Goal: Task Accomplishment & Management: Manage account settings

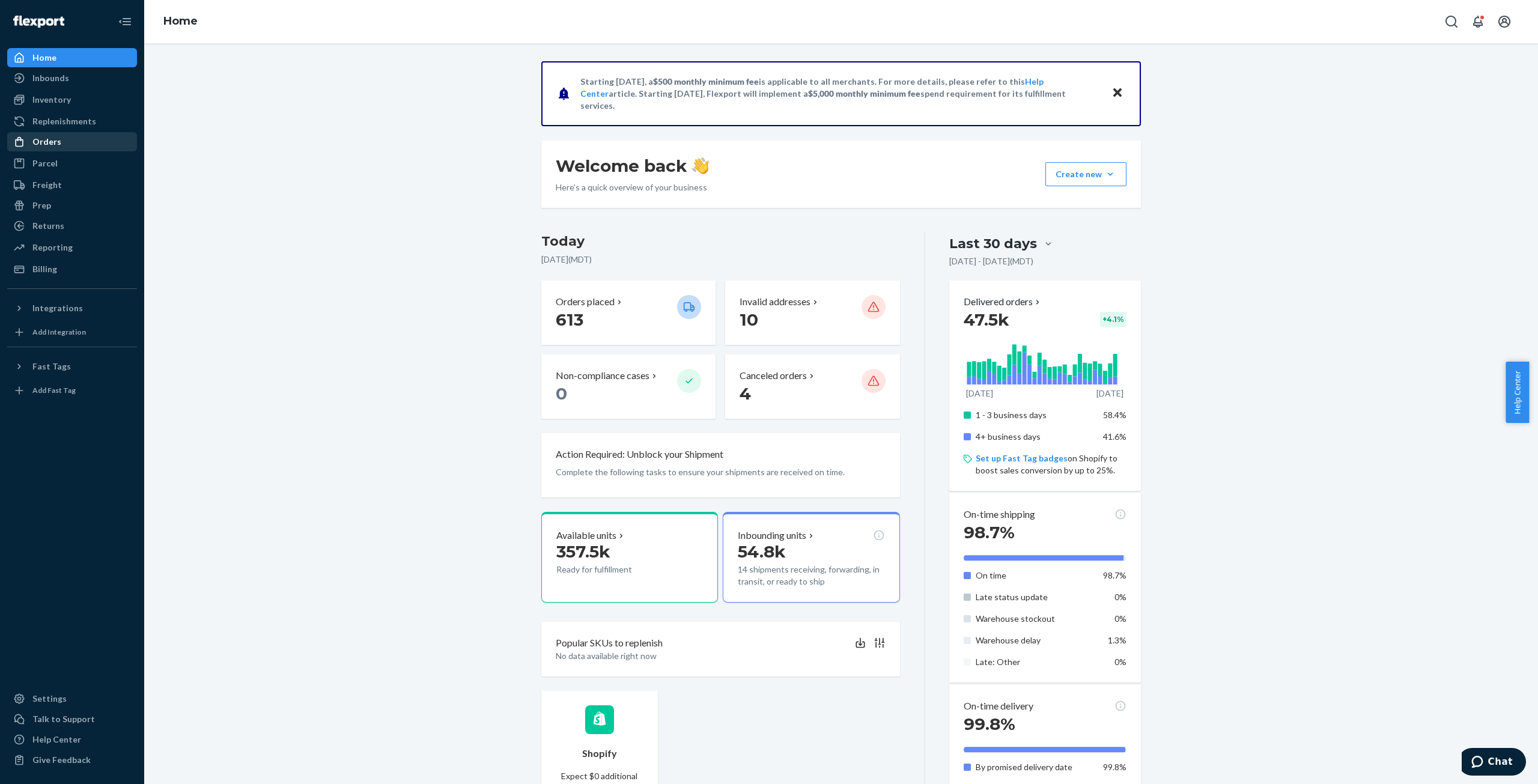
drag, startPoint x: 46, startPoint y: 140, endPoint x: 60, endPoint y: 147, distance: 15.7
click at [46, 140] on div "Orders" at bounding box center [47, 142] width 29 height 12
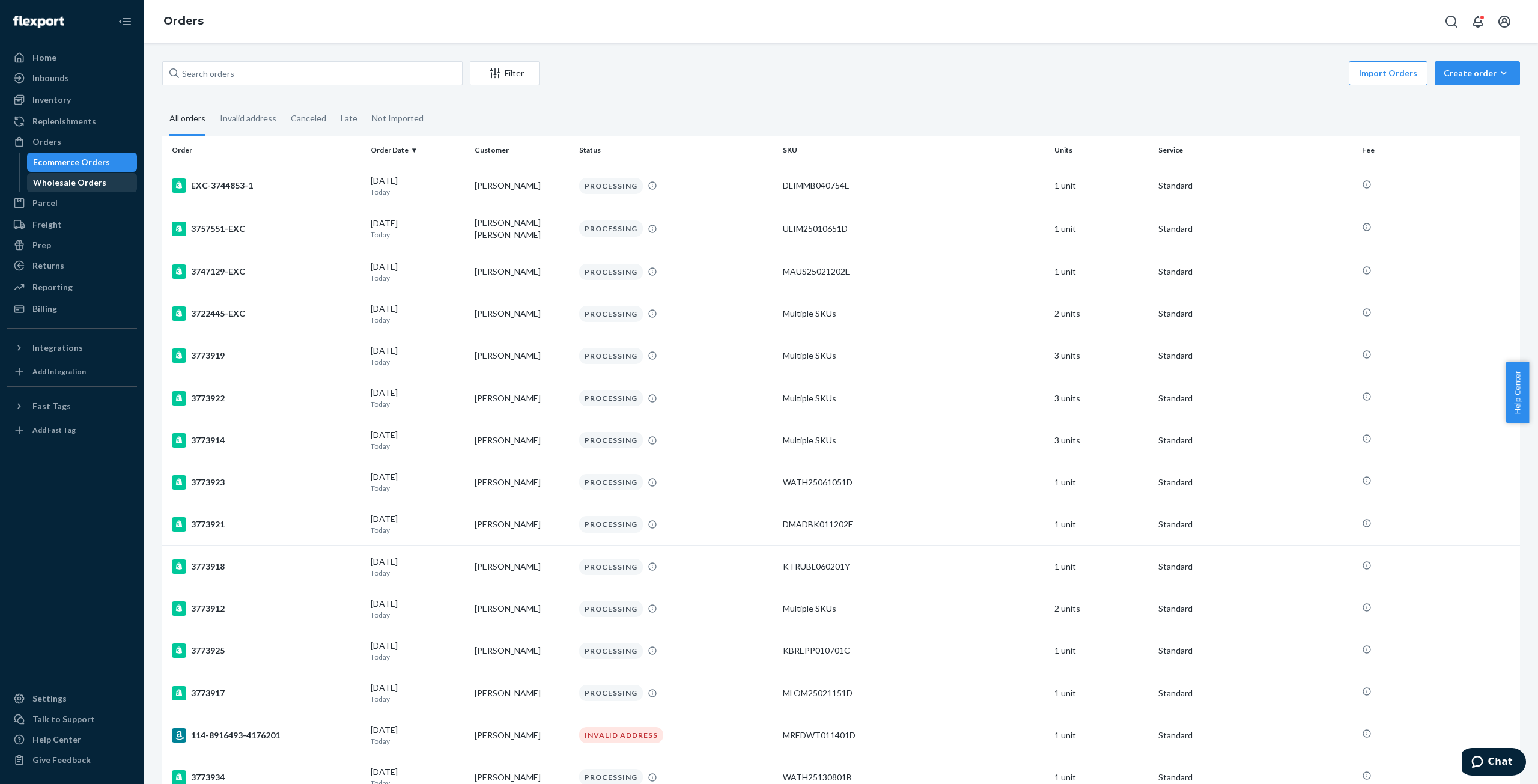
click at [67, 181] on div "Wholesale Orders" at bounding box center [70, 183] width 73 height 12
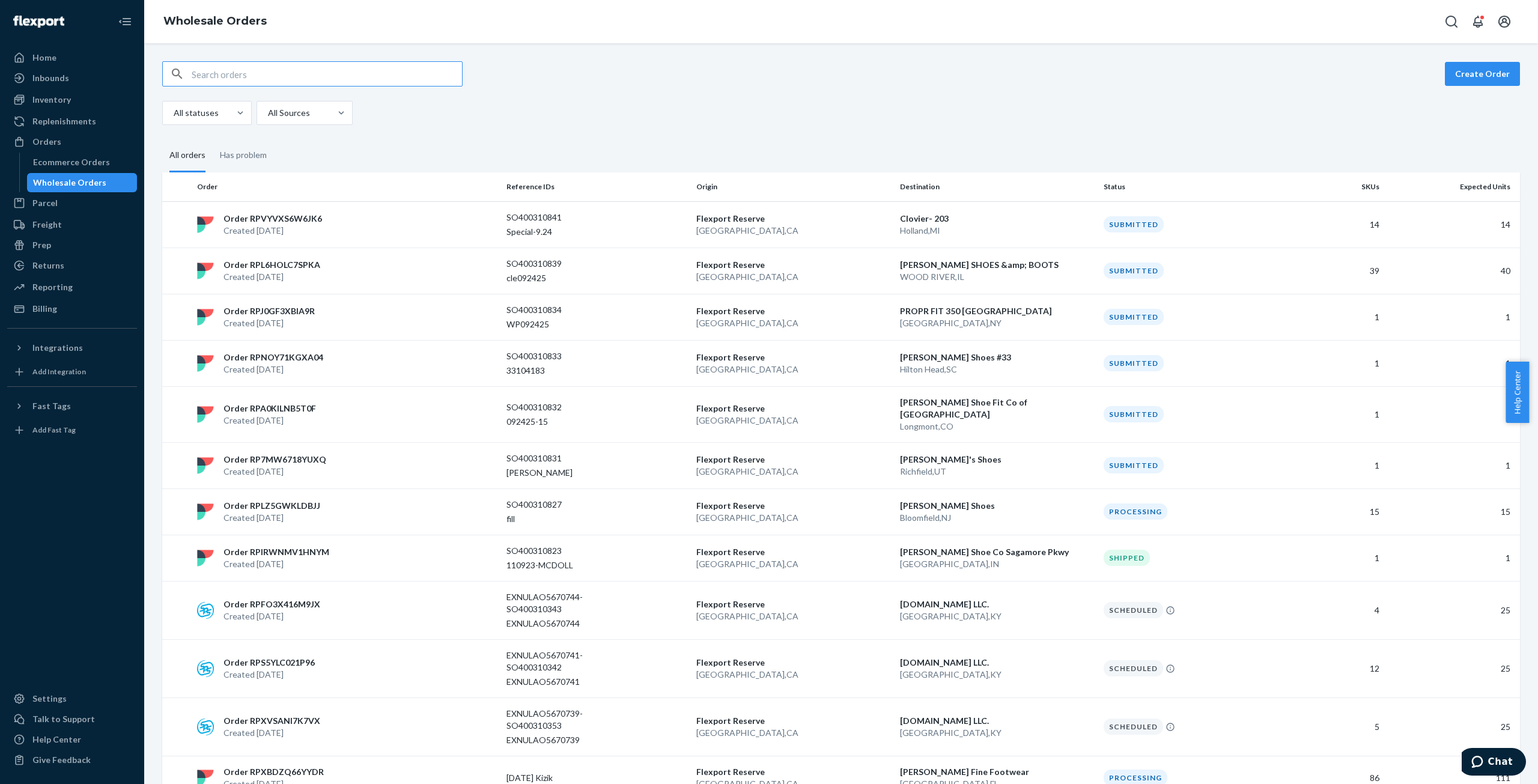
click at [211, 76] on input "text" at bounding box center [326, 73] width 270 height 24
paste input "WC92LG21776V0"
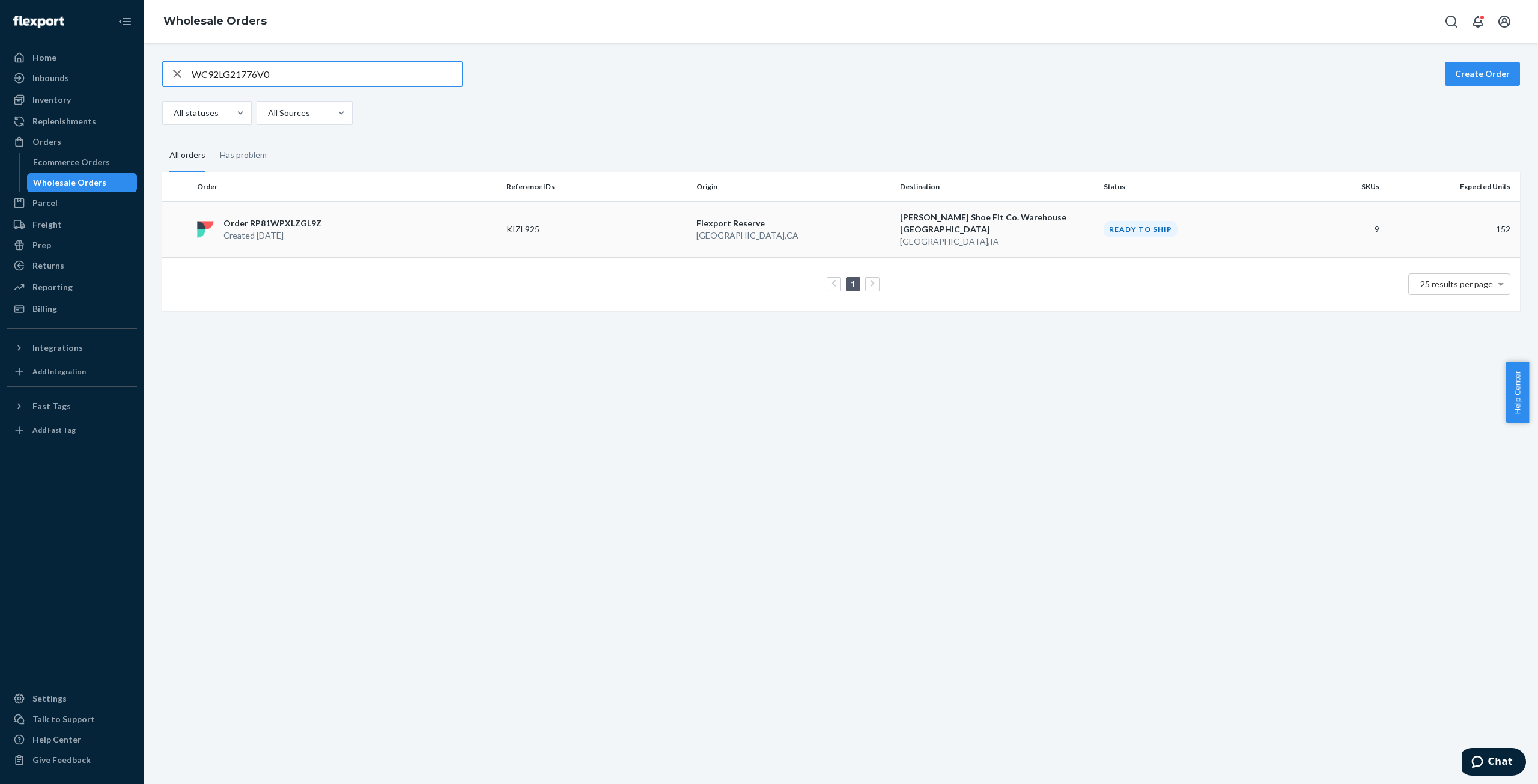
type input "WC92LG21776V0"
click at [272, 230] on p "Created [DATE]" at bounding box center [272, 236] width 98 height 12
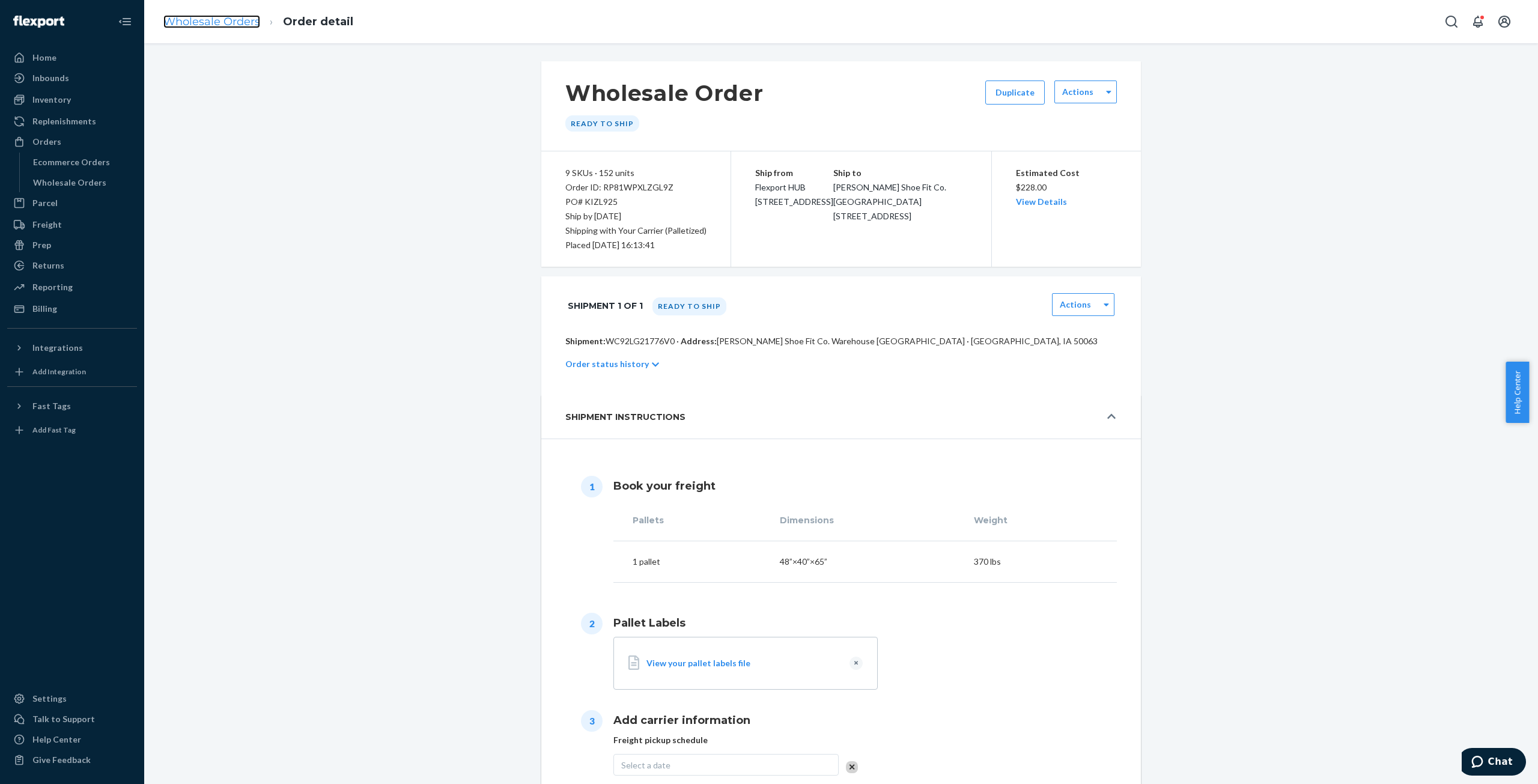
click at [205, 20] on link "Wholesale Orders" at bounding box center [211, 21] width 97 height 13
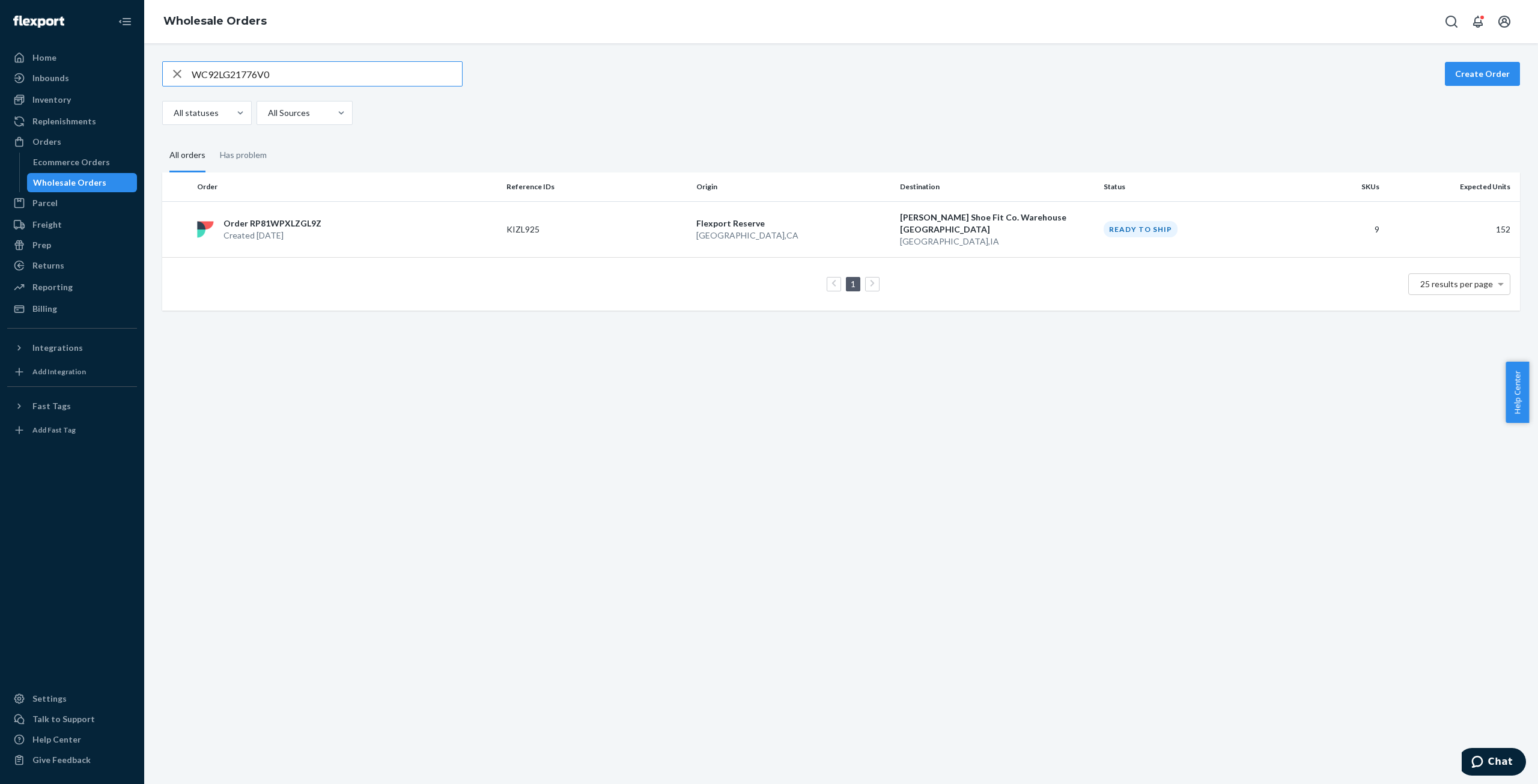
click at [257, 72] on input "WC92LG21776V0" at bounding box center [326, 73] width 270 height 24
type input "W7GDBA08GGFCN"
click at [283, 228] on p "Order RP01Z98YDIGJO" at bounding box center [270, 225] width 94 height 12
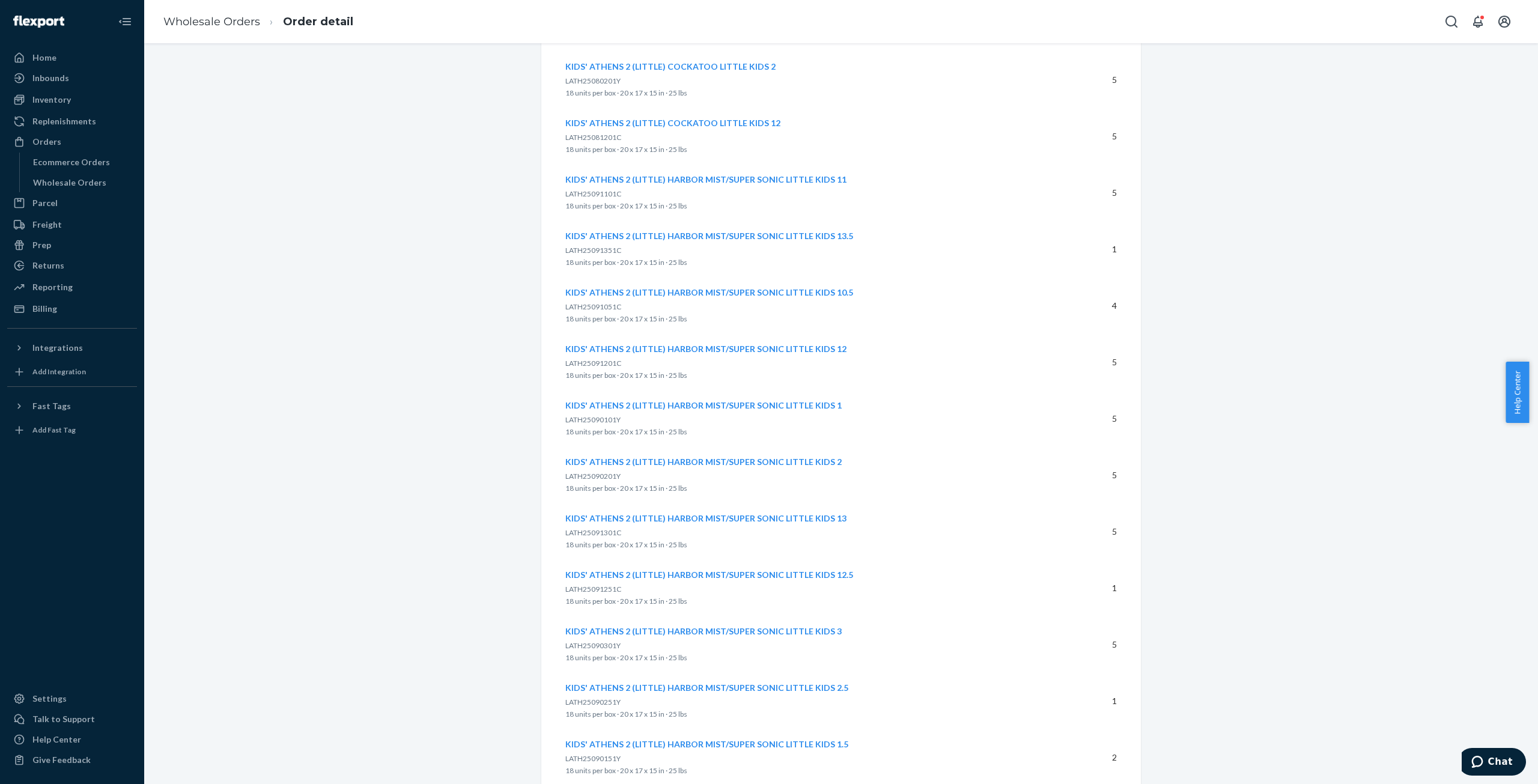
scroll to position [5175, 0]
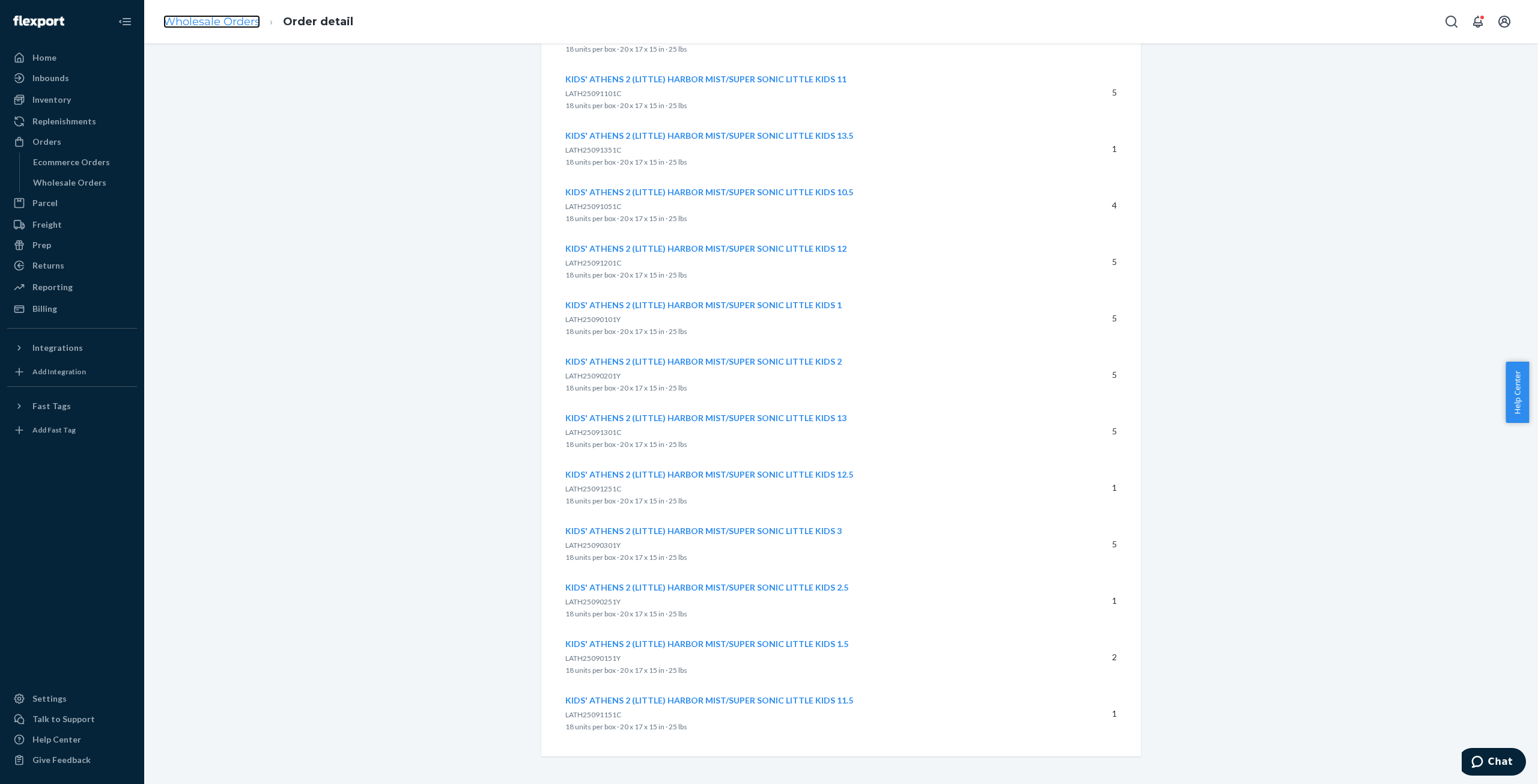
click at [232, 22] on link "Wholesale Orders" at bounding box center [211, 21] width 97 height 13
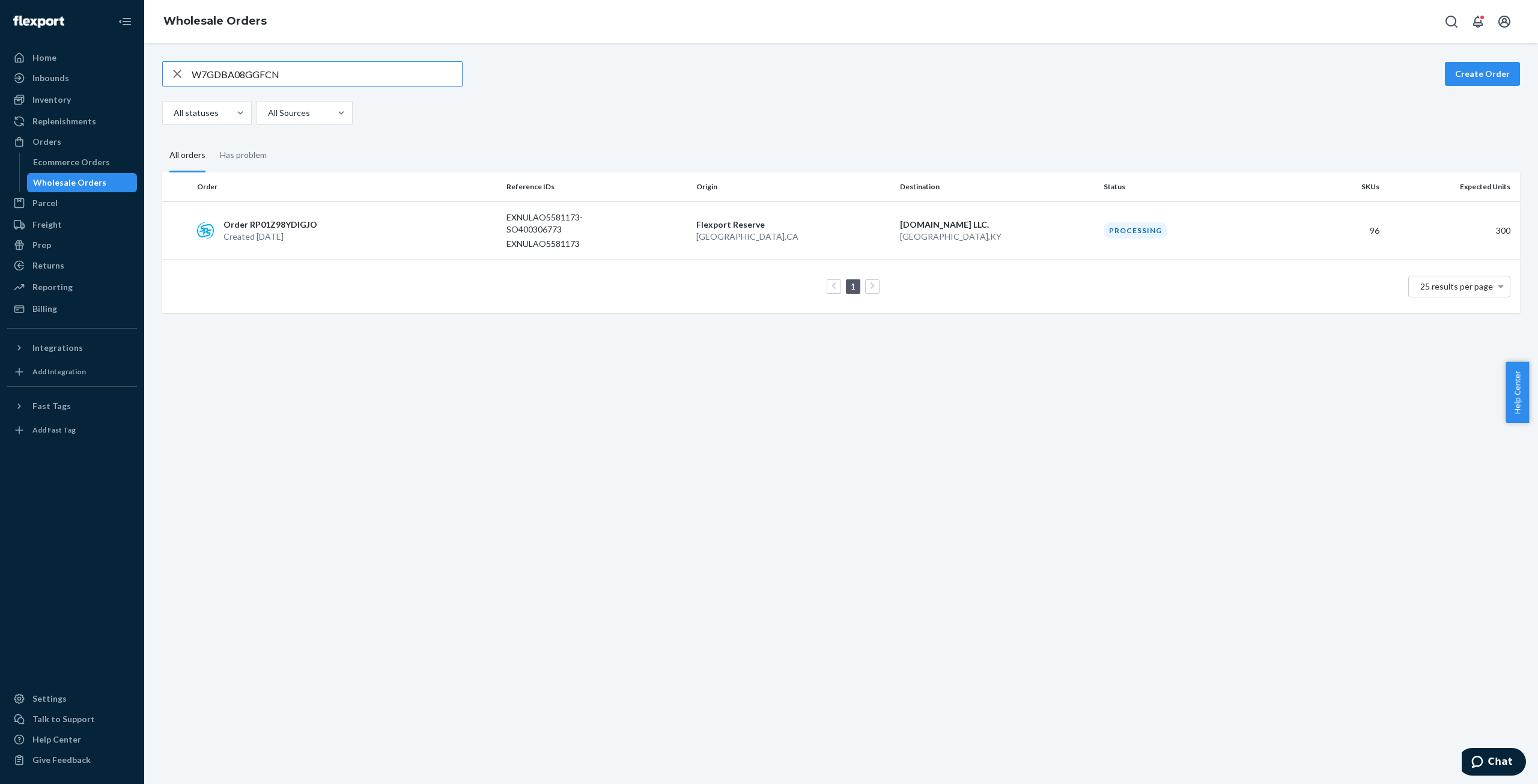
click at [244, 71] on input "W7GDBA08GGFCN" at bounding box center [326, 73] width 270 height 24
type input "WINPVT5AS7OD9"
click at [279, 233] on p "Created [DATE]" at bounding box center [273, 237] width 100 height 12
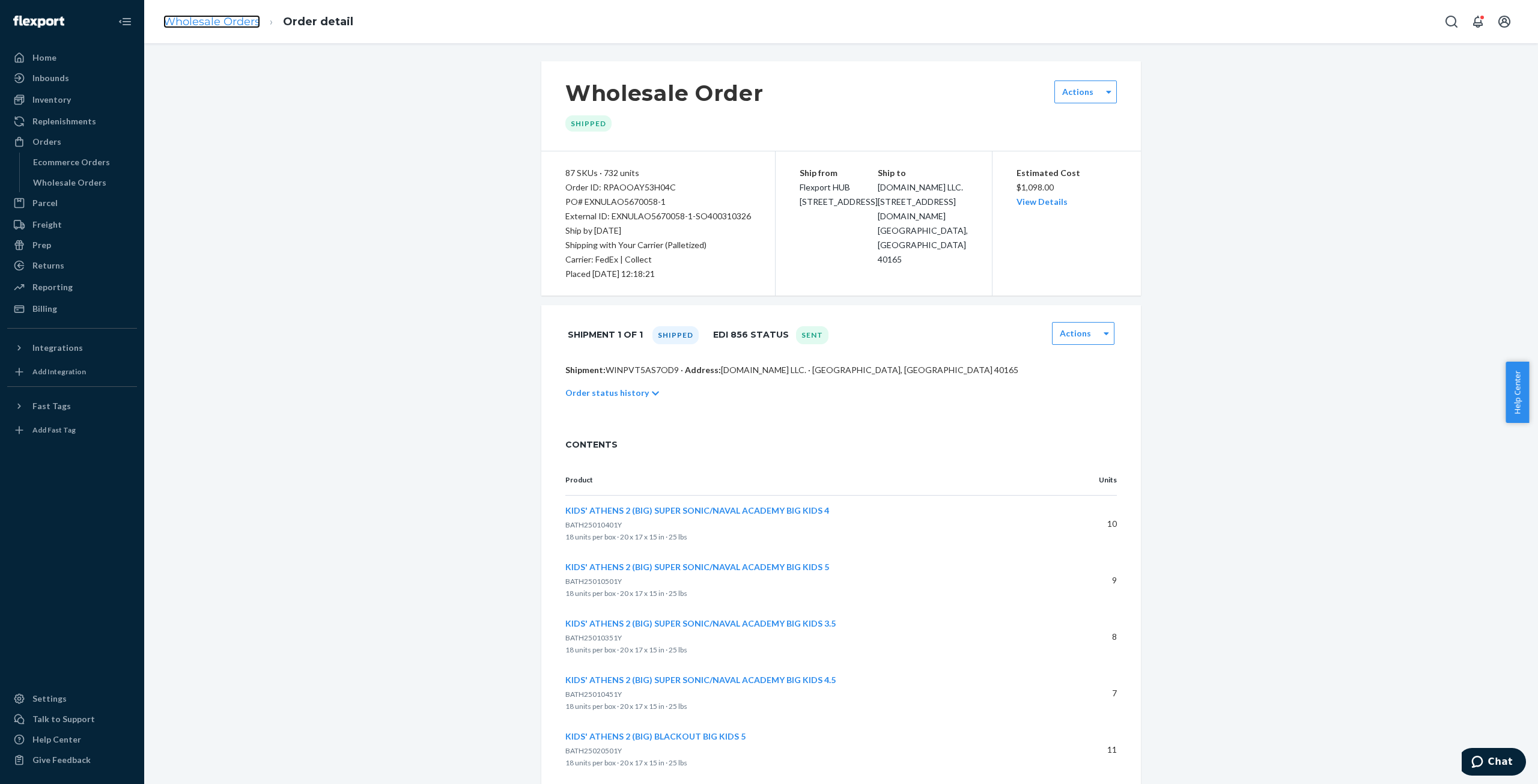
click at [198, 16] on link "Wholesale Orders" at bounding box center [211, 21] width 97 height 13
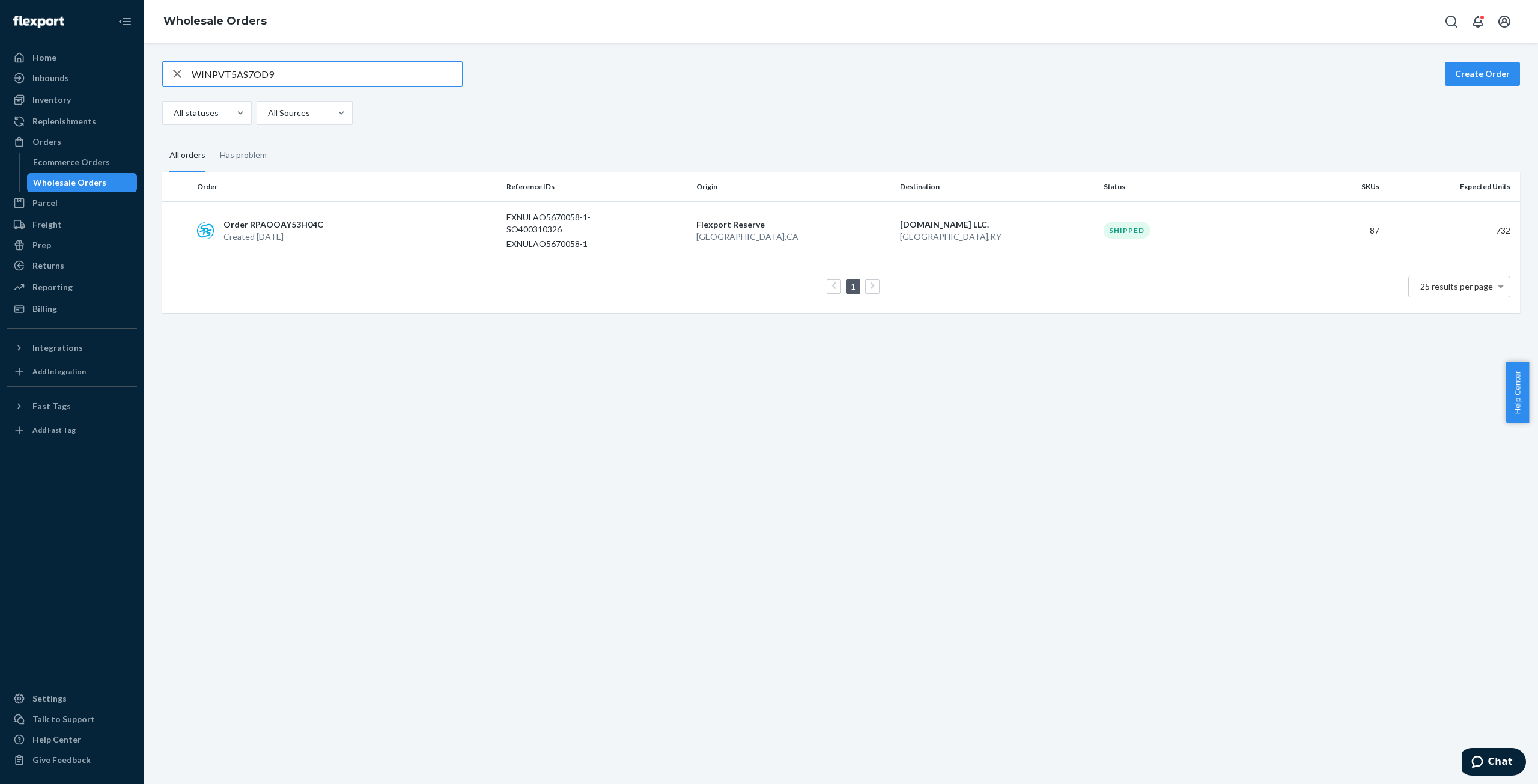
click at [204, 81] on input "WINPVT5AS7OD9" at bounding box center [326, 73] width 270 height 24
type input "WQOY7CPBV0K5E"
click at [262, 236] on p "Created [DATE]" at bounding box center [273, 237] width 99 height 12
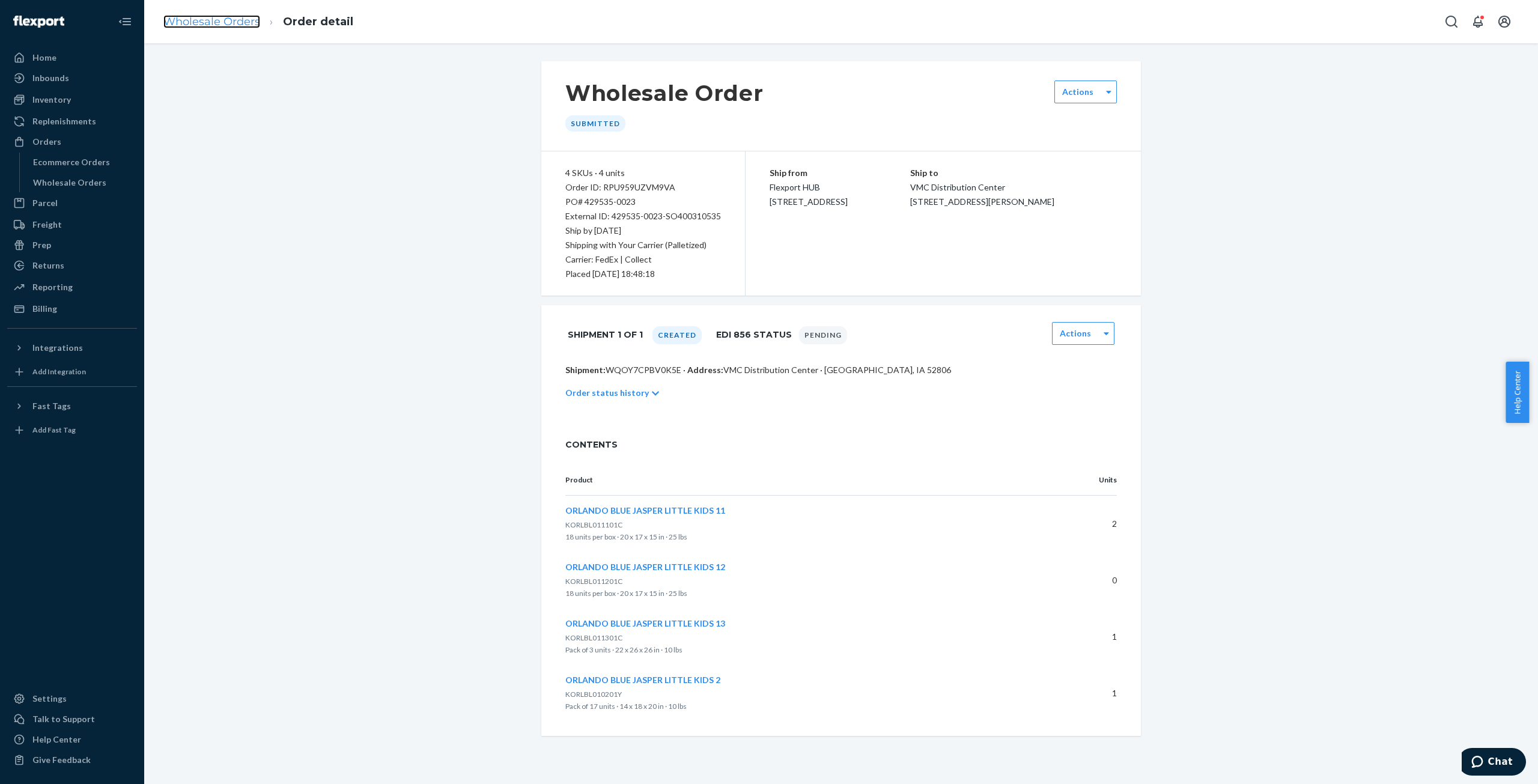
click at [197, 25] on link "Wholesale Orders" at bounding box center [211, 21] width 97 height 13
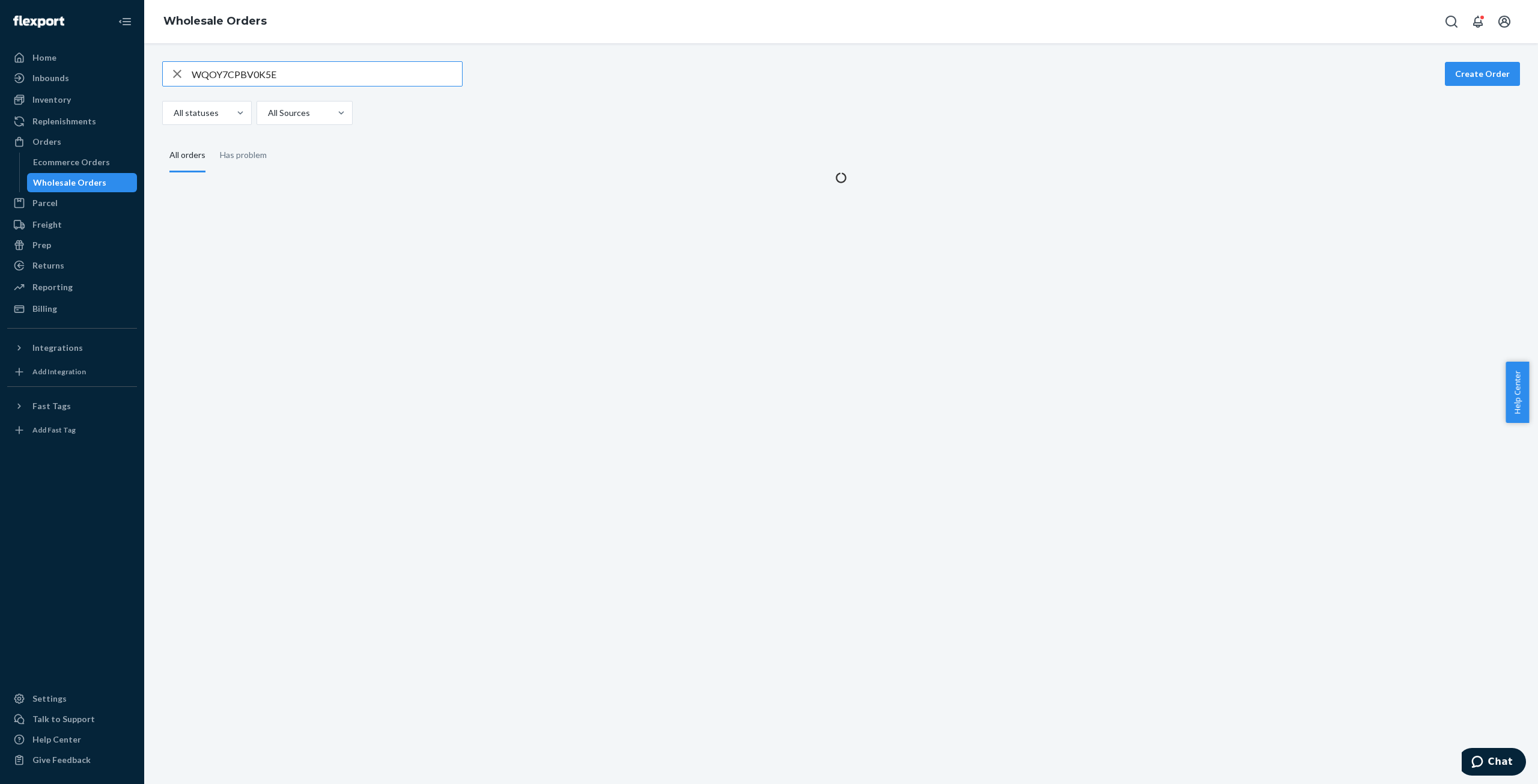
click at [226, 79] on input "WQOY7CPBV0K5E" at bounding box center [326, 73] width 270 height 24
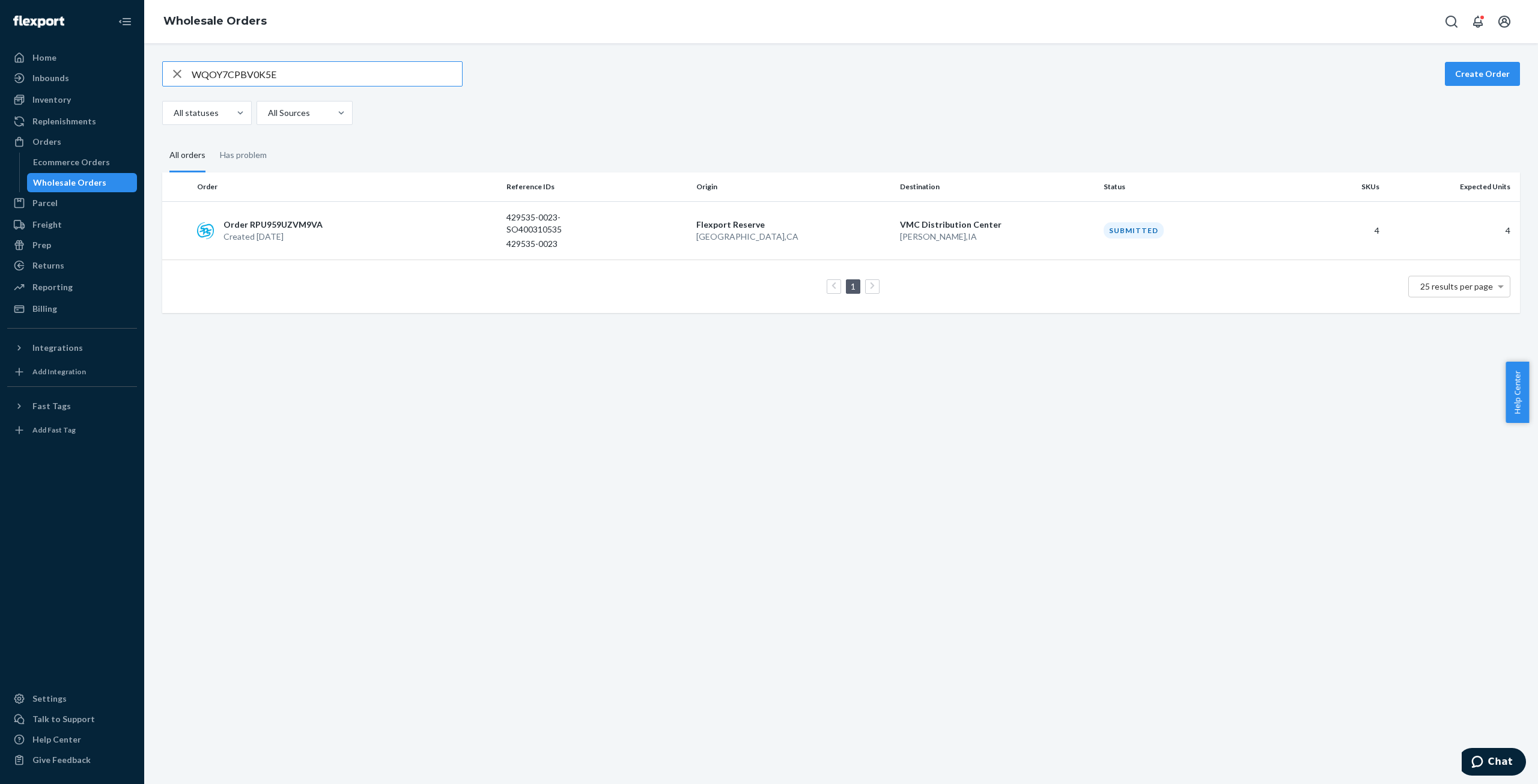
click at [227, 78] on input "WQOY7CPBV0K5E" at bounding box center [326, 73] width 270 height 24
click at [239, 73] on input "WQOY7CPBV0K5E" at bounding box center [326, 73] width 270 height 24
type input "WUXTCOVICUZF4"
click at [243, 243] on td "Order RP0N0PXFV2NCJ Created [DATE]" at bounding box center [347, 230] width 309 height 59
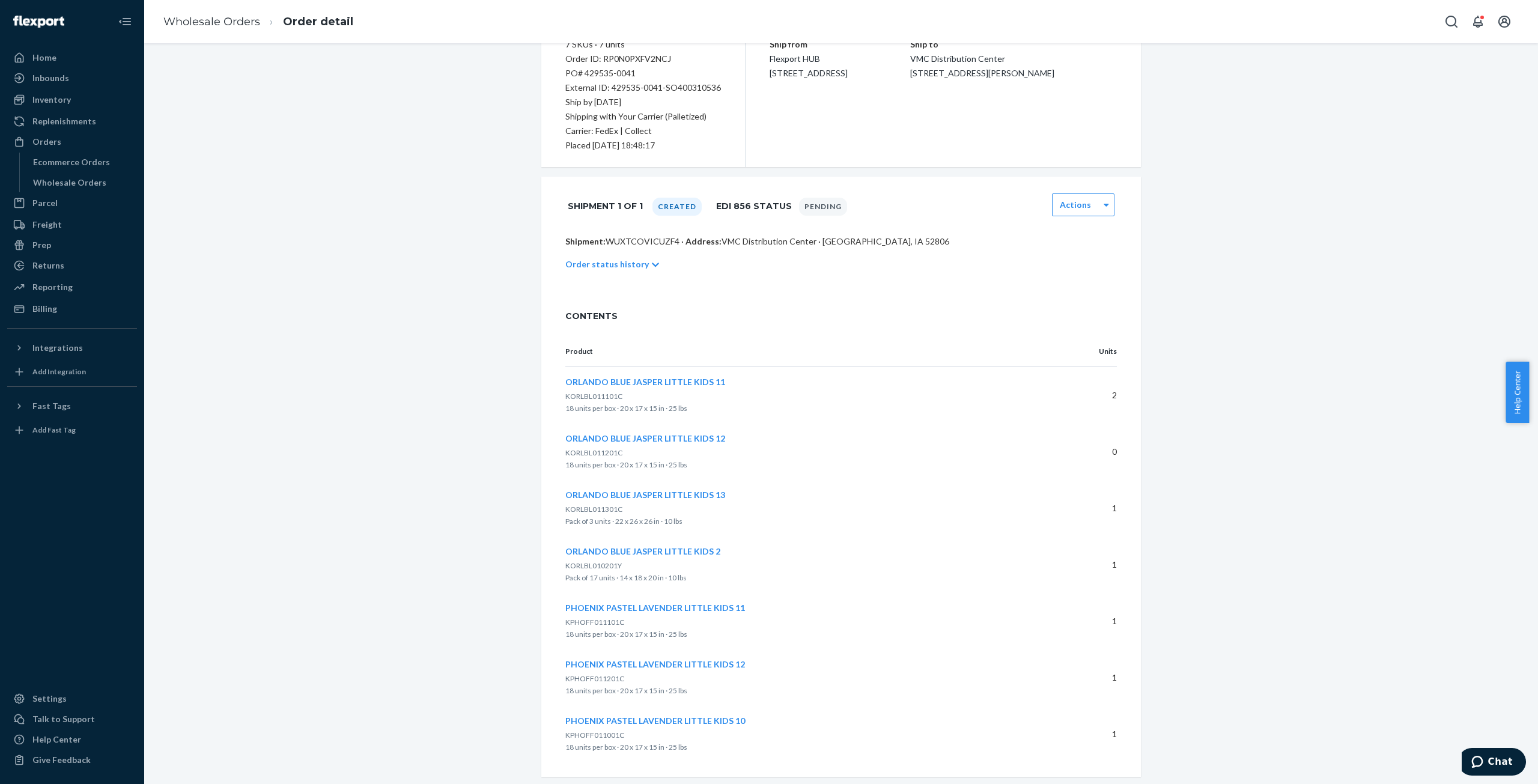
scroll to position [149, 0]
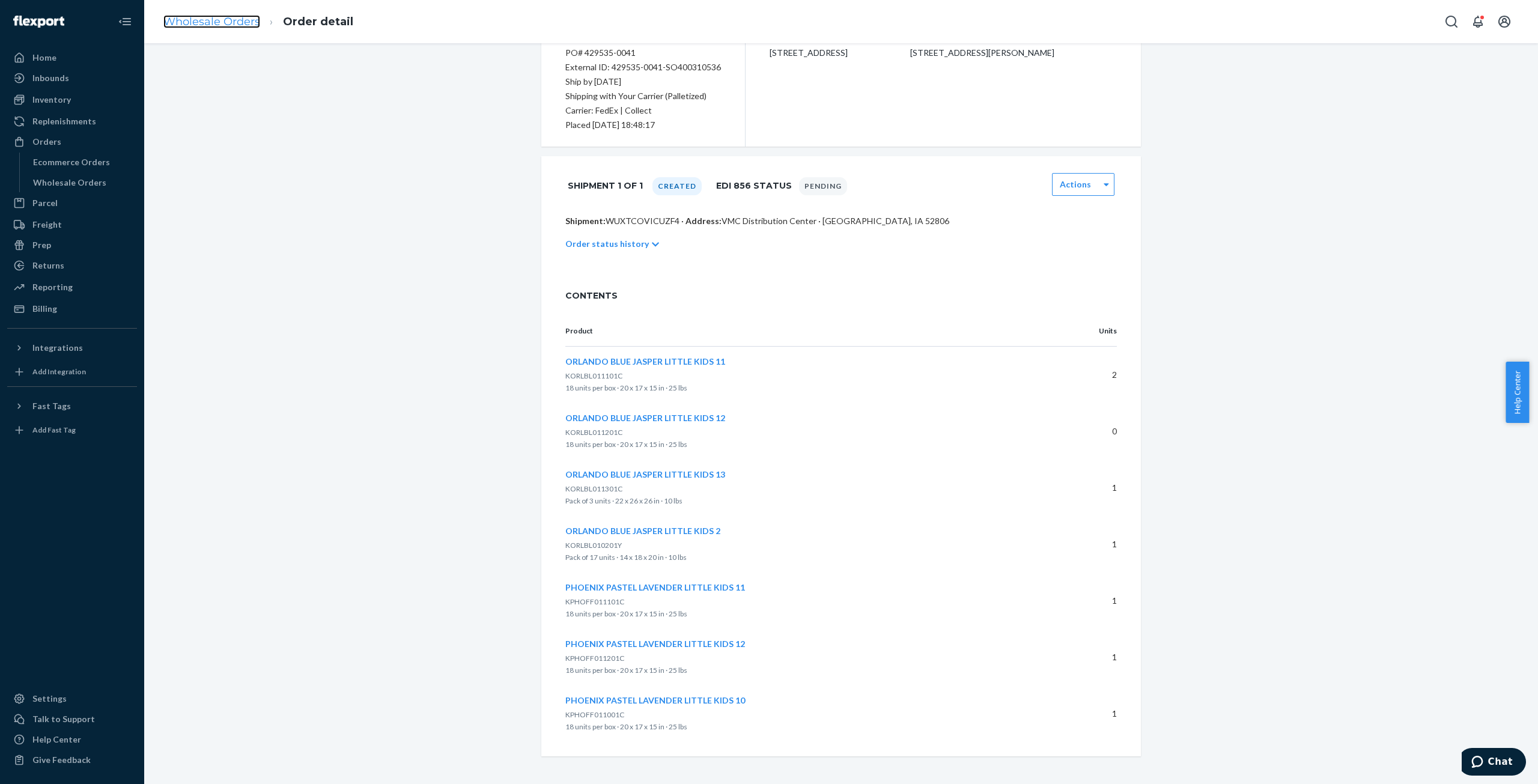
click at [195, 26] on link "Wholesale Orders" at bounding box center [211, 21] width 97 height 13
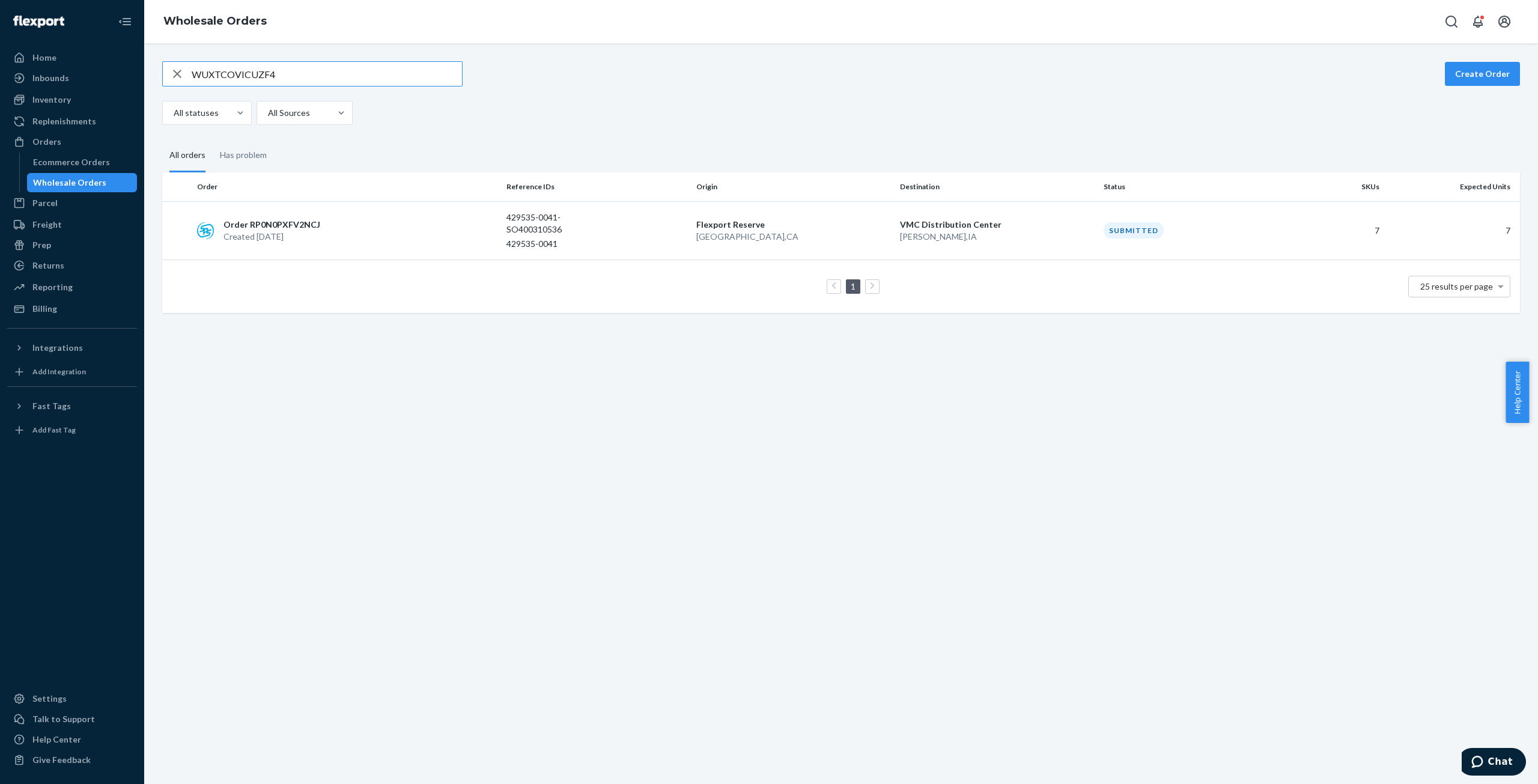
click at [258, 76] on input "WUXTCOVICUZF4" at bounding box center [326, 73] width 270 height 24
type input "W32C6GUNT183L"
click at [241, 232] on p "Created [DATE]" at bounding box center [273, 237] width 100 height 12
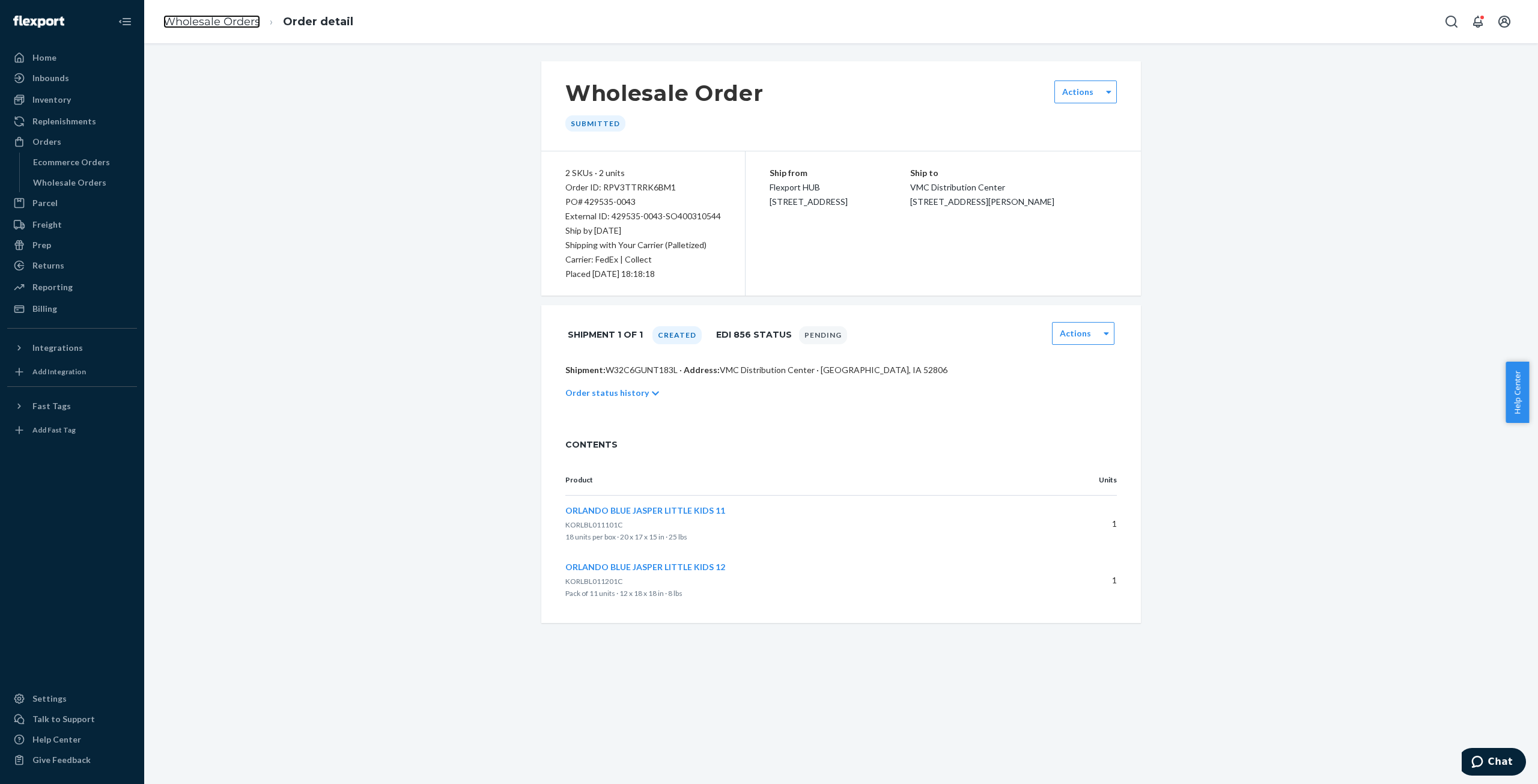
drag, startPoint x: 237, startPoint y: 17, endPoint x: 249, endPoint y: 52, distance: 37.0
click at [237, 17] on link "Wholesale Orders" at bounding box center [211, 21] width 97 height 13
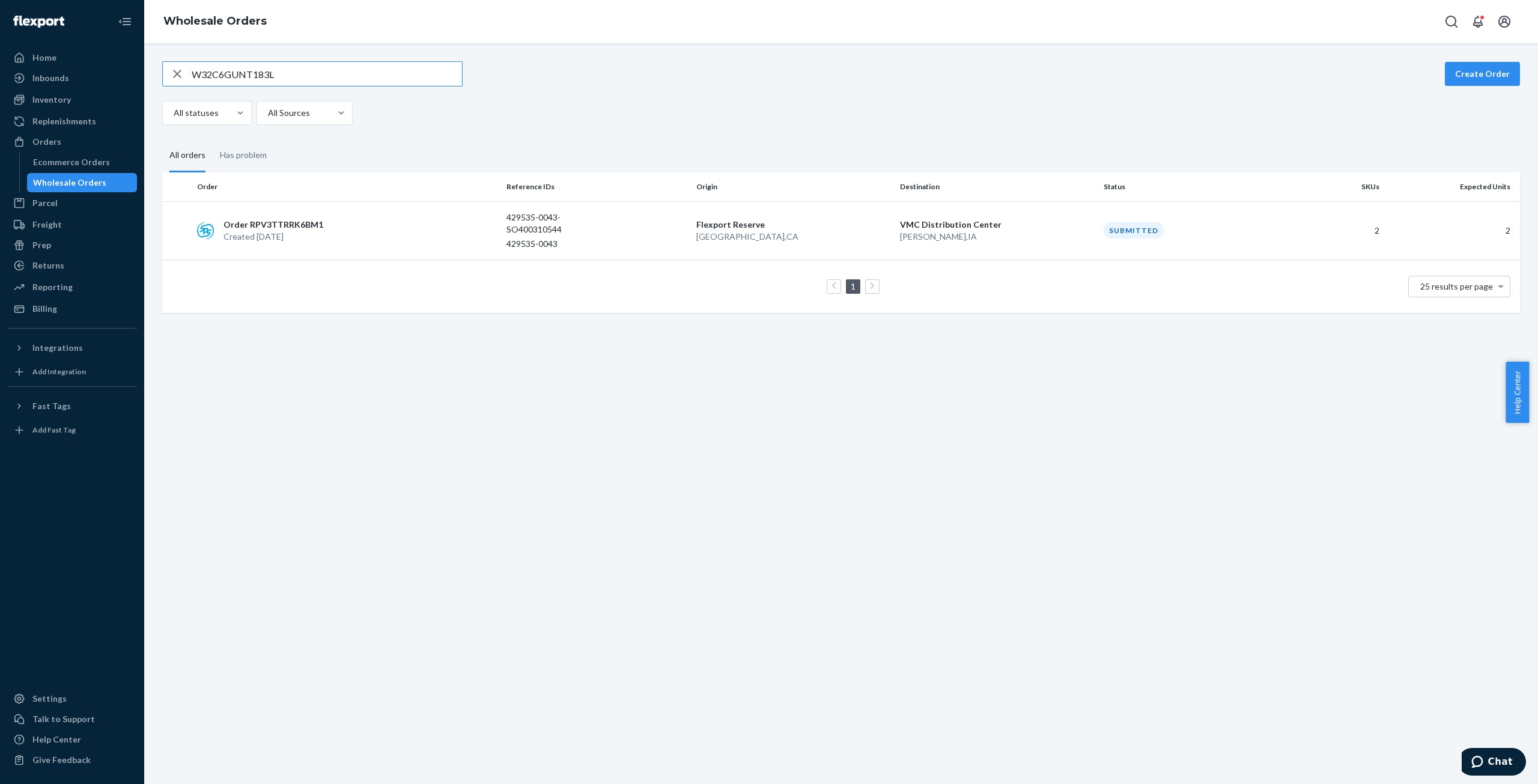
click at [259, 79] on input "W32C6GUNT183L" at bounding box center [326, 73] width 270 height 24
type input "W9F0CX4LO8V5B"
click at [274, 232] on p "Created [DATE]" at bounding box center [272, 237] width 98 height 12
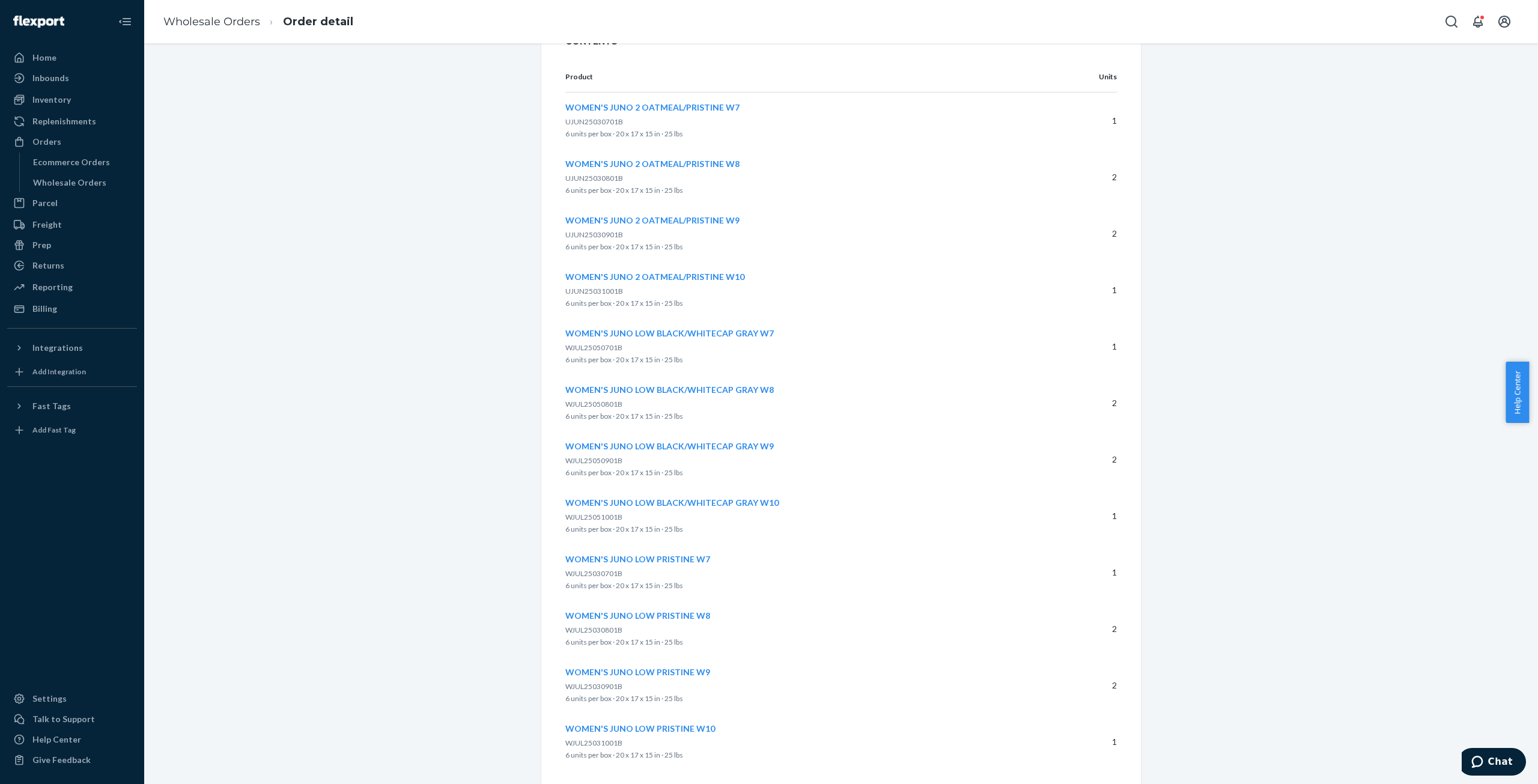
scroll to position [431, 0]
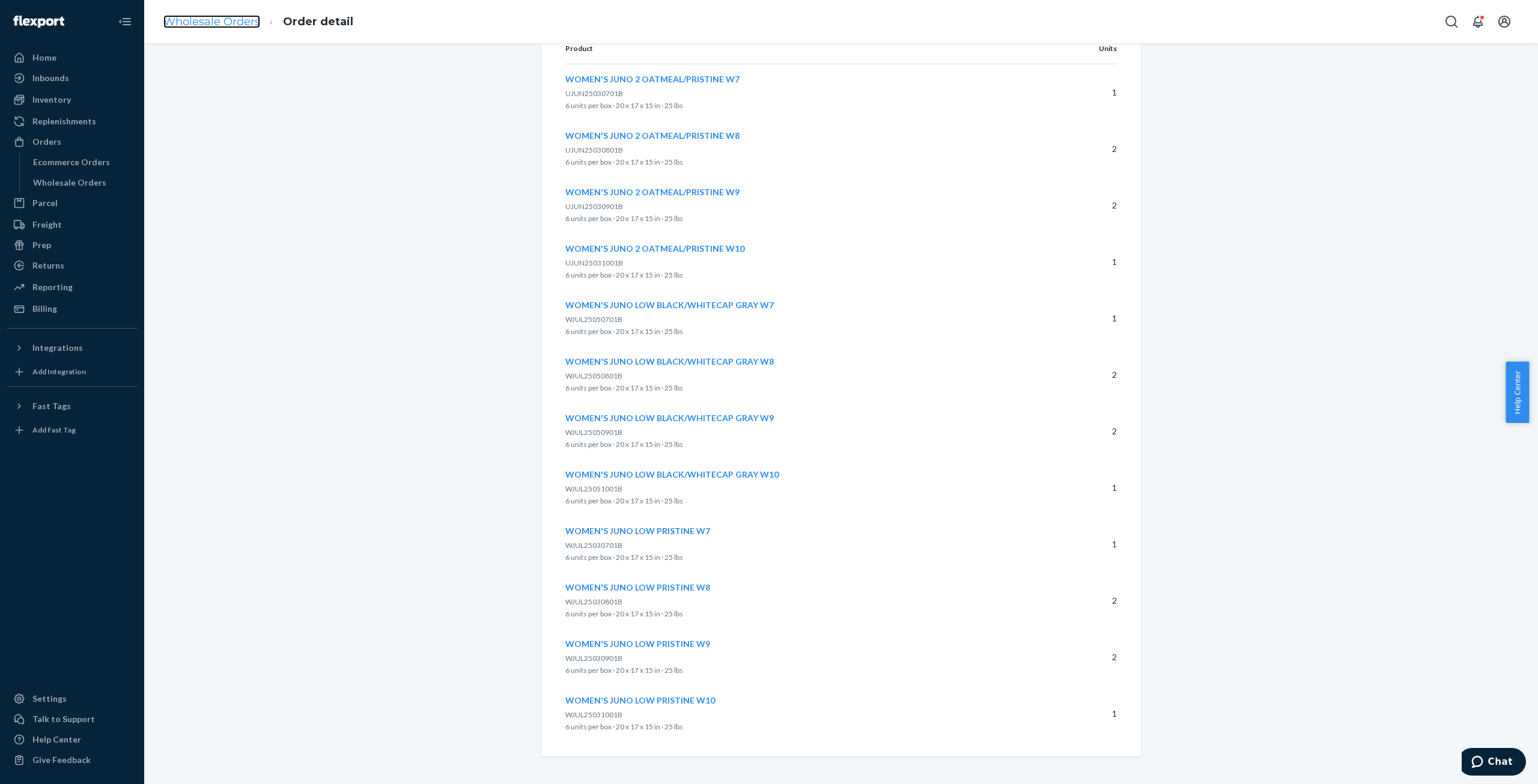
click at [201, 17] on link "Wholesale Orders" at bounding box center [211, 21] width 97 height 13
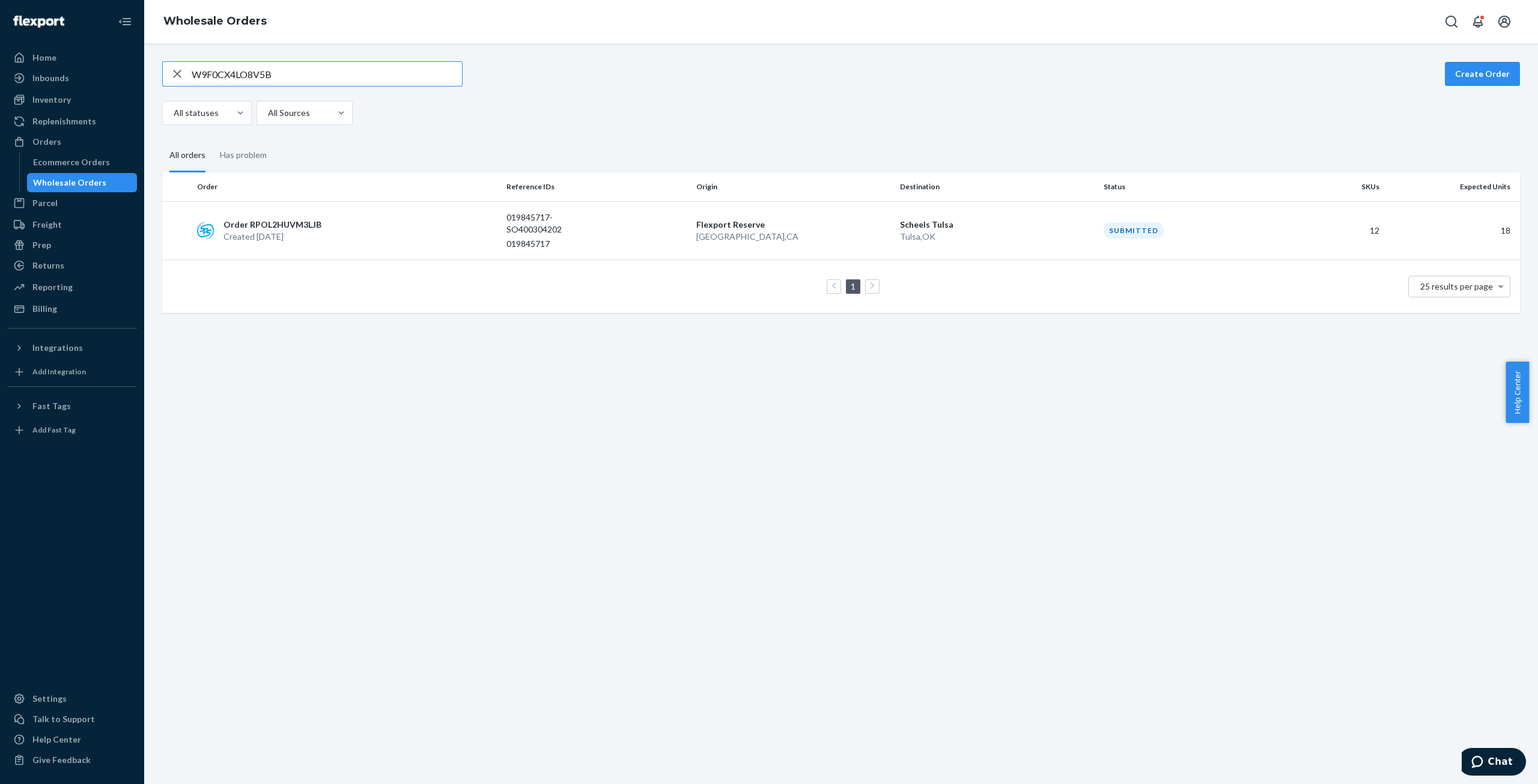
click at [248, 78] on input "W9F0CX4LO8V5B" at bounding box center [326, 73] width 270 height 24
click at [239, 76] on input "WXZMT9QIGQ6NJ" at bounding box center [326, 73] width 270 height 24
paste input "TAM0YCS7T5KM"
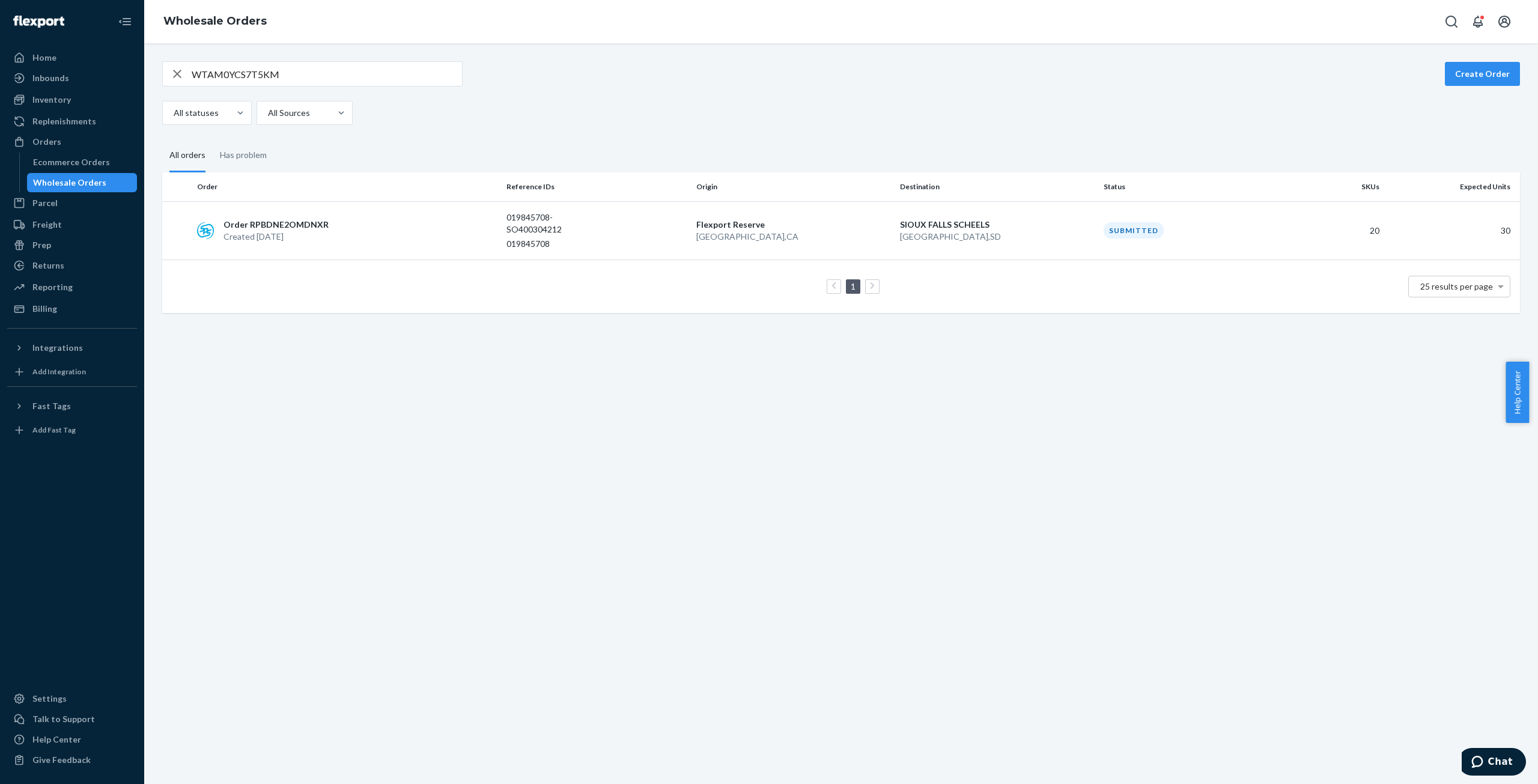
click at [237, 68] on input "WTAM0YCS7T5KM" at bounding box center [326, 73] width 270 height 24
click at [237, 68] on input "WTAM0YCS7T5KM" at bounding box center [326, 73] width 270 height 24
paste input "WX9EEDW9UCRNK"
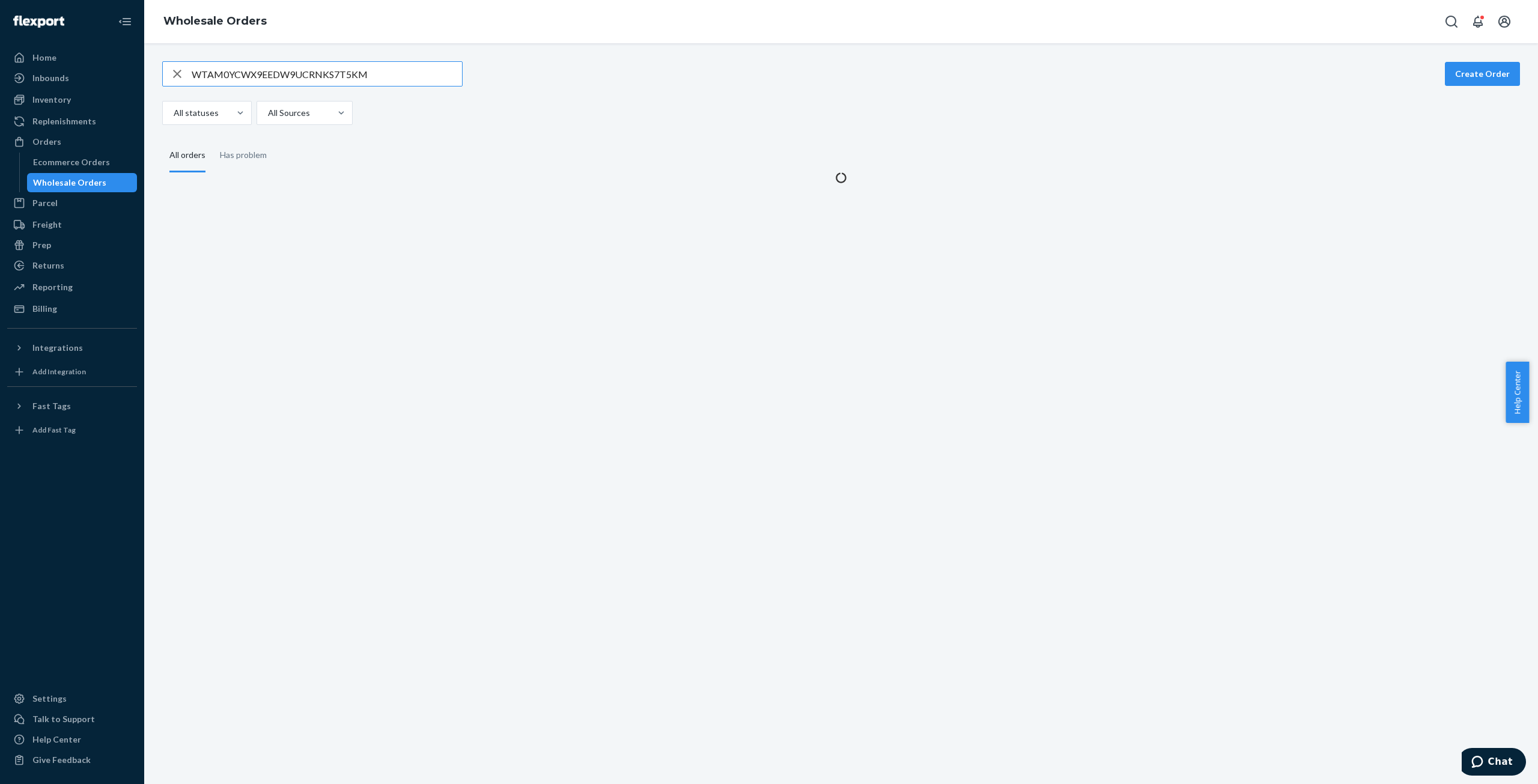
click at [279, 68] on input "WTAM0YCWX9EEDW9UCRNKS7T5KM" at bounding box center [326, 73] width 270 height 24
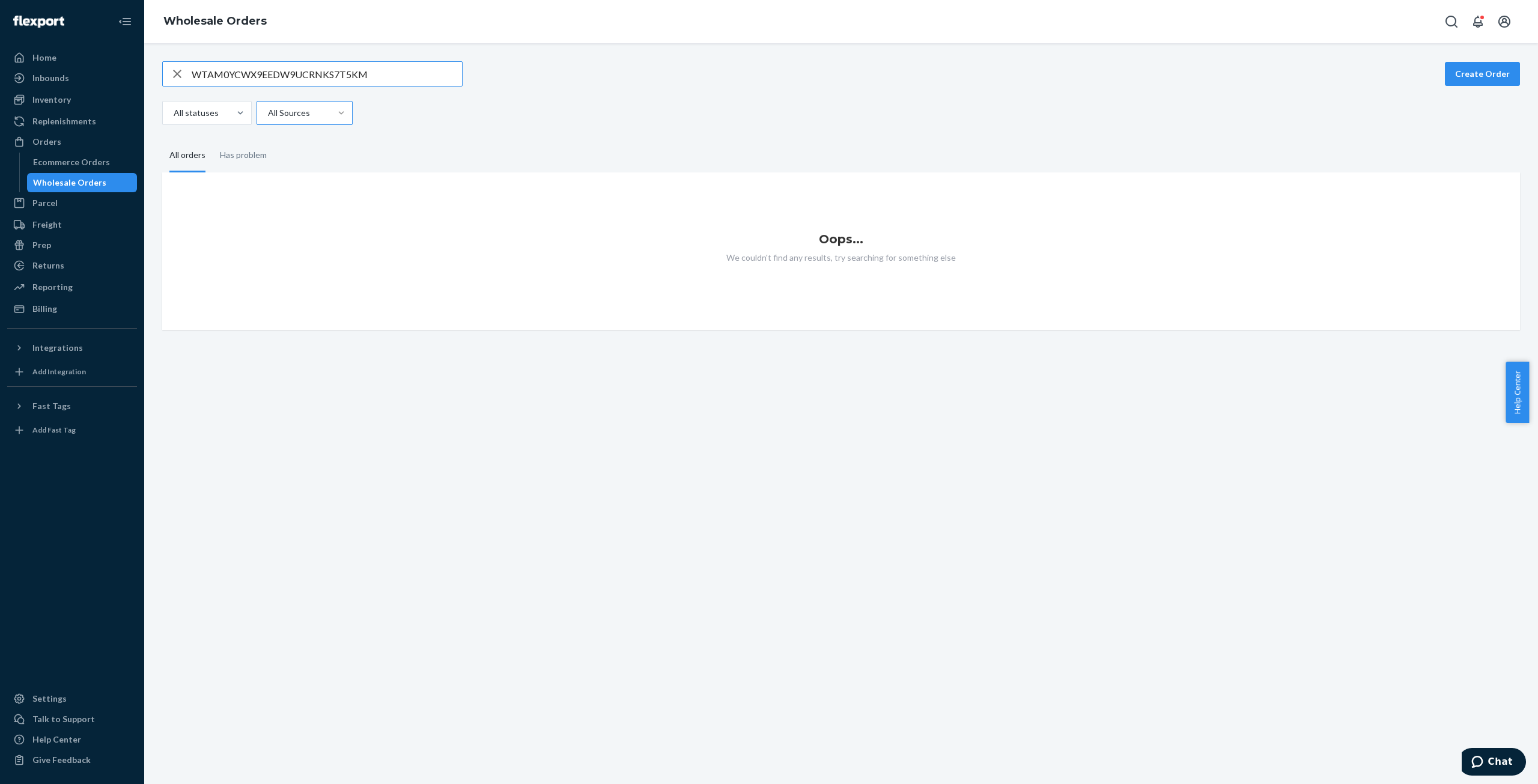
paste input "X9EEDW9UCRNK"
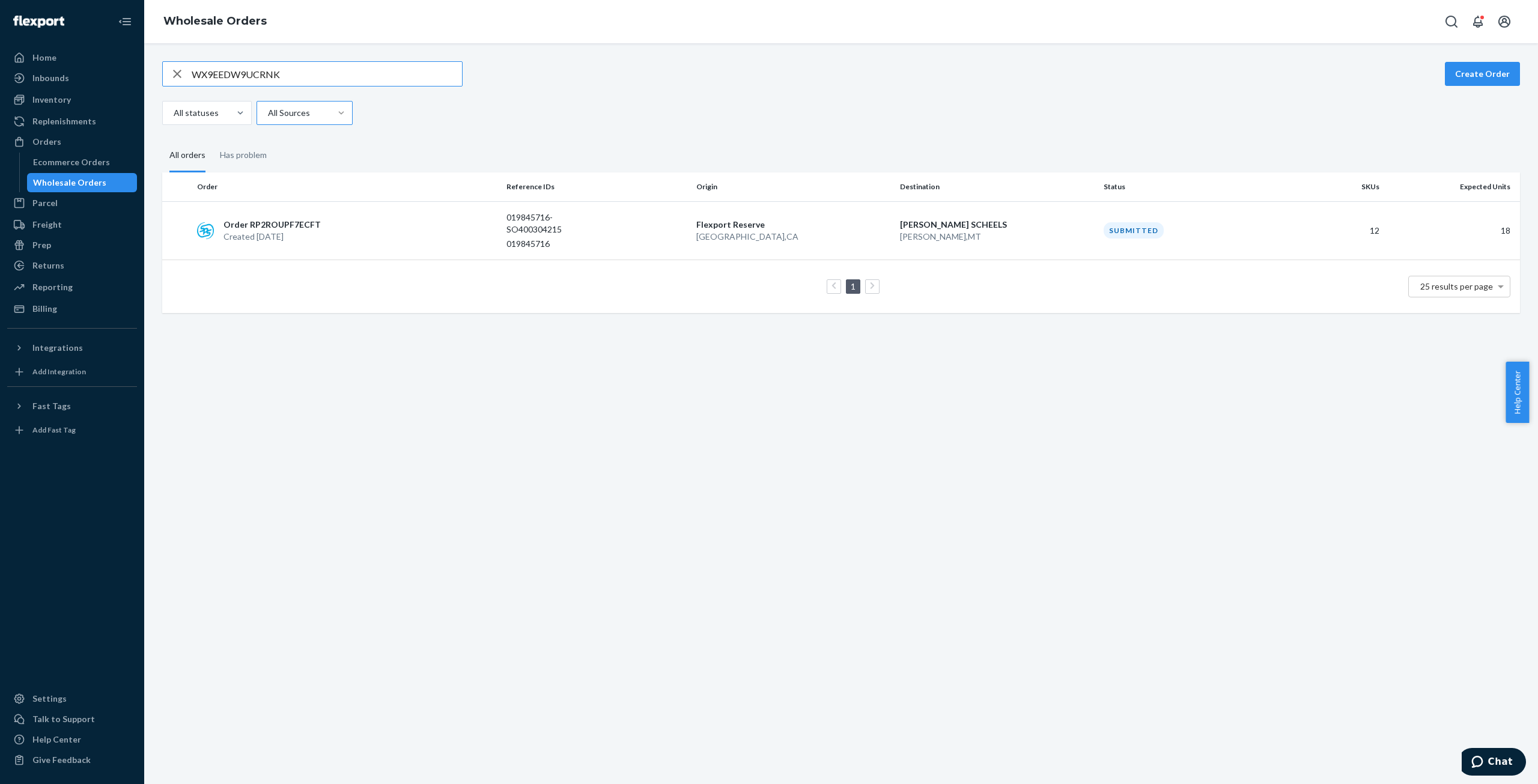
click at [230, 74] on input "WX9EEDW9UCRNK" at bounding box center [326, 73] width 270 height 24
paste input "MYBVJCKPXGZ2"
click at [217, 62] on input "WMYBVJCKPXGZ2" at bounding box center [326, 73] width 270 height 24
click at [220, 74] on input "WMYBVJCKPXGZ2" at bounding box center [326, 73] width 270 height 24
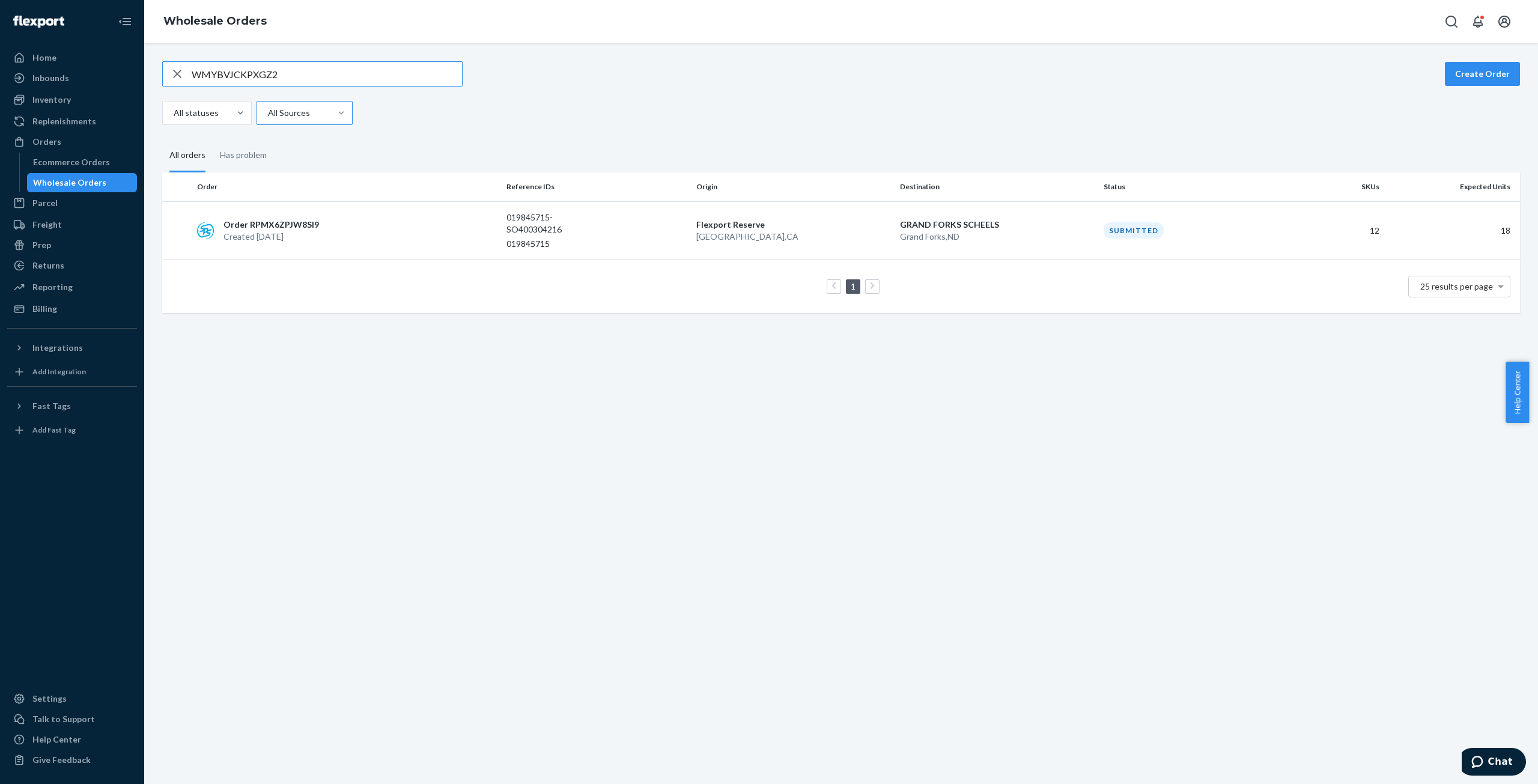
click at [220, 74] on input "WMYBVJCKPXGZ2" at bounding box center [326, 73] width 270 height 24
paste input "429WF0LY86C3"
click at [251, 68] on input "W429WF0LY86C3" at bounding box center [326, 73] width 270 height 24
click at [251, 69] on input "W429WF0LY86C3" at bounding box center [326, 73] width 270 height 24
paste input "VWTF4BHAECHB"
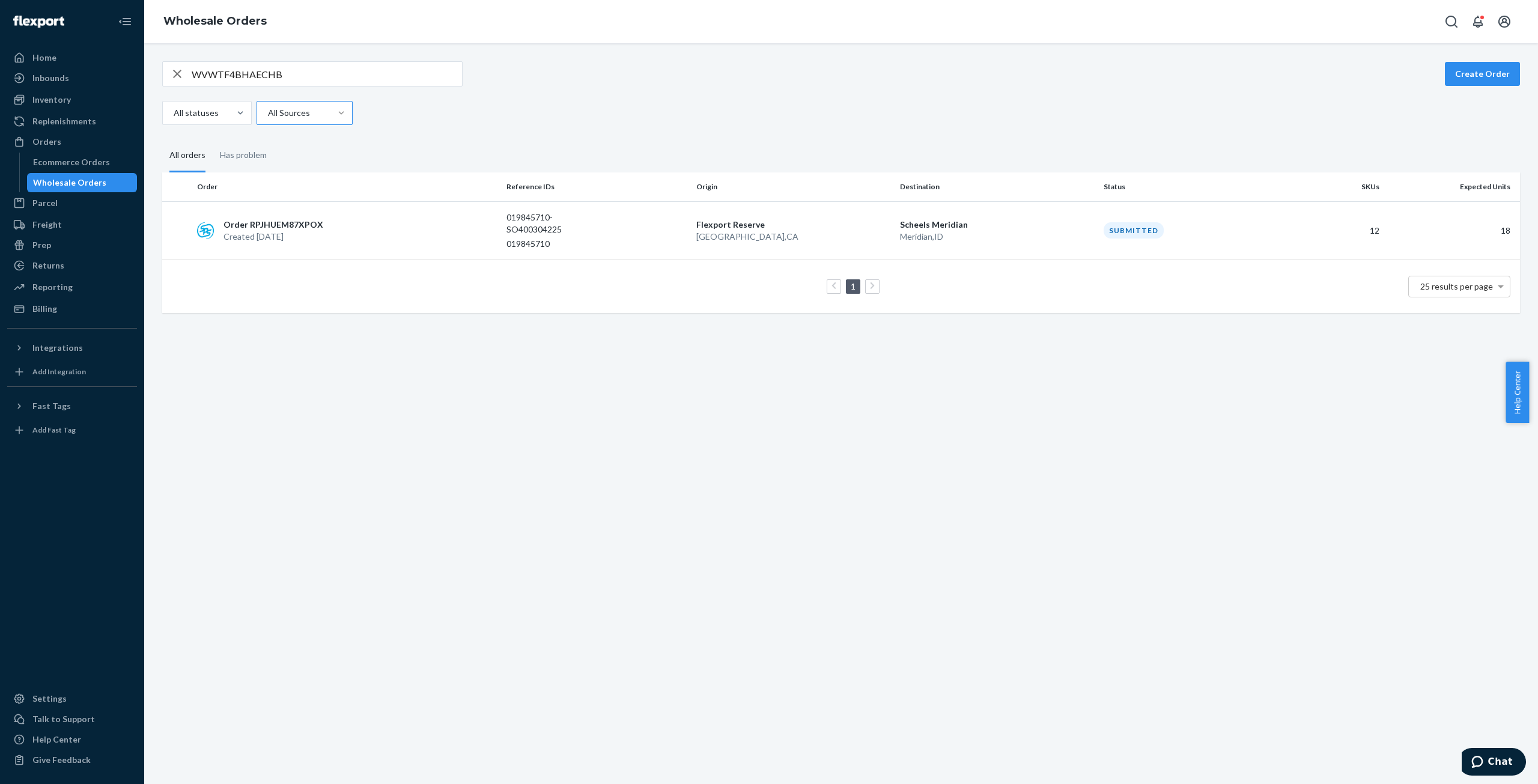
click at [264, 68] on input "WVWTF4BHAECHB" at bounding box center [326, 73] width 270 height 24
paste input "7NXX4KIEH3U9"
click at [220, 71] on input "W7NXX4KIEH3U9" at bounding box center [326, 73] width 270 height 24
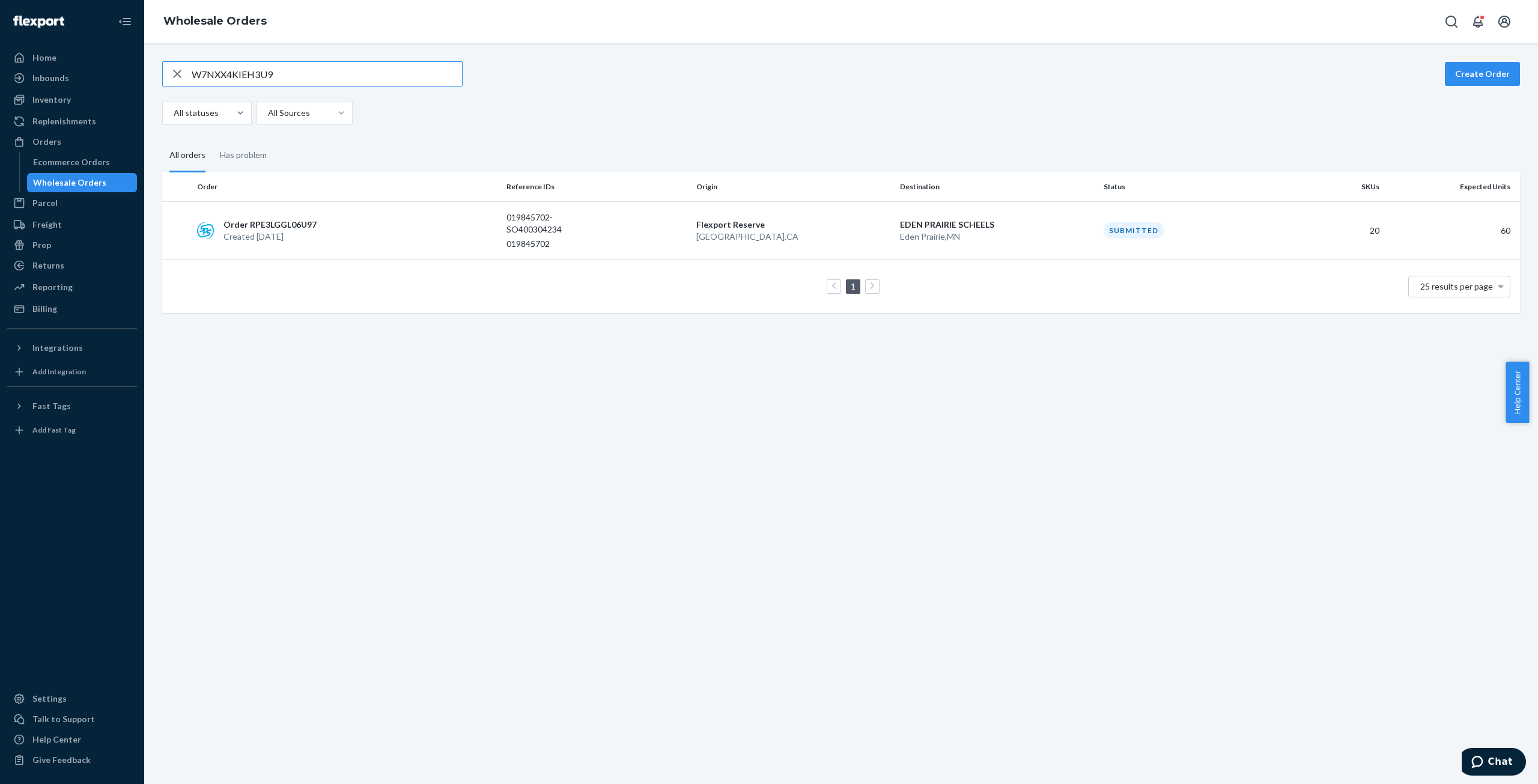
paste input "PSD3EG5WTFRY"
click at [251, 73] on input "WPSD3EG5WTFRY" at bounding box center [326, 73] width 270 height 24
click at [251, 74] on input "WPSD3EG5WTFRY" at bounding box center [326, 73] width 270 height 24
paste input "WI25SKL4F2JDR"
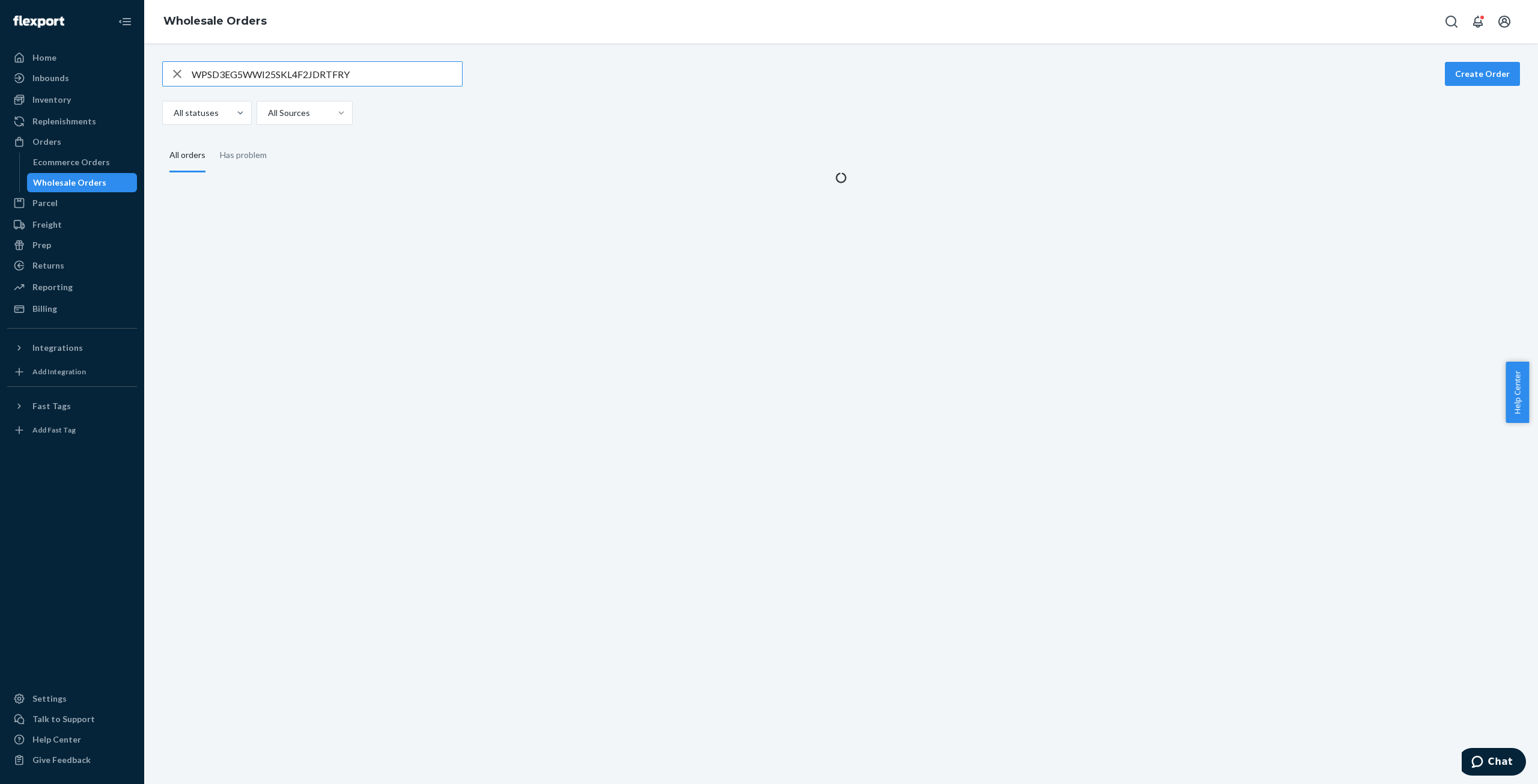
click at [279, 62] on input "WPSD3EG5WWI25SKL4F2JDRTFRY" at bounding box center [326, 73] width 270 height 24
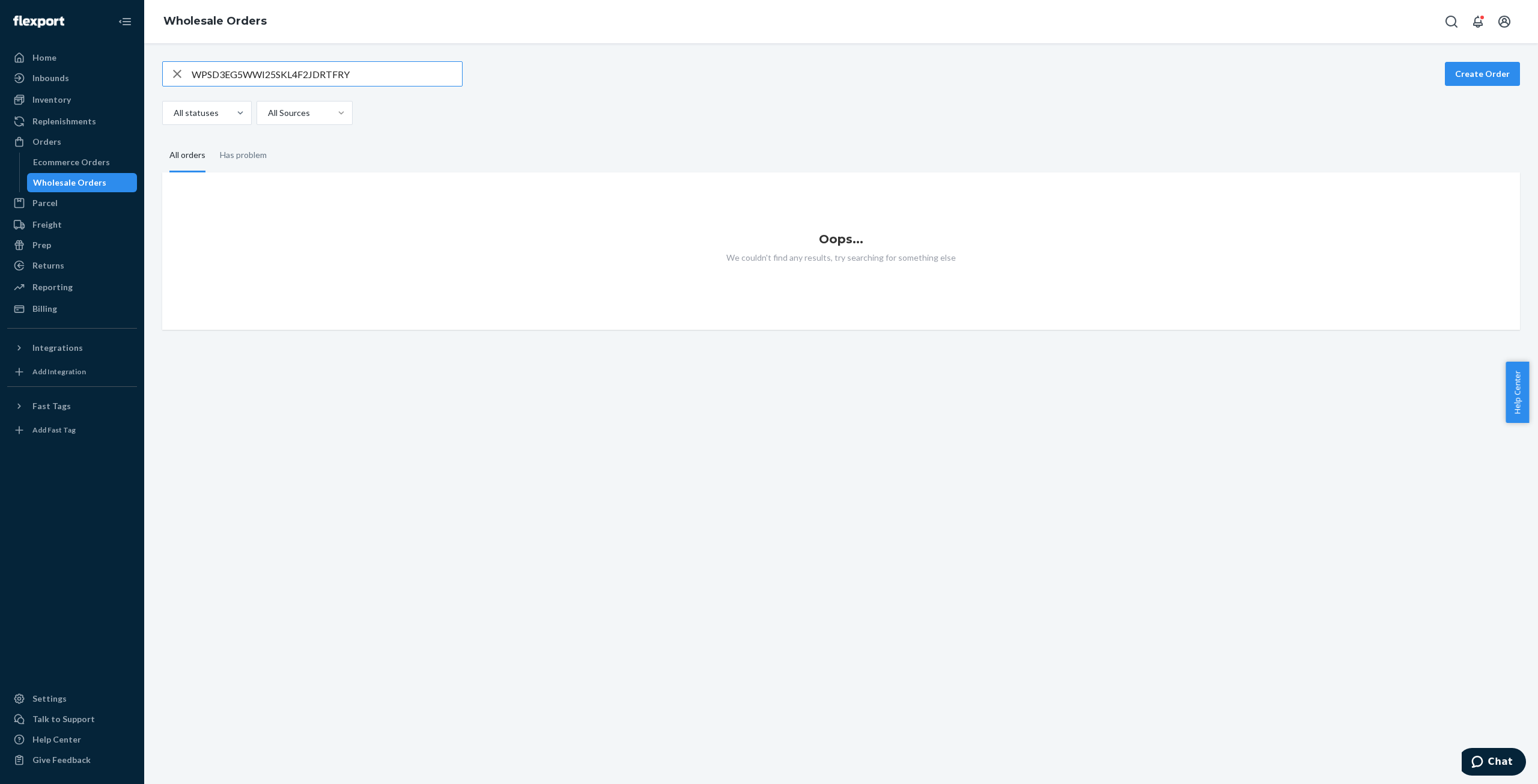
click at [279, 65] on input "WPSD3EG5WWI25SKL4F2JDRTFRY" at bounding box center [326, 73] width 270 height 24
click at [273, 74] on input "WPSD3EG5WWI25SKL4F2JDRTFRY" at bounding box center [326, 73] width 270 height 24
paste input "I25SKL4F2JDR"
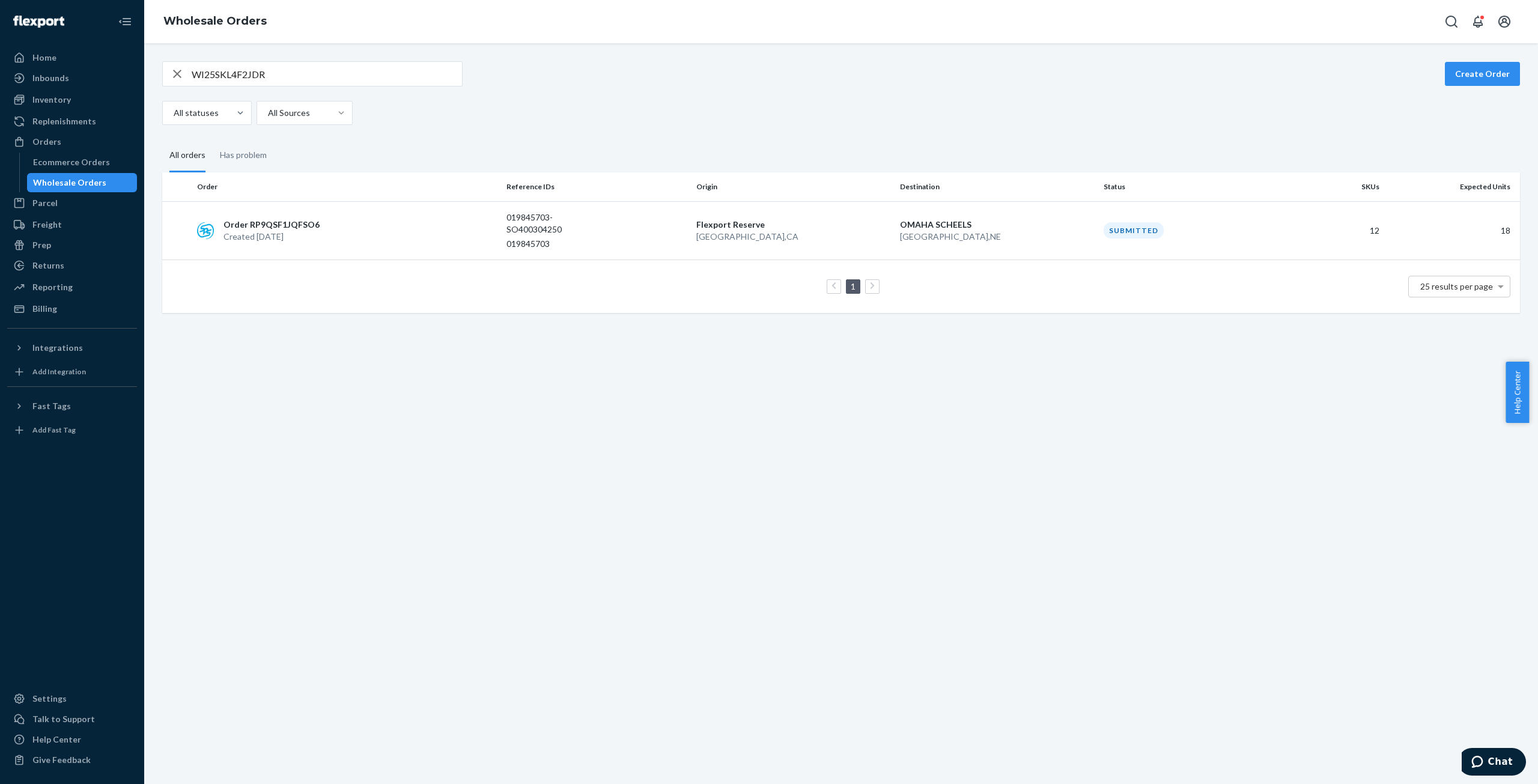
click at [208, 63] on input "WI25SKL4F2JDR" at bounding box center [326, 73] width 270 height 24
click at [208, 80] on input "WI25SKL4F2JDR" at bounding box center [326, 73] width 270 height 24
click at [208, 76] on input "WI25SKL4F2JDR" at bounding box center [326, 73] width 270 height 24
paste input "BY4IPPZQIMYG"
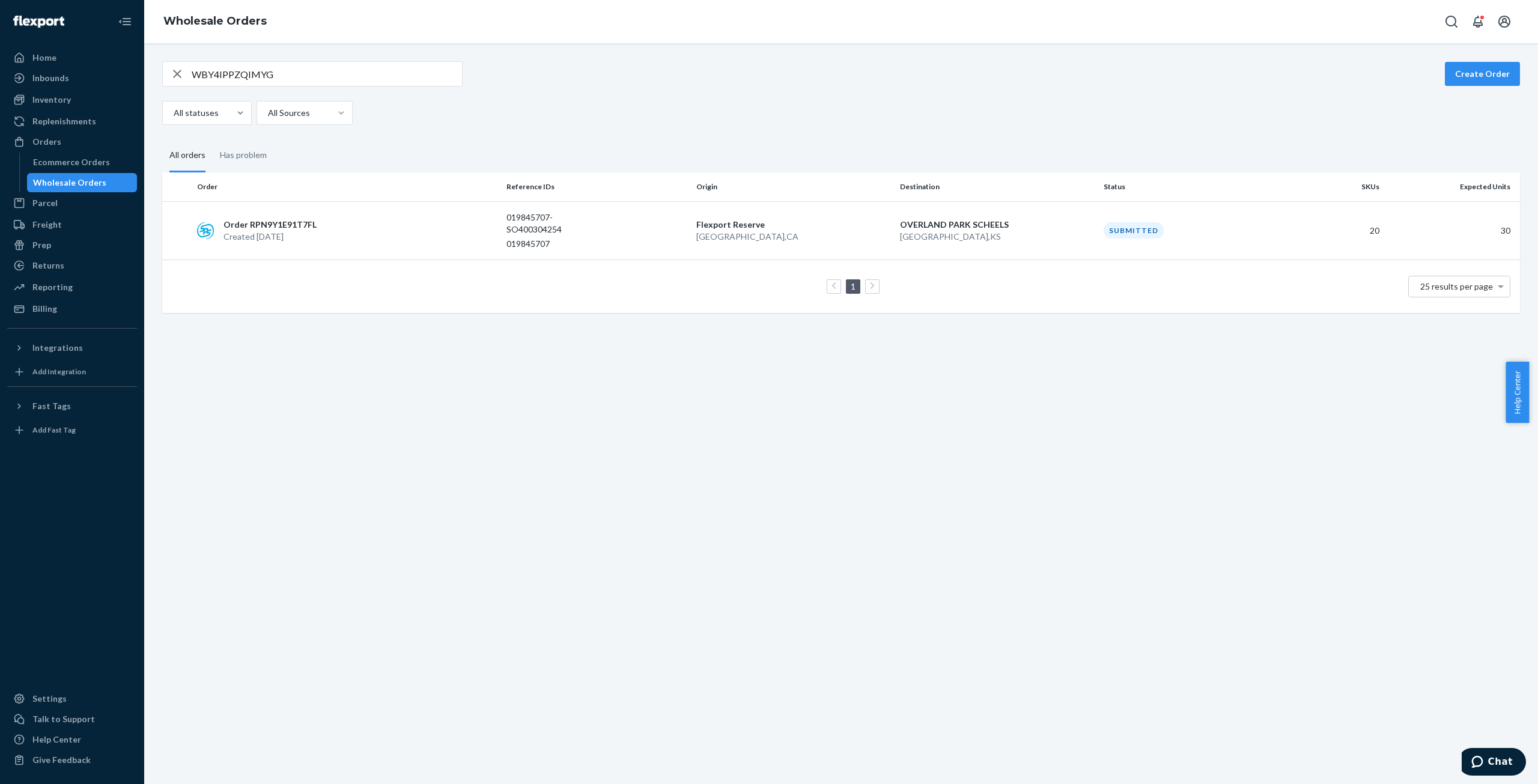
click at [224, 73] on input "WBY4IPPZQIMYG" at bounding box center [326, 73] width 270 height 24
paste input "60HPEYRL4DWP"
click at [220, 81] on input "W60HPEYRL4DWP" at bounding box center [326, 73] width 270 height 24
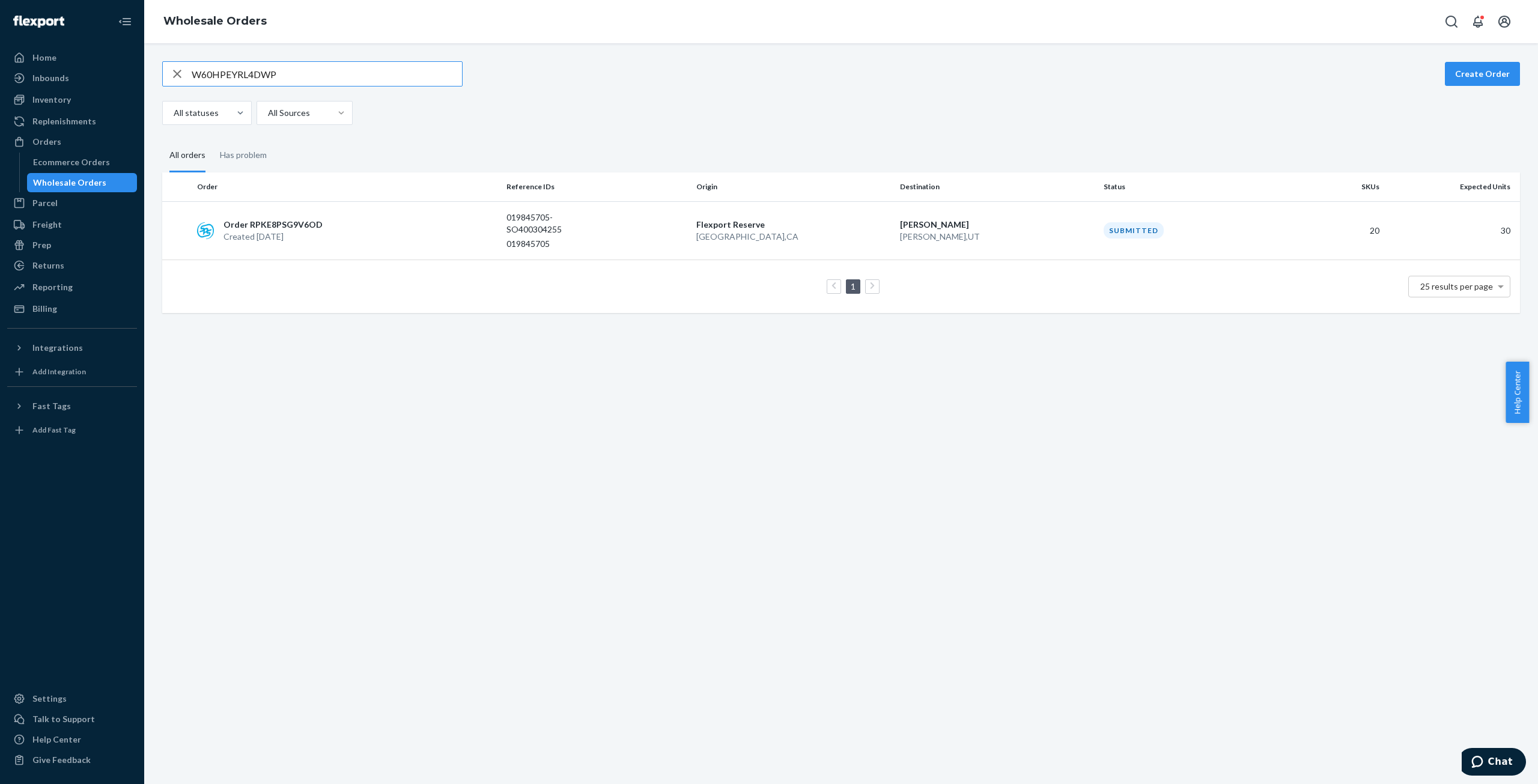
paste input "I49JQ209QFUC"
click at [245, 76] on input "WI49JQ209QFUC" at bounding box center [326, 73] width 270 height 24
paste input "WP38YO8XBR4U"
click at [267, 76] on input "WWP38YO8XBR4U" at bounding box center [326, 73] width 270 height 24
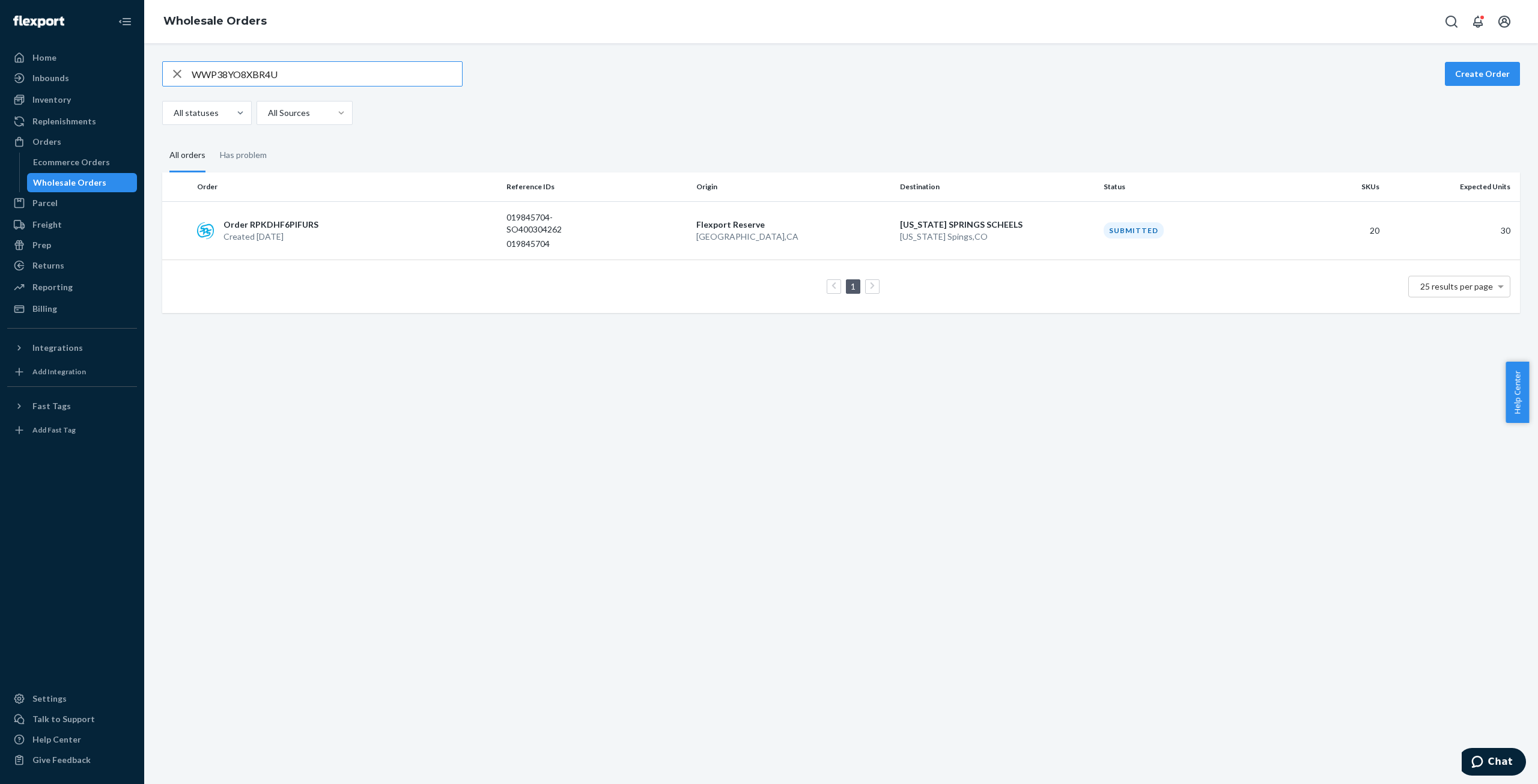
click at [267, 76] on input "WWP38YO8XBR4U" at bounding box center [326, 73] width 270 height 24
paste input "PIED9H8HN4LH"
click at [262, 75] on input "WPIED9H8HN4LH" at bounding box center [326, 73] width 270 height 24
paste input "XGE4OWAAF8GA"
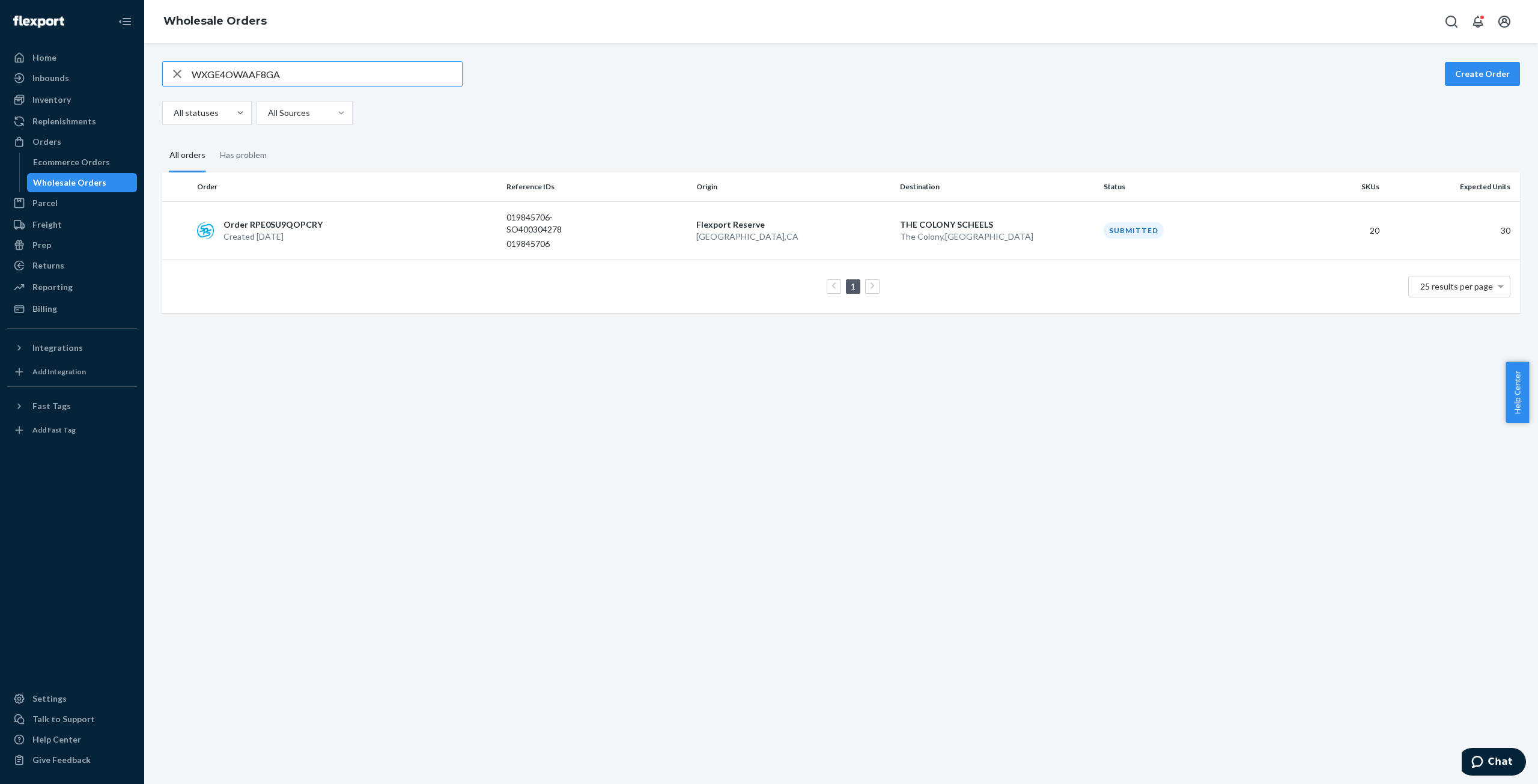
click at [240, 75] on input "WXGE4OWAAF8GA" at bounding box center [326, 73] width 270 height 24
paste input "1H85BUFP6WNX"
click at [255, 77] on input "W1H85BUFP6WNX" at bounding box center [326, 73] width 270 height 24
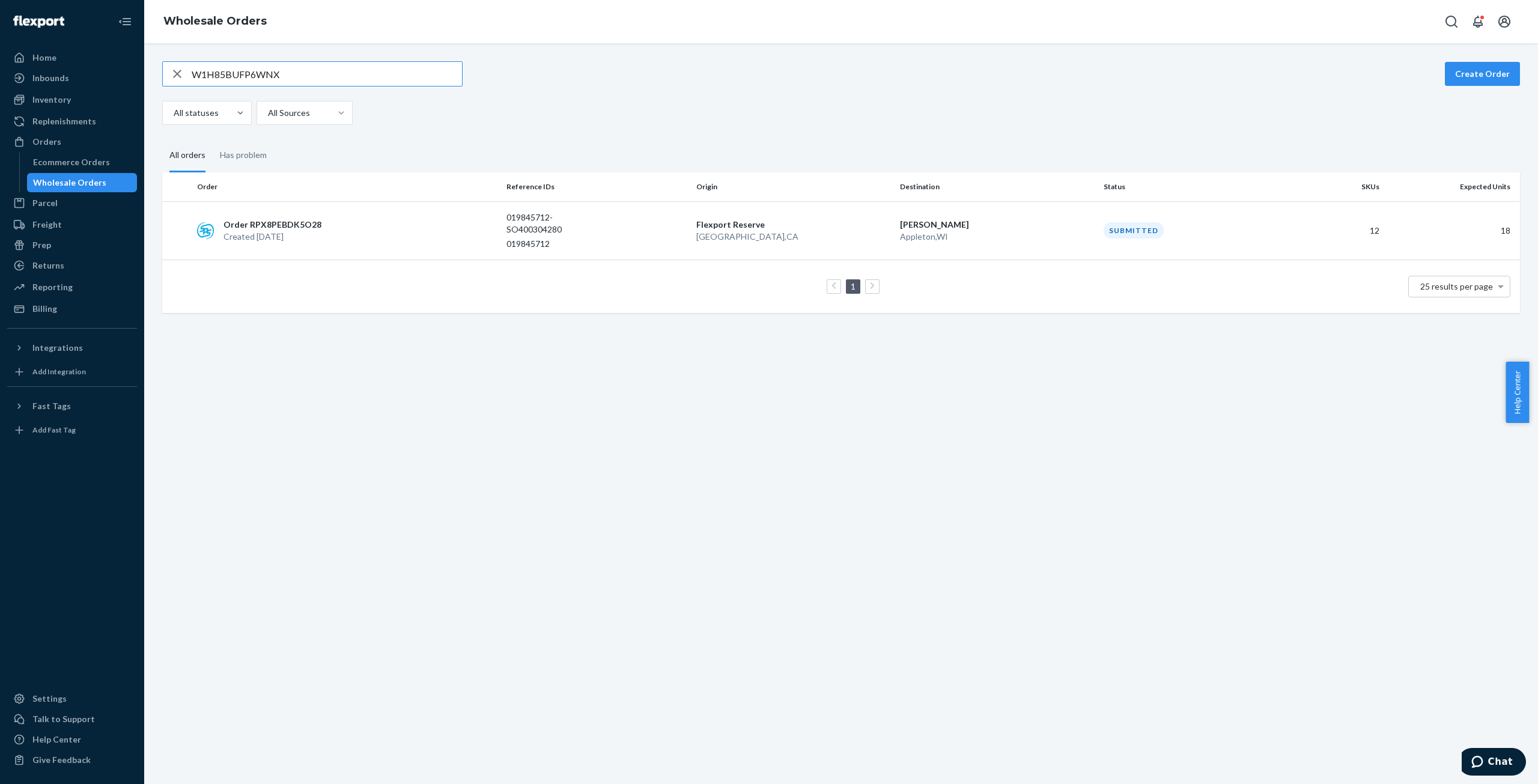
paste input "M09MLBA01ABC"
type input "WM09MLBA01ABC"
click at [275, 231] on p "Created [DATE]" at bounding box center [273, 237] width 99 height 12
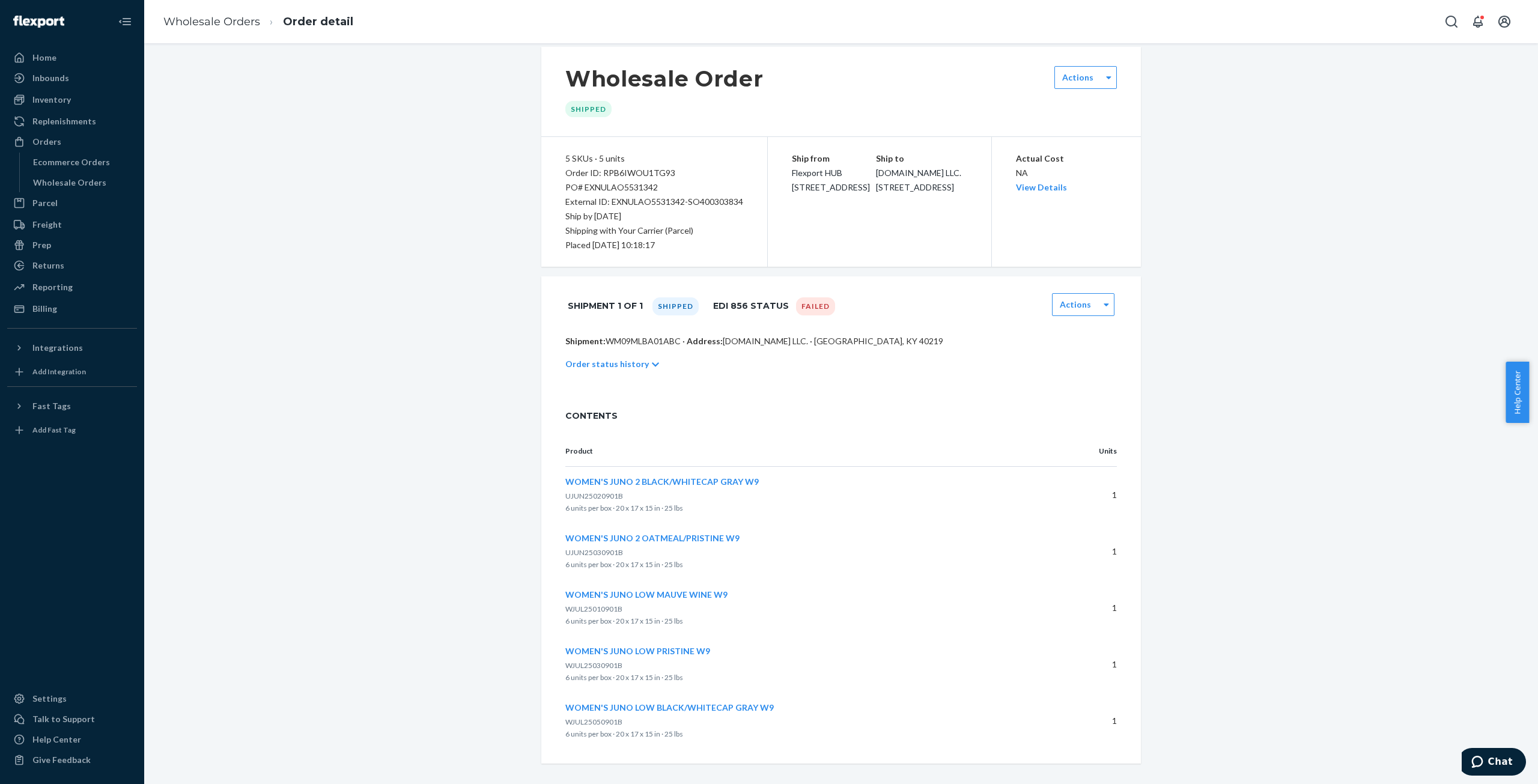
scroll to position [22, 0]
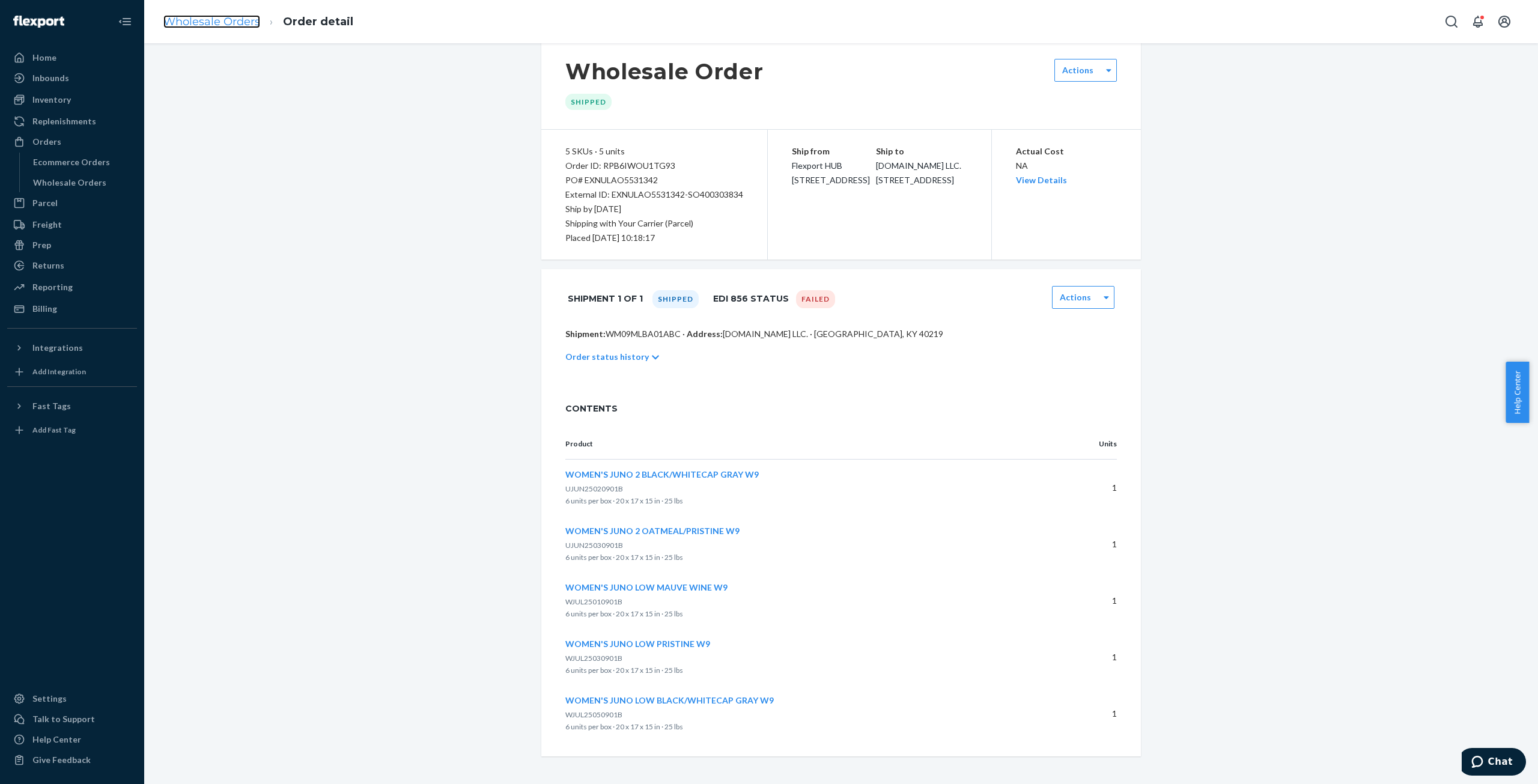
click at [198, 22] on link "Wholesale Orders" at bounding box center [211, 21] width 97 height 13
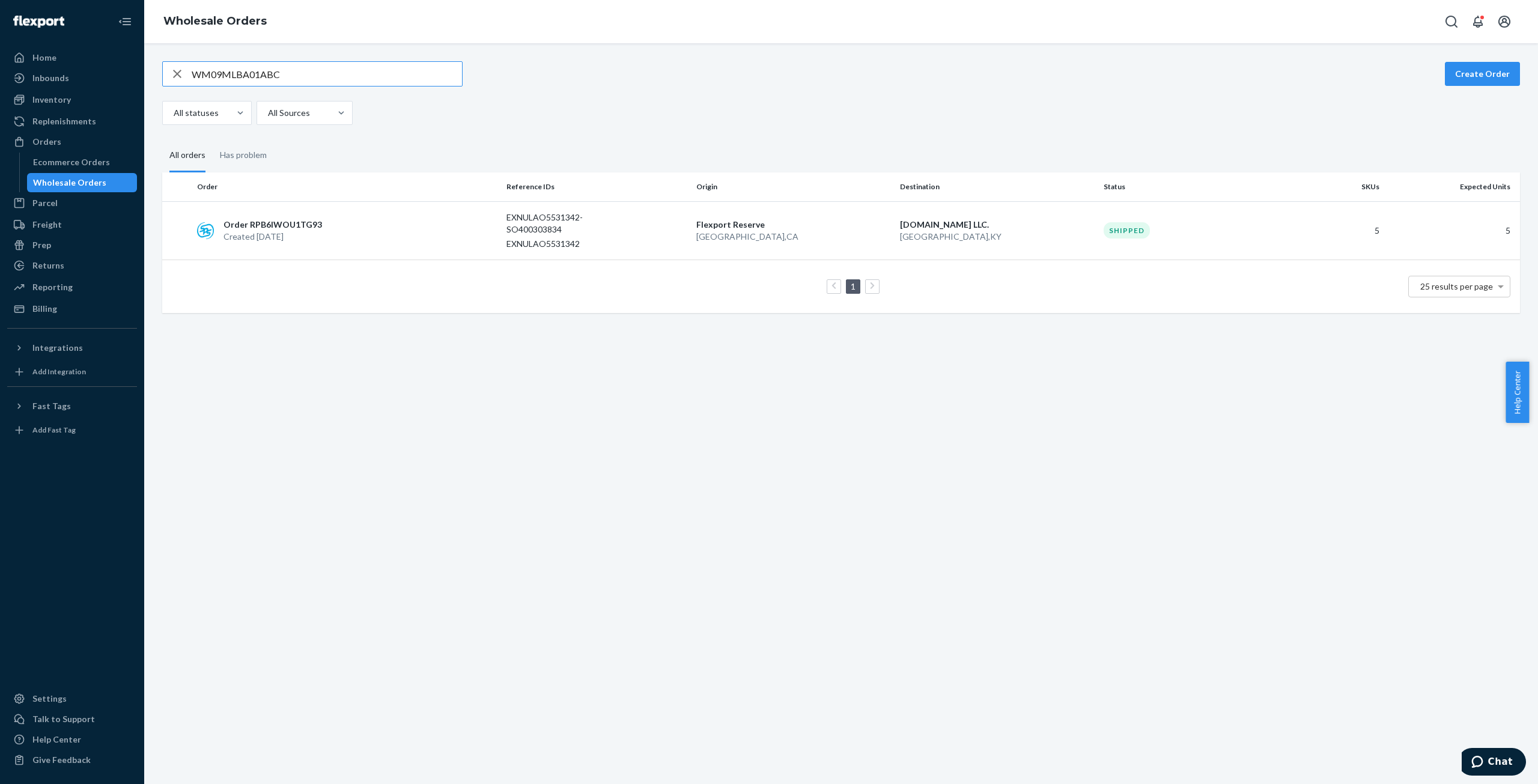
click at [222, 75] on input "WM09MLBA01ABC" at bounding box center [326, 73] width 270 height 24
type input "WXML2JZM6JX5P"
click at [262, 214] on p "Order RPIZ7RL0LG1MX" at bounding box center [270, 217] width 93 height 12
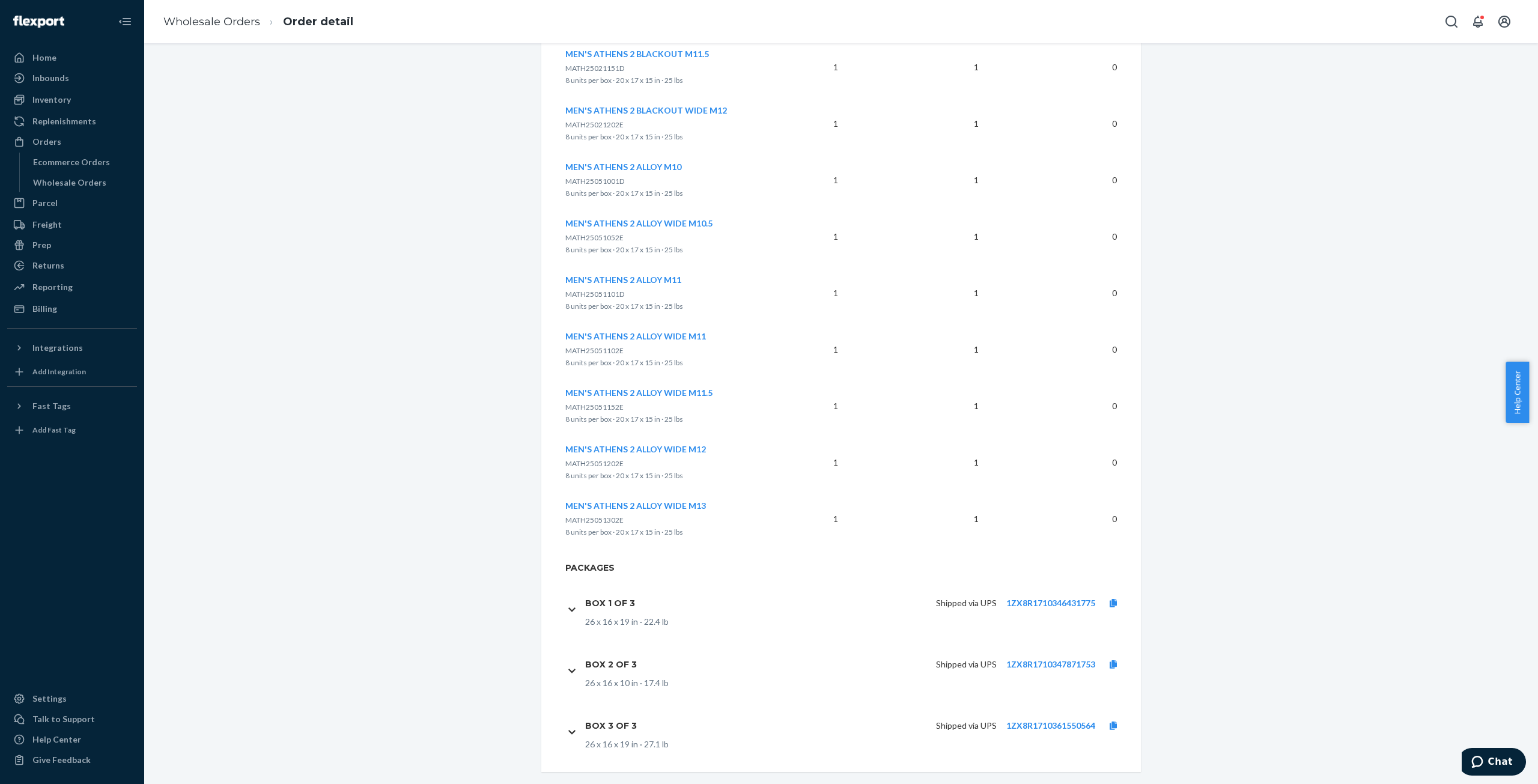
scroll to position [1064, 0]
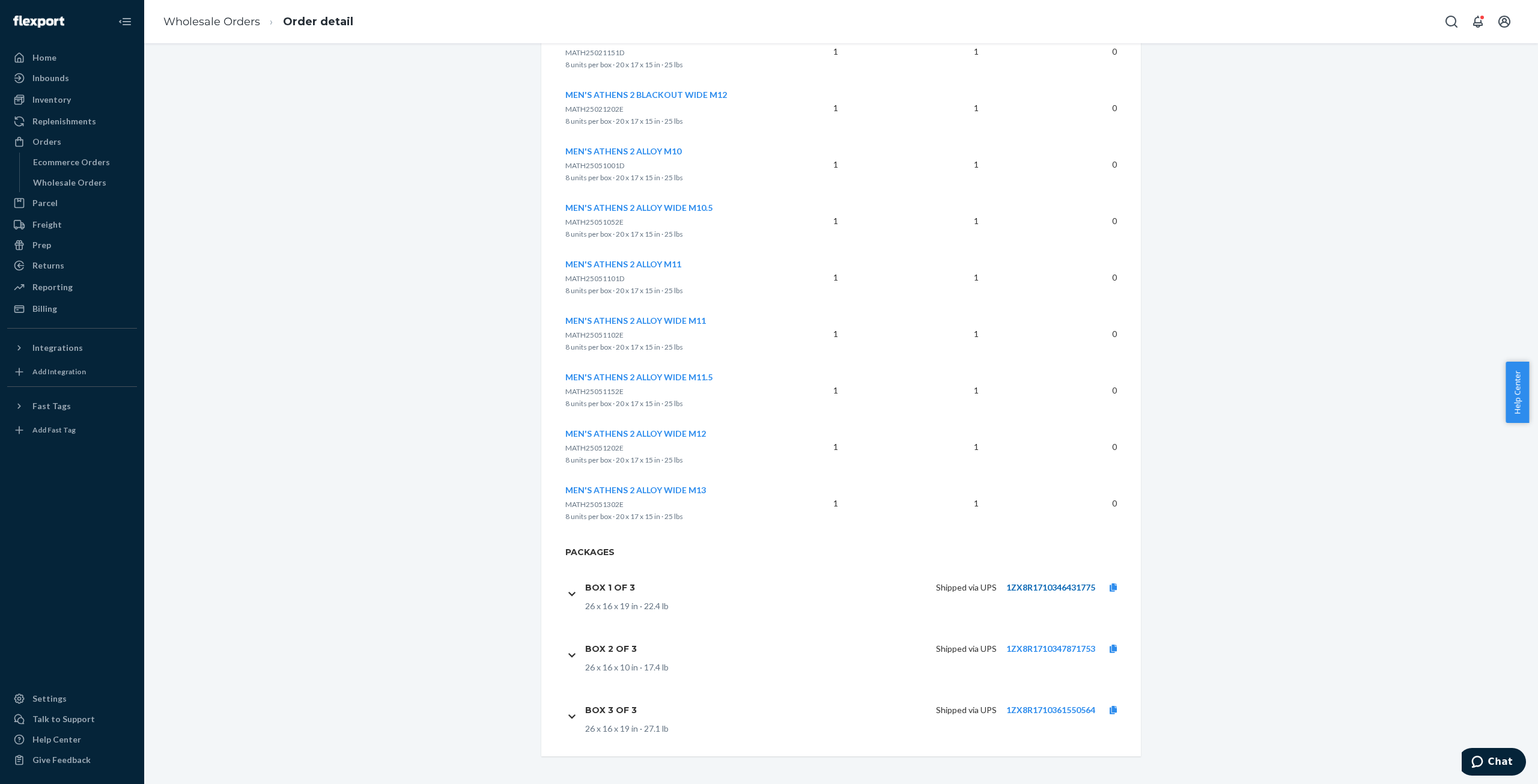
click at [1070, 582] on link "1ZX8R1710346431775" at bounding box center [1051, 587] width 89 height 10
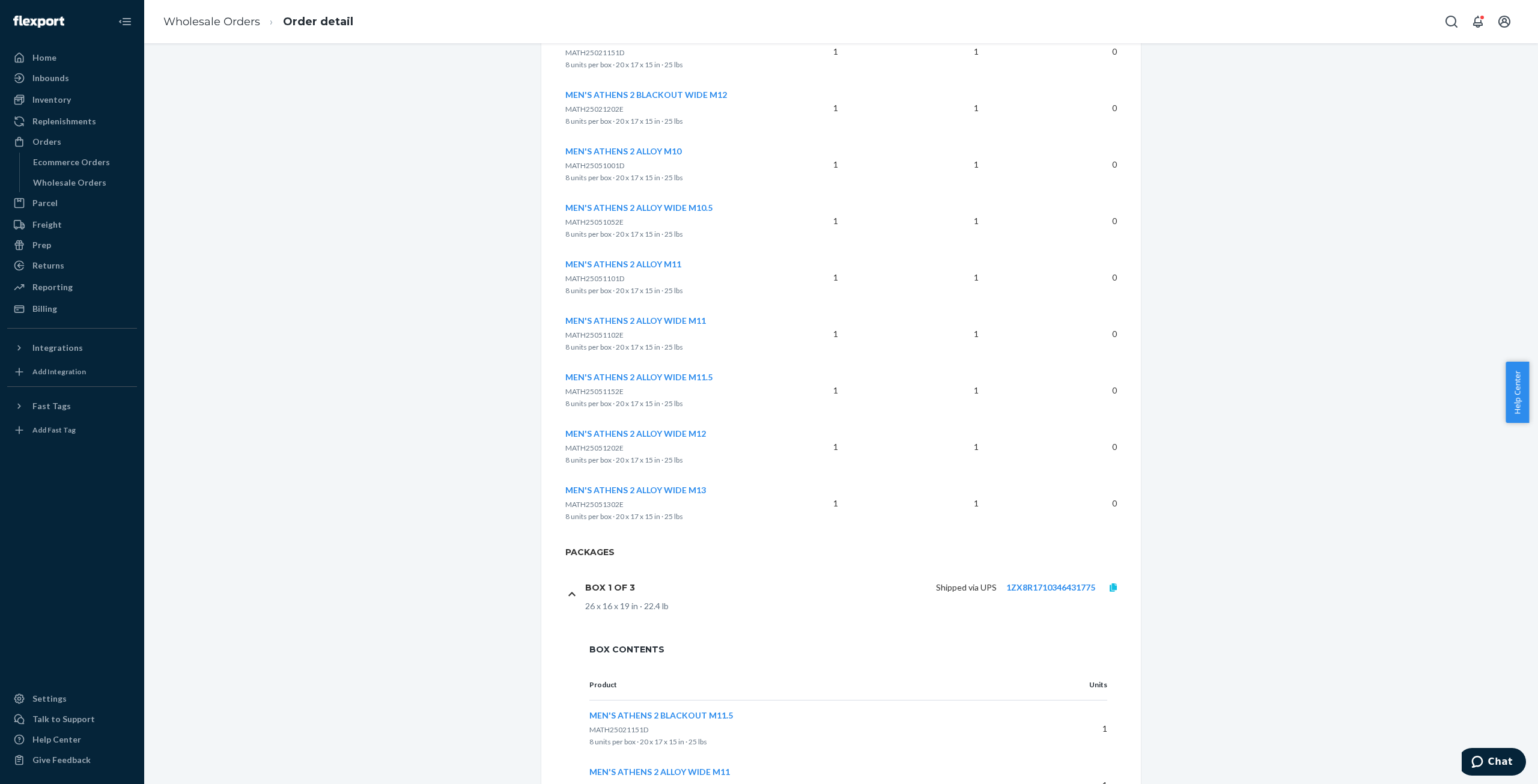
click at [1121, 584] on link at bounding box center [1113, 588] width 36 height 12
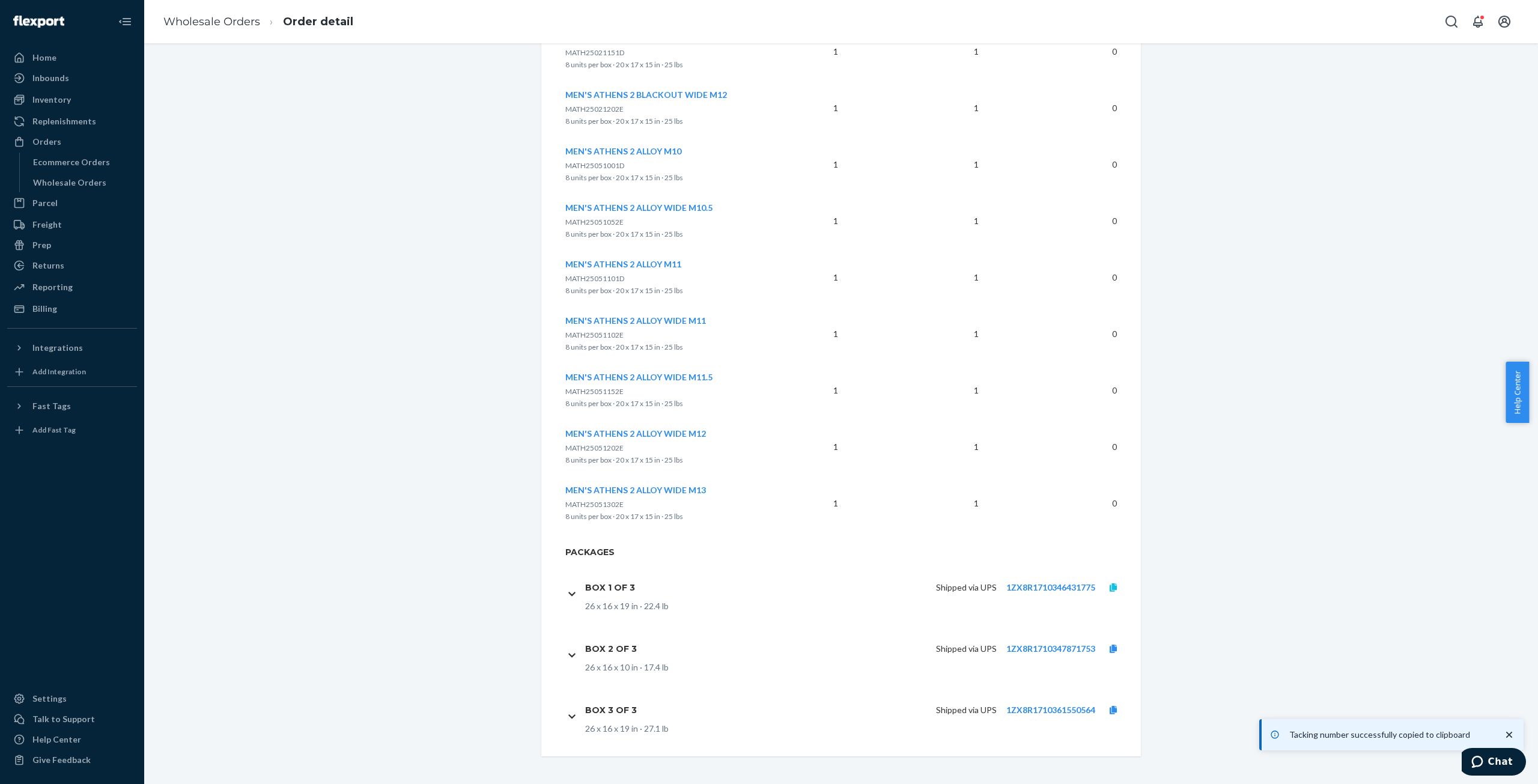
click at [1104, 587] on link at bounding box center [1113, 588] width 36 height 12
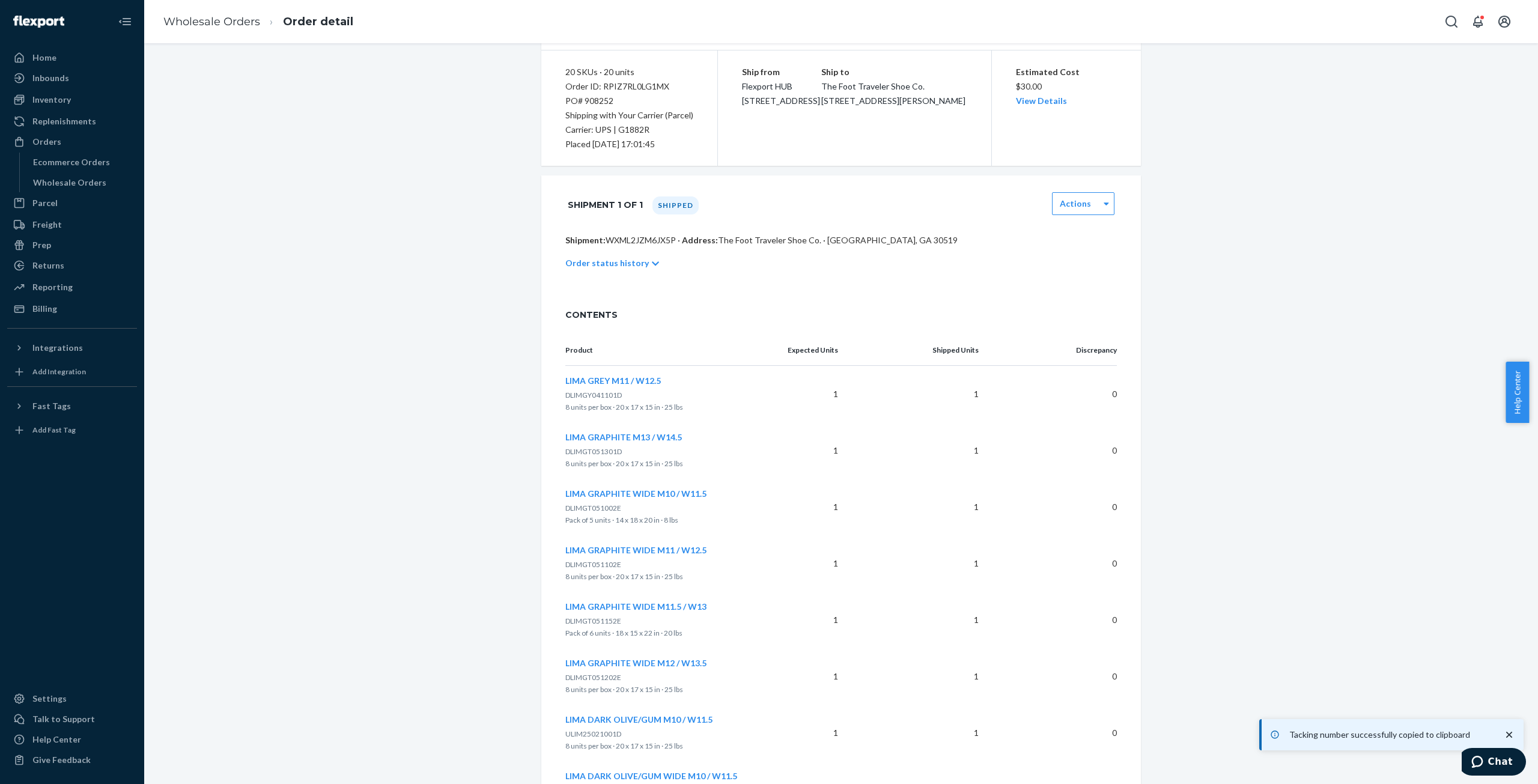
scroll to position [0, 0]
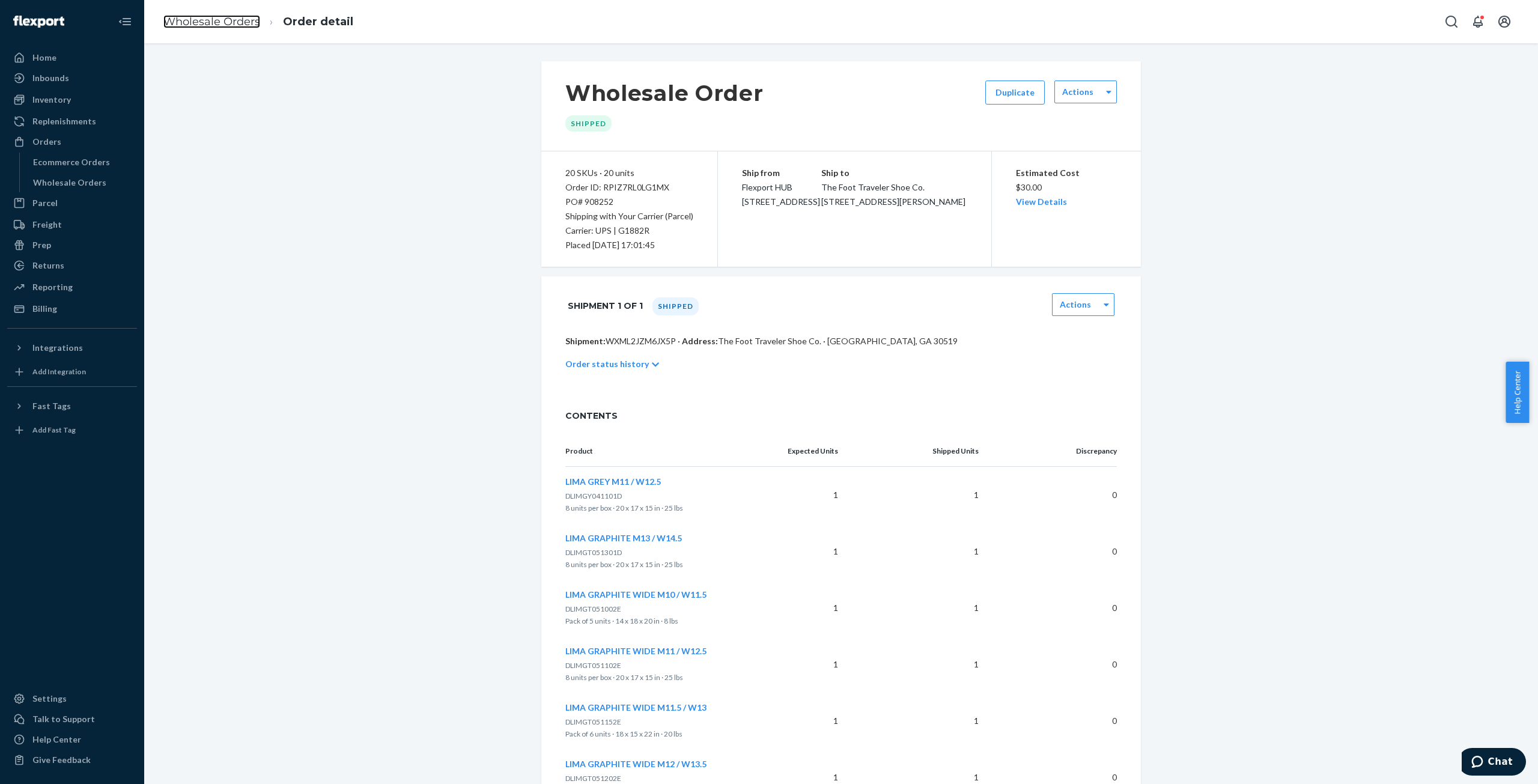
drag, startPoint x: 226, startPoint y: 17, endPoint x: 225, endPoint y: 46, distance: 29.0
click at [226, 17] on link "Wholesale Orders" at bounding box center [211, 21] width 97 height 13
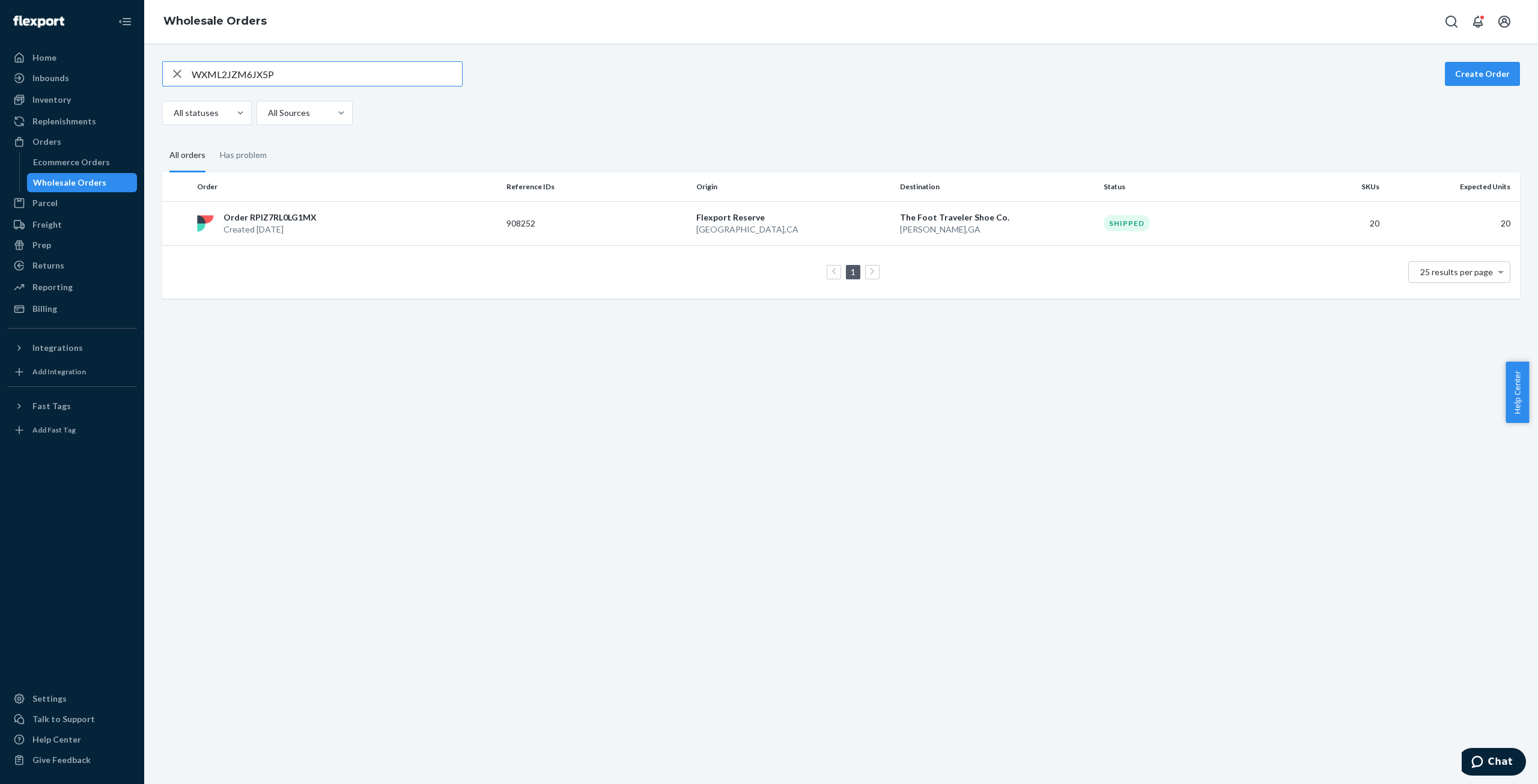
click at [219, 78] on input "WXML2JZM6JX5P" at bounding box center [326, 73] width 270 height 24
type input "WXAZJCBQKPBY1"
click at [257, 232] on p "Created [DATE]" at bounding box center [268, 231] width 89 height 12
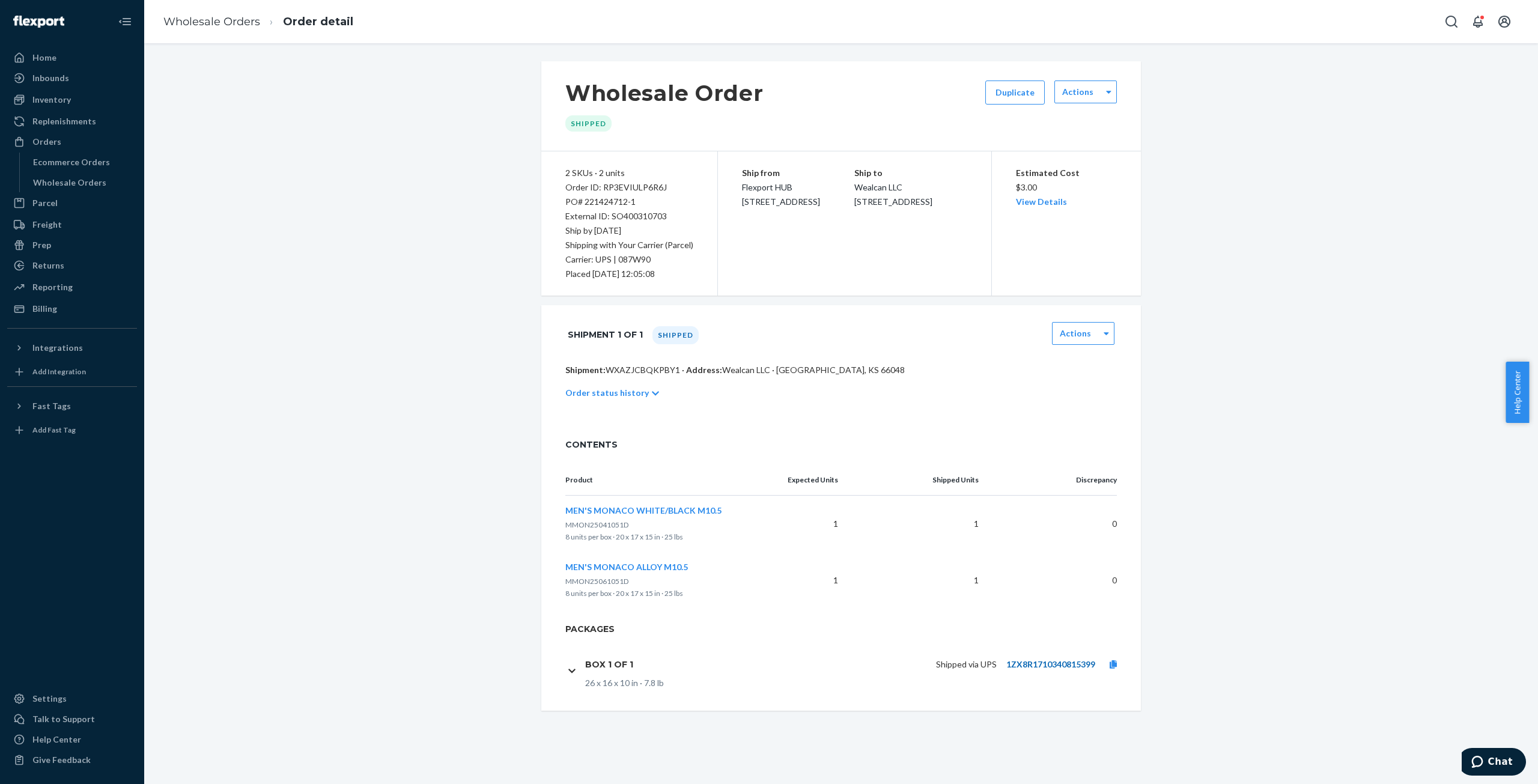
click at [1050, 663] on link "1ZX8R1710340815399" at bounding box center [1051, 664] width 89 height 10
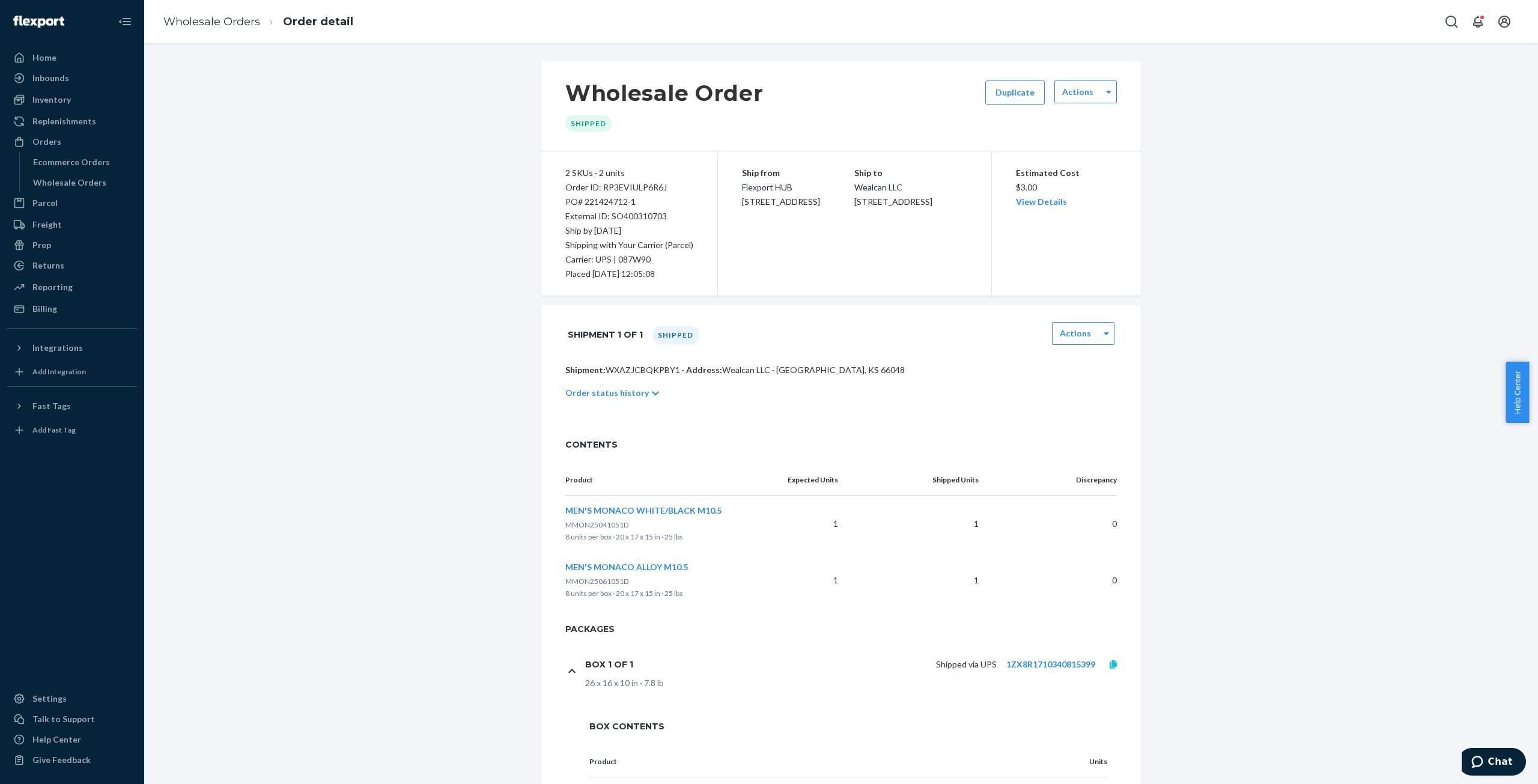
click at [1110, 660] on icon at bounding box center [1114, 665] width 7 height 9
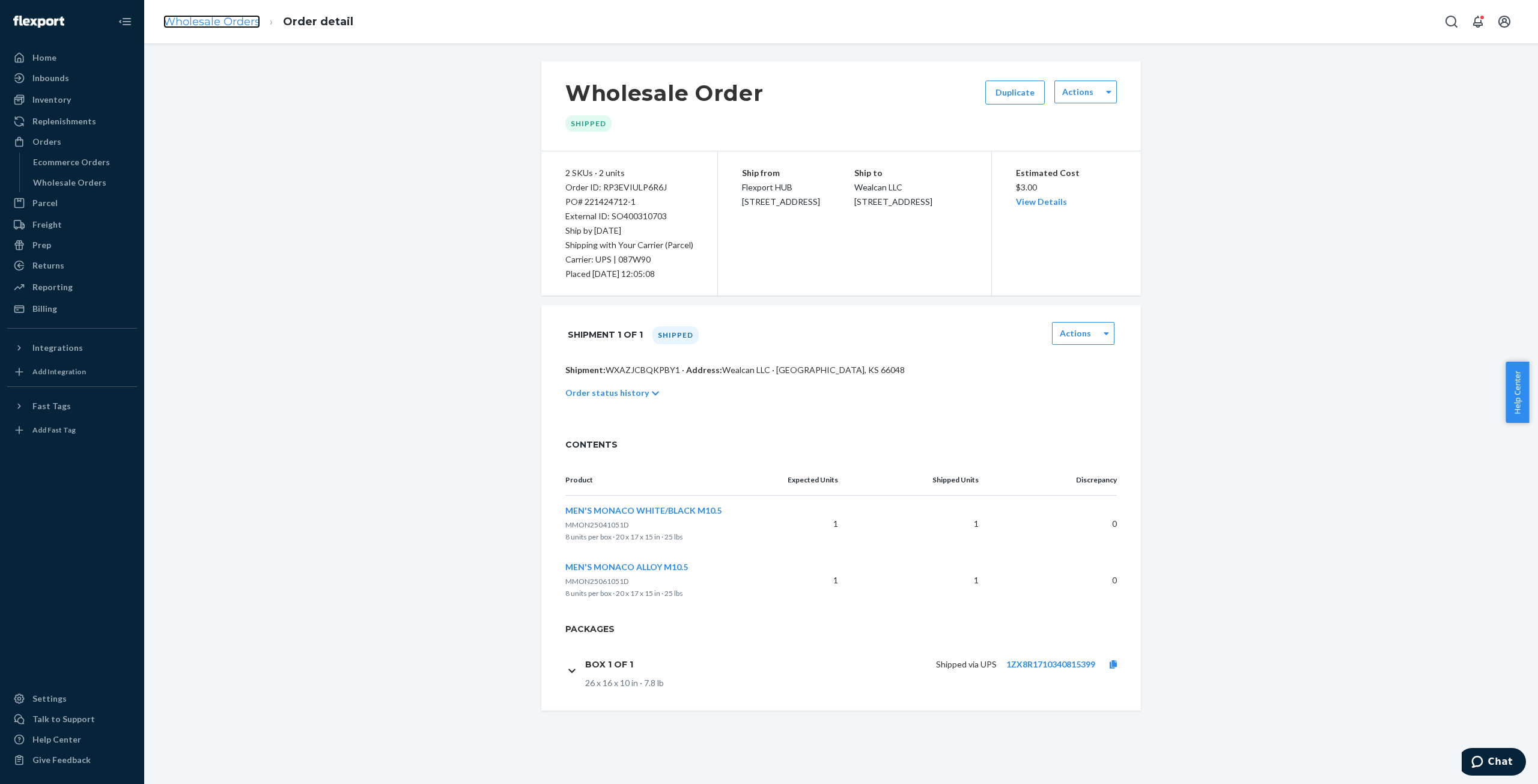
click at [231, 20] on link "Wholesale Orders" at bounding box center [211, 21] width 97 height 13
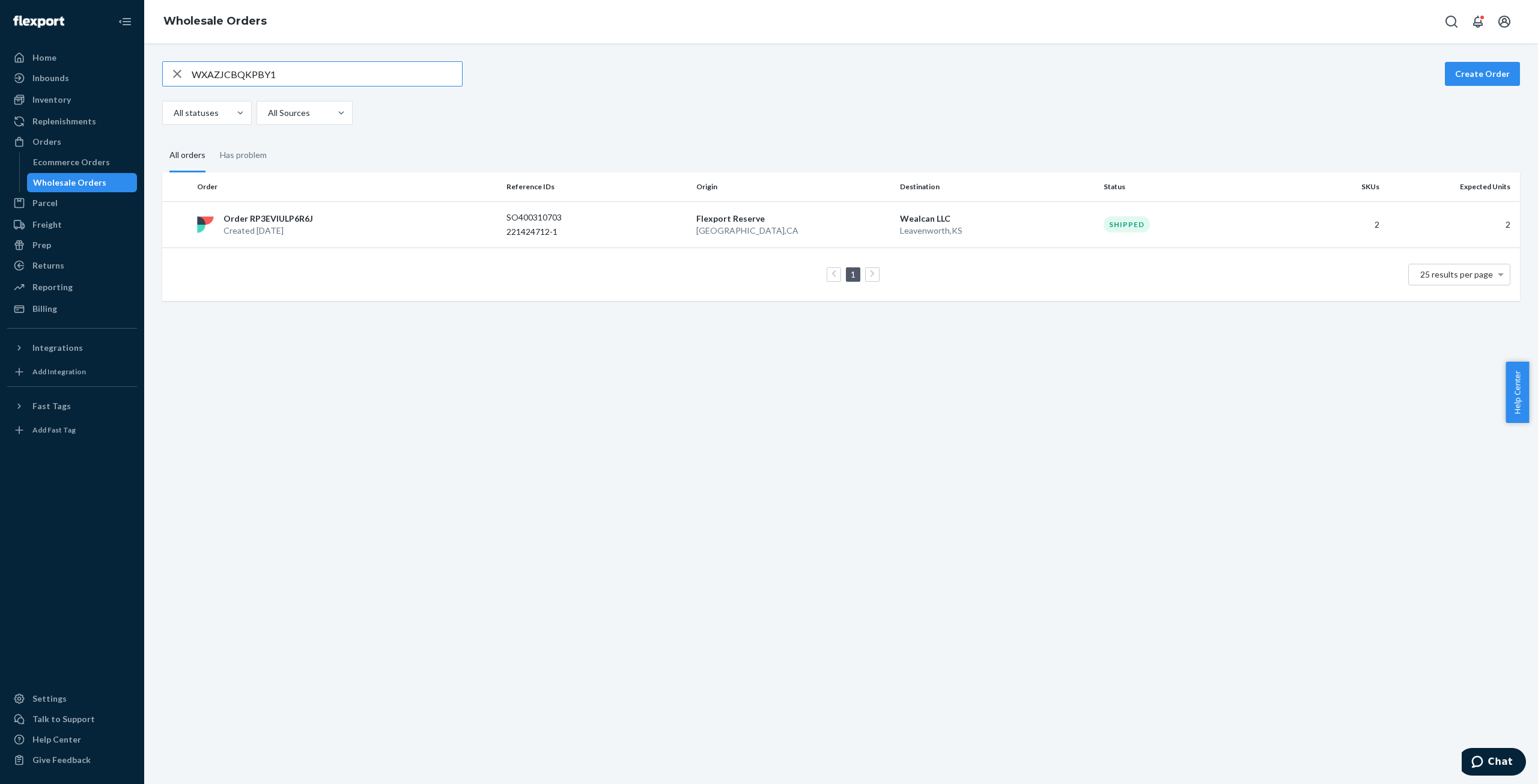
click at [240, 73] on input "WXAZJCBQKPBY1" at bounding box center [326, 73] width 270 height 24
click at [240, 73] on input "WXAZJCBQKPBY1" at bounding box center [326, 73] width 270 height 24
type input "WSJ372ACUX2P1"
click at [285, 216] on p "Order RPUXD5JMBCH78" at bounding box center [273, 219] width 100 height 12
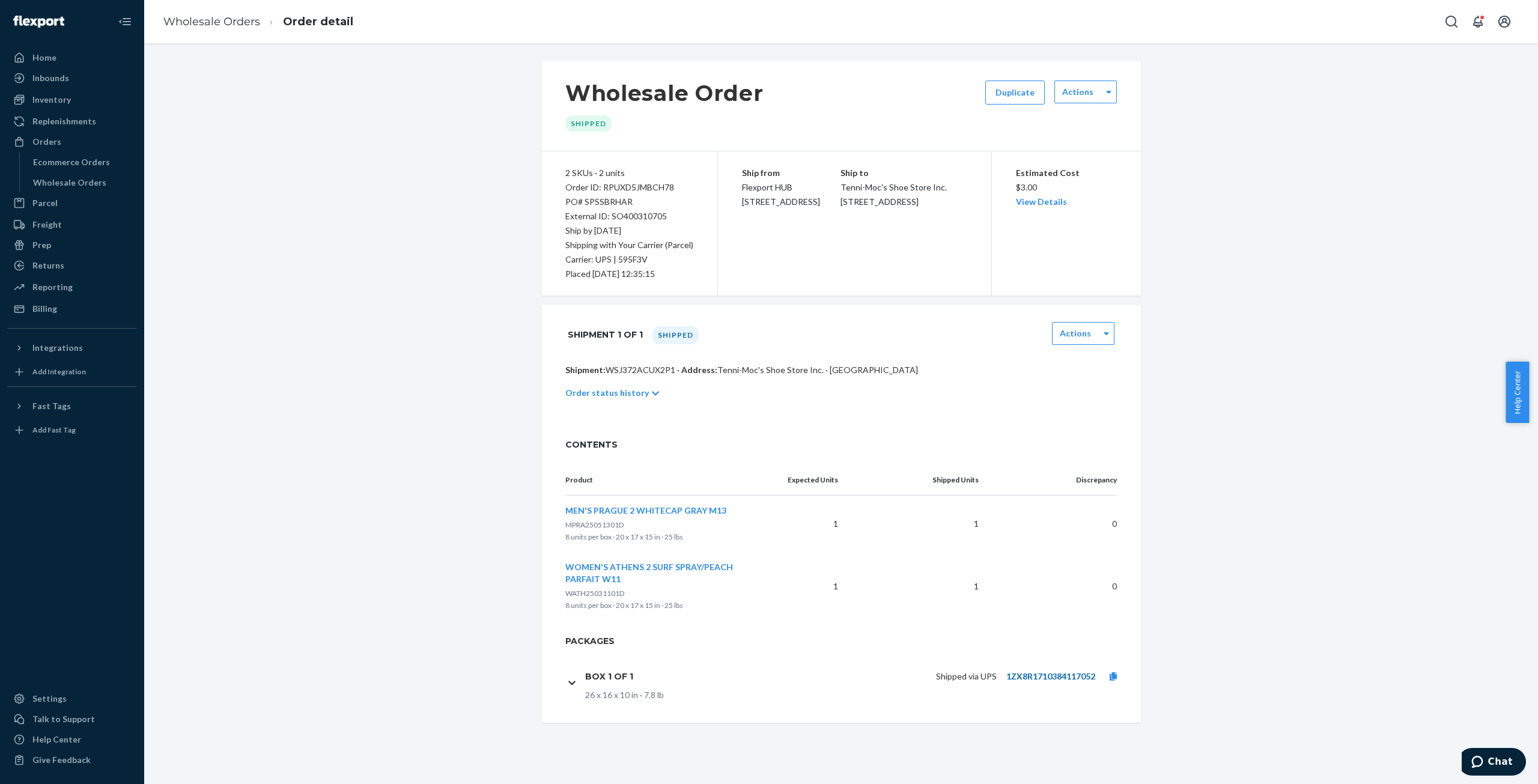
click at [1075, 672] on link "1ZX8R1710384117052" at bounding box center [1051, 676] width 89 height 10
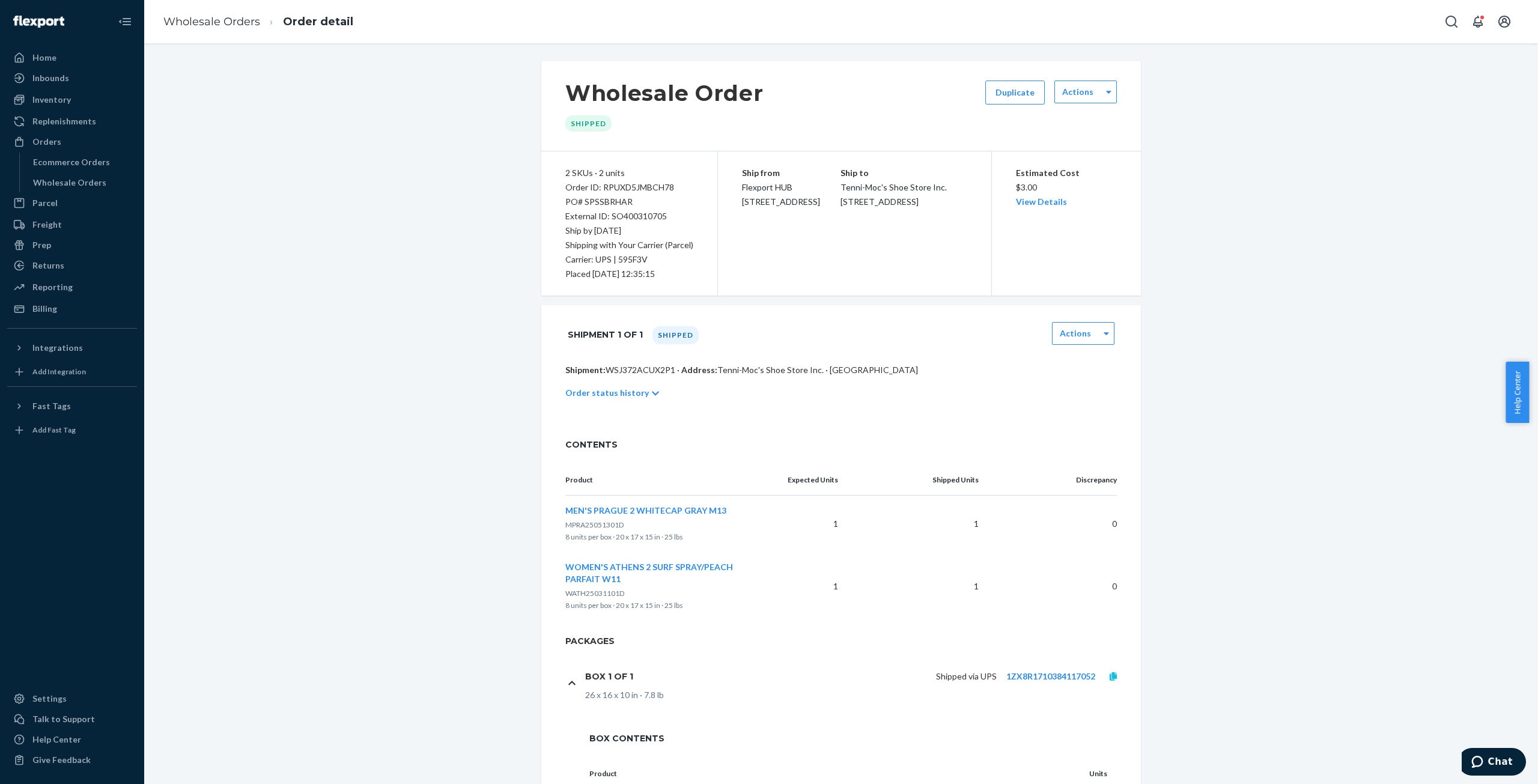
click at [1110, 675] on icon at bounding box center [1114, 676] width 7 height 9
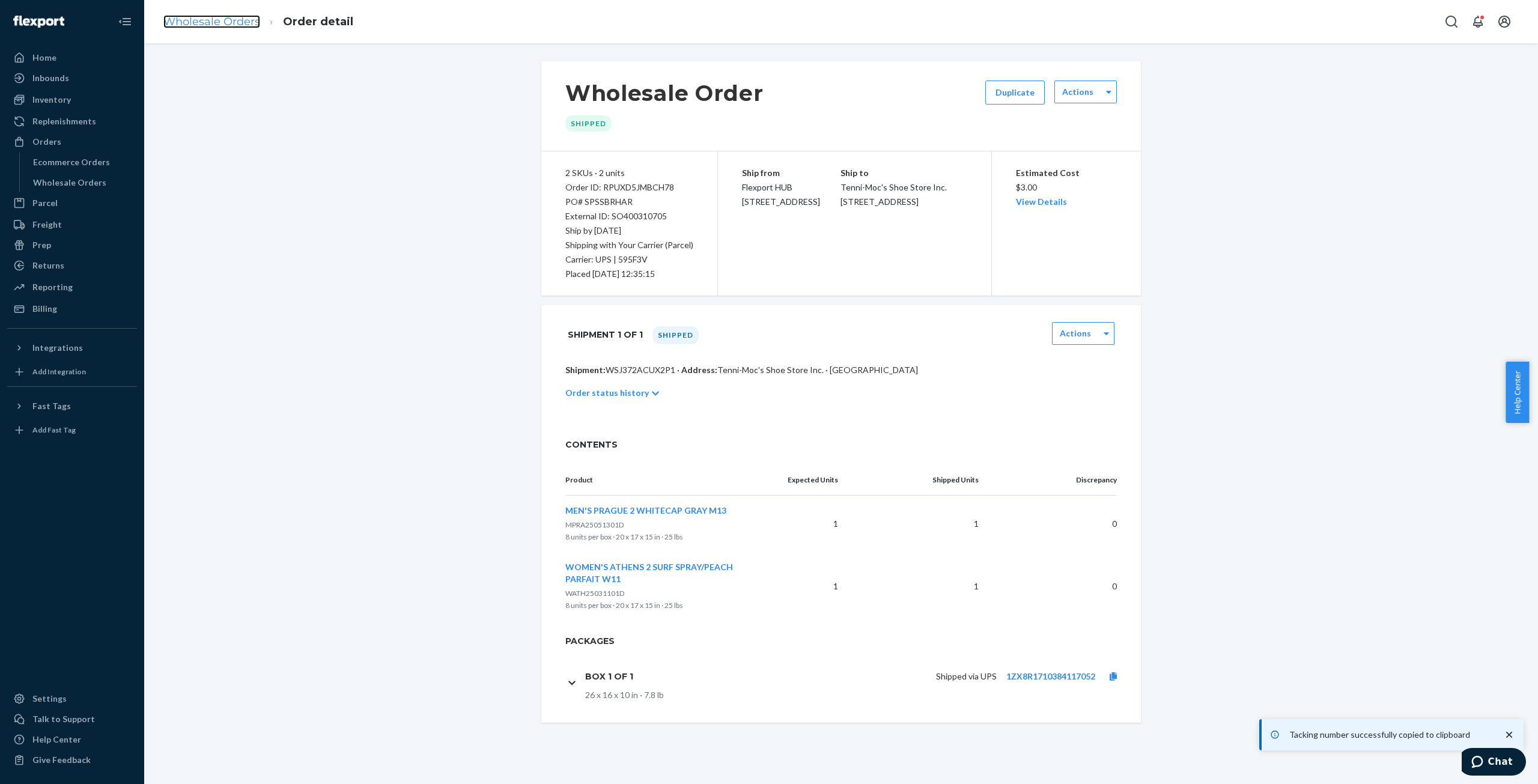
click at [217, 25] on link "Wholesale Orders" at bounding box center [211, 21] width 97 height 13
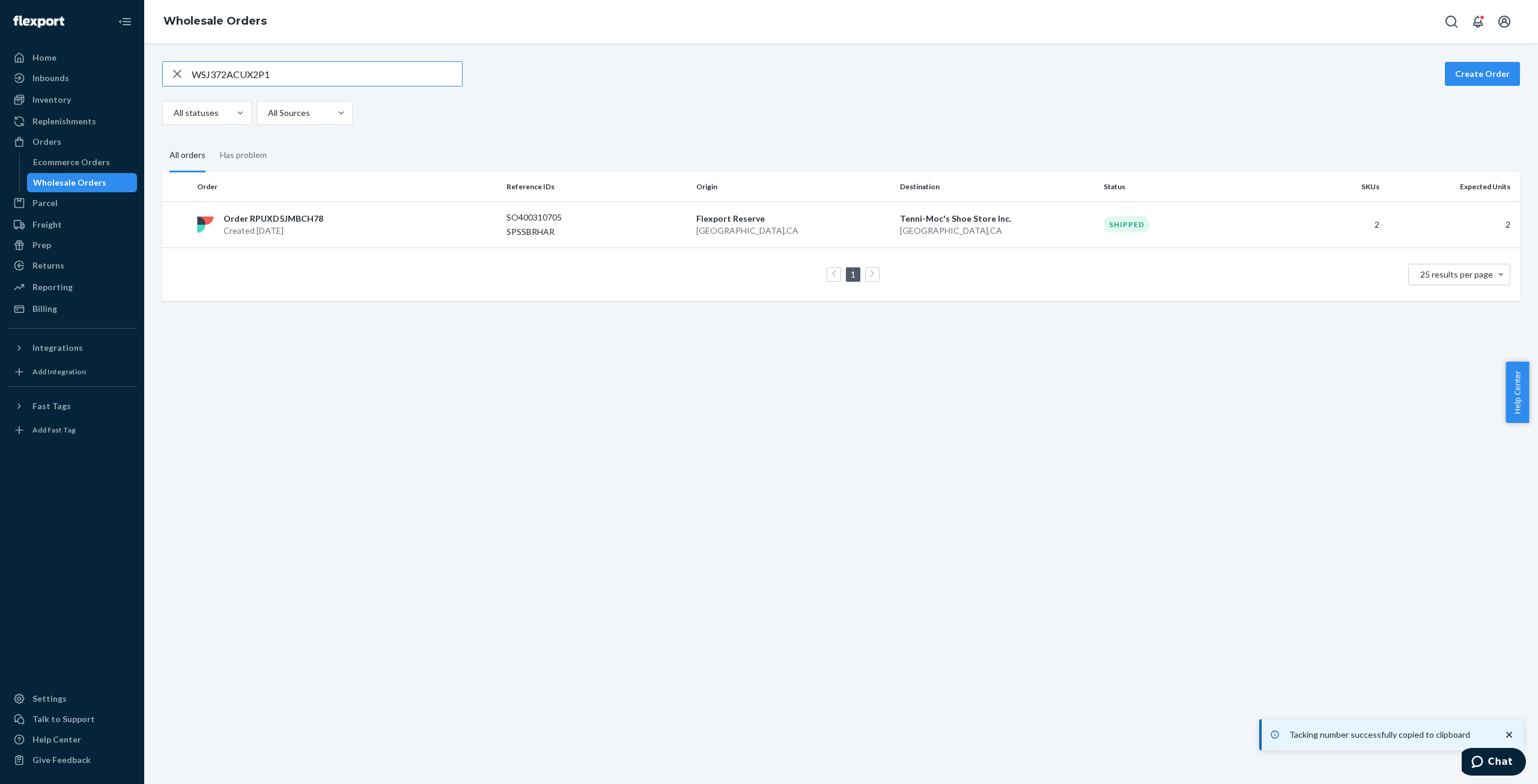
click at [214, 74] on input "WSJ372ACUX2P1" at bounding box center [326, 73] width 270 height 24
type input "WW6QEWJKRHZWE"
click at [275, 230] on p "Created [DATE]" at bounding box center [272, 231] width 97 height 12
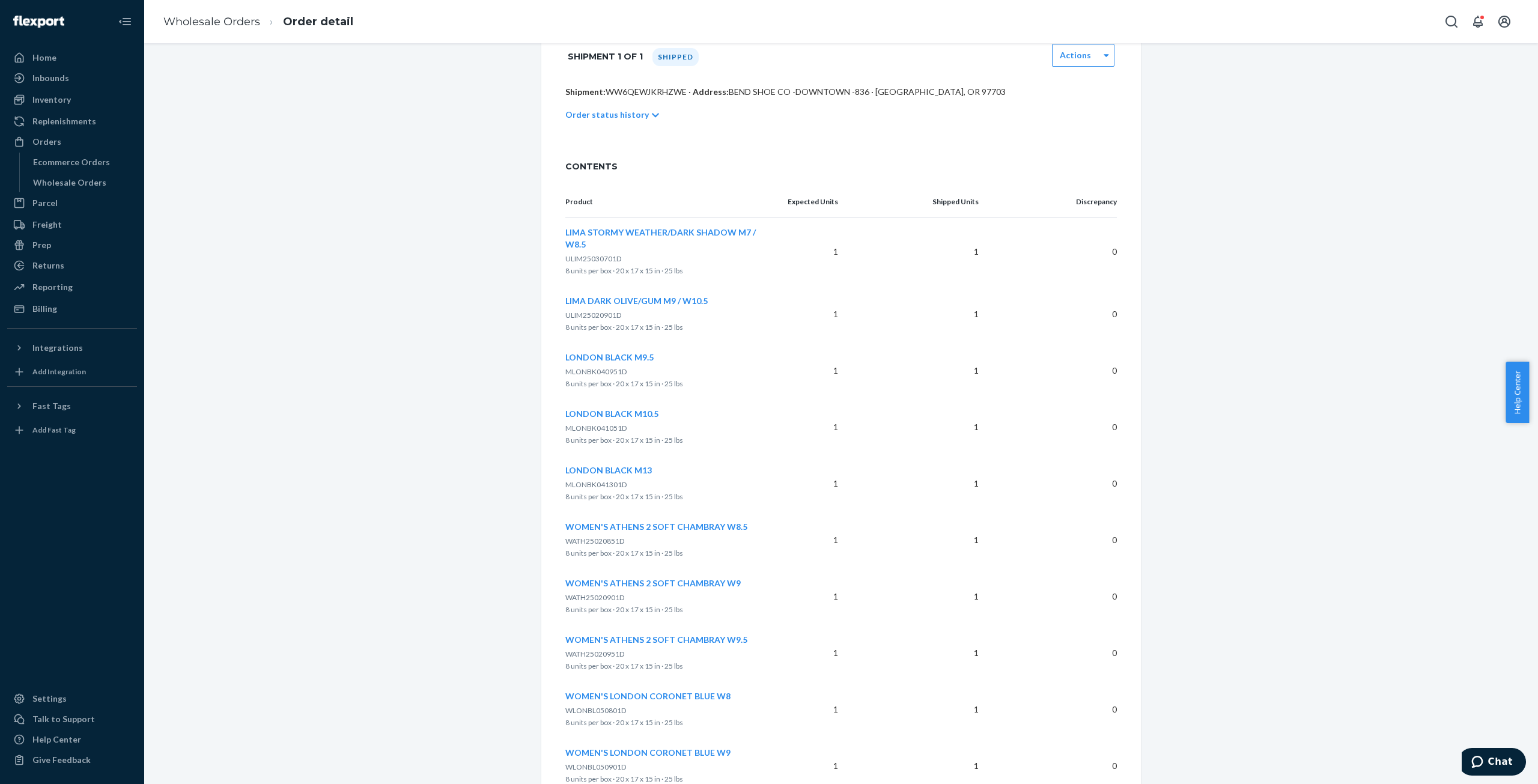
scroll to position [479, 0]
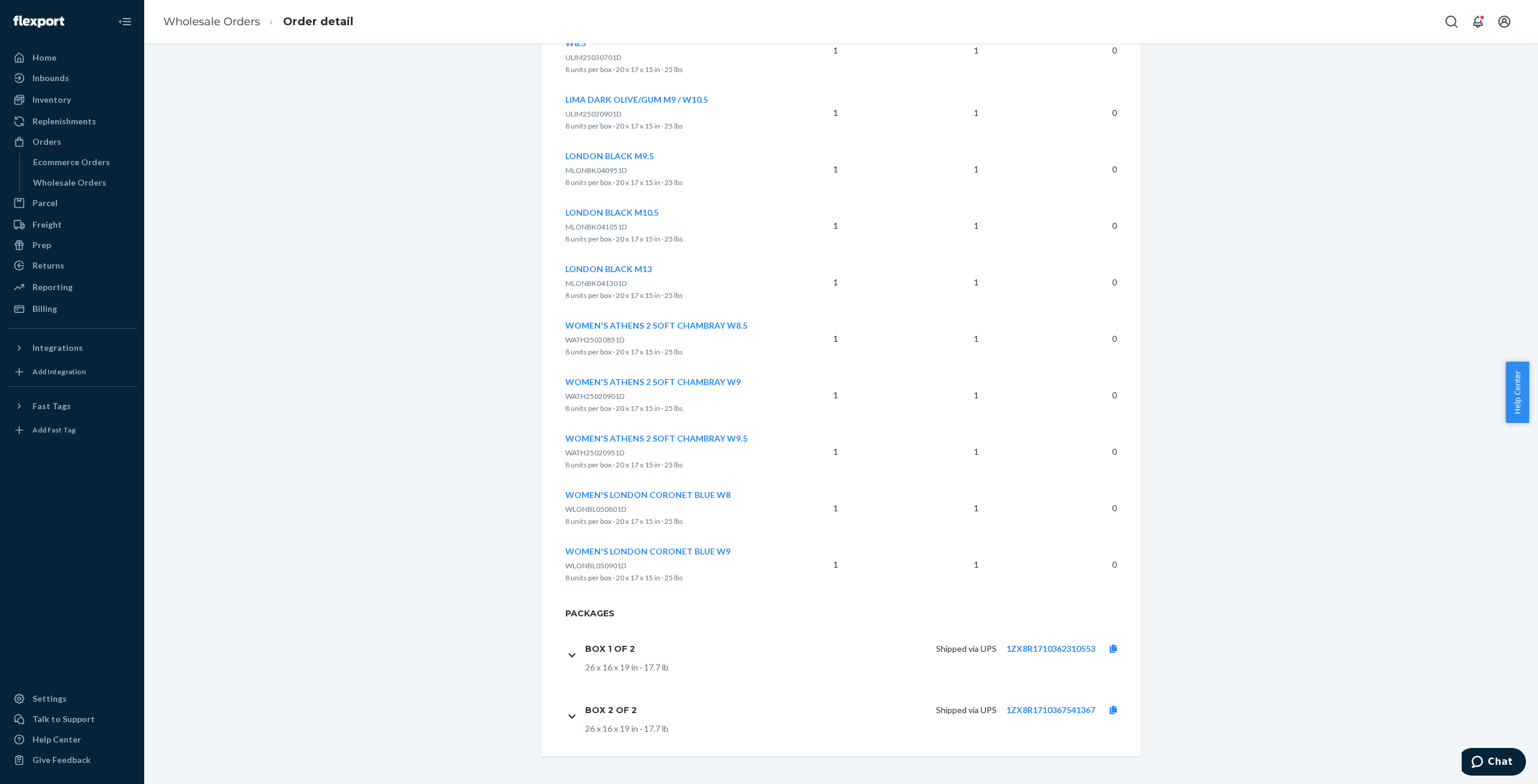
click at [1028, 641] on div "Shipped via UPS 1ZX8R1710362310553" at bounding box center [888, 649] width 487 height 25
click at [1034, 647] on link "1ZX8R1710362310553" at bounding box center [1051, 649] width 89 height 10
click at [1112, 645] on icon at bounding box center [1114, 649] width 7 height 9
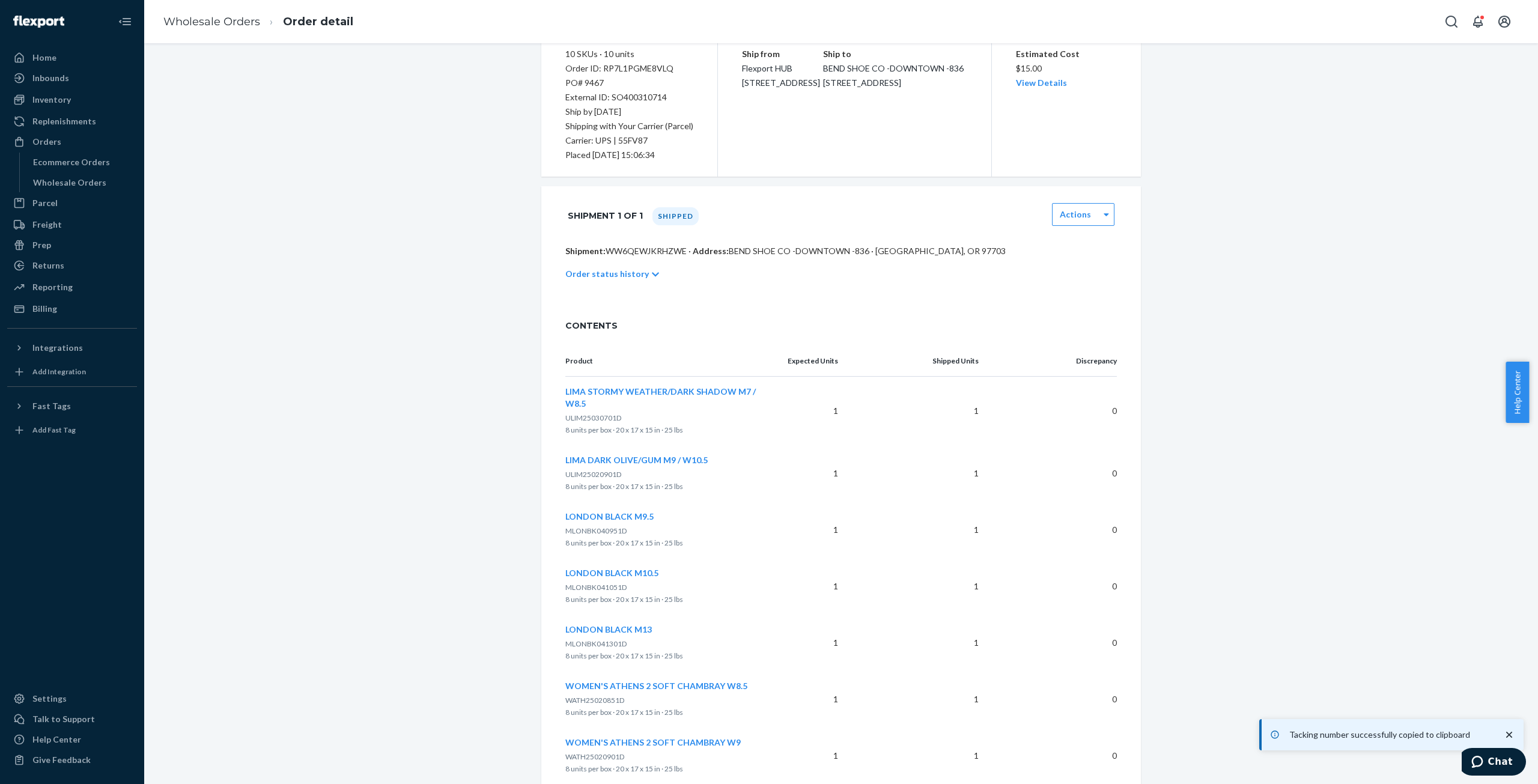
scroll to position [0, 0]
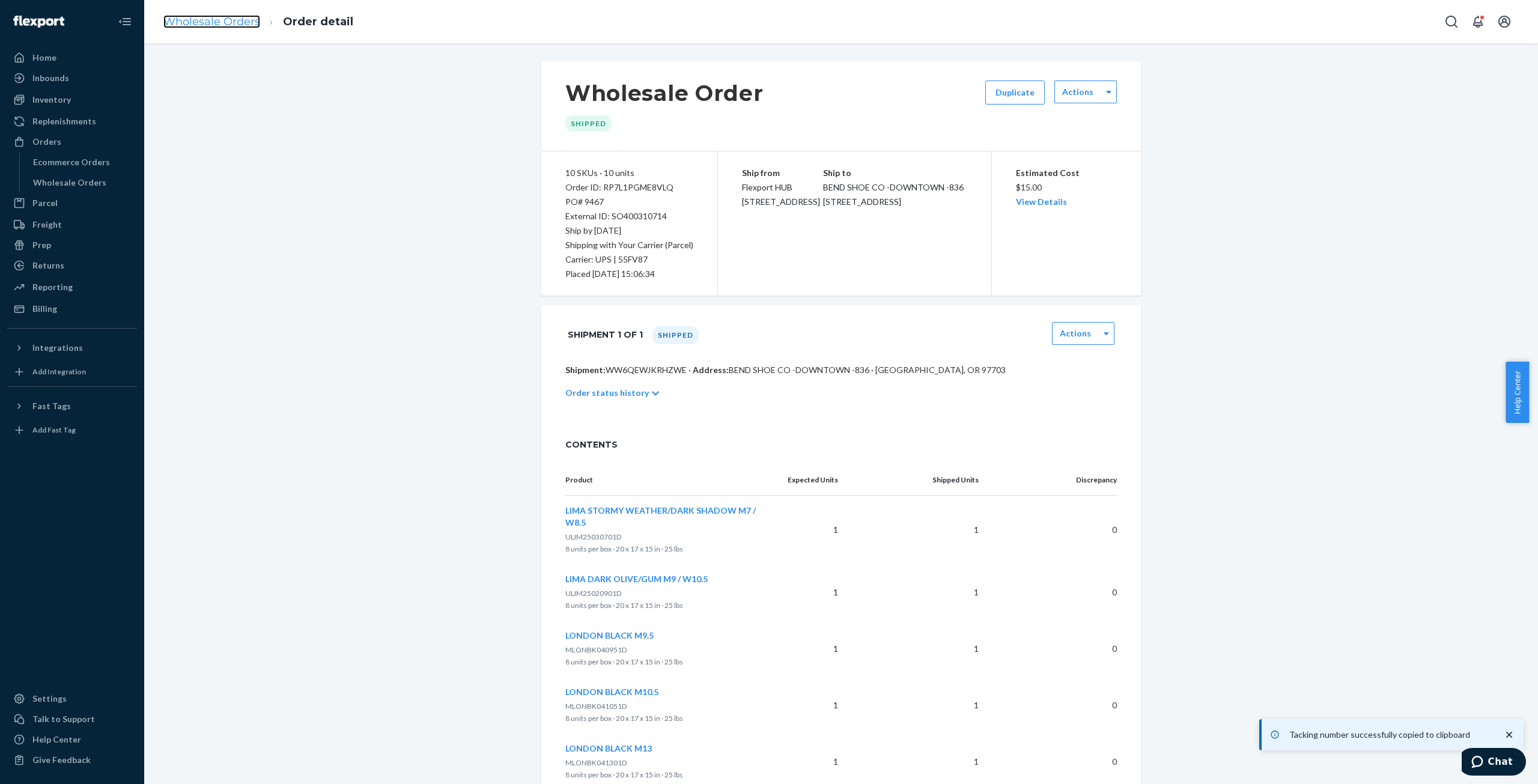
click at [203, 23] on link "Wholesale Orders" at bounding box center [211, 21] width 97 height 13
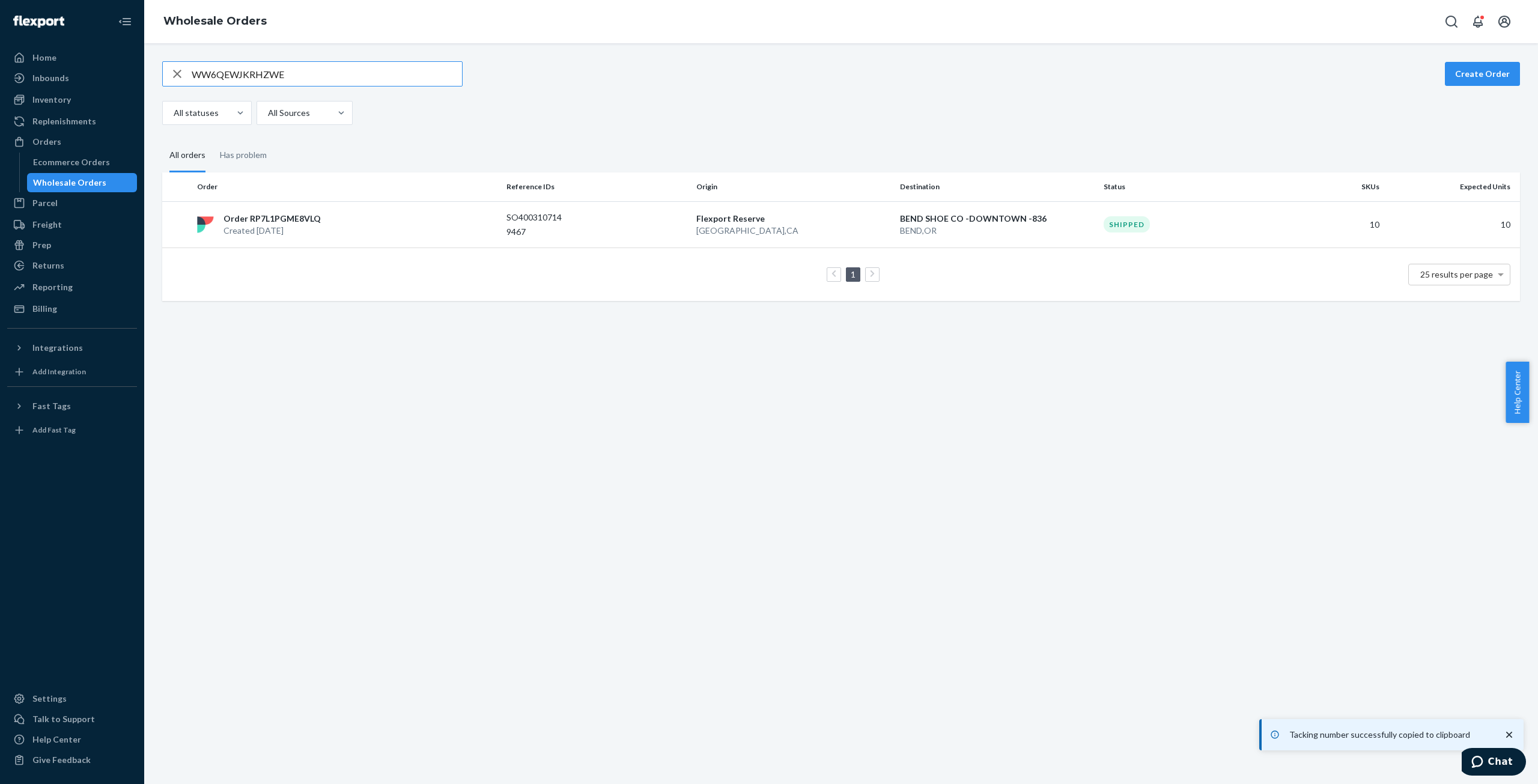
click at [208, 74] on input "WW6QEWJKRHZWE" at bounding box center [326, 73] width 270 height 24
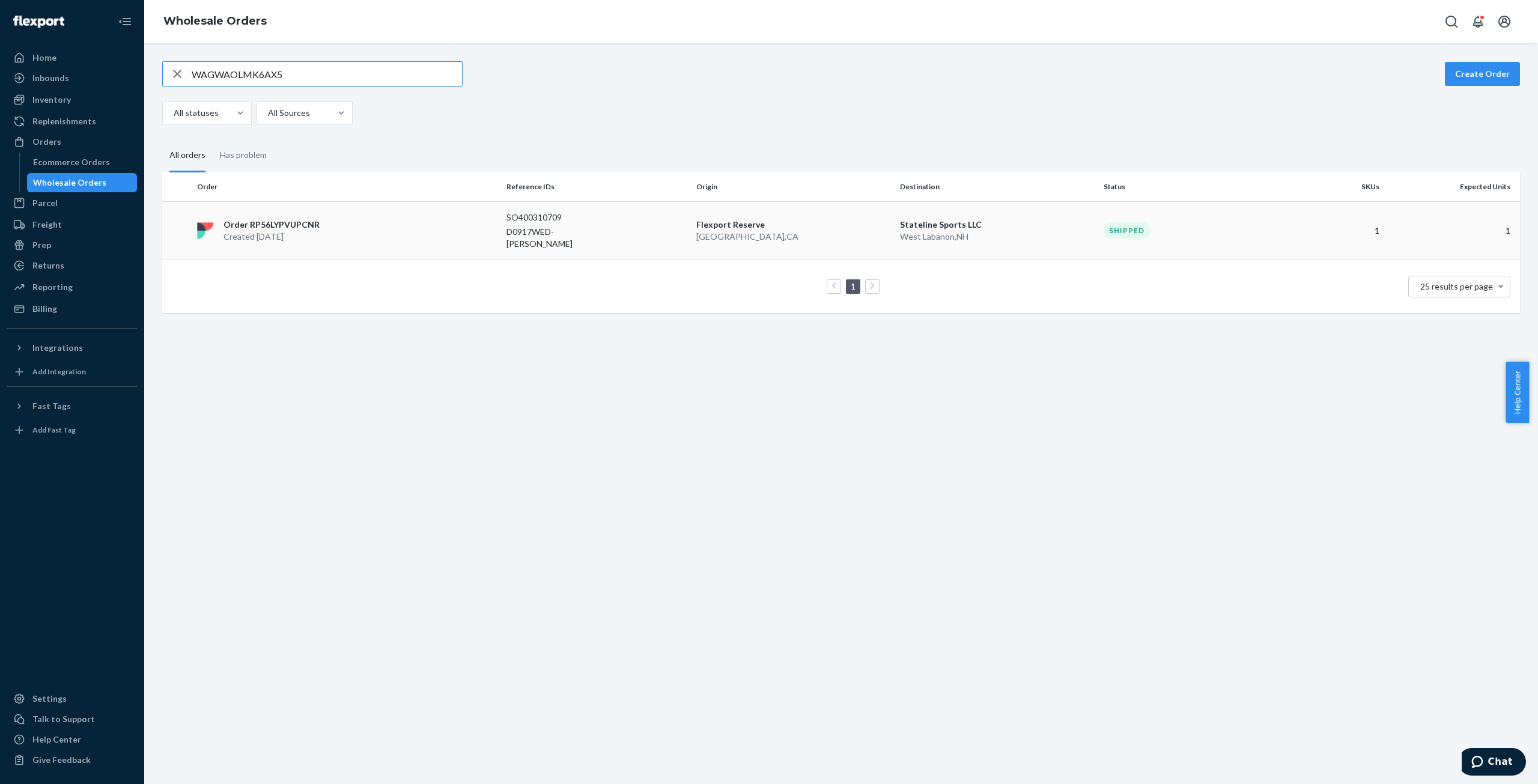
type input "WAGWAOLMK6AX5"
click at [289, 231] on p "Created [DATE]" at bounding box center [272, 237] width 96 height 12
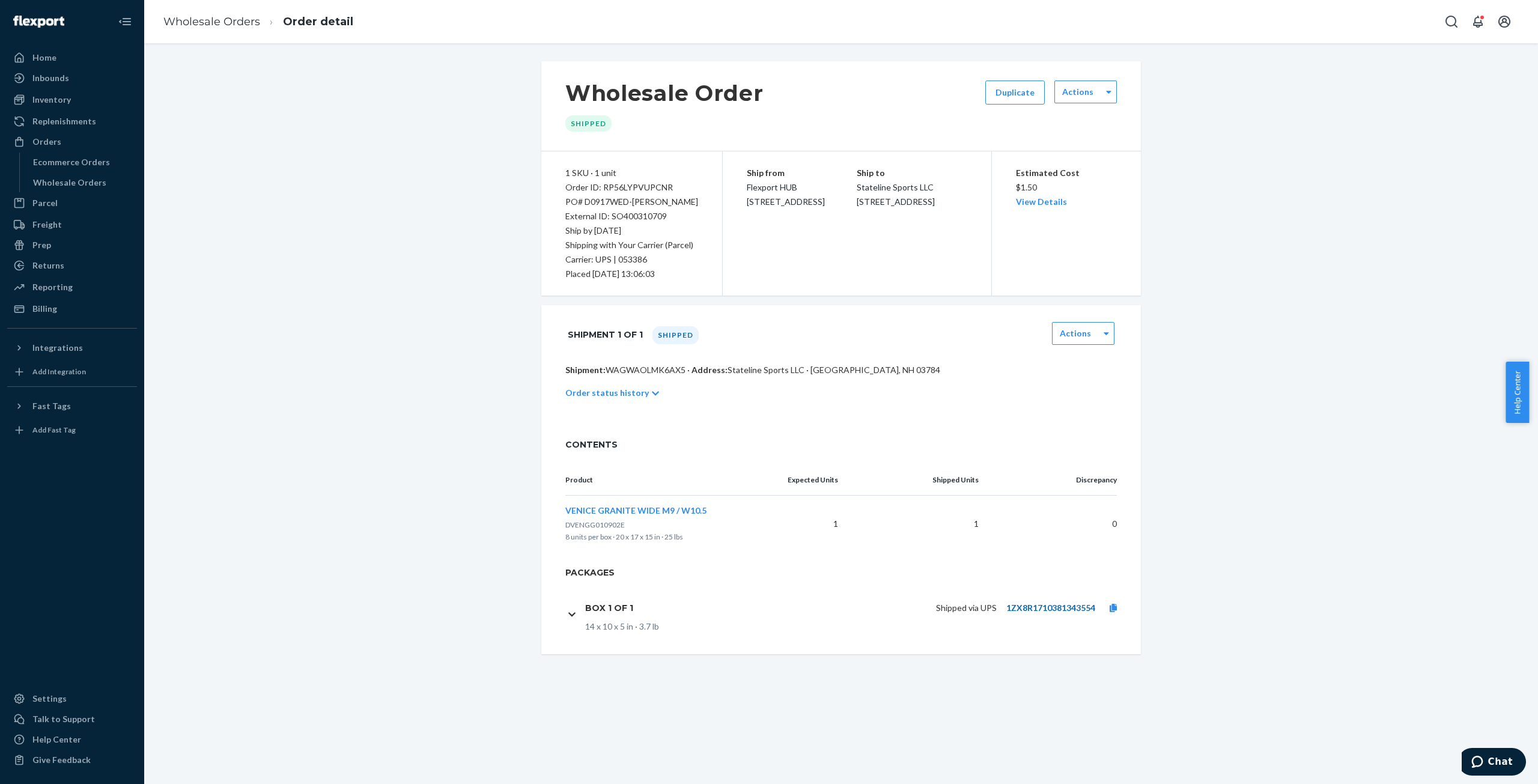
click at [1037, 606] on link "1ZX8R1710381343554" at bounding box center [1051, 607] width 89 height 10
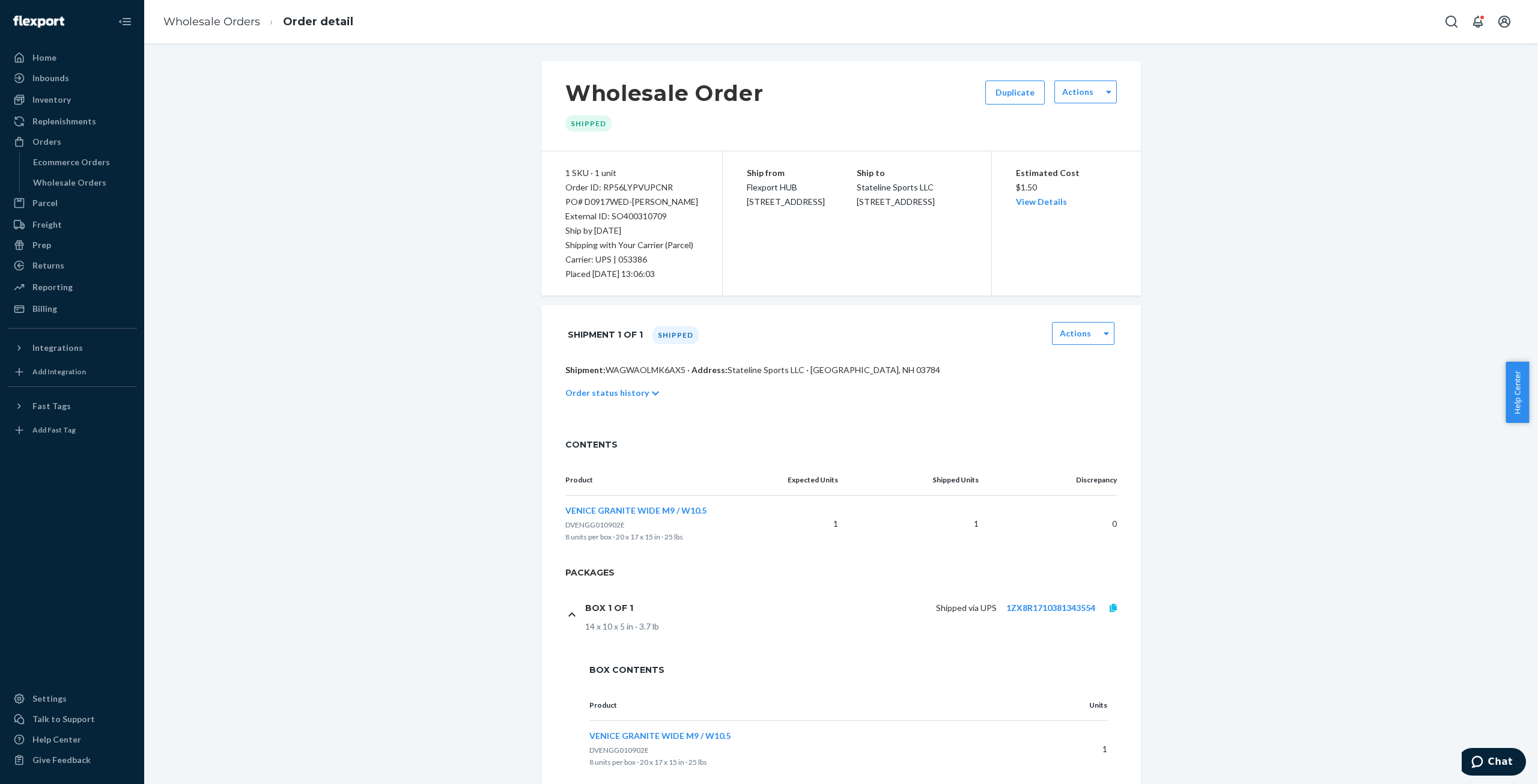
click at [1110, 604] on icon at bounding box center [1114, 608] width 7 height 9
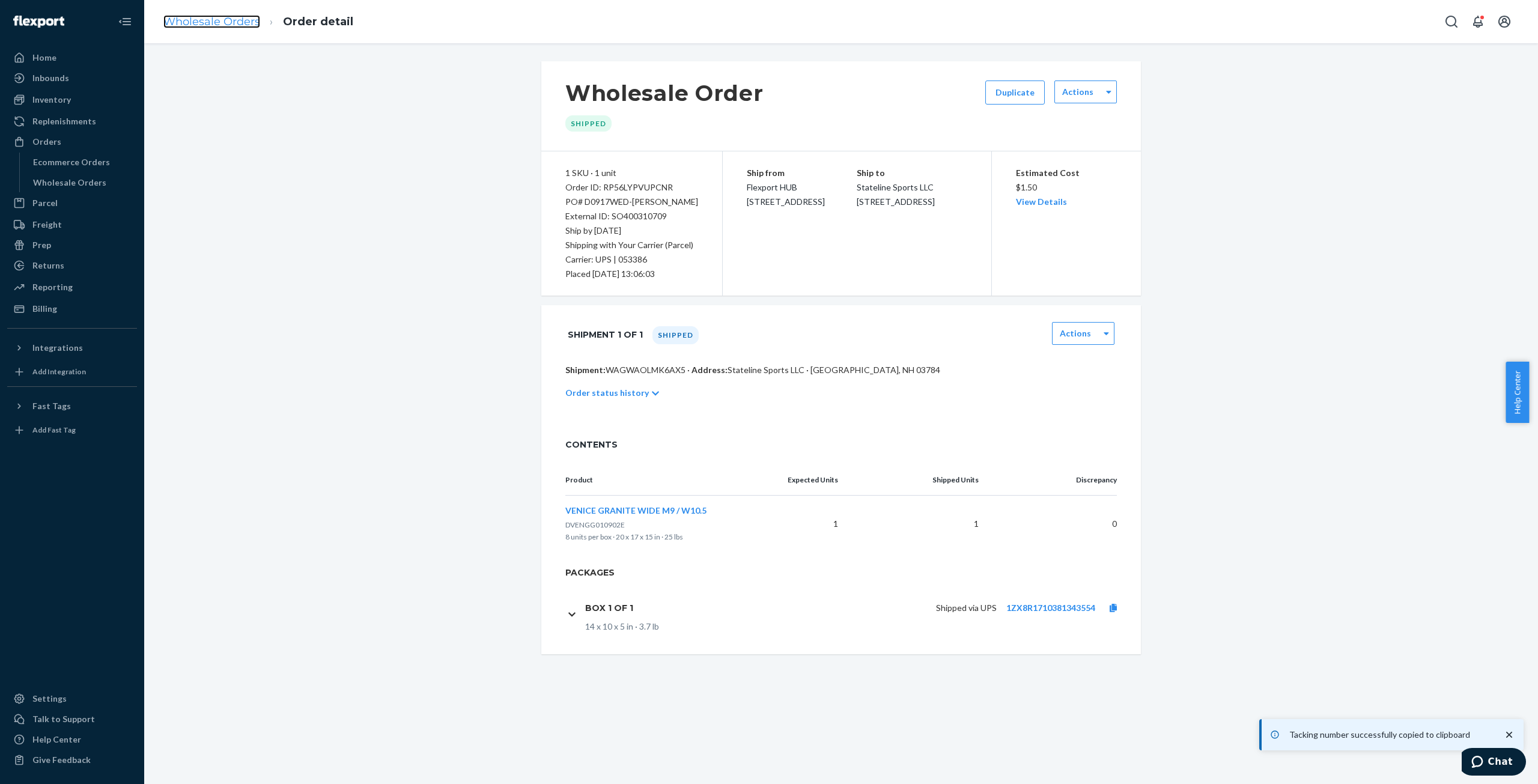
click at [203, 19] on link "Wholesale Orders" at bounding box center [211, 21] width 97 height 13
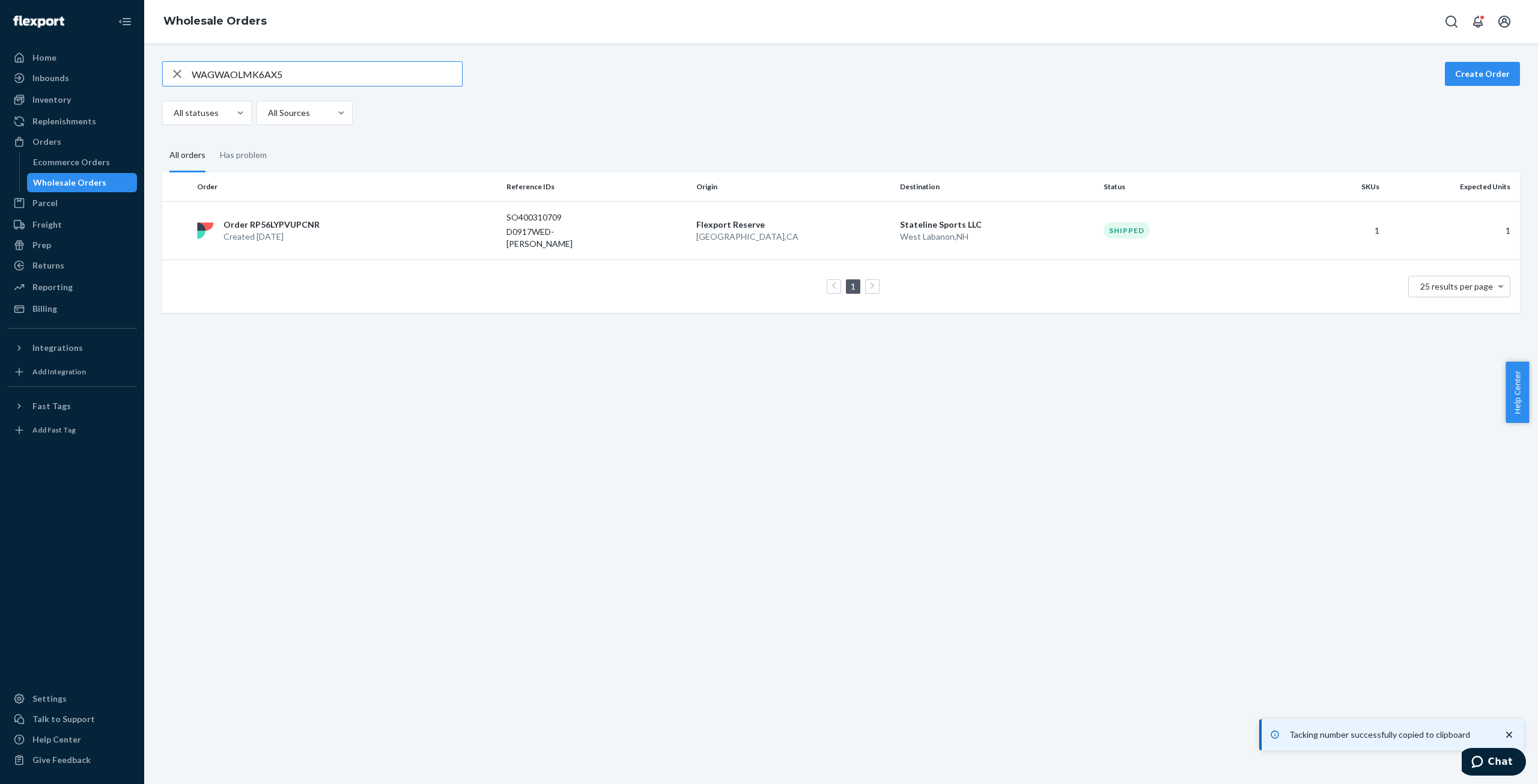
click at [214, 84] on input "WAGWAOLMK6AX5" at bounding box center [326, 73] width 270 height 24
type input "WG5XTKQSV32EG"
click at [293, 222] on p "Order RPO8P1DA21G9W" at bounding box center [275, 219] width 102 height 12
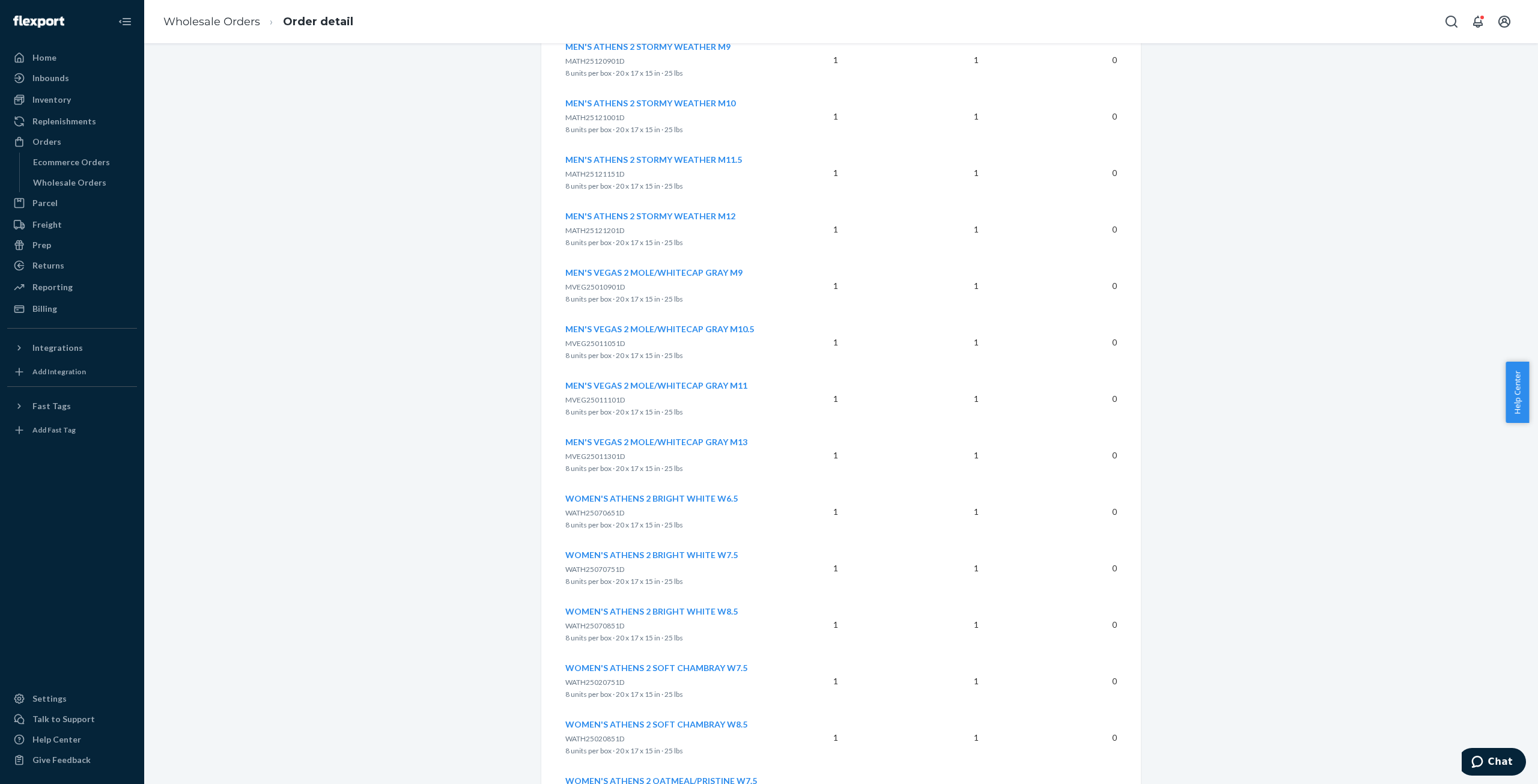
scroll to position [1611, 0]
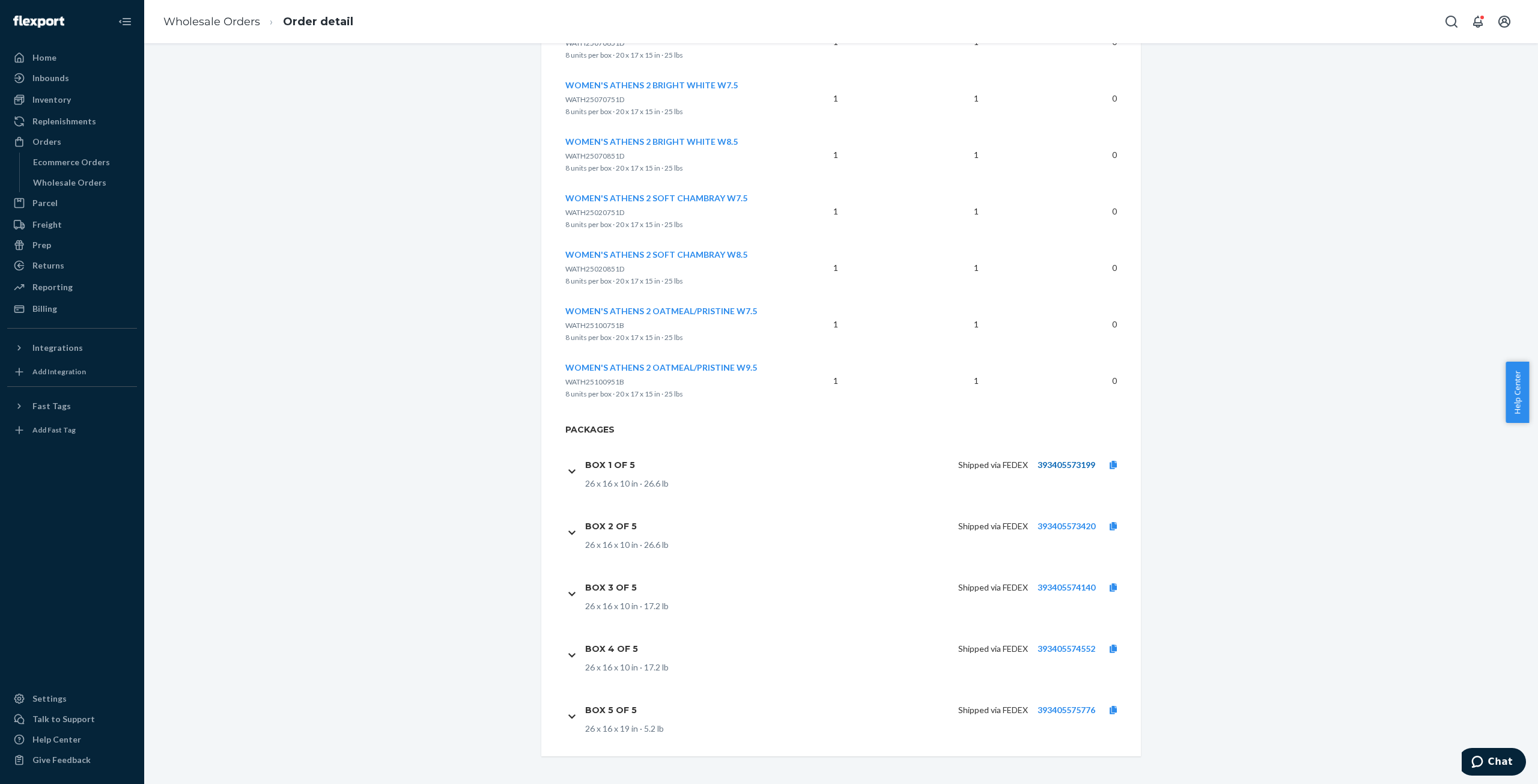
click at [1055, 463] on link "393405573199" at bounding box center [1067, 464] width 58 height 10
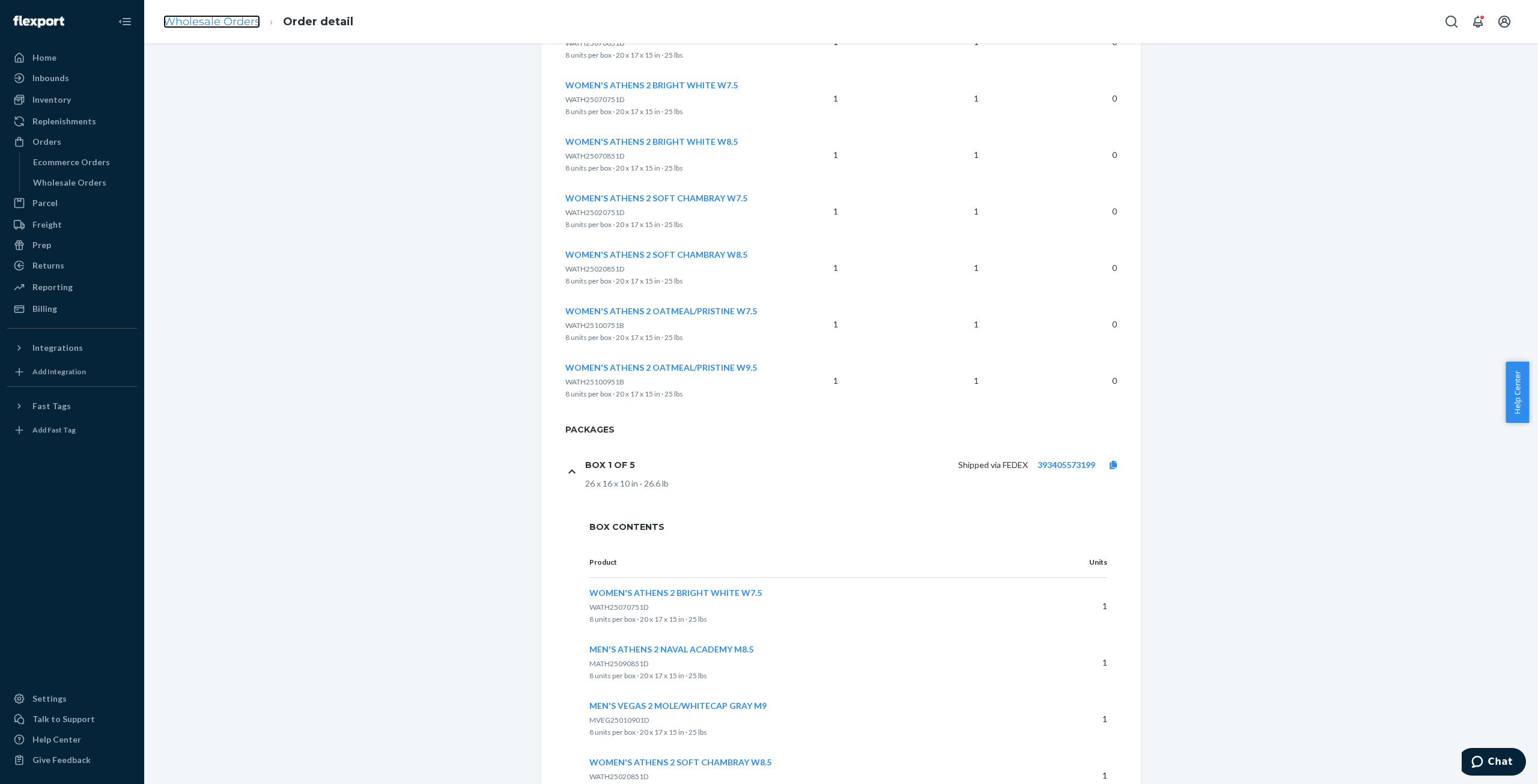
click at [221, 21] on link "Wholesale Orders" at bounding box center [211, 21] width 97 height 13
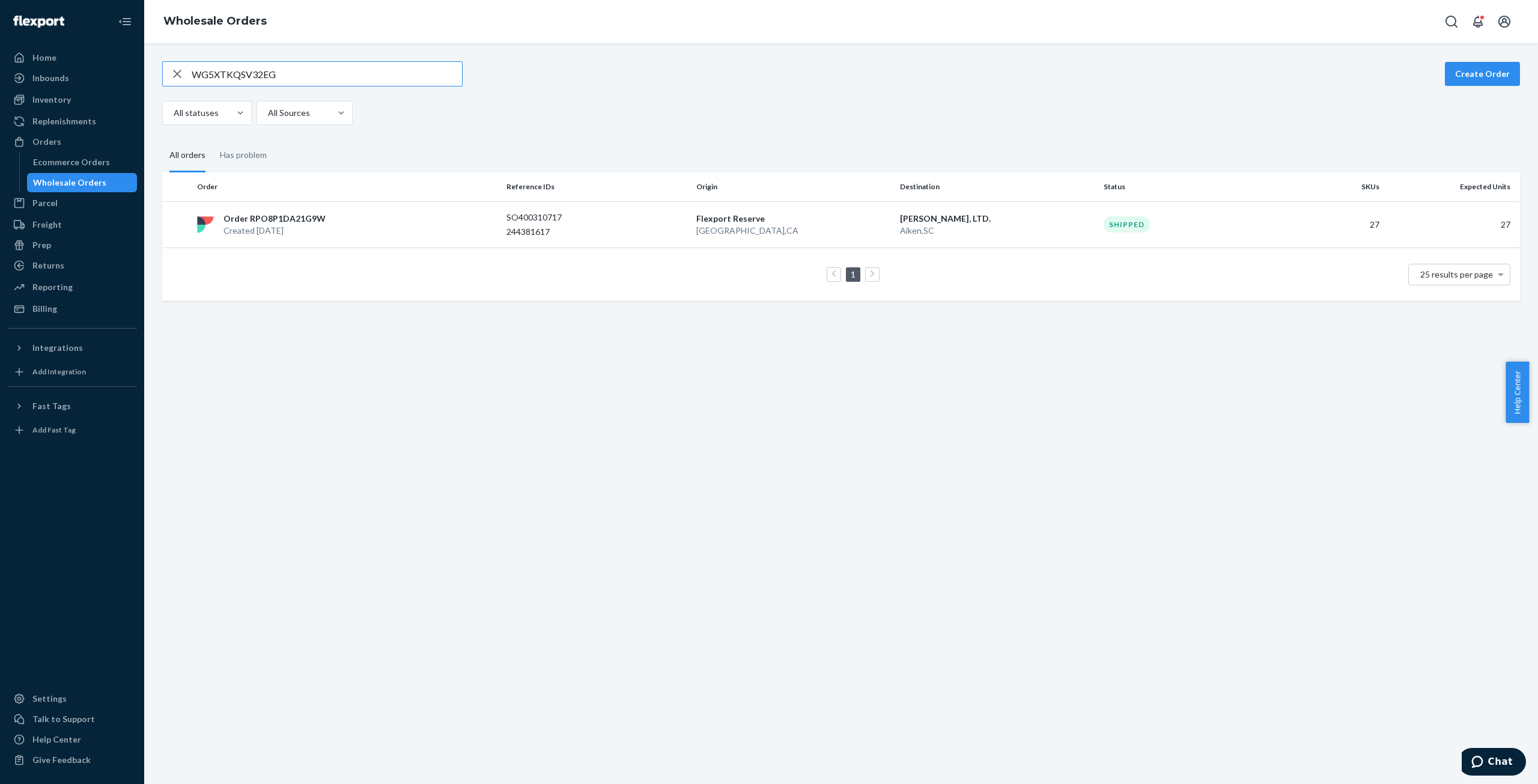
click at [230, 71] on input "WG5XTKQSV32EG" at bounding box center [326, 73] width 270 height 24
type input "WCGTZ4N1ZMKUF"
click at [267, 218] on p "Order RPDVBN86ZIIZ6" at bounding box center [269, 219] width 92 height 12
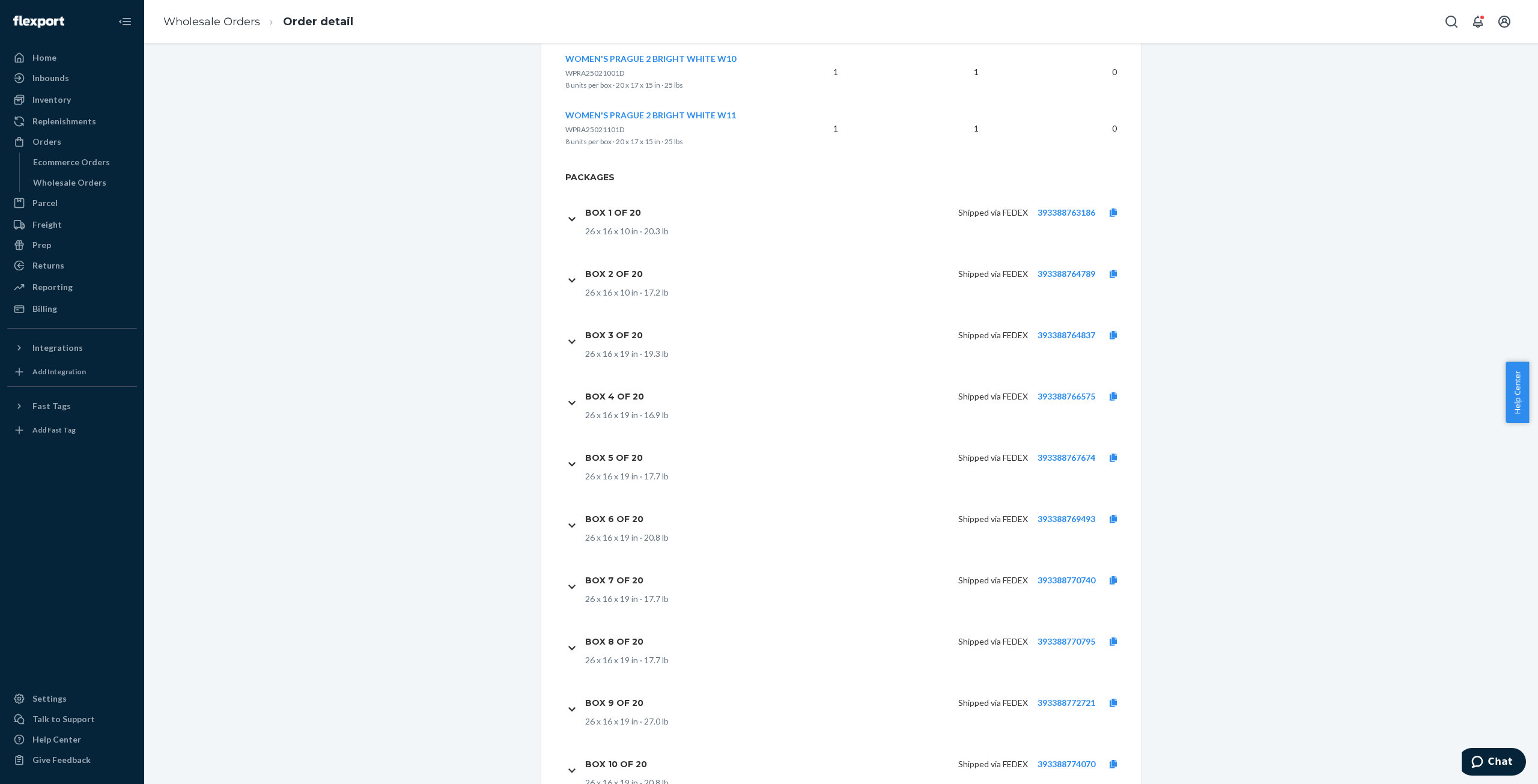
scroll to position [6428, 0]
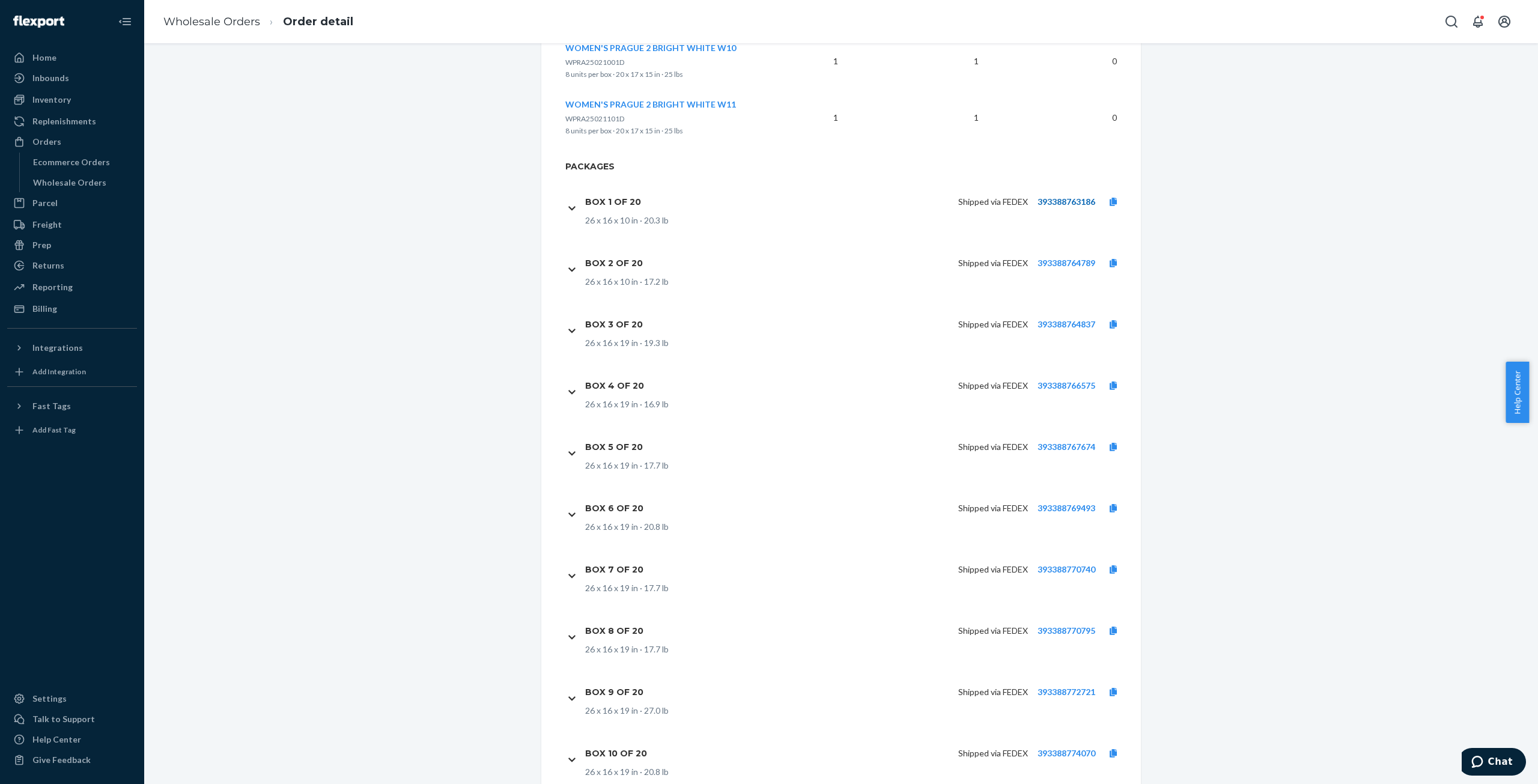
click at [1055, 196] on link "393388763186" at bounding box center [1067, 201] width 58 height 10
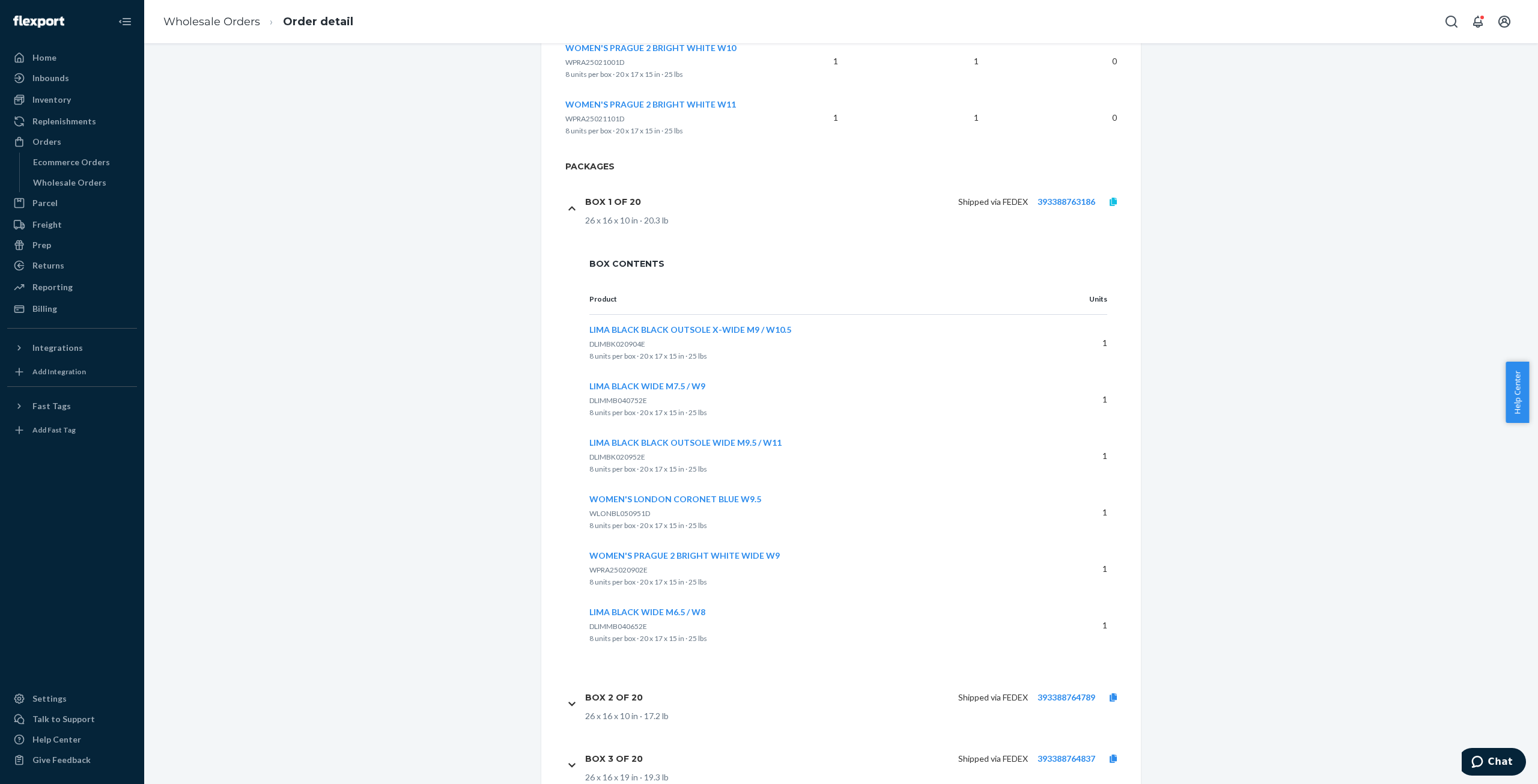
click at [1112, 196] on link at bounding box center [1113, 202] width 36 height 12
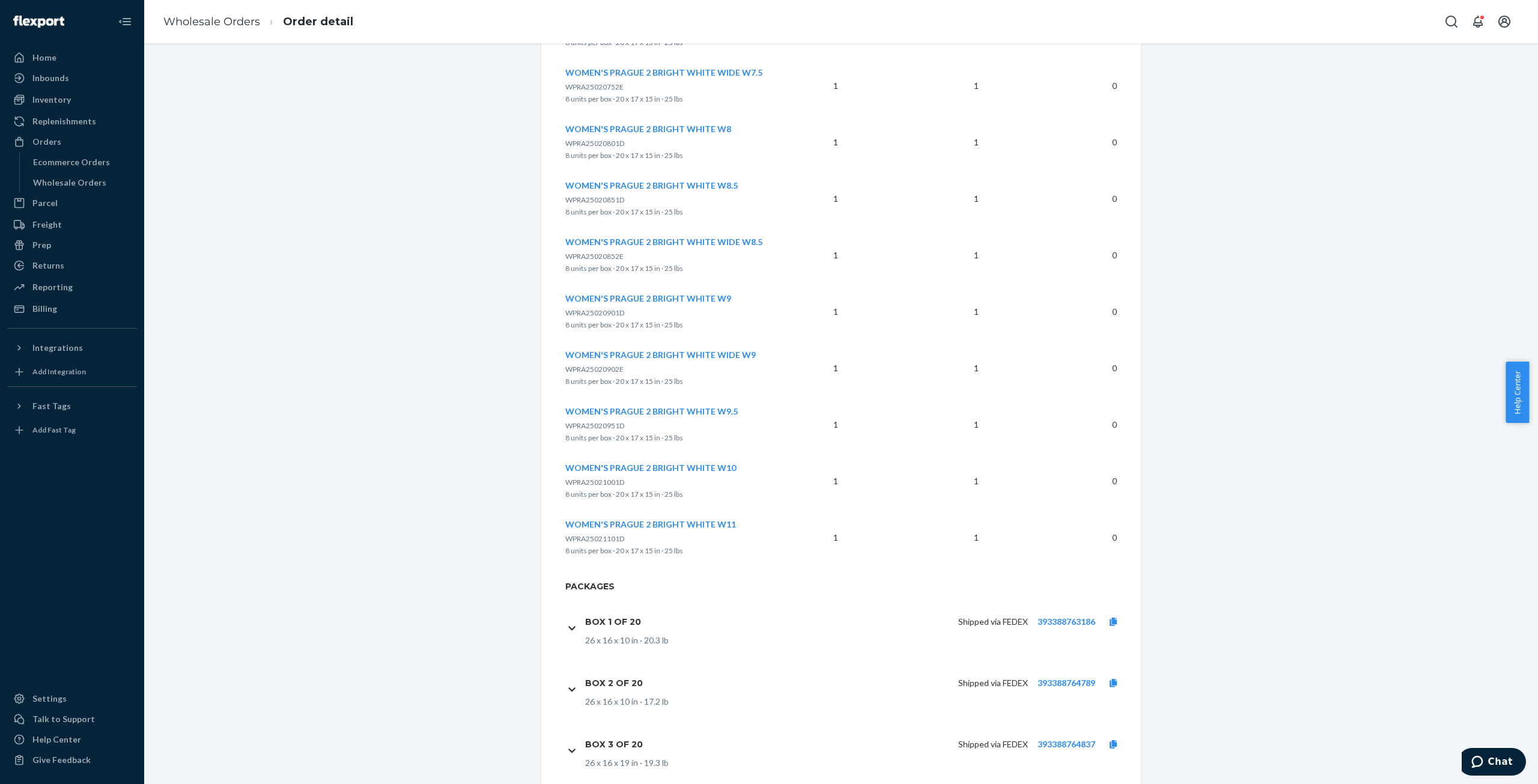
scroll to position [6007, 0]
click at [1110, 618] on icon at bounding box center [1114, 623] width 7 height 9
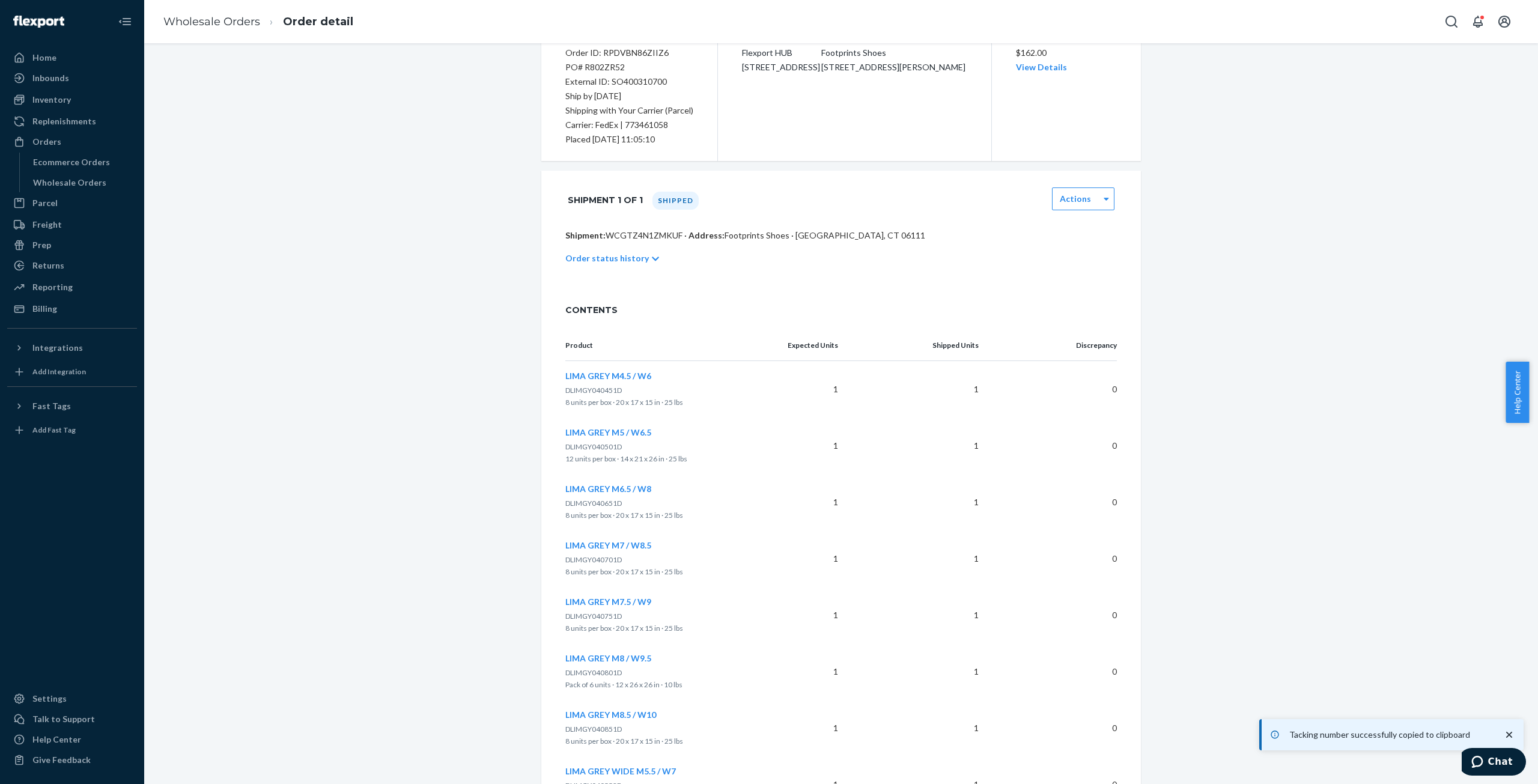
scroll to position [0, 0]
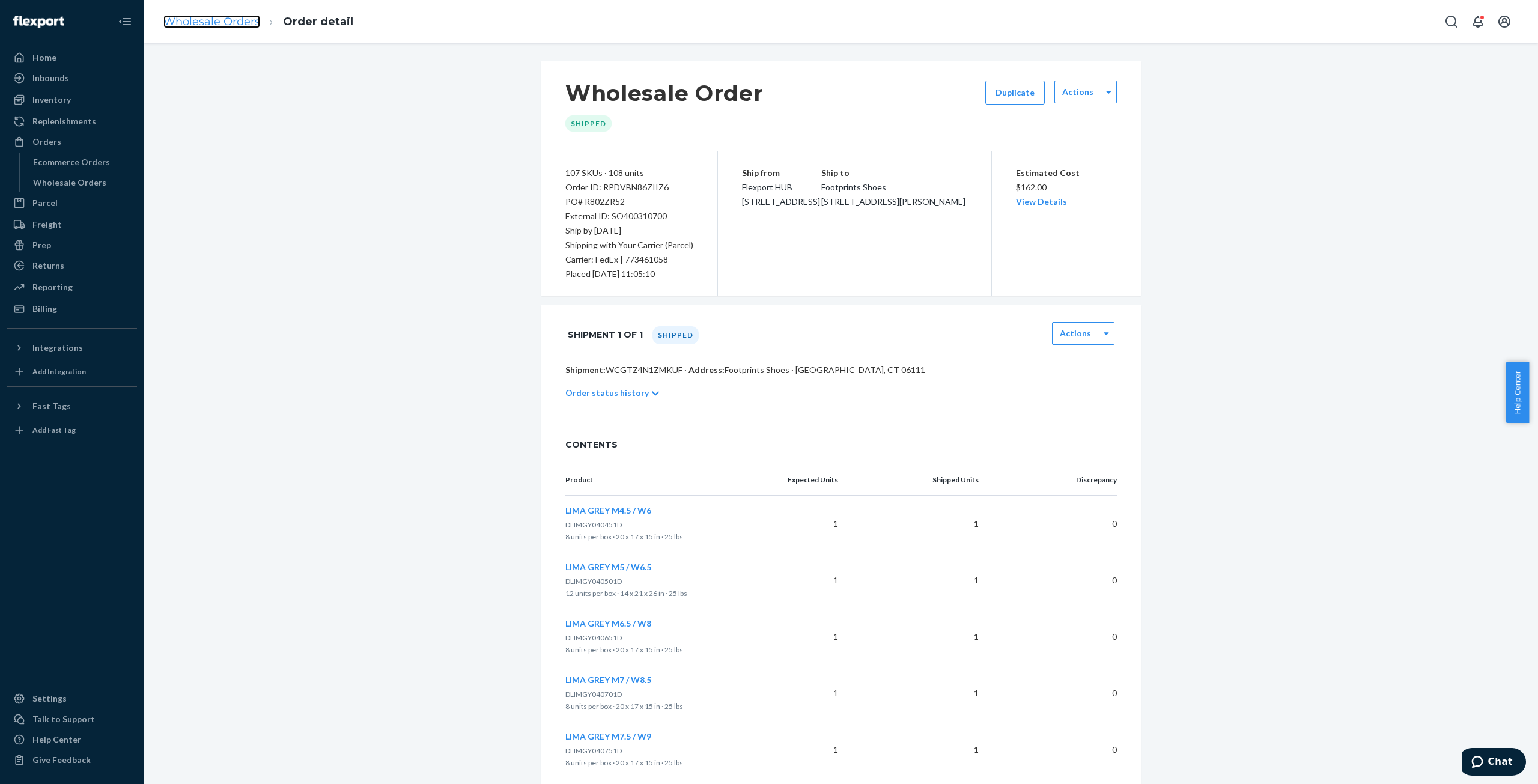
click at [180, 22] on link "Wholesale Orders" at bounding box center [211, 21] width 97 height 13
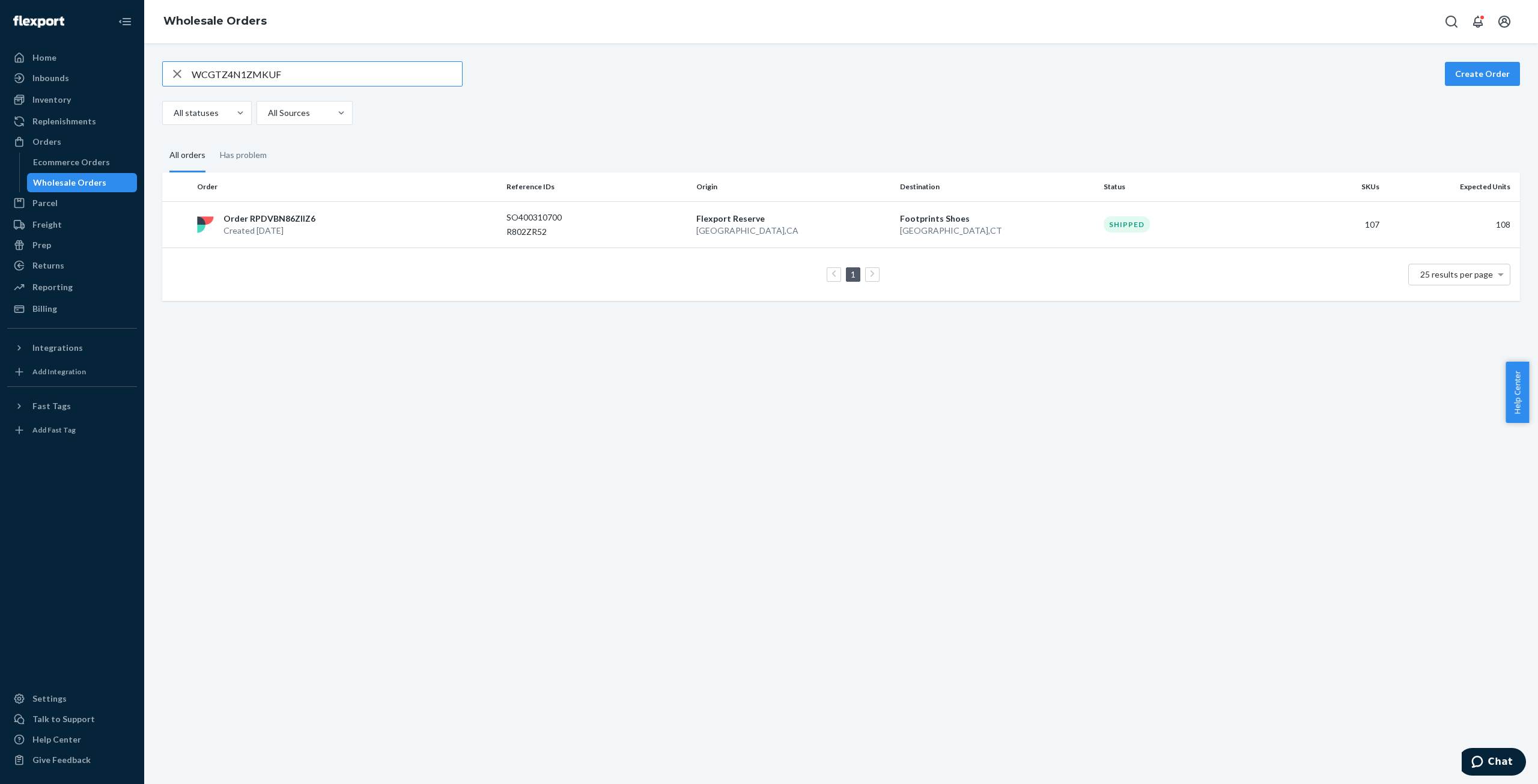
click at [263, 73] on input "WCGTZ4N1ZMKUF" at bounding box center [326, 73] width 270 height 24
type input "W5FJXAQXBQWMK"
drag, startPoint x: 272, startPoint y: 230, endPoint x: 314, endPoint y: 230, distance: 42.0
click at [272, 230] on p "Created [DATE]" at bounding box center [276, 231] width 105 height 12
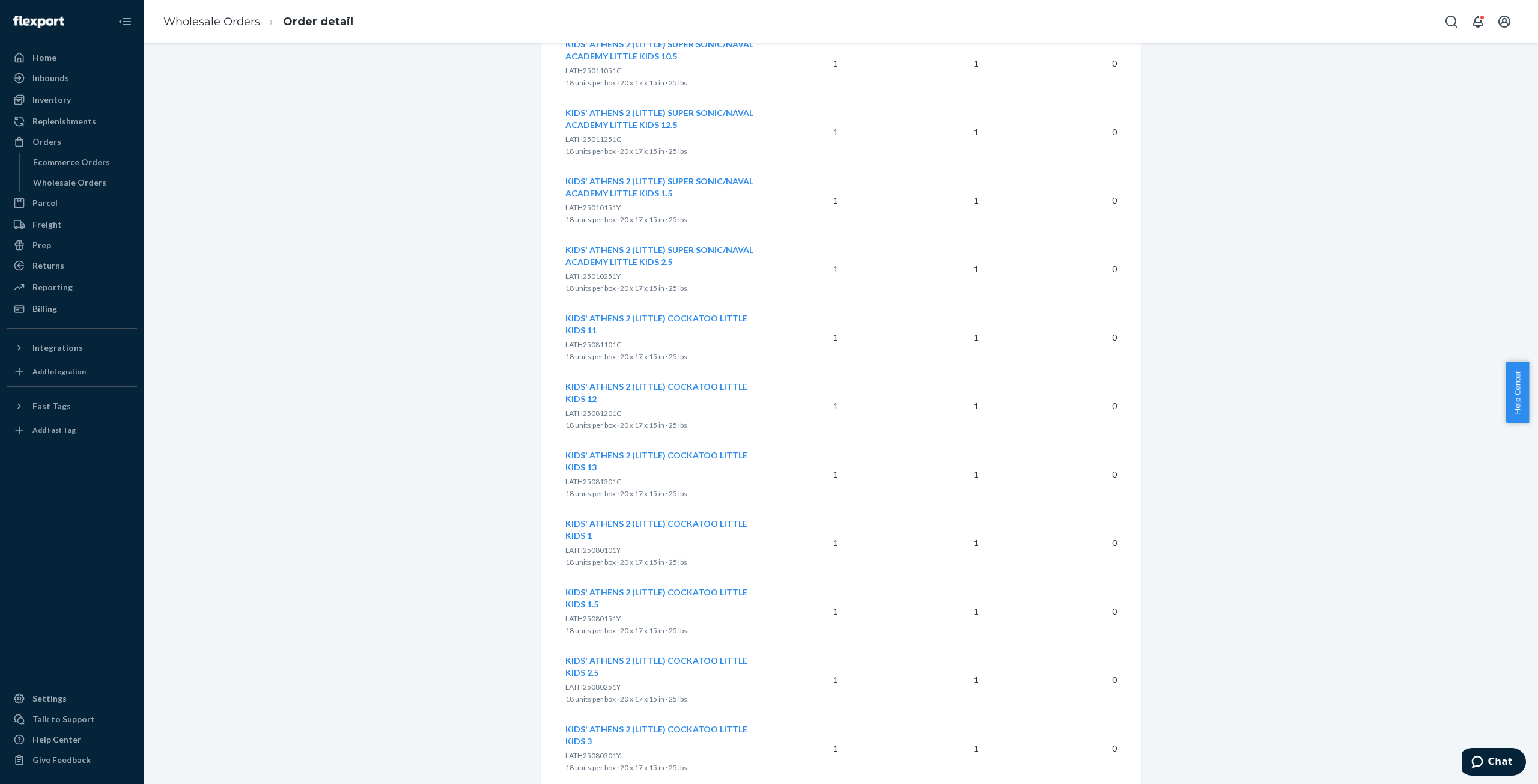
scroll to position [1277, 0]
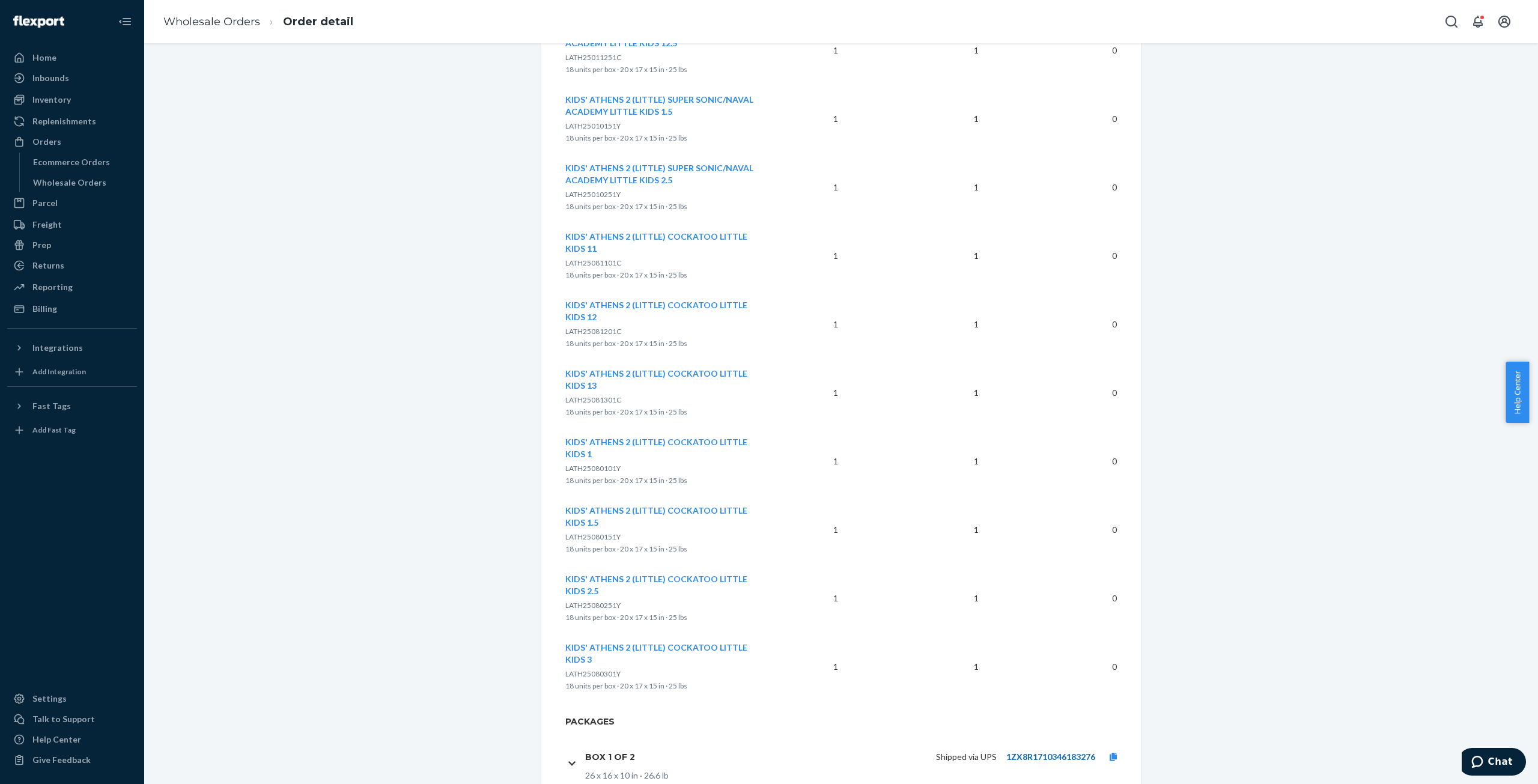
click at [1060, 751] on link "1ZX8R1710346183276" at bounding box center [1051, 756] width 89 height 10
click at [1114, 751] on link at bounding box center [1113, 757] width 36 height 12
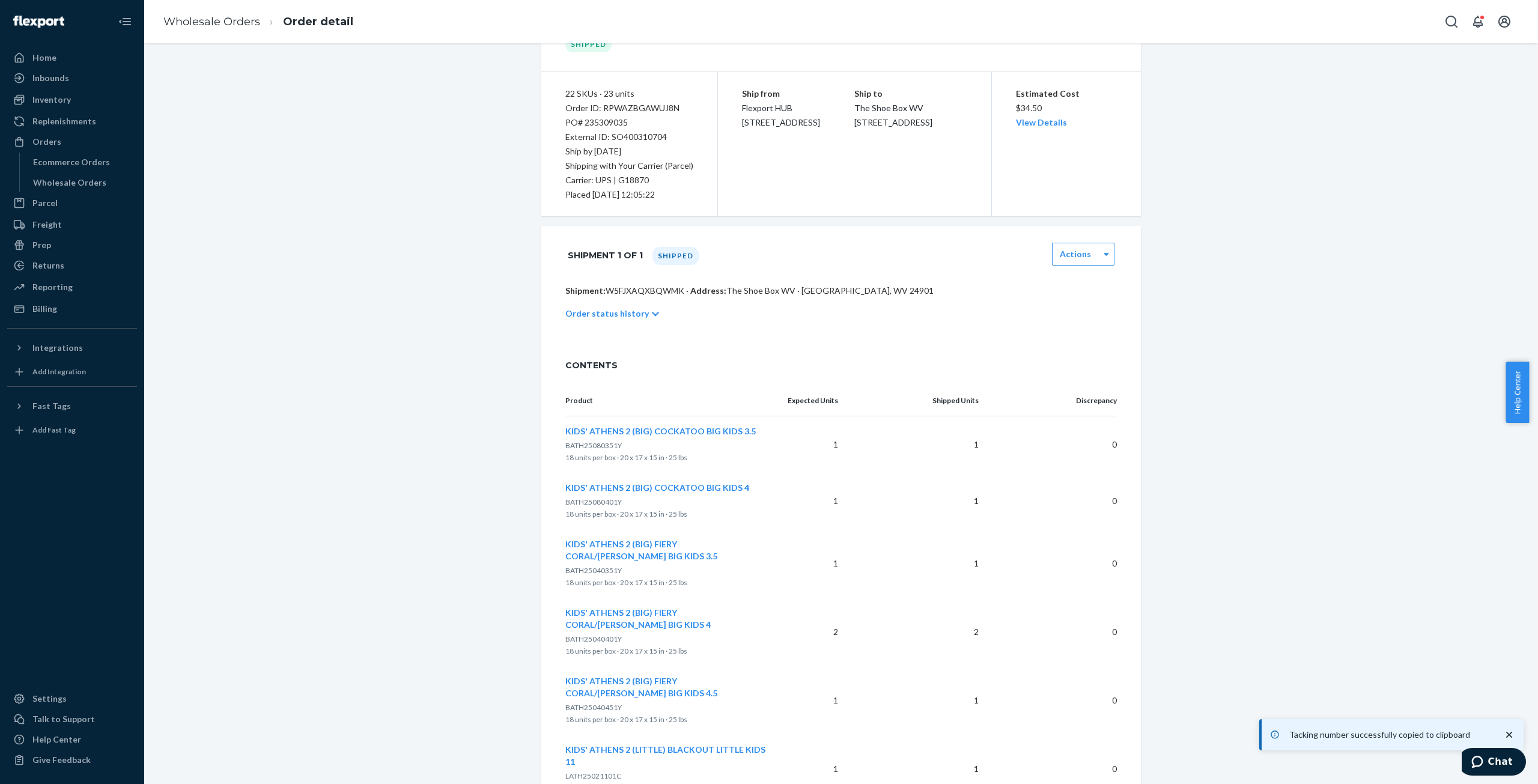
scroll to position [0, 0]
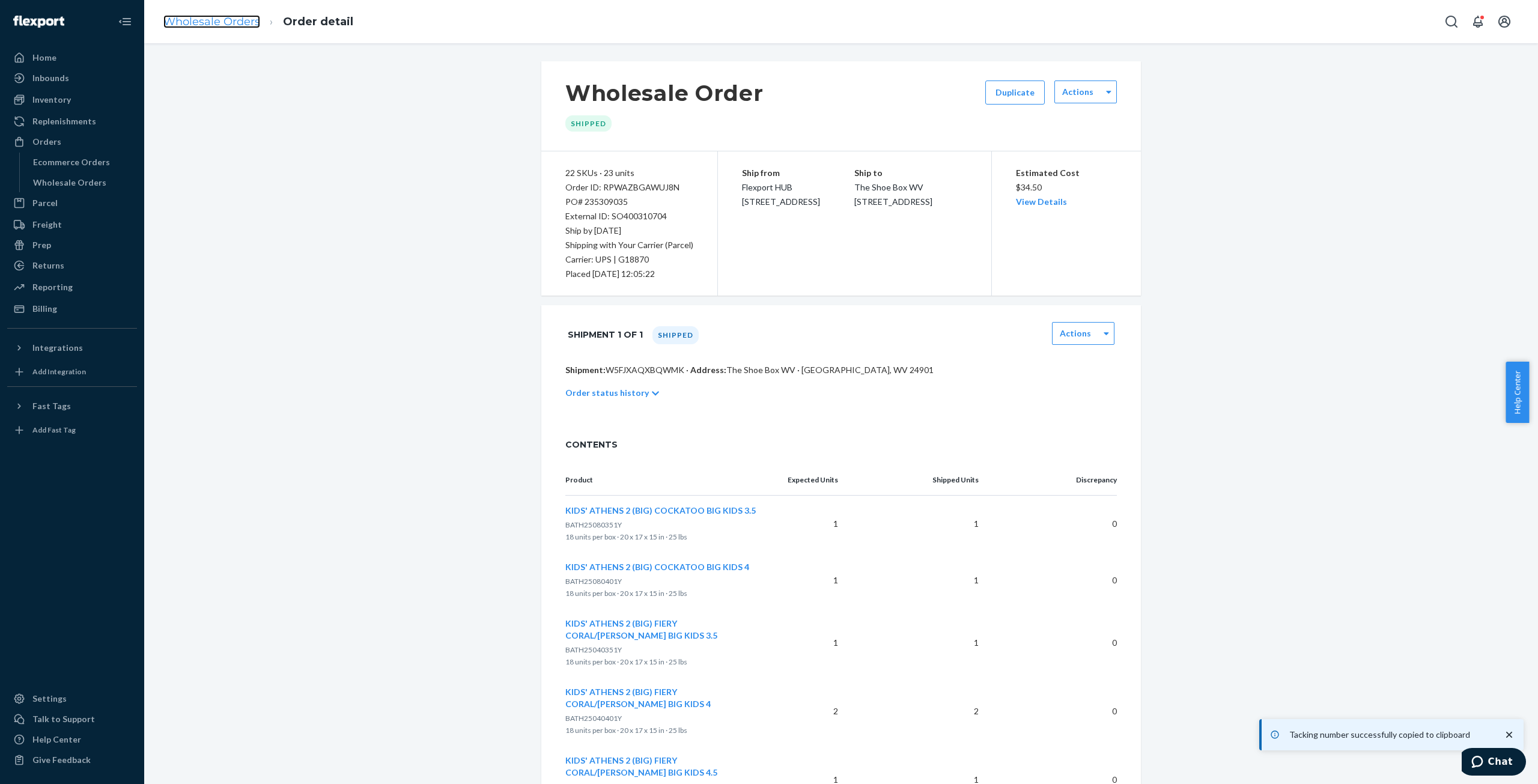
click at [231, 23] on link "Wholesale Orders" at bounding box center [211, 21] width 97 height 13
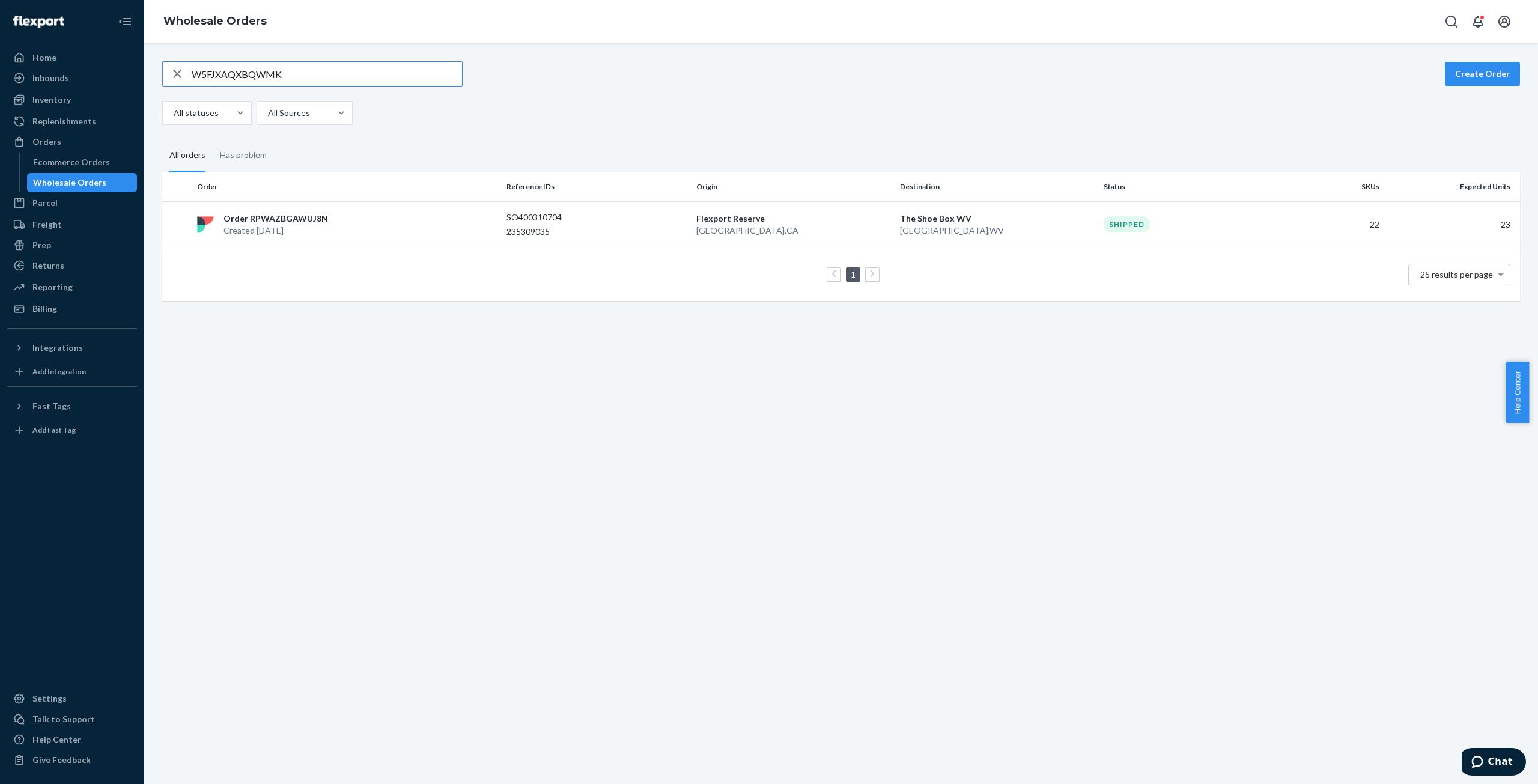
click at [232, 76] on input "W5FJXAQXBQWMK" at bounding box center [326, 73] width 270 height 24
click at [232, 75] on input "W5FJXAQXBQWMK" at bounding box center [326, 73] width 270 height 24
type input "WNE0E1EU44LOT"
drag, startPoint x: 262, startPoint y: 223, endPoint x: 246, endPoint y: 200, distance: 28.0
click at [262, 223] on p "Order RPYHX2EUI6FKI" at bounding box center [269, 219] width 91 height 12
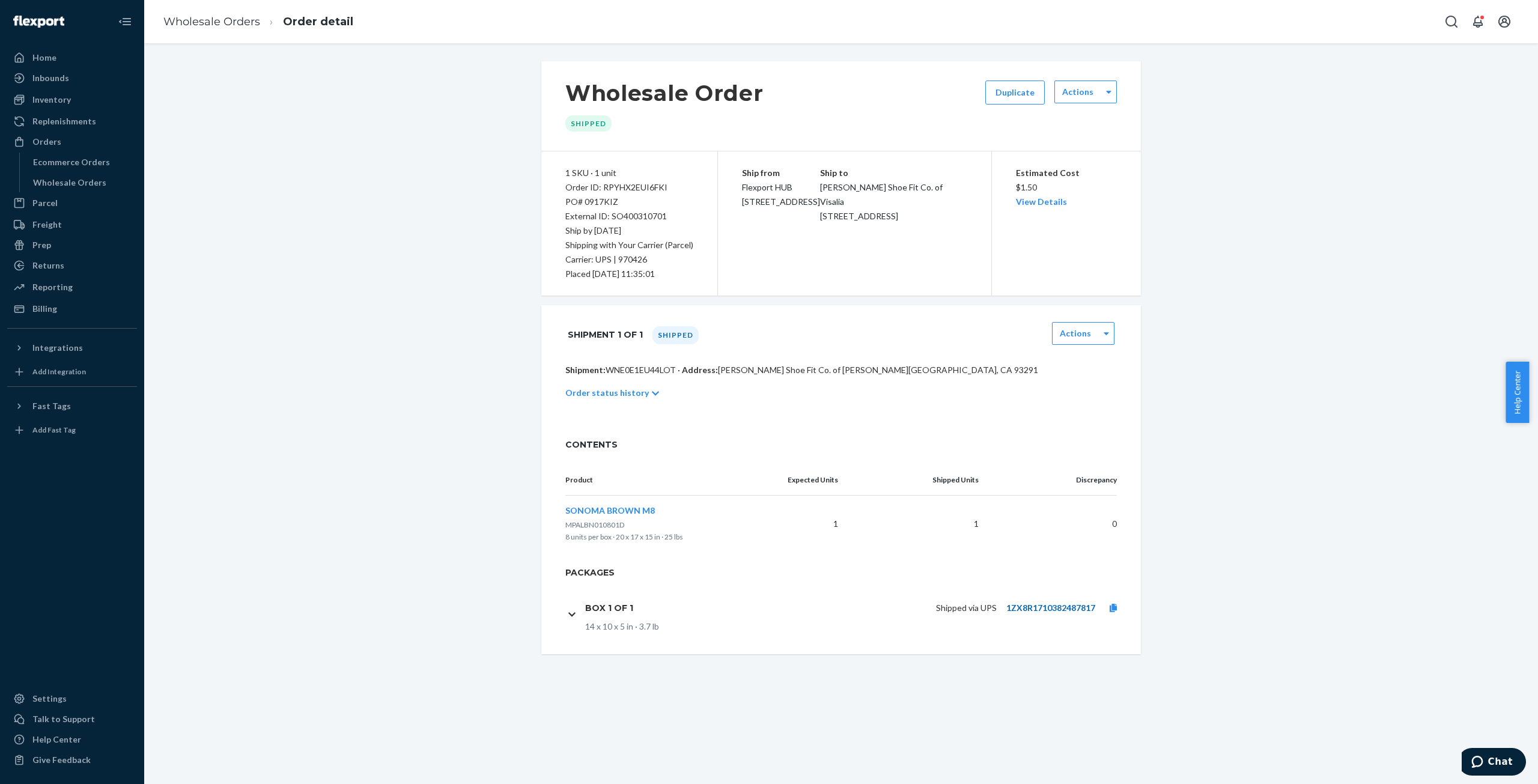
click at [1077, 605] on link "1ZX8R1710382487817" at bounding box center [1051, 607] width 89 height 10
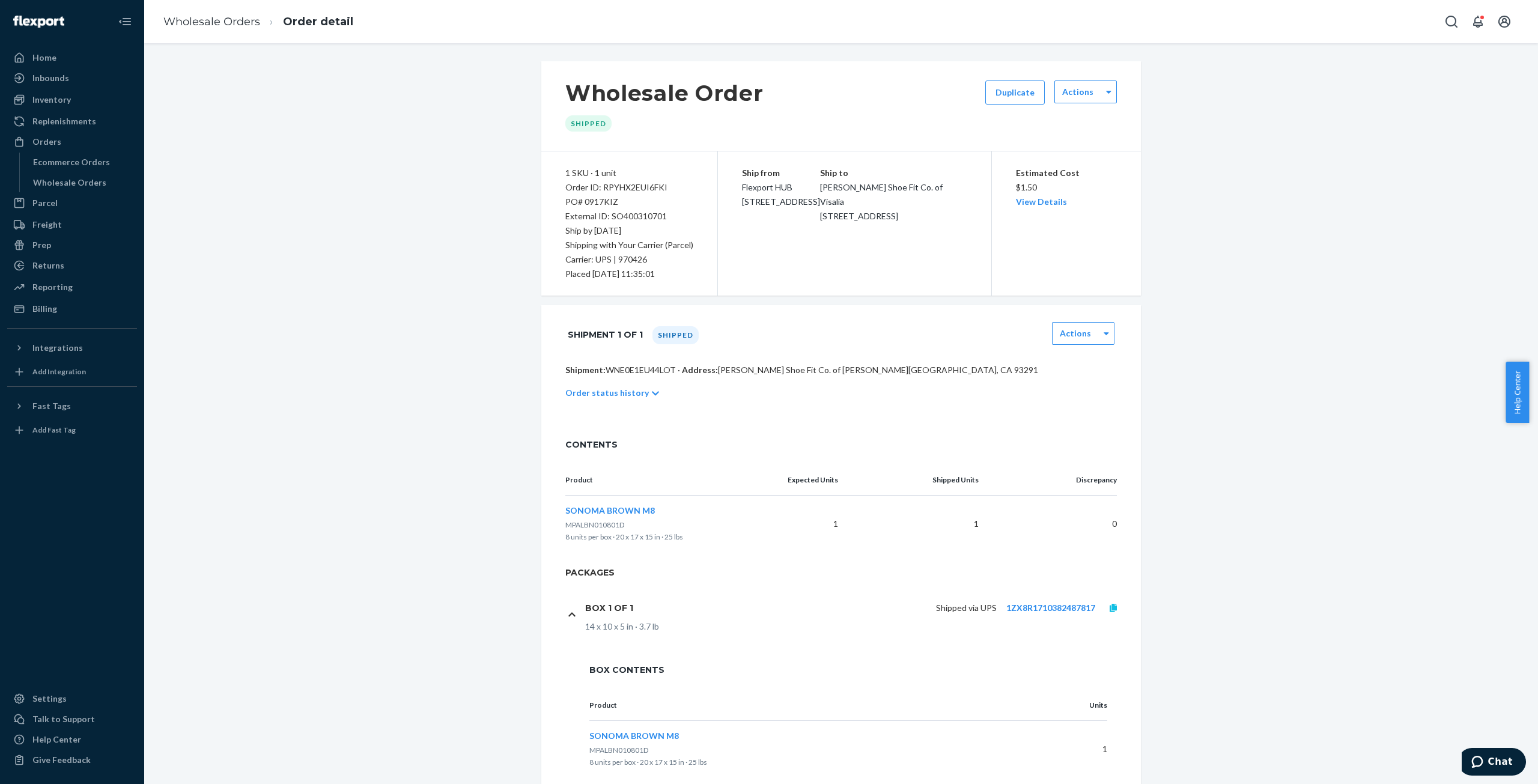
click at [1112, 607] on icon at bounding box center [1114, 608] width 7 height 9
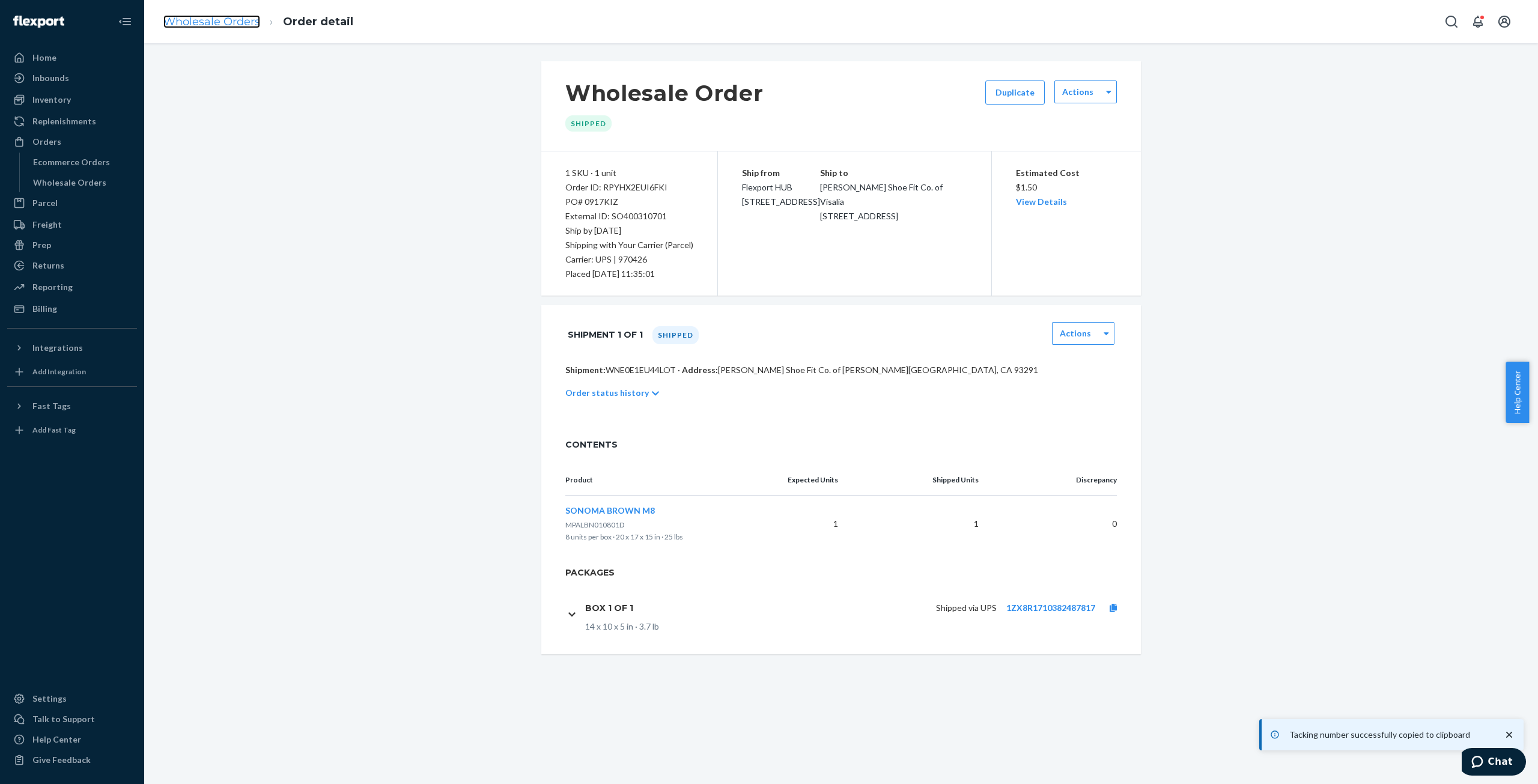
click at [211, 22] on link "Wholesale Orders" at bounding box center [211, 21] width 97 height 13
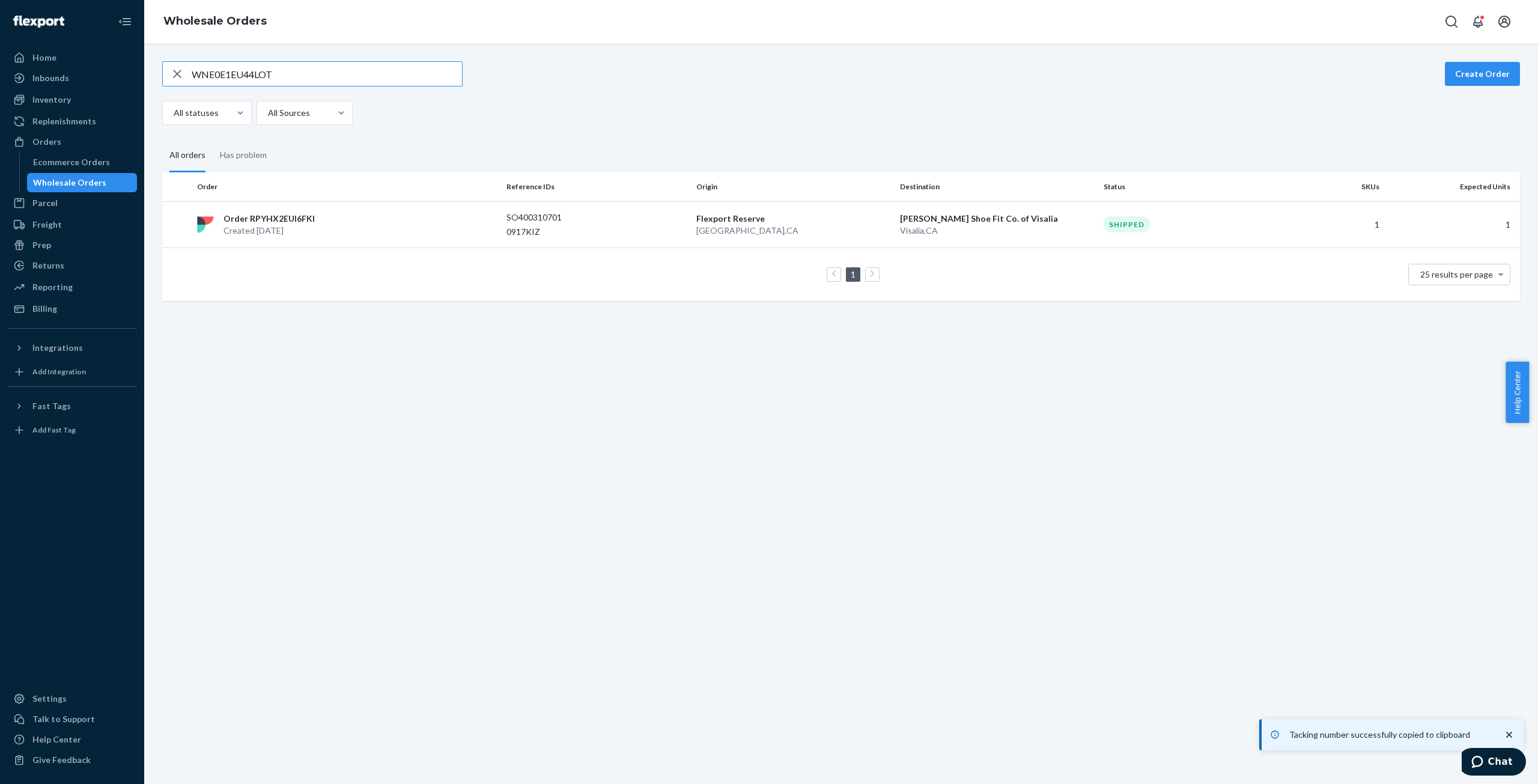
click at [238, 74] on input "WNE0E1EU44LOT" at bounding box center [326, 73] width 270 height 24
type input "WOAQQEH63IVWY"
click at [274, 225] on p "Created [DATE]" at bounding box center [275, 231] width 103 height 12
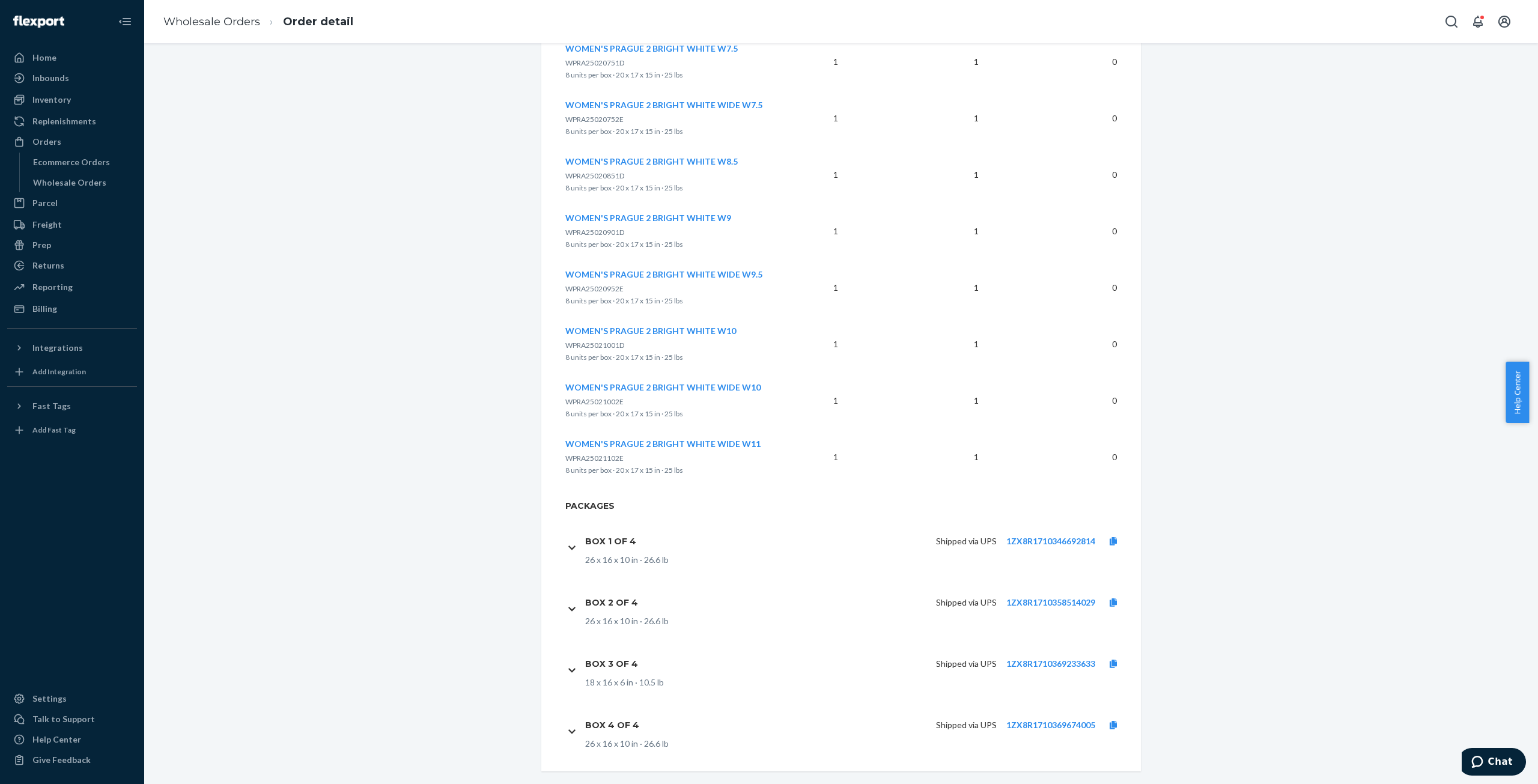
scroll to position [1550, 0]
click at [1076, 533] on link "1ZX8R1710346692814" at bounding box center [1051, 538] width 89 height 10
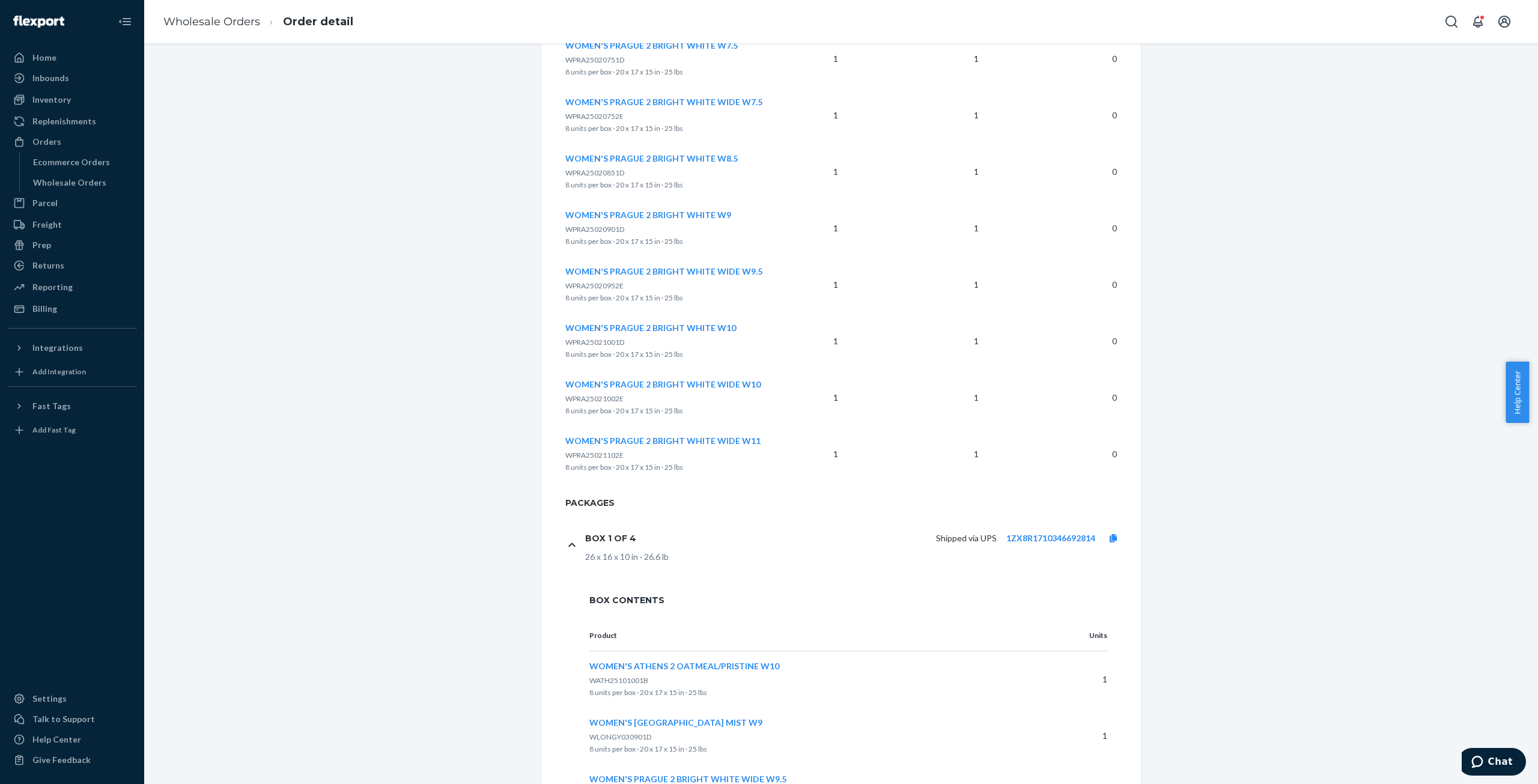
drag, startPoint x: 1111, startPoint y: 525, endPoint x: 1127, endPoint y: 525, distance: 16.0
click at [1112, 534] on icon at bounding box center [1114, 538] width 7 height 9
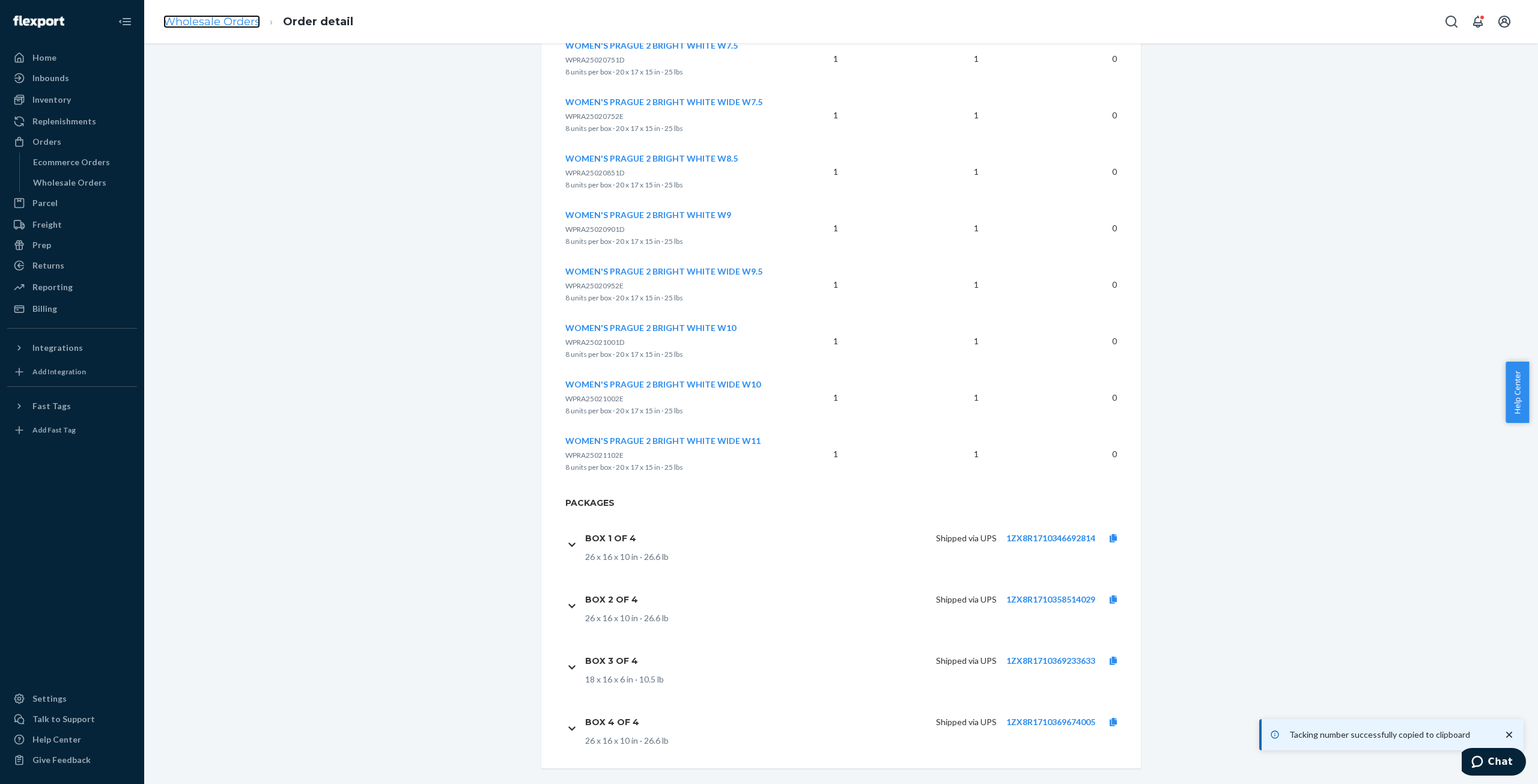
click at [225, 26] on link "Wholesale Orders" at bounding box center [211, 21] width 97 height 13
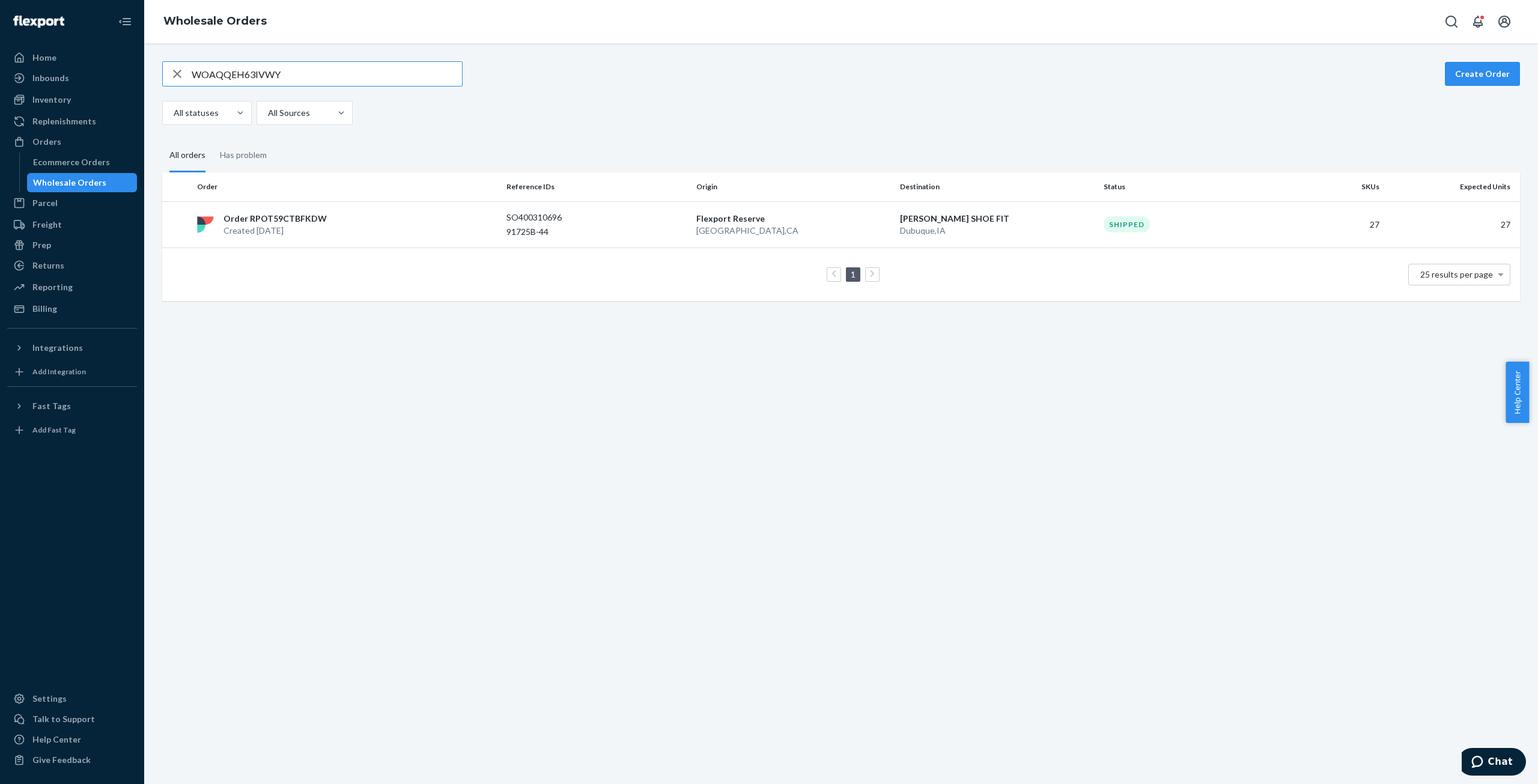
click at [244, 80] on input "WOAQQEH63IVWY" at bounding box center [326, 73] width 270 height 24
type input "W1LJ94NACQ7P3"
click at [272, 225] on p "Created [DATE]" at bounding box center [270, 231] width 94 height 12
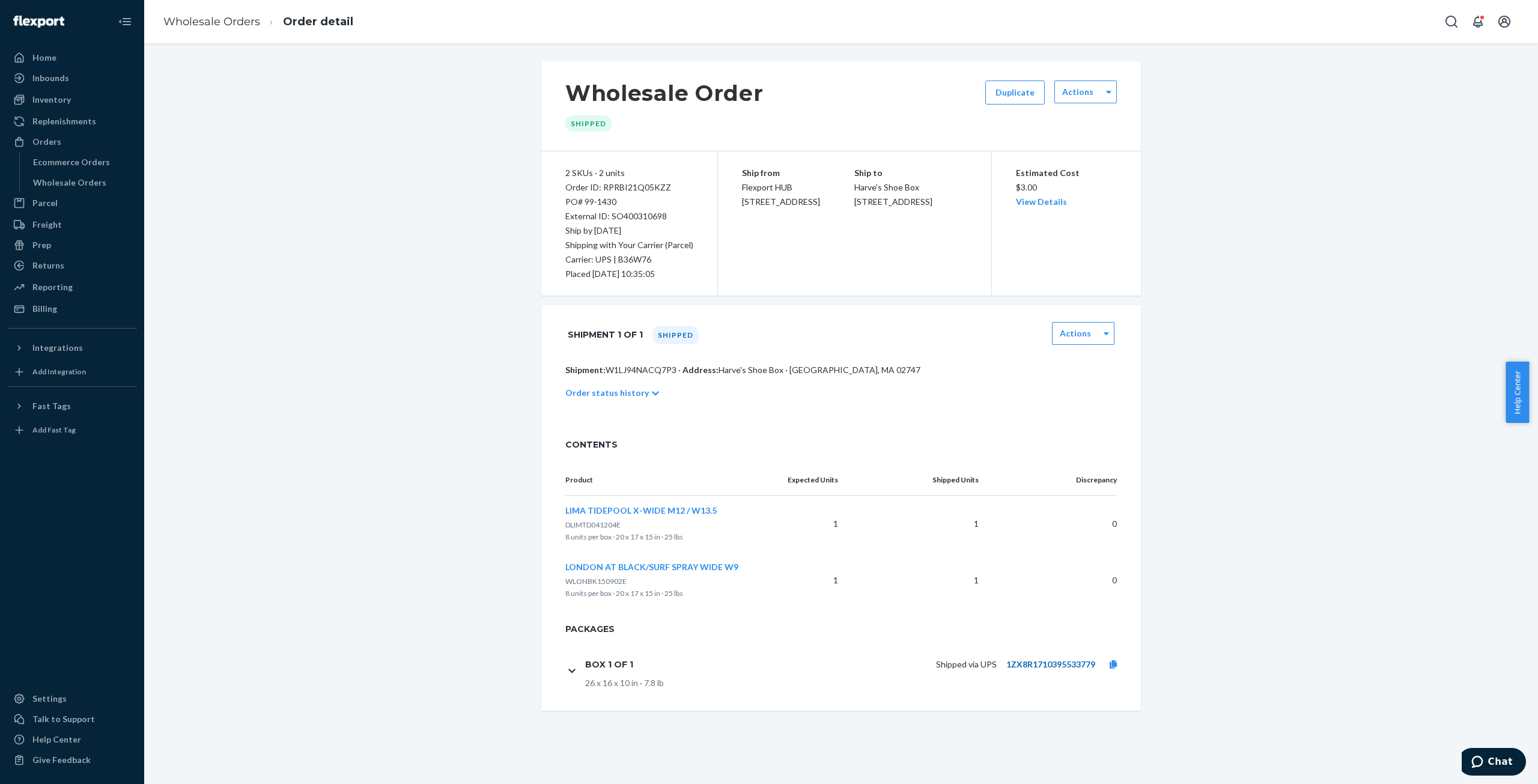
click at [1041, 666] on link "1ZX8R1710395533779" at bounding box center [1051, 664] width 89 height 10
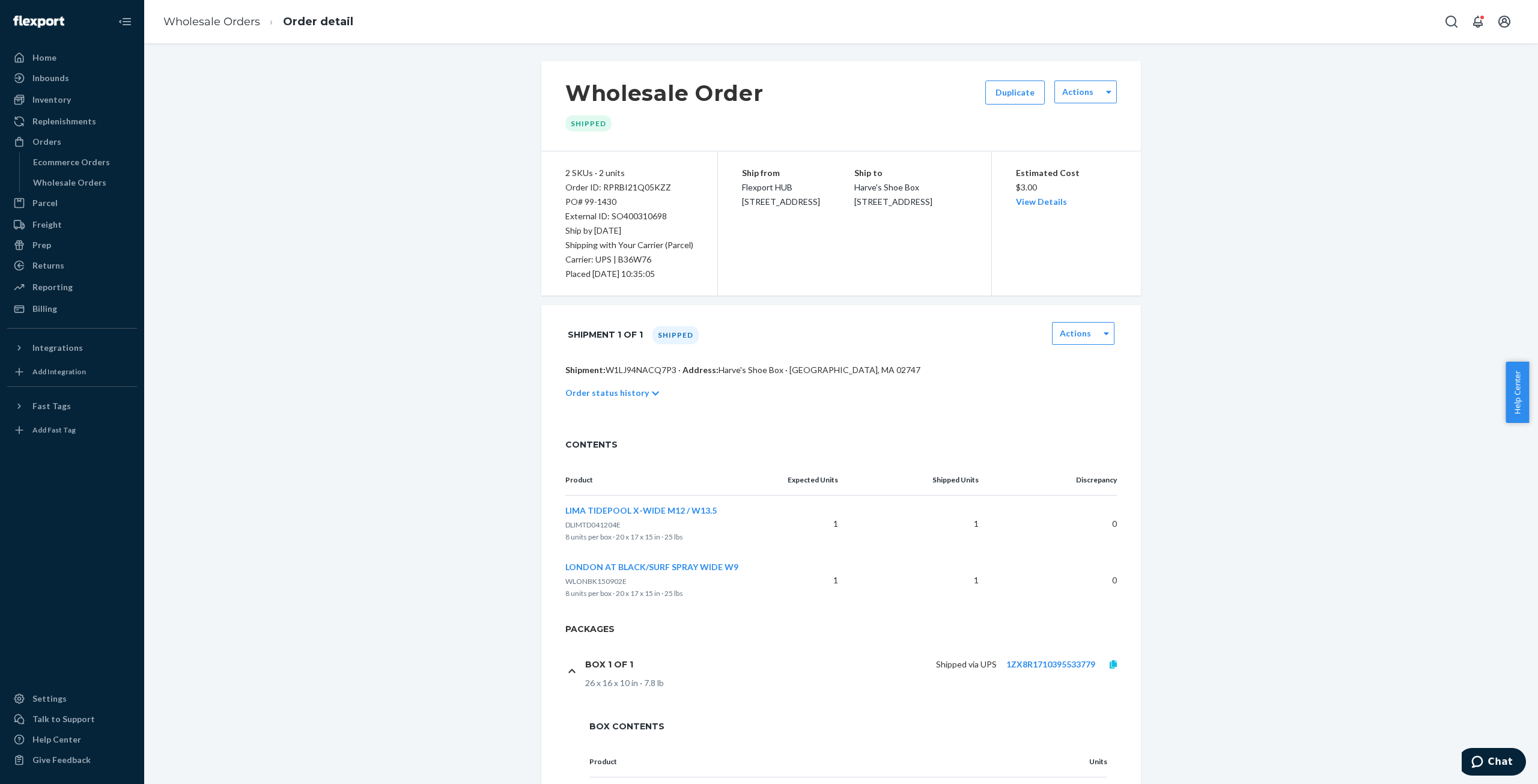
click at [1110, 666] on icon at bounding box center [1114, 665] width 7 height 9
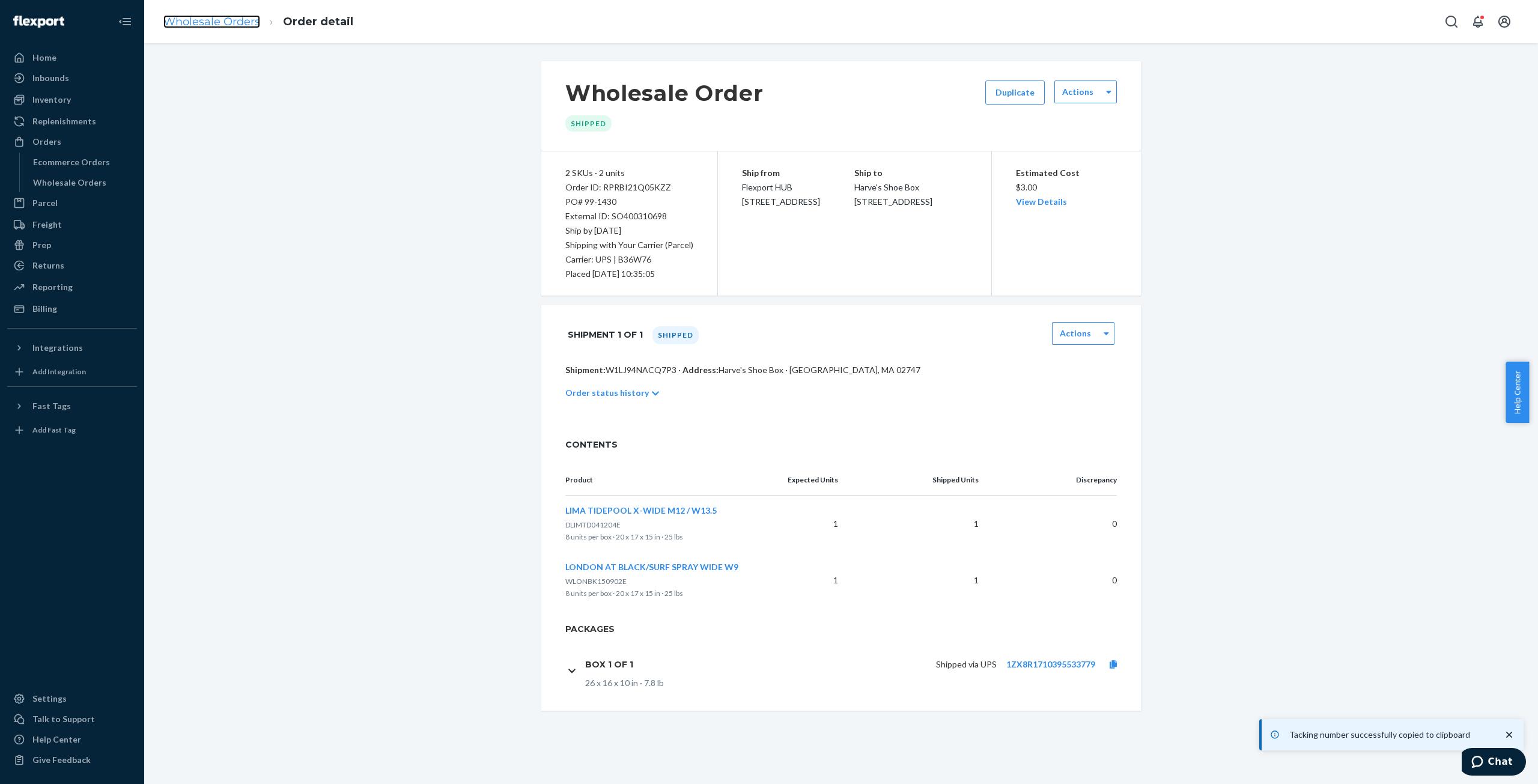
click at [244, 20] on link "Wholesale Orders" at bounding box center [211, 21] width 97 height 13
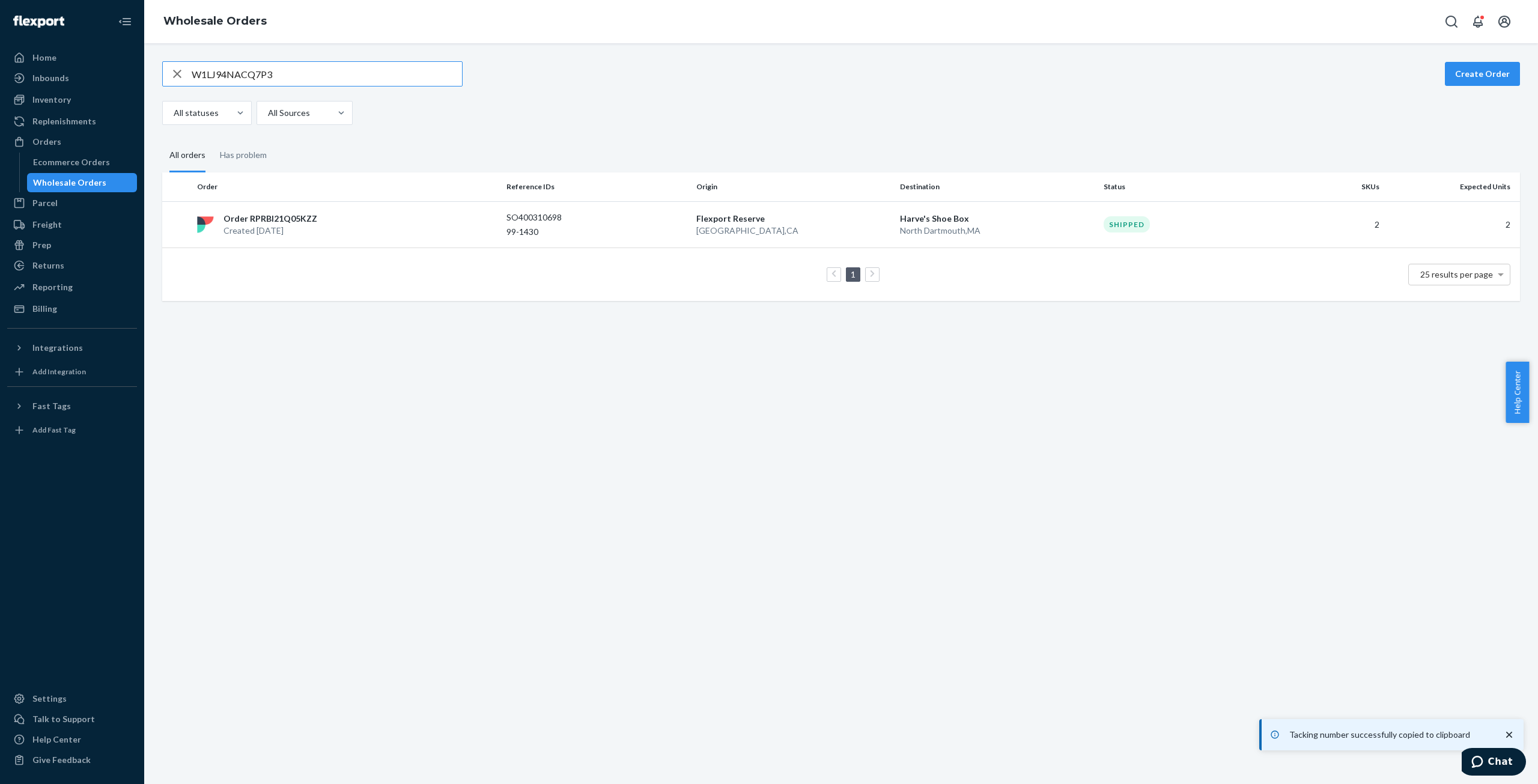
click at [233, 76] on input "W1LJ94NACQ7P3" at bounding box center [326, 73] width 270 height 24
type input "W4UFOACE09PII"
click at [298, 225] on p "Created [DATE]" at bounding box center [271, 231] width 95 height 12
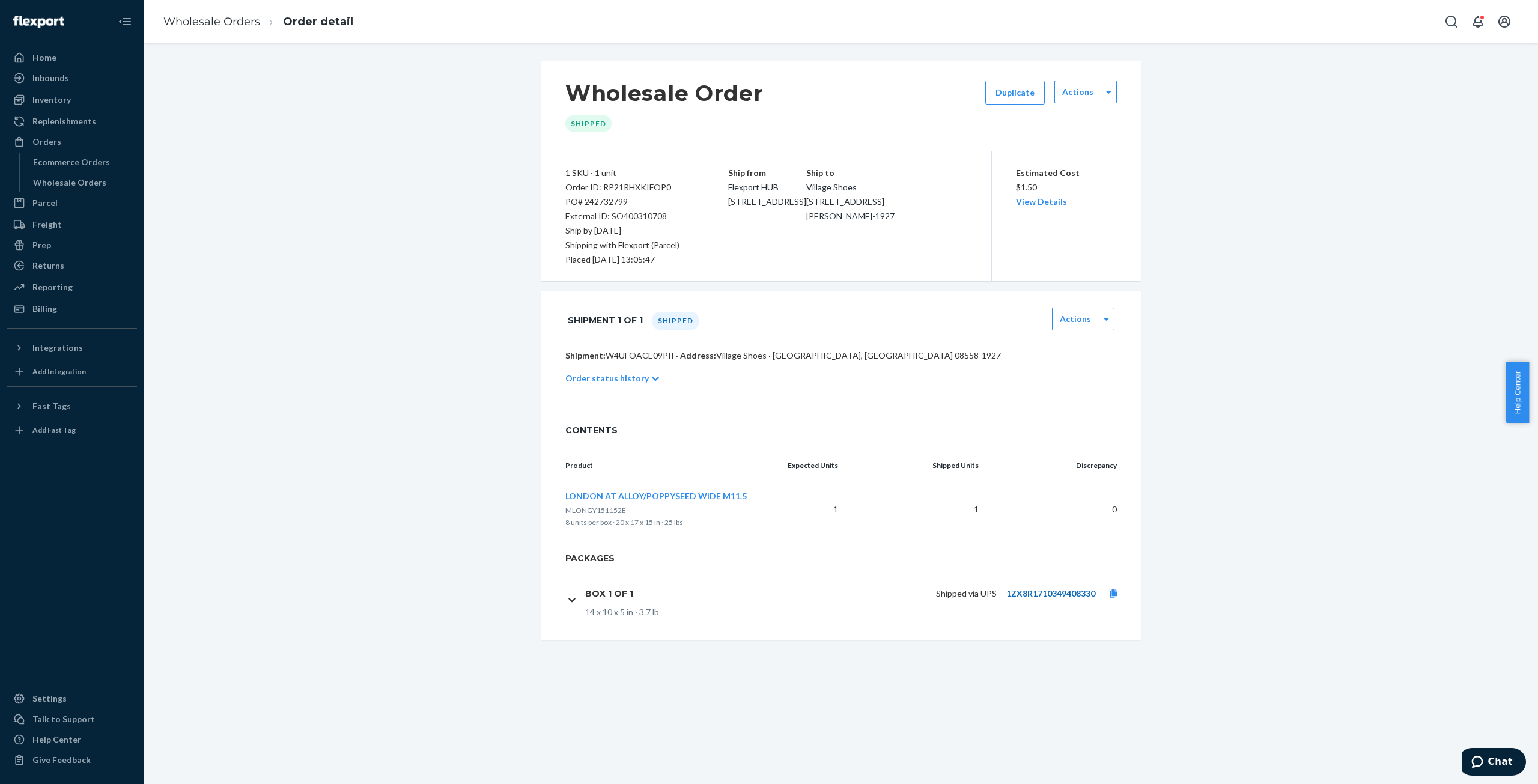
click at [1032, 593] on link "1ZX8R1710349408330" at bounding box center [1051, 593] width 89 height 10
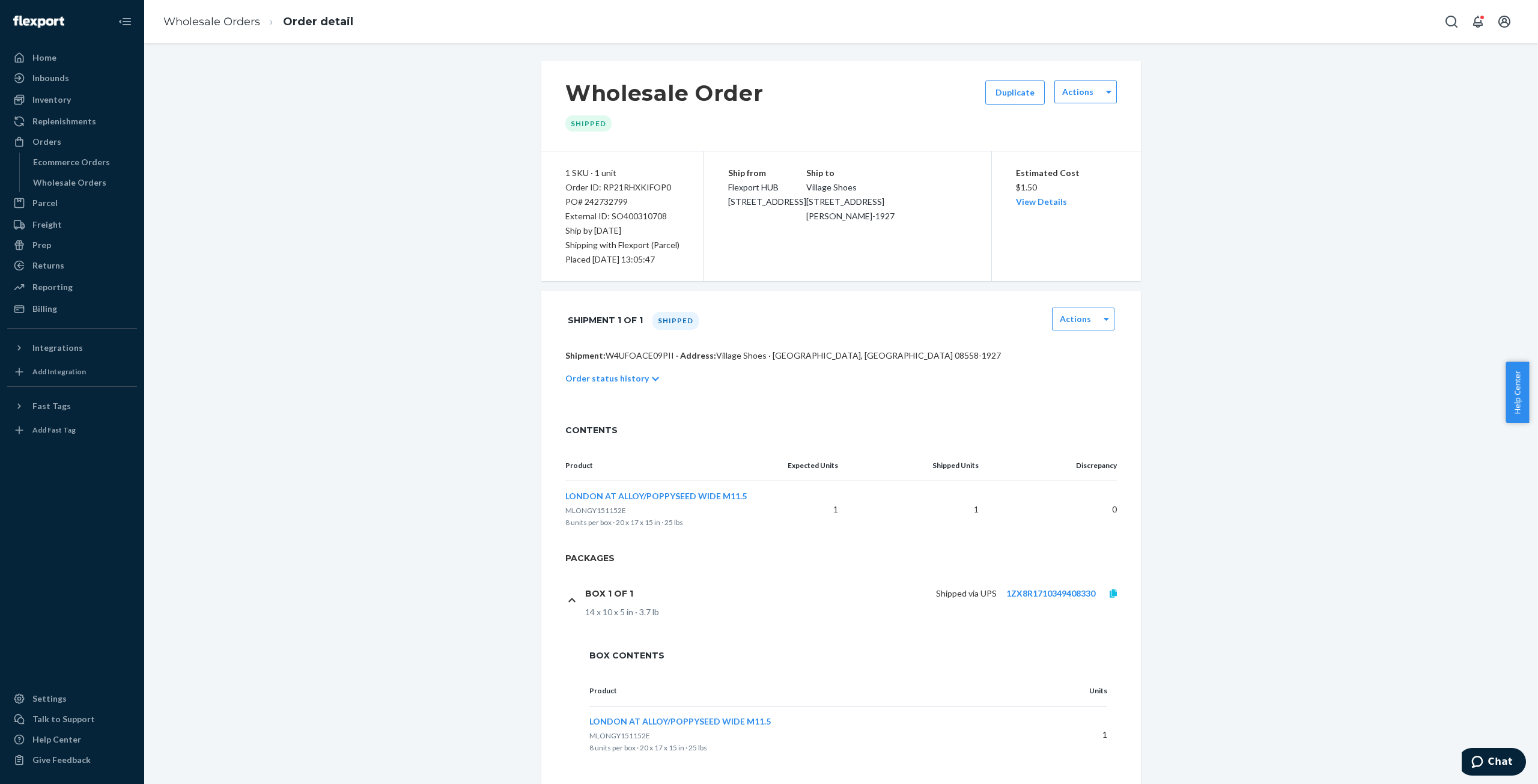
click at [1111, 591] on icon at bounding box center [1114, 594] width 7 height 9
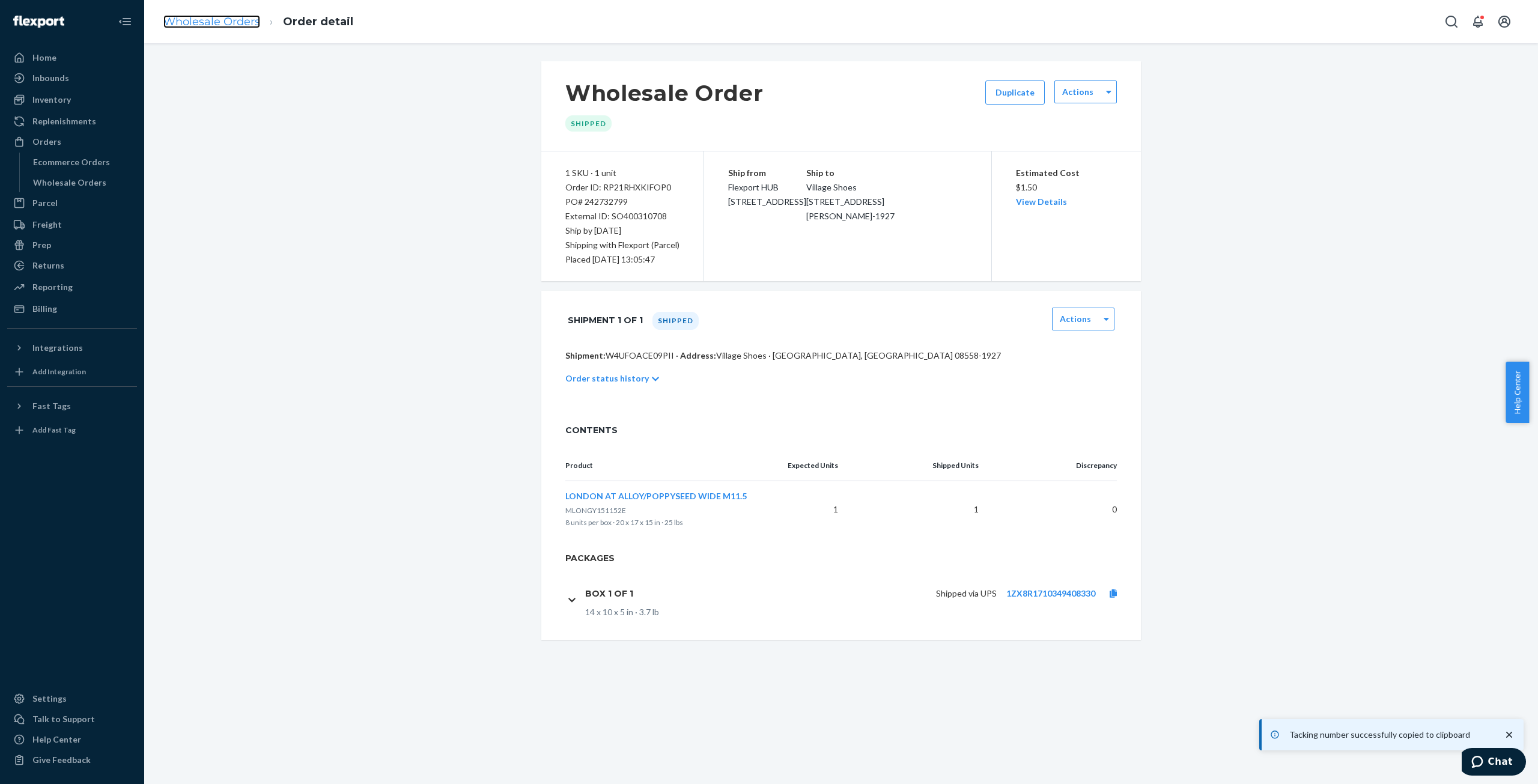
click at [229, 25] on link "Wholesale Orders" at bounding box center [211, 21] width 97 height 13
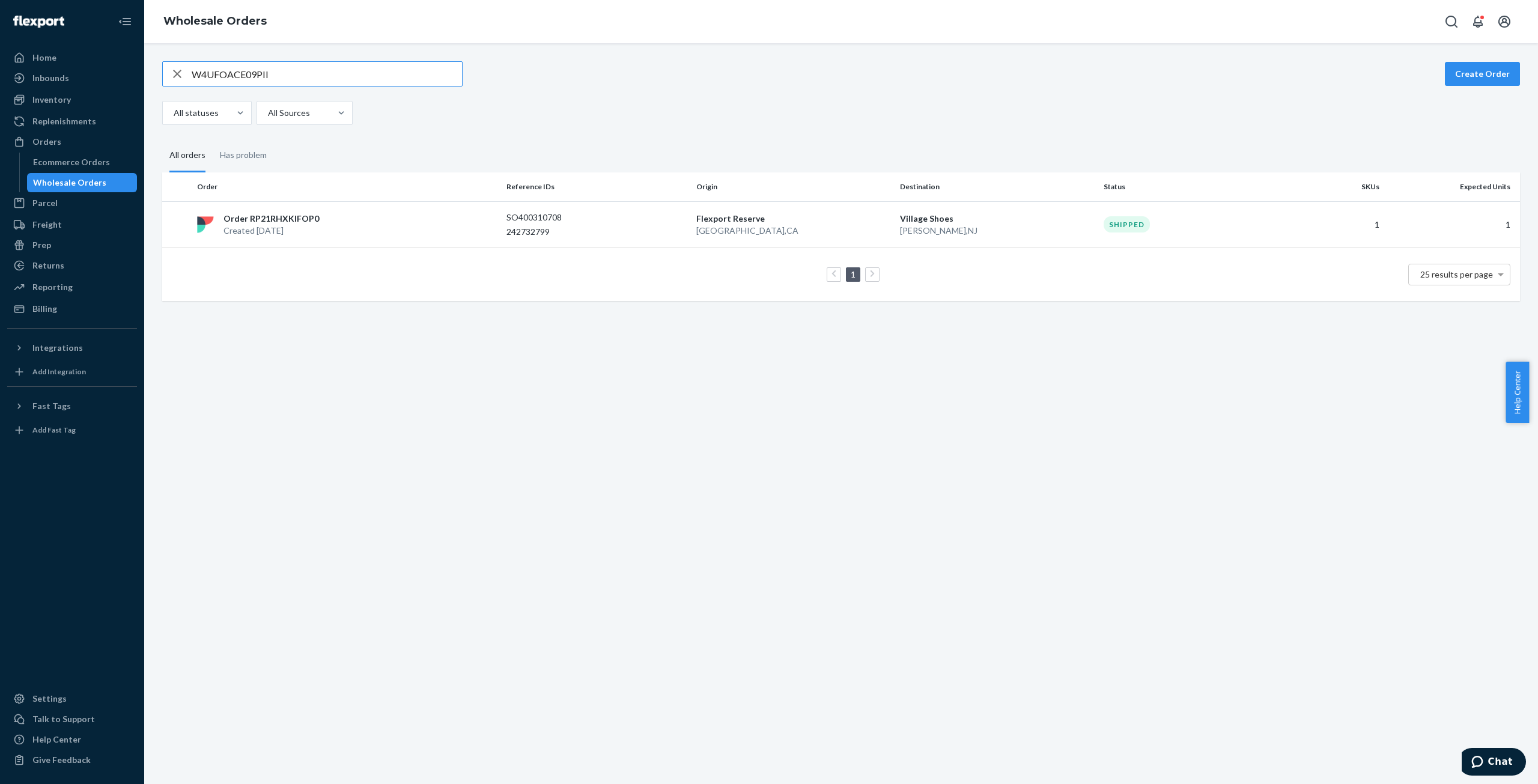
click at [241, 78] on input "W4UFOACE09PII" at bounding box center [326, 73] width 270 height 24
type input "WDV1SFH9PDPR2"
click at [285, 222] on p "Order RPRQECH2RX3NC" at bounding box center [274, 219] width 101 height 12
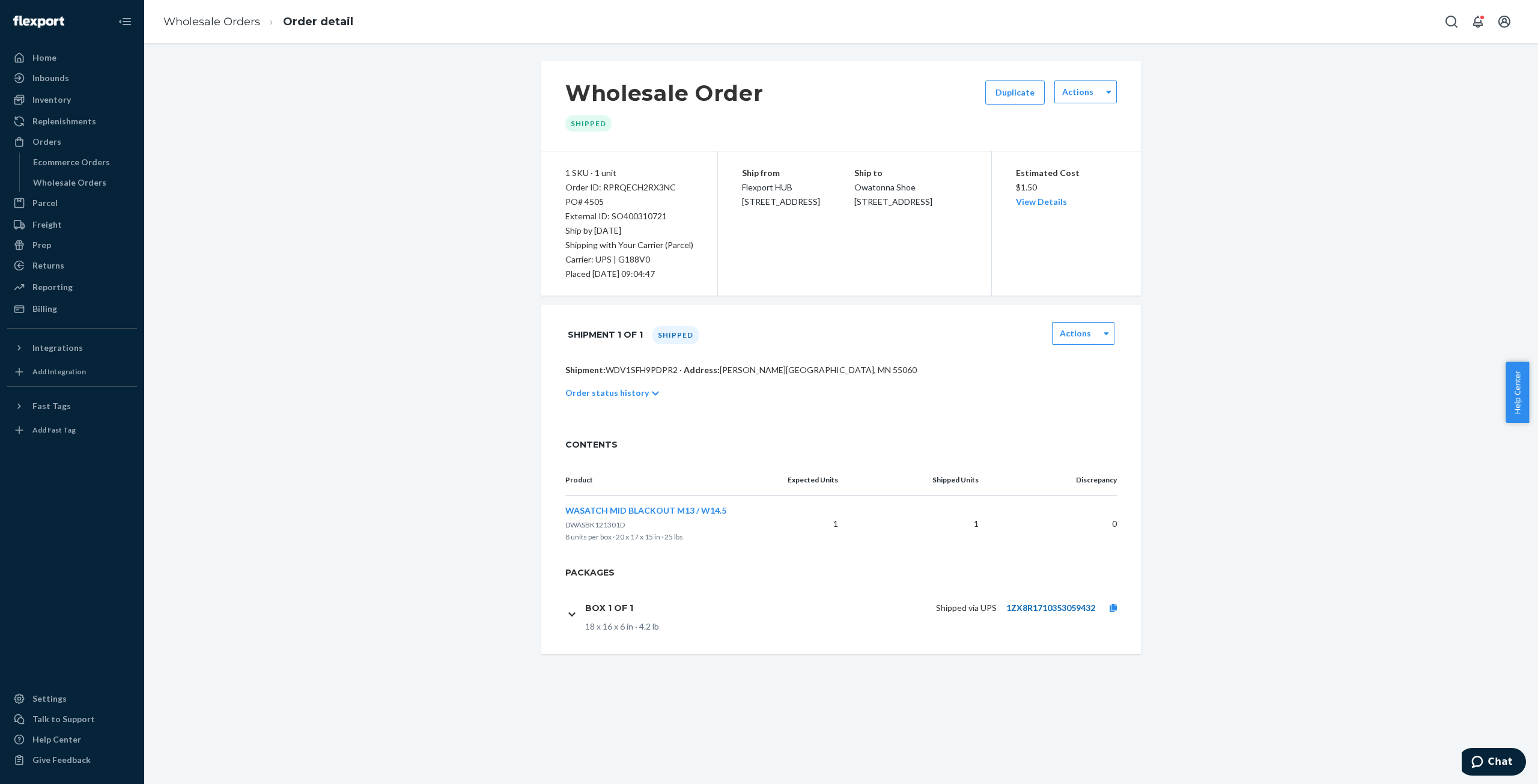
click at [1038, 611] on link "1ZX8R1710353059432" at bounding box center [1051, 607] width 89 height 10
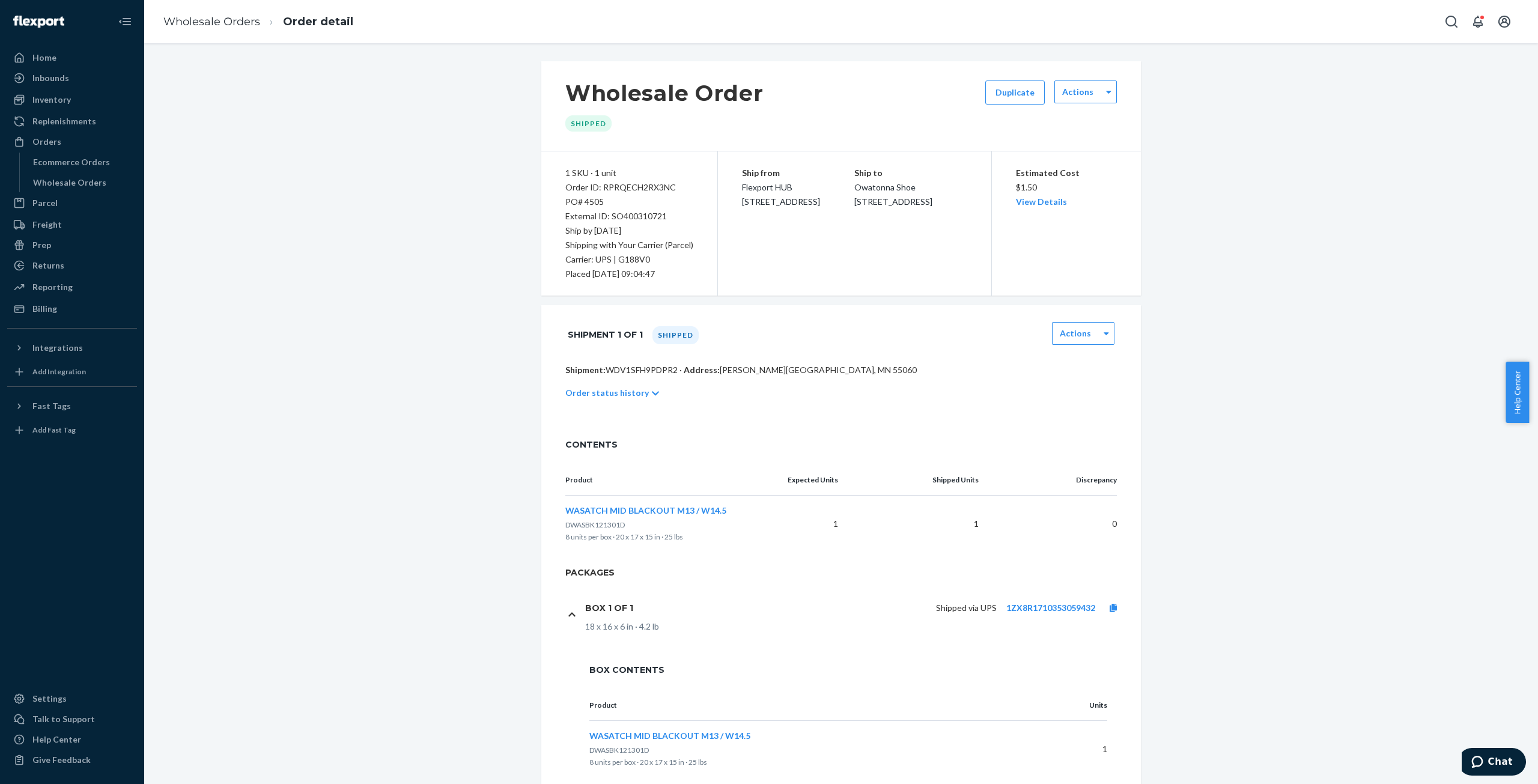
drag, startPoint x: 1109, startPoint y: 607, endPoint x: 1108, endPoint y: 586, distance: 21.0
click at [1110, 607] on icon at bounding box center [1114, 608] width 7 height 9
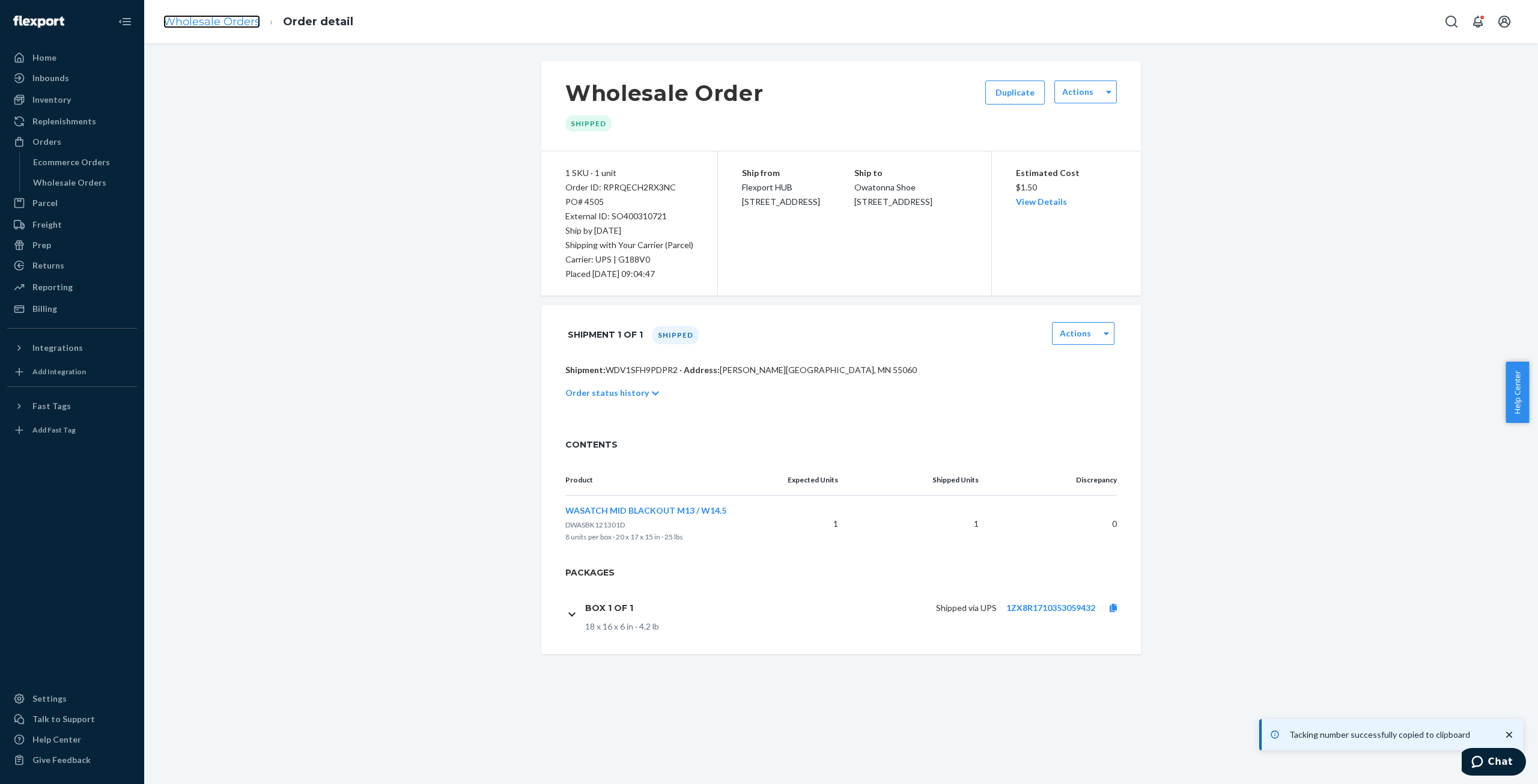
click at [193, 23] on link "Wholesale Orders" at bounding box center [211, 21] width 97 height 13
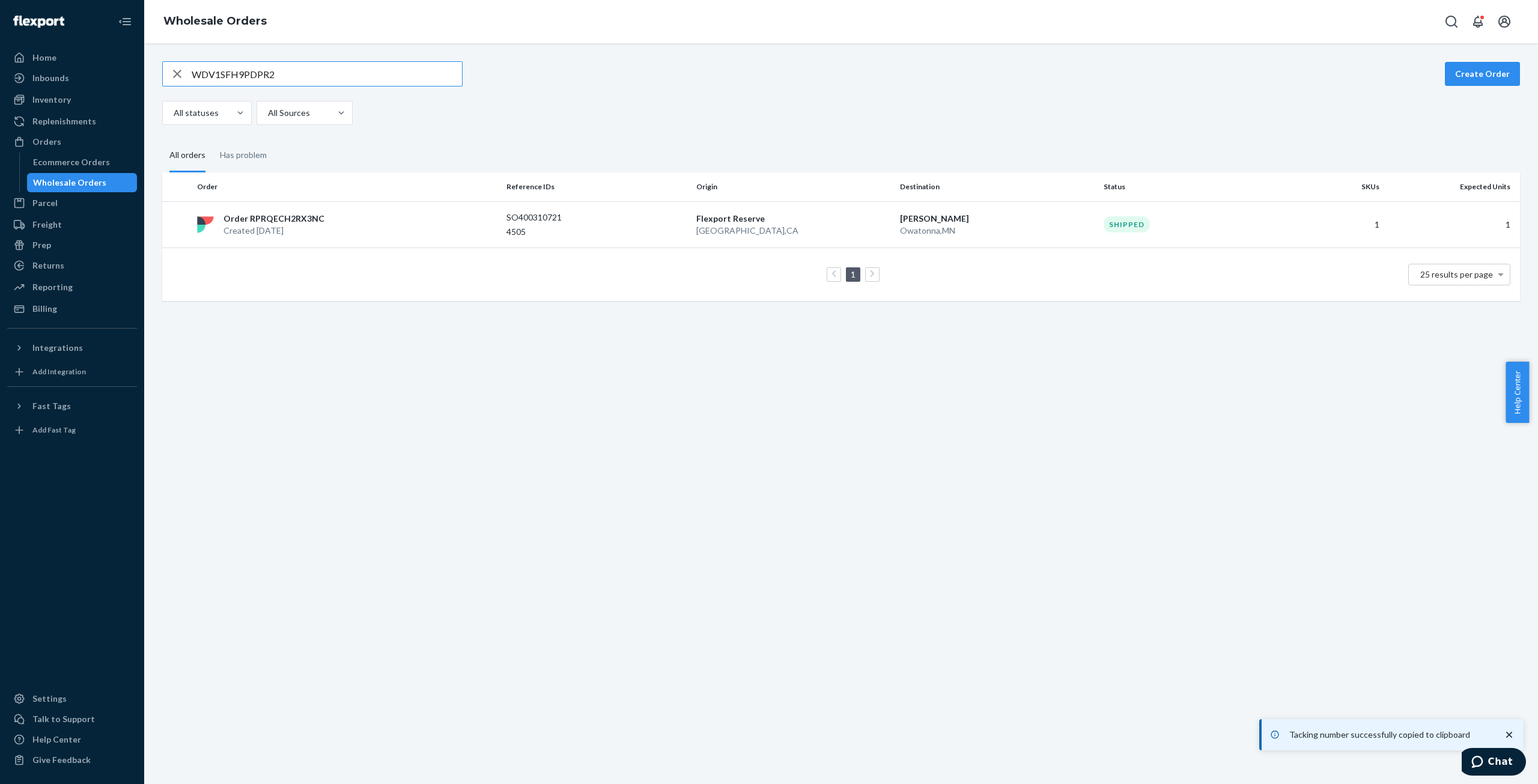
click at [210, 74] on input "WDV1SFH9PDPR2" at bounding box center [326, 73] width 270 height 24
type input "WY4QW4JBGIR6D"
click at [269, 219] on p "Order RPW518LI97O7W" at bounding box center [272, 219] width 98 height 12
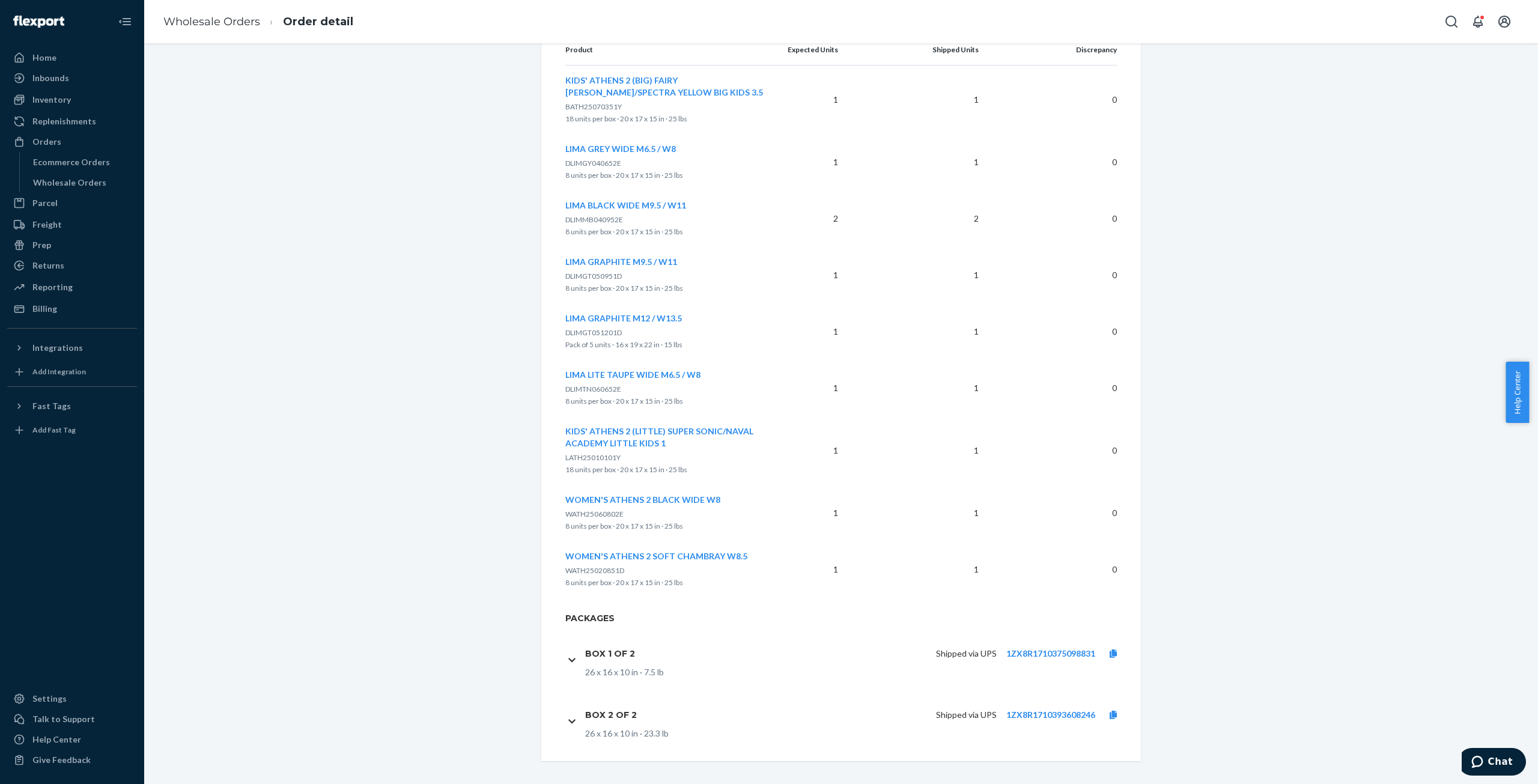
scroll to position [435, 0]
click at [1052, 649] on link "1ZX8R1710375098831" at bounding box center [1051, 649] width 89 height 10
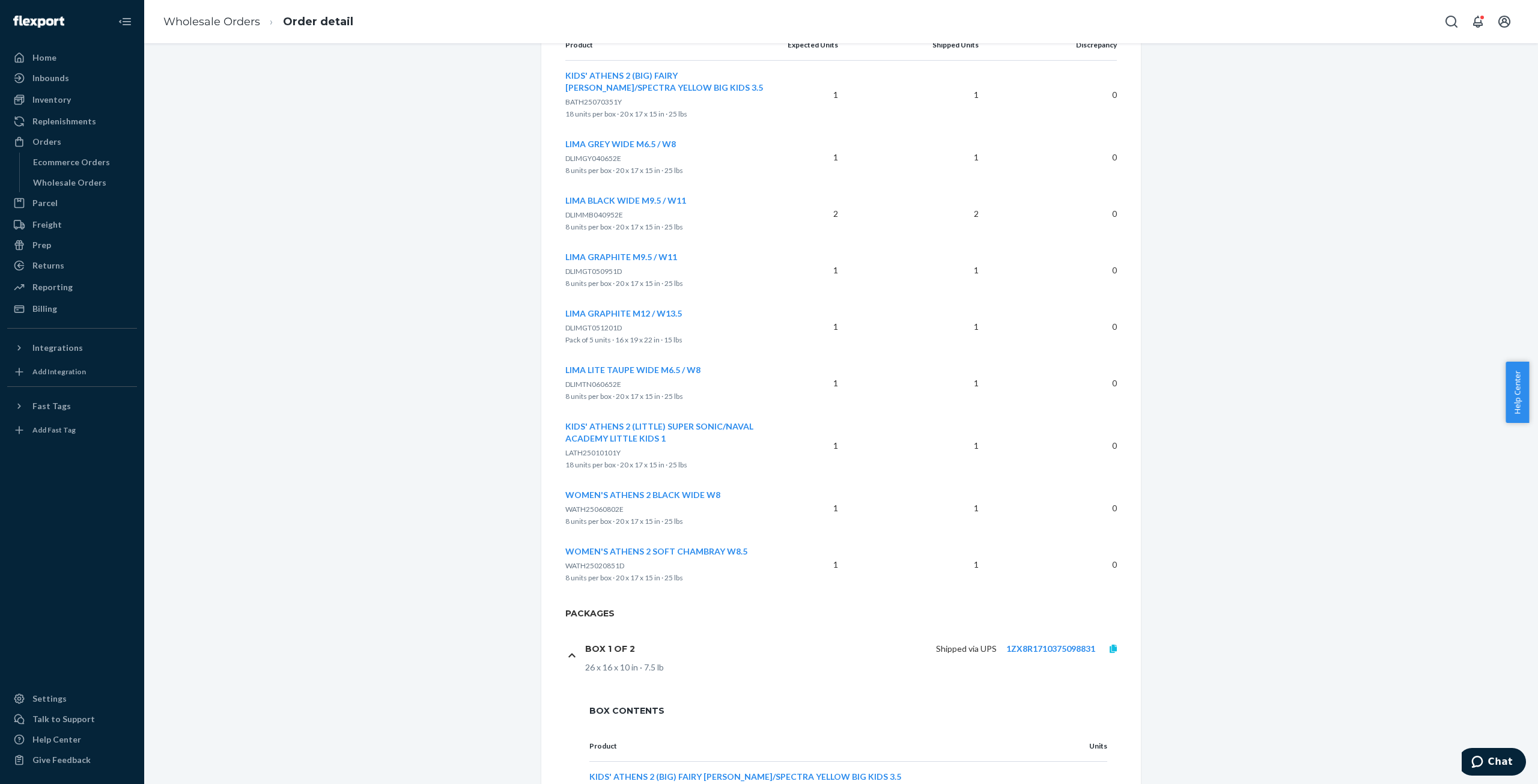
click at [1110, 646] on icon at bounding box center [1114, 649] width 7 height 9
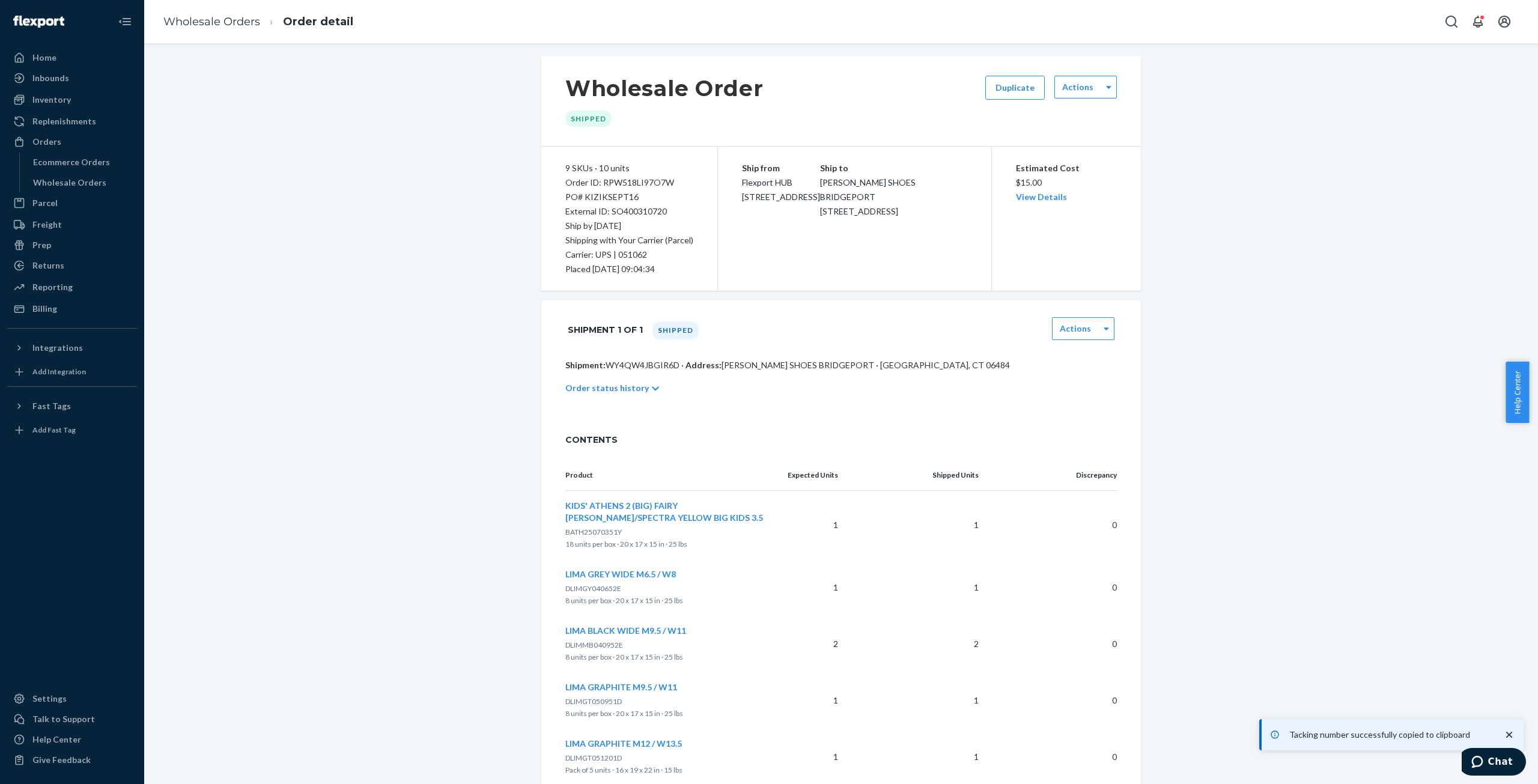
scroll to position [0, 0]
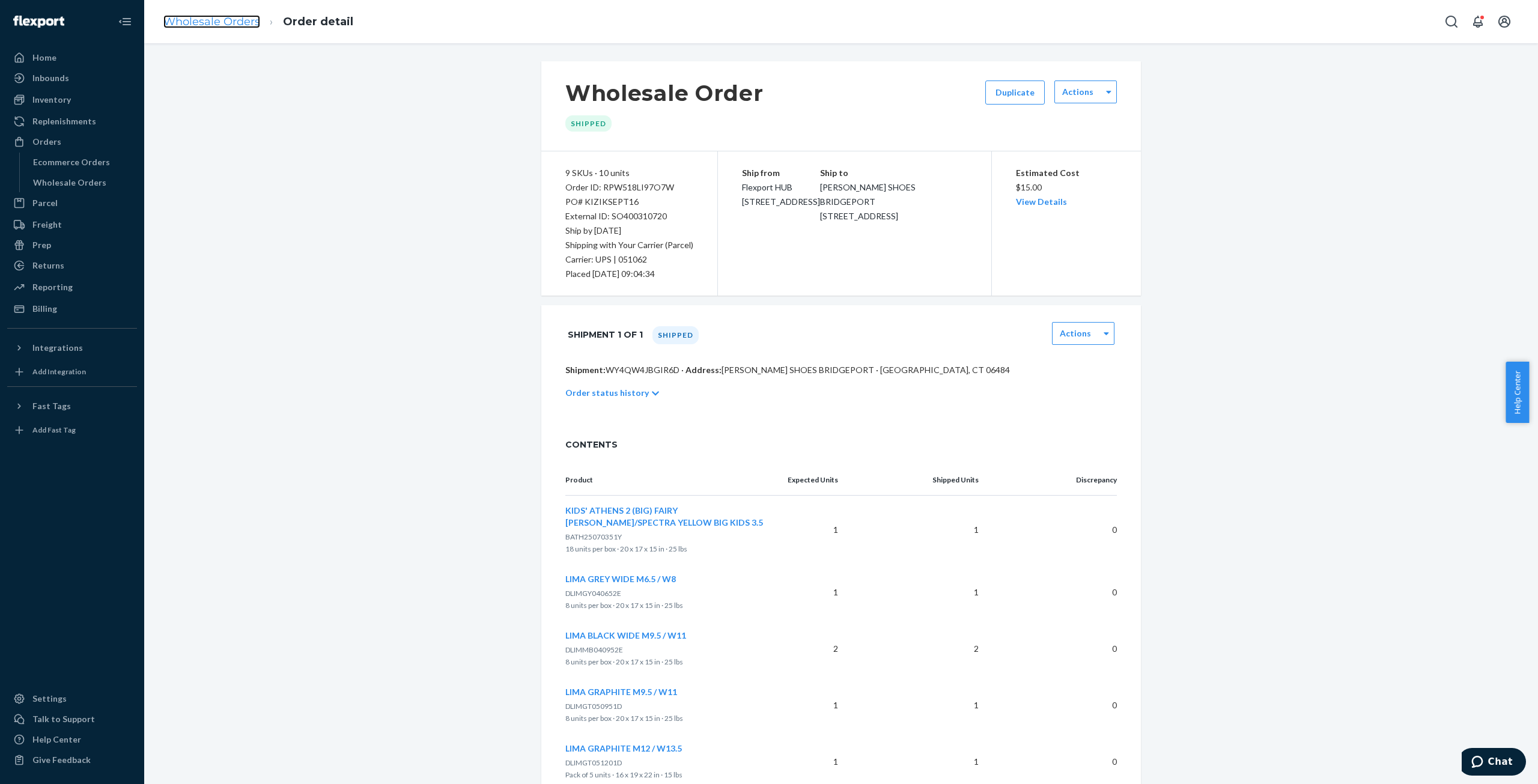
click at [216, 22] on link "Wholesale Orders" at bounding box center [211, 21] width 97 height 13
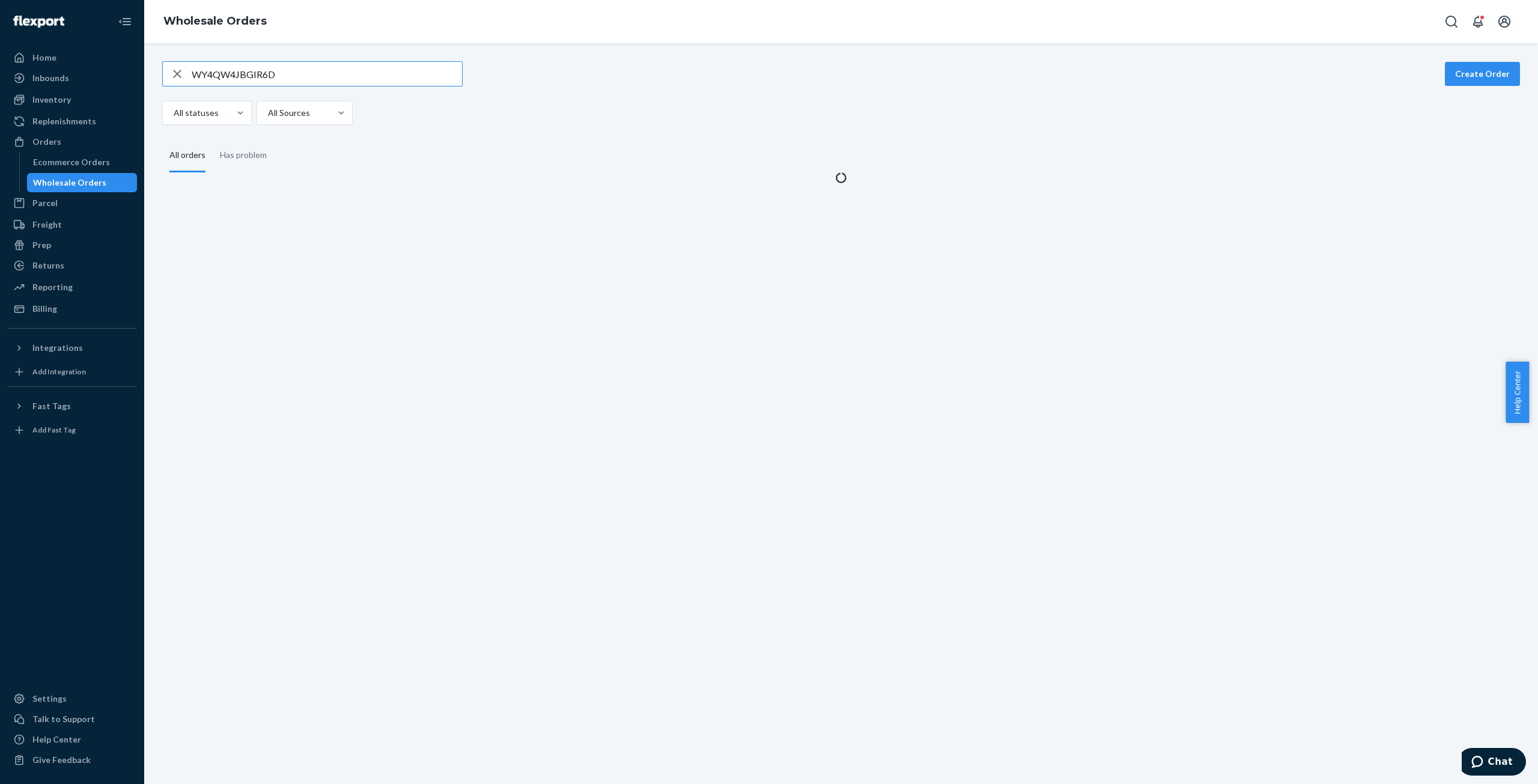
click at [245, 75] on input "WY4QW4JBGIR6D" at bounding box center [326, 73] width 270 height 24
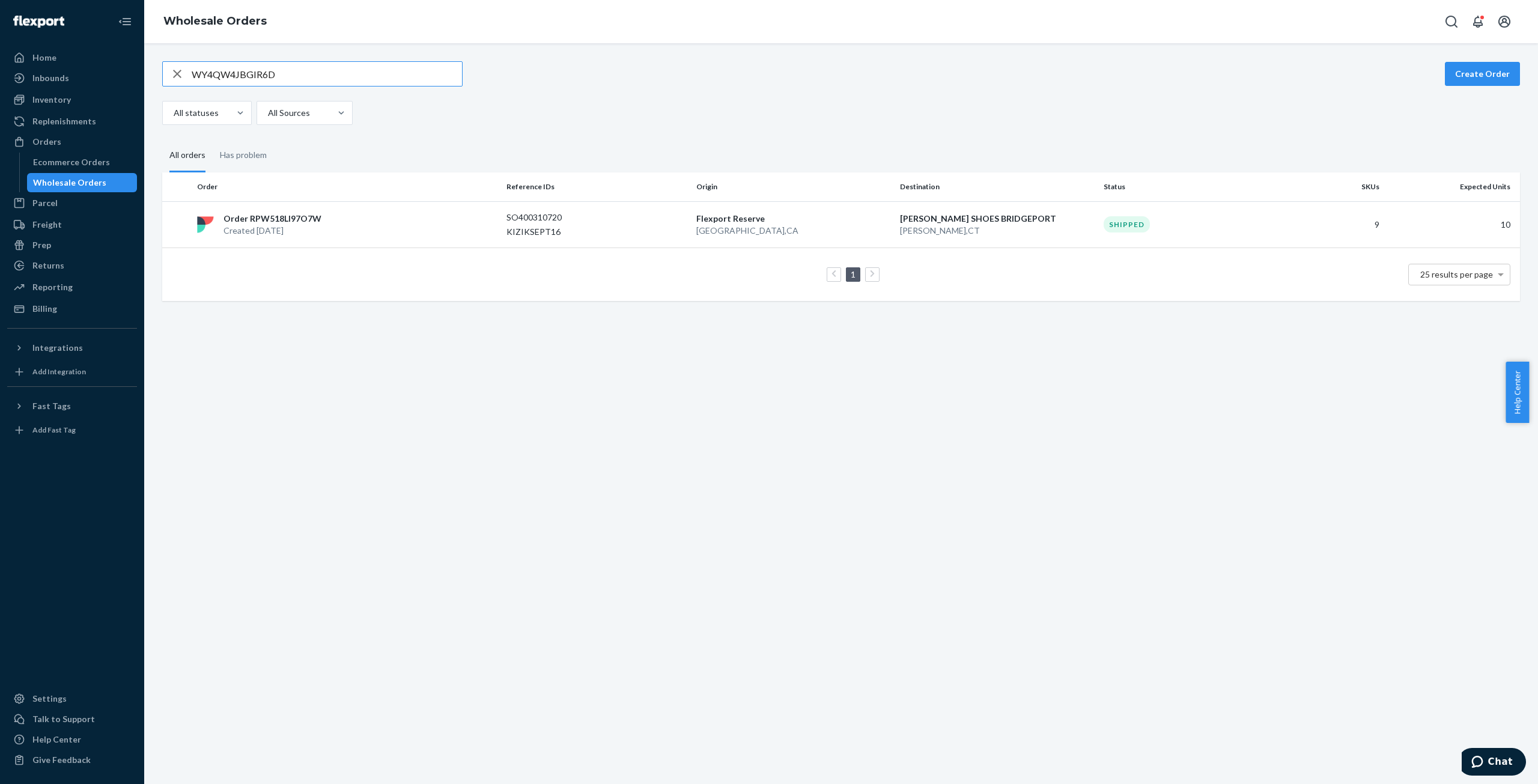
click at [245, 75] on input "WY4QW4JBGIR6D" at bounding box center [326, 73] width 270 height 24
type input "W83C4E2J92L6U"
click at [288, 225] on p "Created [DATE]" at bounding box center [275, 231] width 103 height 12
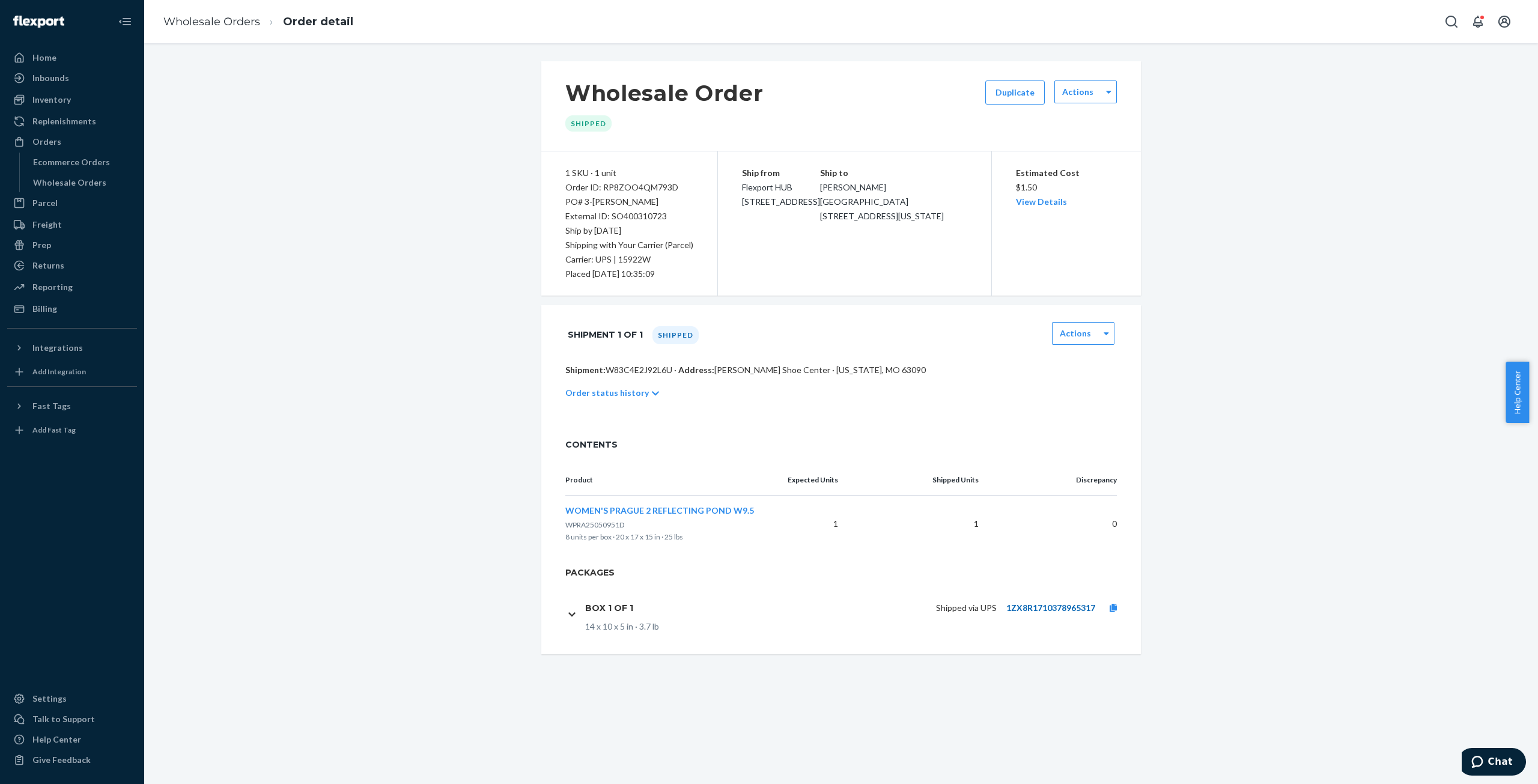
click at [1045, 606] on link "1ZX8R1710378965317" at bounding box center [1051, 607] width 89 height 10
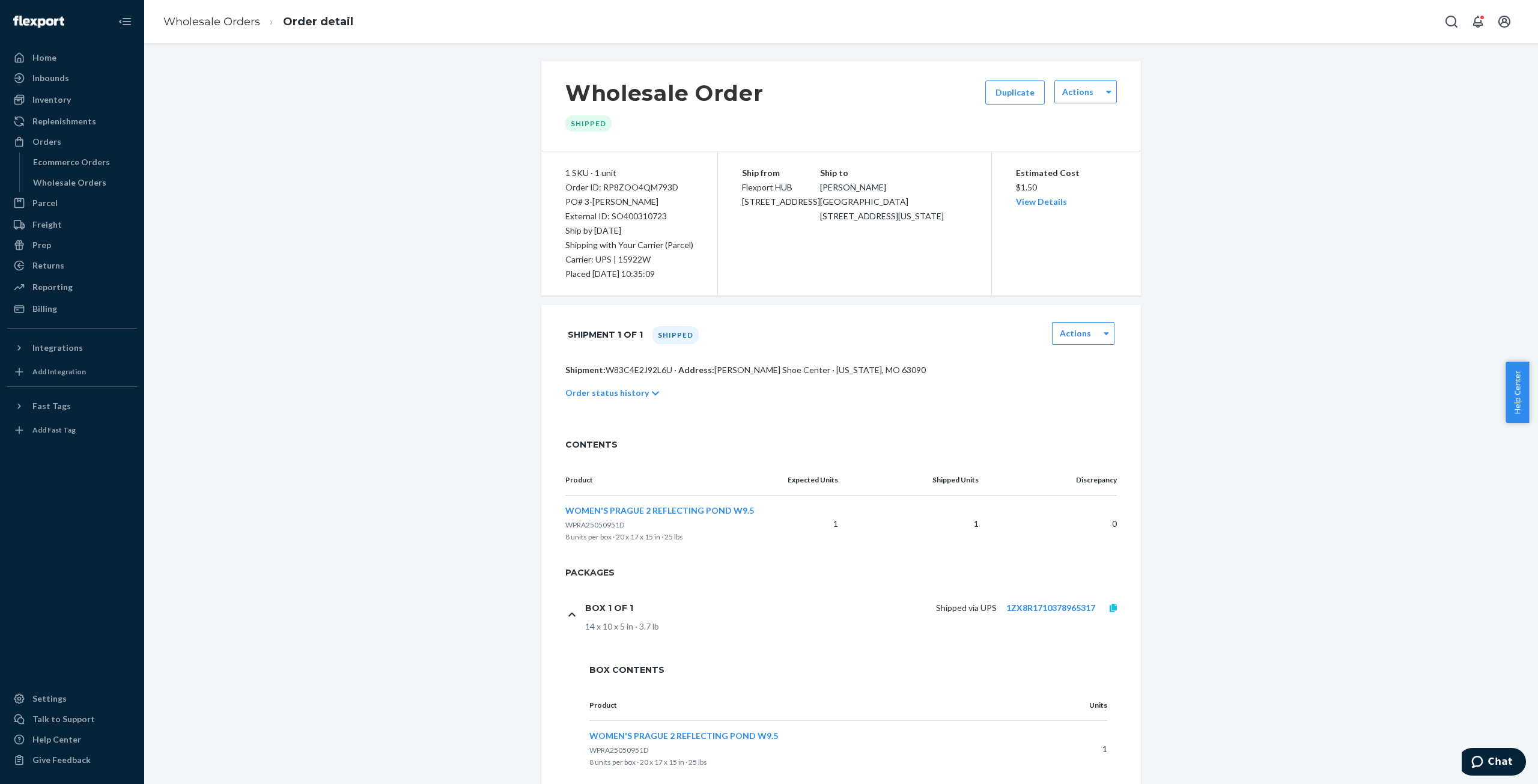
click at [1110, 605] on icon at bounding box center [1114, 608] width 7 height 9
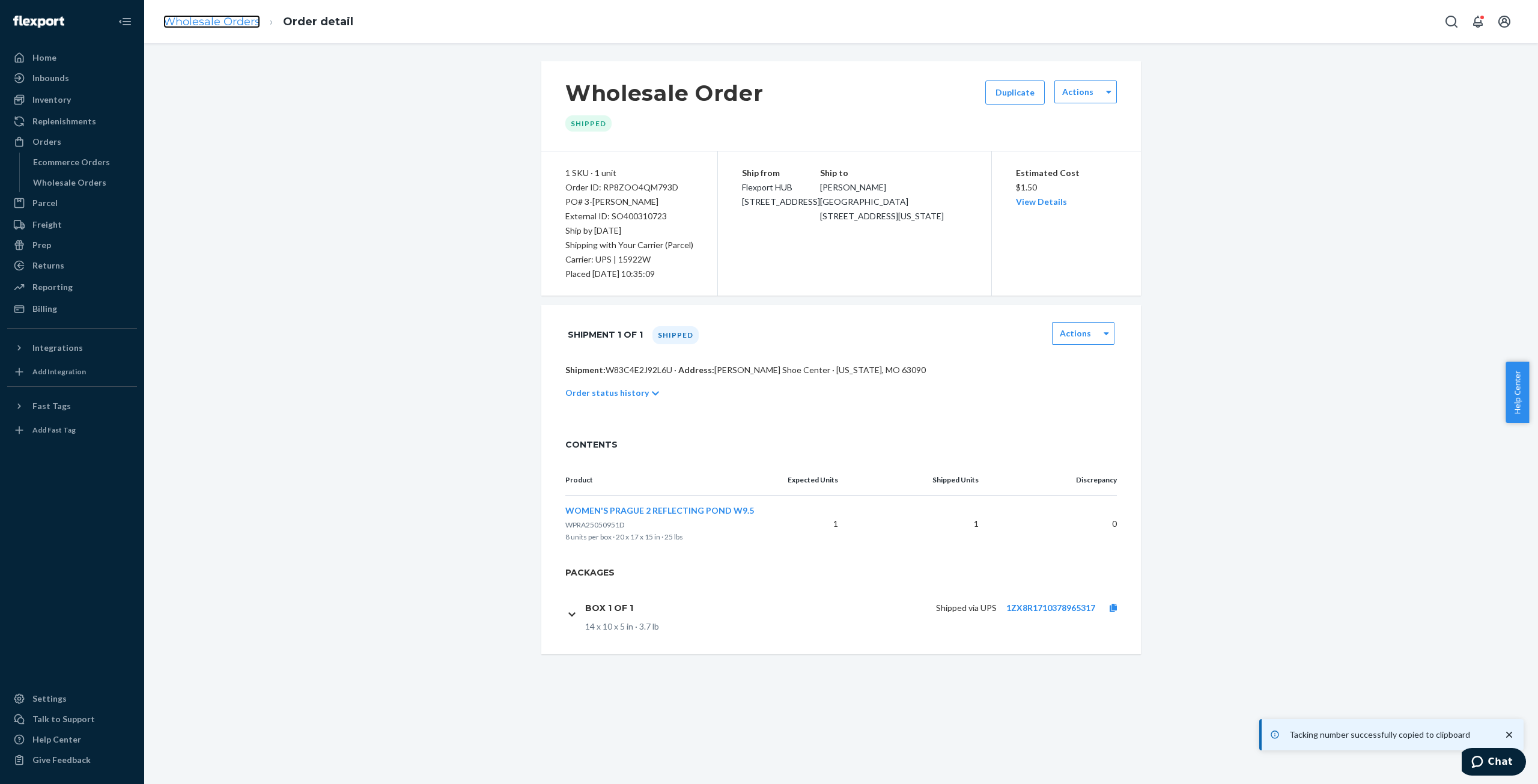
click at [210, 21] on link "Wholesale Orders" at bounding box center [211, 21] width 97 height 13
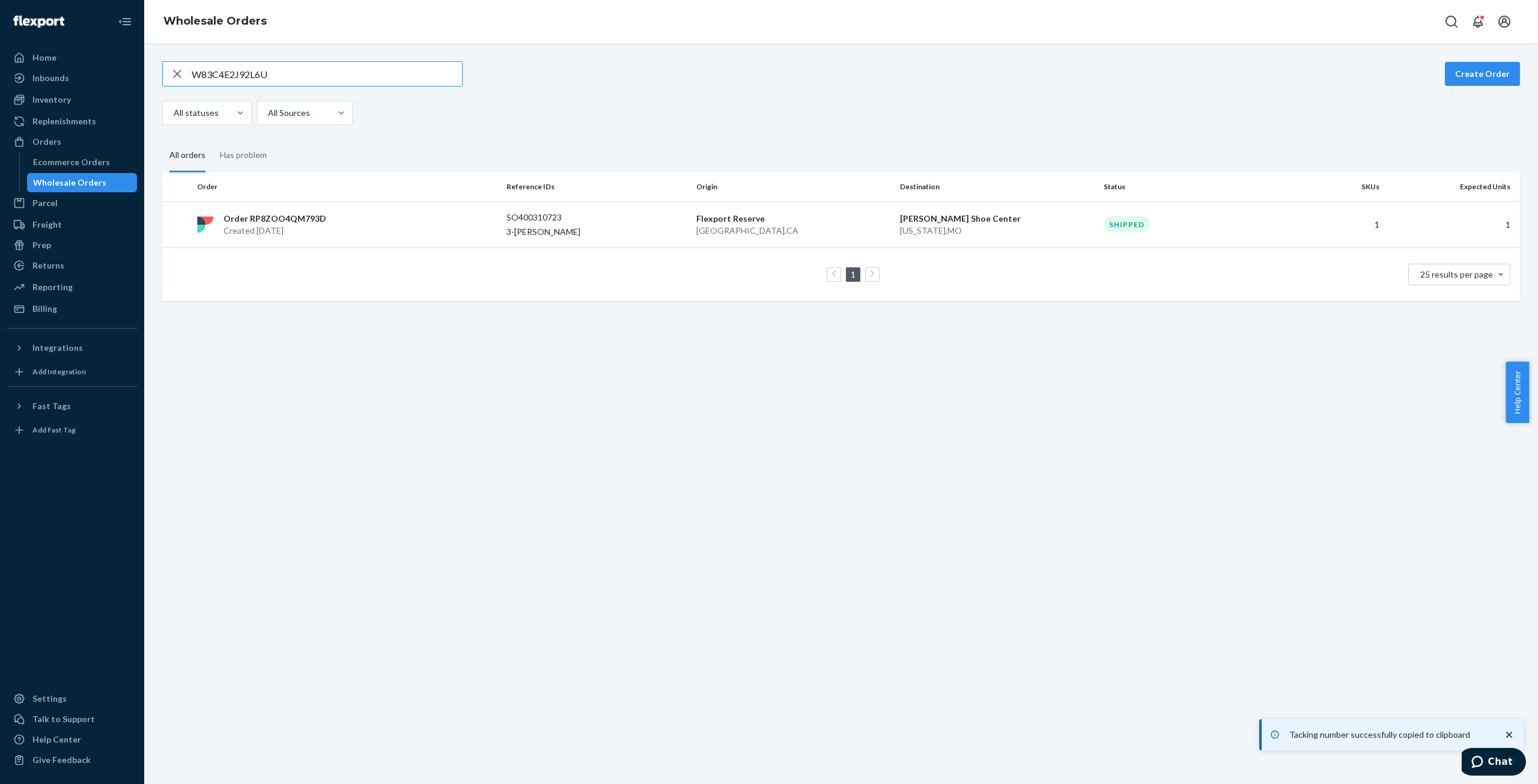
click at [229, 79] on input "W83C4E2J92L6U" at bounding box center [326, 73] width 270 height 24
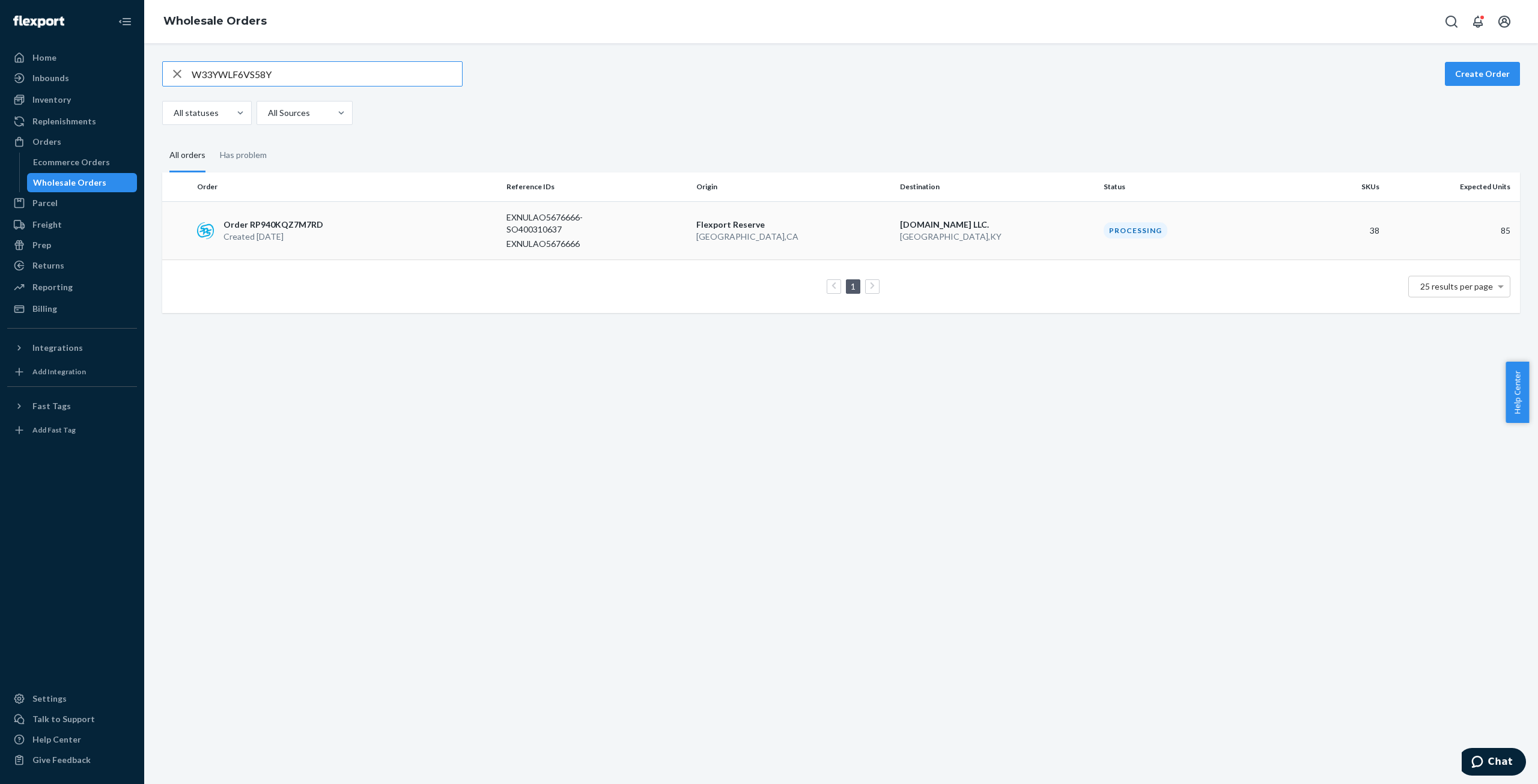
type input "W33YWLF6VS58Y"
click at [299, 231] on p "Created [DATE]" at bounding box center [273, 237] width 100 height 12
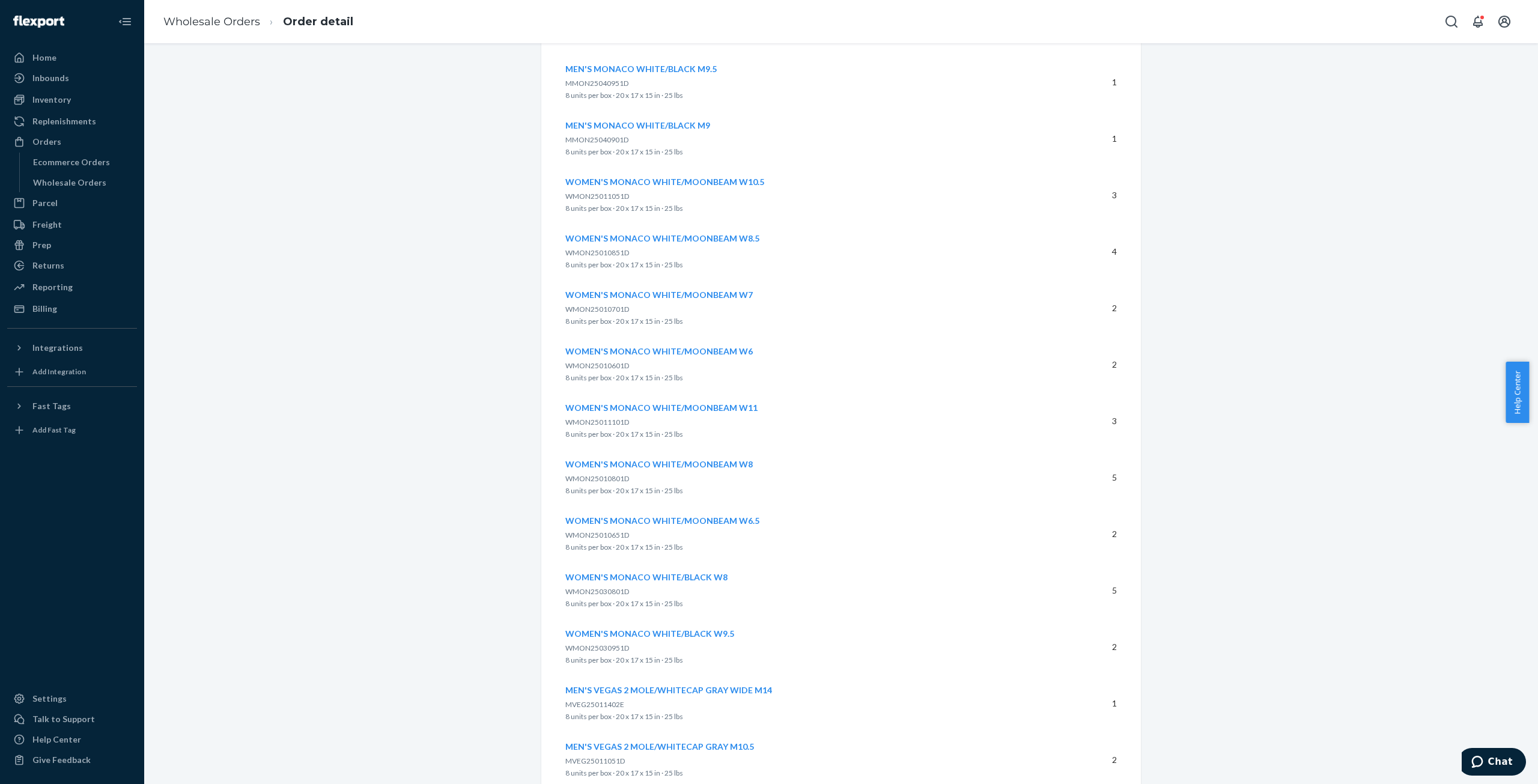
scroll to position [2097, 0]
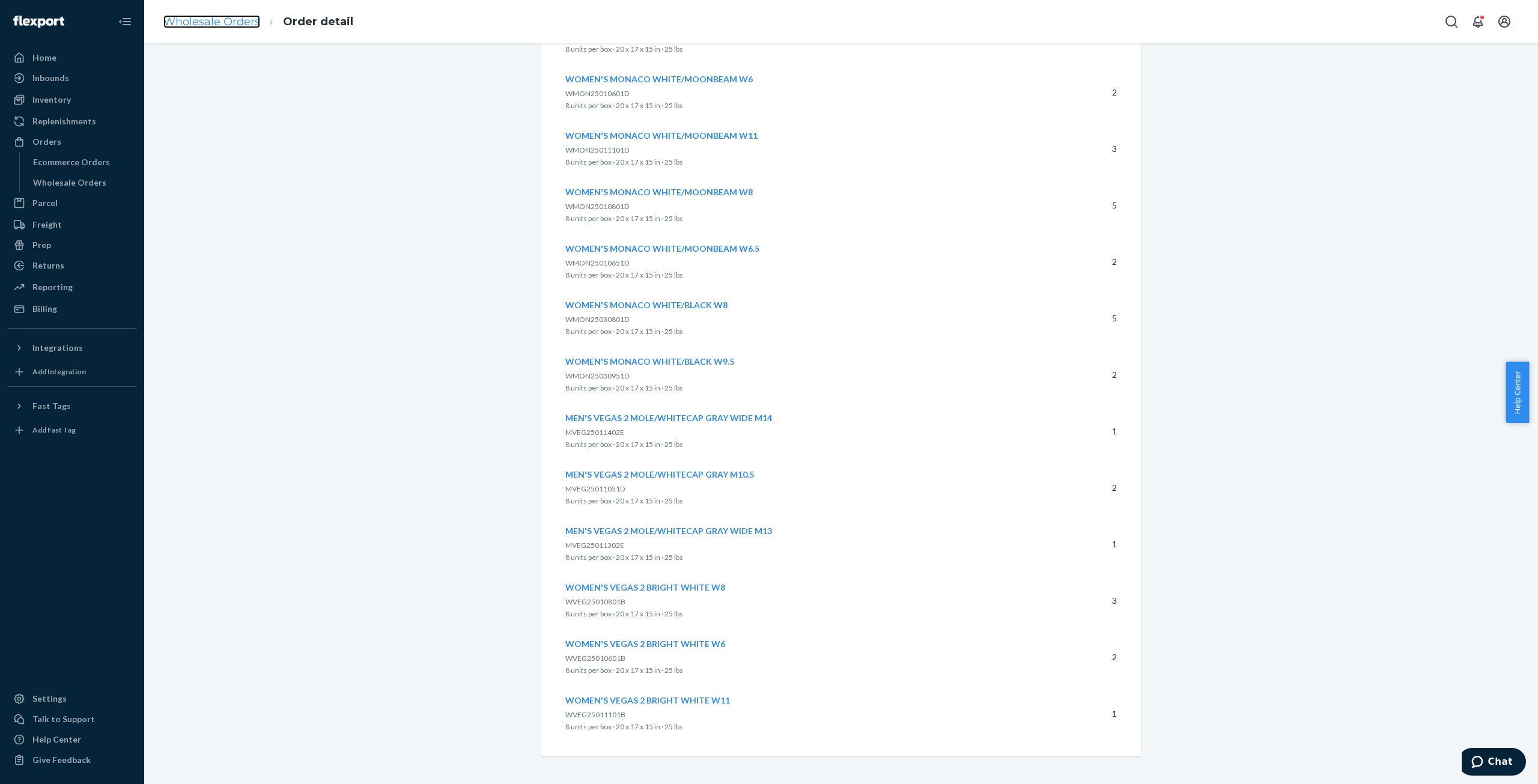
click at [219, 26] on link "Wholesale Orders" at bounding box center [211, 21] width 97 height 13
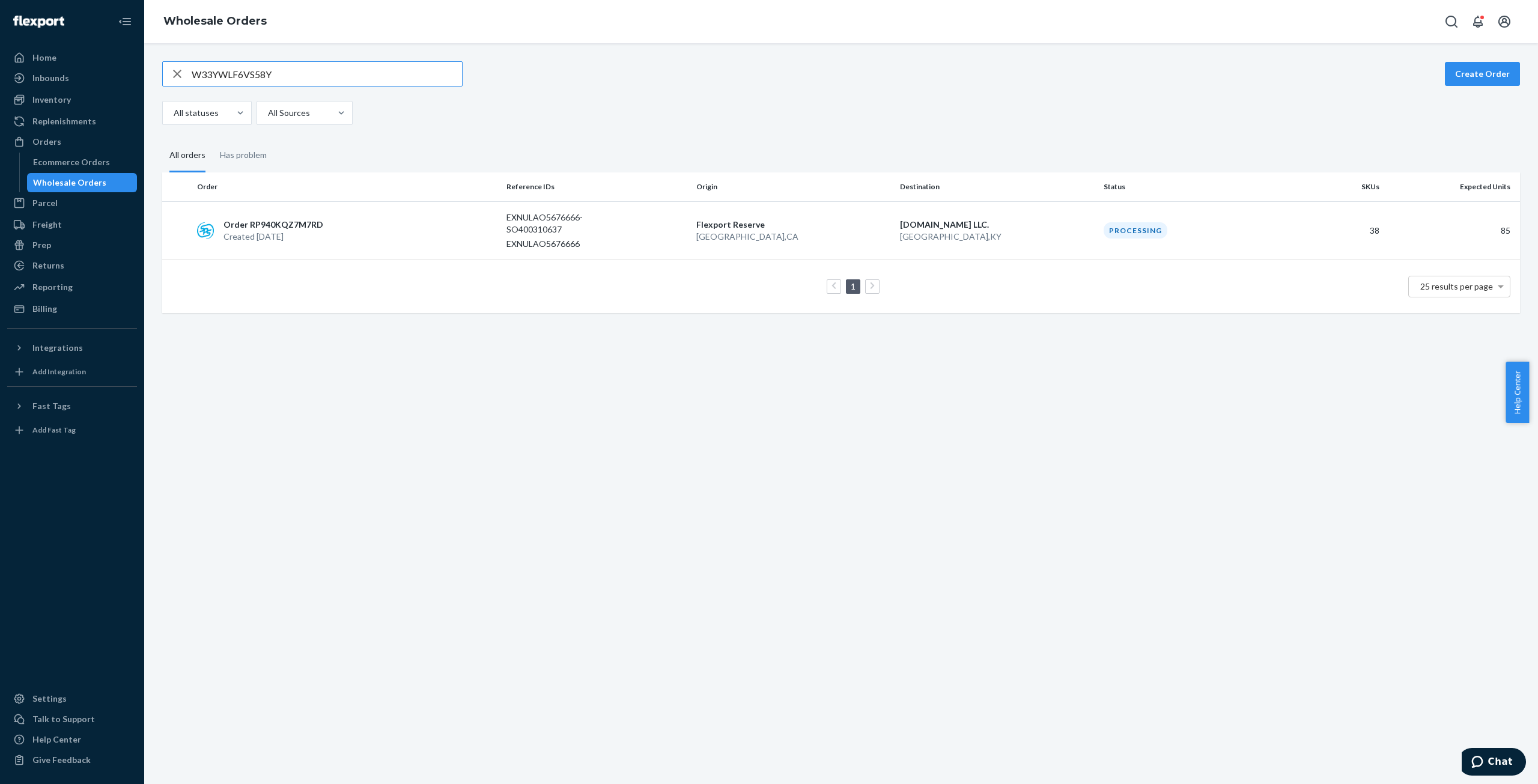
click at [224, 76] on input "W33YWLF6VS58Y" at bounding box center [326, 73] width 270 height 24
drag, startPoint x: 224, startPoint y: 76, endPoint x: 326, endPoint y: 73, distance: 102.0
click at [224, 75] on input "W33YWLF6VS58Y" at bounding box center [326, 73] width 270 height 24
click at [256, 73] on input "W97WG1VDPYFVE" at bounding box center [326, 73] width 270 height 24
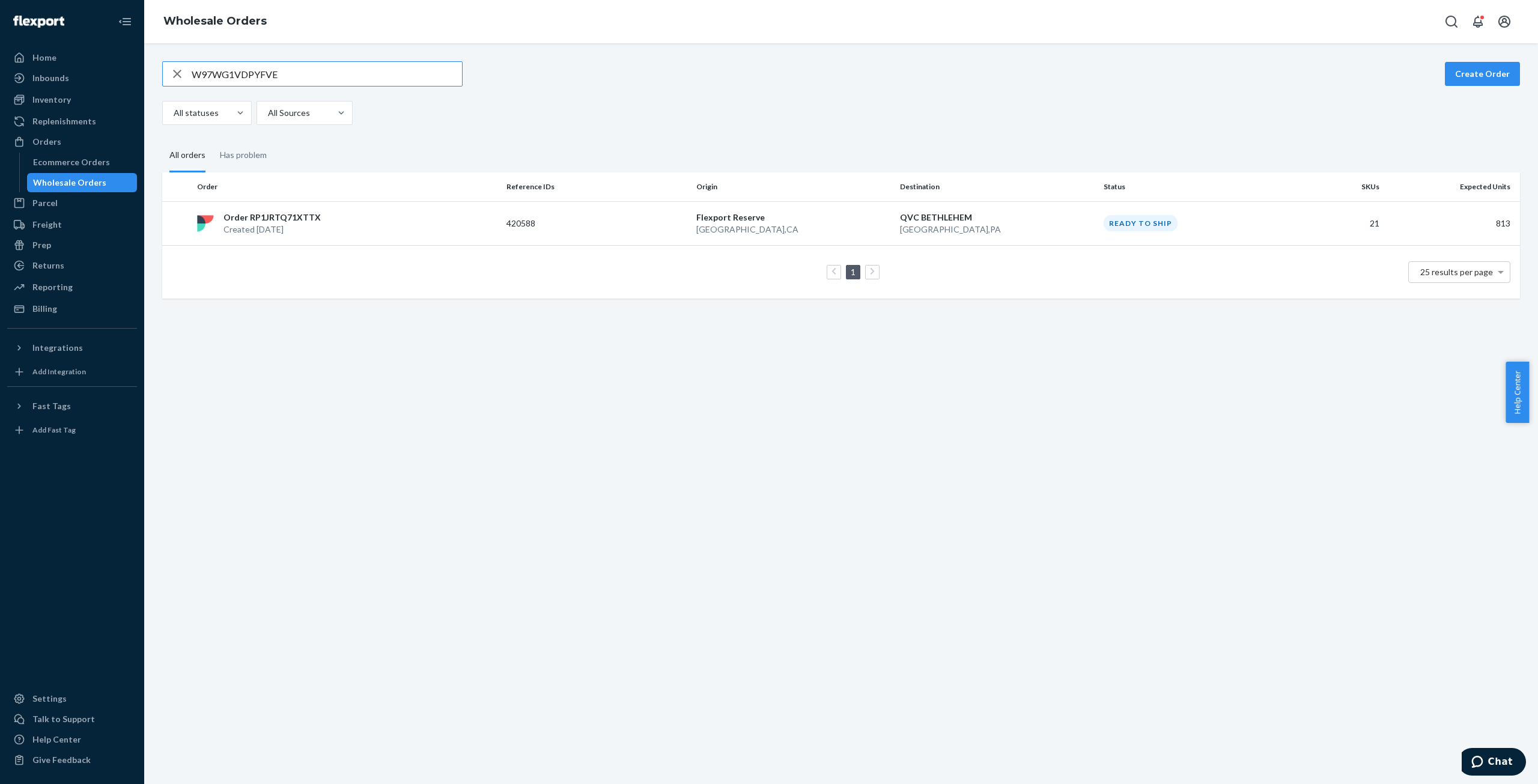
paste input "KJO1KUTLGUP4"
click at [259, 70] on input "WKJO1KUTLGUP4" at bounding box center [326, 73] width 270 height 24
paste input "575IP4JN2R51"
click at [212, 73] on input "W575IP4JN2R51" at bounding box center [326, 73] width 270 height 24
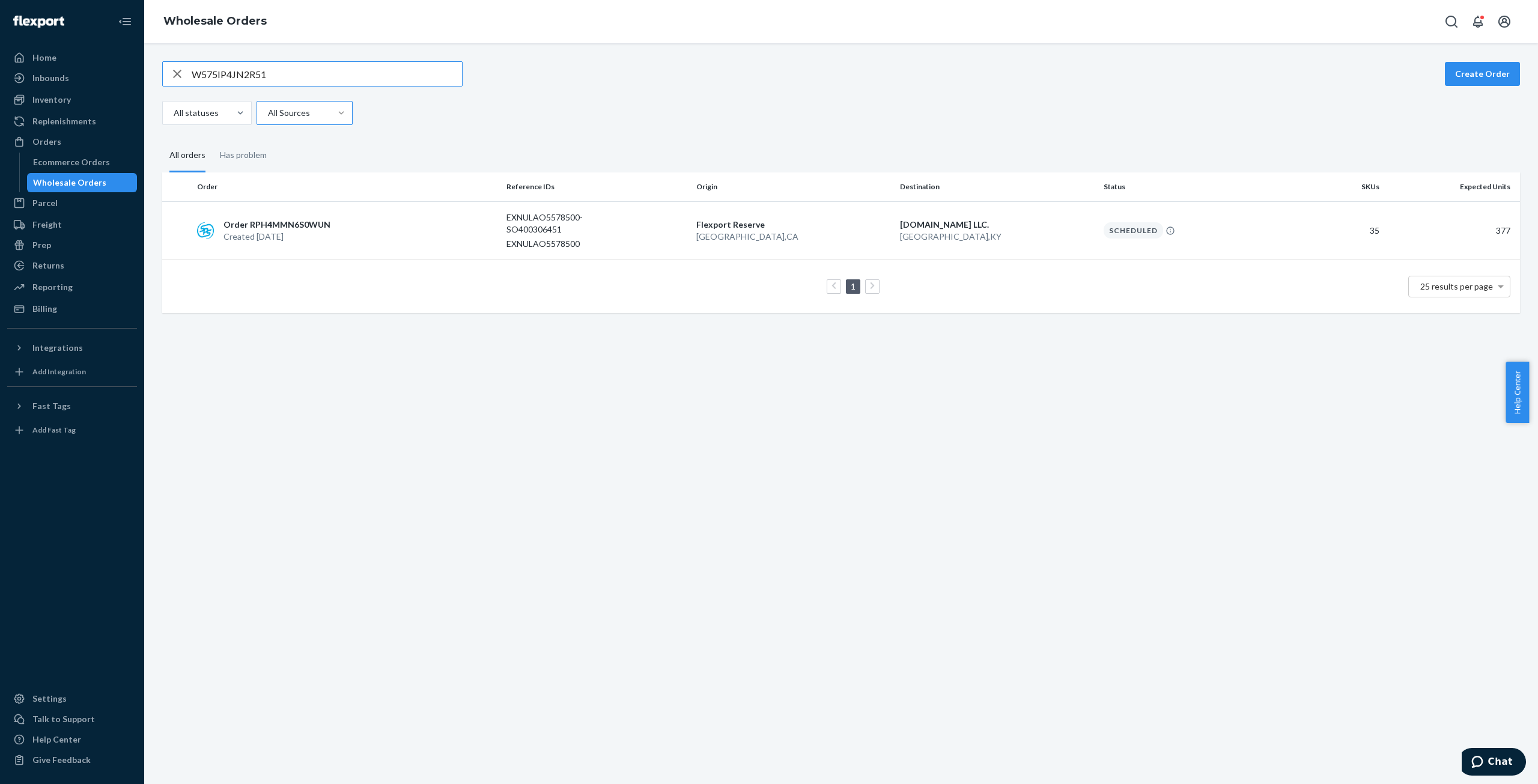
click at [212, 73] on input "W575IP4JN2R51" at bounding box center [326, 73] width 270 height 24
paste input "M09MLBA01ABC"
type input "WM09MLBA01ABC"
click at [264, 236] on p "Created [DATE]" at bounding box center [273, 237] width 99 height 12
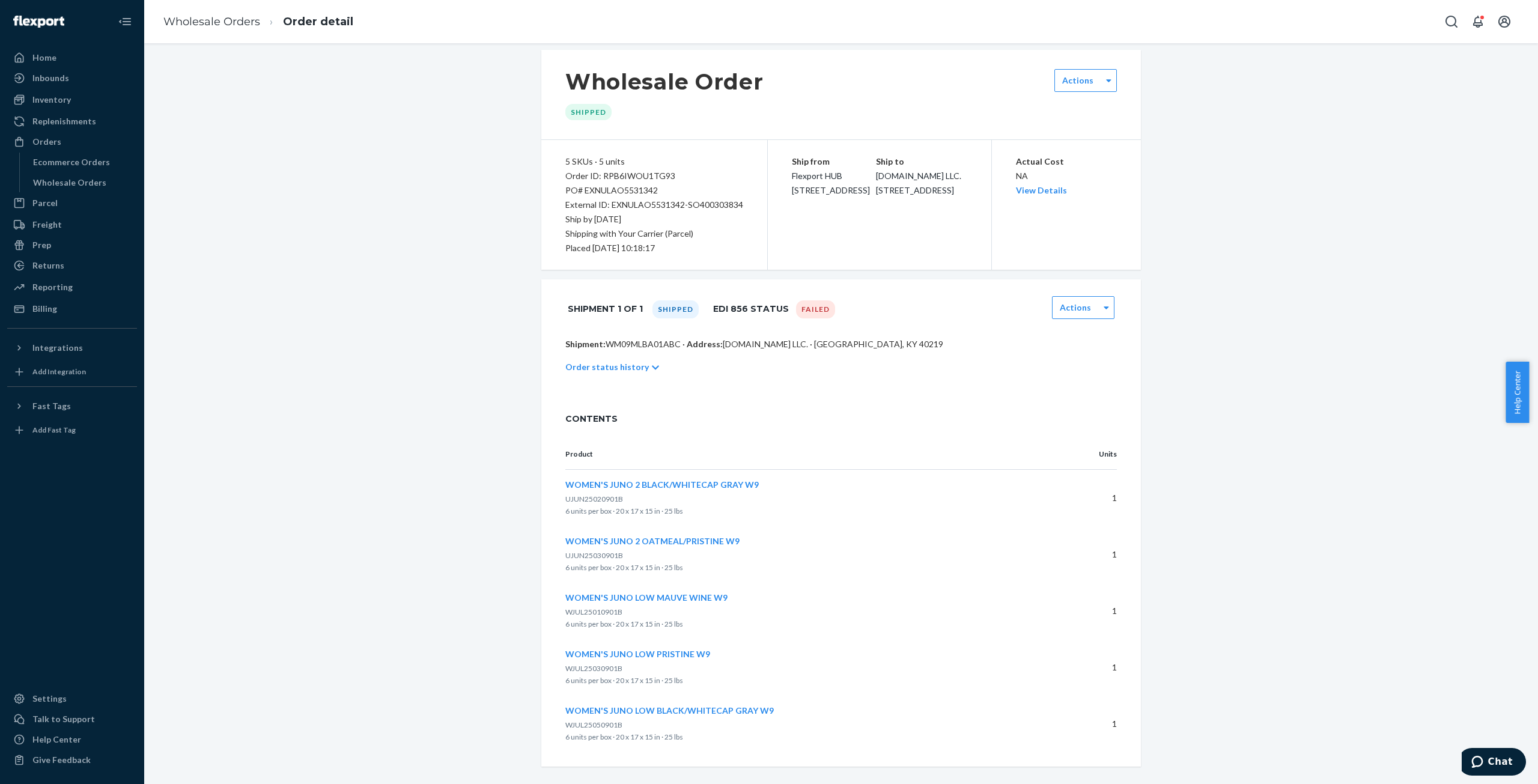
scroll to position [22, 0]
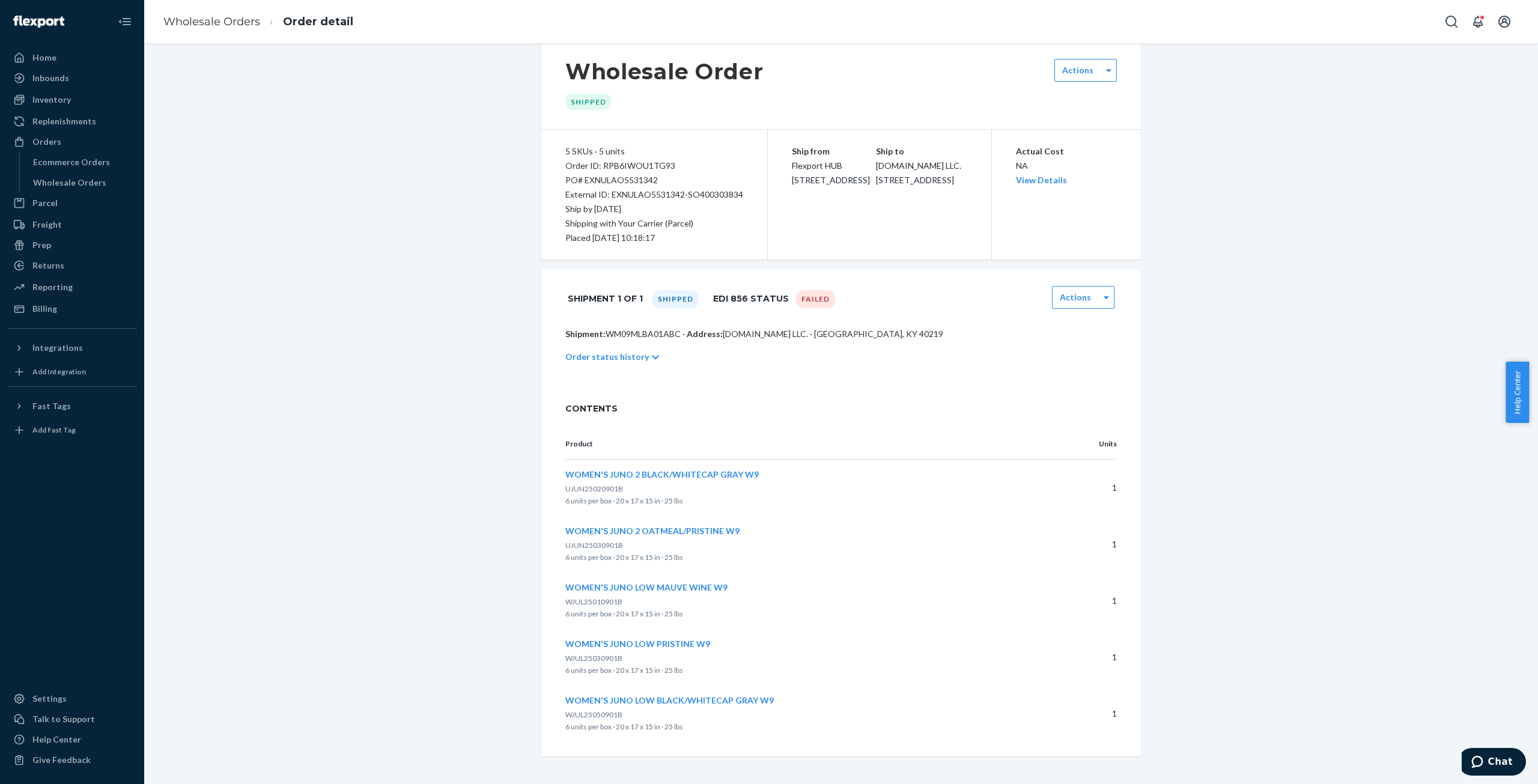
drag, startPoint x: 57, startPoint y: 159, endPoint x: 354, endPoint y: 206, distance: 300.7
click at [57, 159] on div "Ecommerce Orders" at bounding box center [71, 163] width 77 height 12
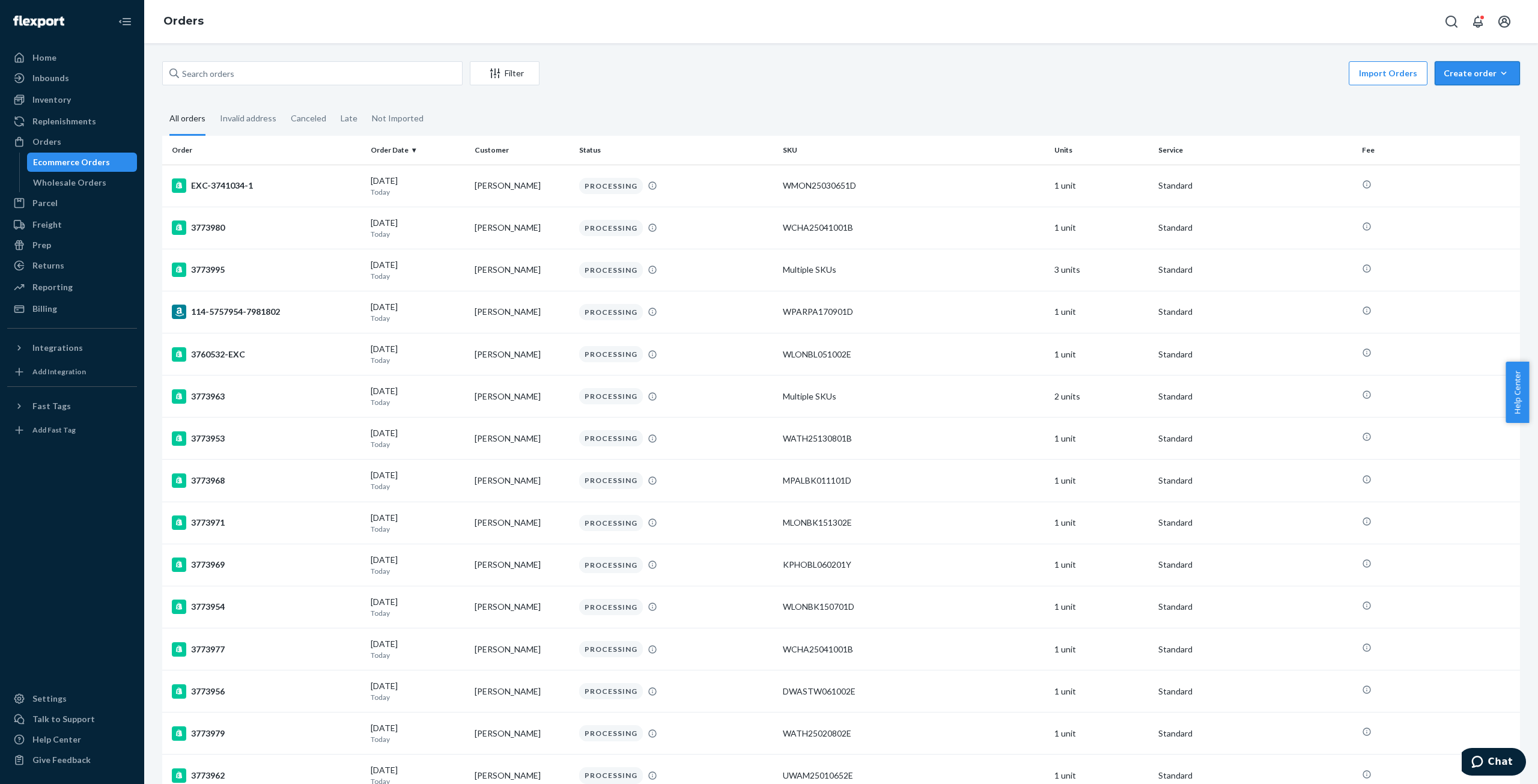
click at [1461, 71] on div "Create order" at bounding box center [1477, 73] width 67 height 12
click at [1447, 100] on span "Ecommerce order" at bounding box center [1484, 102] width 75 height 9
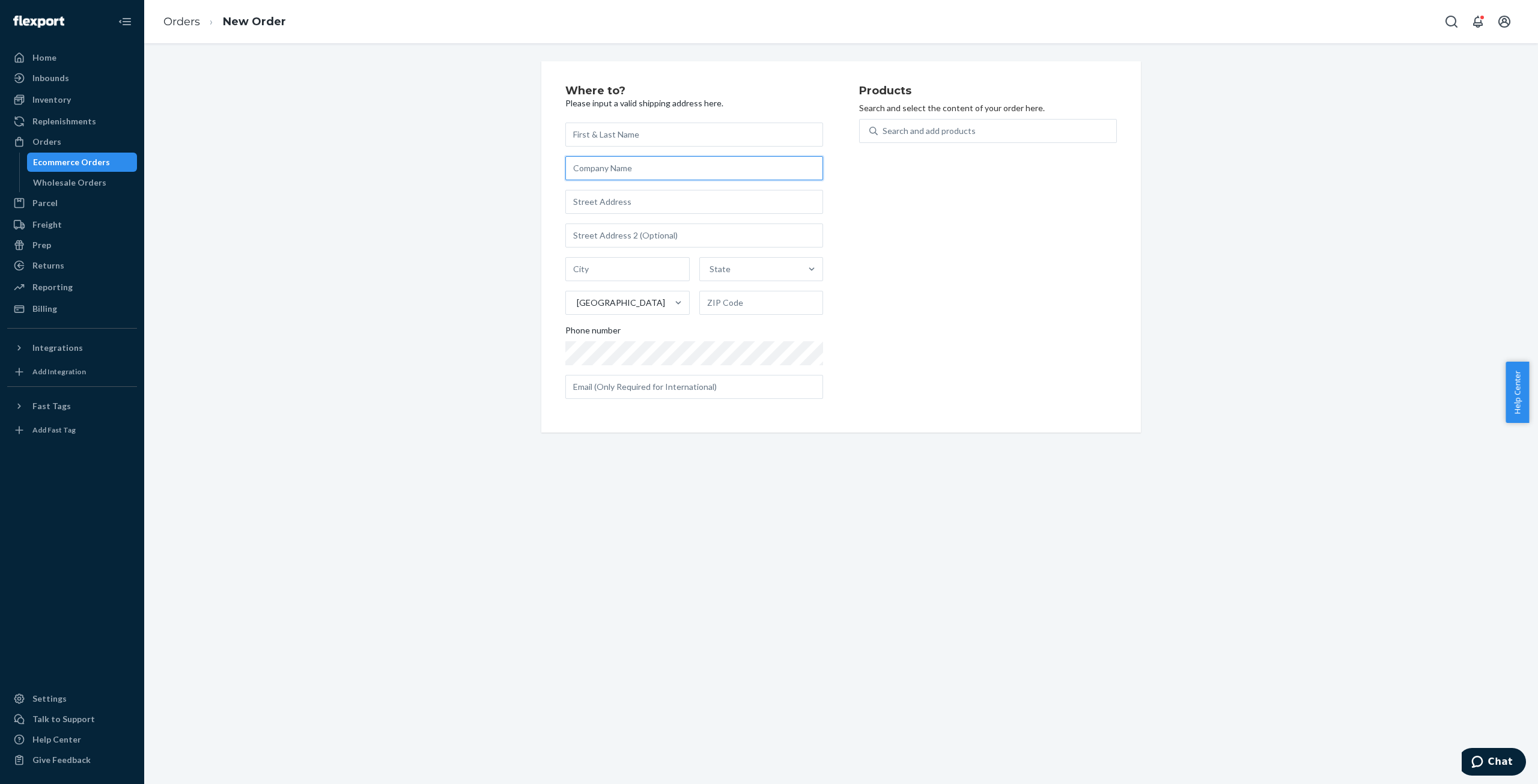
click at [660, 164] on input "text" at bounding box center [694, 168] width 257 height 24
type input "Kizik"
paste input "[STREET_ADDRESS]"
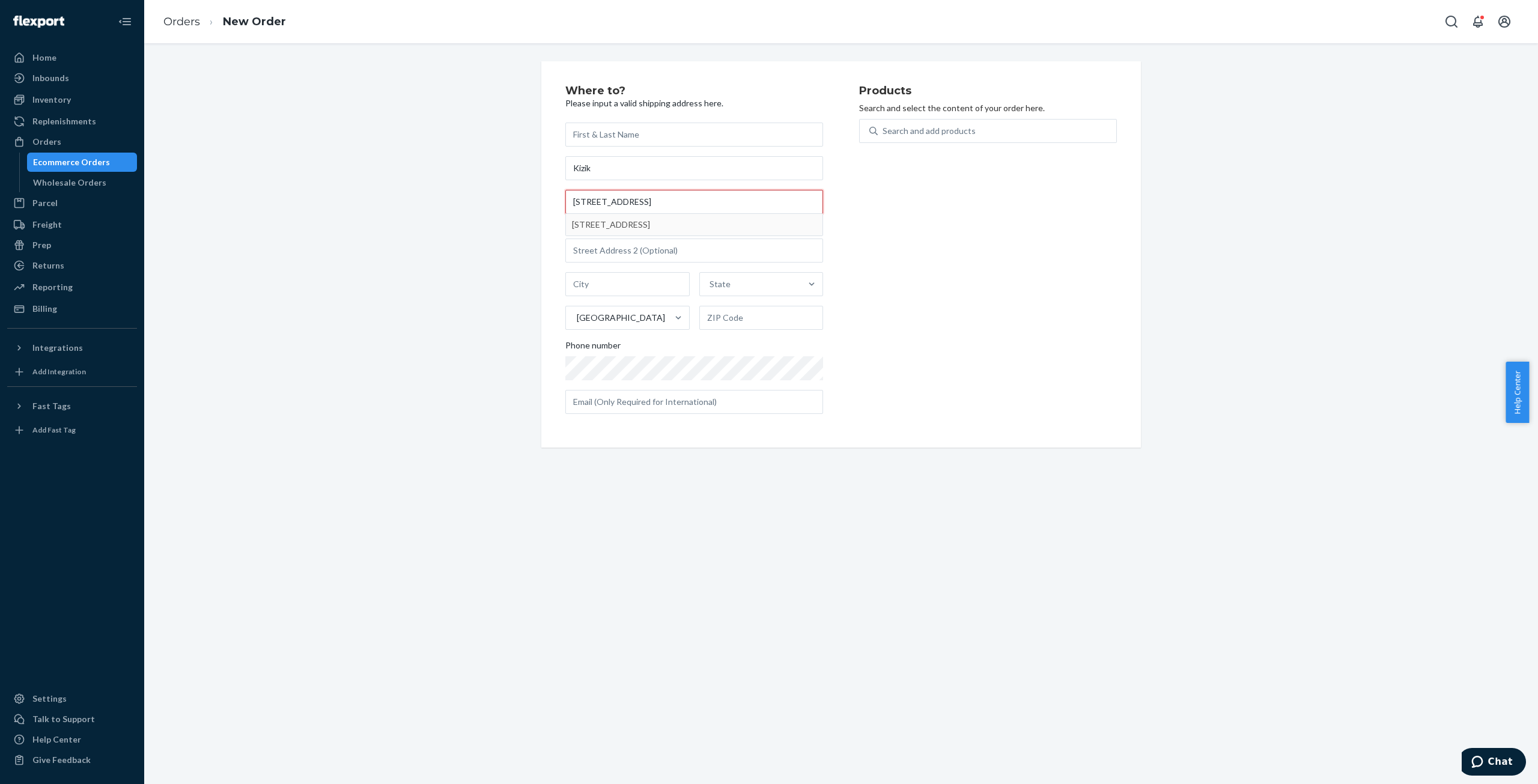
type input "[STREET_ADDRESS]"
type input "1815"
type input "[PERSON_NAME]"
type input "84107"
type input "[STREET_ADDRESS]"
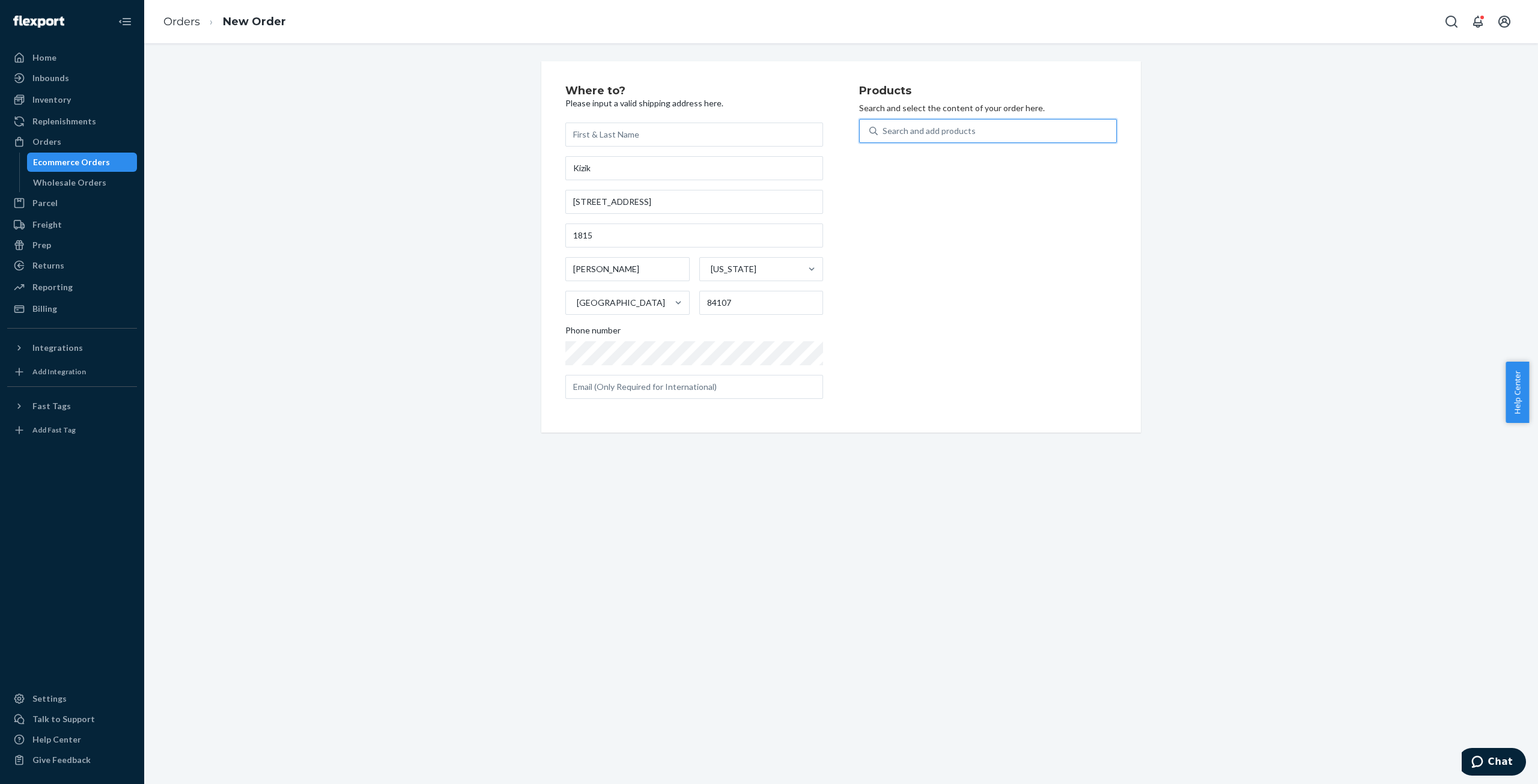
click at [891, 128] on div "Search and add products" at bounding box center [929, 131] width 93 height 12
click at [884, 128] on input "0 results available. Use Up and Down to choose options, press Enter to select t…" at bounding box center [883, 131] width 1 height 12
type input "Cleaning"
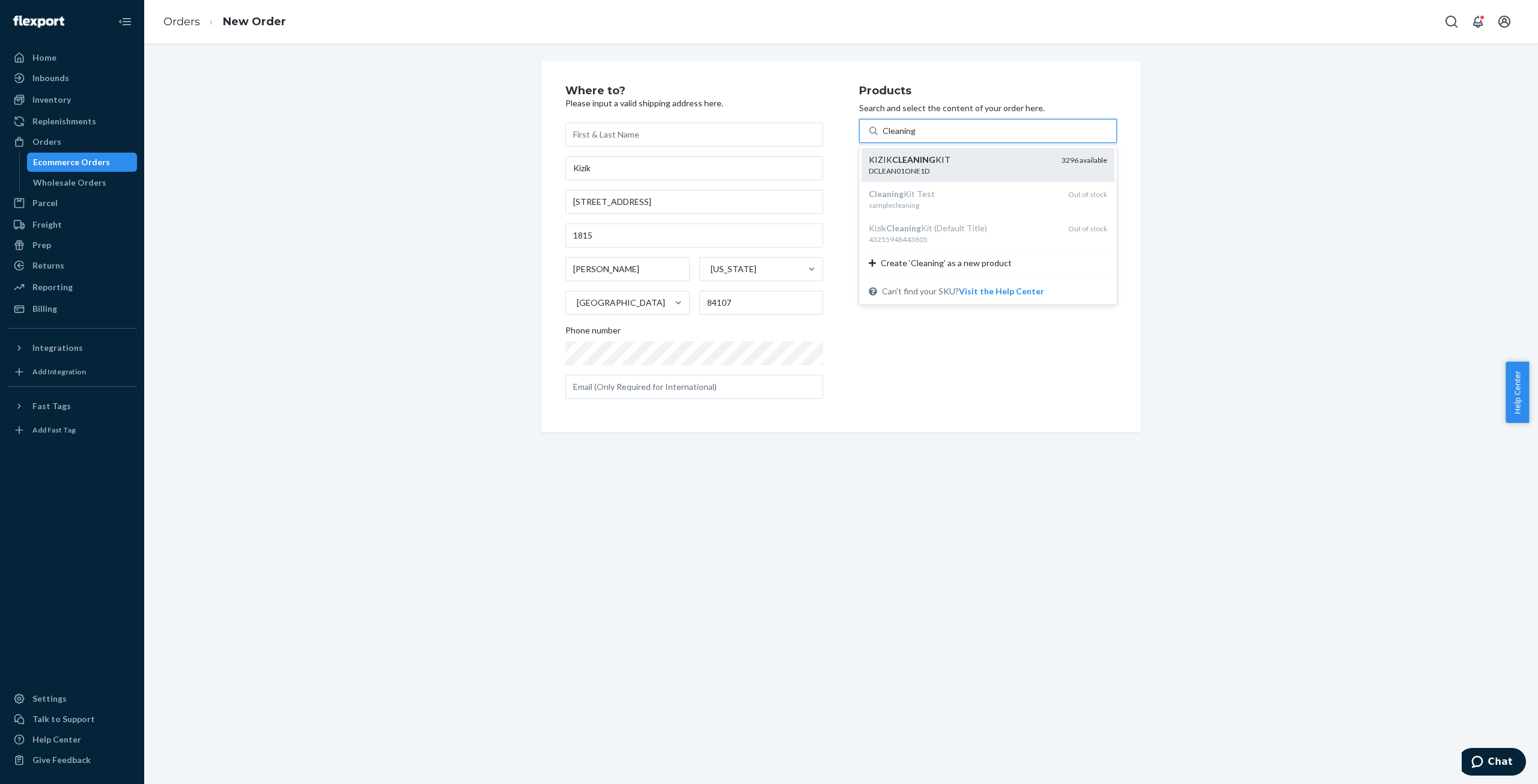
click at [935, 158] on div "KIZIK CLEANING KIT" at bounding box center [960, 160] width 184 height 12
click at [917, 137] on input "Cleaning" at bounding box center [899, 131] width 34 height 12
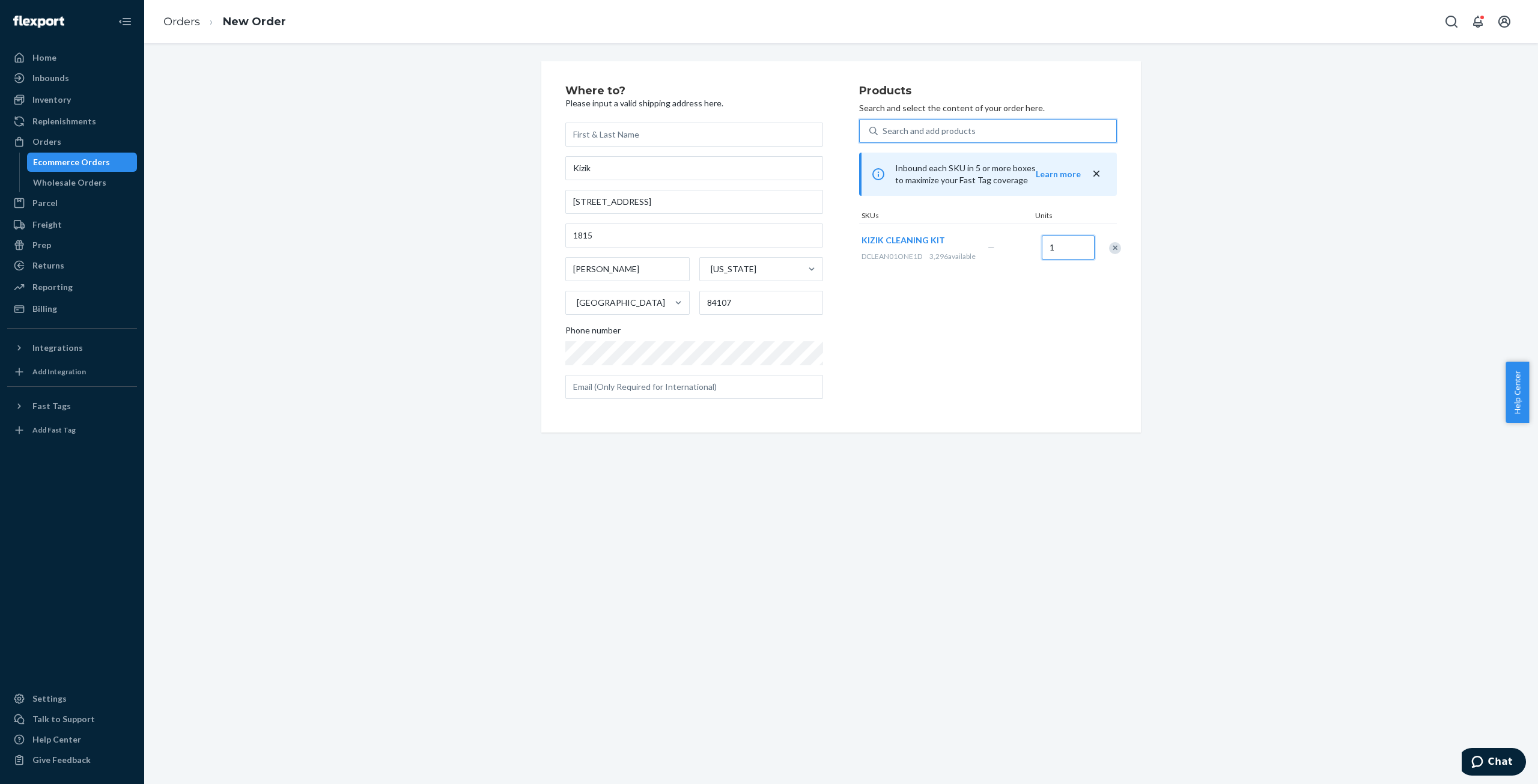
click at [1054, 247] on input "1" at bounding box center [1068, 247] width 53 height 24
type input "50"
click at [303, 281] on div "Where to? Please input a valid shipping address here. Kizik [STREET_ADDRESS][US…" at bounding box center [841, 246] width 1376 height 371
drag, startPoint x: 1012, startPoint y: 301, endPoint x: 1029, endPoint y: 305, distance: 17.5
click at [1012, 301] on div "Products Search and select the content of your order here. Search and add produ…" at bounding box center [988, 247] width 257 height 323
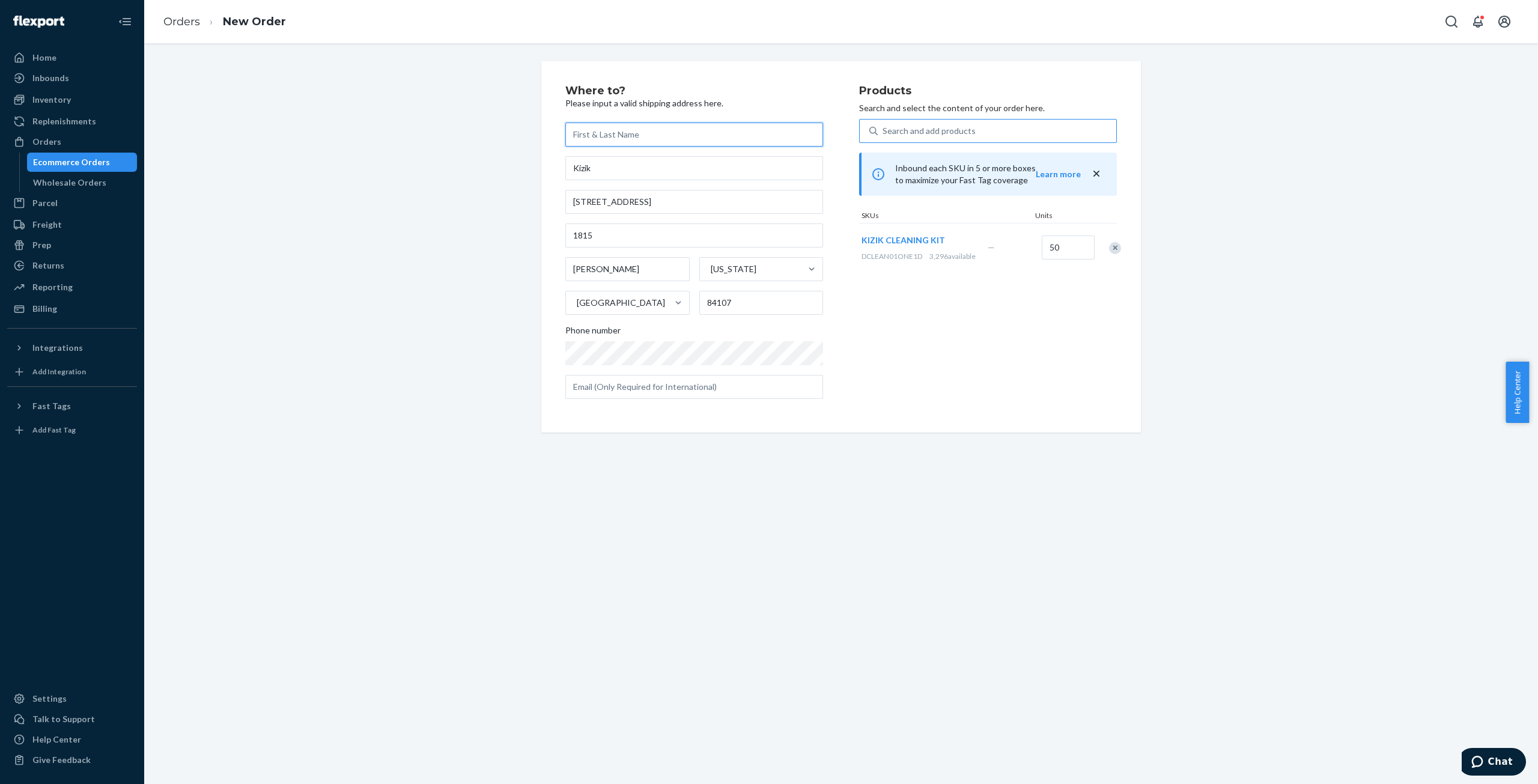
click at [620, 137] on input "text" at bounding box center [694, 134] width 257 height 24
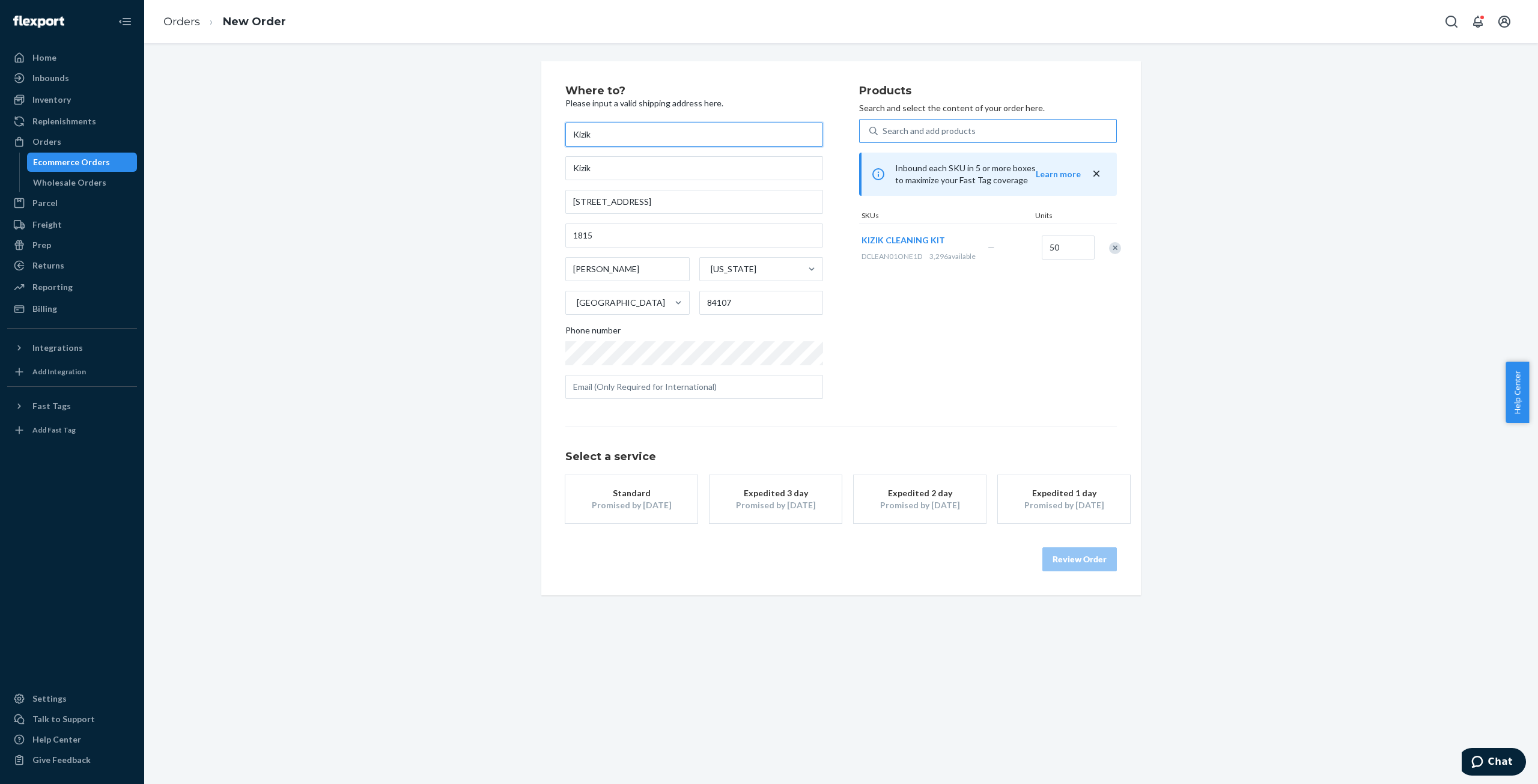
type input "Kizik"
drag, startPoint x: 597, startPoint y: 167, endPoint x: 484, endPoint y: 178, distance: 113.5
click at [484, 178] on div "Where to? Please input a valid shipping address here. Kizik Kizik [STREET_ADDRE…" at bounding box center [841, 328] width 1376 height 534
click at [626, 509] on div "Promised by [DATE]" at bounding box center [631, 506] width 96 height 12
drag, startPoint x: 1060, startPoint y: 563, endPoint x: 1123, endPoint y: 575, distance: 64.1
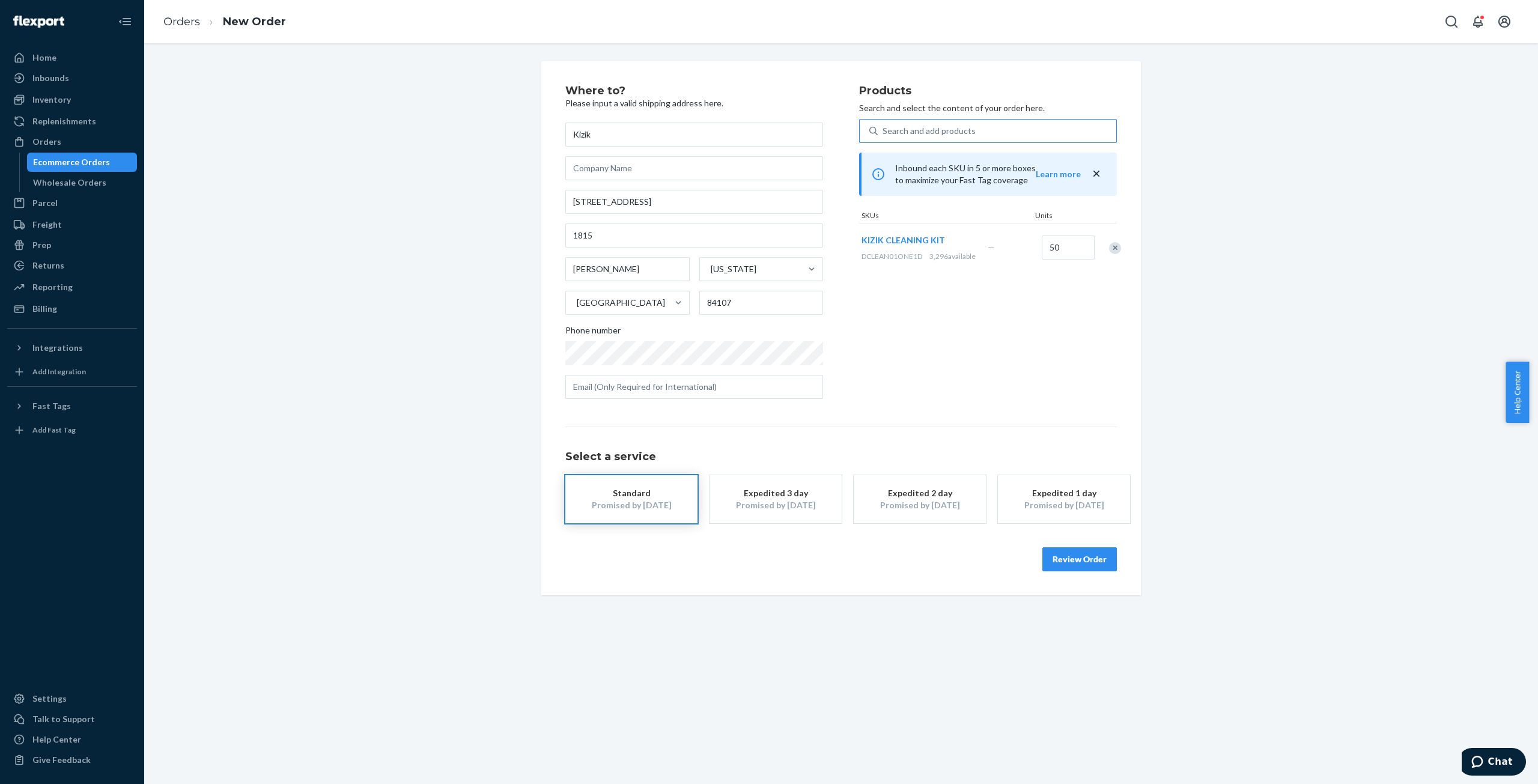
click at [1060, 563] on button "Review Order" at bounding box center [1079, 559] width 75 height 24
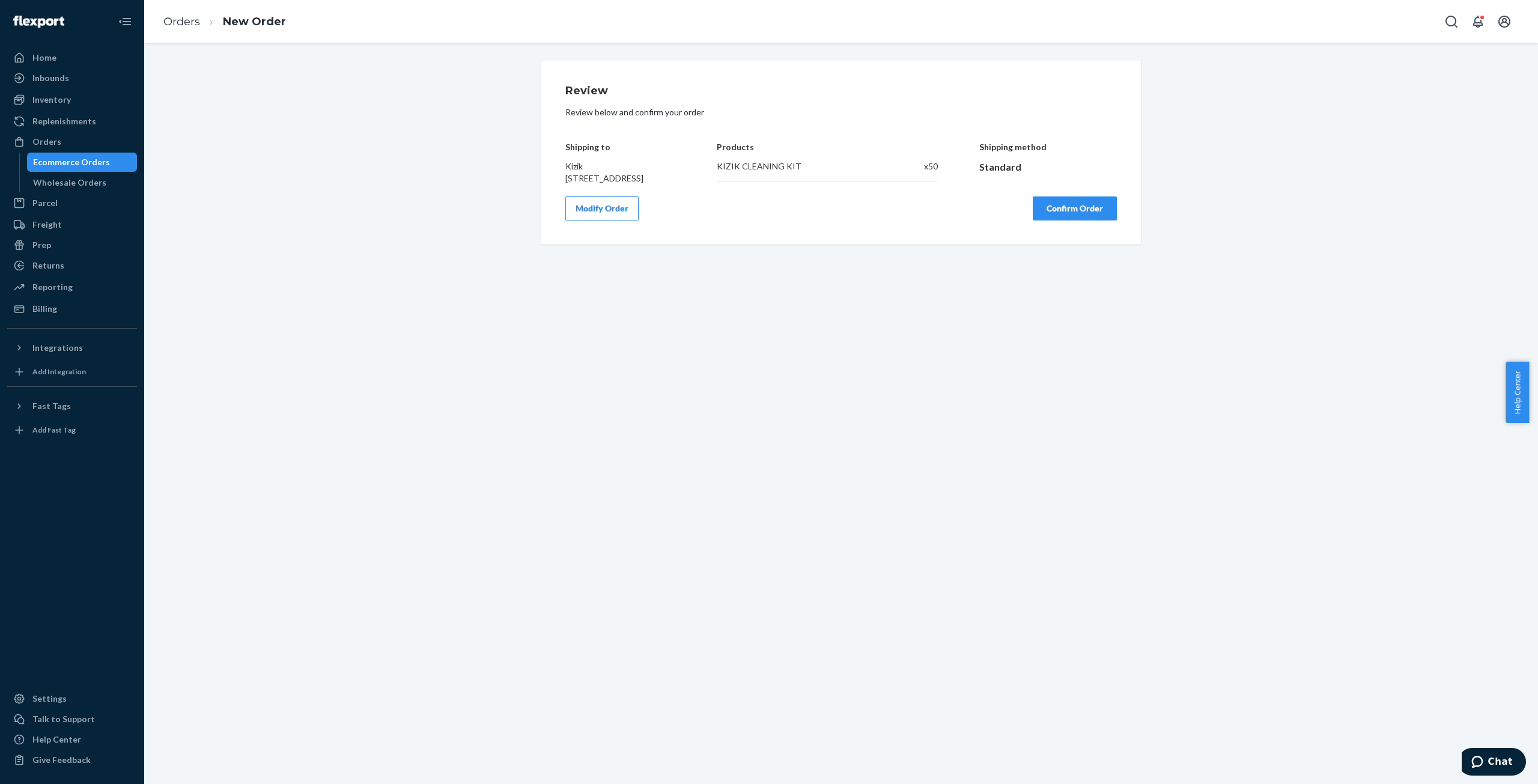
click at [1074, 220] on button "Confirm Order" at bounding box center [1075, 208] width 84 height 24
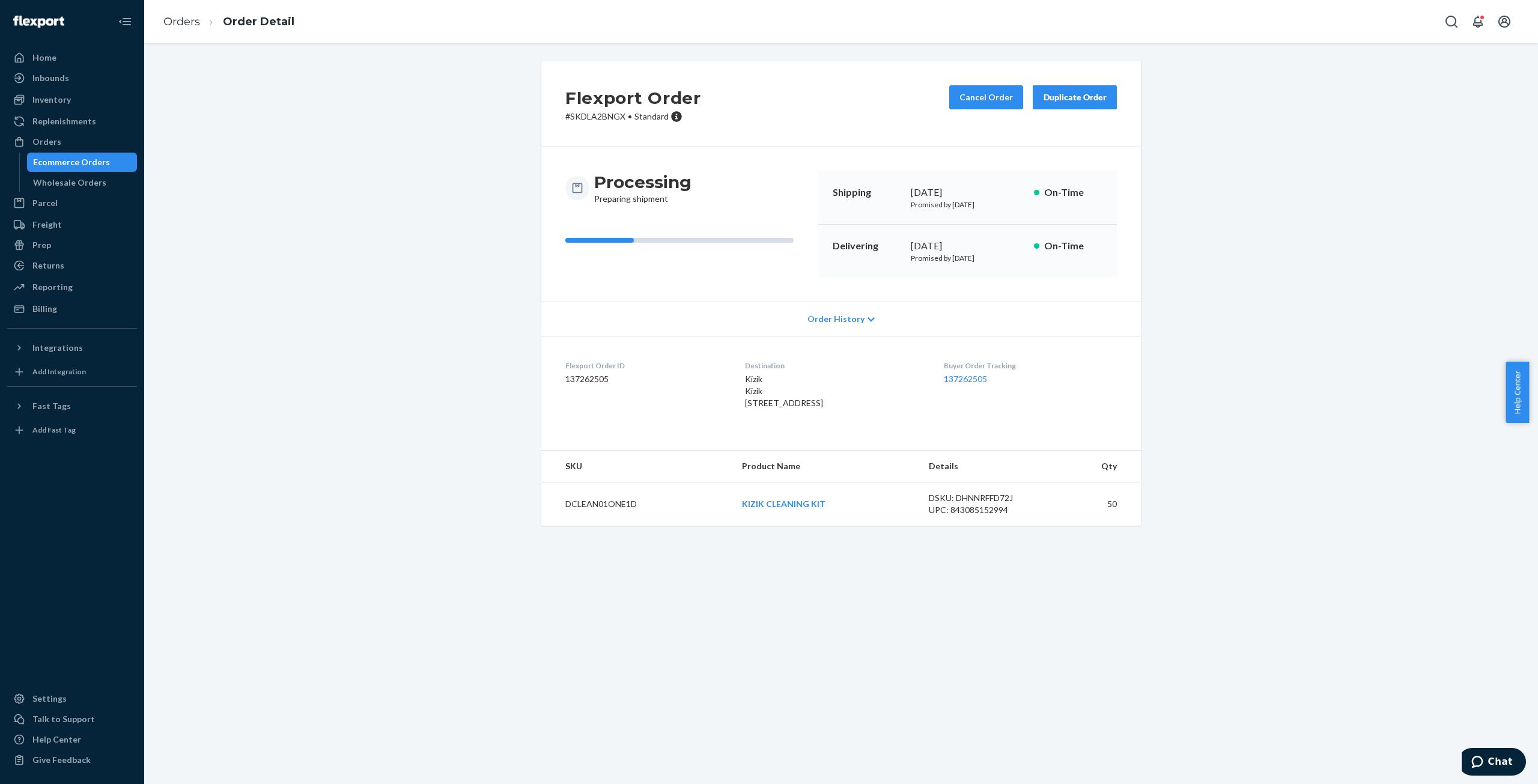
click at [601, 117] on p "# SKDLA2BNGX • Standard" at bounding box center [633, 116] width 136 height 12
copy p "SKDLA2BNGX"
click at [184, 23] on link "Orders" at bounding box center [182, 21] width 37 height 13
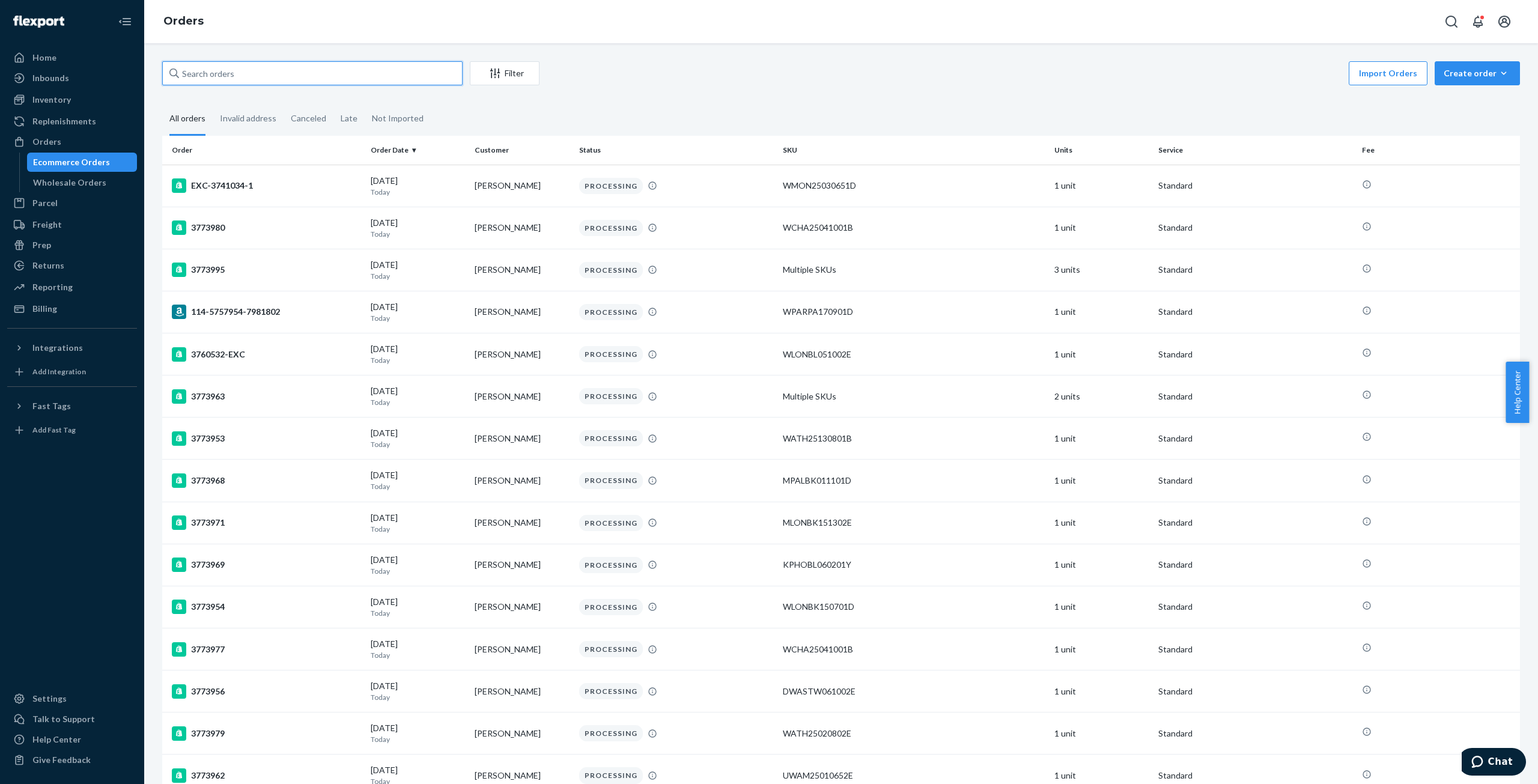
click at [216, 75] on input "text" at bounding box center [312, 73] width 301 height 24
paste input "WE5GVYAWO3T6H"
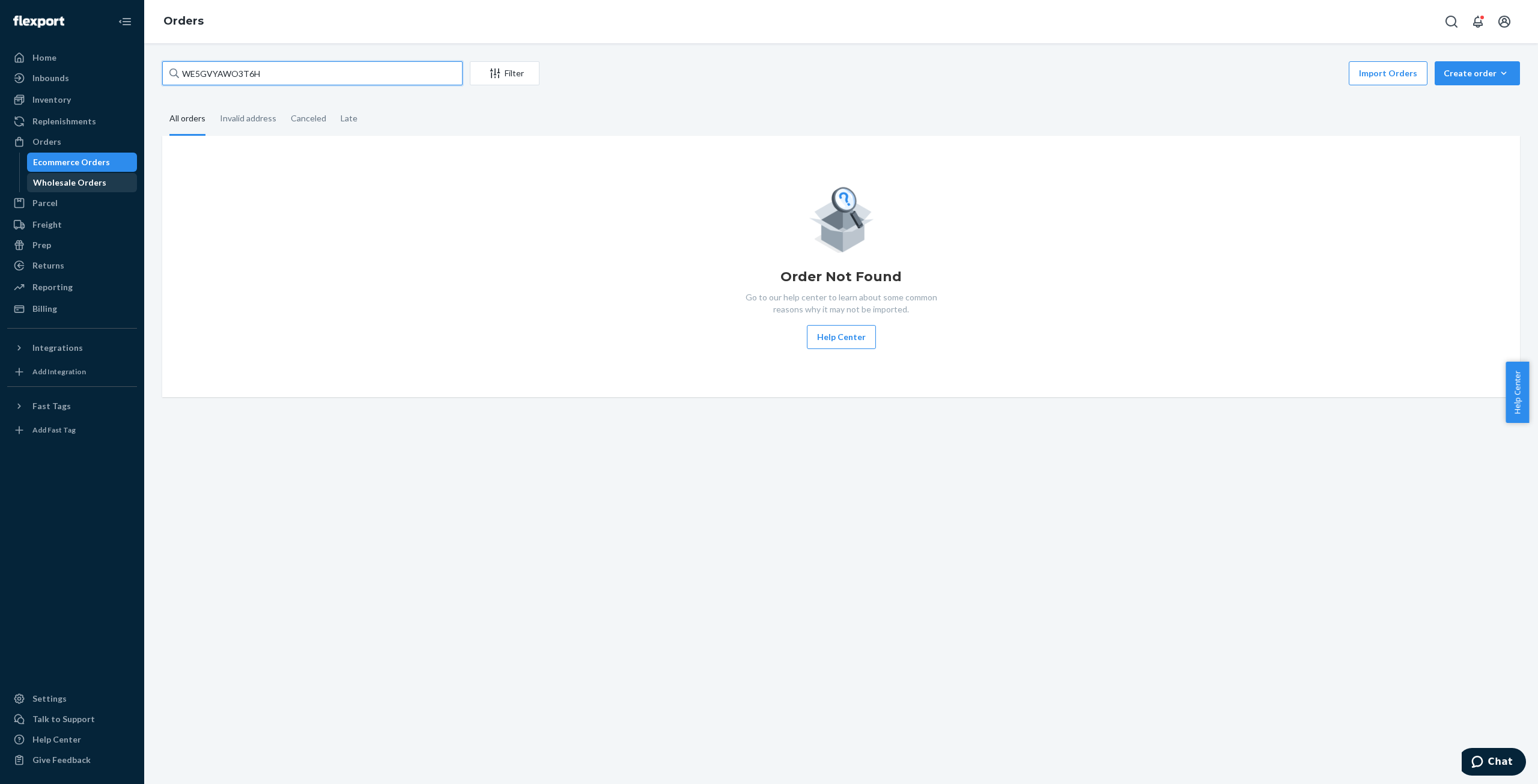
type input "WE5GVYAWO3T6H"
drag, startPoint x: 52, startPoint y: 181, endPoint x: 139, endPoint y: 145, distance: 94.2
click at [52, 181] on div "Wholesale Orders" at bounding box center [70, 183] width 73 height 12
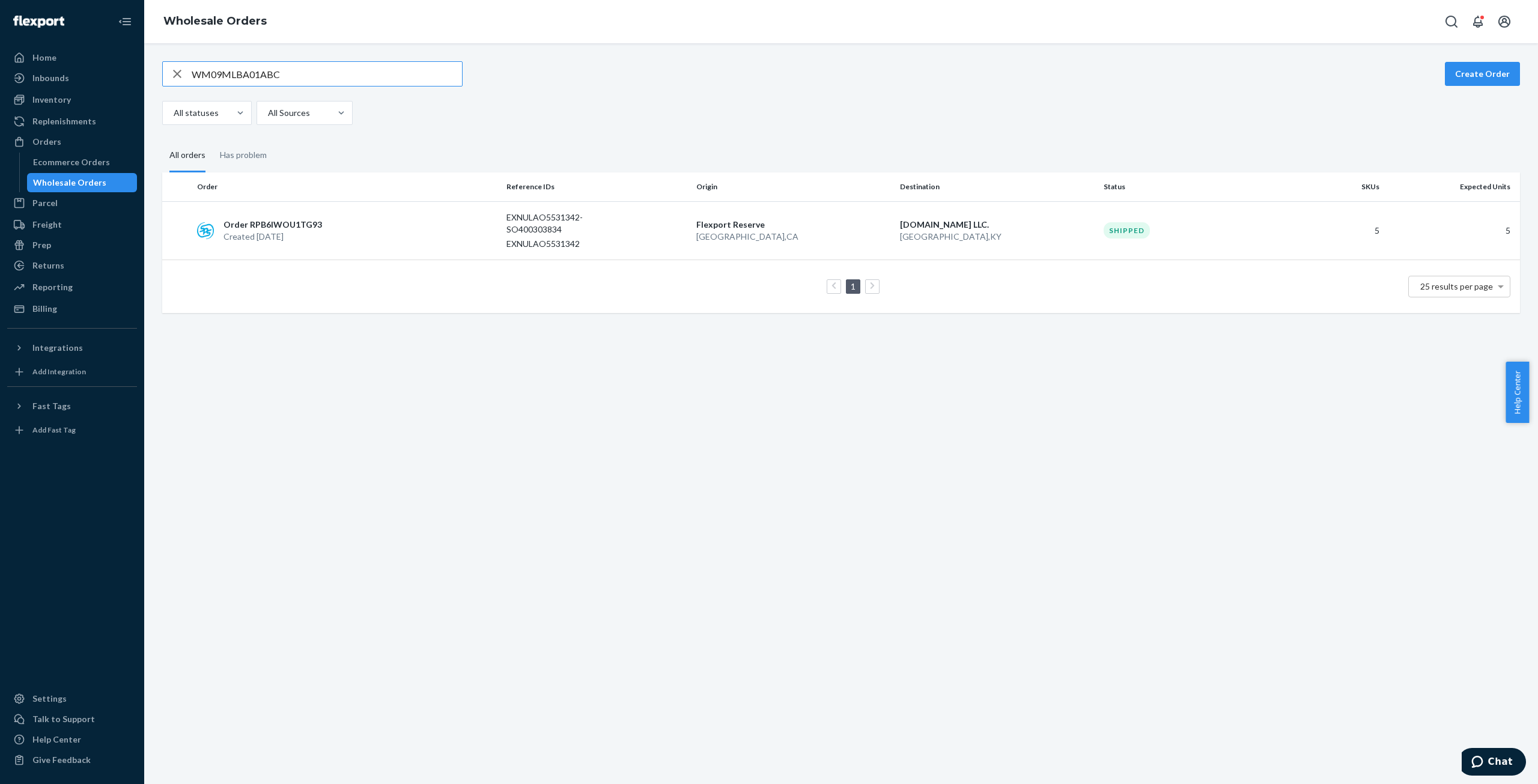
click at [244, 71] on input "WM09MLBA01ABC" at bounding box center [326, 73] width 270 height 24
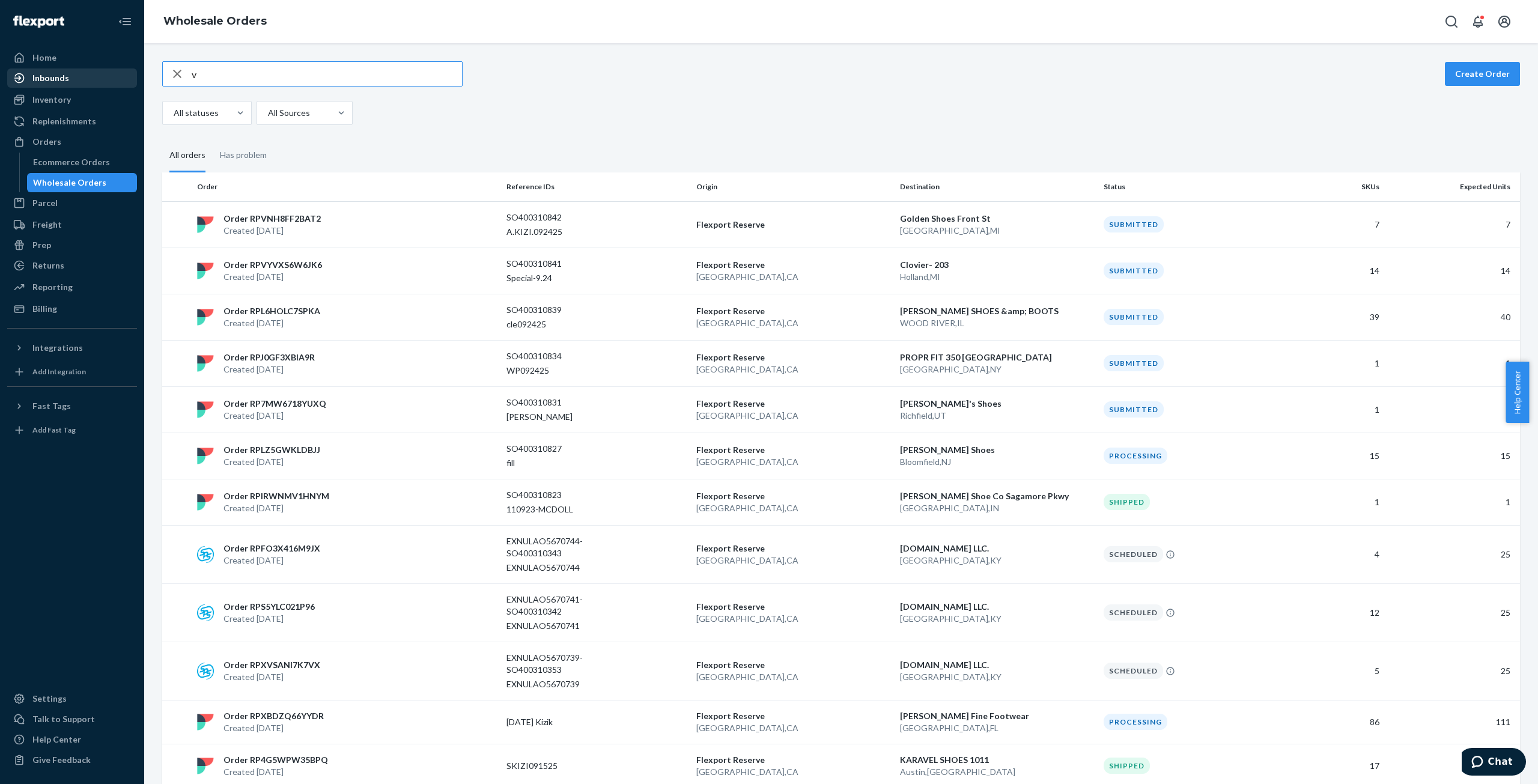
drag, startPoint x: 227, startPoint y: 71, endPoint x: 134, endPoint y: 75, distance: 93.1
click at [134, 75] on div "Home Inbounds Shipping Plans Problems Inventory Products Replenishments Orders …" at bounding box center [769, 392] width 1538 height 784
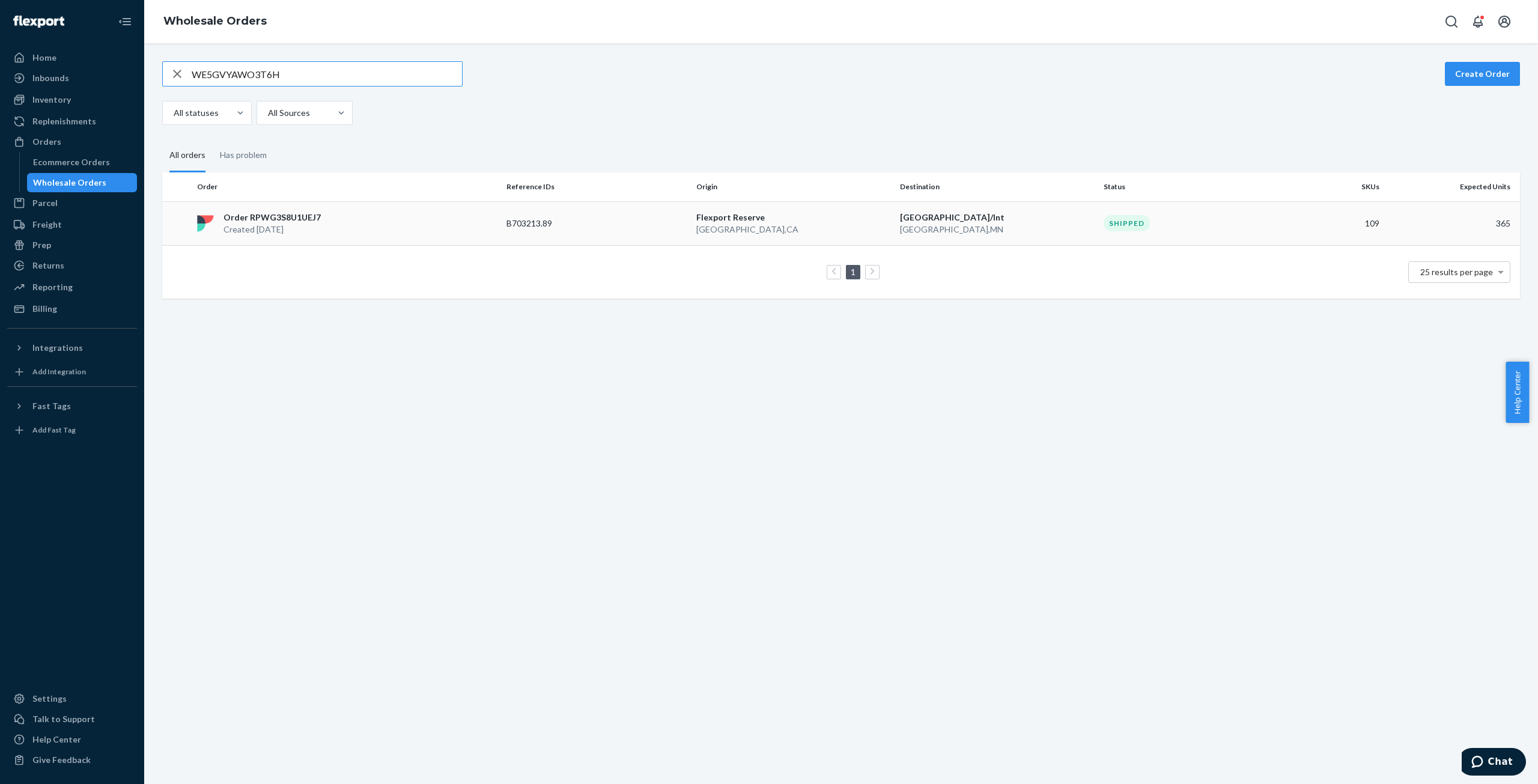
type input "WE5GVYAWO3T6H"
drag, startPoint x: 270, startPoint y: 220, endPoint x: 278, endPoint y: 214, distance: 10.0
click at [273, 220] on p "Order RPWG3S8U1UEJ7" at bounding box center [272, 217] width 97 height 12
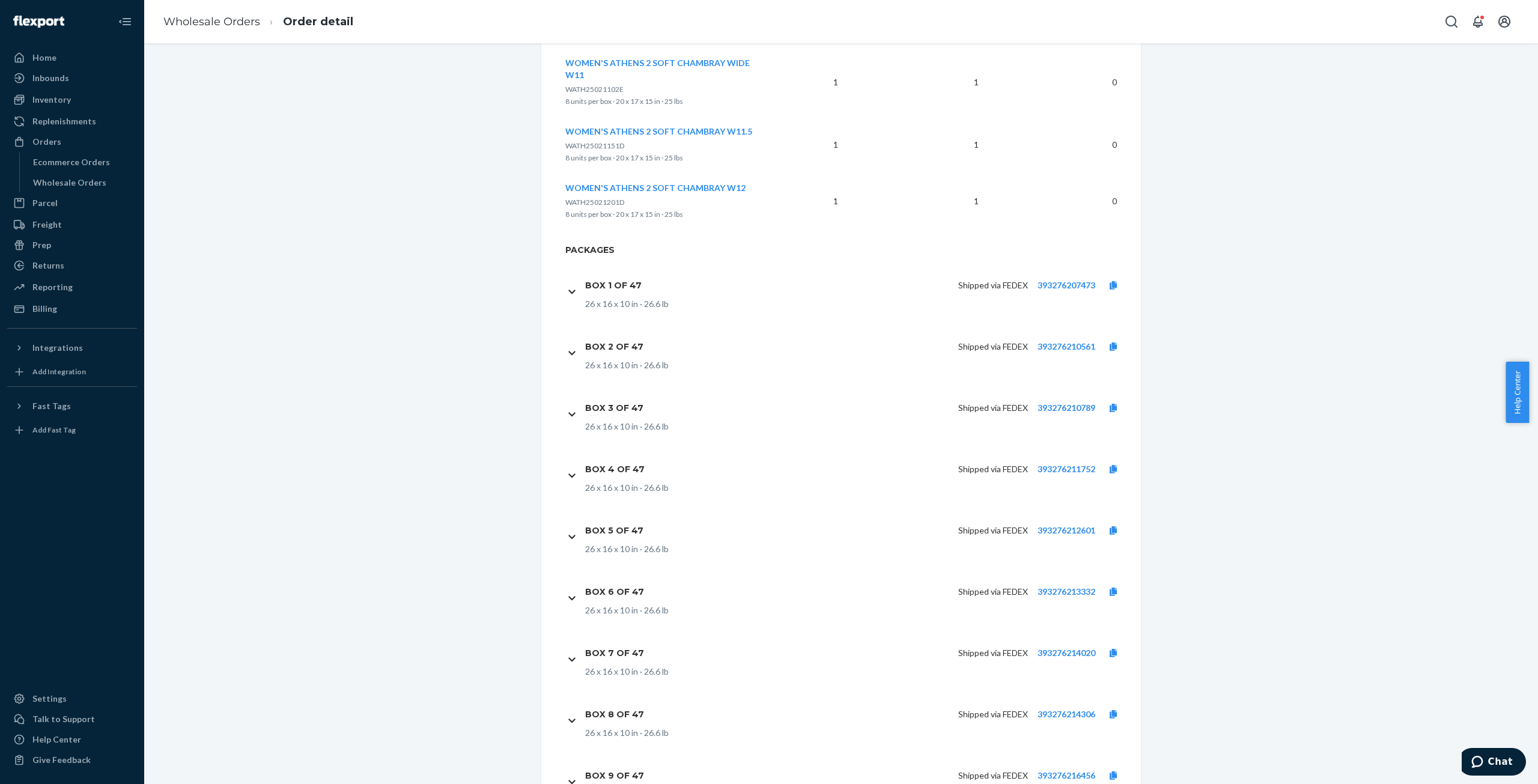
scroll to position [6728, 0]
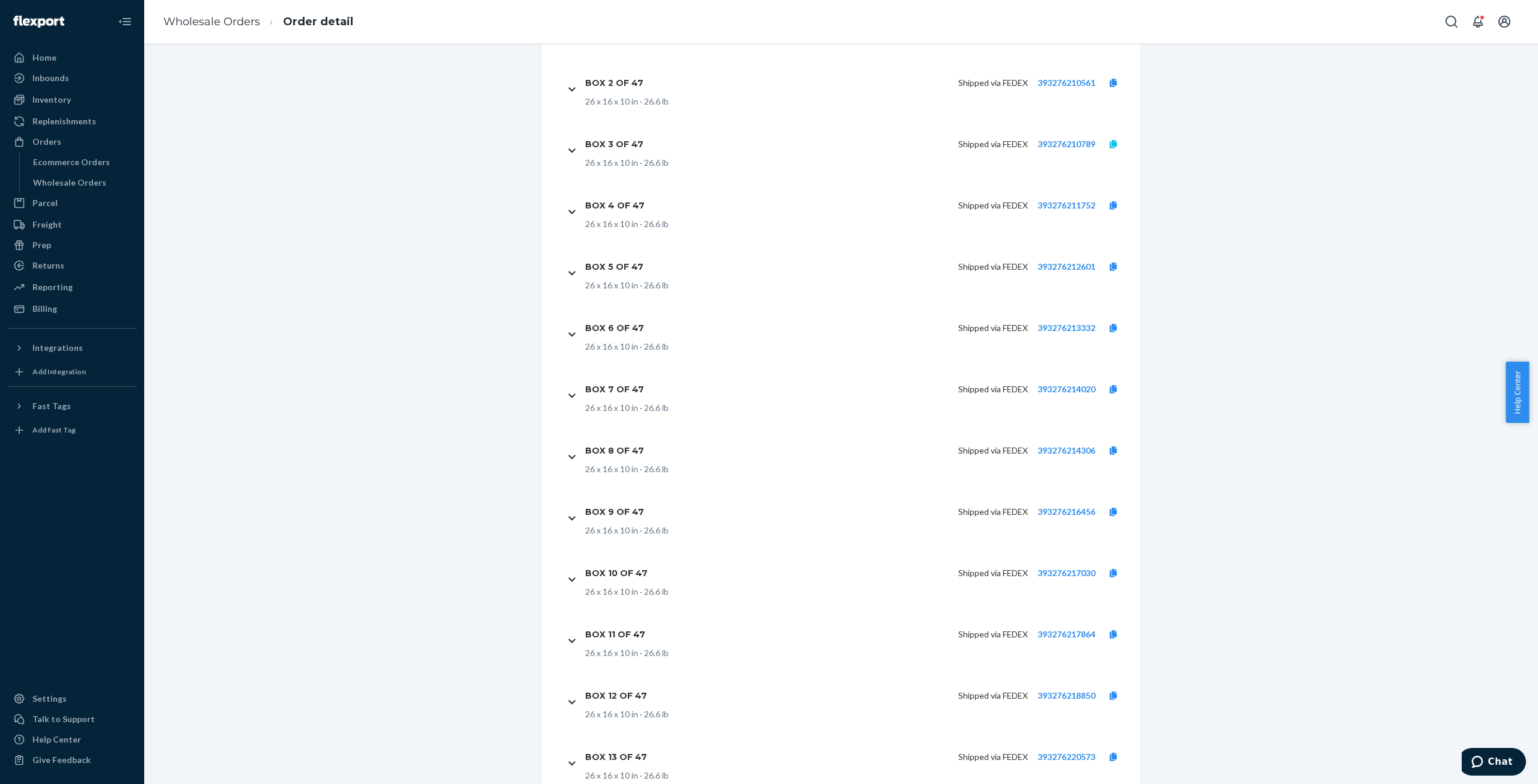
click at [1110, 140] on icon at bounding box center [1114, 144] width 7 height 9
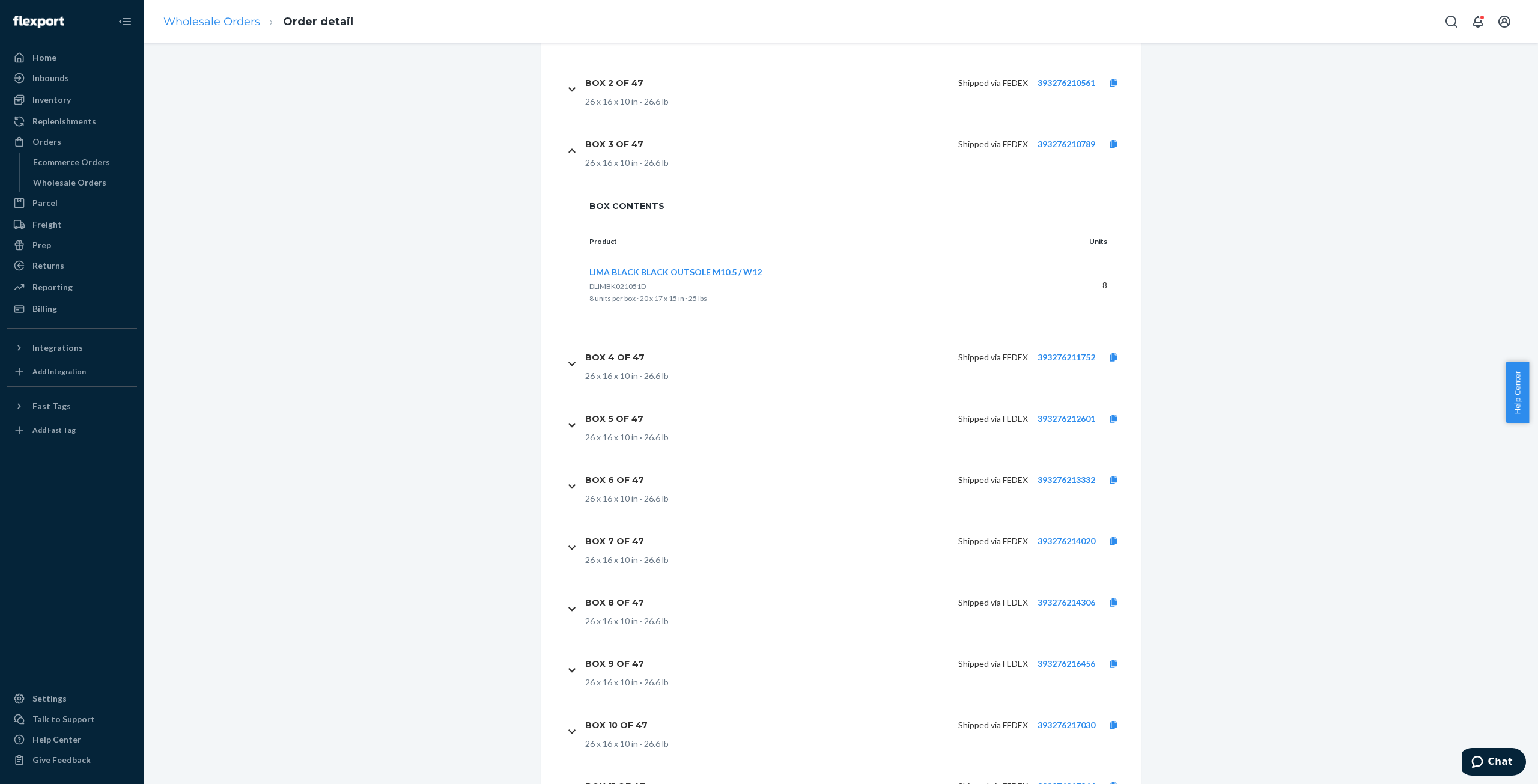
drag, startPoint x: 221, startPoint y: 10, endPoint x: 225, endPoint y: 20, distance: 10.8
click at [223, 14] on ol "Wholesale Orders Order detail" at bounding box center [258, 22] width 209 height 36
drag, startPoint x: 226, startPoint y: 21, endPoint x: 248, endPoint y: 55, distance: 40.5
click at [226, 21] on link "Wholesale Orders" at bounding box center [211, 21] width 97 height 13
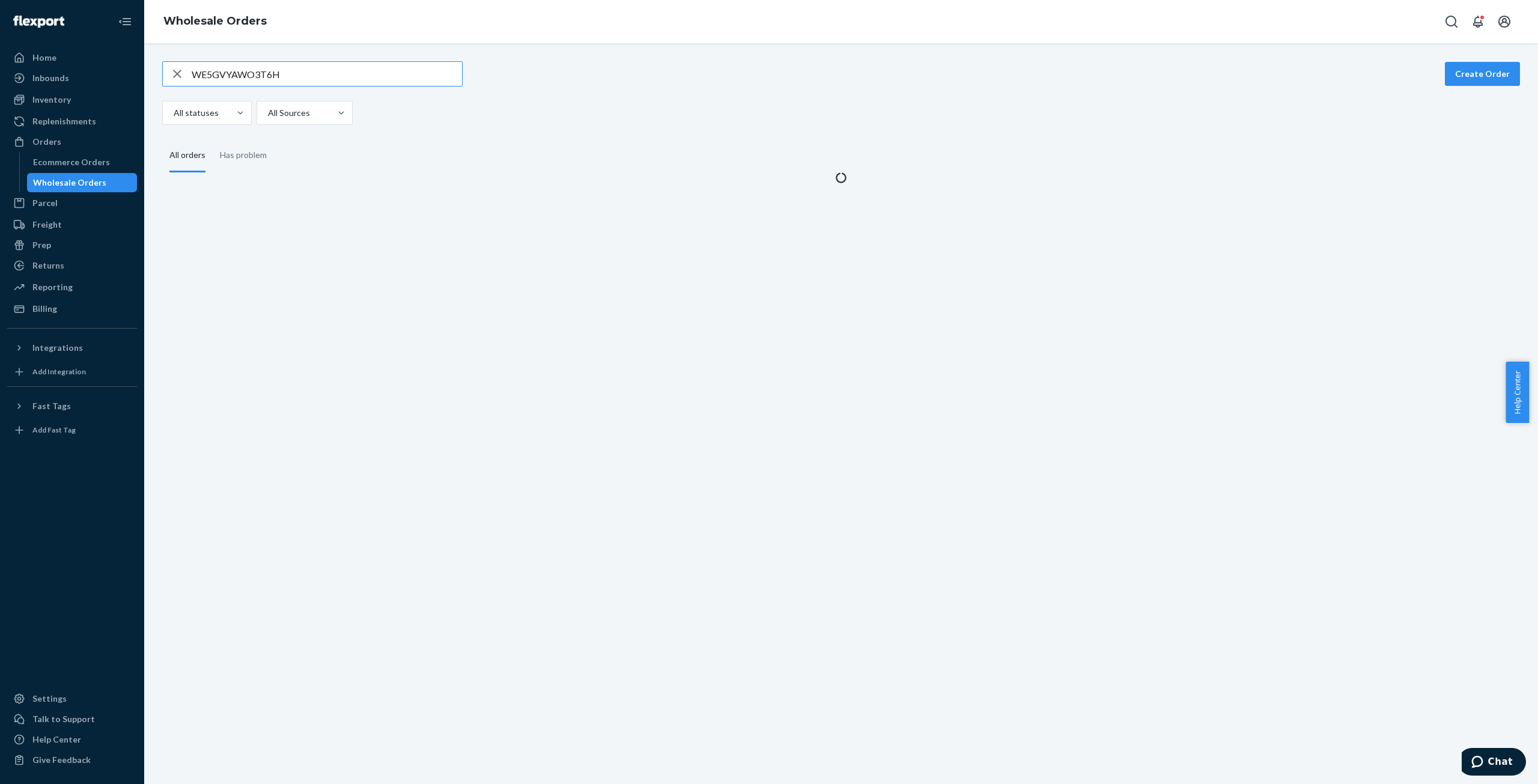
click at [241, 75] on input "WE5GVYAWO3T6H" at bounding box center [326, 73] width 270 height 24
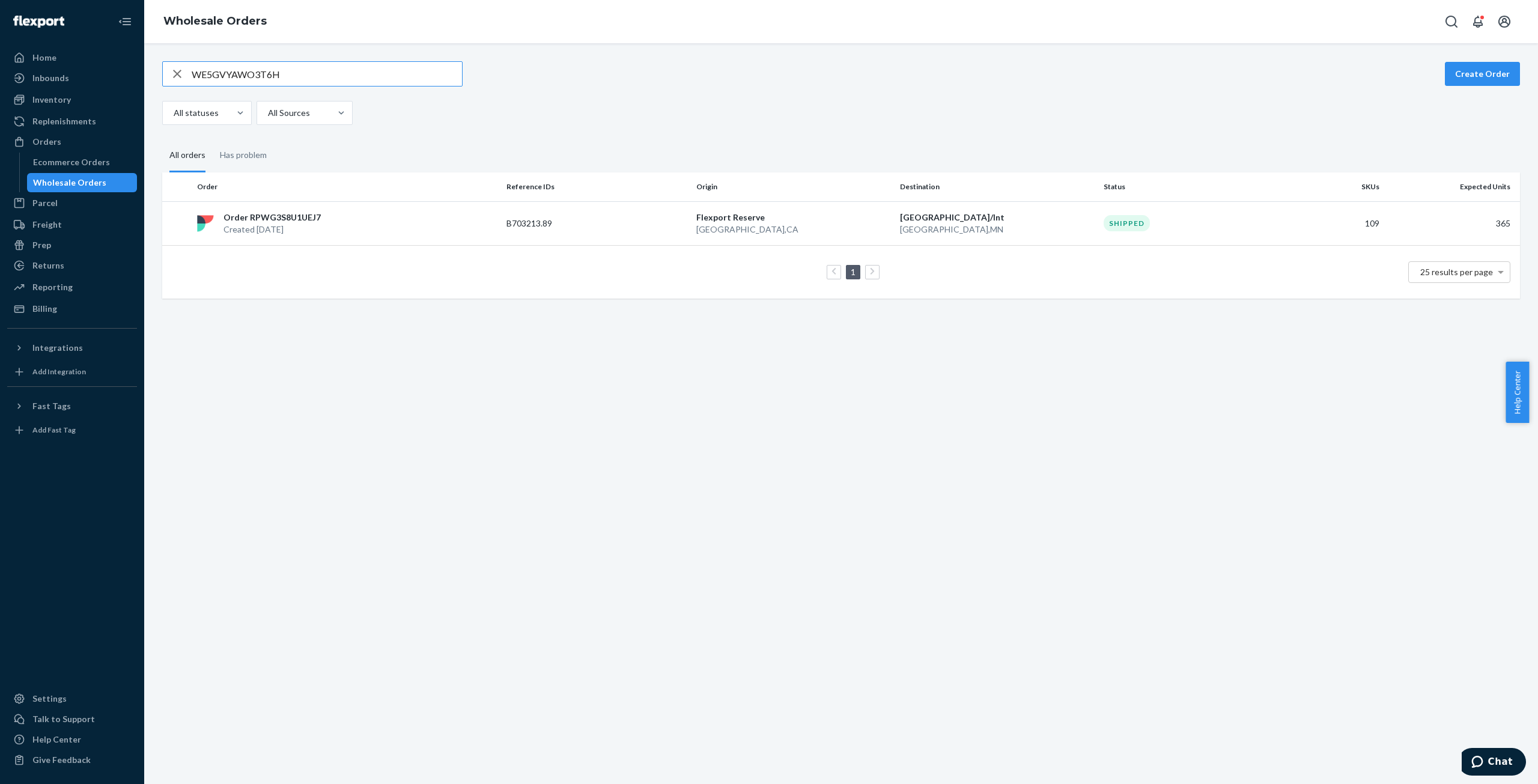
click at [241, 75] on input "WE5GVYAWO3T6H" at bounding box center [326, 73] width 270 height 24
type input "WWSLSURDJPOZ0"
click at [249, 231] on p "Created [DATE]" at bounding box center [272, 230] width 97 height 12
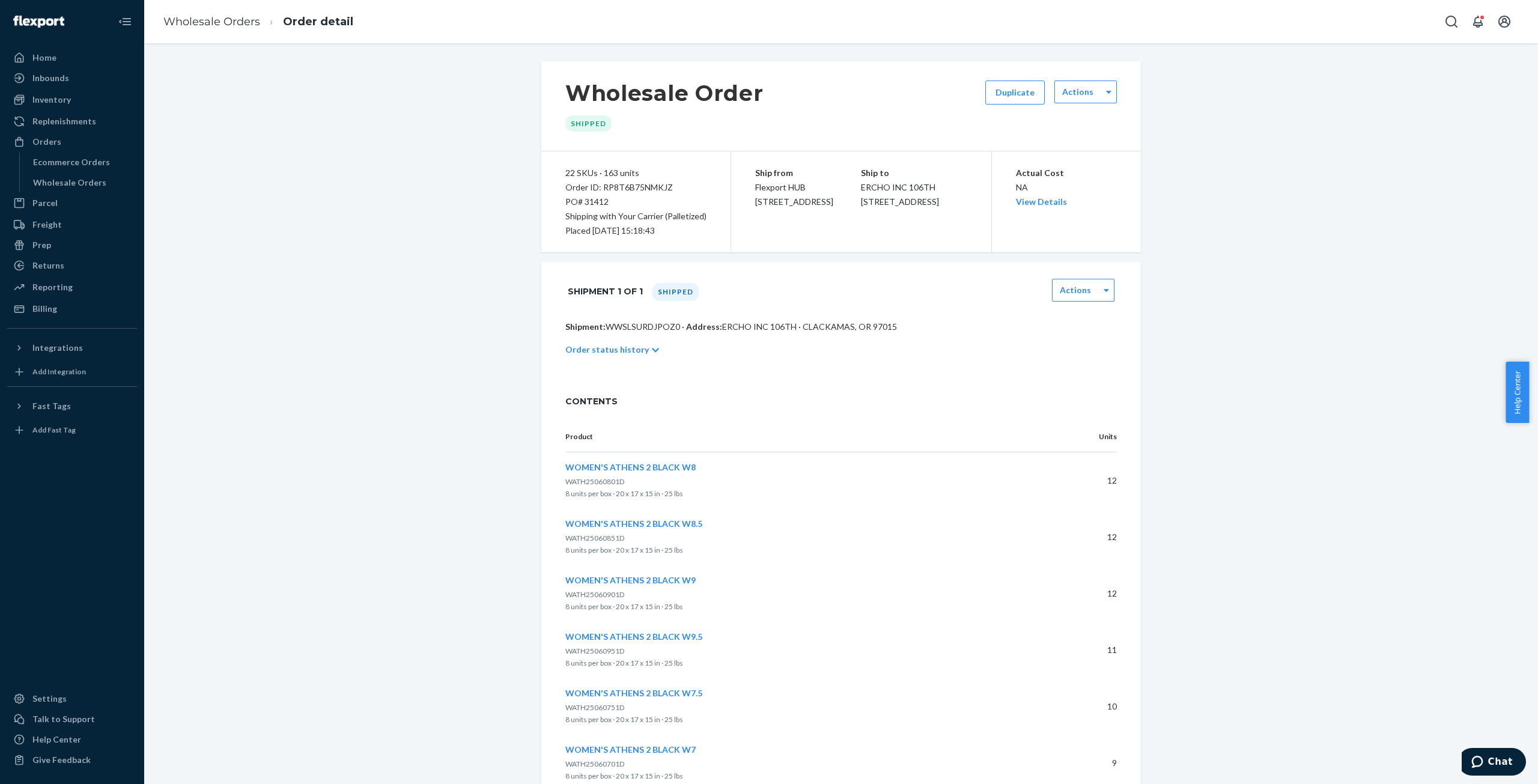
scroll to position [953, 0]
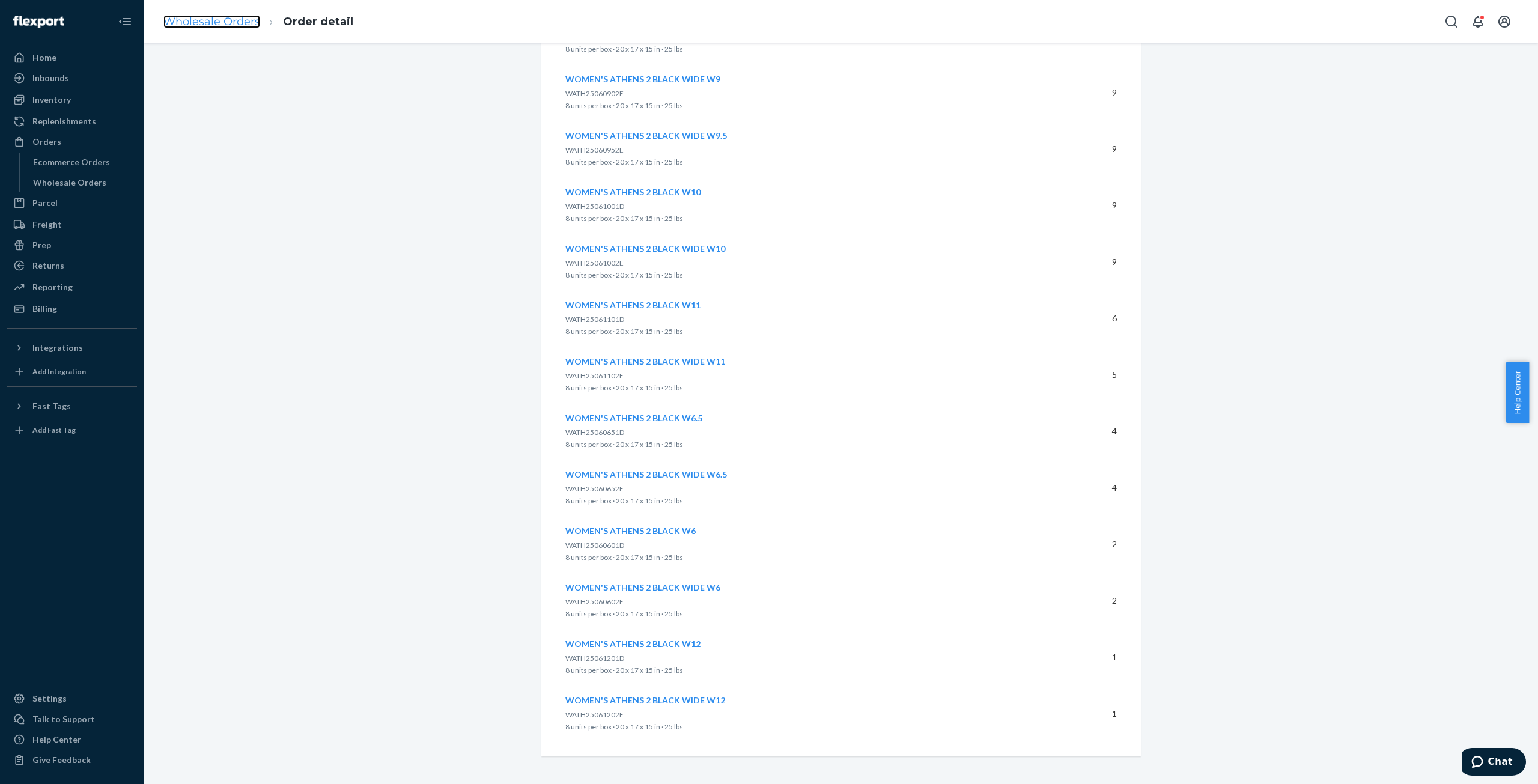
click at [219, 15] on link "Wholesale Orders" at bounding box center [211, 21] width 97 height 13
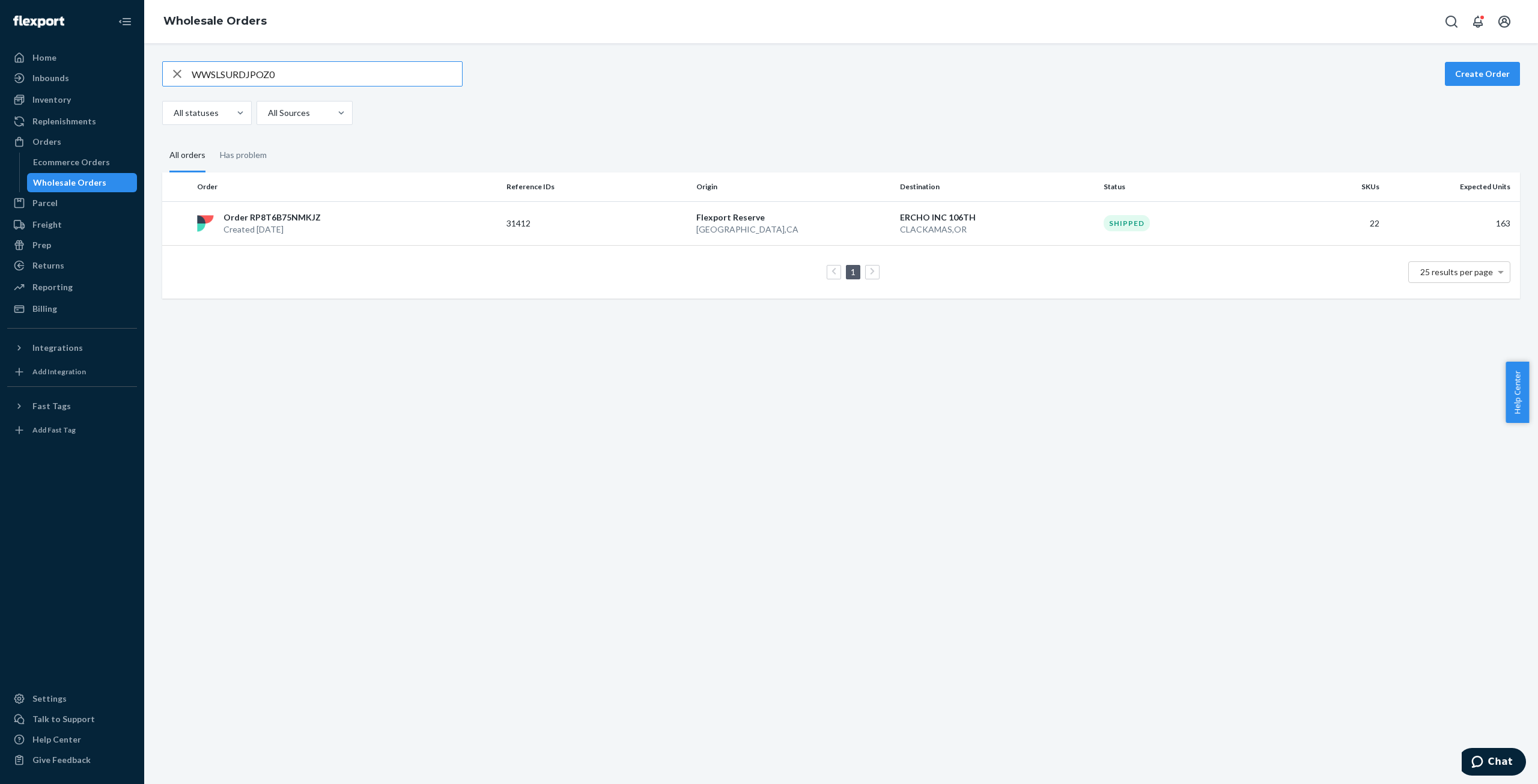
click at [203, 73] on input "WWSLSURDJPOZ0" at bounding box center [326, 73] width 270 height 24
paste input "TK8EQ7WK7BGV"
type input "WTK8EQ7WK7BGV"
drag, startPoint x: 97, startPoint y: 160, endPoint x: 137, endPoint y: 152, distance: 40.8
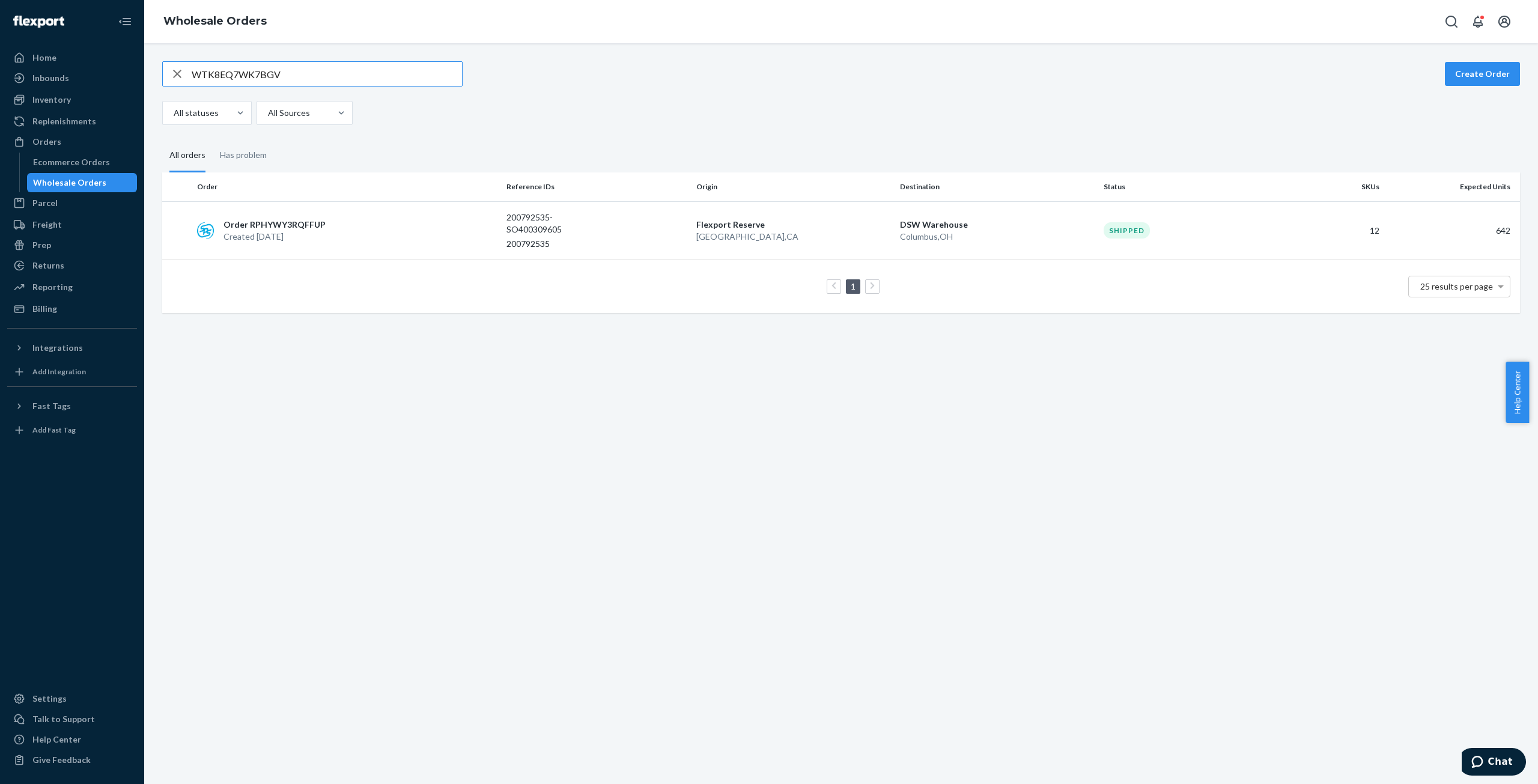
click at [97, 160] on div "Ecommerce Orders" at bounding box center [71, 163] width 77 height 12
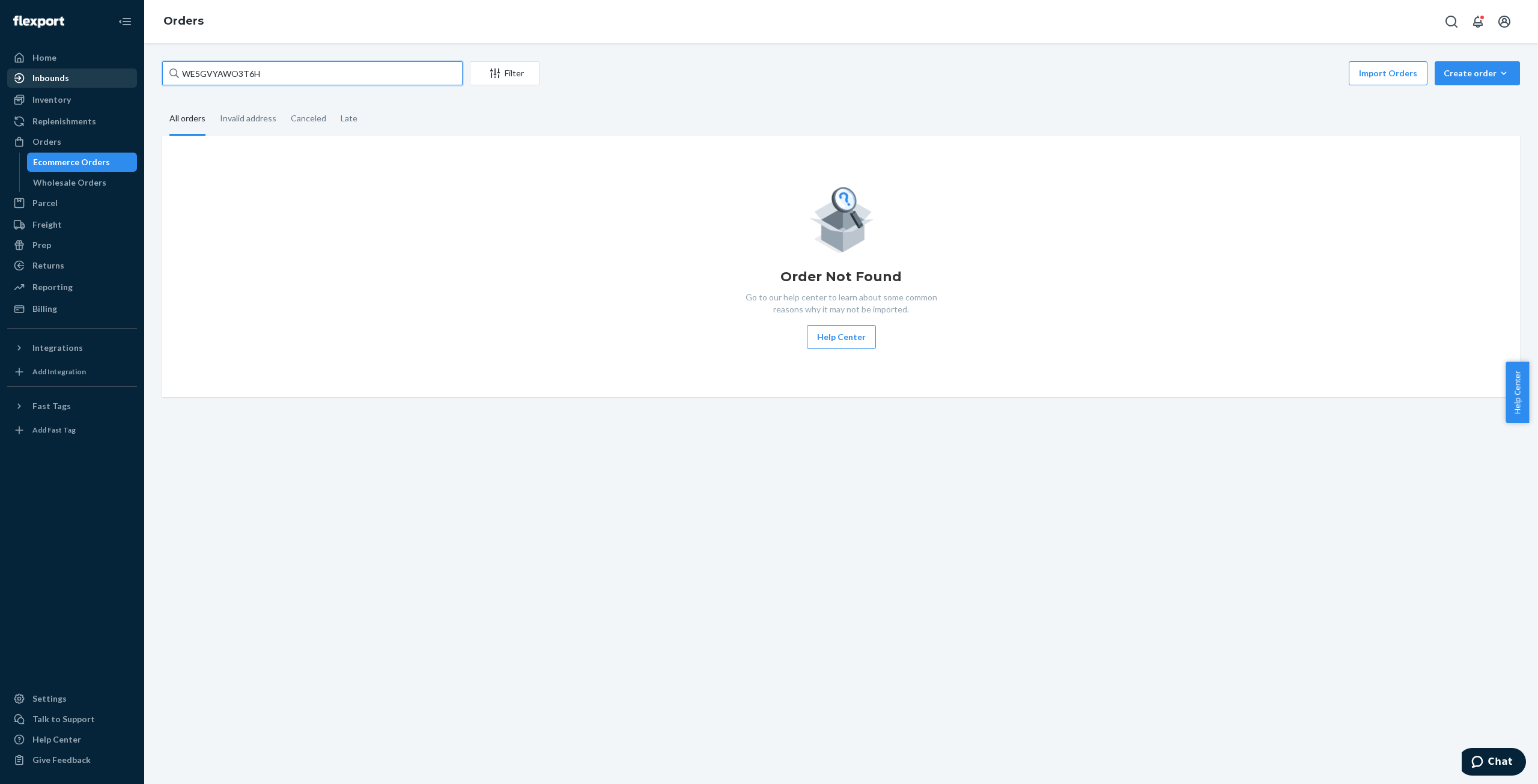
drag, startPoint x: 242, startPoint y: 78, endPoint x: 100, endPoint y: 80, distance: 142.0
click at [100, 80] on div "Home Inbounds Shipping Plans Problems Inventory Products Replenishments Orders …" at bounding box center [769, 392] width 1538 height 784
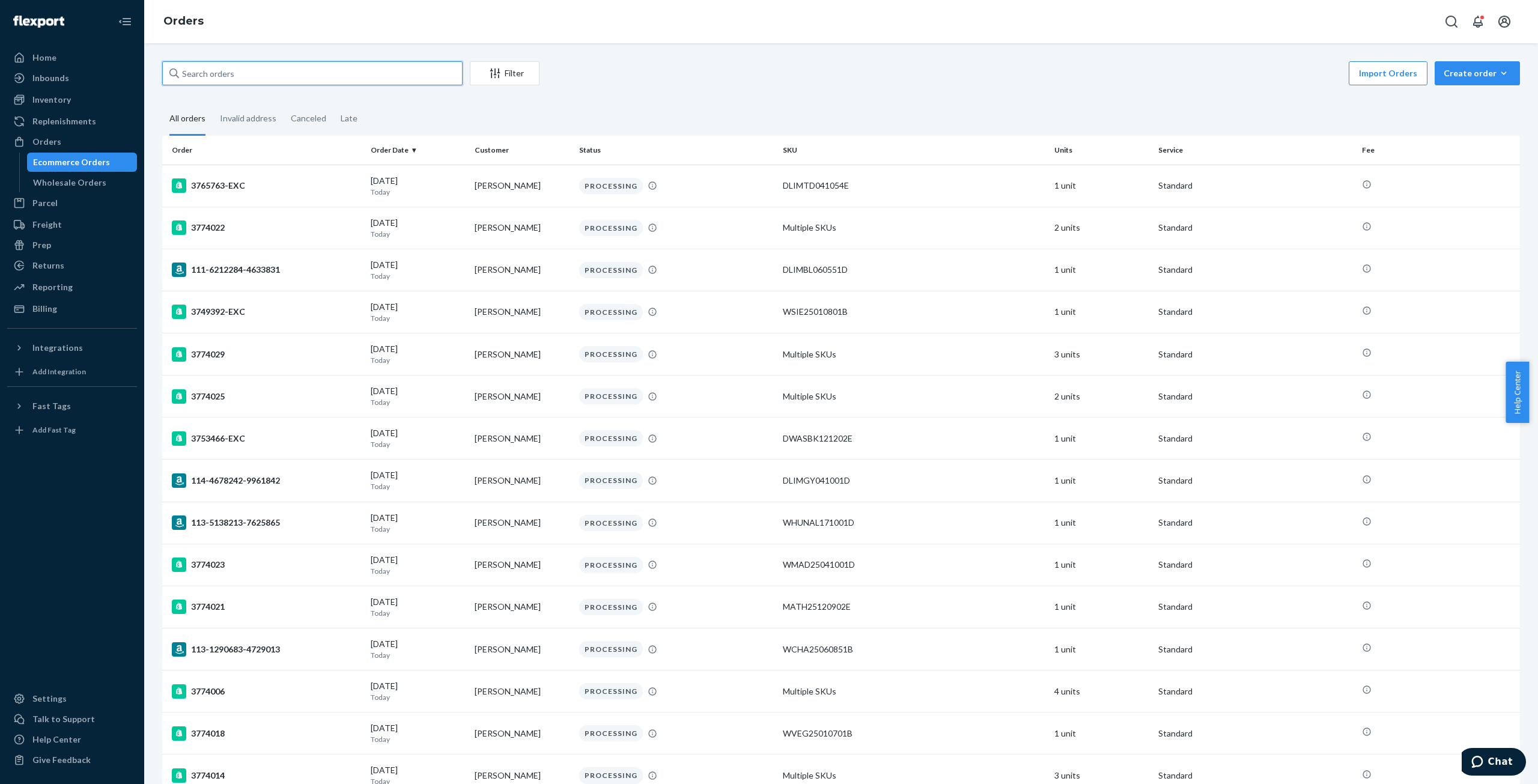
click at [268, 68] on input "text" at bounding box center [312, 73] width 301 height 24
paste input "SKDLA2BNGX"
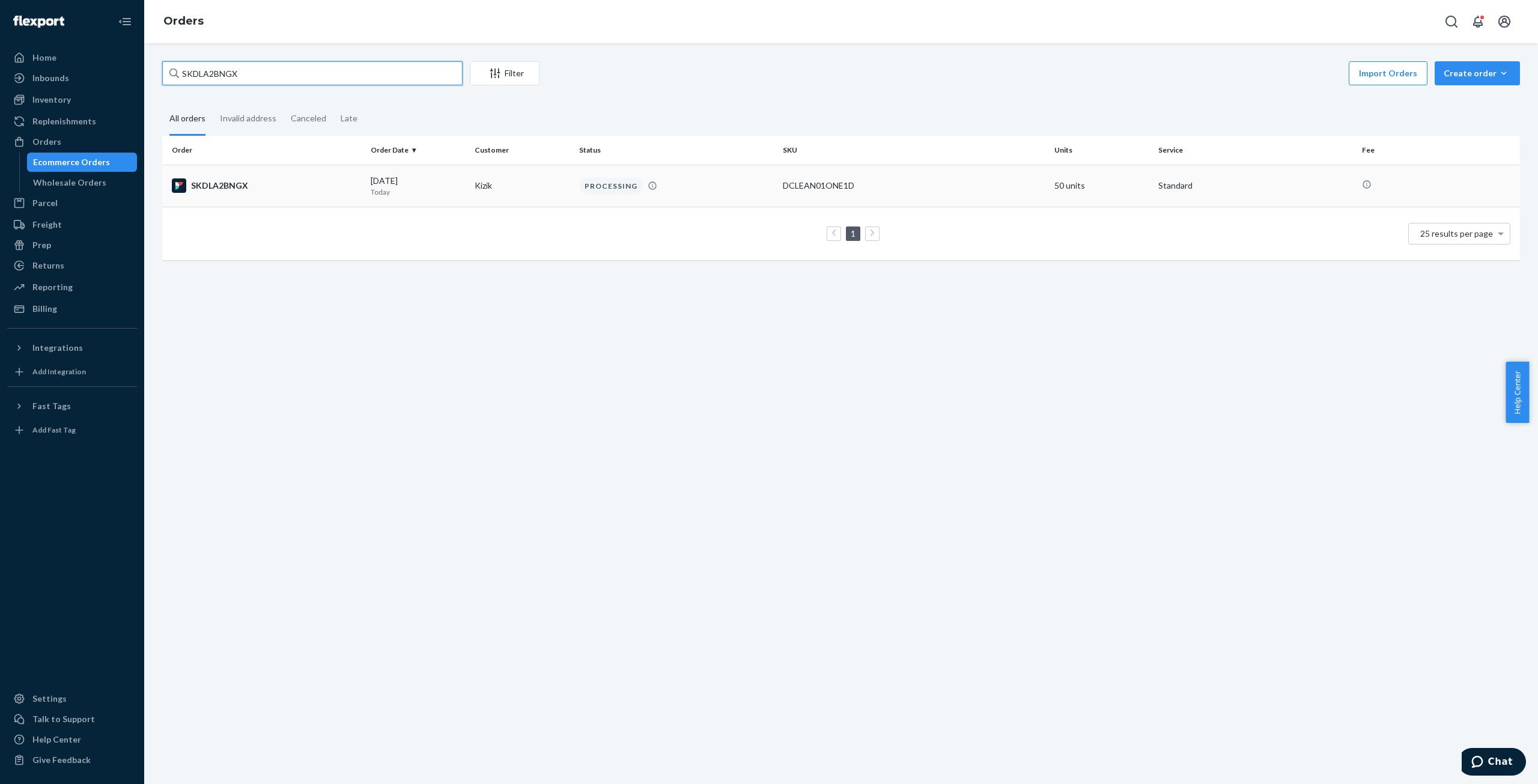
type input "SKDLA2BNGX"
click at [246, 184] on div "SKDLA2BNGX" at bounding box center [266, 185] width 189 height 14
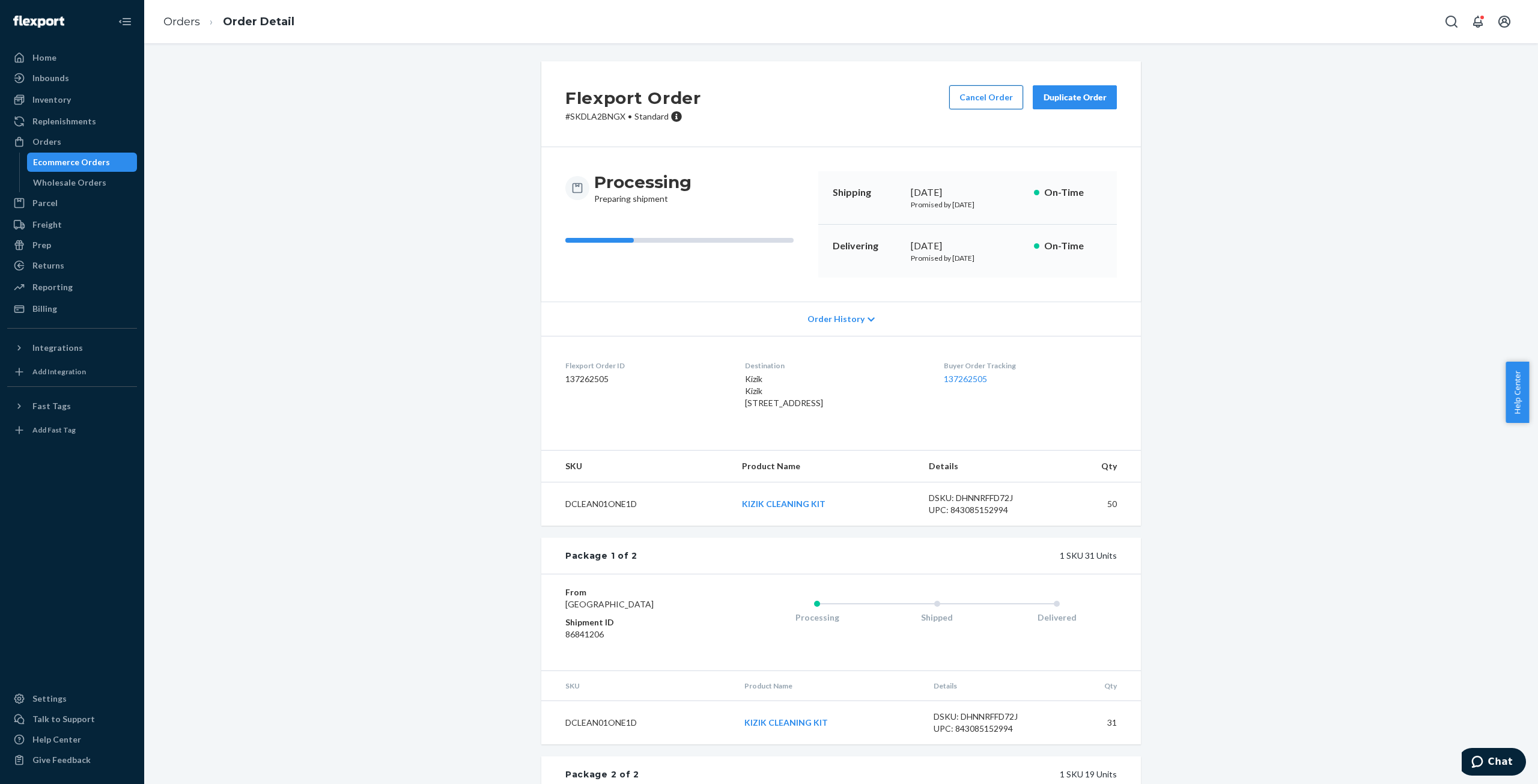
click at [978, 91] on button "Cancel Order" at bounding box center [986, 97] width 74 height 24
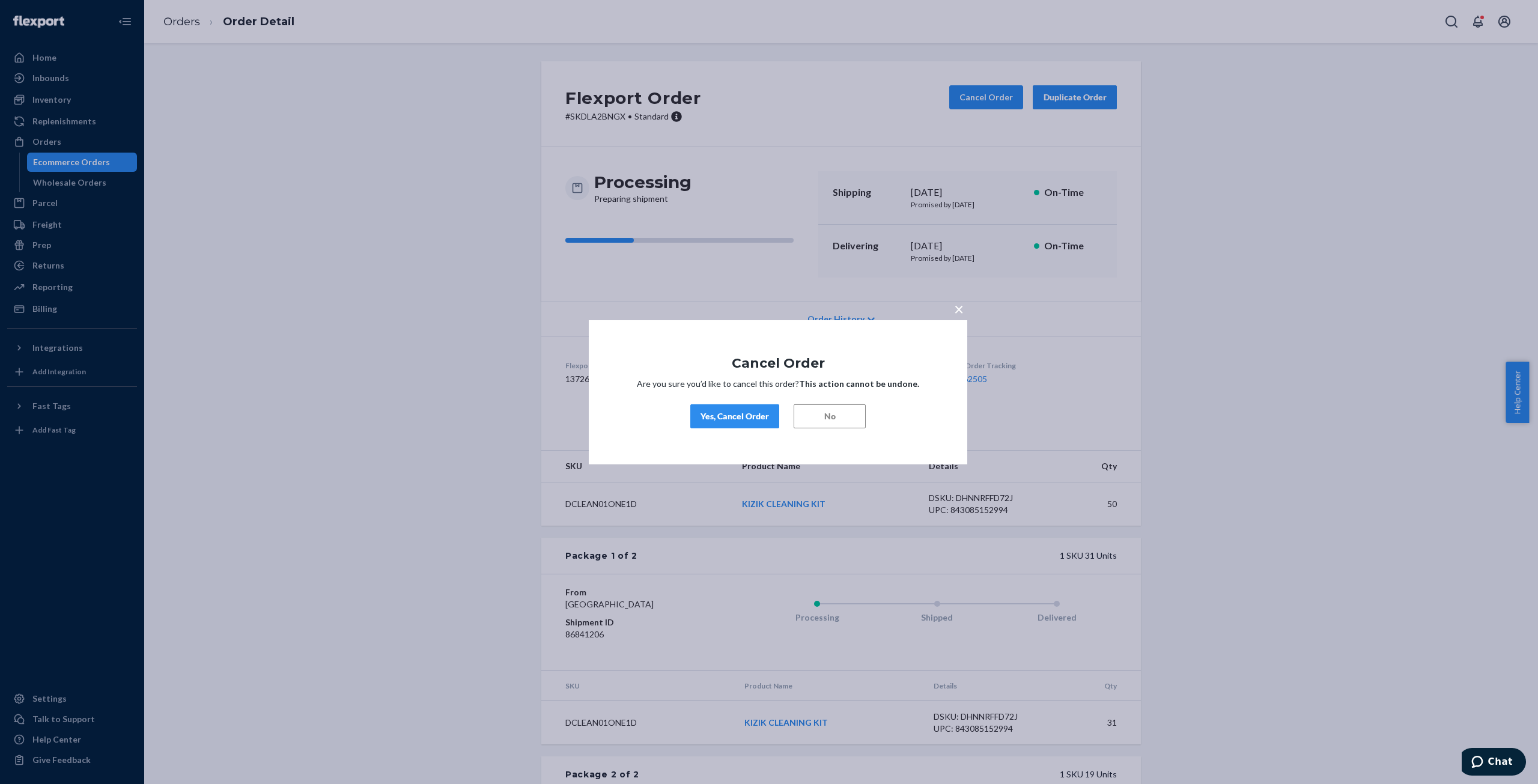
click at [734, 420] on div "Yes, Cancel Order" at bounding box center [734, 416] width 68 height 12
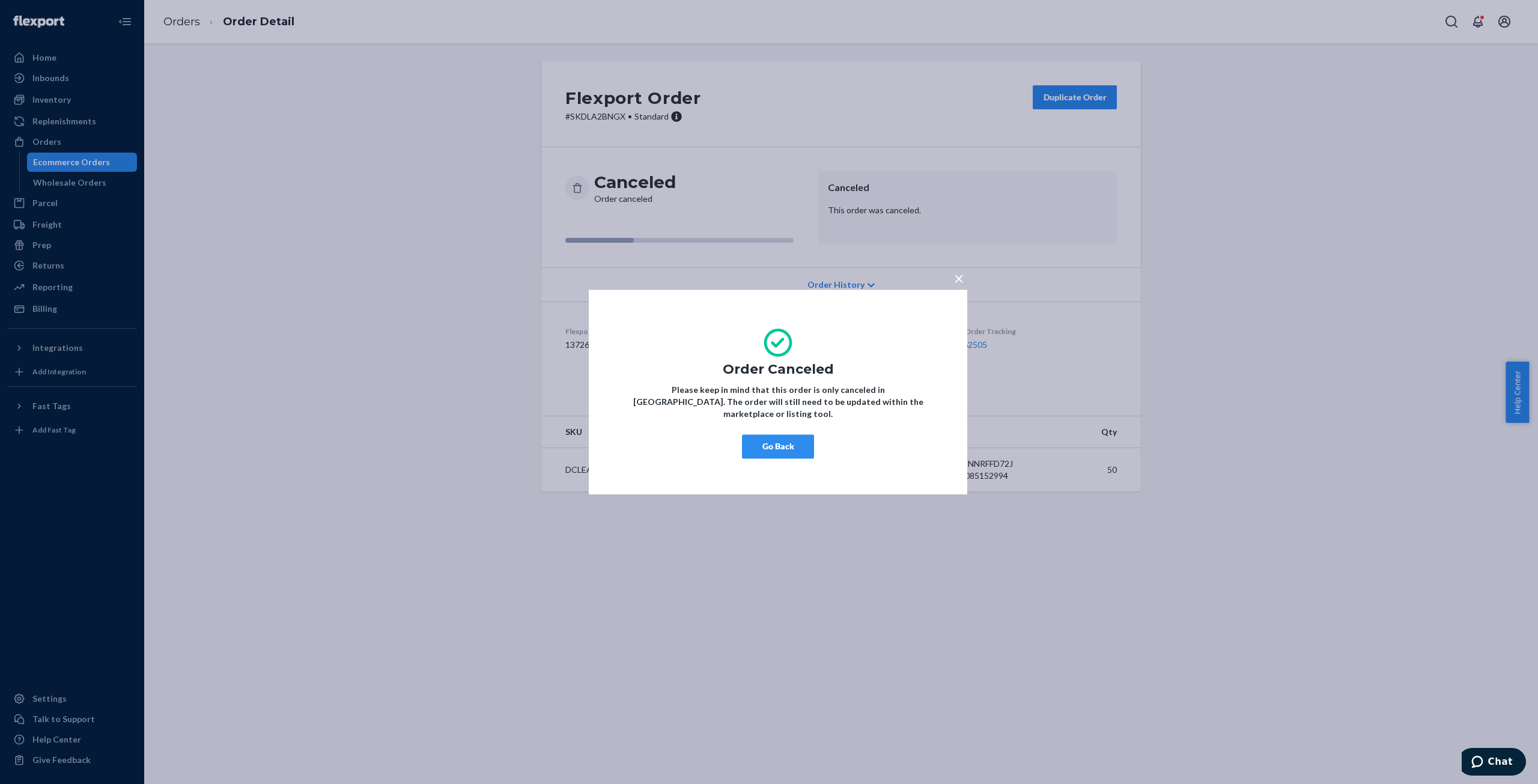
click at [786, 445] on button "Go Back" at bounding box center [778, 446] width 72 height 24
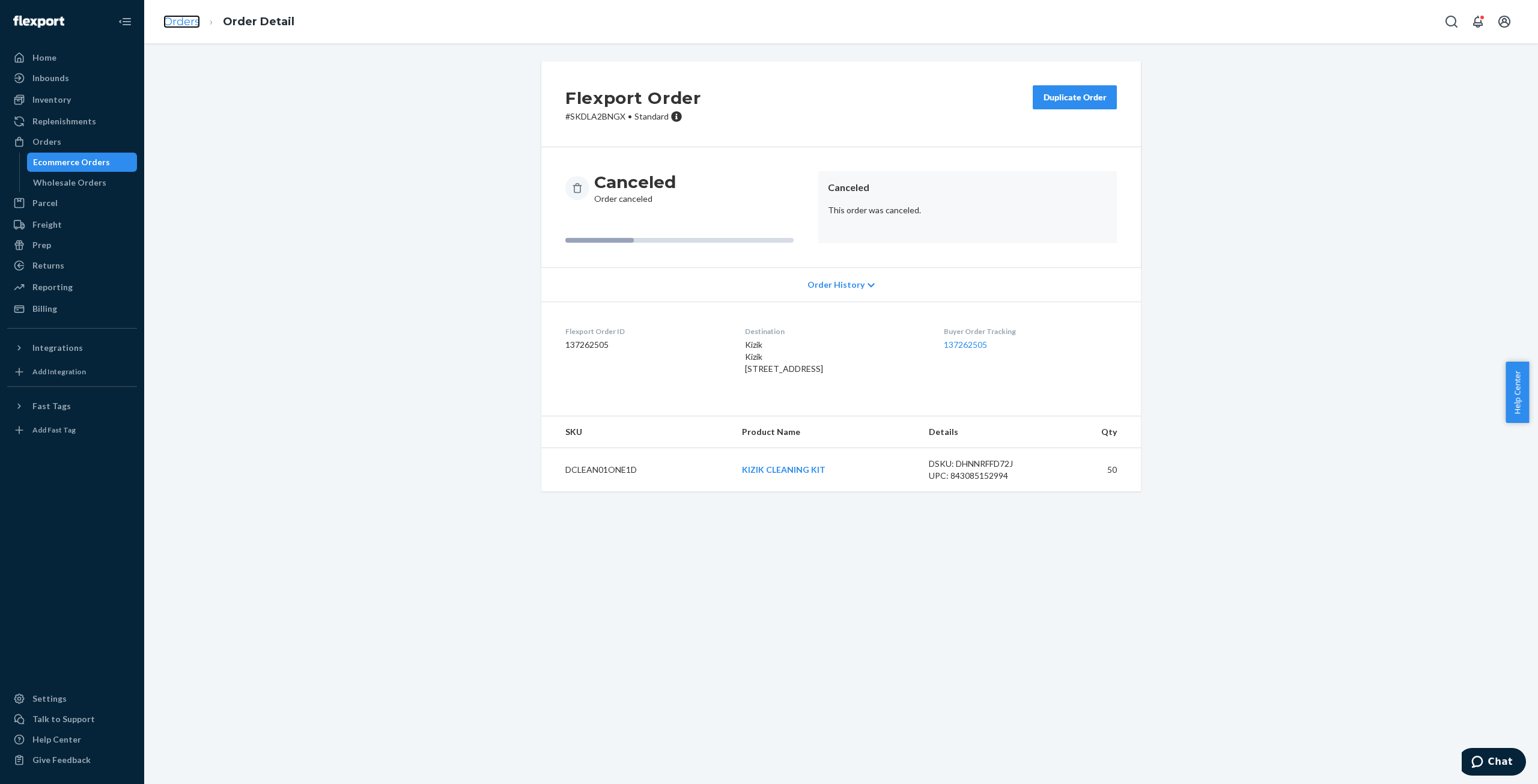
click at [190, 21] on link "Orders" at bounding box center [182, 21] width 37 height 13
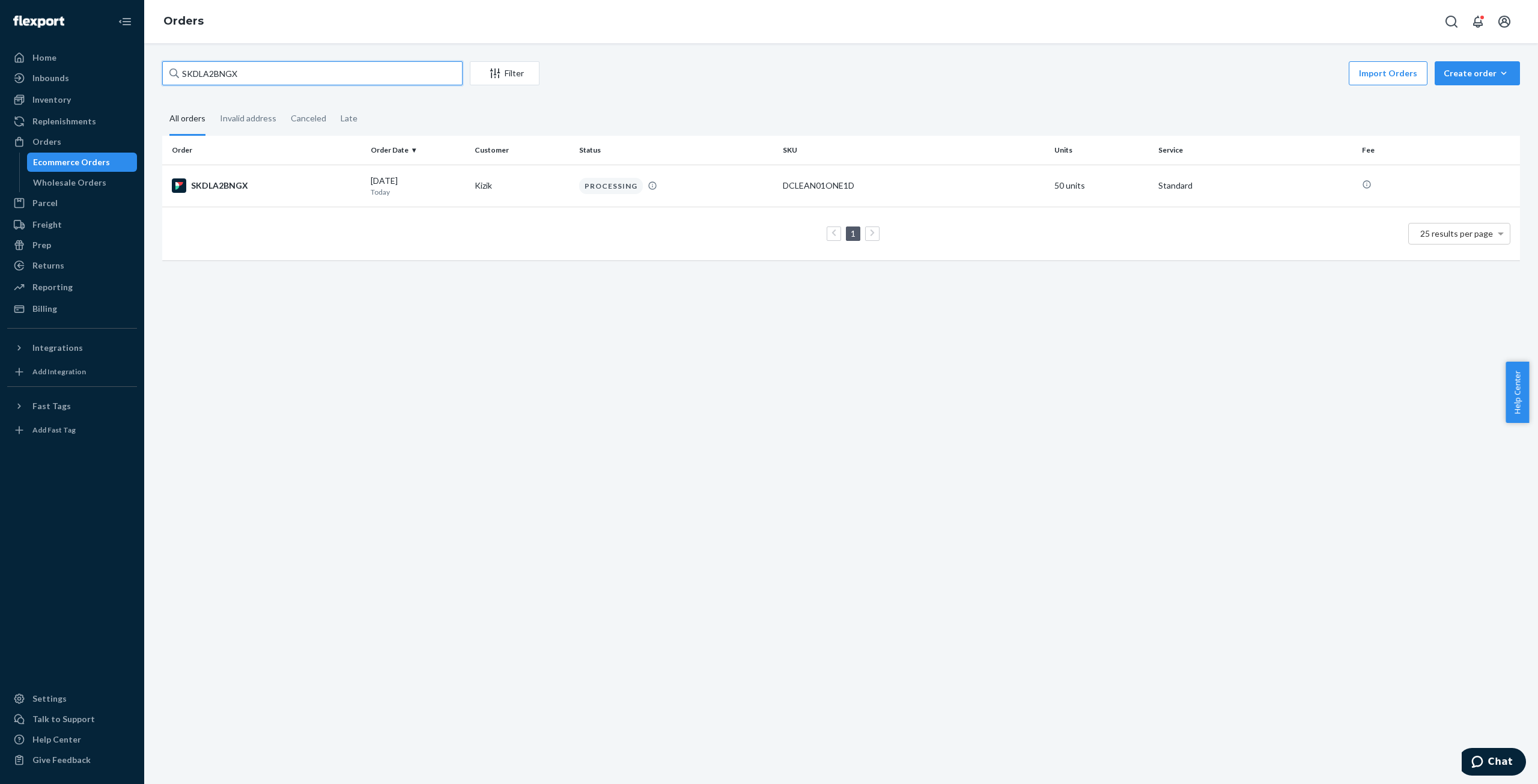
click at [206, 68] on input "SKDLA2BNGX" at bounding box center [312, 73] width 301 height 24
click at [73, 182] on div "Wholesale Orders" at bounding box center [70, 183] width 73 height 12
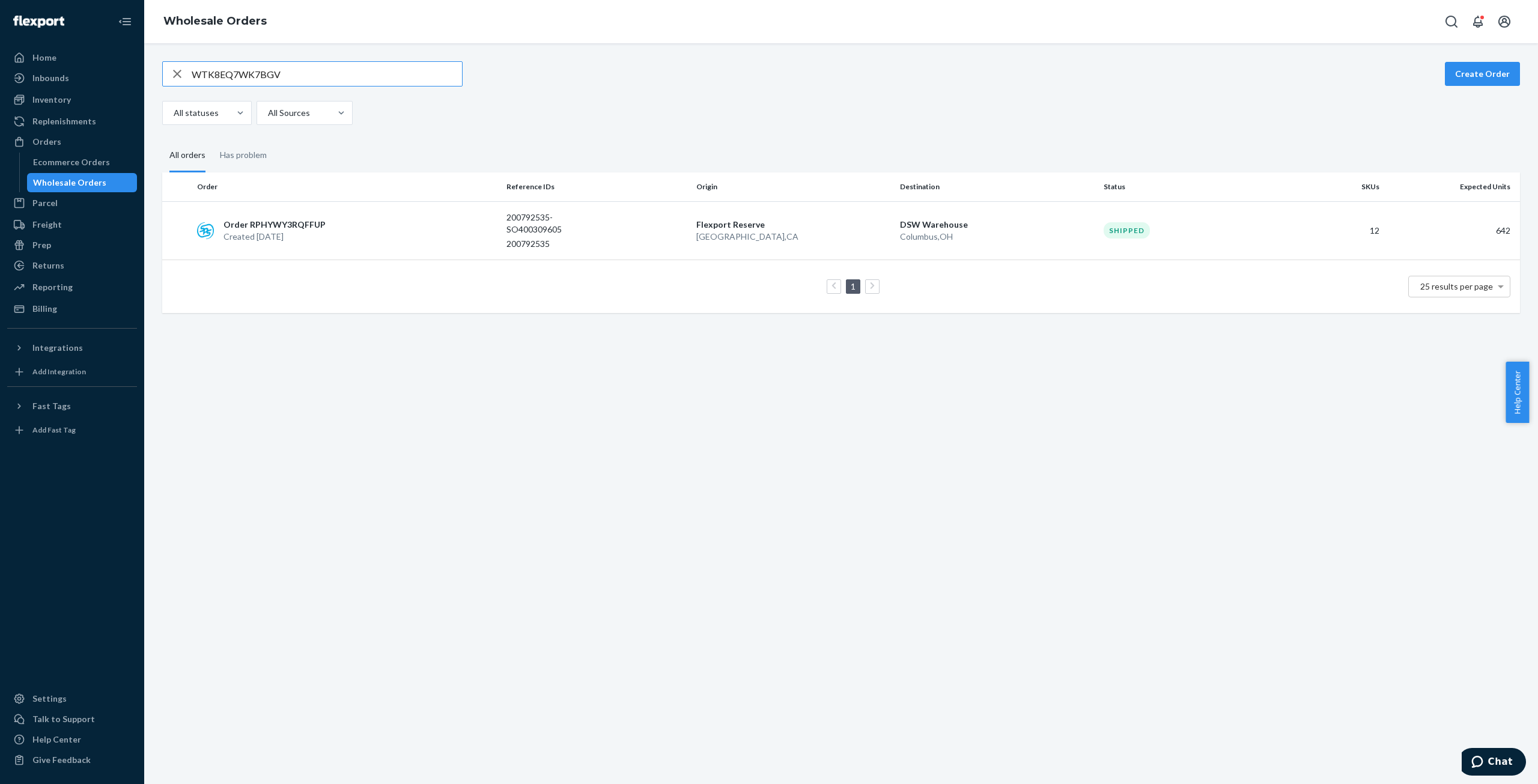
click at [224, 64] on input "WTK8EQ7WK7BGV" at bounding box center [326, 73] width 270 height 24
drag, startPoint x: 224, startPoint y: 64, endPoint x: 242, endPoint y: 71, distance: 19.3
click at [224, 64] on input "WTK8EQ7WK7BGV" at bounding box center [326, 73] width 270 height 24
type input "W62MQE8A3AMQJ"
click at [289, 228] on p "Created [DATE]" at bounding box center [275, 230] width 102 height 12
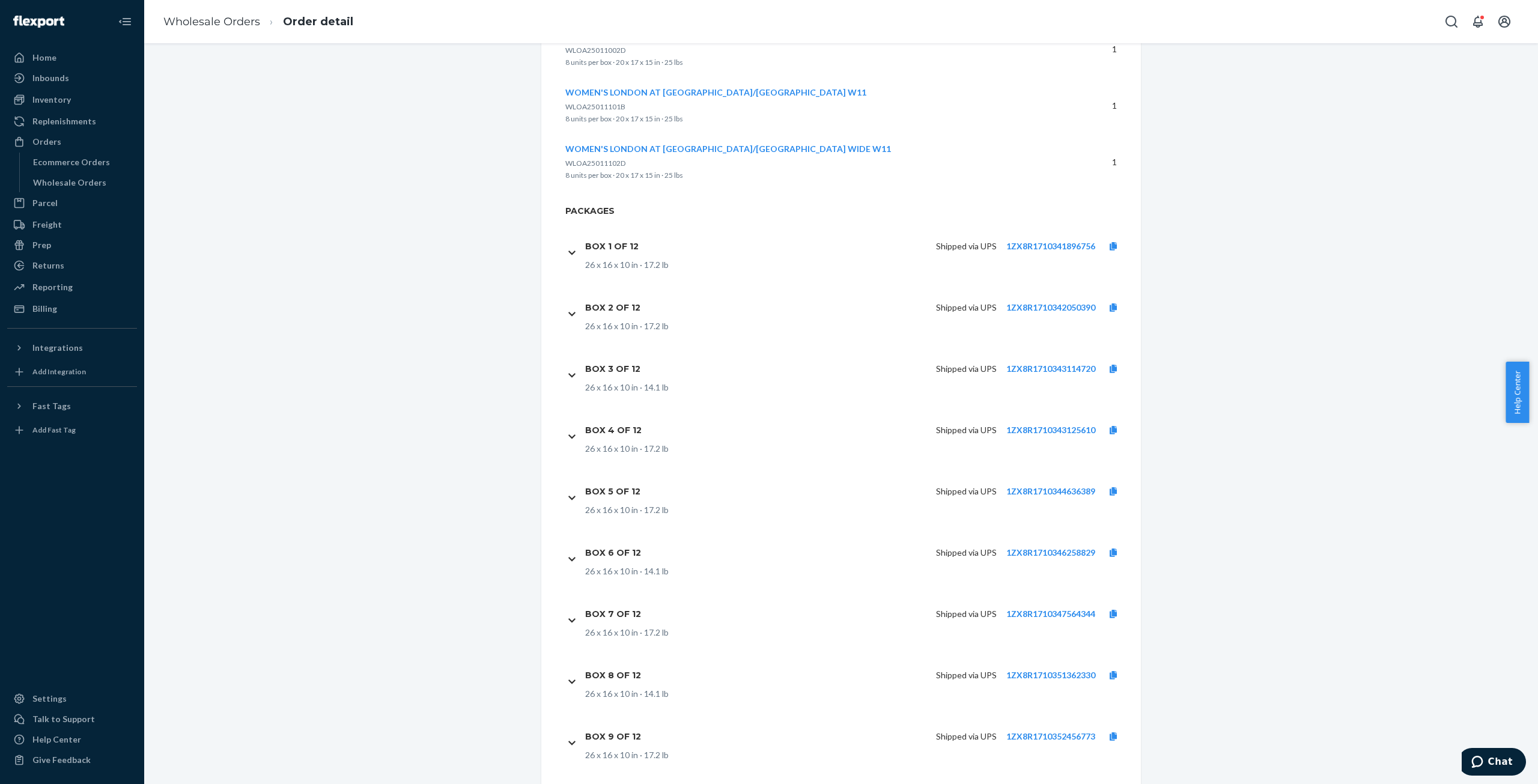
scroll to position [3634, 0]
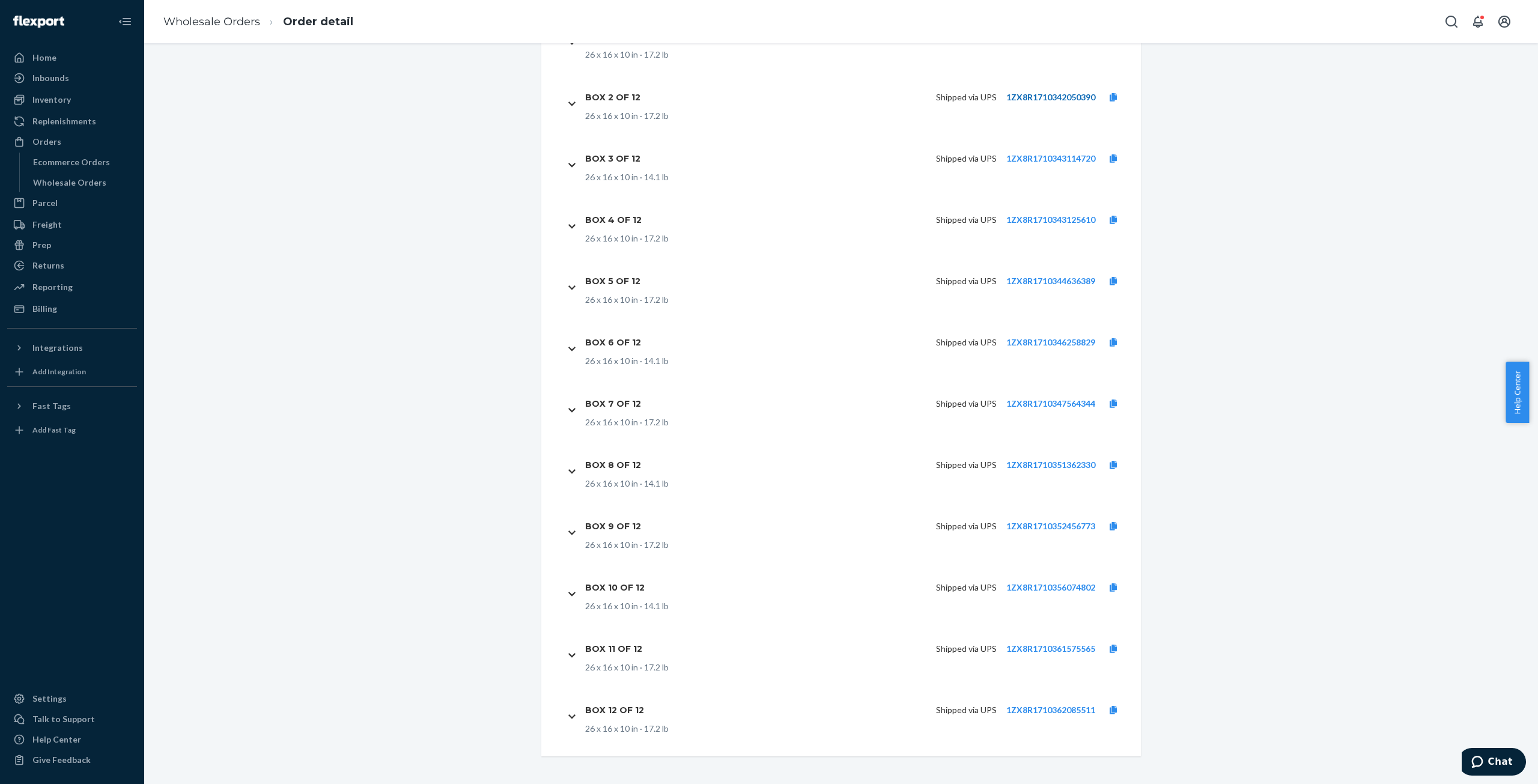
click at [1055, 98] on link "1ZX8R1710342050390" at bounding box center [1051, 97] width 89 height 10
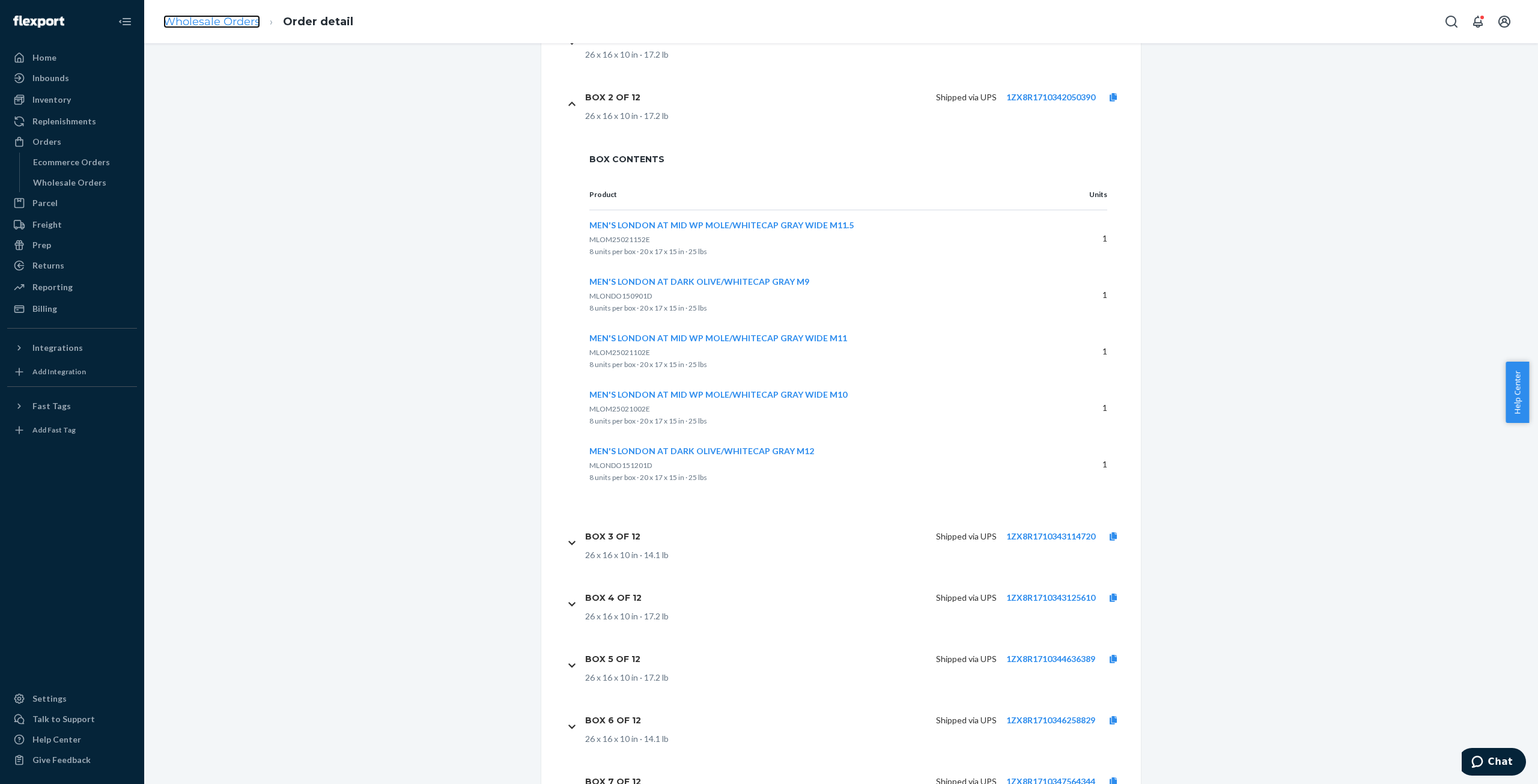
click at [179, 15] on link "Wholesale Orders" at bounding box center [211, 21] width 97 height 13
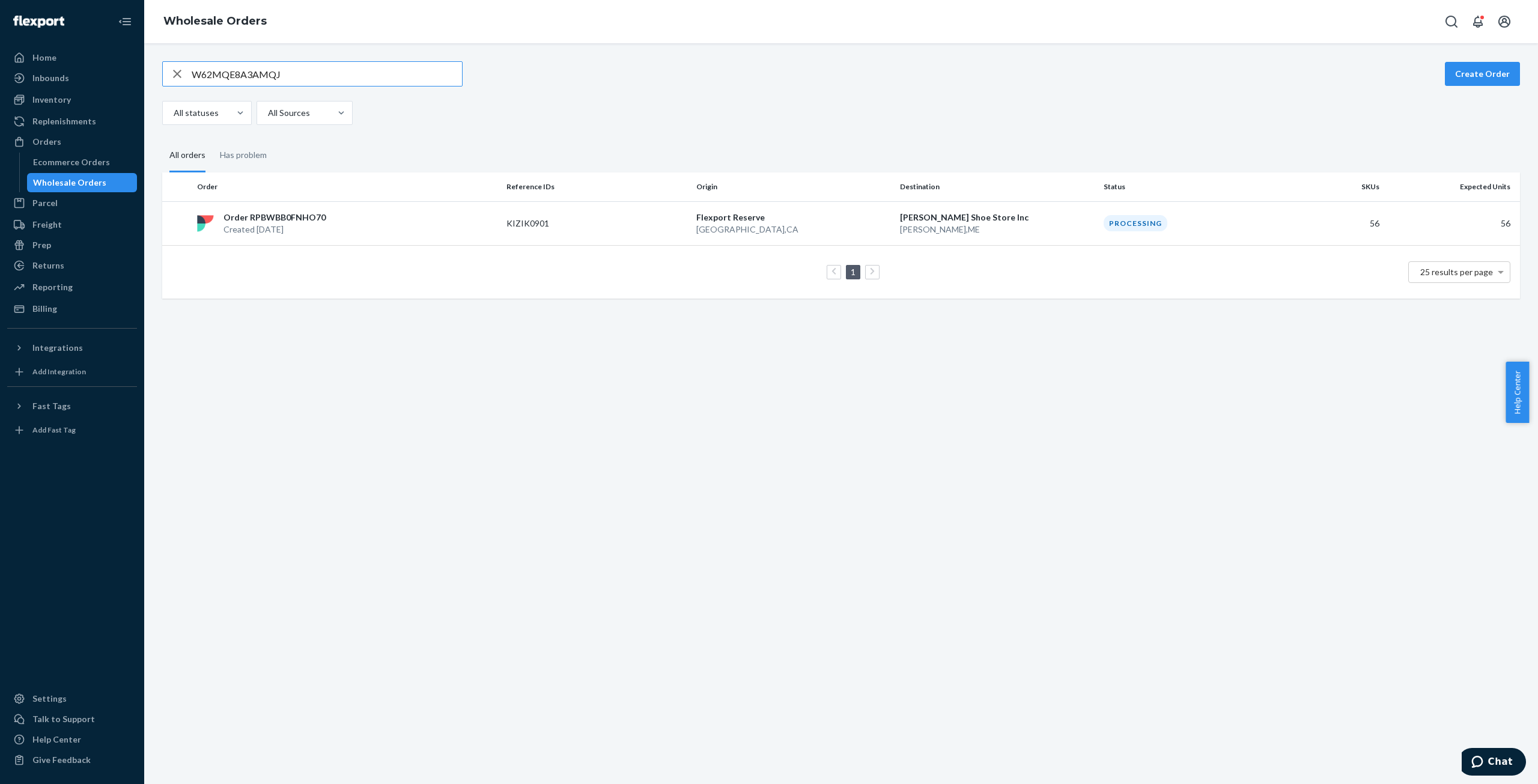
click at [209, 78] on input "W62MQE8A3AMQJ" at bounding box center [326, 73] width 270 height 24
type input "WQIPCOLYQUX5I"
click at [270, 225] on p "Created [DATE]" at bounding box center [273, 230] width 100 height 12
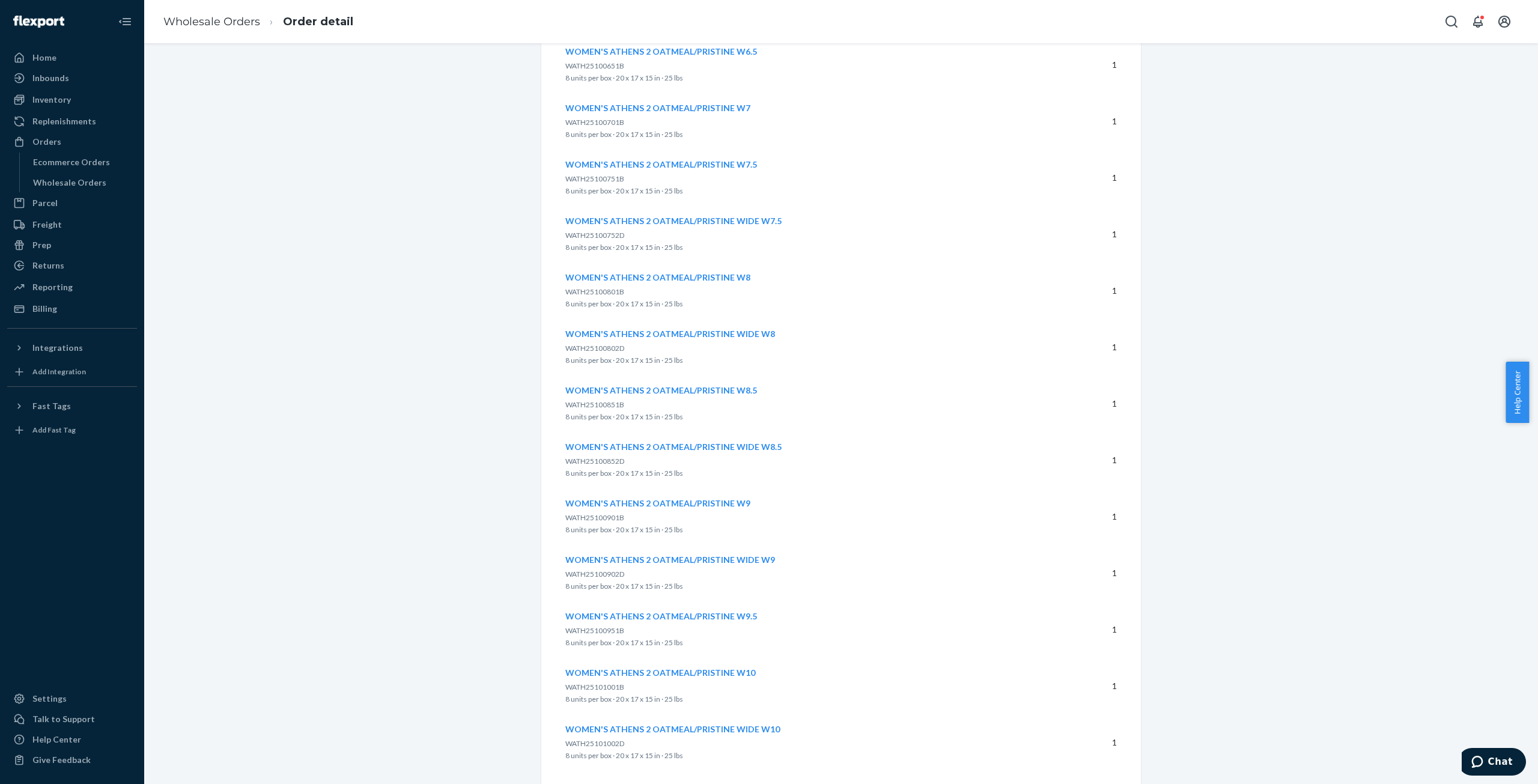
scroll to position [2831, 0]
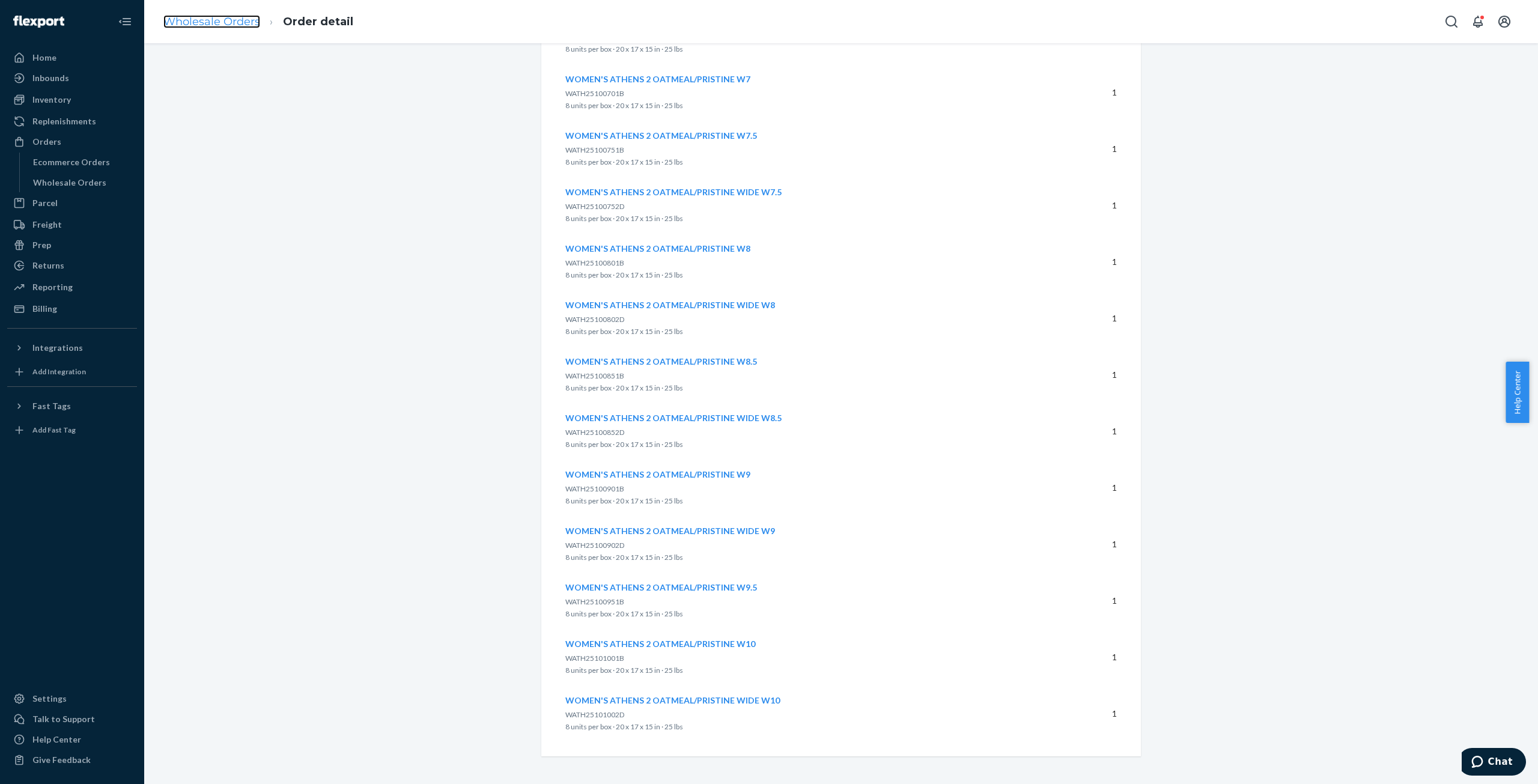
click at [211, 23] on link "Wholesale Orders" at bounding box center [211, 21] width 97 height 13
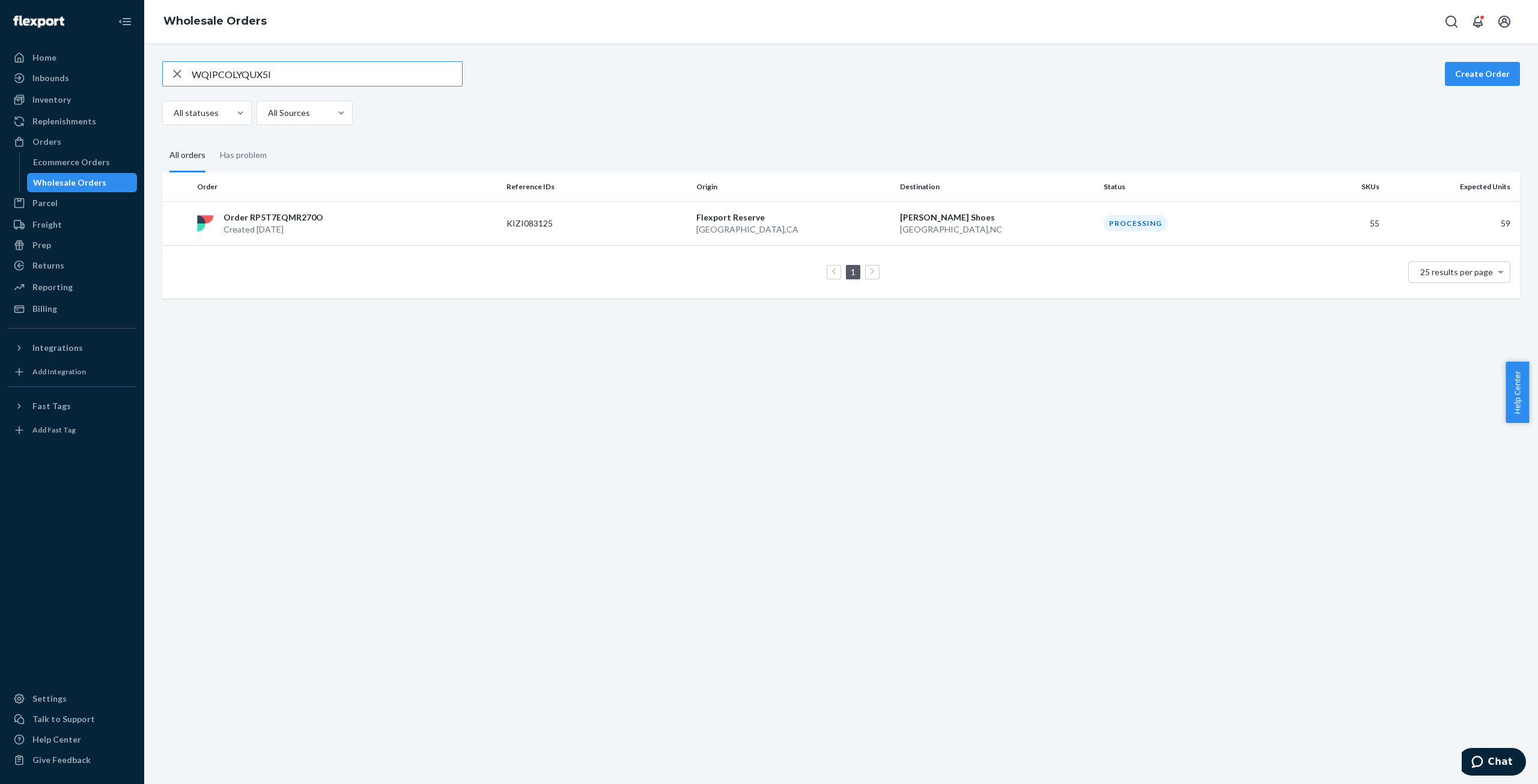
click at [246, 67] on input "WQIPCOLYQUX5I" at bounding box center [326, 73] width 270 height 24
type input "W41MZ60NMSCOL"
click at [281, 220] on p "Order RPFSO3WEH1QFY" at bounding box center [274, 217] width 102 height 12
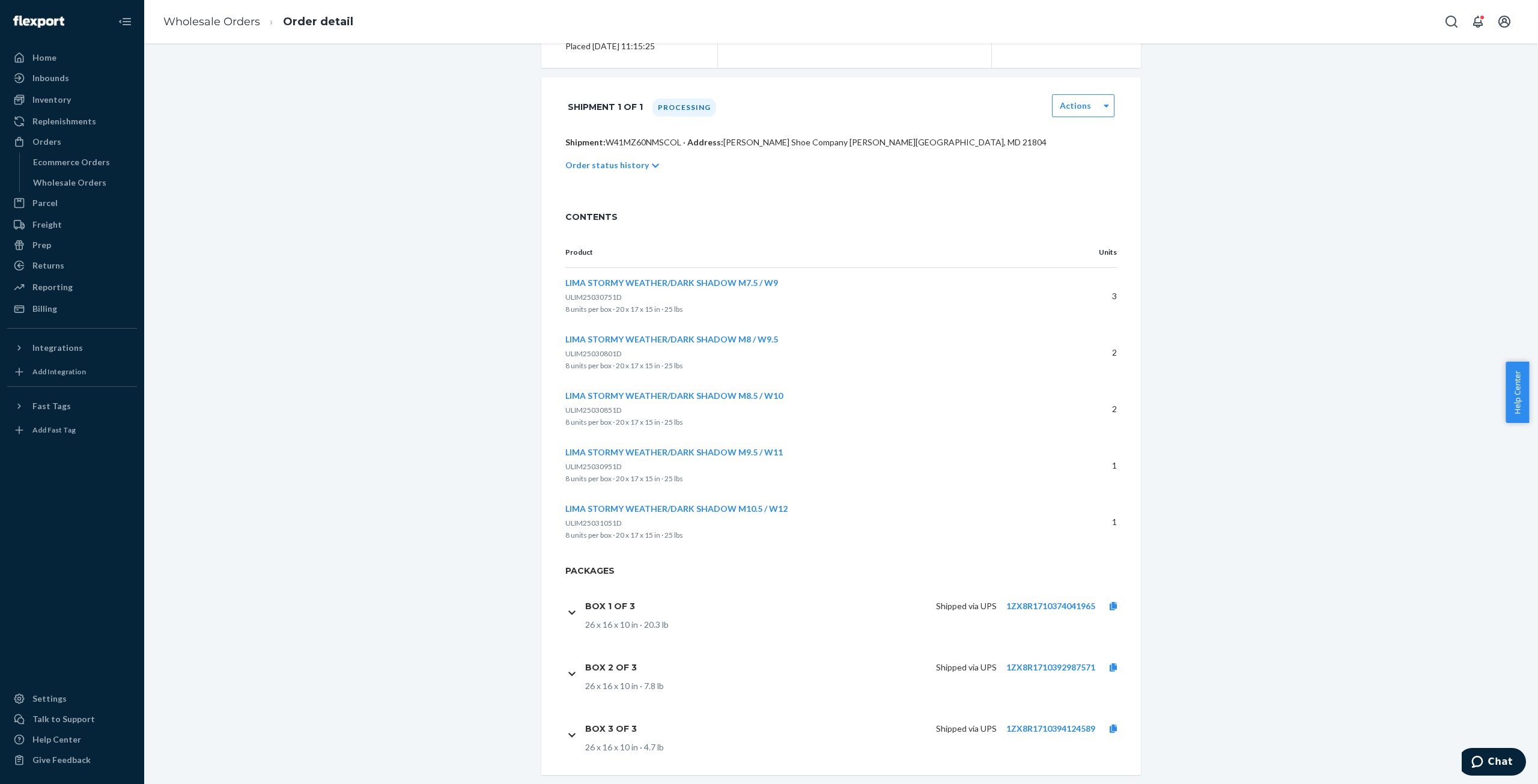
scroll to position [217, 0]
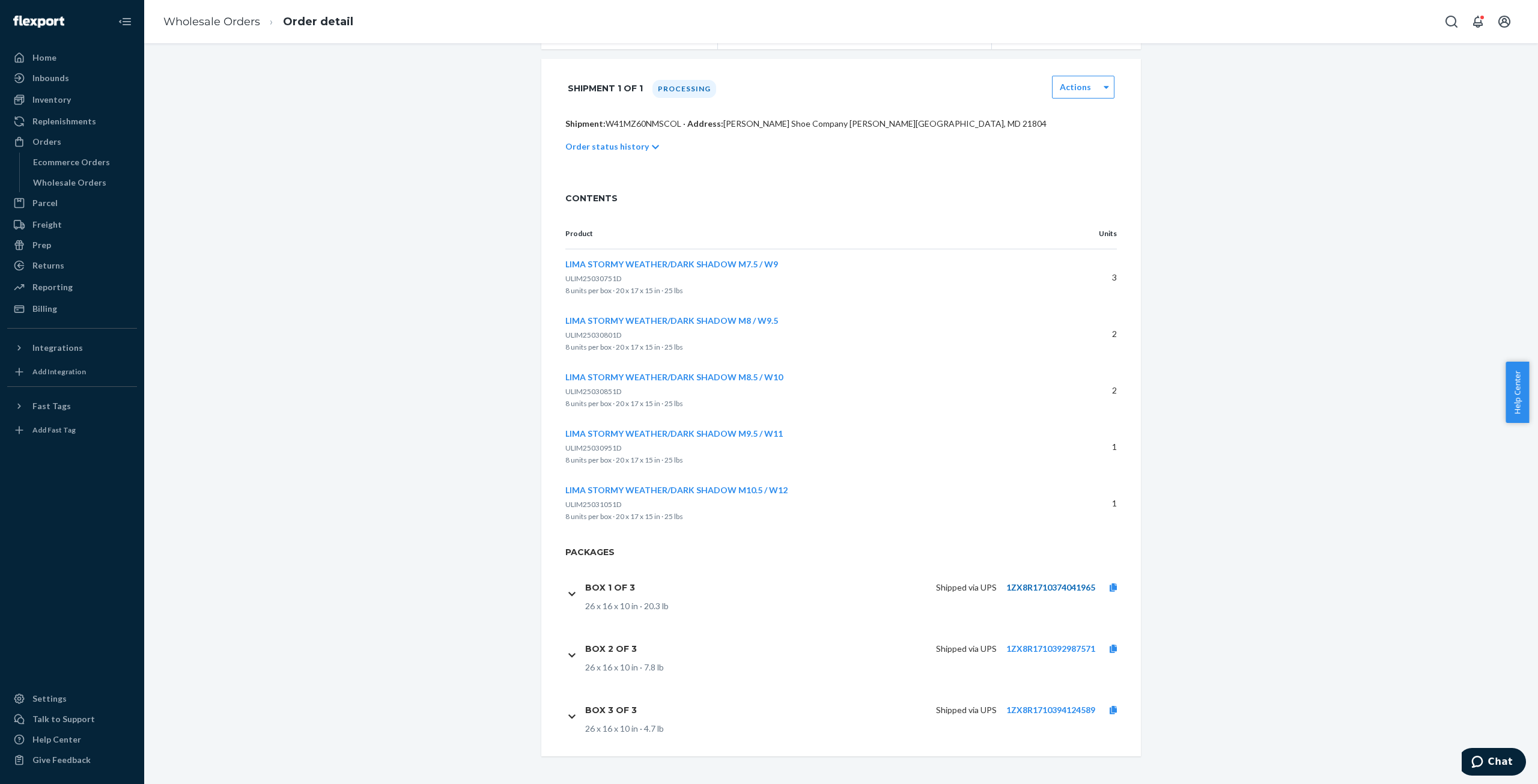
click at [1054, 586] on link "1ZX8R1710374041965" at bounding box center [1051, 587] width 89 height 10
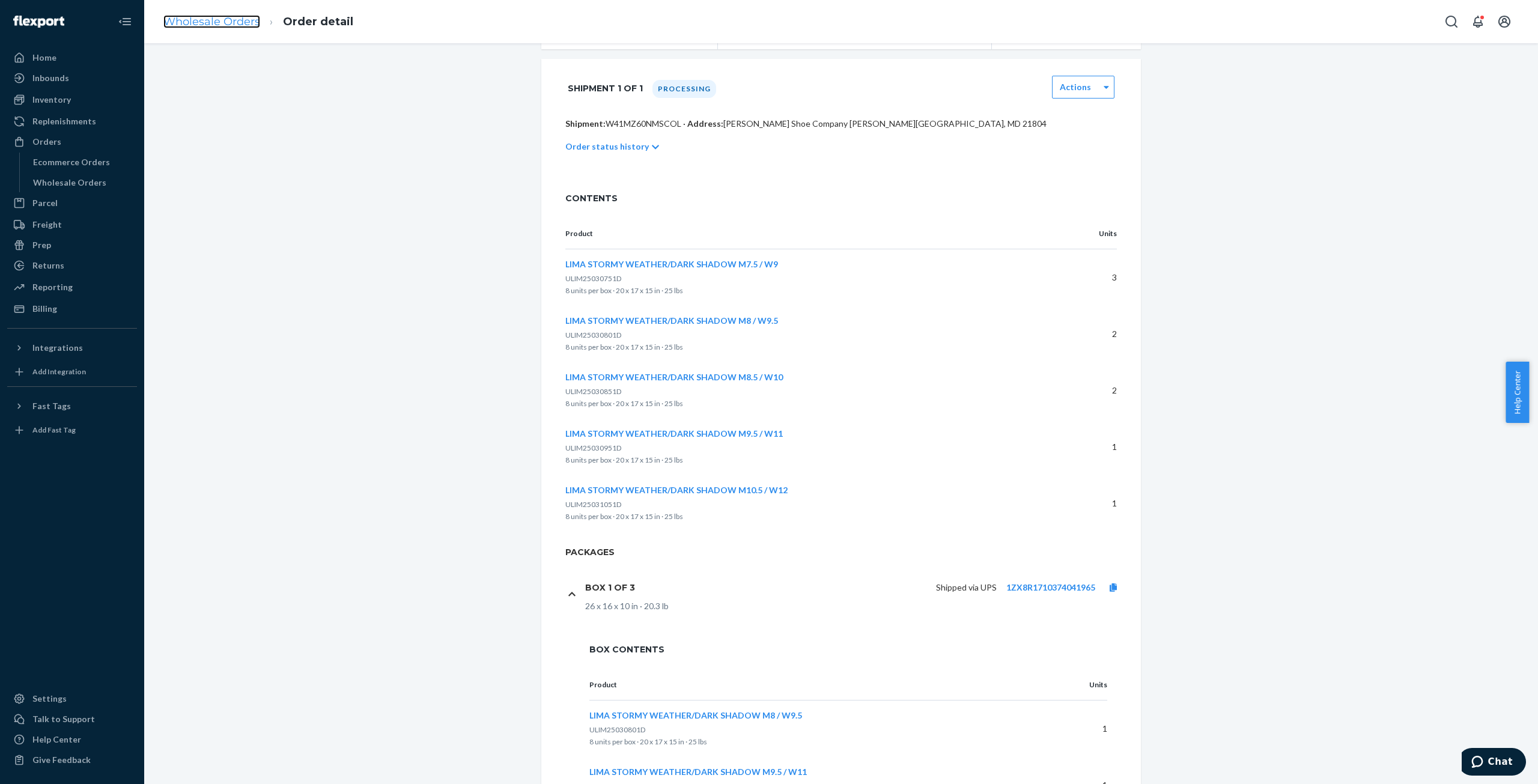
click at [215, 20] on link "Wholesale Orders" at bounding box center [211, 21] width 97 height 13
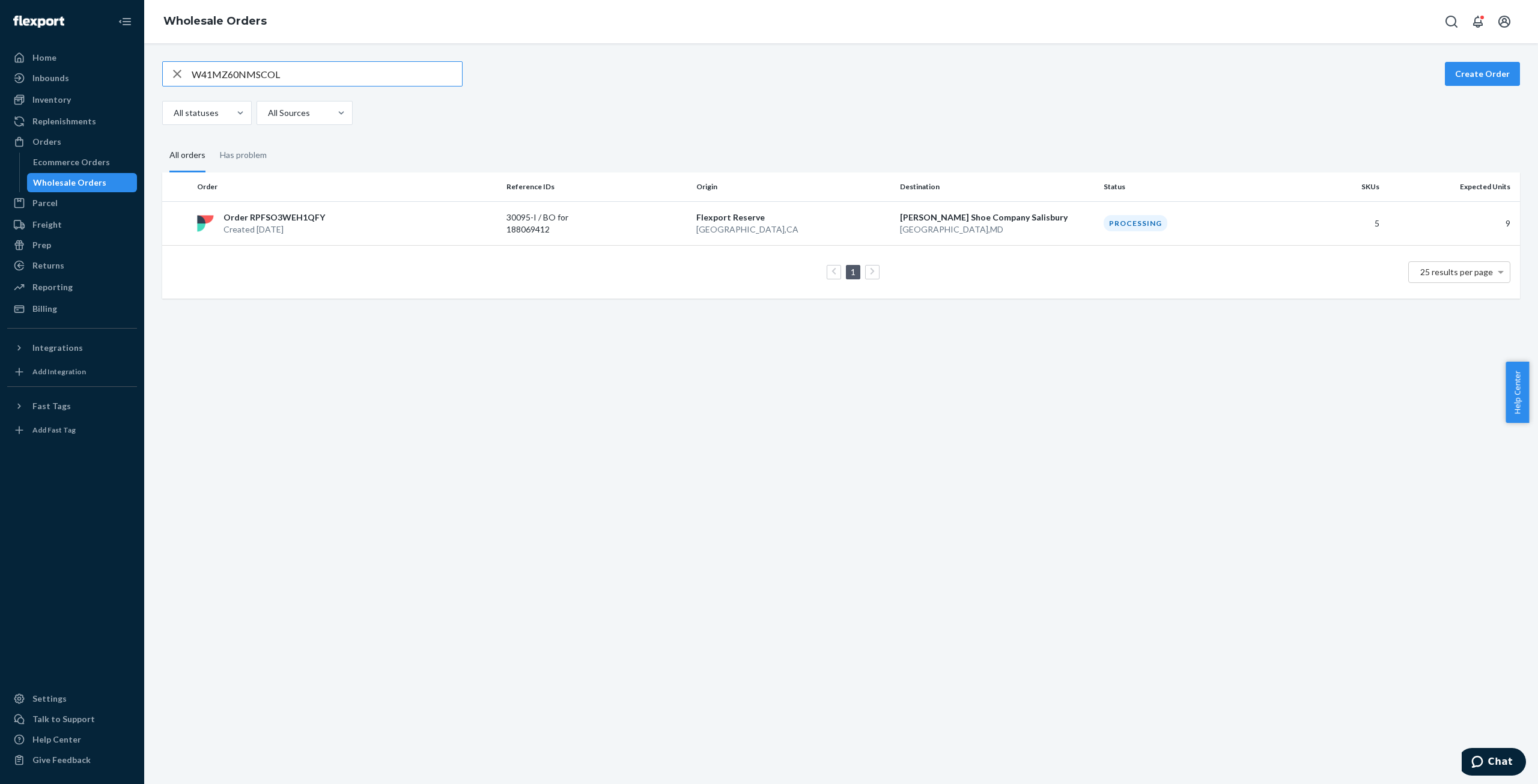
click at [224, 75] on input "W41MZ60NMSCOL" at bounding box center [326, 73] width 270 height 24
type input "WGSZGFLSVMIKU"
click at [277, 222] on p "Order RPYJH99J6U2LE" at bounding box center [269, 217] width 90 height 12
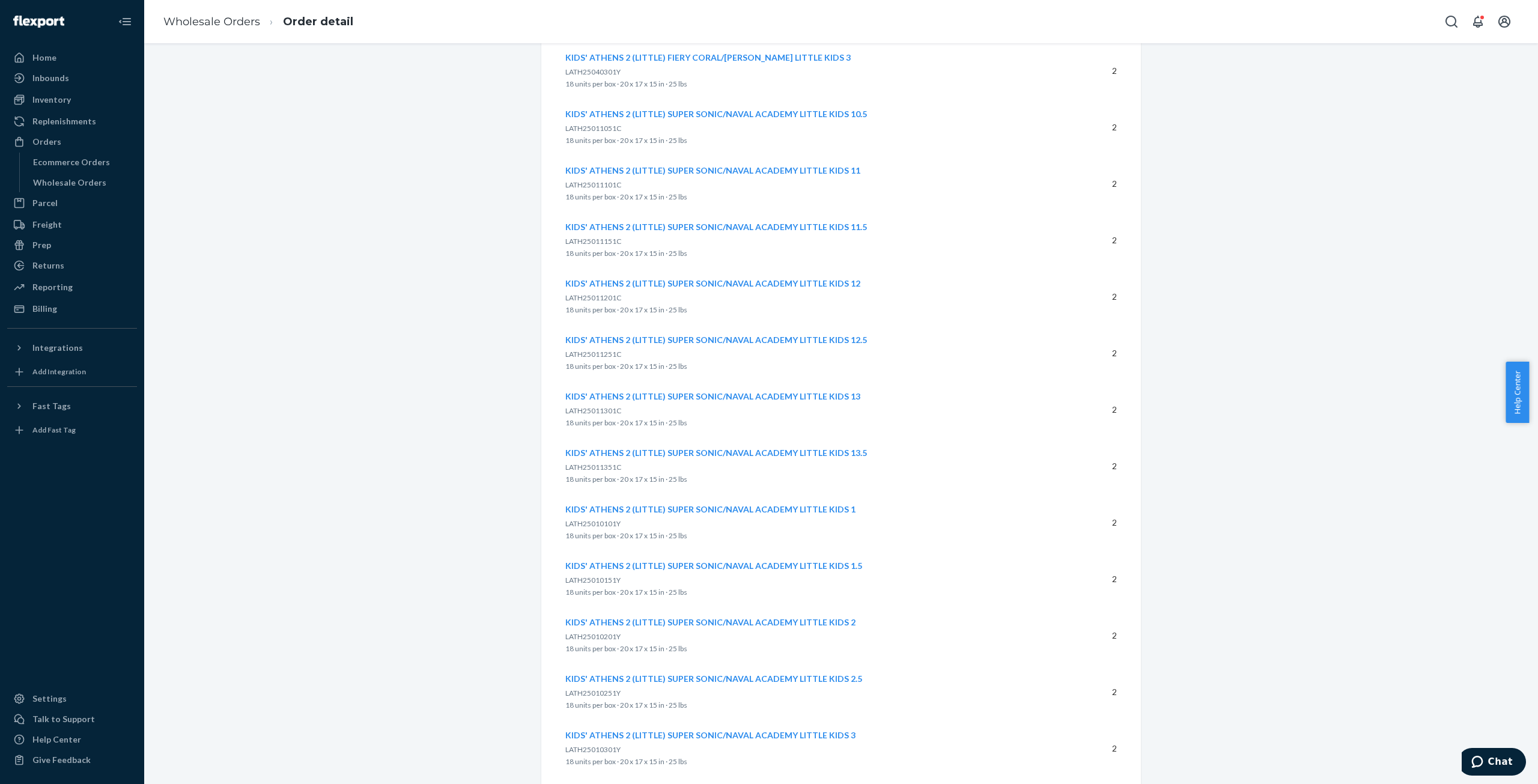
scroll to position [2210, 0]
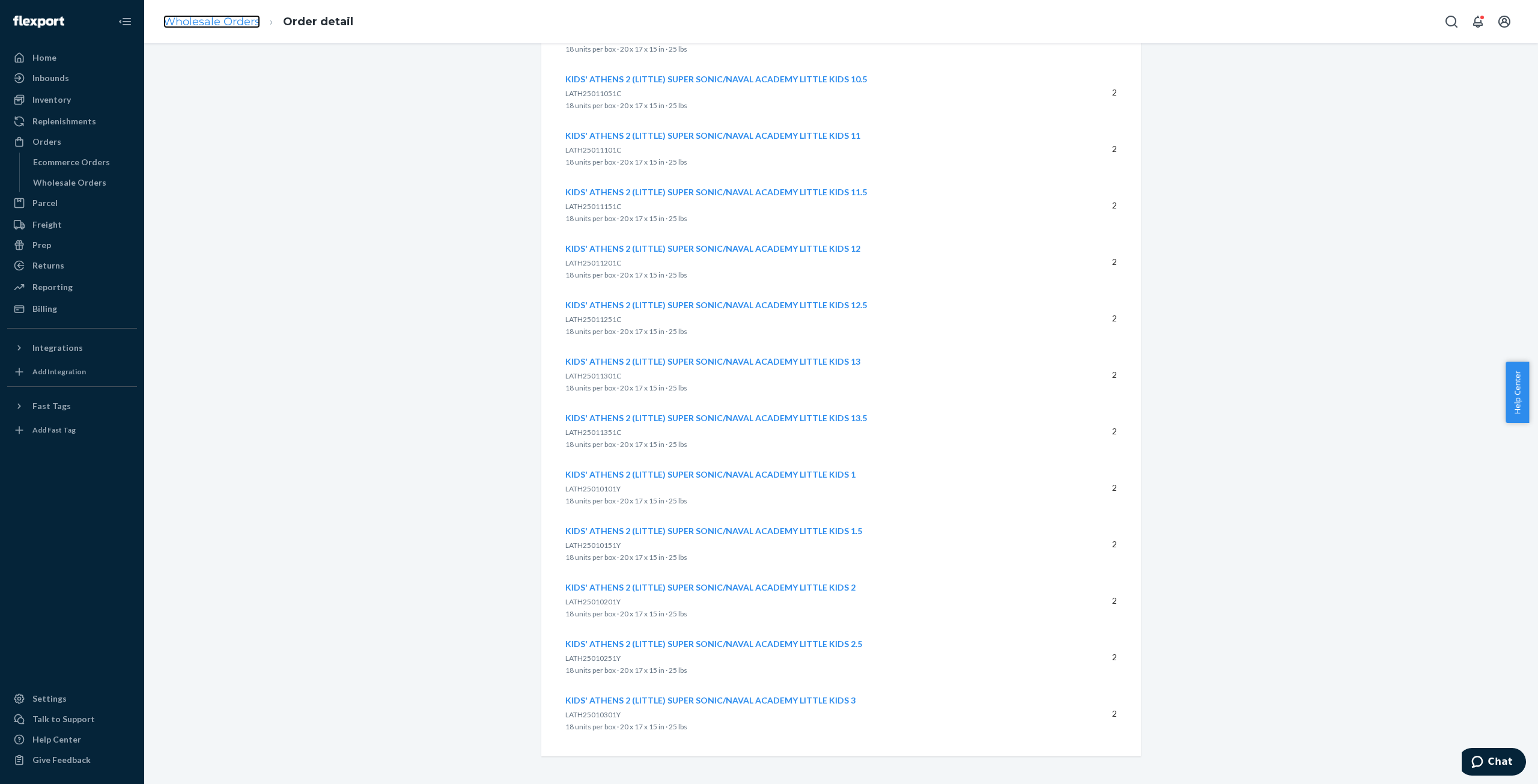
click at [195, 21] on link "Wholesale Orders" at bounding box center [211, 21] width 97 height 13
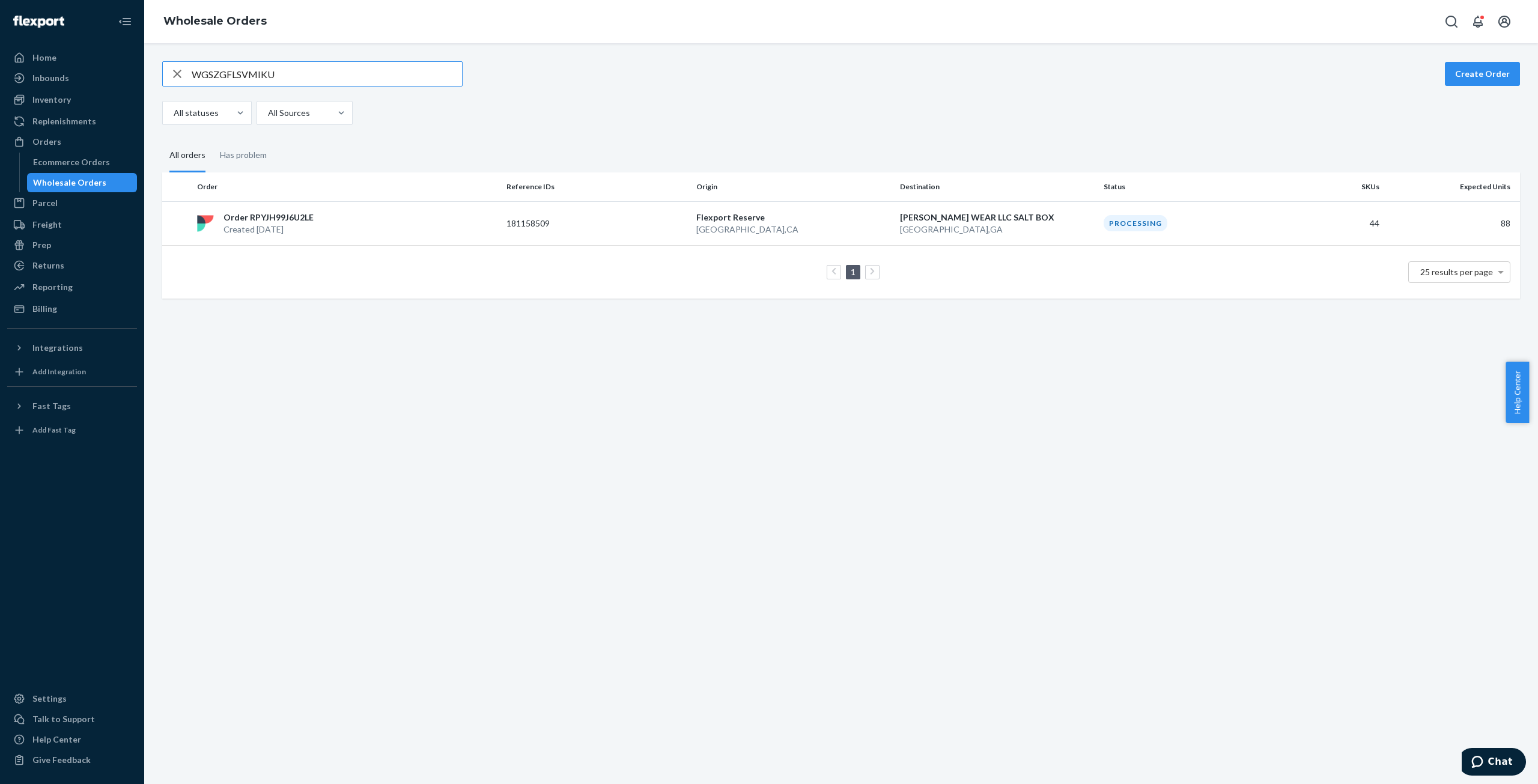
click at [227, 76] on input "WGSZGFLSVMIKU" at bounding box center [326, 73] width 270 height 24
drag, startPoint x: 227, startPoint y: 76, endPoint x: 233, endPoint y: 77, distance: 6.1
click at [228, 76] on input "WGSZGFLSVMIKU" at bounding box center [326, 73] width 270 height 24
type input "WDSELCNT9SD9I"
drag, startPoint x: 275, startPoint y: 219, endPoint x: 368, endPoint y: 227, distance: 93.3
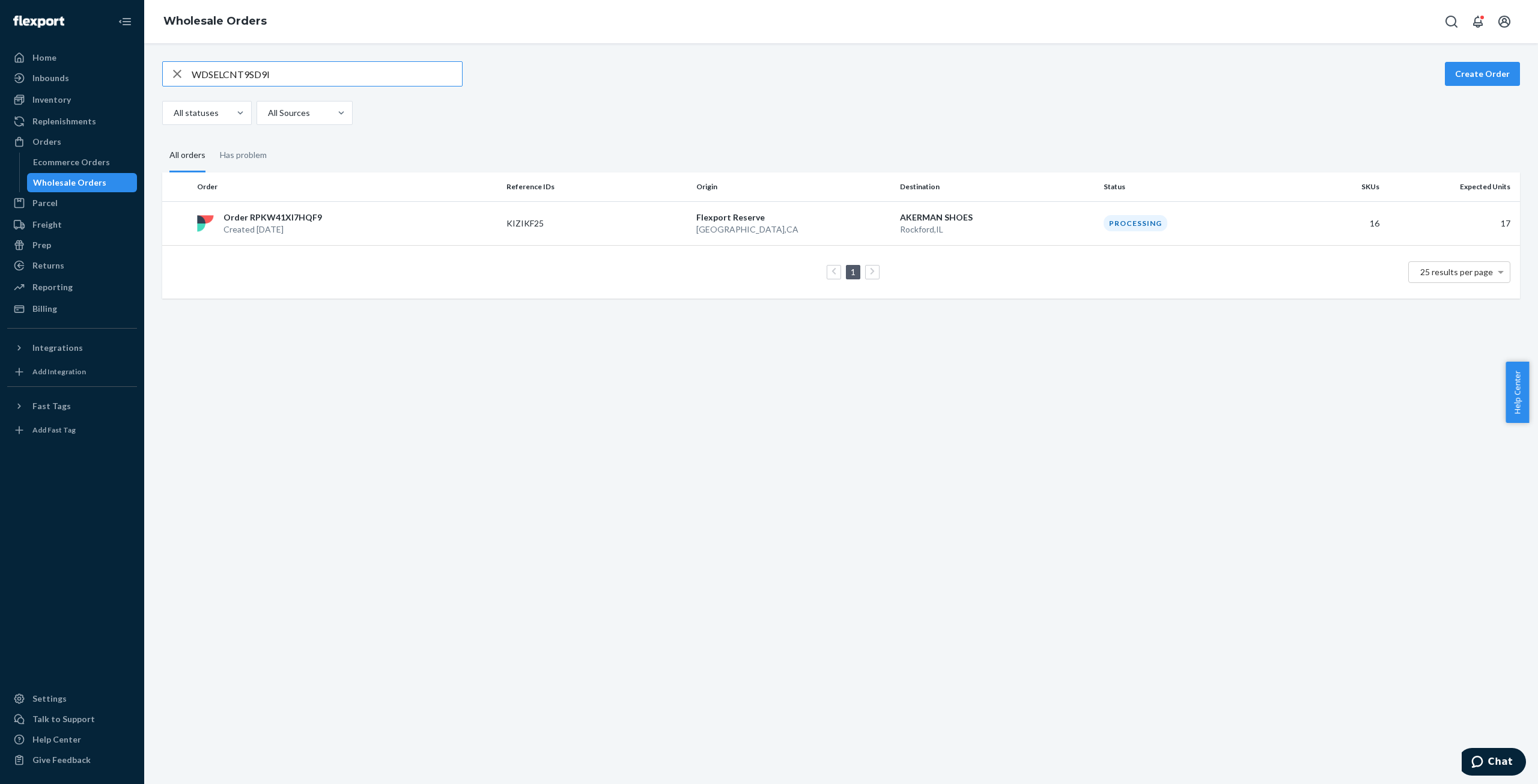
click at [278, 219] on p "Order RPKW41XI7HQF9" at bounding box center [273, 217] width 99 height 12
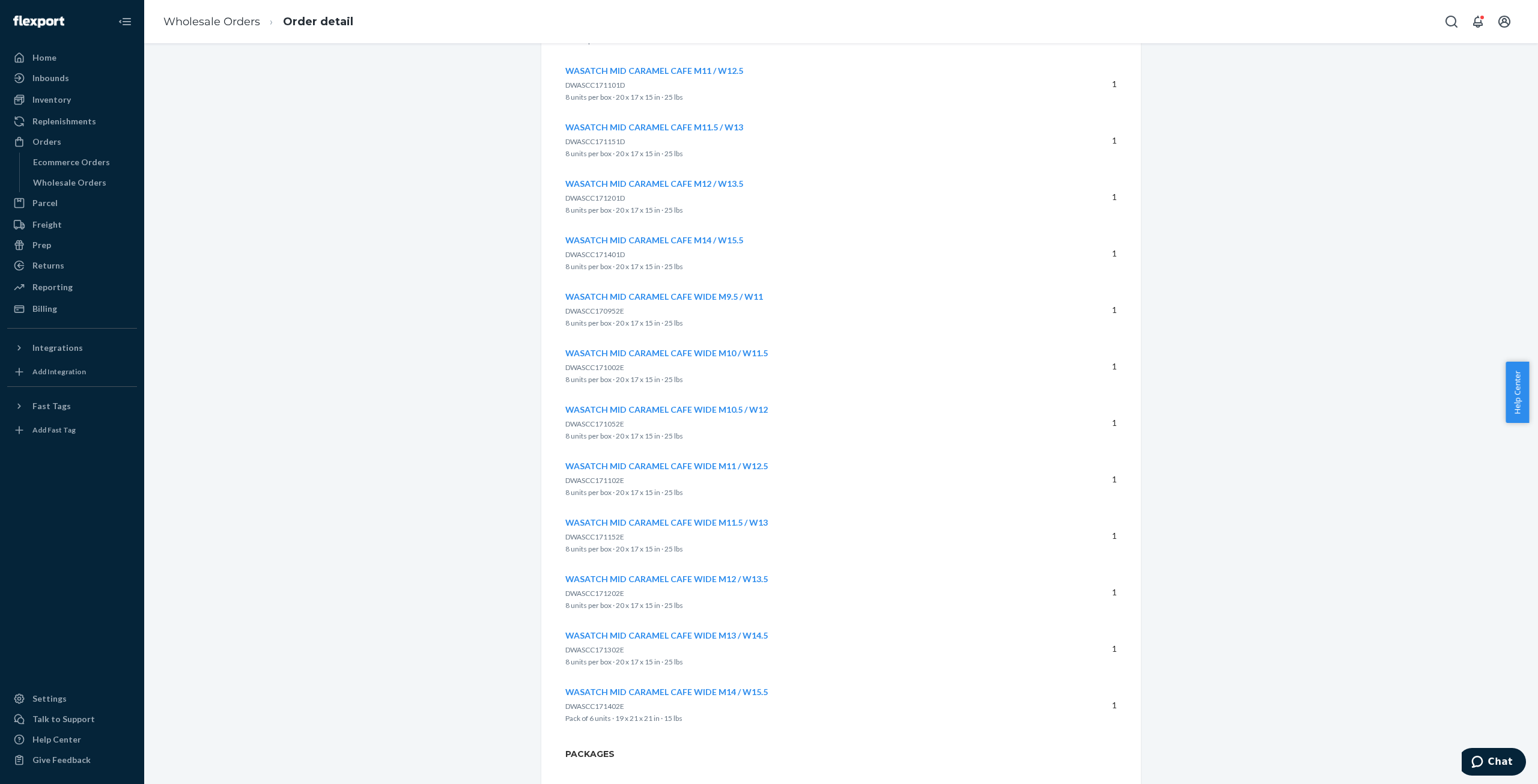
scroll to position [824, 0]
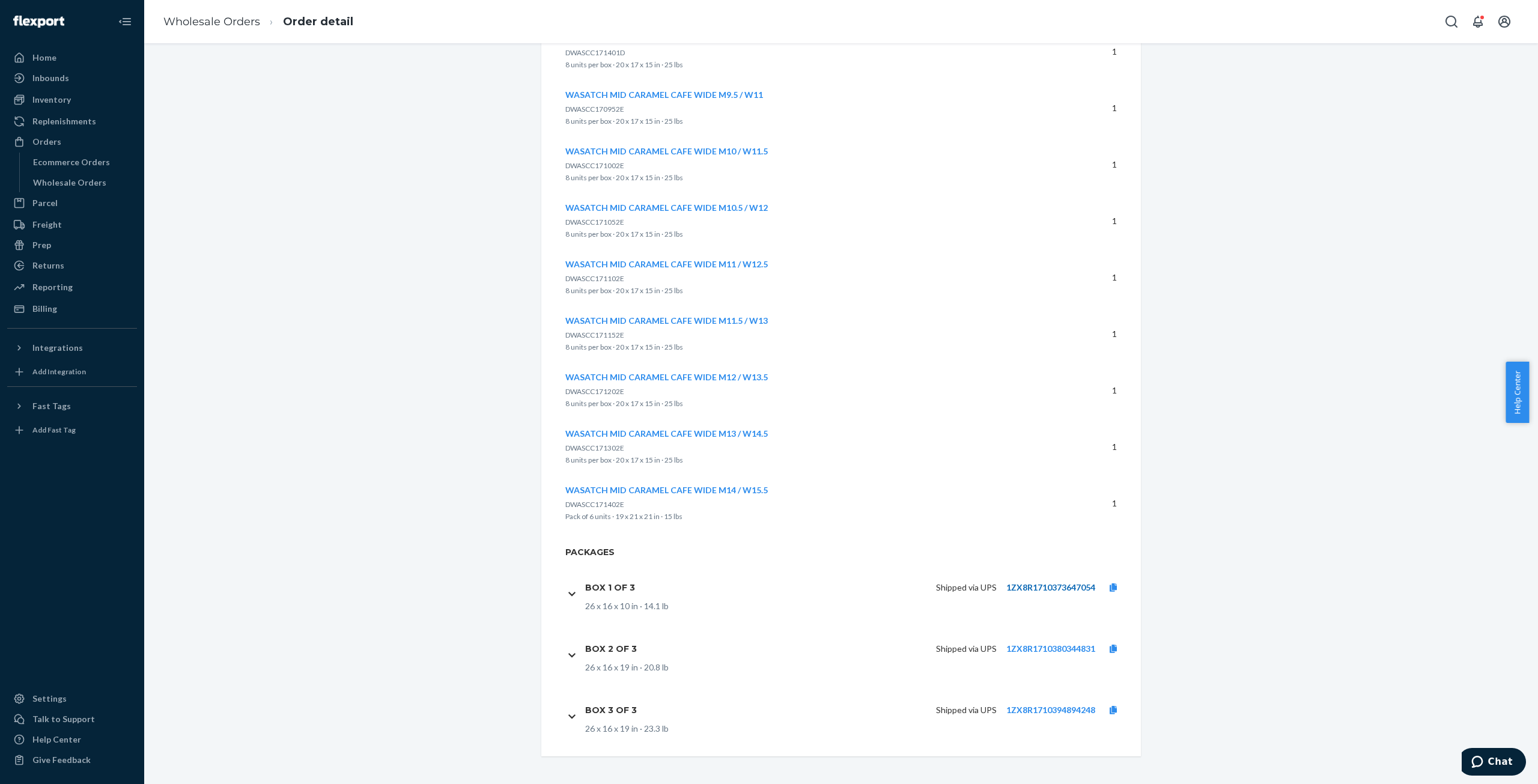
click at [1055, 583] on link "1ZX8R1710373647054" at bounding box center [1051, 587] width 89 height 10
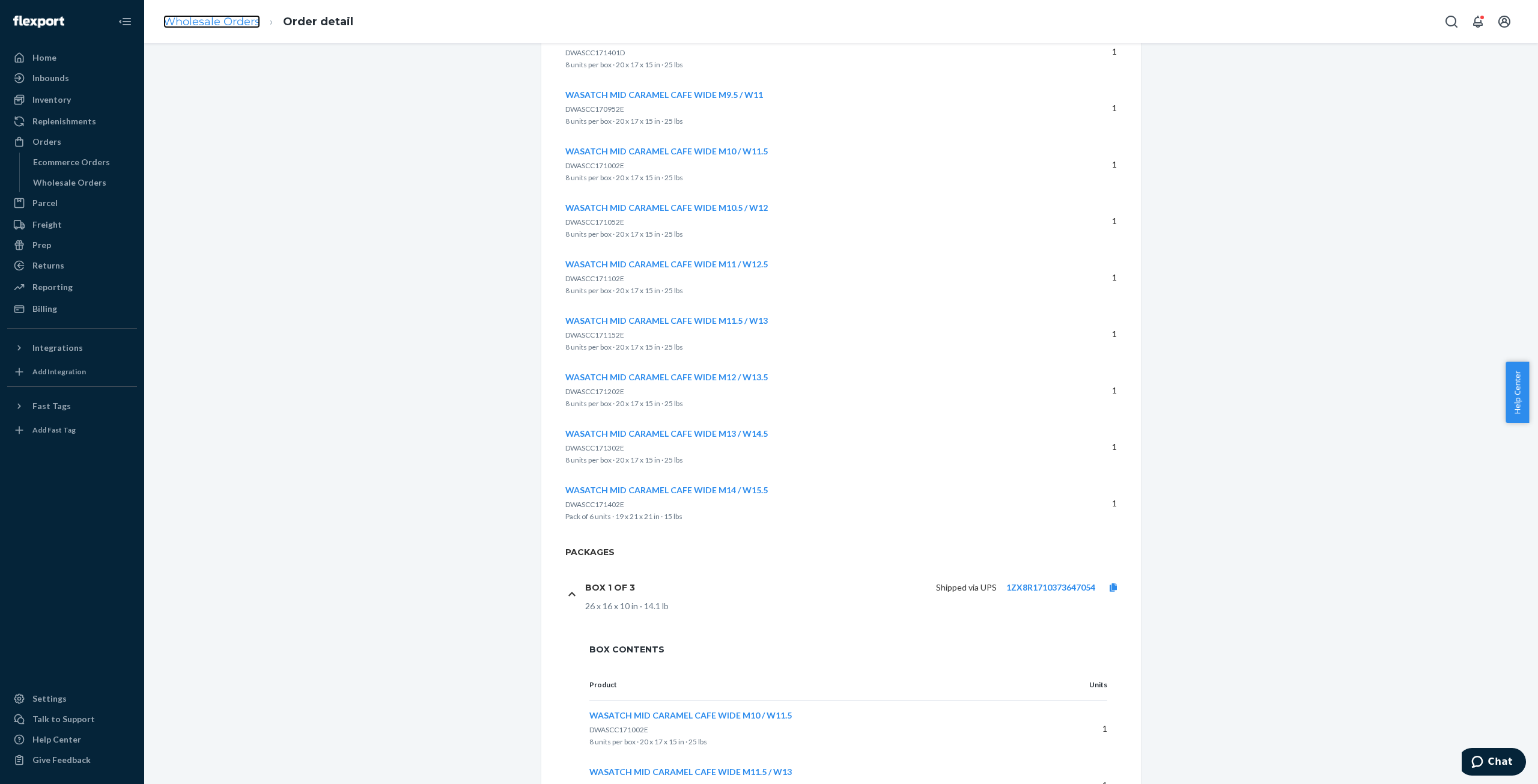
click at [195, 18] on link "Wholesale Orders" at bounding box center [211, 21] width 97 height 13
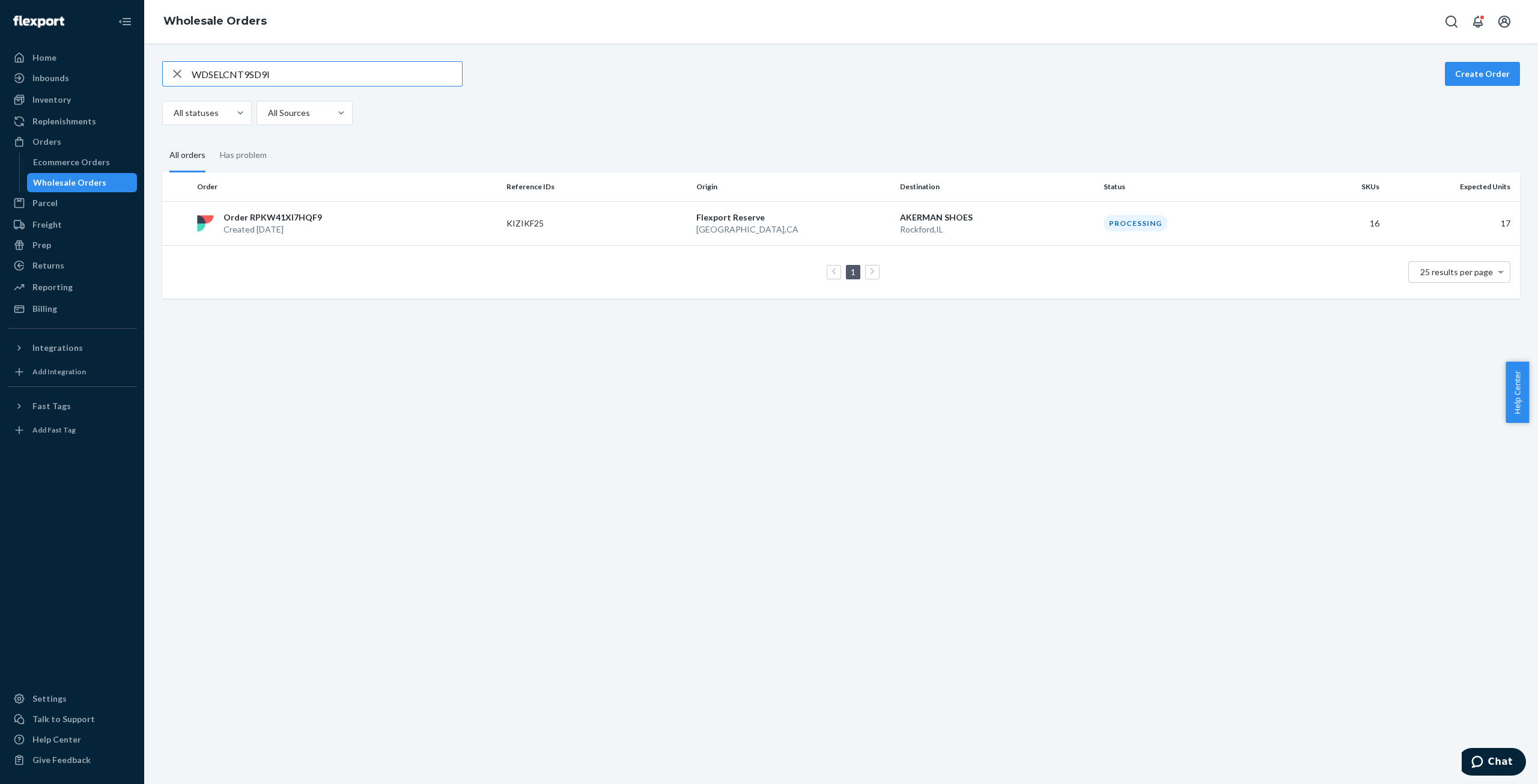
click at [213, 74] on input "WDSELCNT9SD9I" at bounding box center [326, 73] width 270 height 24
type input "WGSZGFLSVMIKU"
drag, startPoint x: 277, startPoint y: 224, endPoint x: 283, endPoint y: 223, distance: 6.1
click at [277, 224] on p "Created [DATE]" at bounding box center [269, 230] width 90 height 12
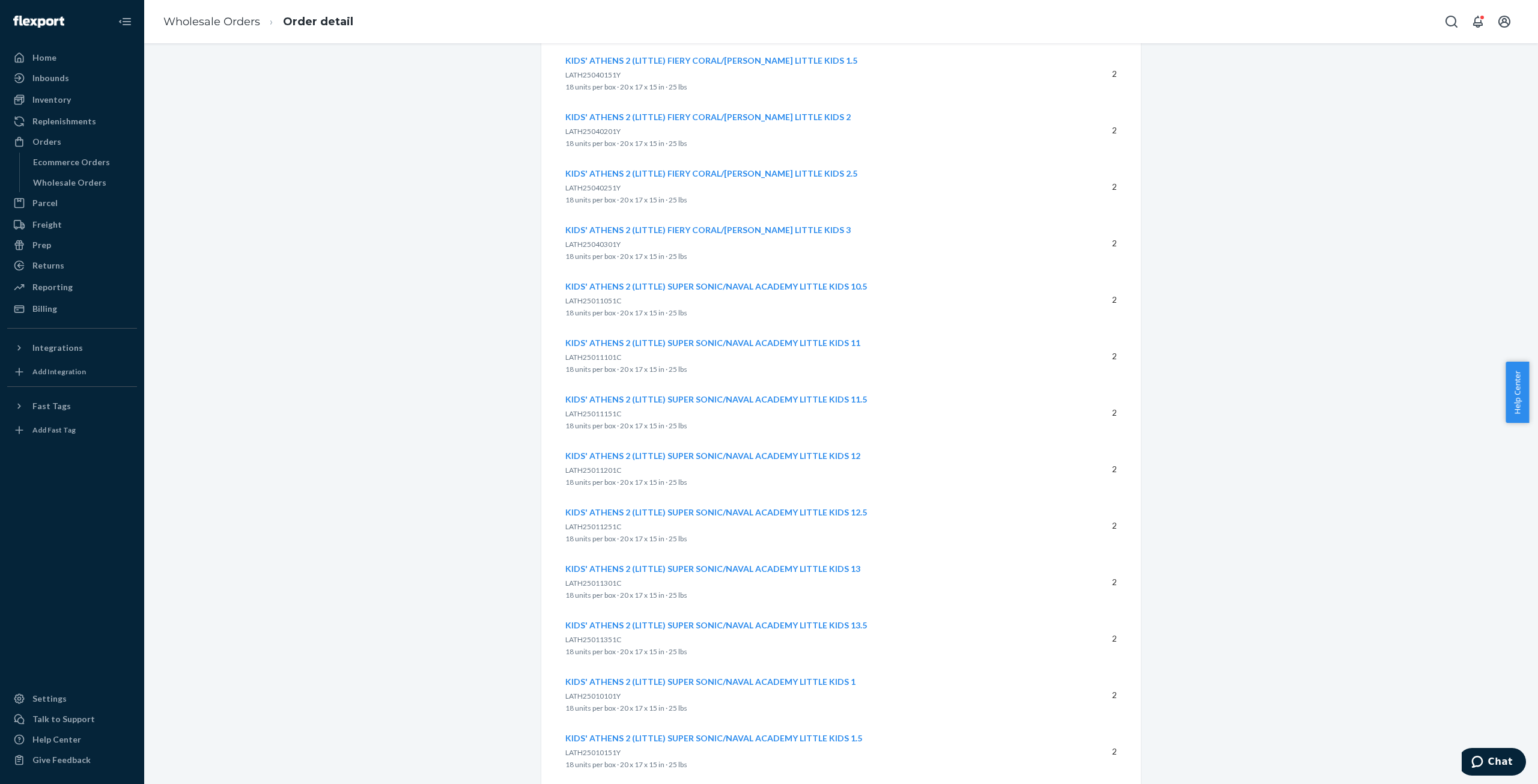
scroll to position [2210, 0]
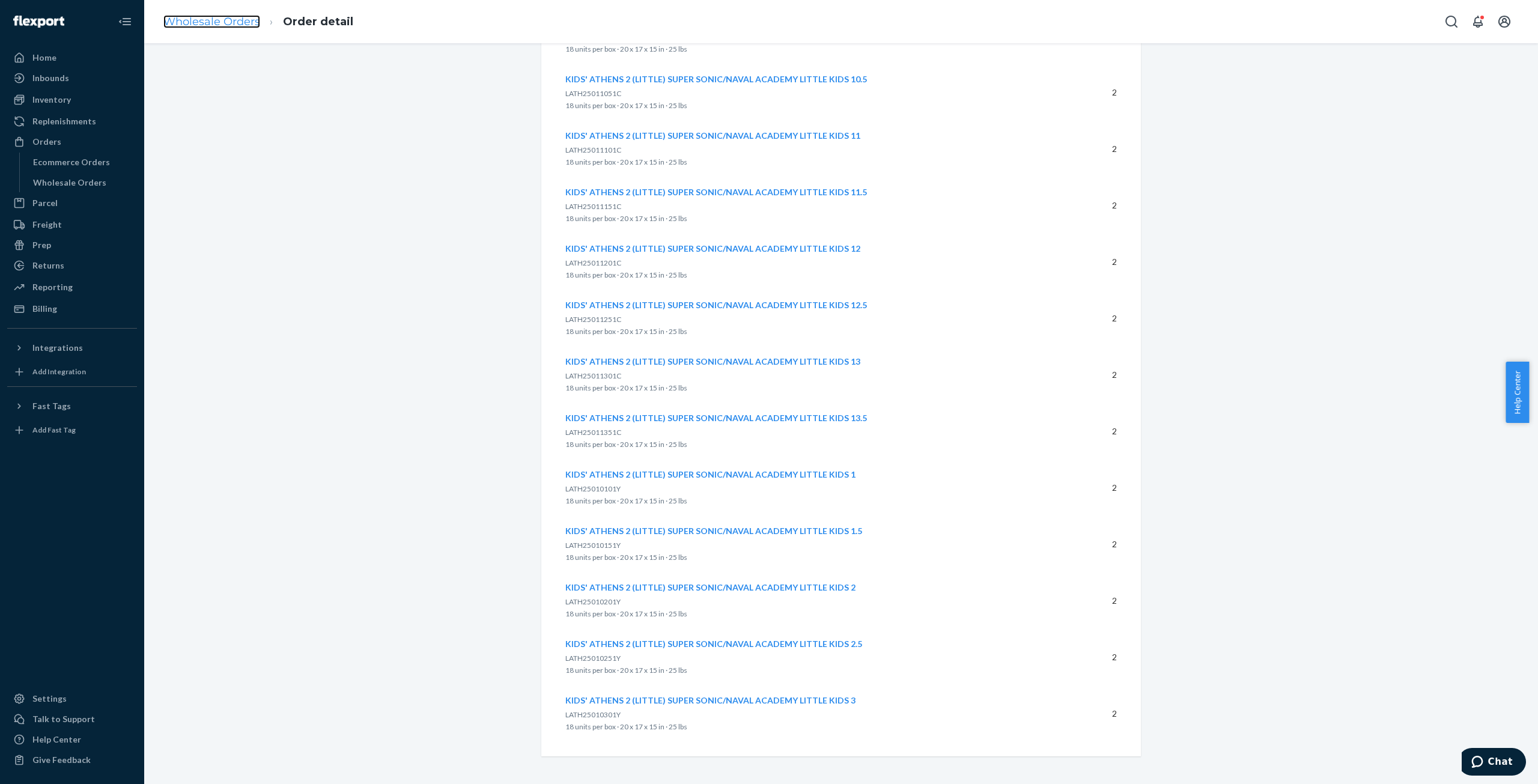
click at [179, 19] on link "Wholesale Orders" at bounding box center [211, 21] width 97 height 13
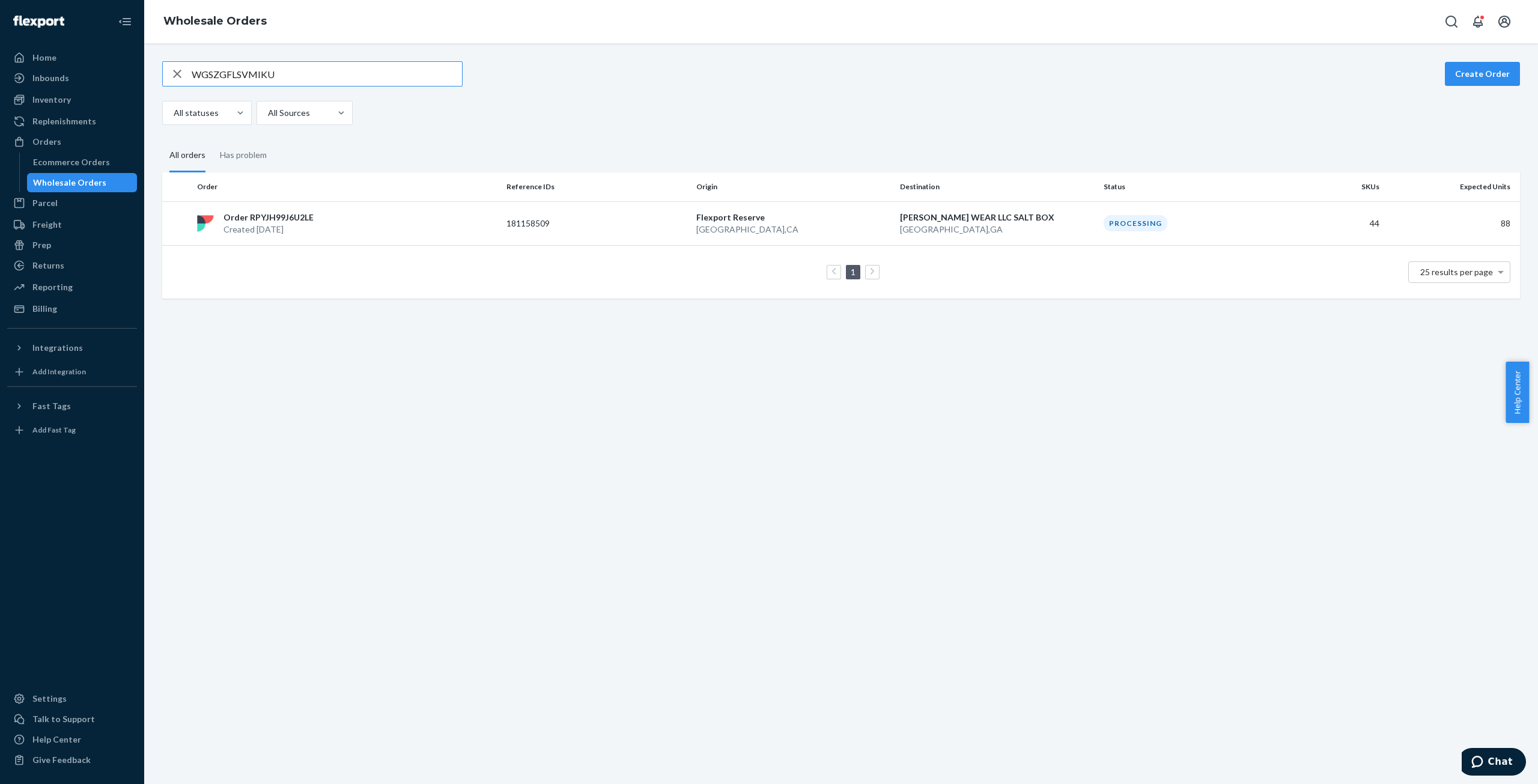
click at [221, 66] on input "WGSZGFLSVMIKU" at bounding box center [326, 73] width 270 height 24
type input "WSG5QVWF8X4O1"
click at [275, 222] on p "Order RPIRR5YFVYP0Q" at bounding box center [270, 217] width 94 height 12
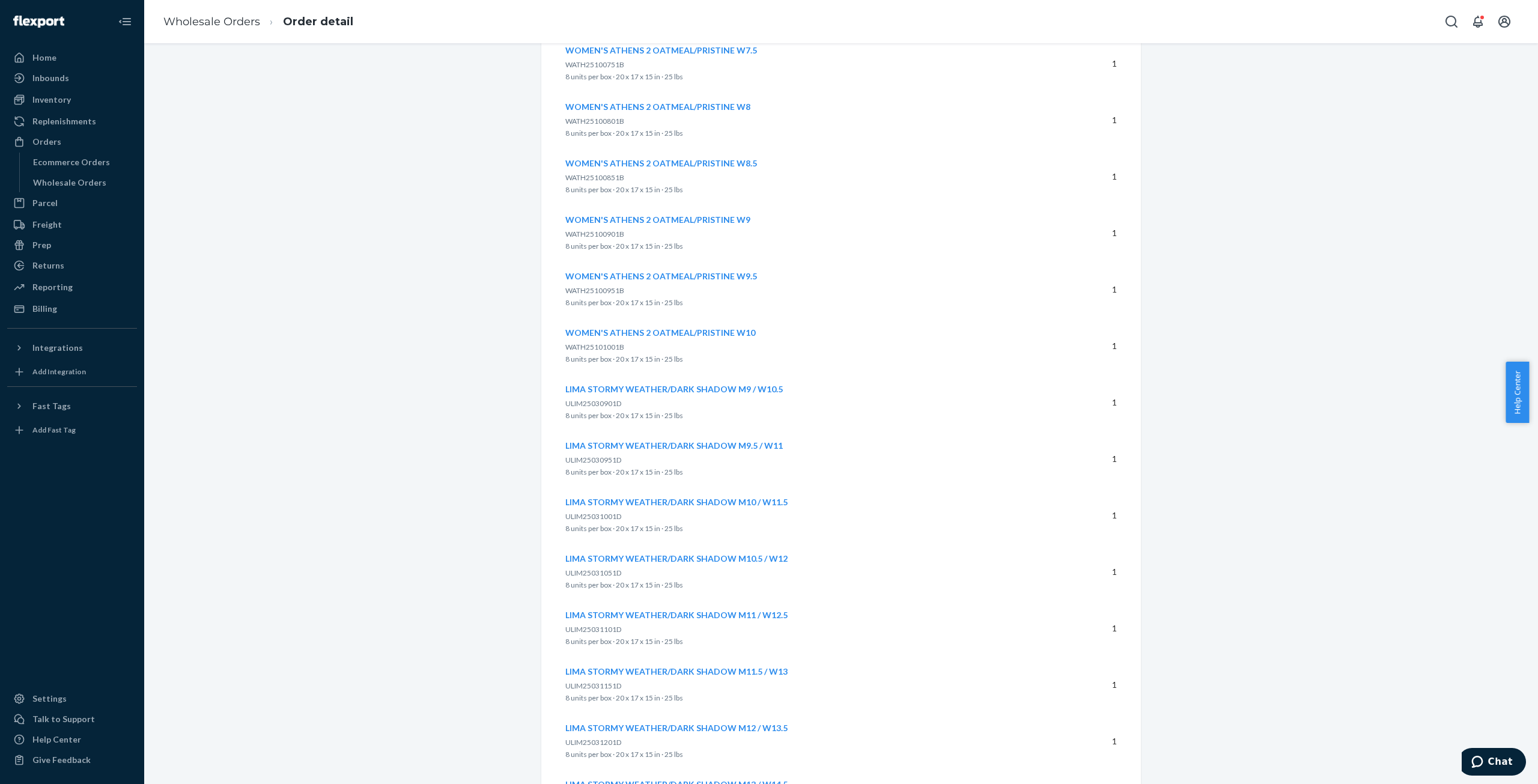
scroll to position [557, 0]
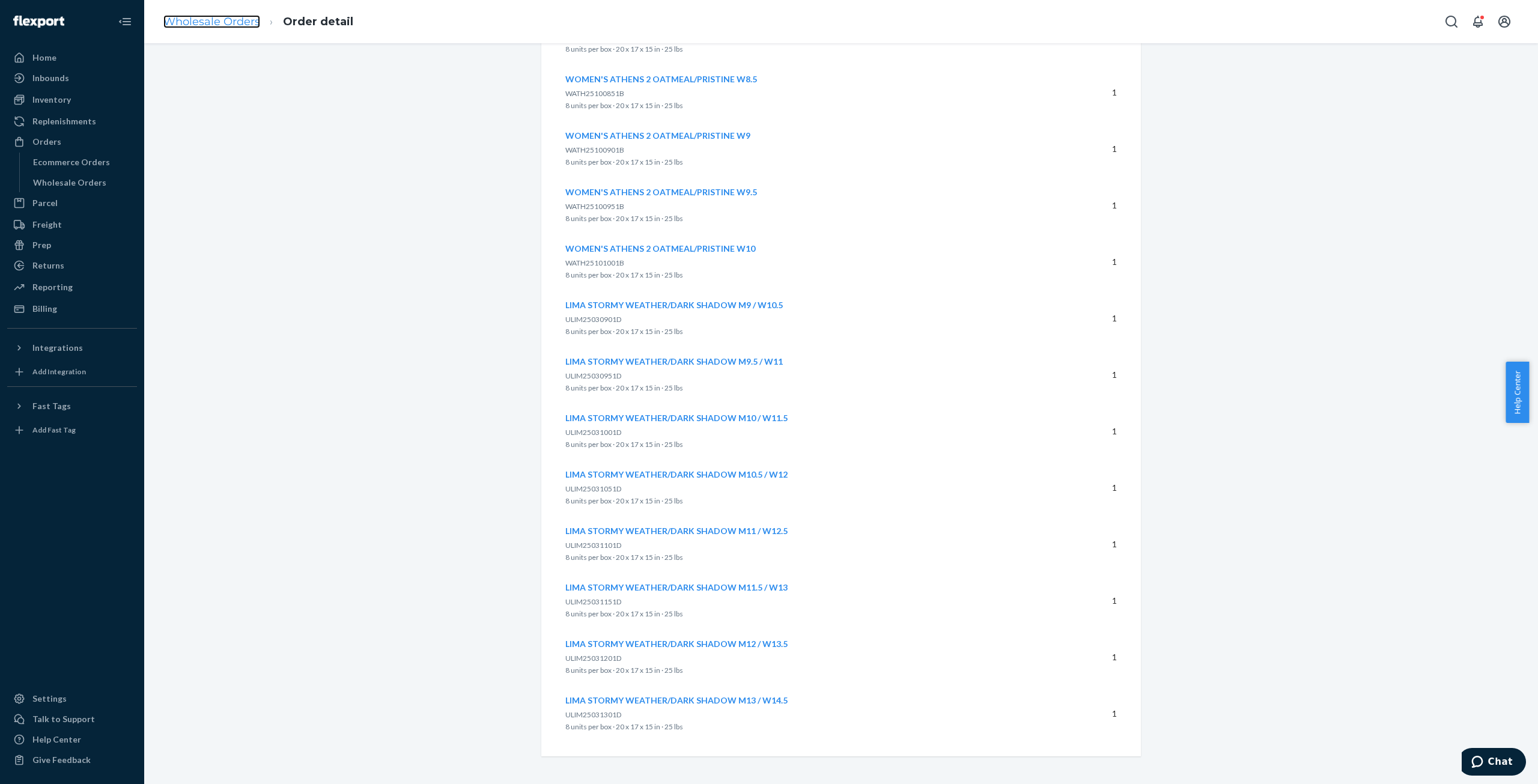
click at [206, 18] on link "Wholesale Orders" at bounding box center [211, 21] width 97 height 13
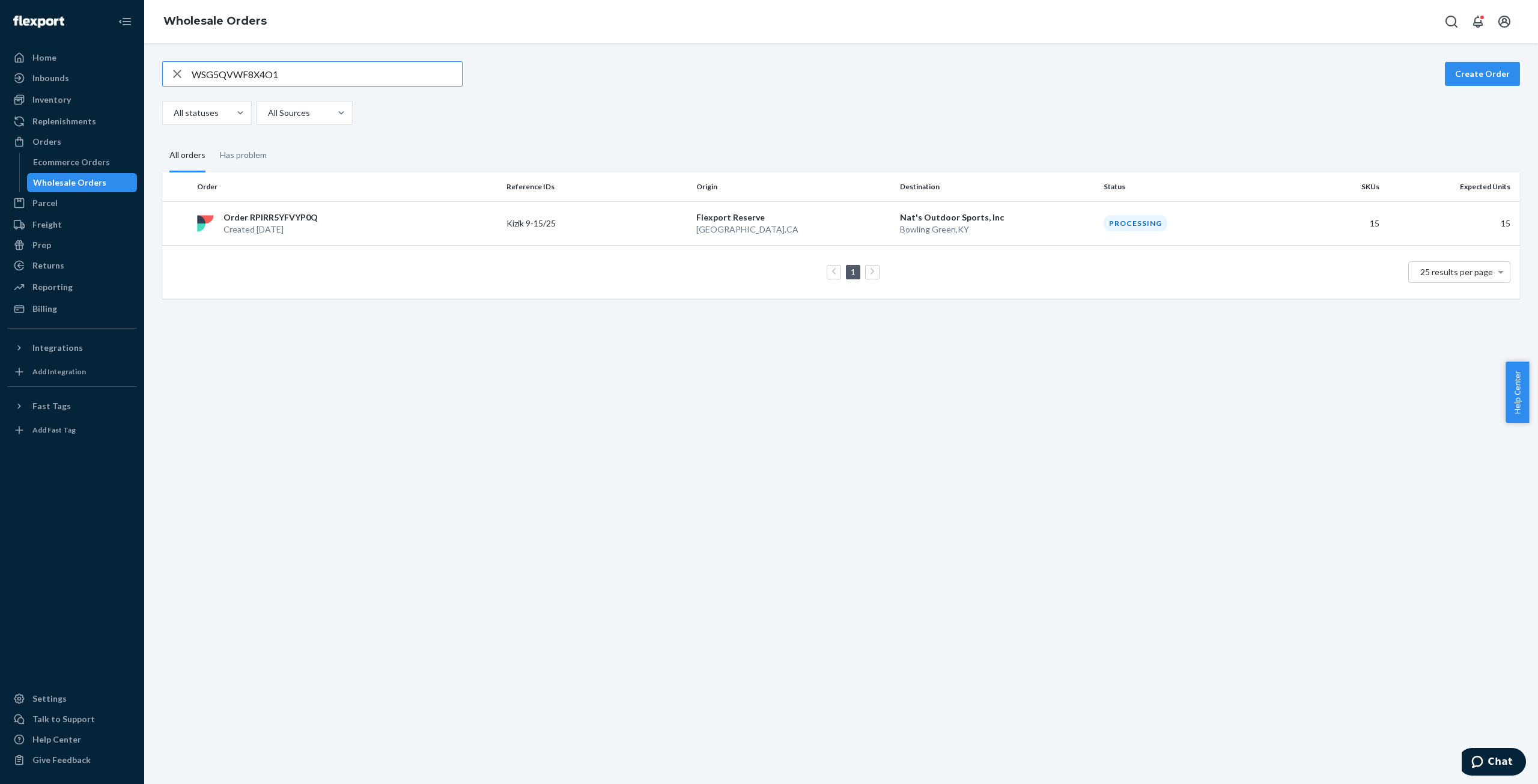
click at [227, 66] on input "WSG5QVWF8X4O1" at bounding box center [326, 73] width 270 height 24
type input "W7YY20C405H5L"
drag, startPoint x: 254, startPoint y: 229, endPoint x: 381, endPoint y: 237, distance: 127.3
click at [256, 229] on p "Created [DATE]" at bounding box center [269, 231] width 92 height 12
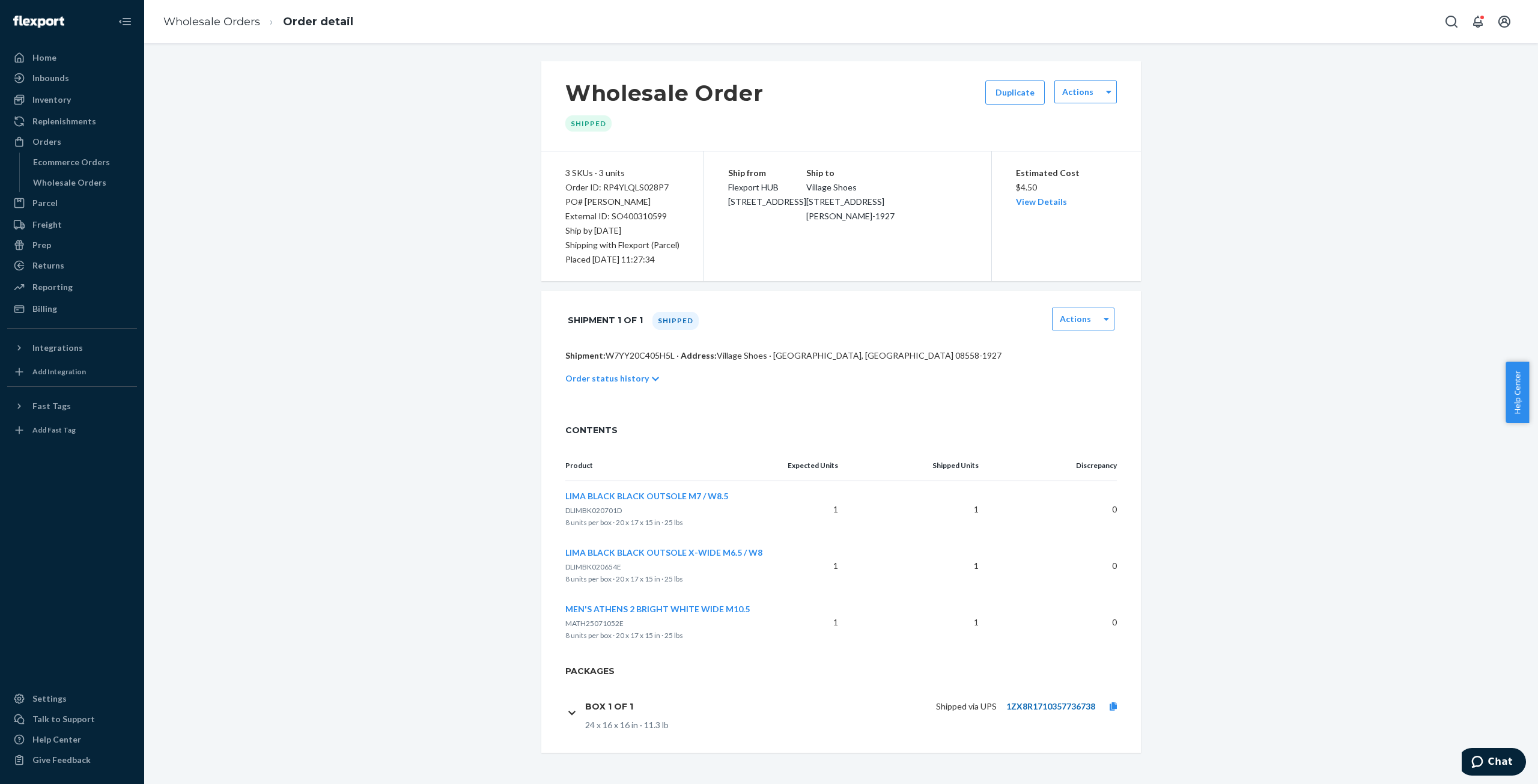
click at [1044, 702] on link "1ZX8R1710357736738" at bounding box center [1051, 706] width 89 height 10
click at [1110, 704] on icon at bounding box center [1114, 706] width 7 height 9
click at [253, 18] on link "Wholesale Orders" at bounding box center [211, 21] width 97 height 13
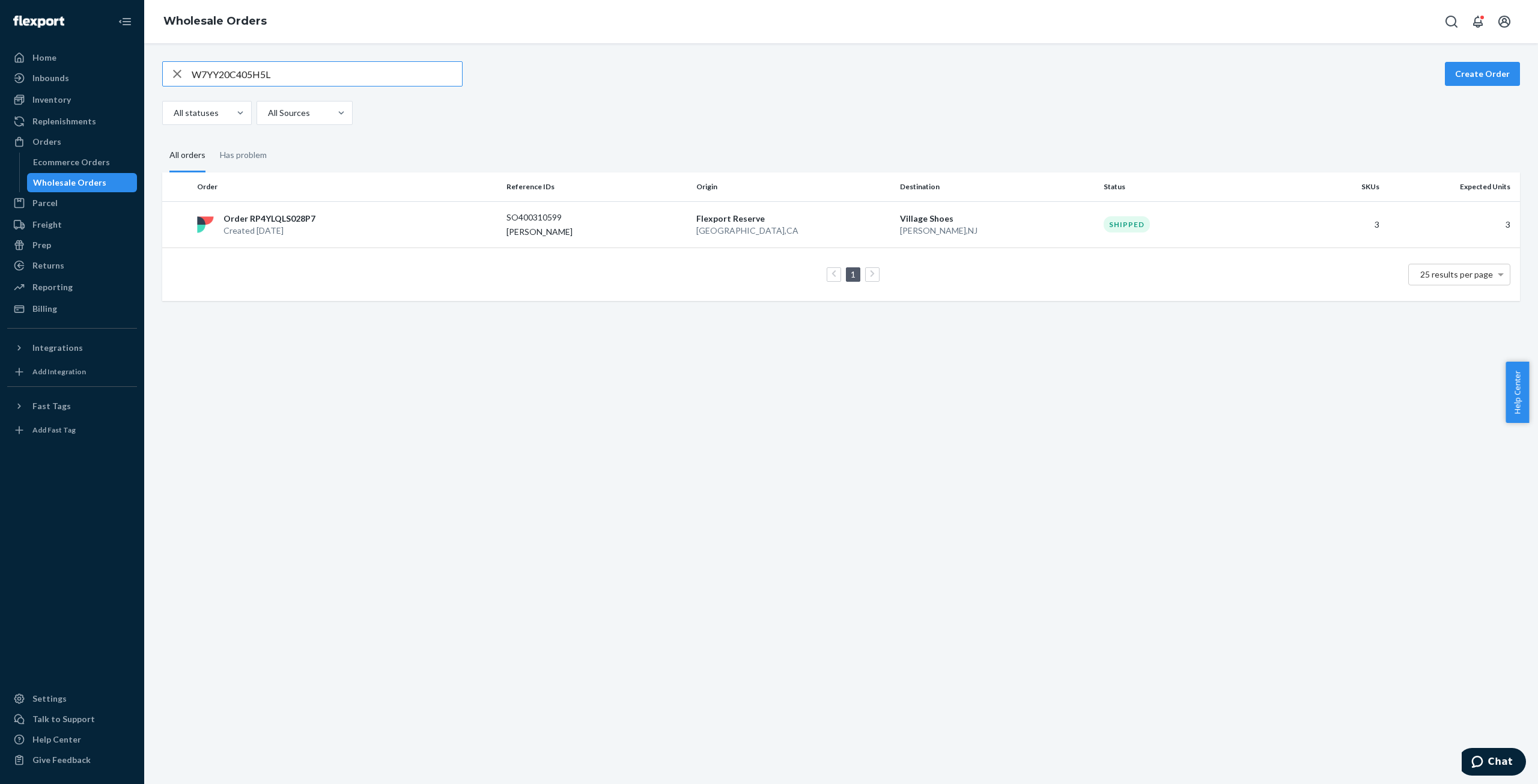
click at [249, 73] on input "W7YY20C405H5L" at bounding box center [326, 73] width 270 height 24
type input "WLKTAO92XZISX"
click at [294, 225] on p "Created [DATE]" at bounding box center [276, 230] width 105 height 12
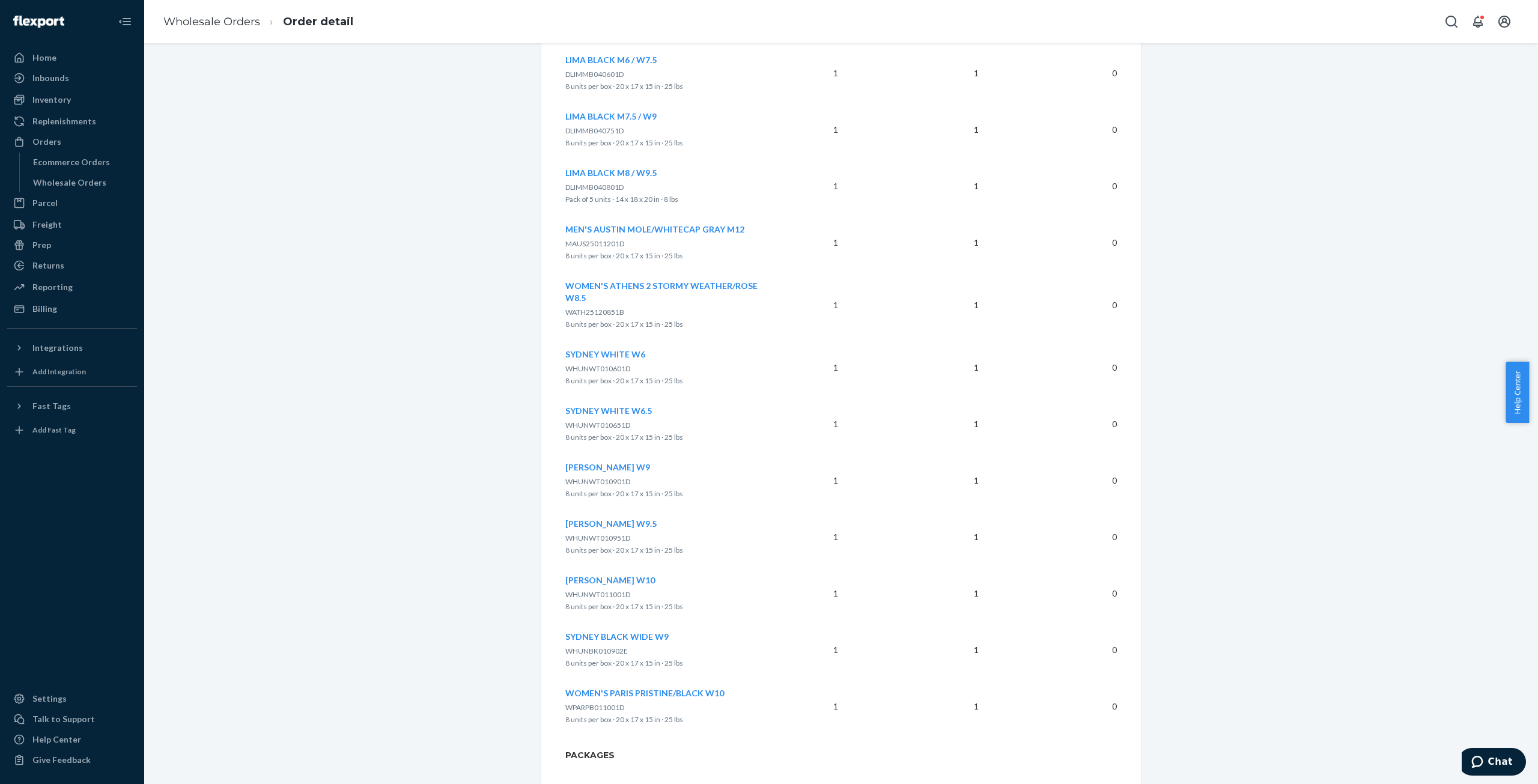
scroll to position [907, 0]
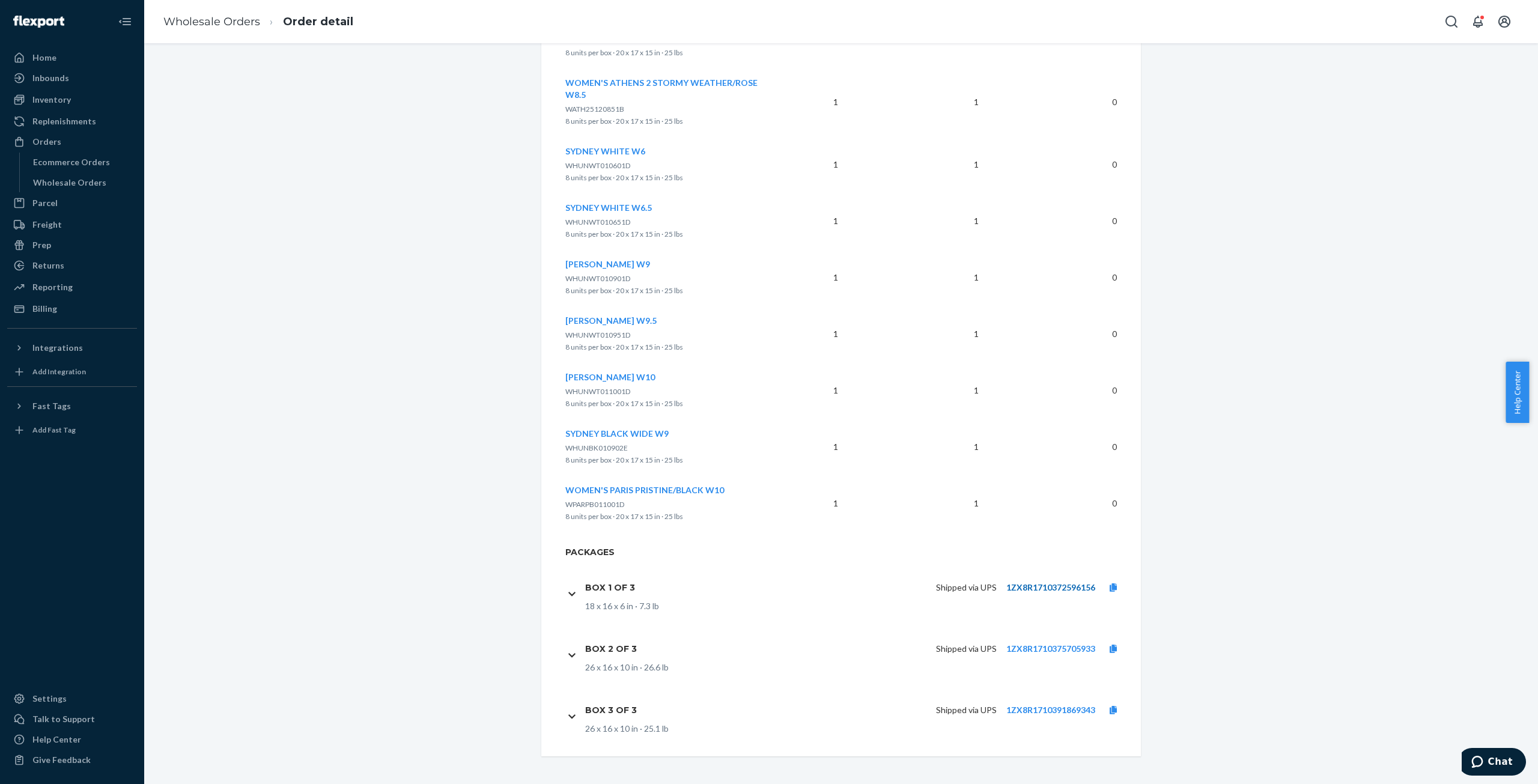
click at [1071, 586] on link "1ZX8R1710372596156" at bounding box center [1051, 587] width 89 height 10
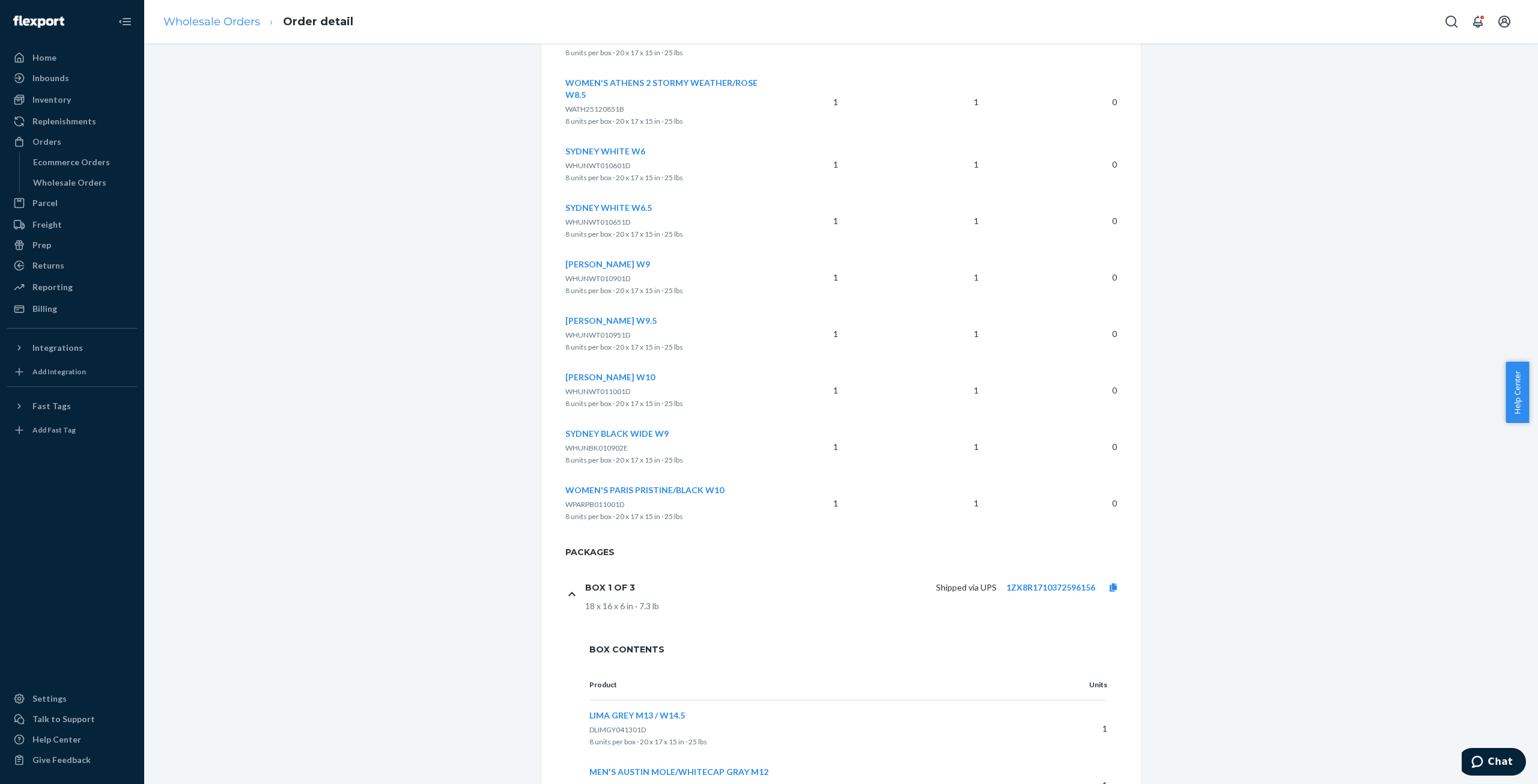
drag, startPoint x: 190, startPoint y: 12, endPoint x: 192, endPoint y: 20, distance: 8.2
click at [191, 12] on ol "Wholesale Orders Order detail" at bounding box center [258, 22] width 209 height 36
click at [192, 23] on link "Wholesale Orders" at bounding box center [211, 21] width 97 height 13
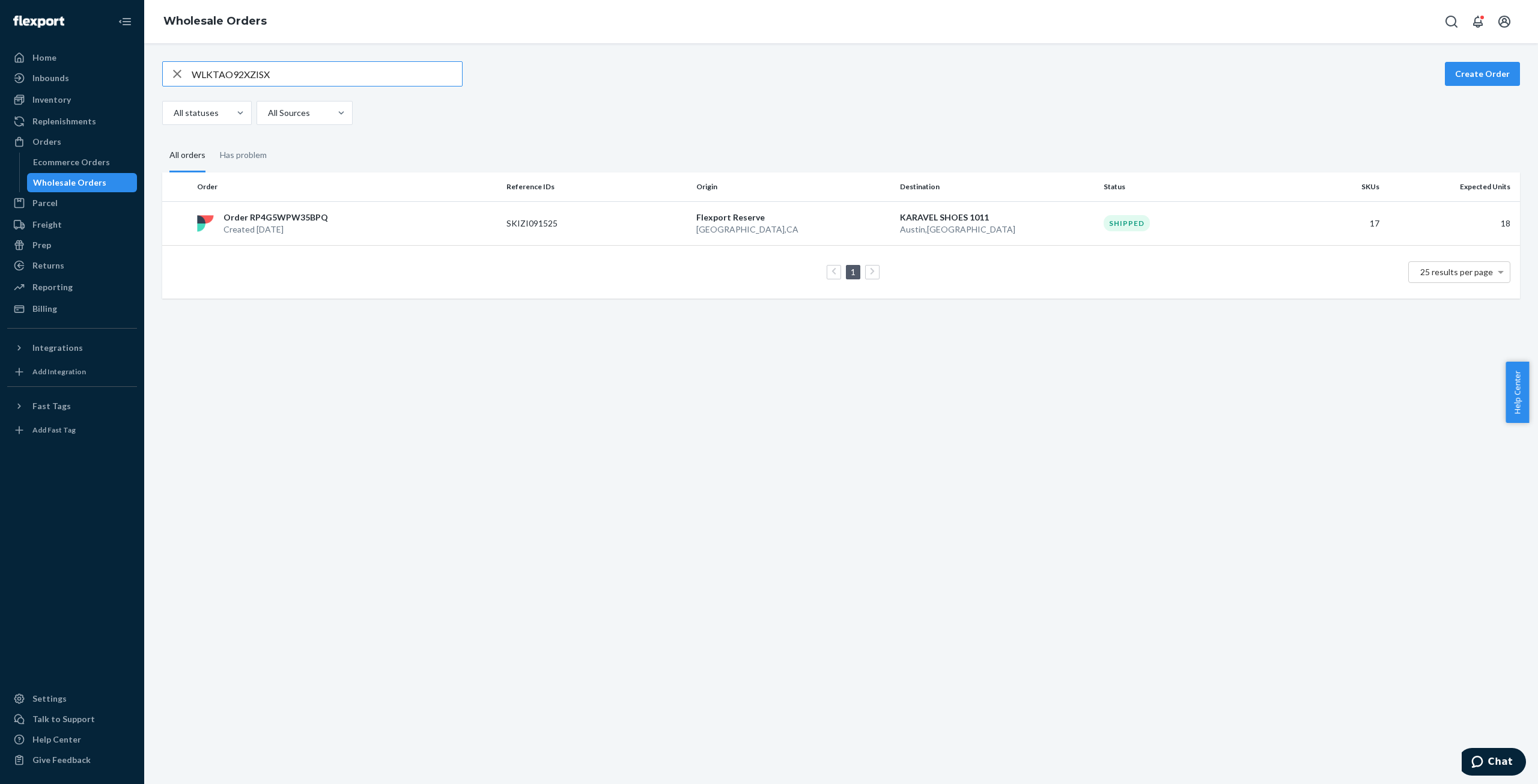
click at [211, 75] on input "WLKTAO92XZISX" at bounding box center [326, 73] width 270 height 24
type input "W73KJ81DIXLT5"
click at [280, 219] on p "Order RP8E3AVNPOXFV" at bounding box center [273, 219] width 99 height 12
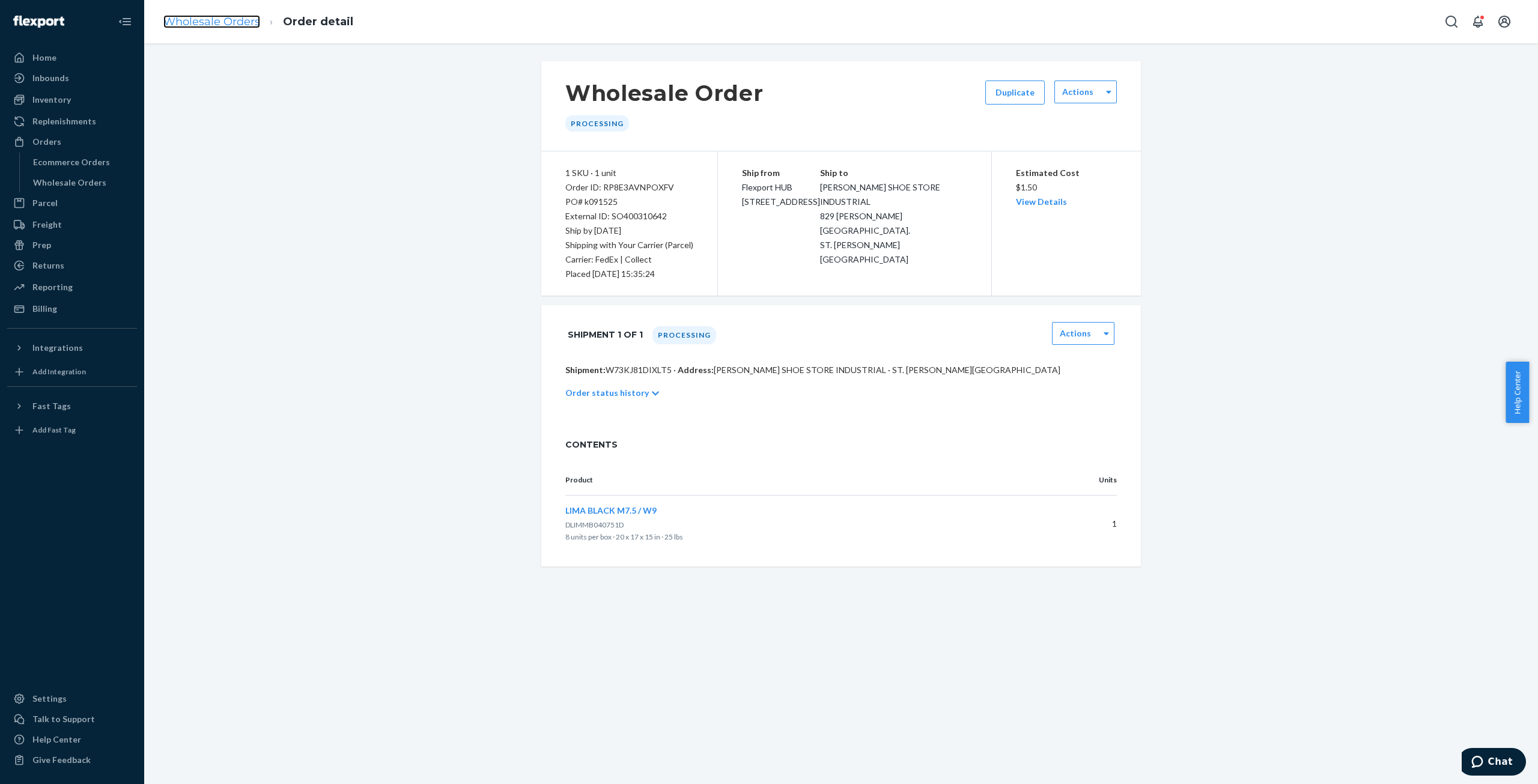
click at [224, 20] on link "Wholesale Orders" at bounding box center [211, 21] width 97 height 13
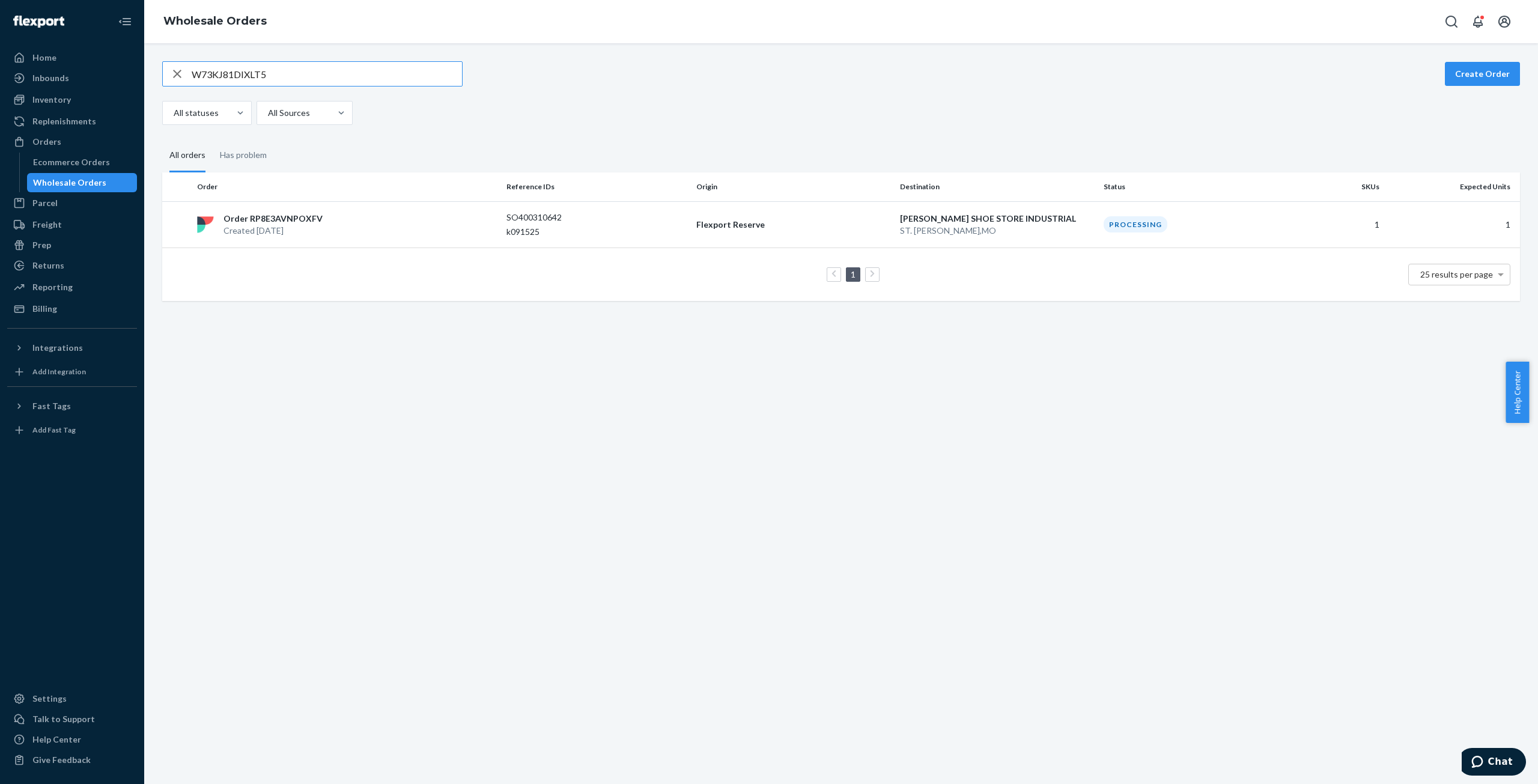
click at [229, 66] on input "W73KJ81DIXLT5" at bounding box center [326, 73] width 270 height 24
type input "W7PFYX32T0ZPP"
click at [258, 225] on p "Created [DATE]" at bounding box center [272, 230] width 97 height 12
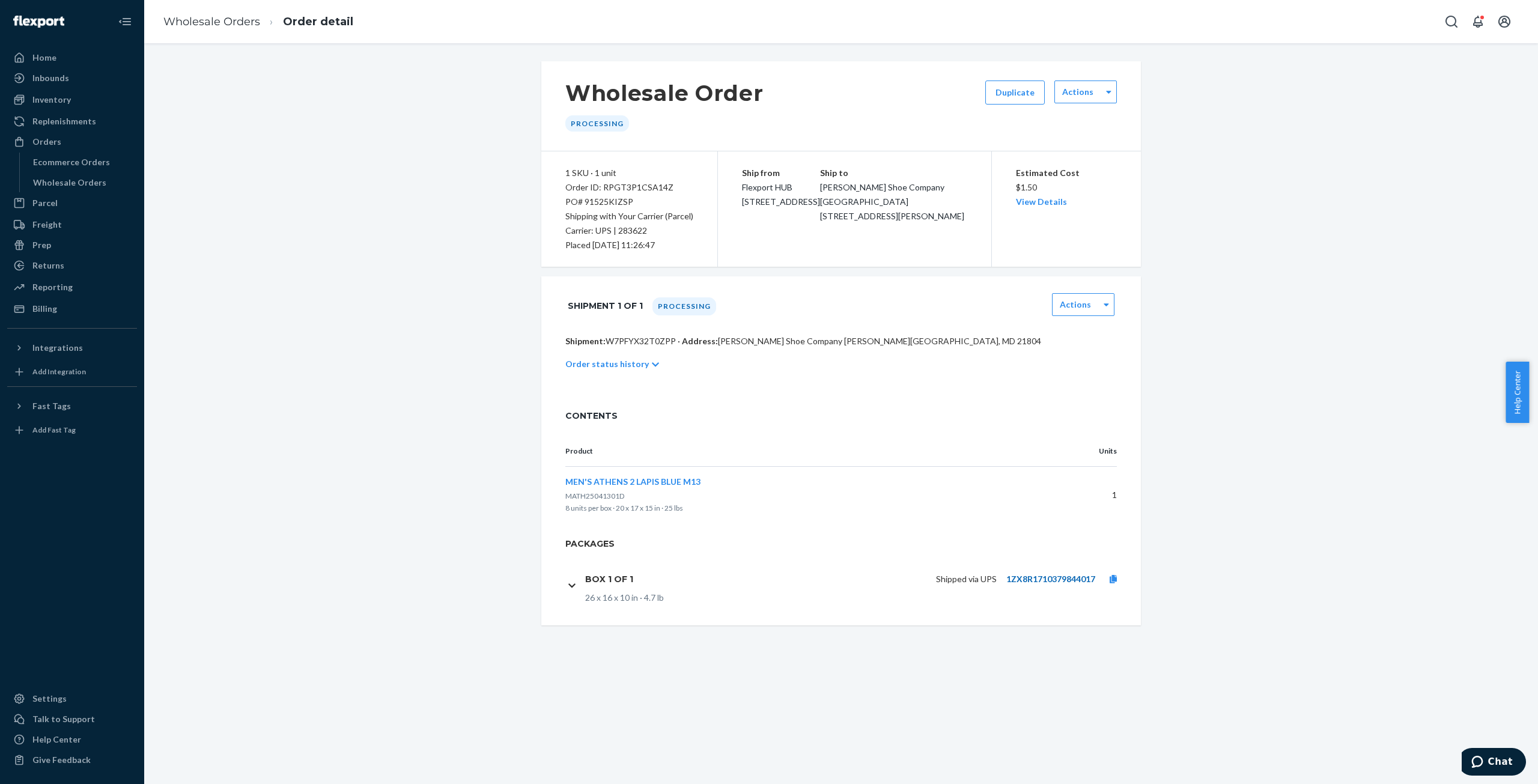
click at [1064, 577] on link "1ZX8R1710379844017" at bounding box center [1051, 579] width 89 height 10
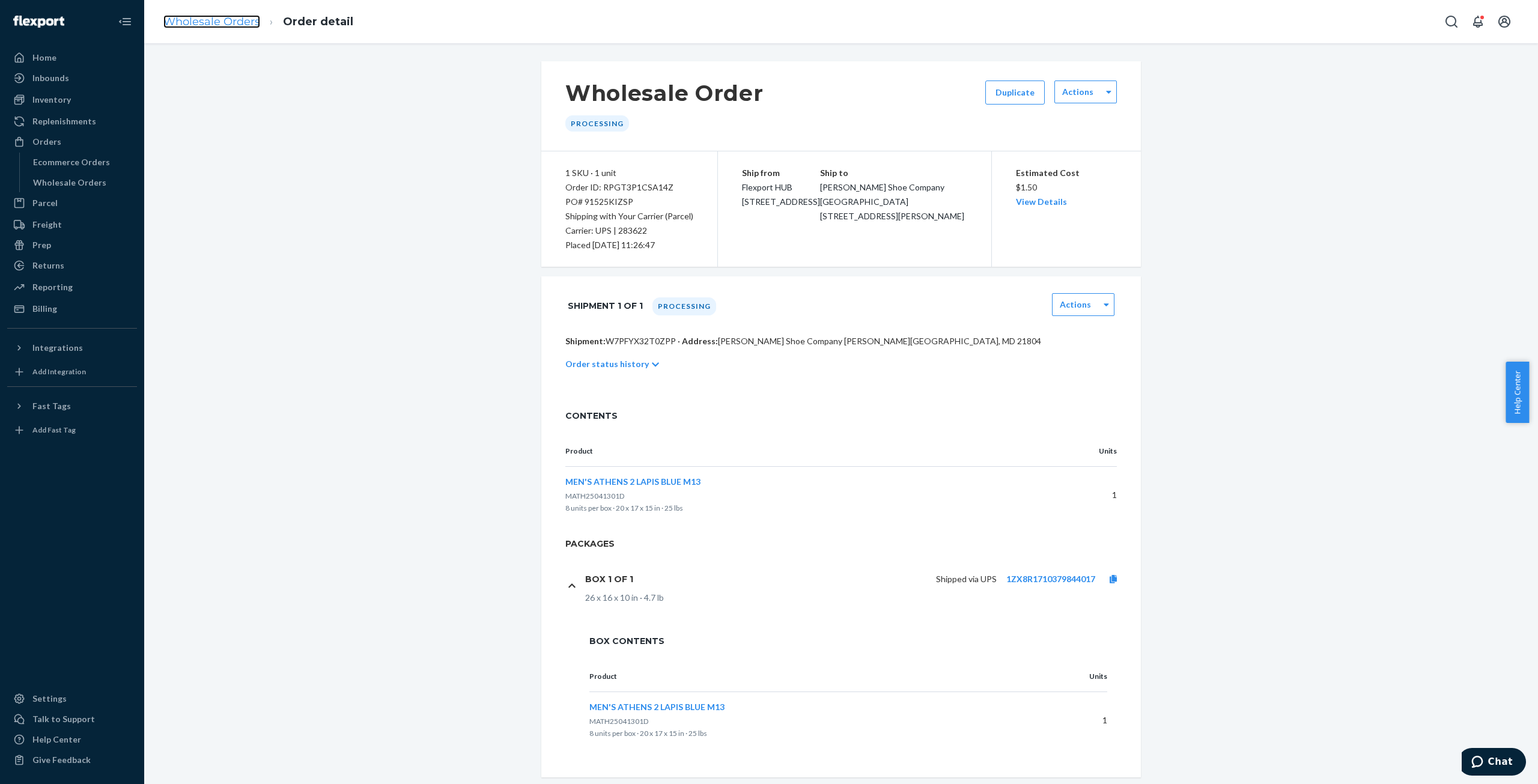
click at [190, 23] on link "Wholesale Orders" at bounding box center [211, 21] width 97 height 13
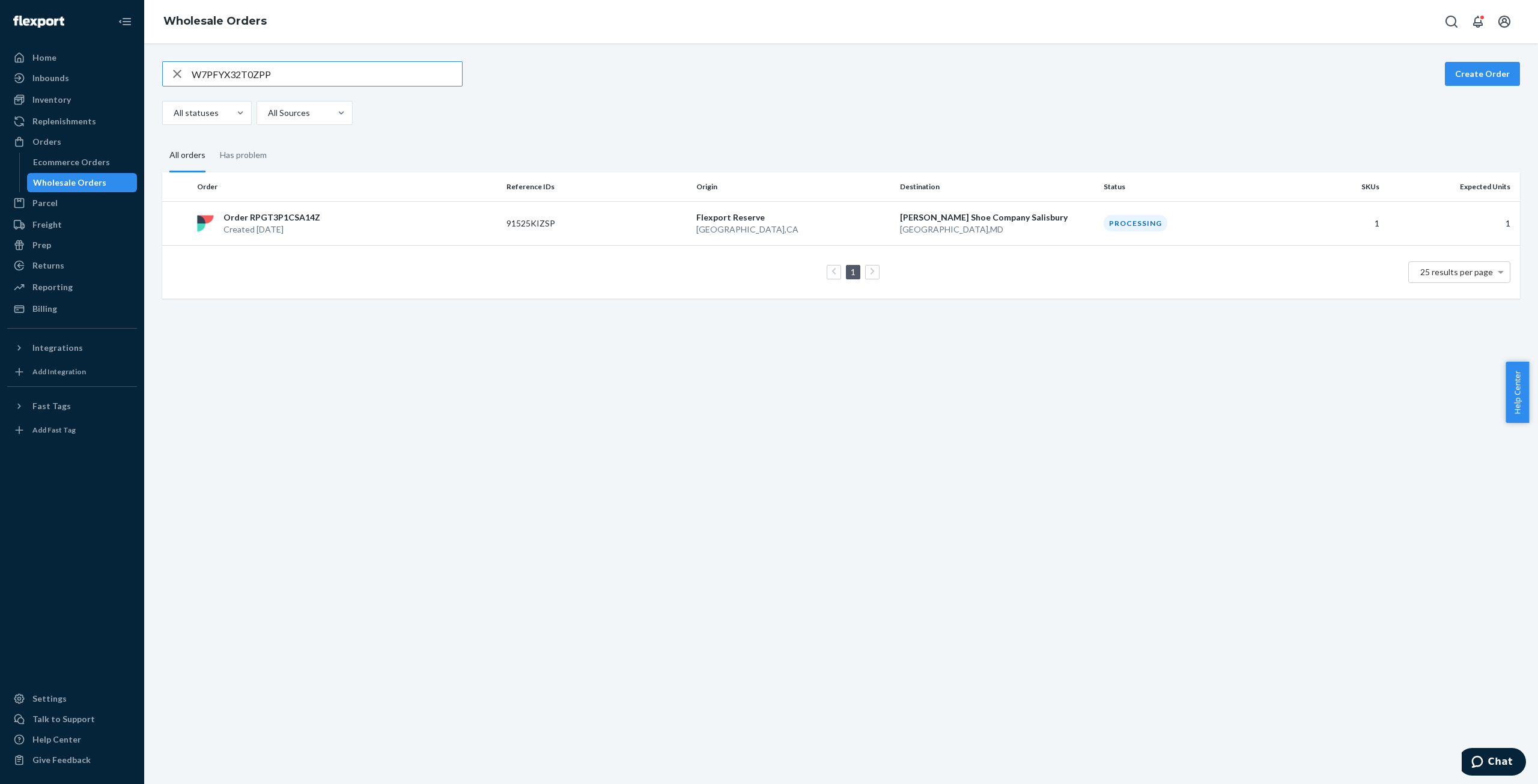
click at [209, 73] on input "W7PFYX32T0ZPP" at bounding box center [326, 73] width 270 height 24
type input "WPJ9GXB2QNJ8I"
drag, startPoint x: 254, startPoint y: 228, endPoint x: 333, endPoint y: 233, distance: 79.2
click at [255, 228] on p "Created [DATE]" at bounding box center [271, 230] width 95 height 12
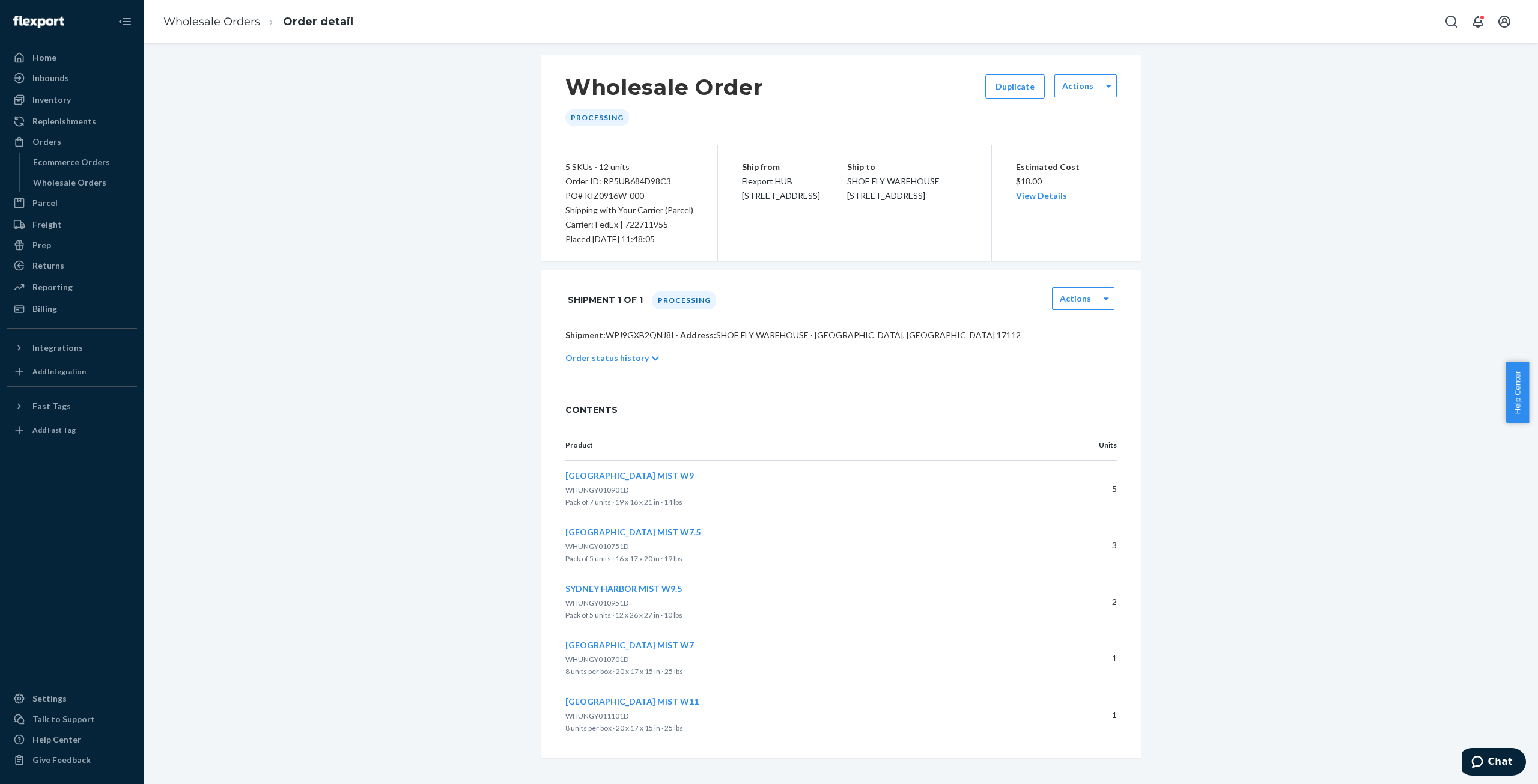
scroll to position [7, 0]
click at [229, 20] on link "Wholesale Orders" at bounding box center [211, 21] width 97 height 13
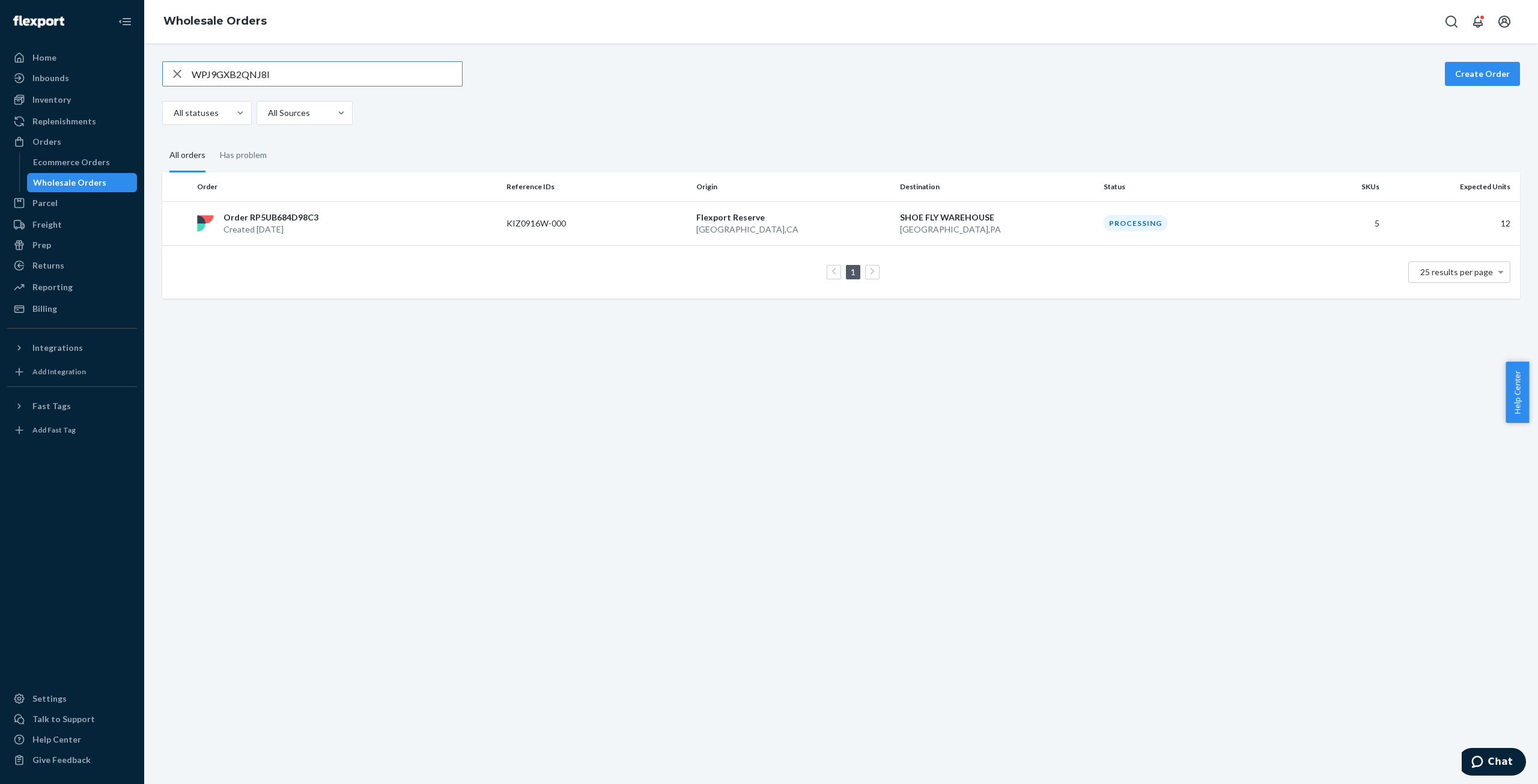
click at [234, 76] on input "WPJ9GXB2QNJ8I" at bounding box center [326, 73] width 270 height 24
type input "WLAVRW78FX9KG"
drag, startPoint x: 266, startPoint y: 222, endPoint x: 500, endPoint y: 265, distance: 237.9
click at [270, 220] on p "Order RPT7RS691EGCO" at bounding box center [272, 217] width 97 height 12
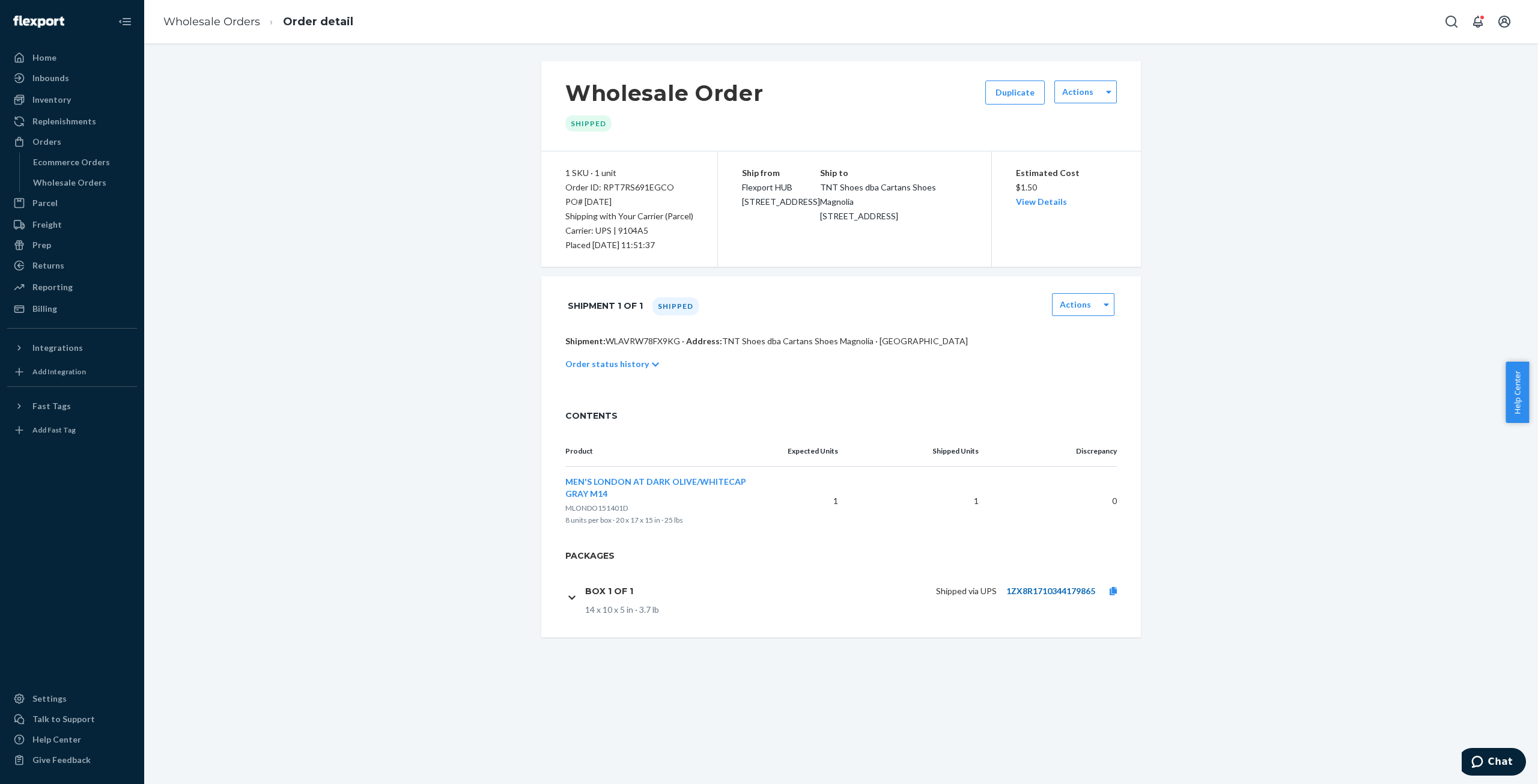
click at [1025, 586] on link "1ZX8R1710344179865" at bounding box center [1051, 591] width 89 height 10
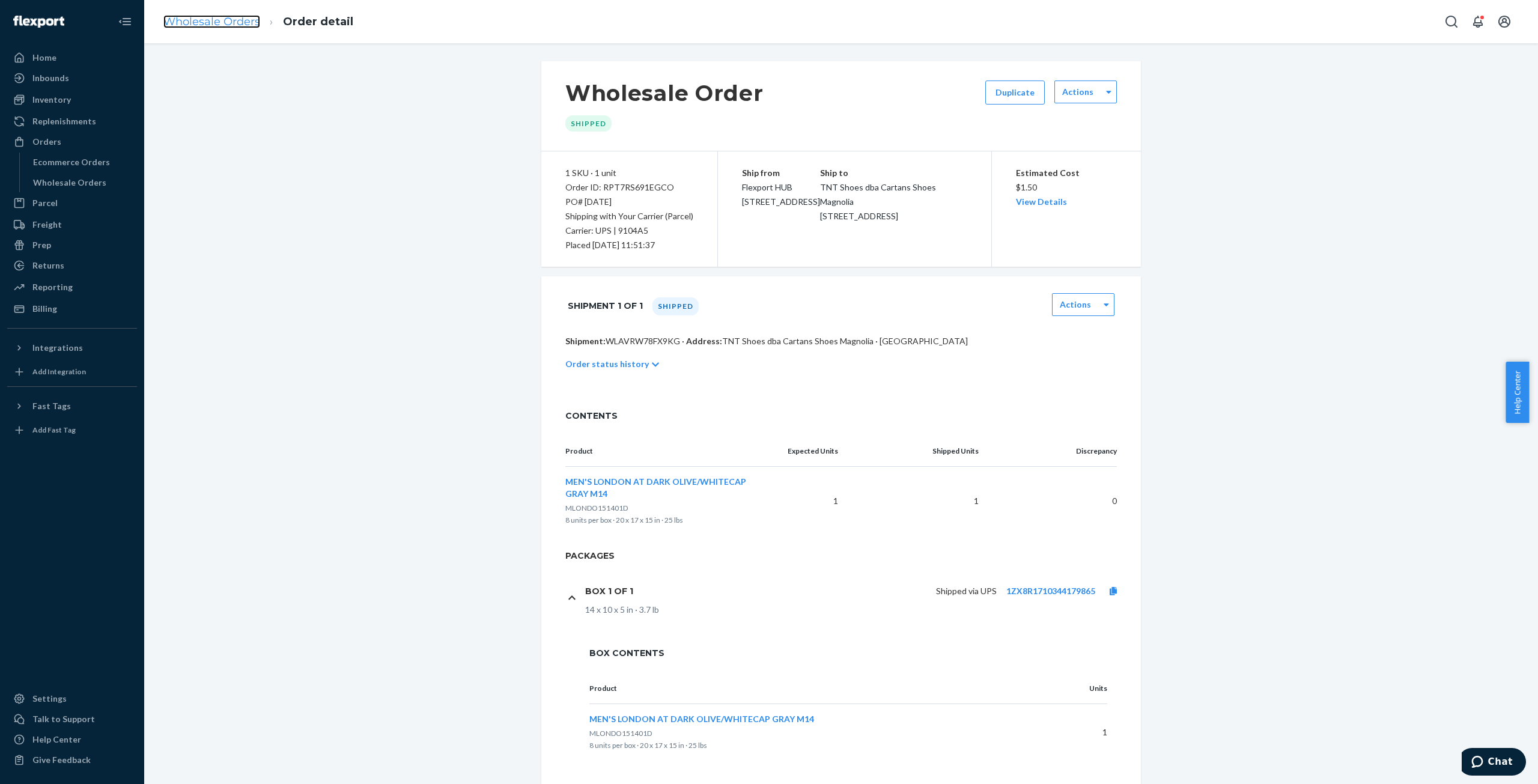
click at [211, 23] on link "Wholesale Orders" at bounding box center [211, 21] width 97 height 13
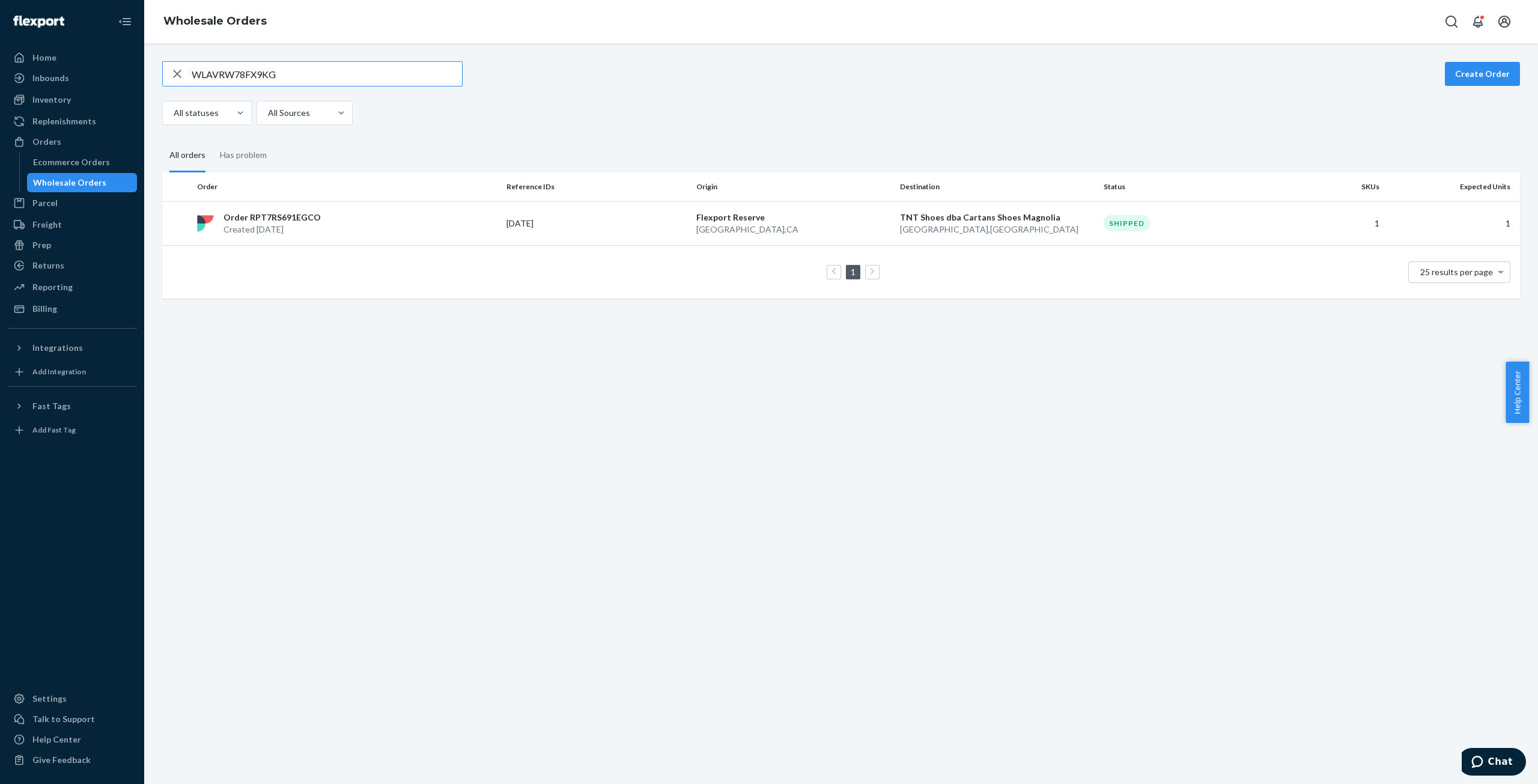
click at [217, 75] on input "WLAVRW78FX9KG" at bounding box center [326, 73] width 270 height 24
type input "W52F7FKGT03KS"
click at [263, 232] on p "Created [DATE]" at bounding box center [275, 236] width 103 height 12
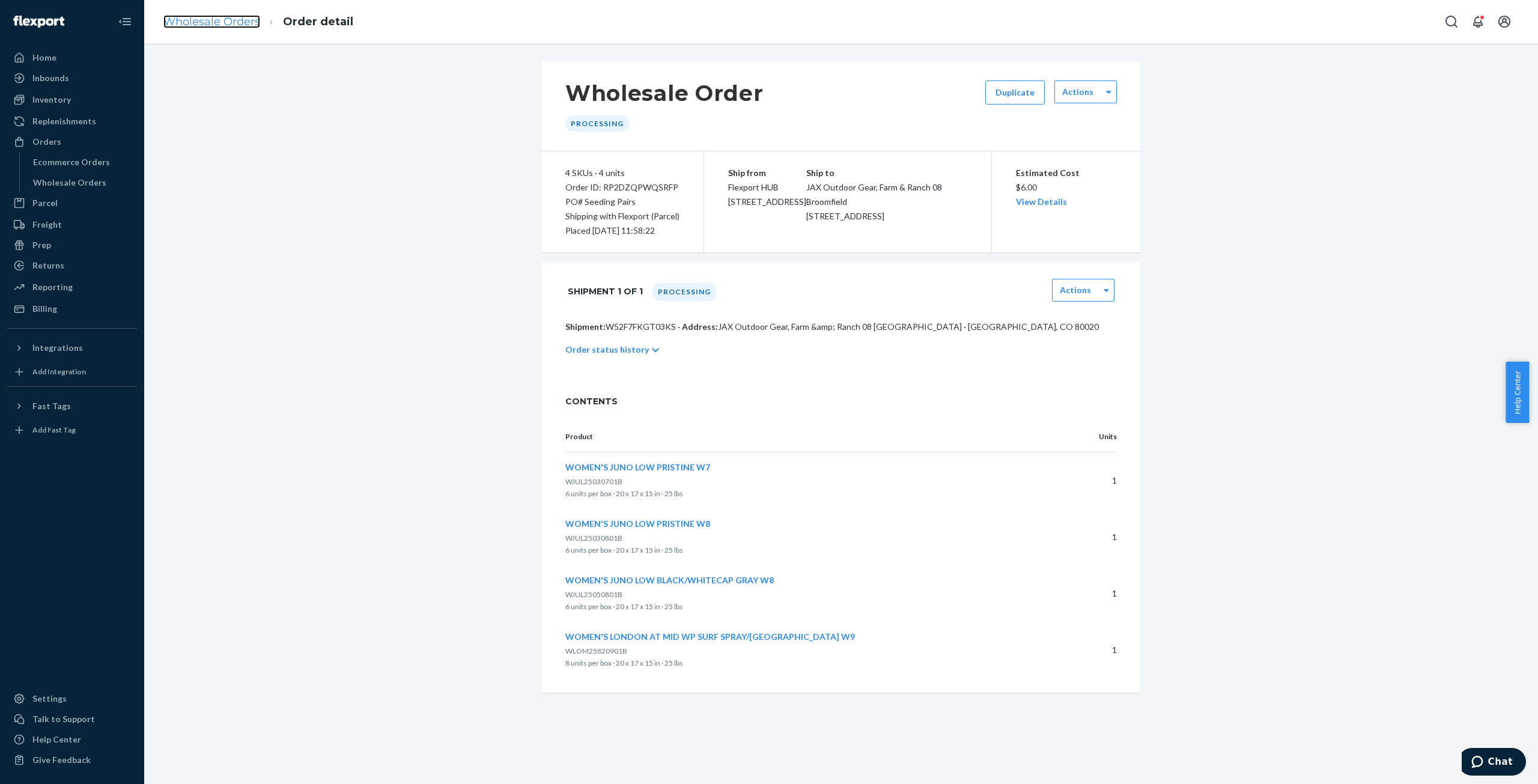
click at [208, 21] on link "Wholesale Orders" at bounding box center [211, 21] width 97 height 13
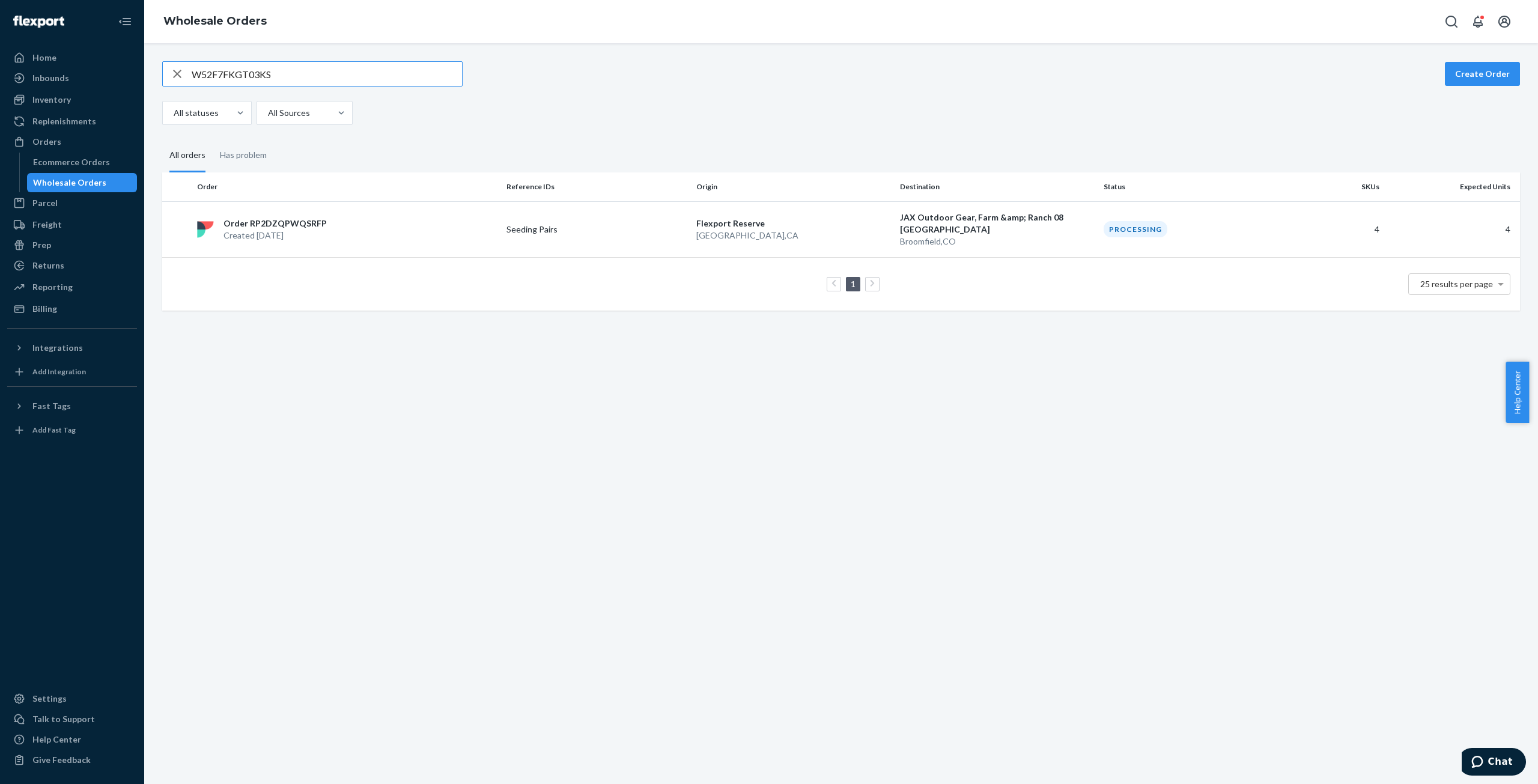
click at [225, 70] on input "W52F7FKGT03KS" at bounding box center [326, 73] width 270 height 24
type input "WG5XTKQSV32EG"
click at [272, 225] on p "Created [DATE]" at bounding box center [275, 231] width 102 height 12
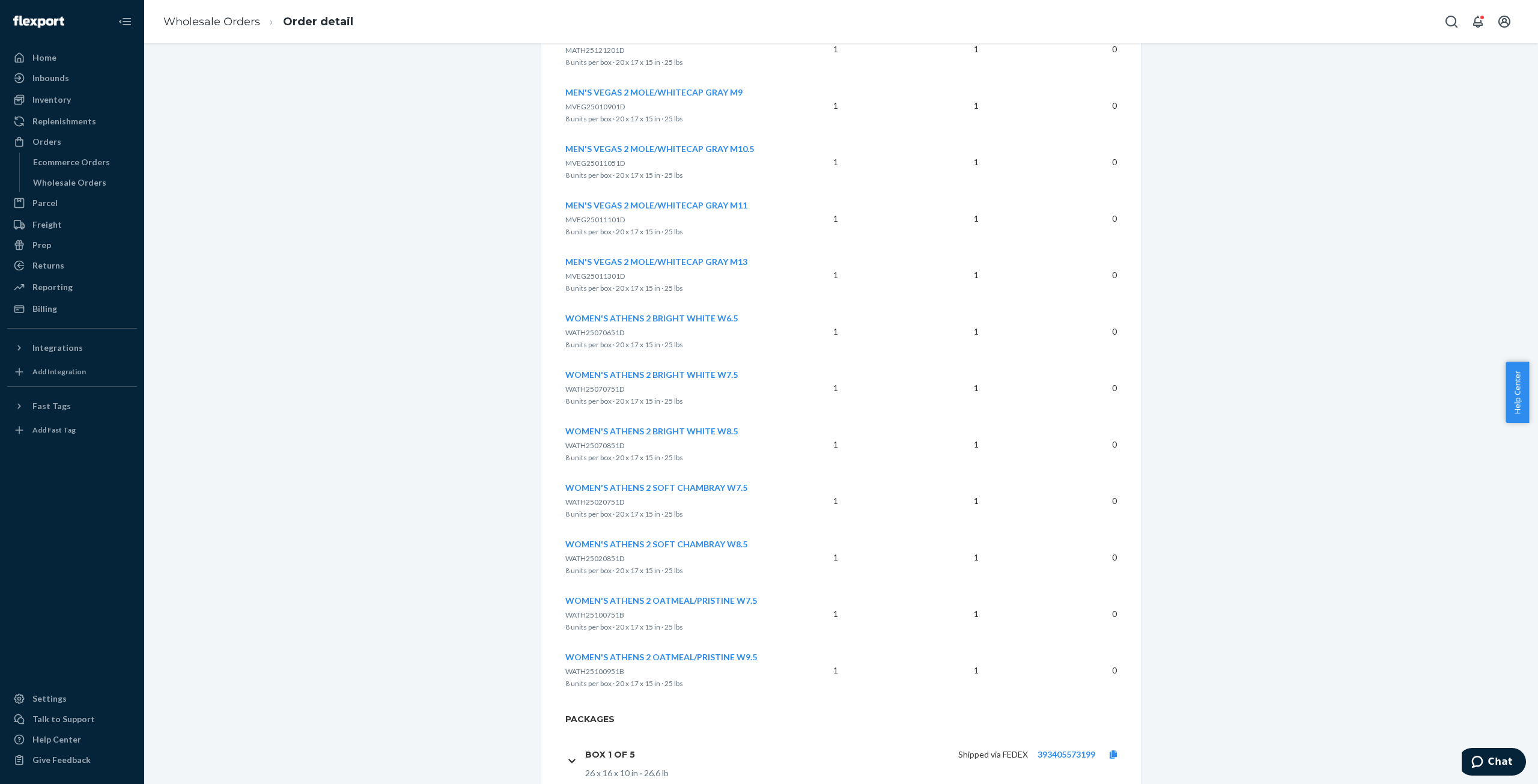
scroll to position [1611, 0]
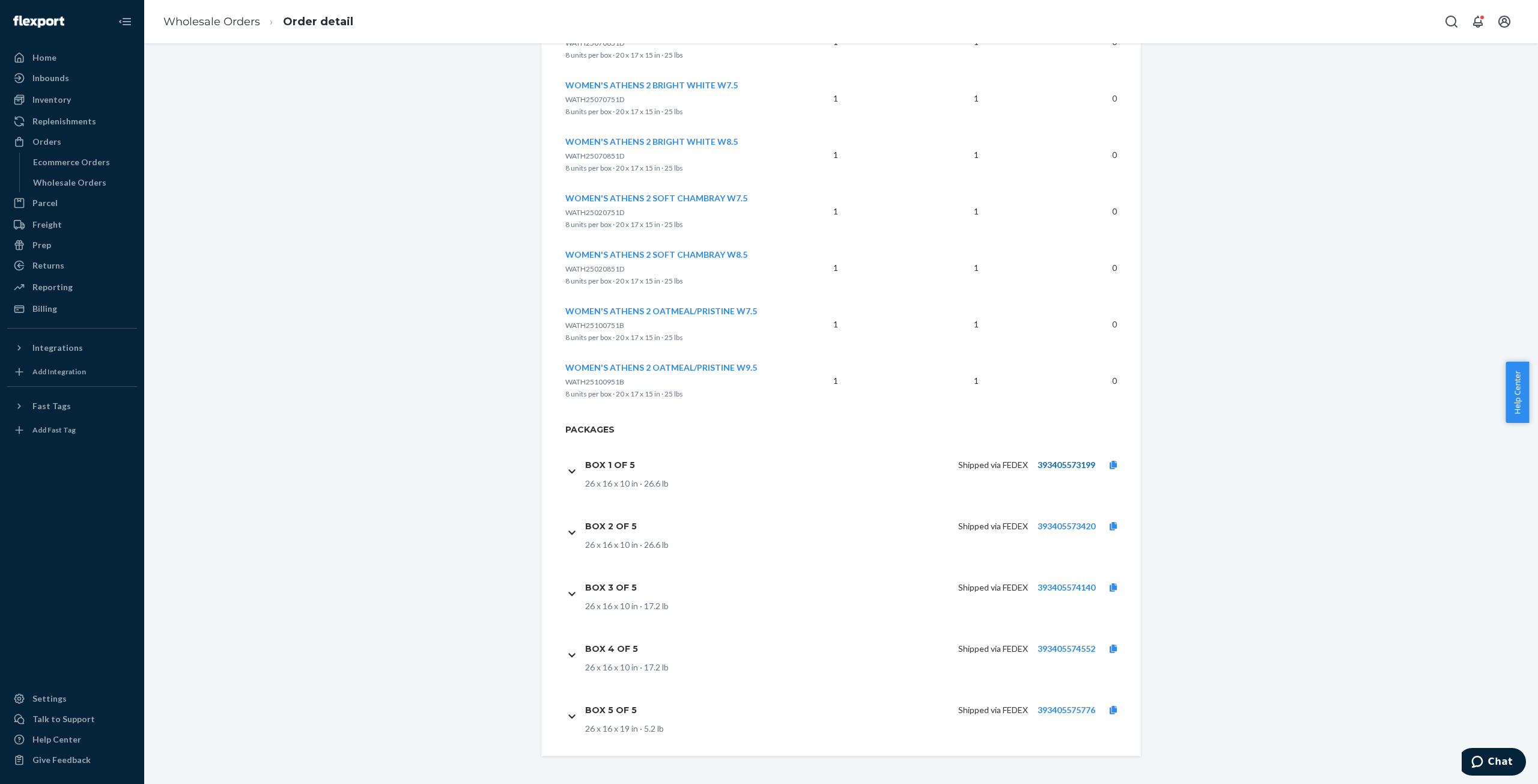
click at [1062, 466] on link "393405573199" at bounding box center [1067, 464] width 58 height 10
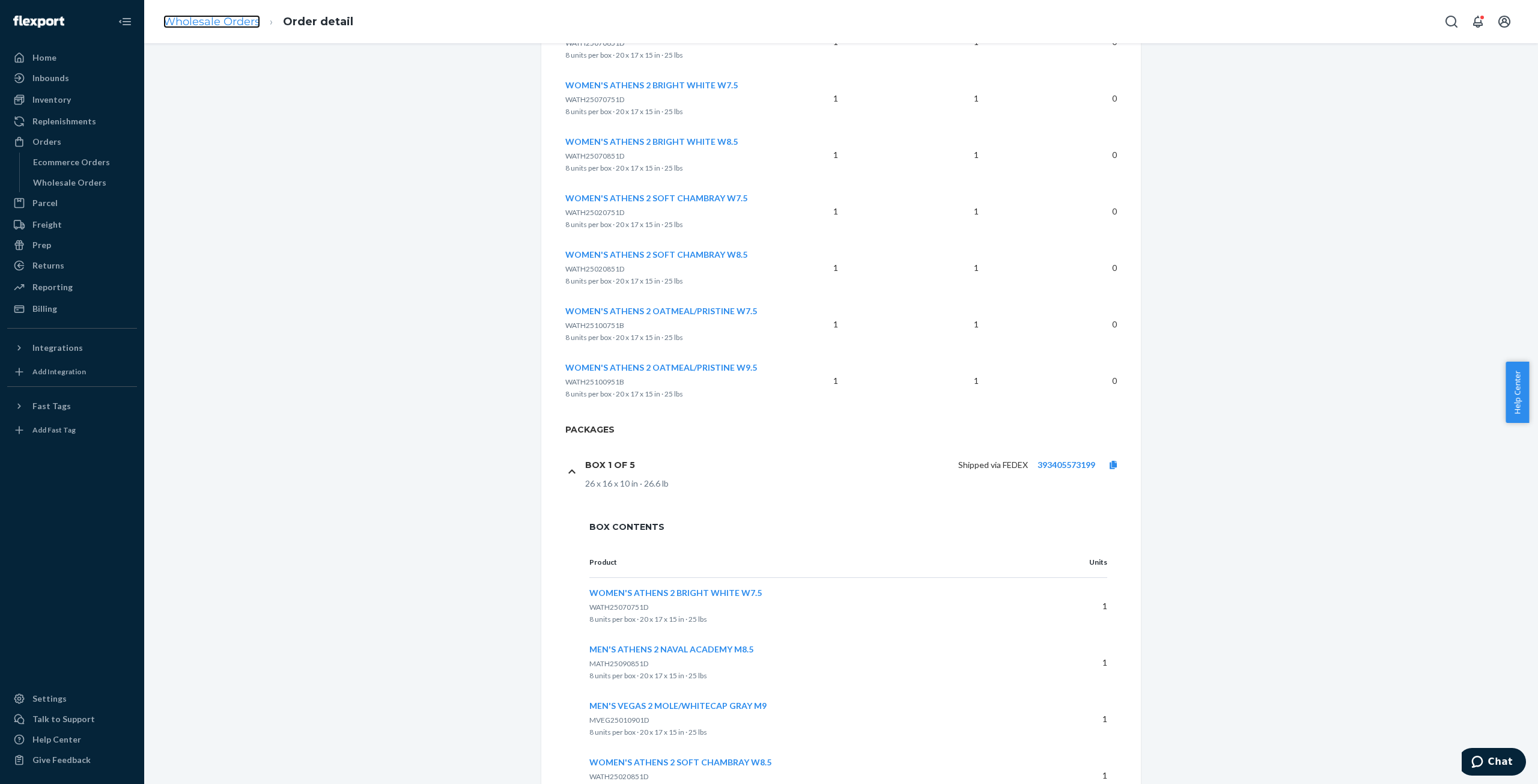
click at [212, 21] on link "Wholesale Orders" at bounding box center [211, 21] width 97 height 13
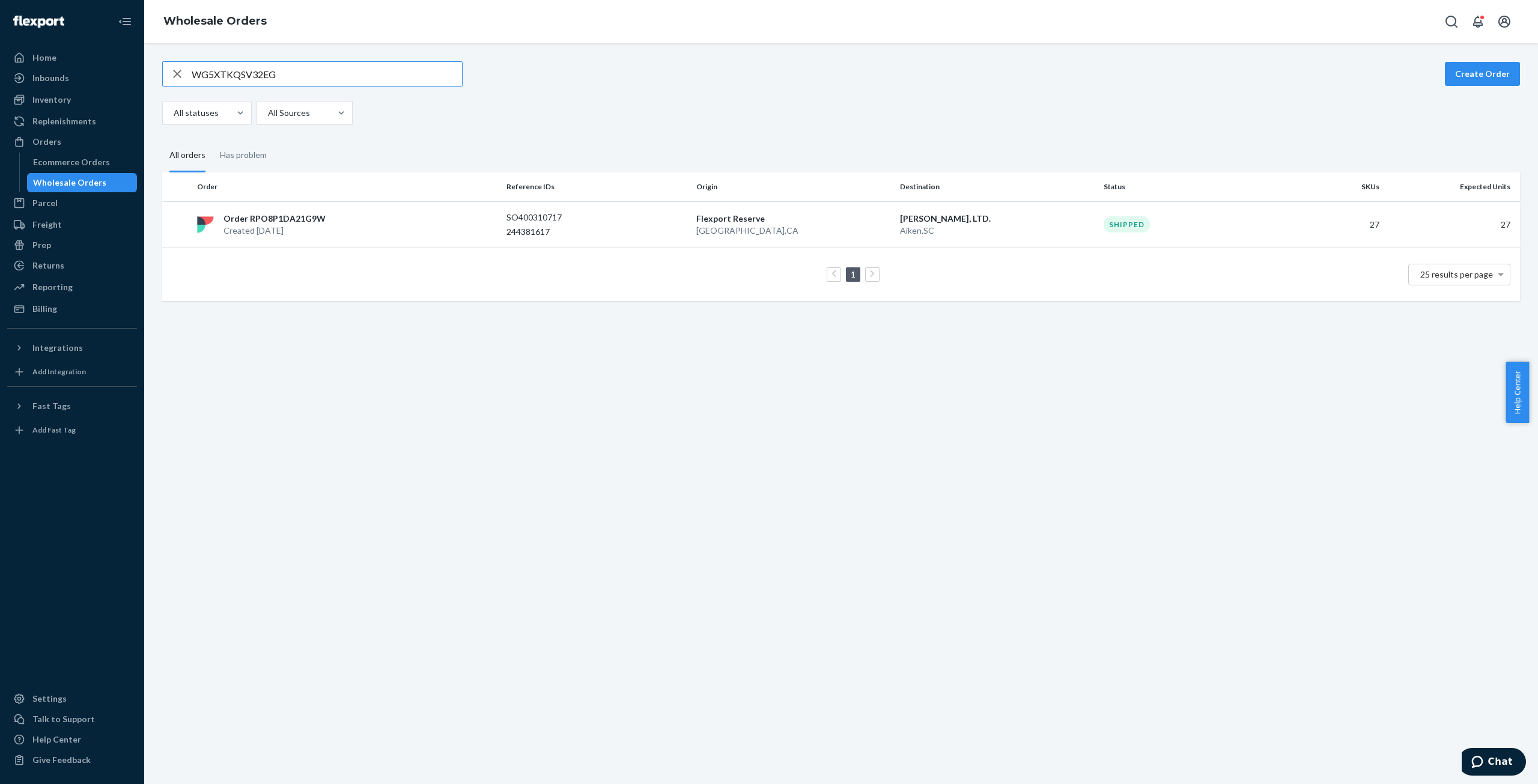
click at [224, 72] on input "WG5XTKQSV32EG" at bounding box center [326, 73] width 270 height 24
type input "W8EDCC203V0W4"
click at [278, 224] on p "Created [DATE]" at bounding box center [273, 230] width 99 height 12
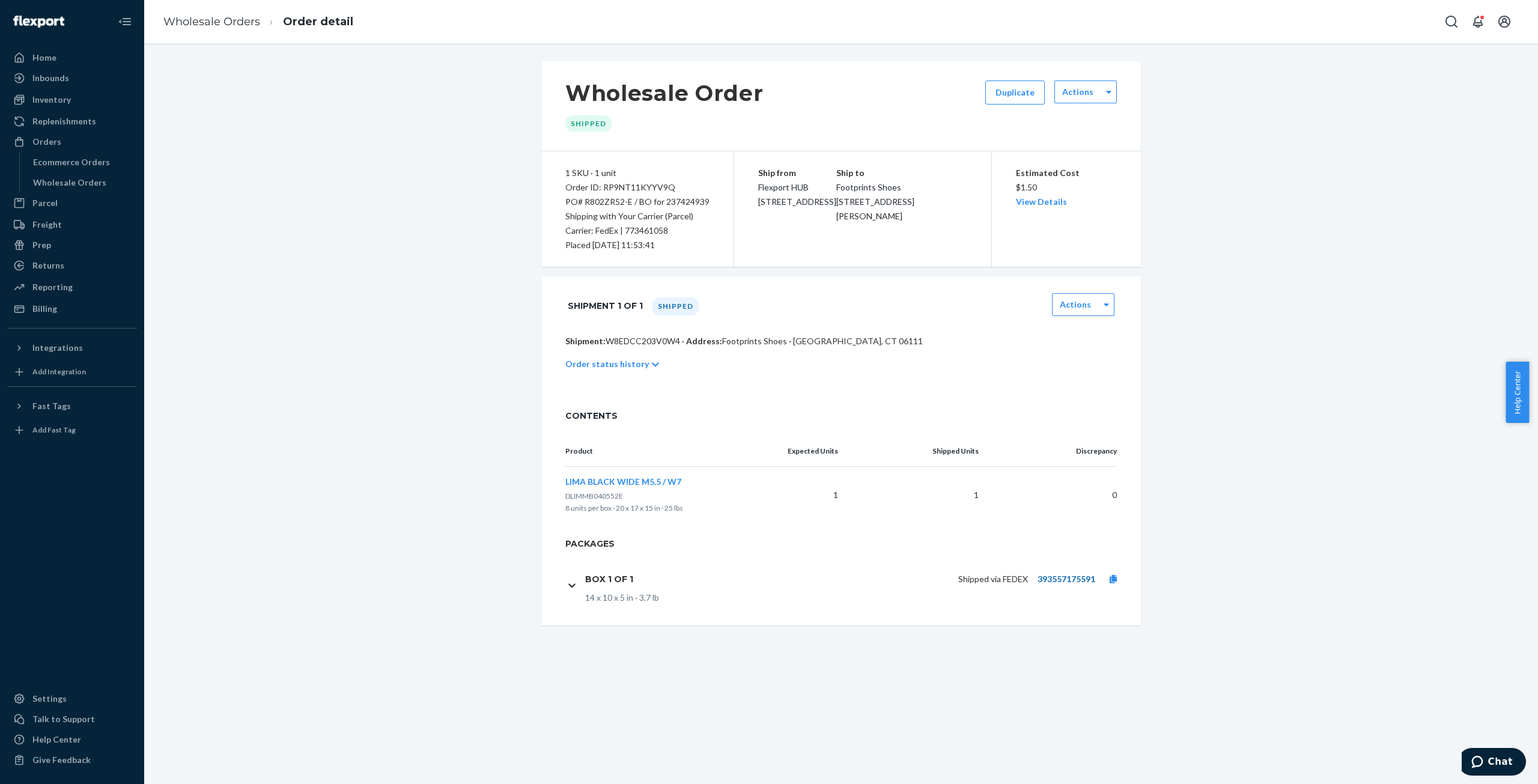
click at [1065, 577] on link "393557175591" at bounding box center [1067, 579] width 58 height 10
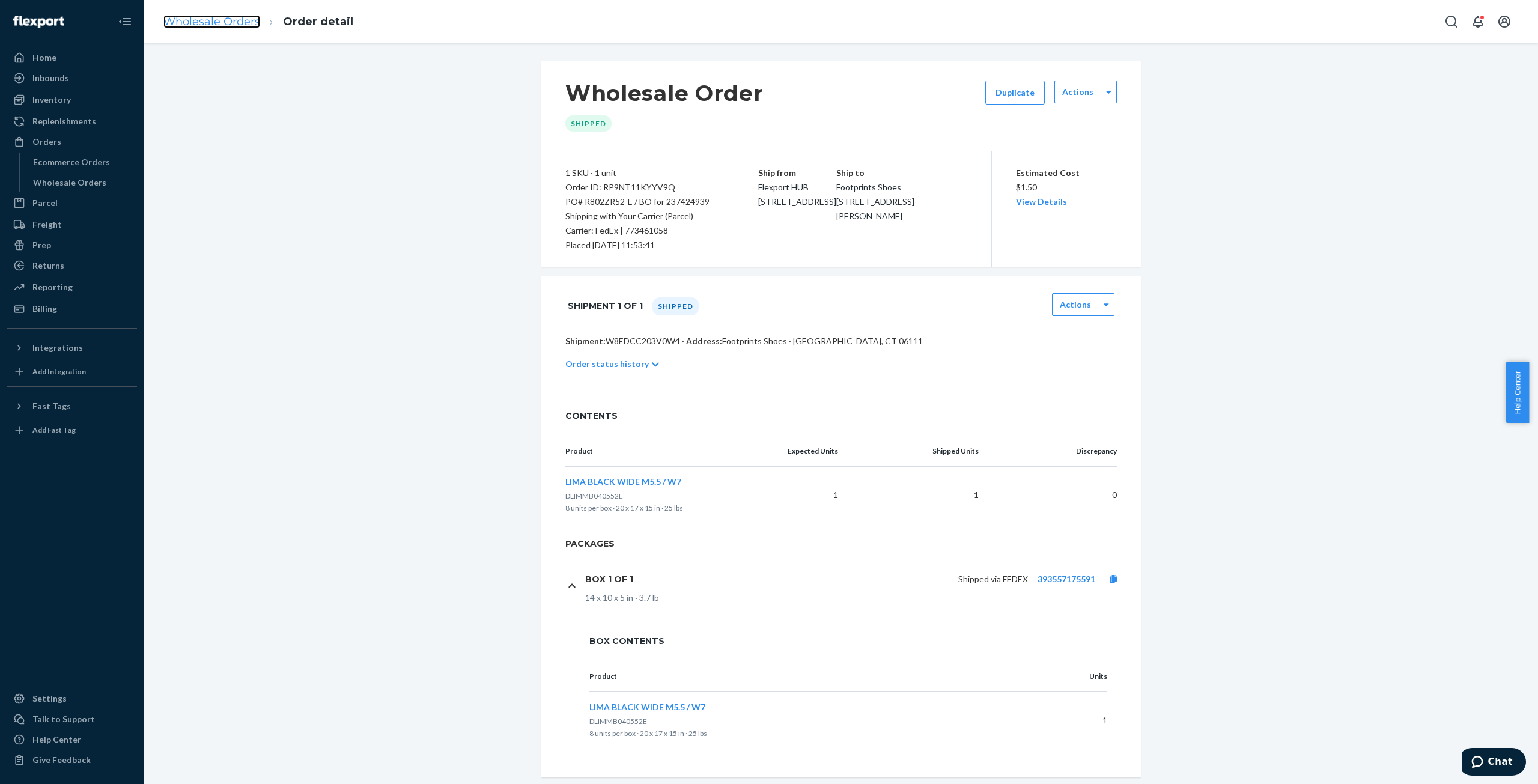
click at [217, 22] on link "Wholesale Orders" at bounding box center [211, 21] width 97 height 13
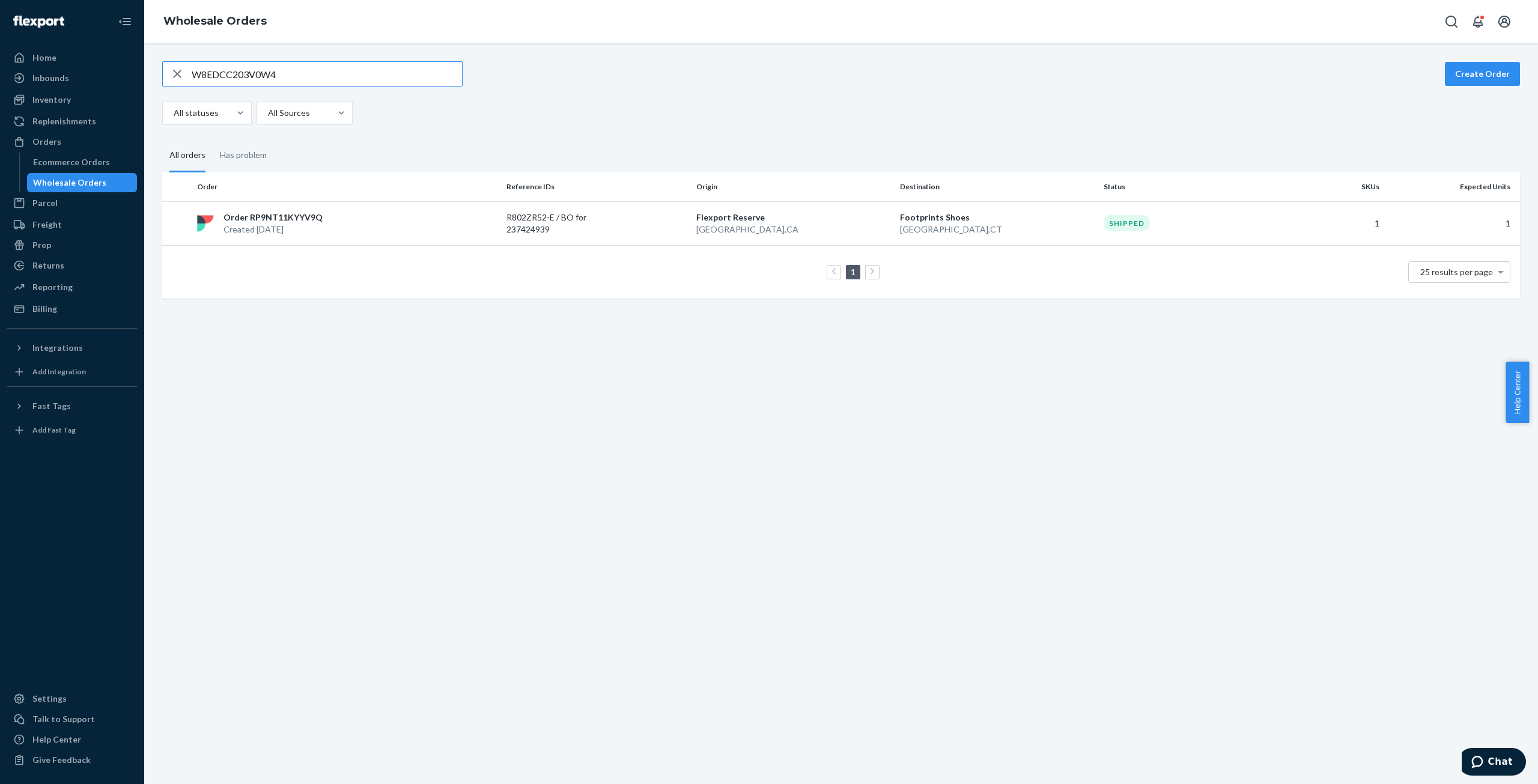
click at [227, 78] on input "W8EDCC203V0W4" at bounding box center [326, 73] width 270 height 24
click at [227, 78] on input "W8EDCC203V0W4" at bounding box center [326, 73] width 270 height 24
click at [247, 75] on input "W8EDCC203V0W4" at bounding box center [326, 73] width 270 height 24
drag, startPoint x: 289, startPoint y: 75, endPoint x: 145, endPoint y: 82, distance: 144.2
click at [145, 82] on div "W8EDCC203V0W4 Create Order All statuses All Sources All orders Has problem Orde…" at bounding box center [841, 413] width 1394 height 741
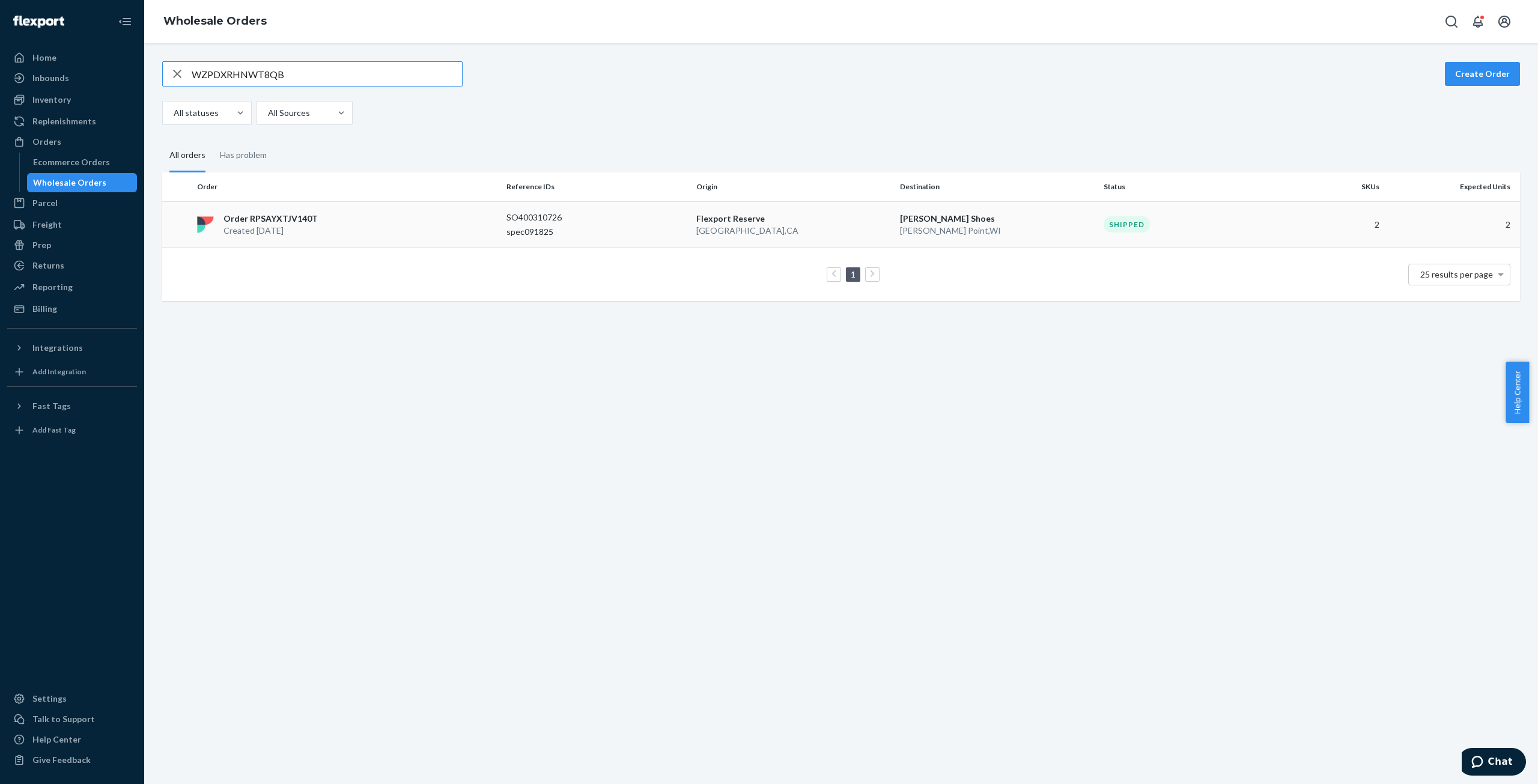
type input "WZPDXRHNWT8QB"
click at [274, 219] on p "Order RPSAYXTJV140T" at bounding box center [270, 219] width 94 height 12
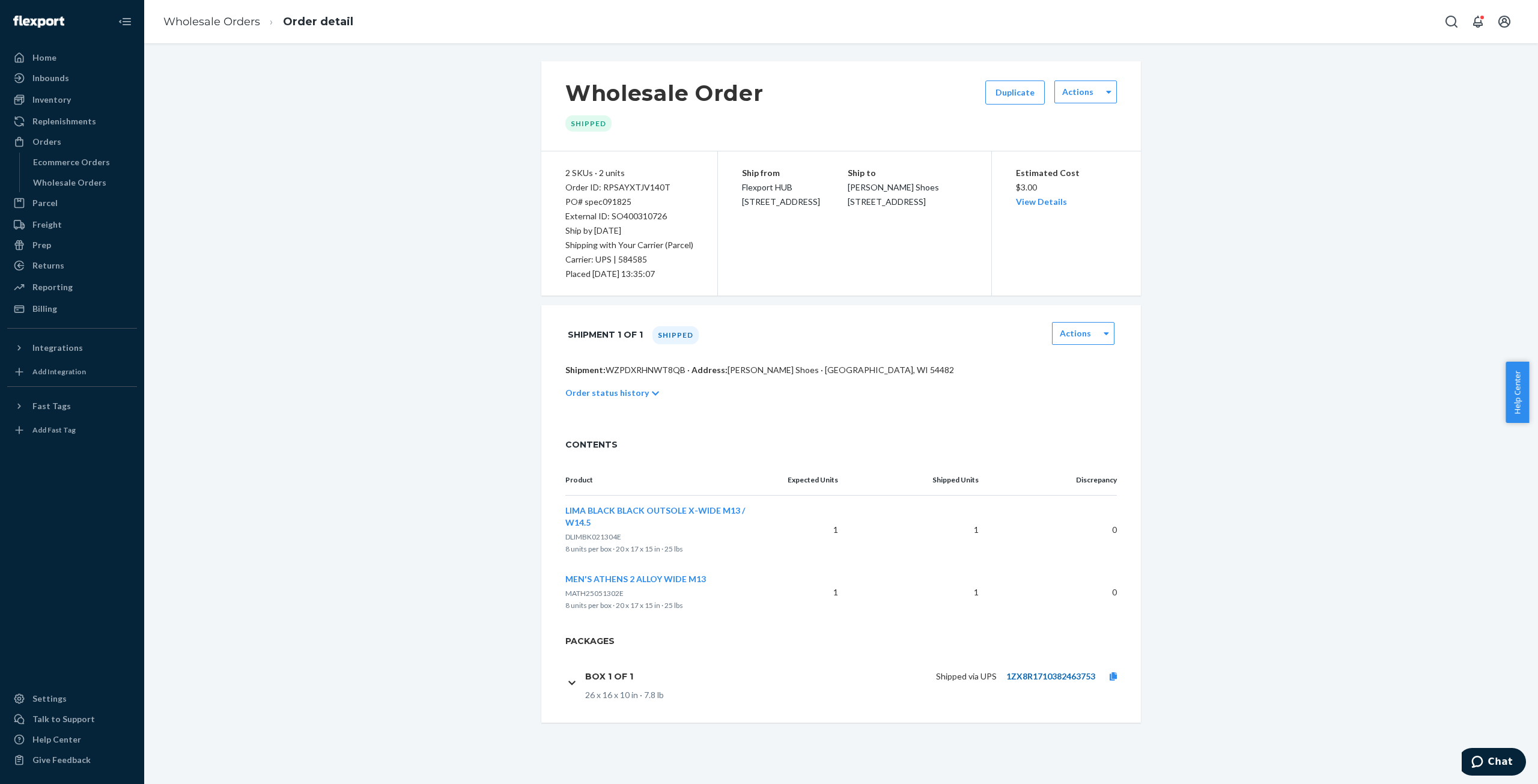
click at [1031, 671] on link "1ZX8R1710382463753" at bounding box center [1051, 676] width 89 height 10
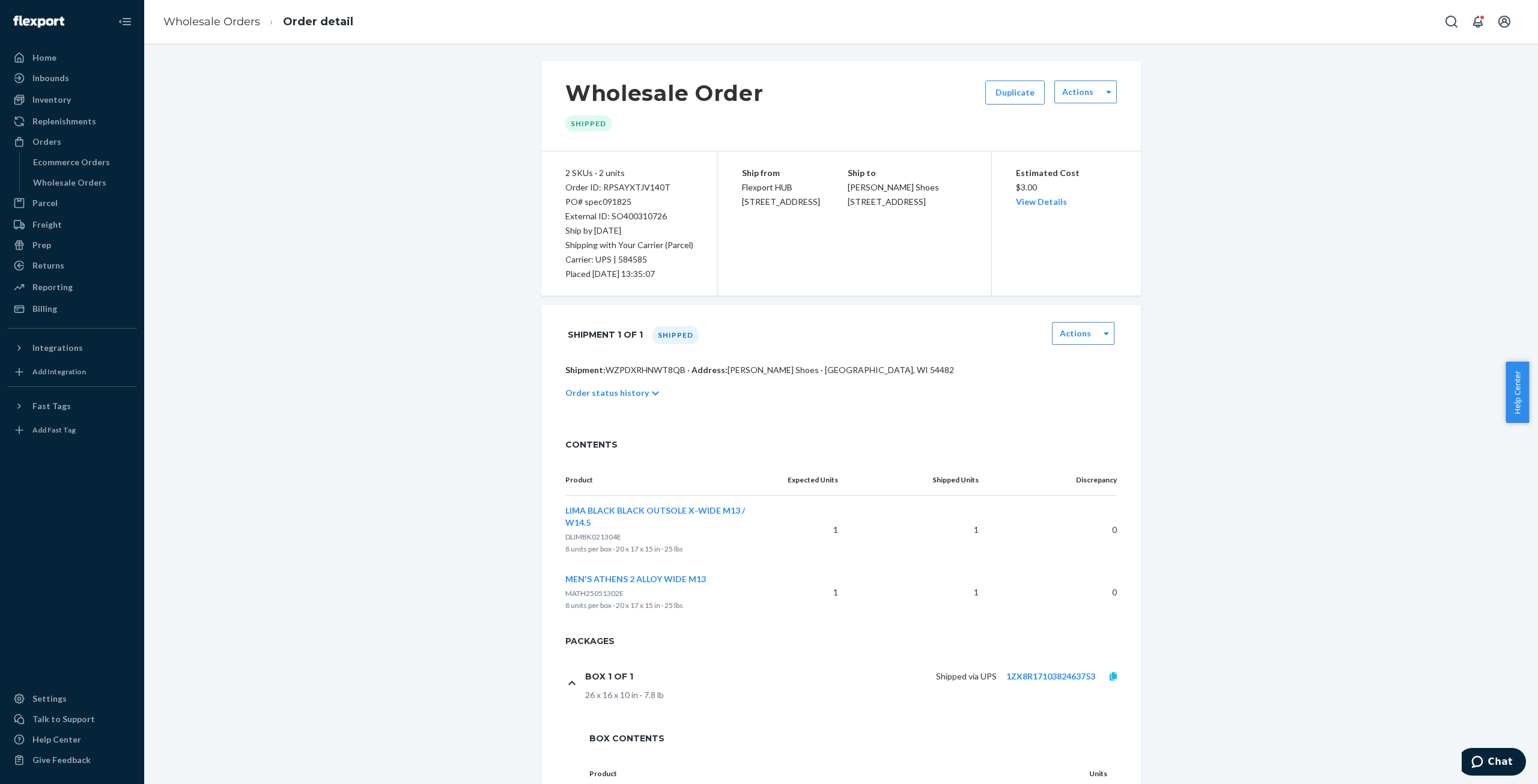
click at [1110, 672] on icon at bounding box center [1114, 676] width 7 height 9
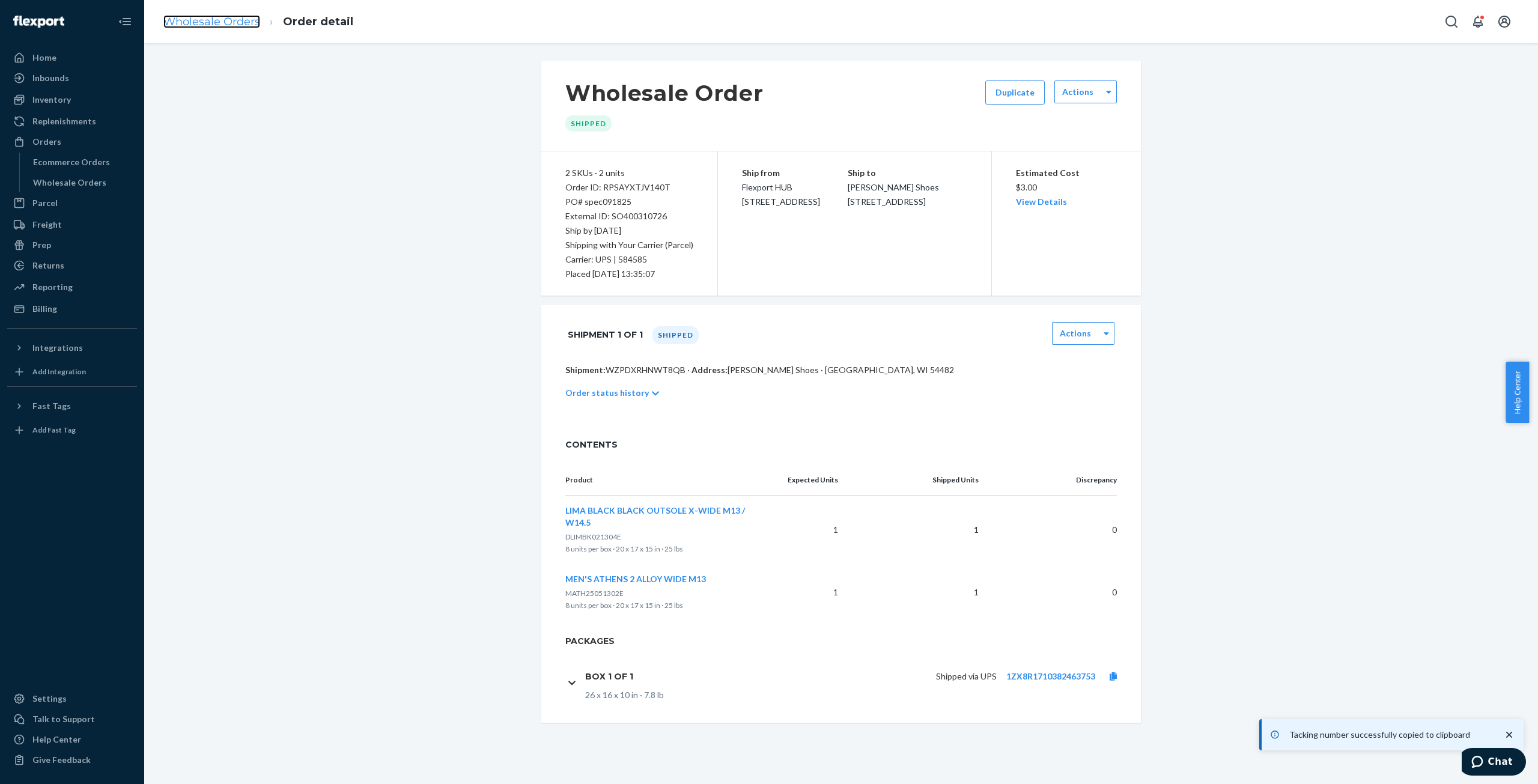
click at [193, 20] on link "Wholesale Orders" at bounding box center [211, 21] width 97 height 13
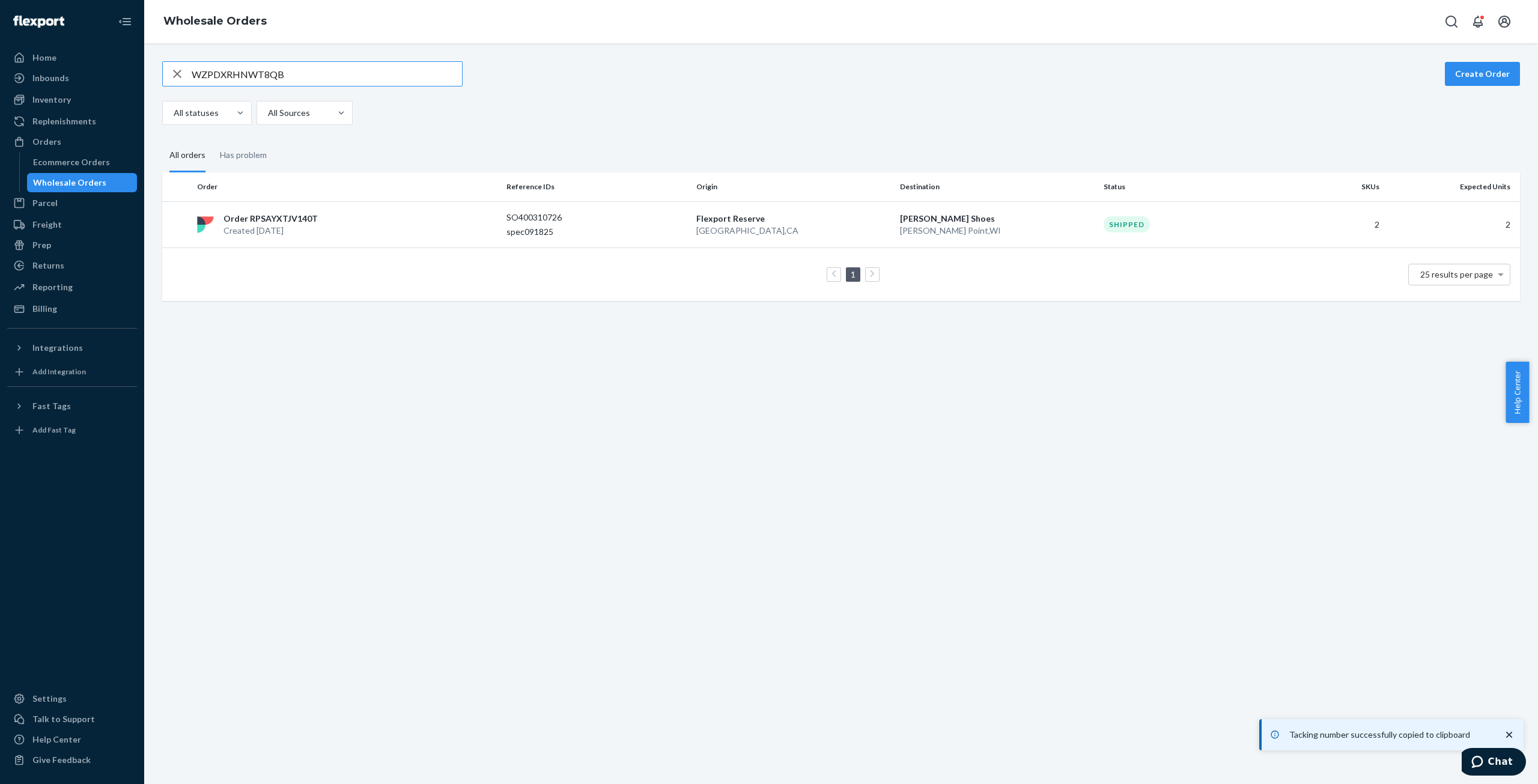
click at [203, 78] on input "WZPDXRHNWT8QB" at bounding box center [326, 73] width 270 height 24
click at [204, 78] on input "WZPDXRHNWT8QB" at bounding box center [326, 73] width 270 height 24
type input "WC9O2YYB1I7WM"
click at [286, 225] on p "Created [DATE]" at bounding box center [271, 231] width 95 height 12
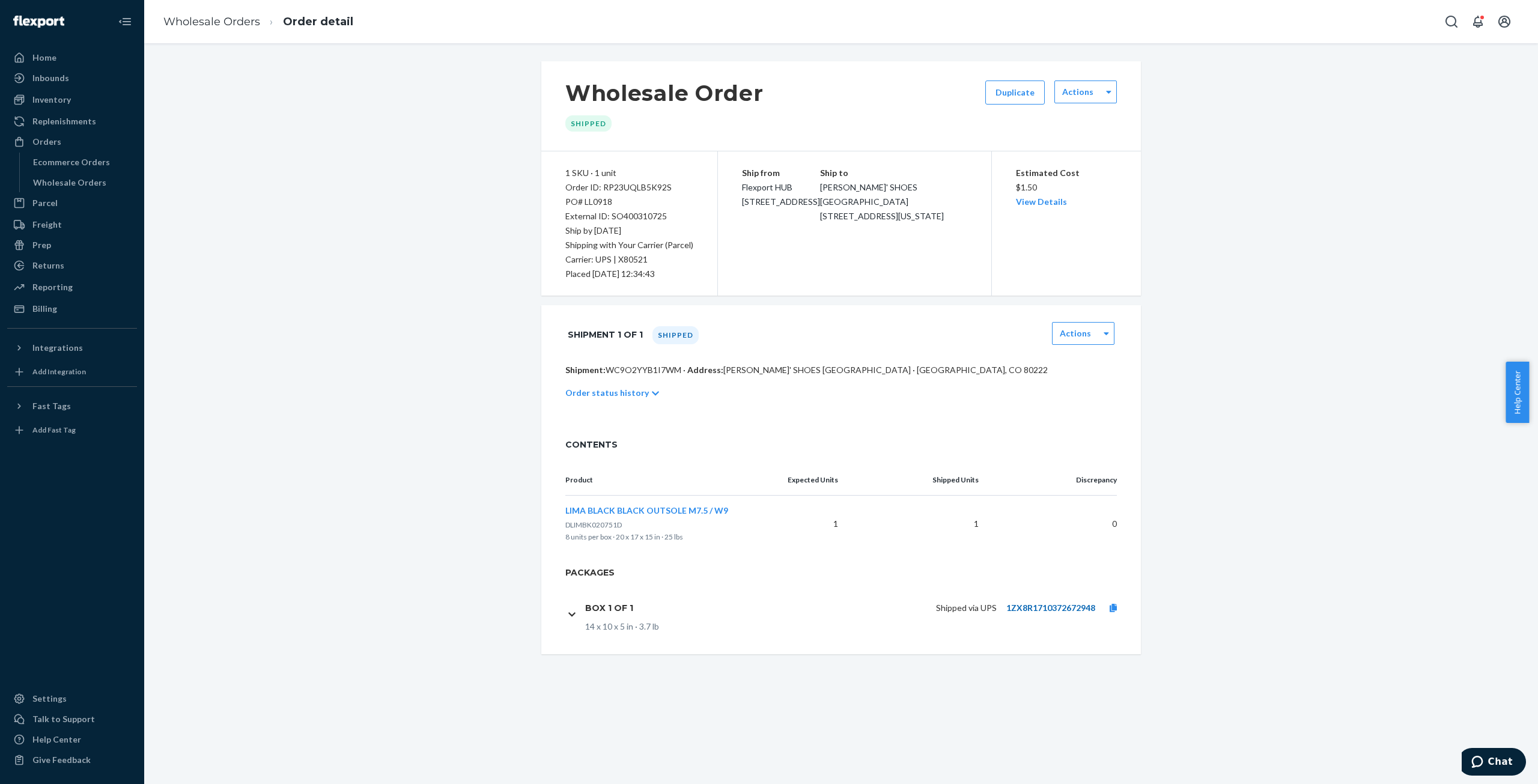
click at [1032, 608] on link "1ZX8R1710372672948" at bounding box center [1051, 607] width 89 height 10
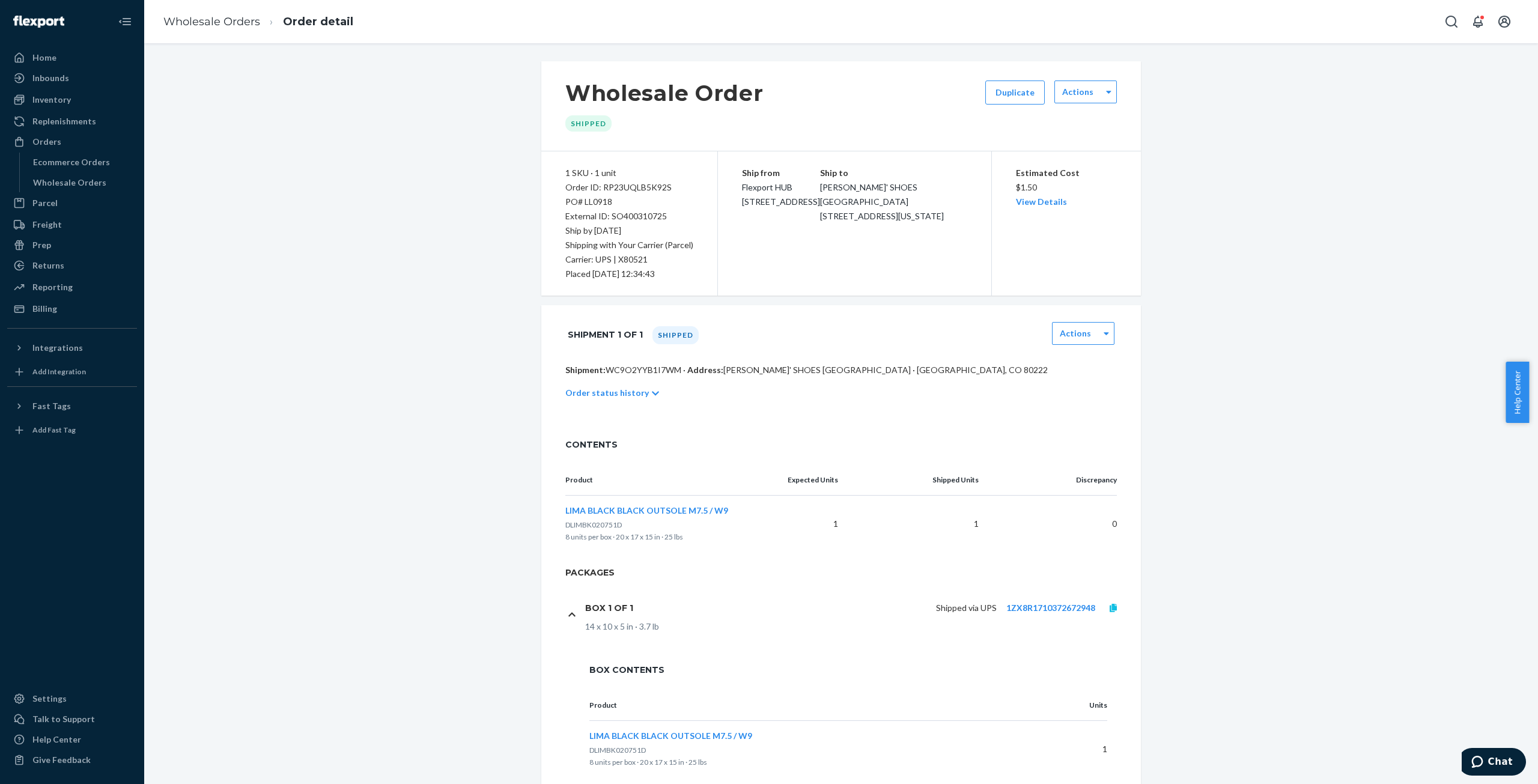
click at [1110, 604] on icon at bounding box center [1114, 608] width 7 height 9
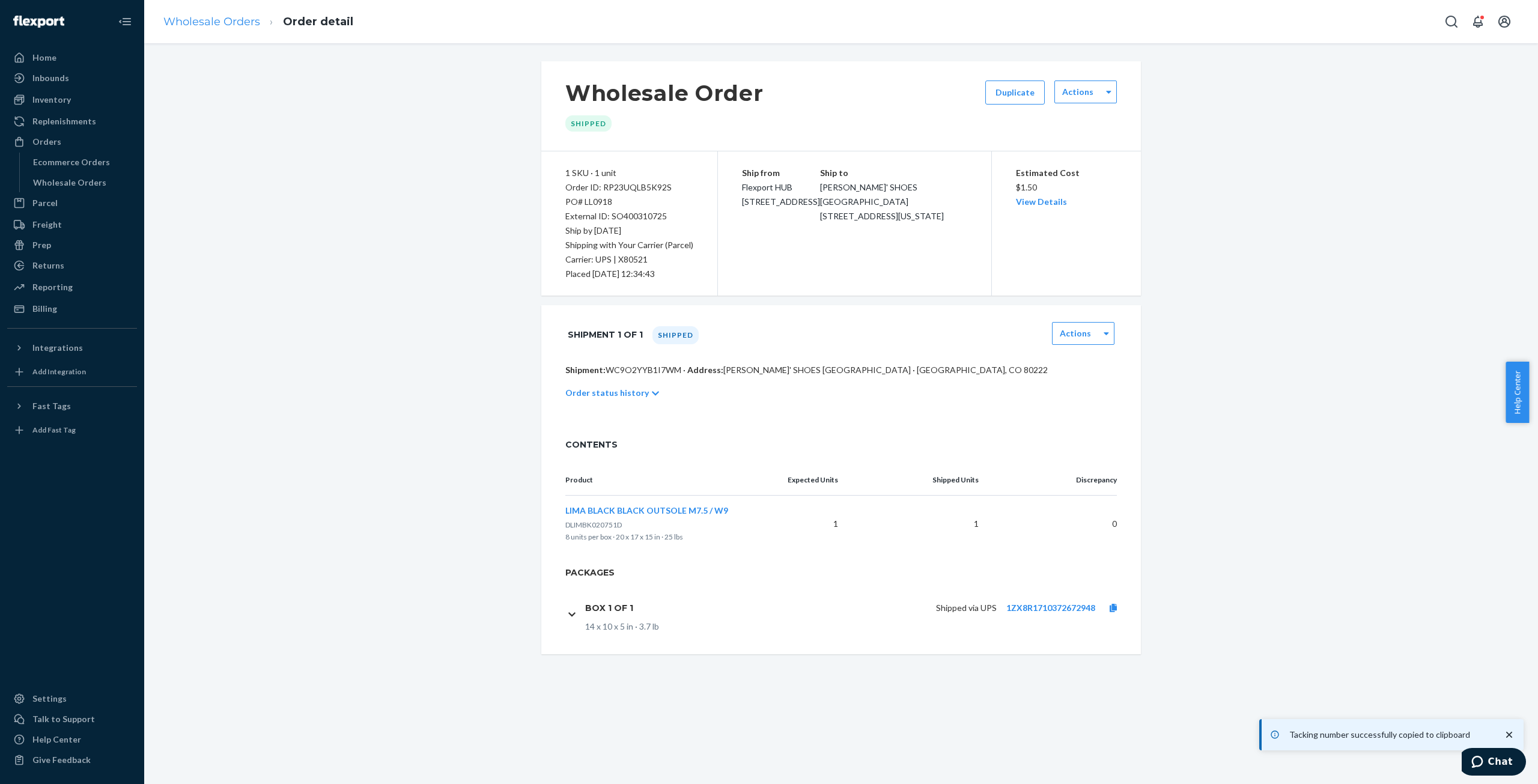
click at [218, 14] on ol "Wholesale Orders Order detail" at bounding box center [258, 22] width 209 height 36
click at [222, 25] on link "Wholesale Orders" at bounding box center [211, 21] width 97 height 13
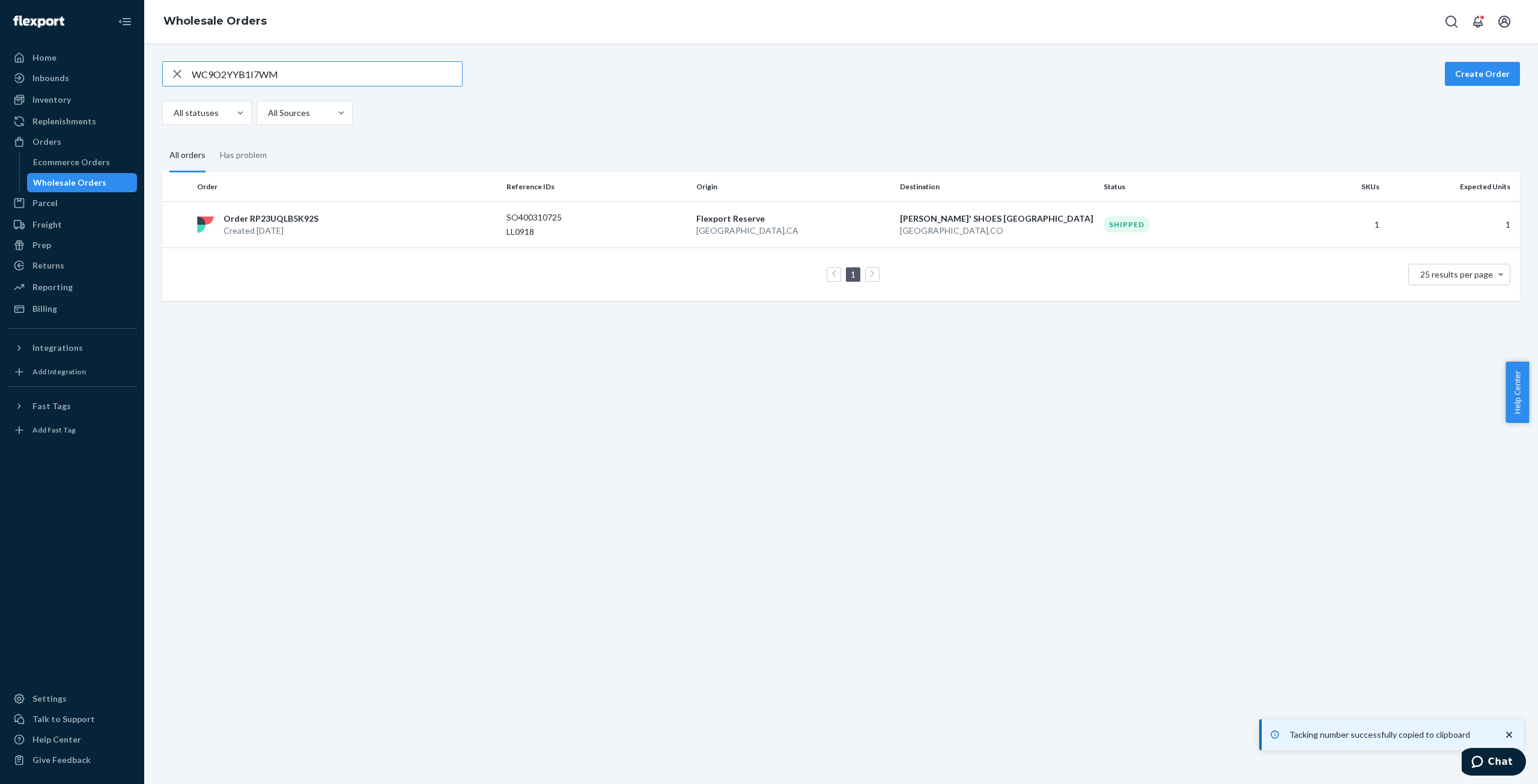
click at [246, 80] on input "WC9O2YYB1I7WM" at bounding box center [326, 73] width 270 height 24
type input "WHV14HD6GIEXR"
click at [283, 232] on p "Created [DATE]" at bounding box center [270, 231] width 92 height 12
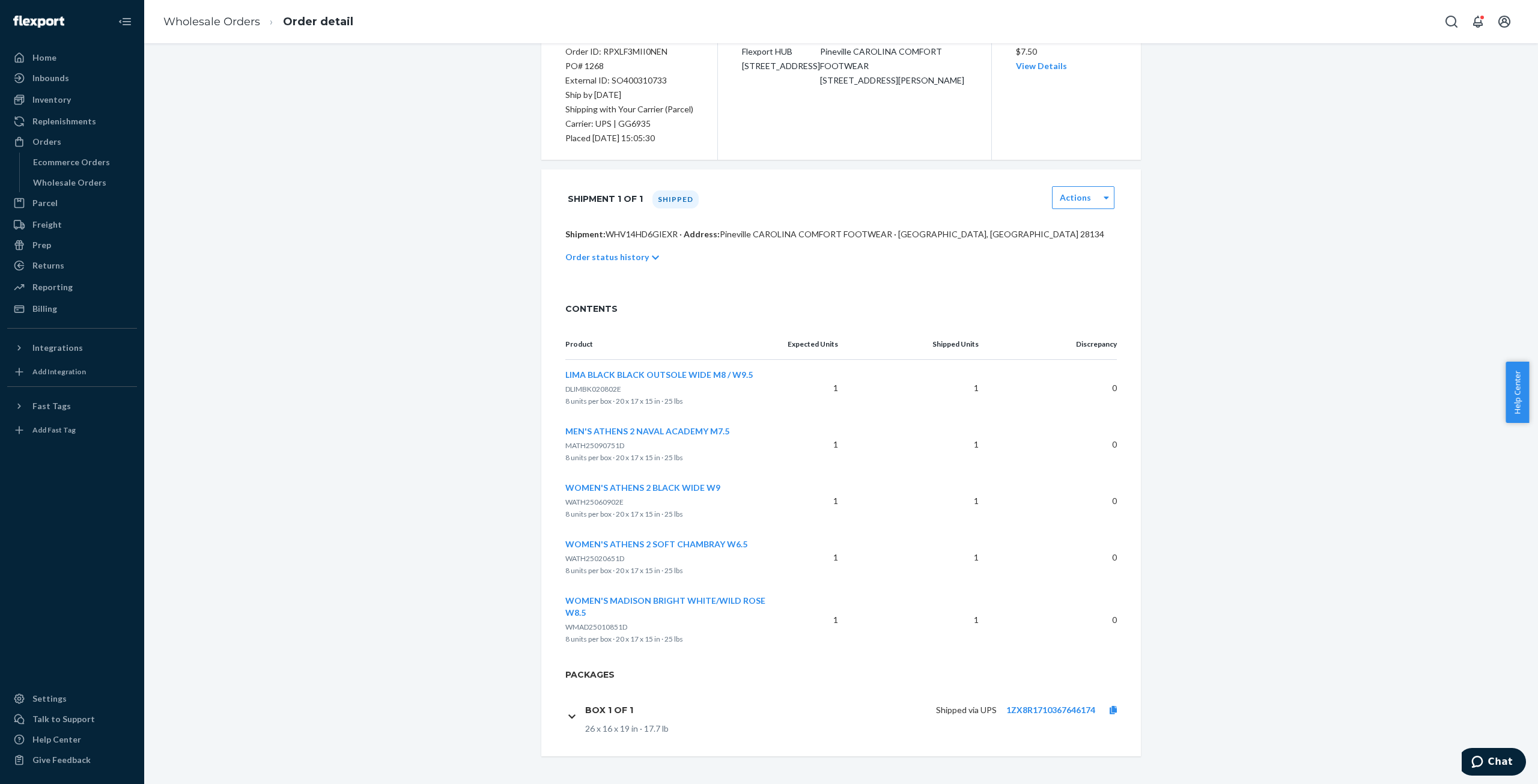
scroll to position [135, 0]
click at [1030, 701] on div "Shipped via UPS 1ZX8R1710367646174" at bounding box center [887, 709] width 488 height 25
click at [1032, 707] on link "1ZX8R1710367646174" at bounding box center [1051, 709] width 89 height 10
click at [1112, 711] on link at bounding box center [1113, 710] width 36 height 12
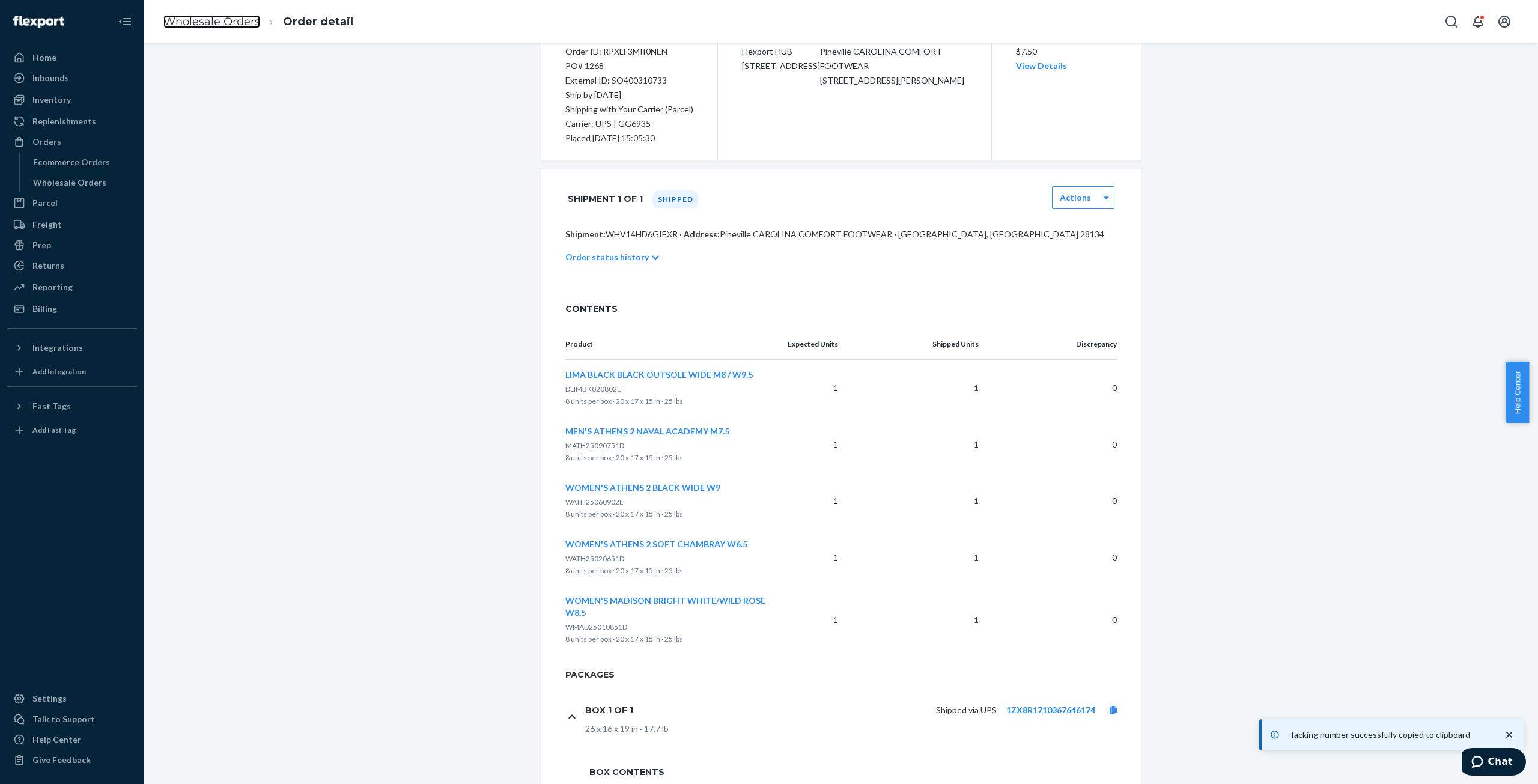
drag, startPoint x: 210, startPoint y: 22, endPoint x: 217, endPoint y: 60, distance: 38.6
click at [210, 22] on link "Wholesale Orders" at bounding box center [211, 21] width 97 height 13
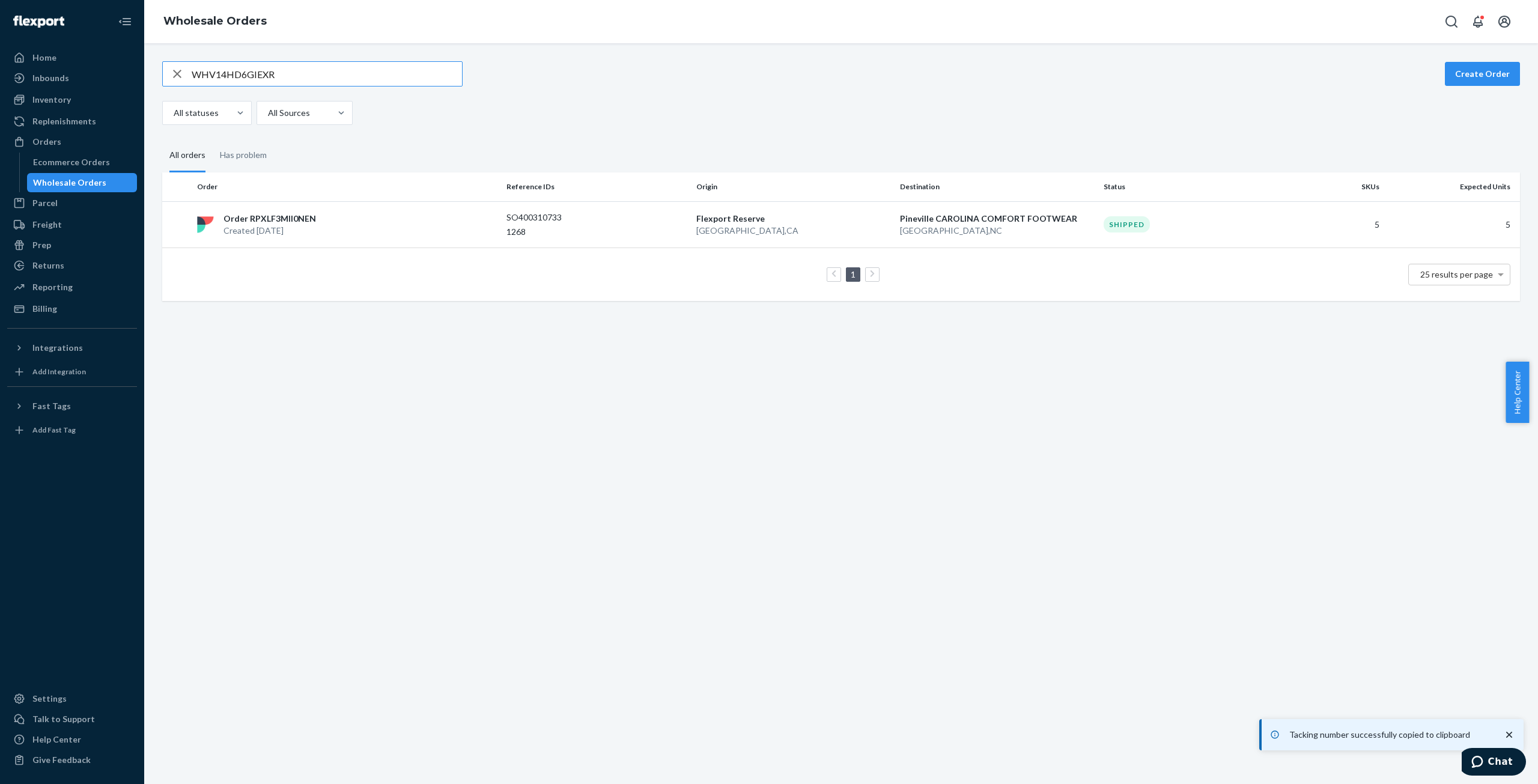
click at [225, 76] on input "WHV14HD6GIEXR" at bounding box center [326, 73] width 270 height 24
type input "WRX6CGCLNQKYO"
click at [269, 229] on p "Created [DATE]" at bounding box center [272, 231] width 97 height 12
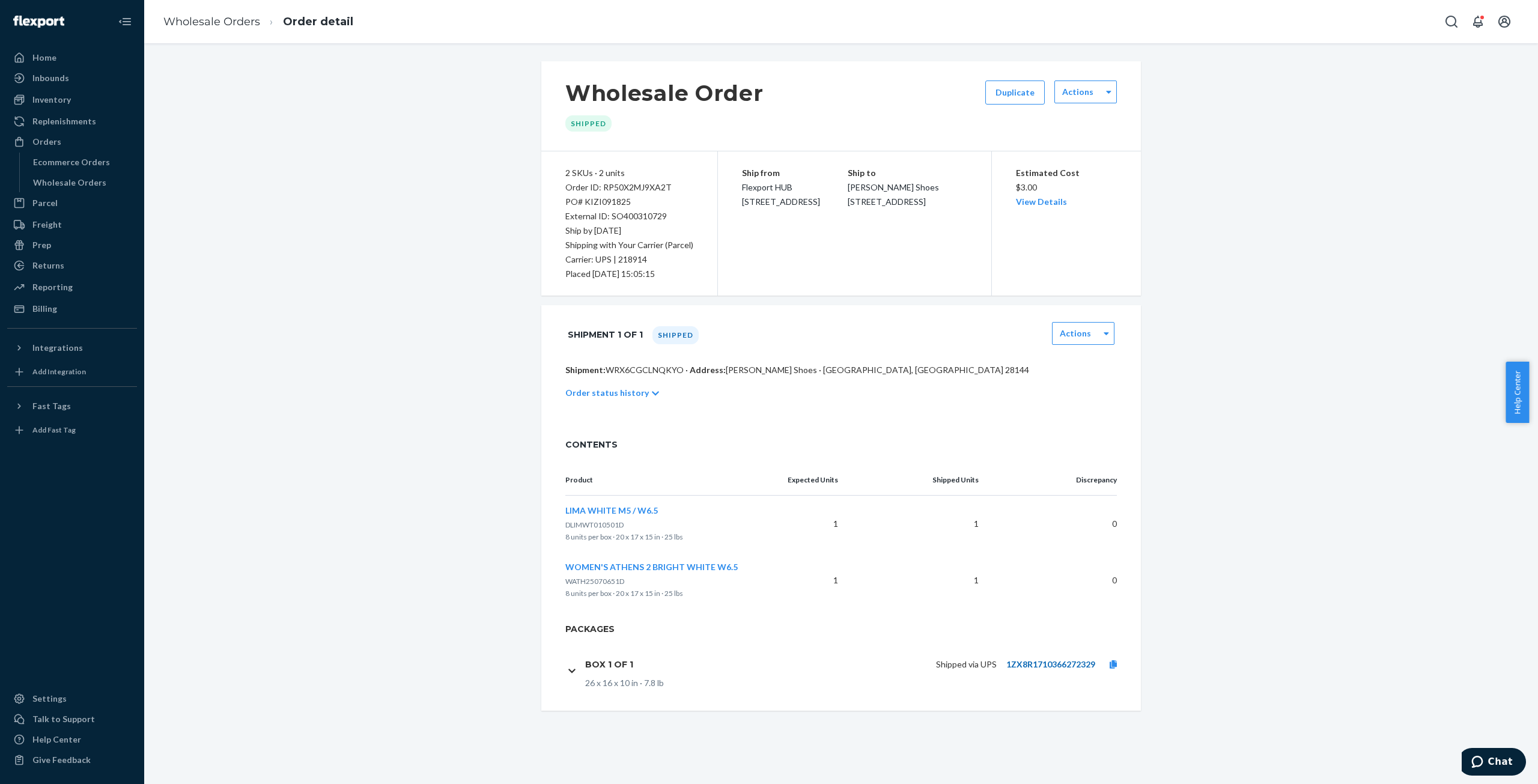
click at [1038, 660] on link "1ZX8R1710366272329" at bounding box center [1051, 664] width 89 height 10
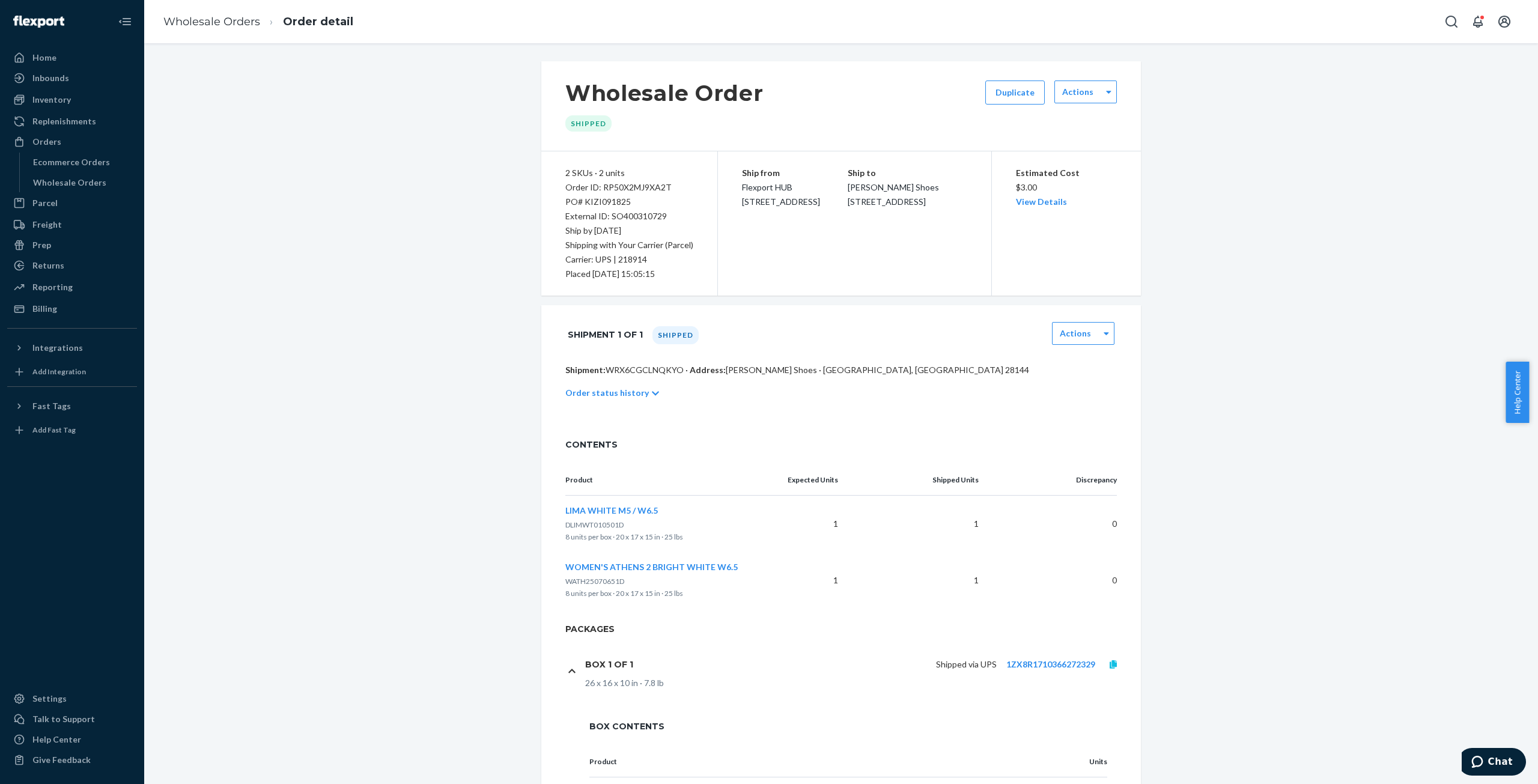
click at [1111, 664] on icon at bounding box center [1114, 665] width 7 height 9
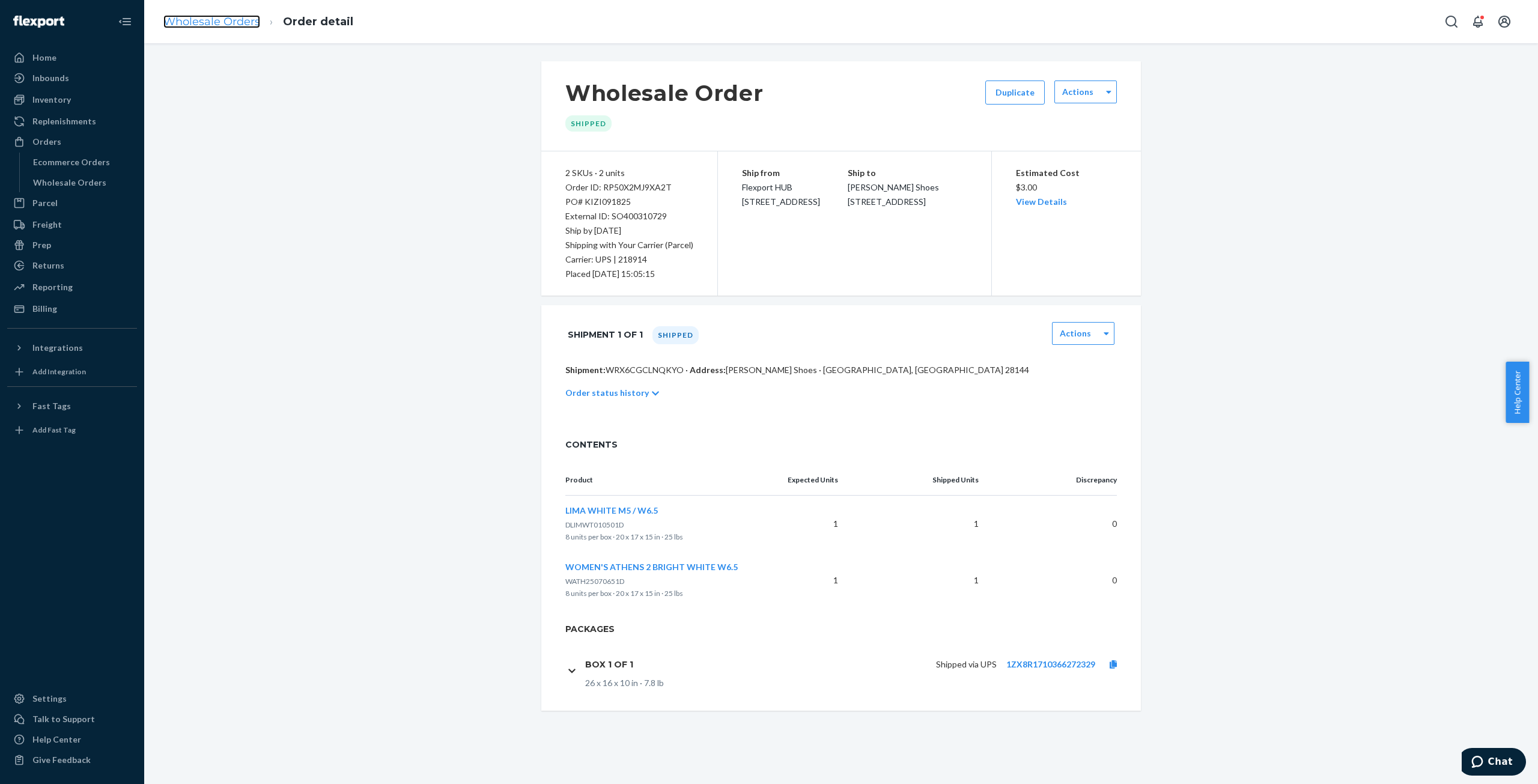
click at [193, 15] on link "Wholesale Orders" at bounding box center [211, 21] width 97 height 13
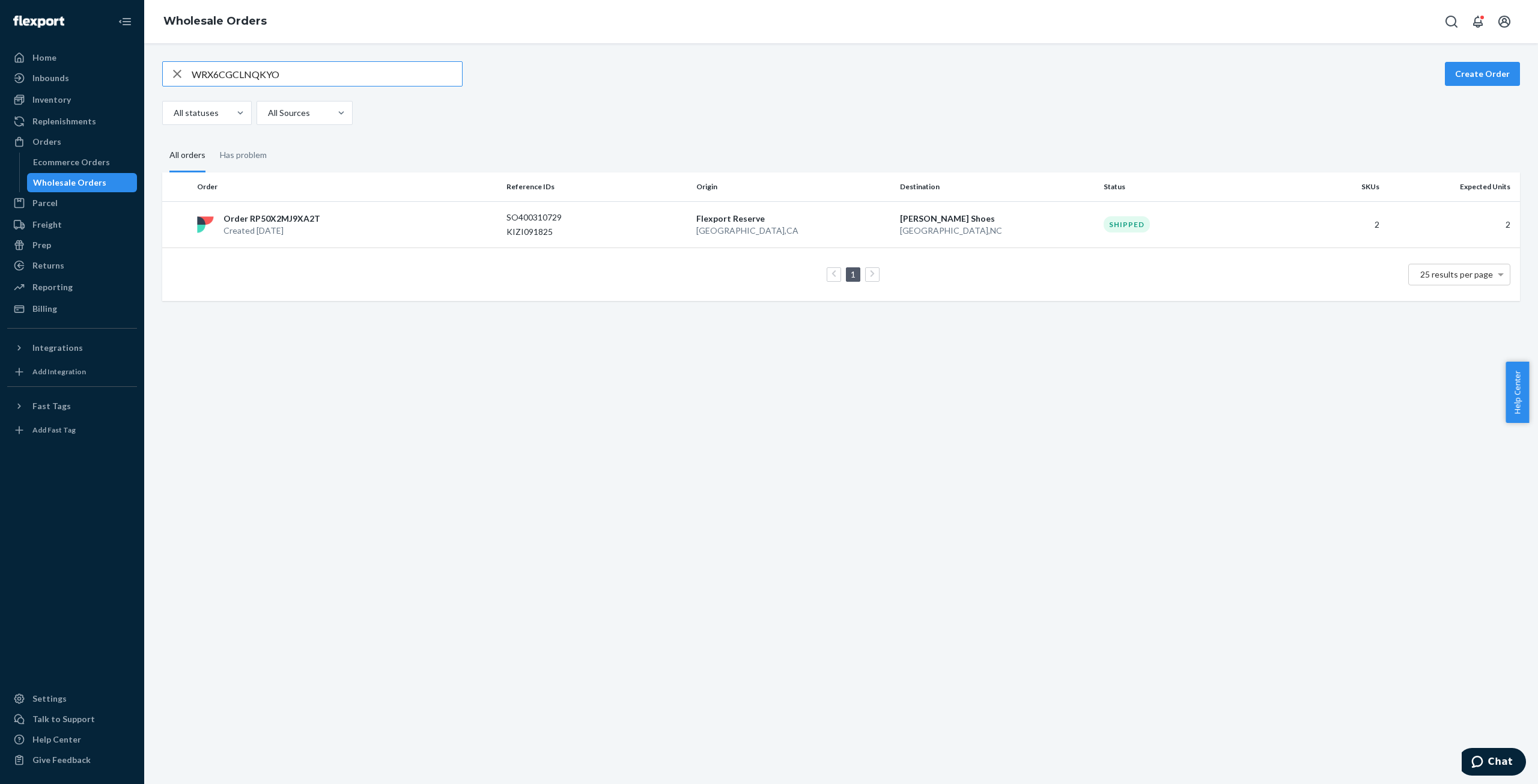
click at [224, 73] on input "WRX6CGCLNQKYO" at bounding box center [326, 73] width 270 height 24
type input "WTJF28QH9R1N9"
drag, startPoint x: 268, startPoint y: 223, endPoint x: 297, endPoint y: 172, distance: 58.7
click at [268, 222] on p "Order RPGKG78GAAPML" at bounding box center [275, 219] width 102 height 12
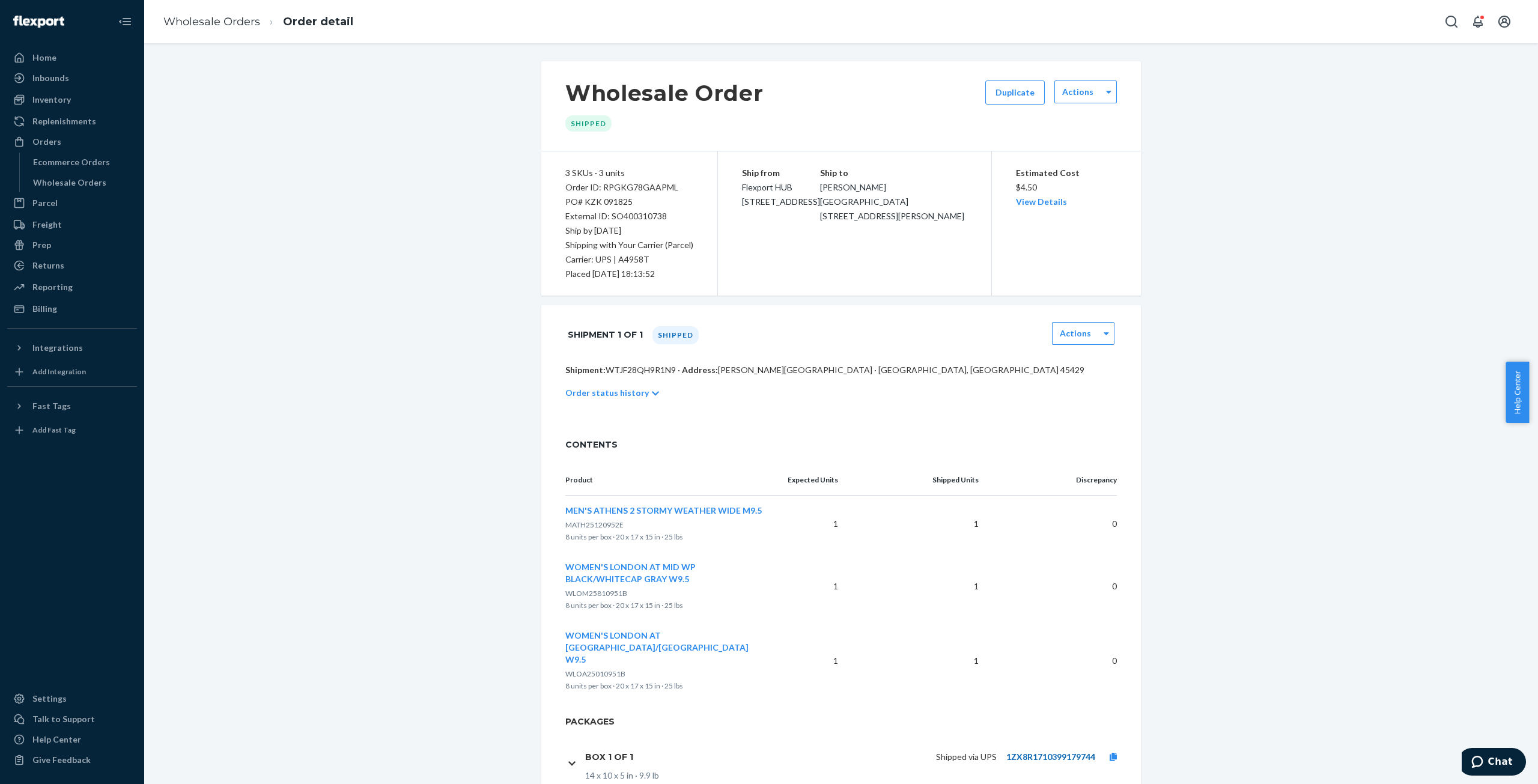
click at [1070, 751] on link "1ZX8R1710399179744" at bounding box center [1051, 756] width 89 height 10
click at [1110, 753] on icon at bounding box center [1114, 757] width 7 height 9
click at [184, 25] on link "Wholesale Orders" at bounding box center [211, 21] width 97 height 13
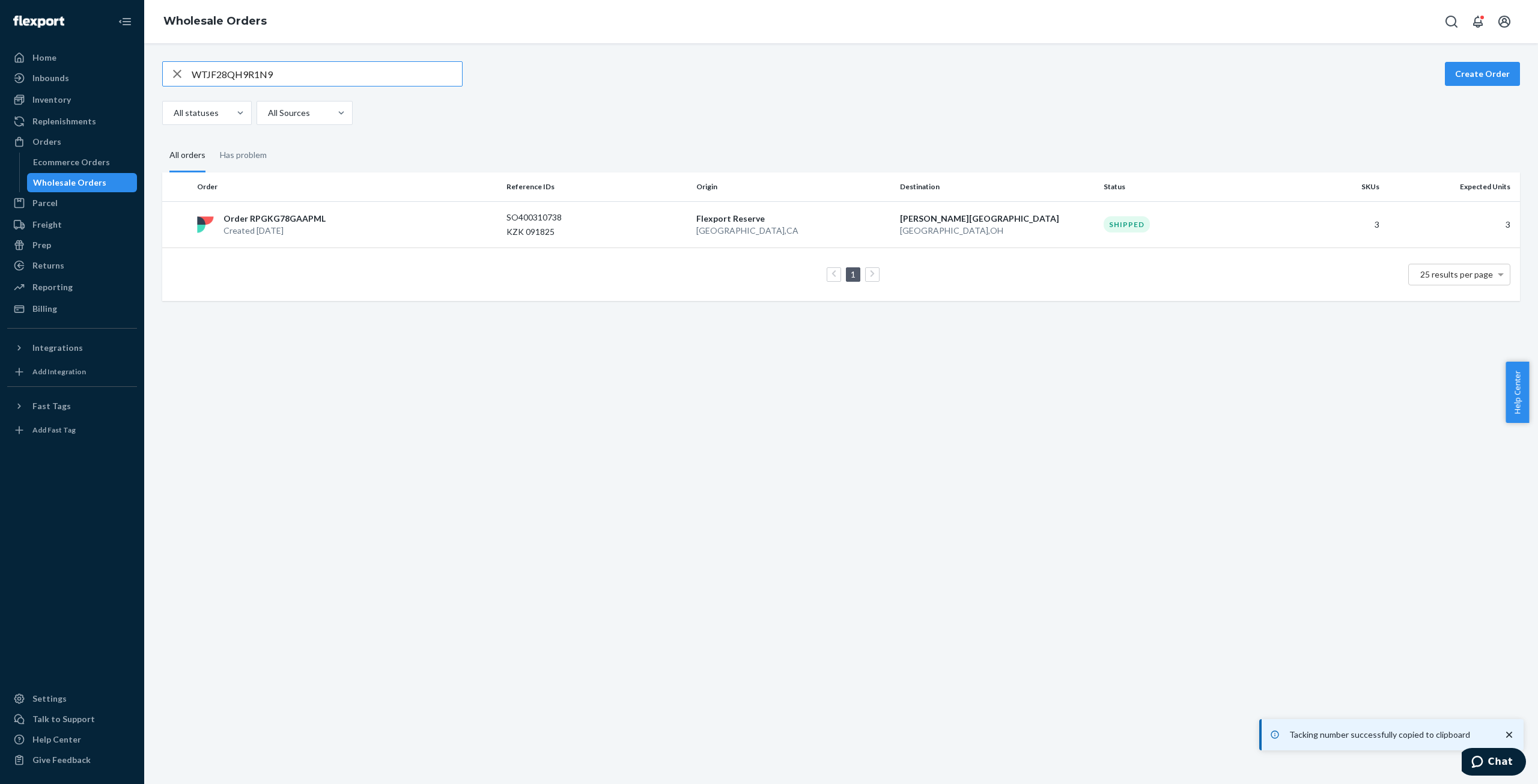
click at [198, 77] on input "WTJF28QH9R1N9" at bounding box center [326, 73] width 270 height 24
type input "W918B6DCLRZAE"
click at [278, 217] on p "Order RP6AIZI7LJZMY" at bounding box center [268, 217] width 89 height 12
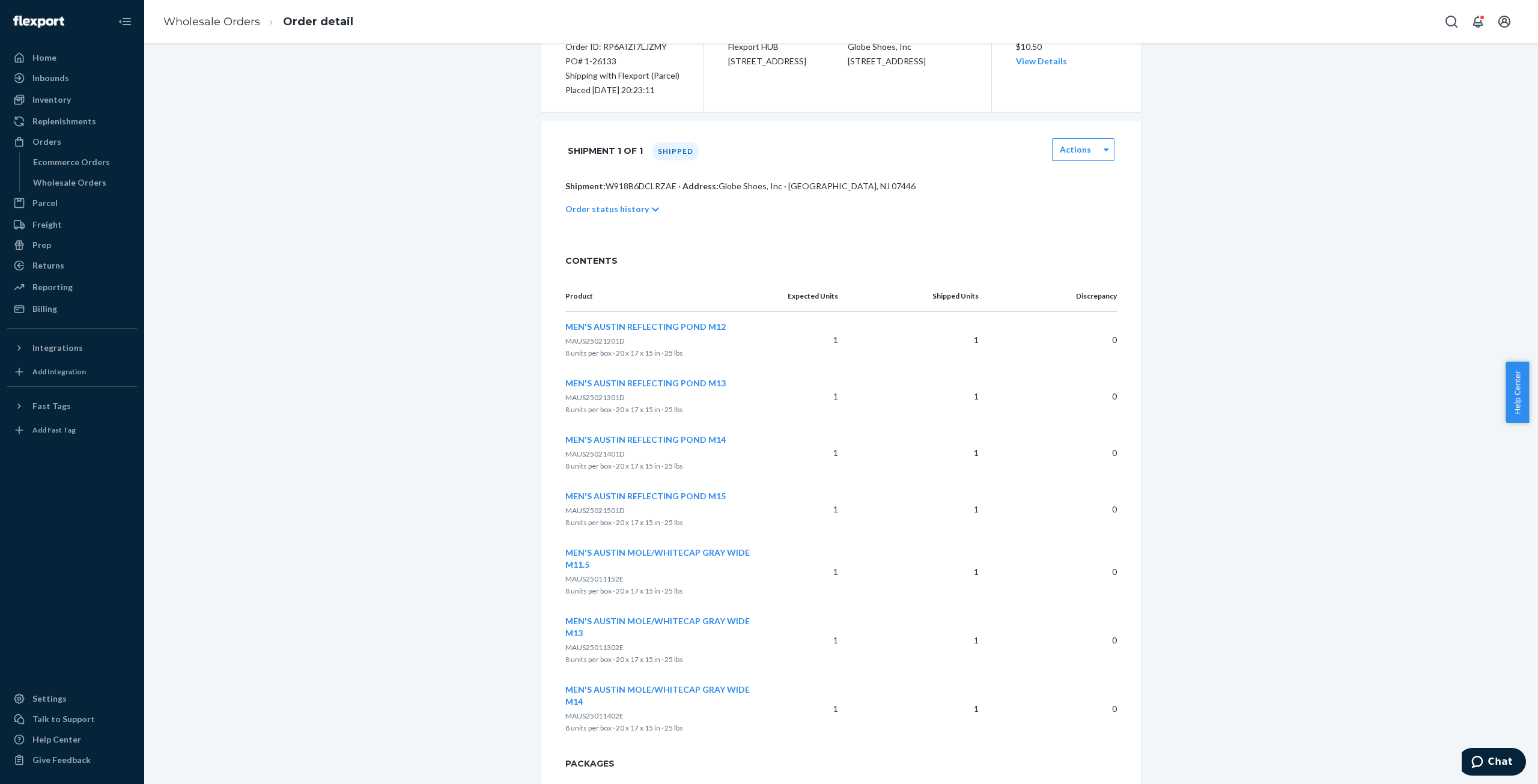
scroll to position [193, 0]
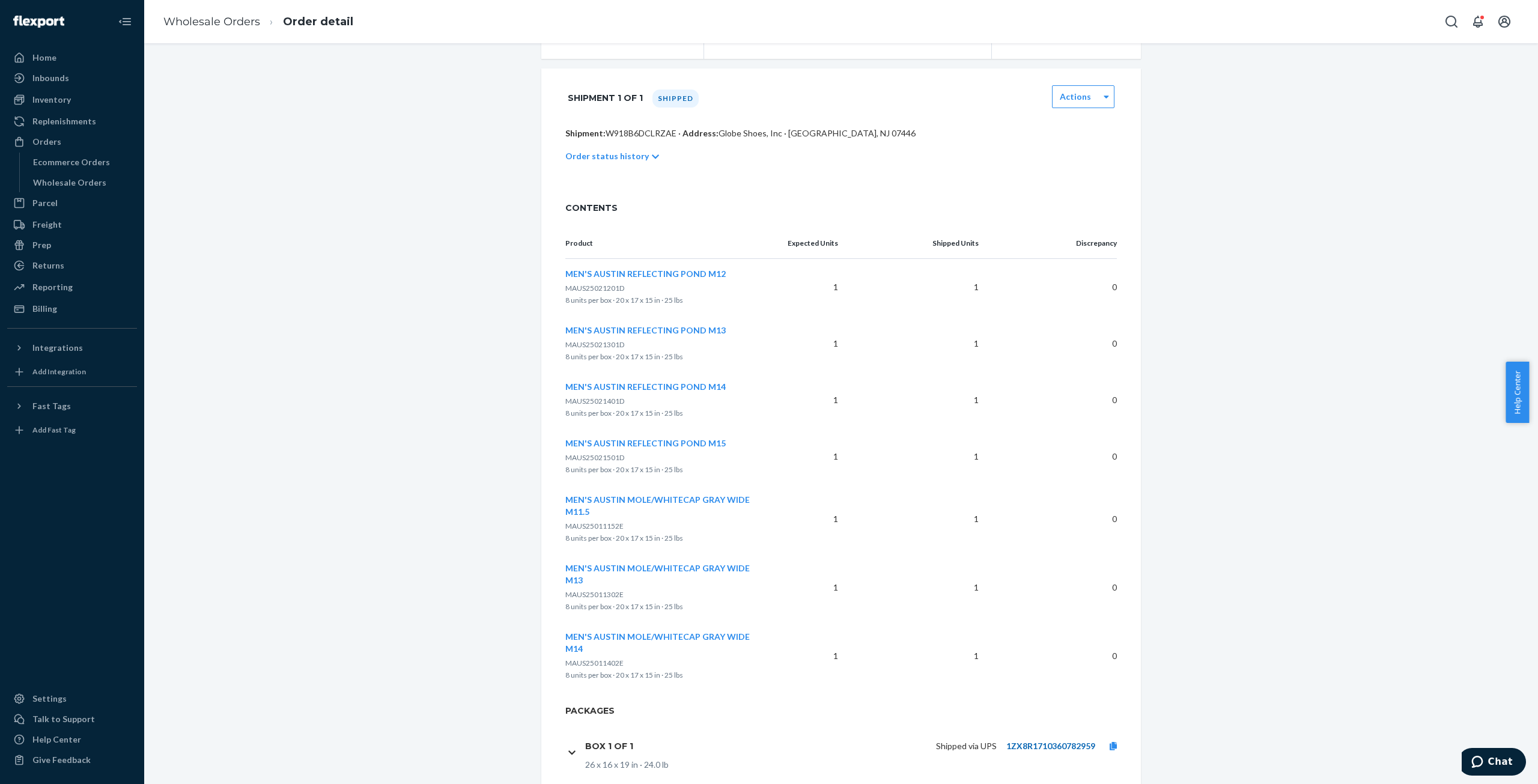
click at [1031, 741] on link "1ZX8R1710360782959" at bounding box center [1051, 746] width 89 height 10
click at [1115, 740] on link at bounding box center [1113, 746] width 36 height 12
click at [208, 22] on link "Wholesale Orders" at bounding box center [211, 21] width 97 height 13
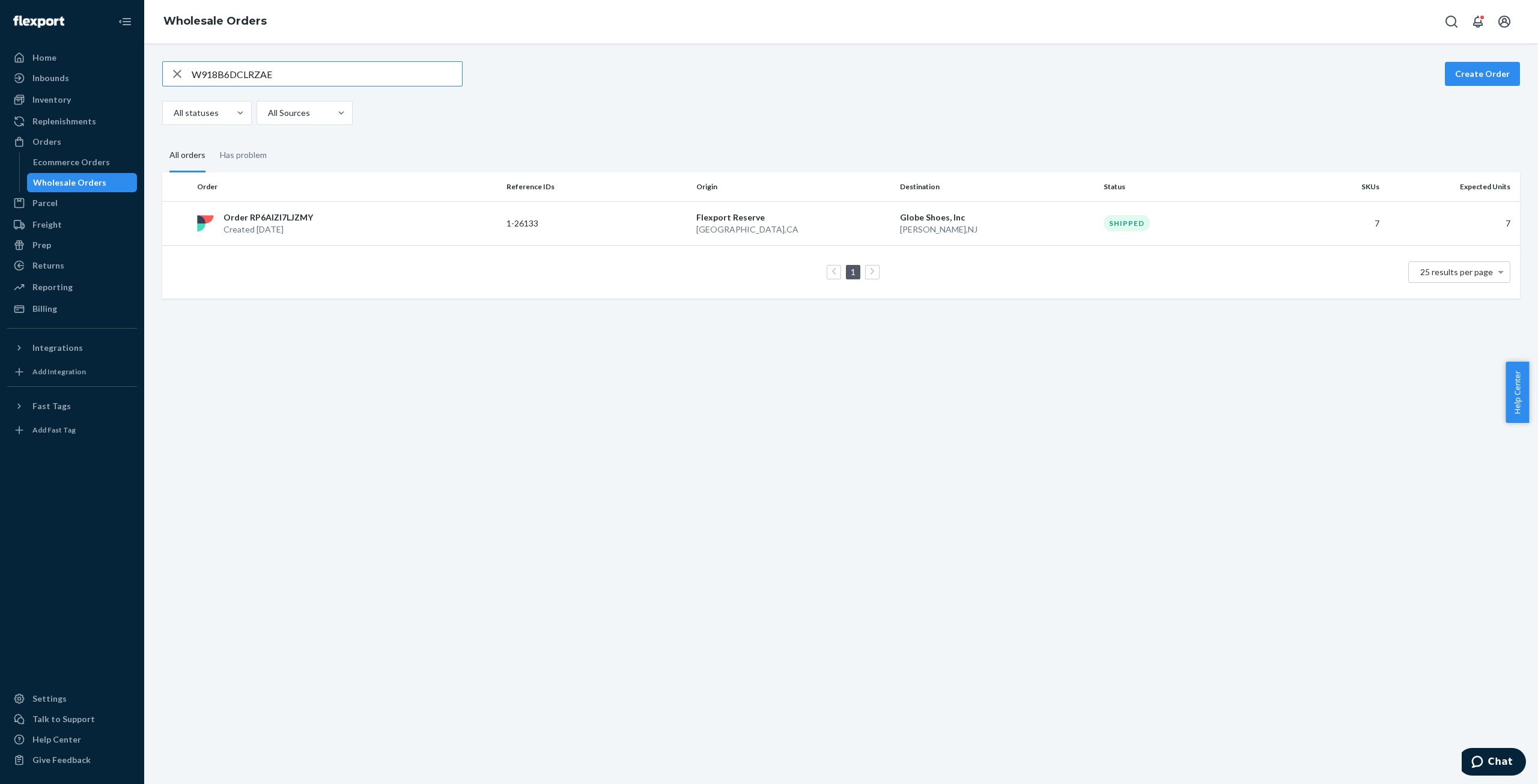
click at [217, 73] on input "W918B6DCLRZAE" at bounding box center [326, 73] width 270 height 24
type input "WU7O4I66M9T4A"
click at [280, 224] on p "Created [DATE]" at bounding box center [270, 230] width 92 height 12
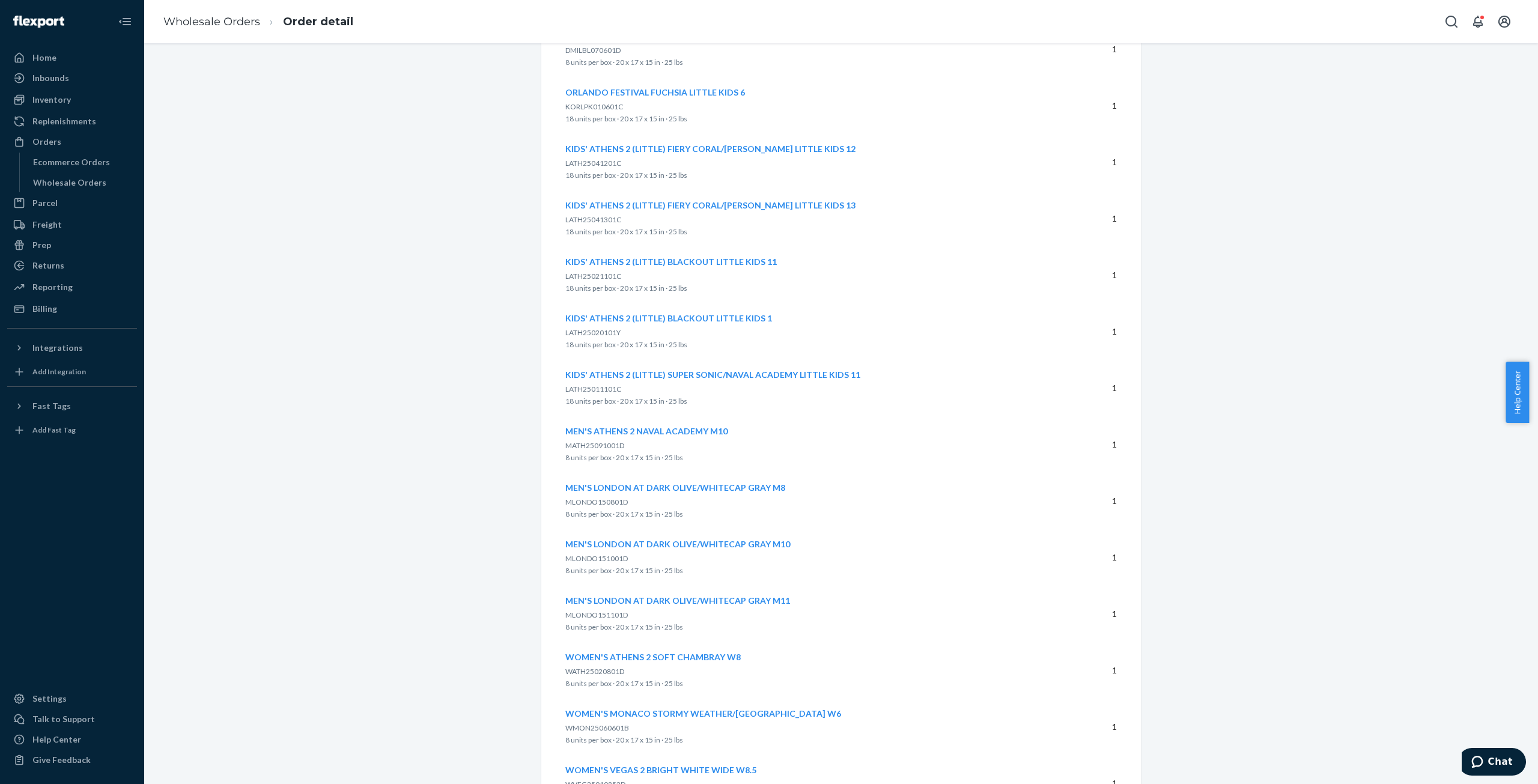
scroll to position [671, 0]
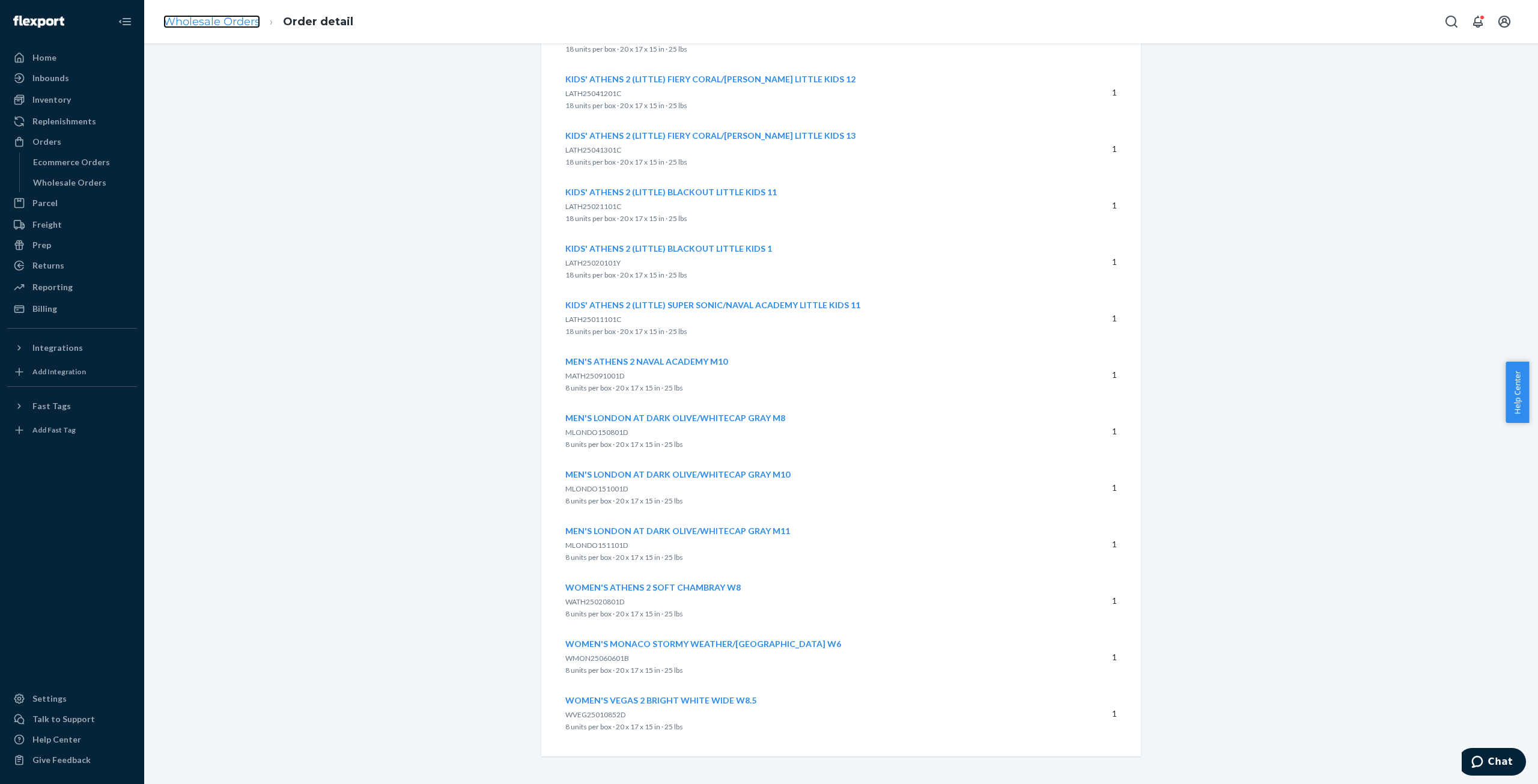
click at [215, 21] on link "Wholesale Orders" at bounding box center [211, 21] width 97 height 13
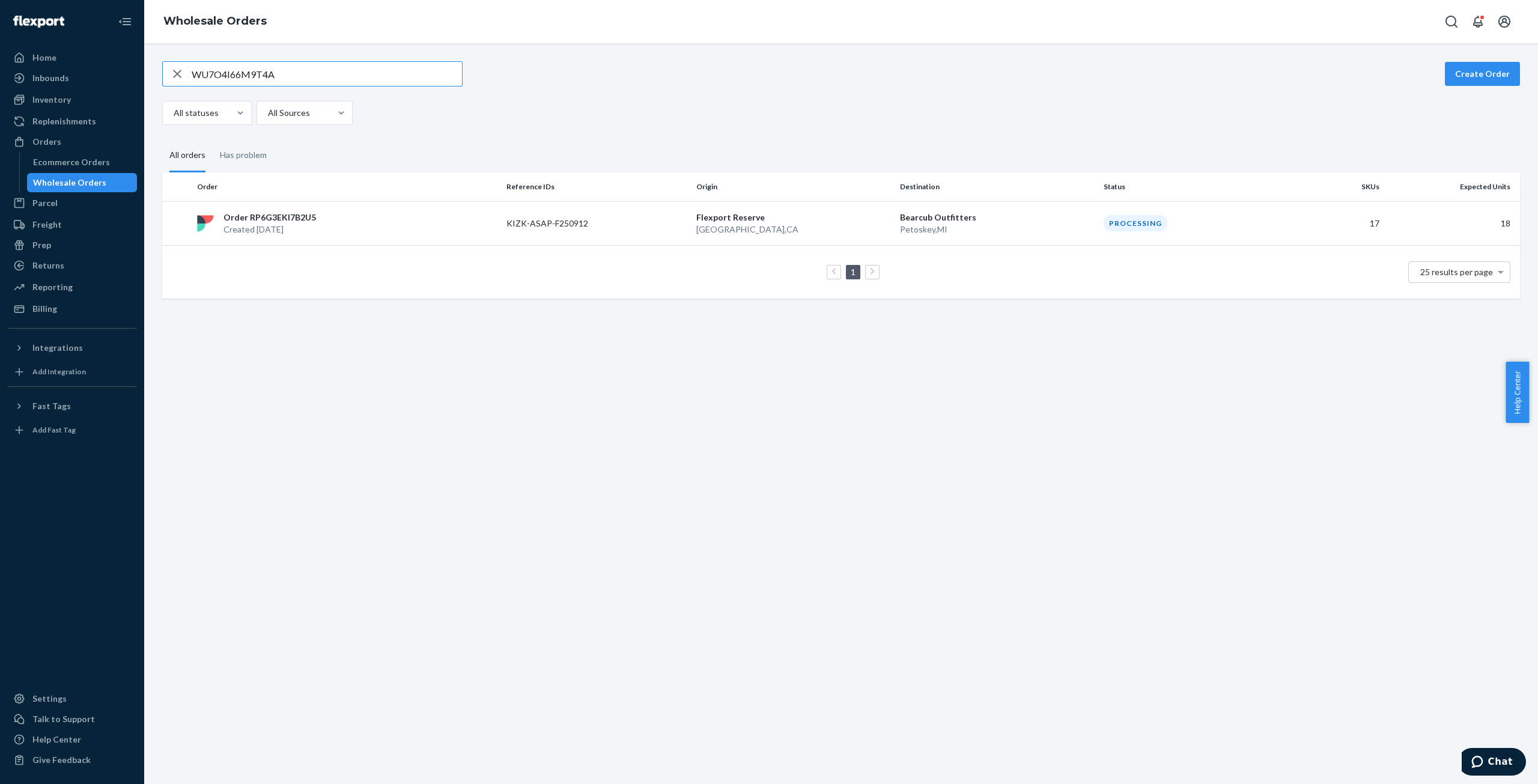
click at [255, 71] on input "WU7O4I66M9T4A" at bounding box center [326, 73] width 270 height 24
type input "W33YWLF6VS58Y"
click at [283, 236] on p "Created [DATE]" at bounding box center [273, 237] width 100 height 12
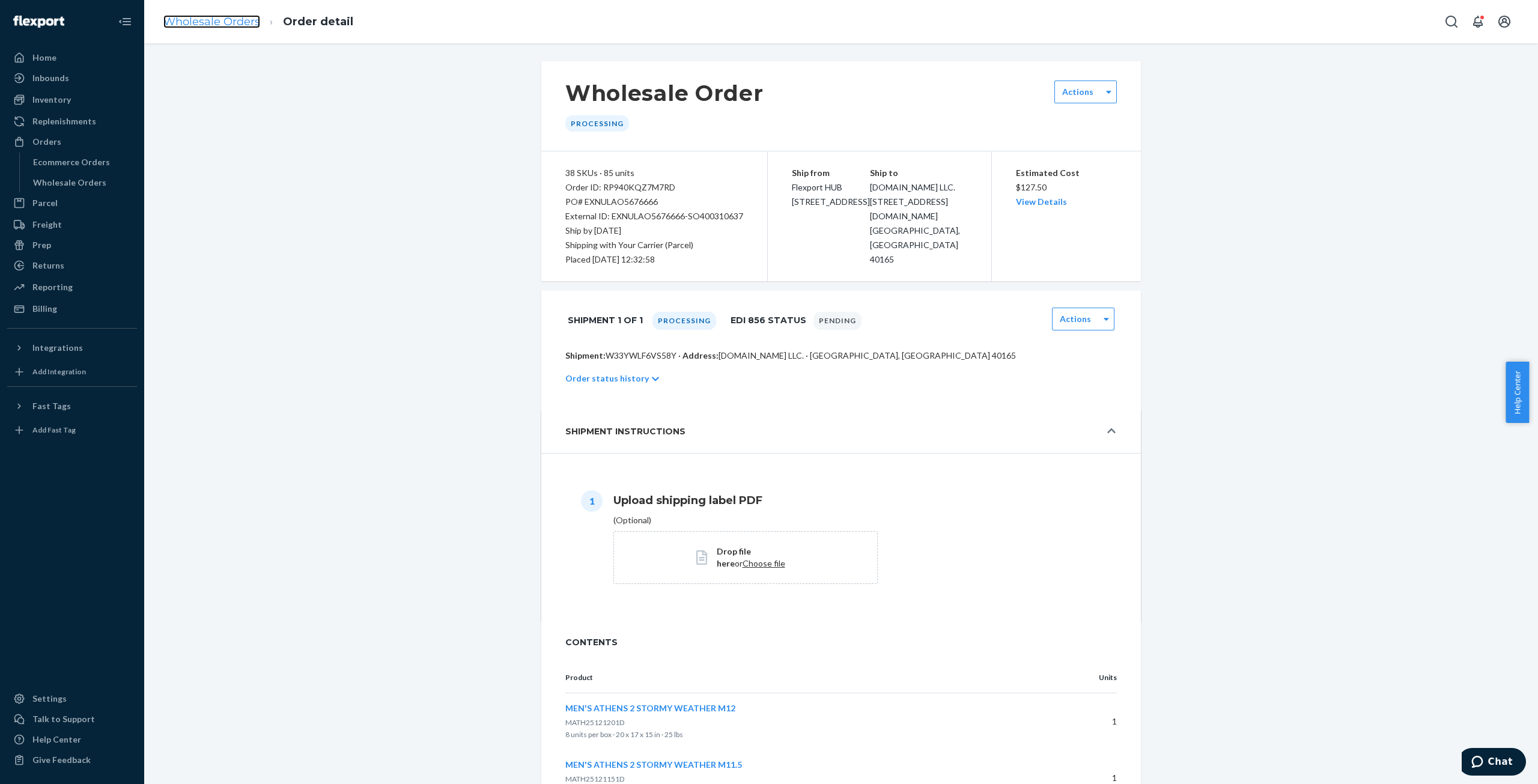
click at [215, 22] on link "Wholesale Orders" at bounding box center [211, 21] width 97 height 13
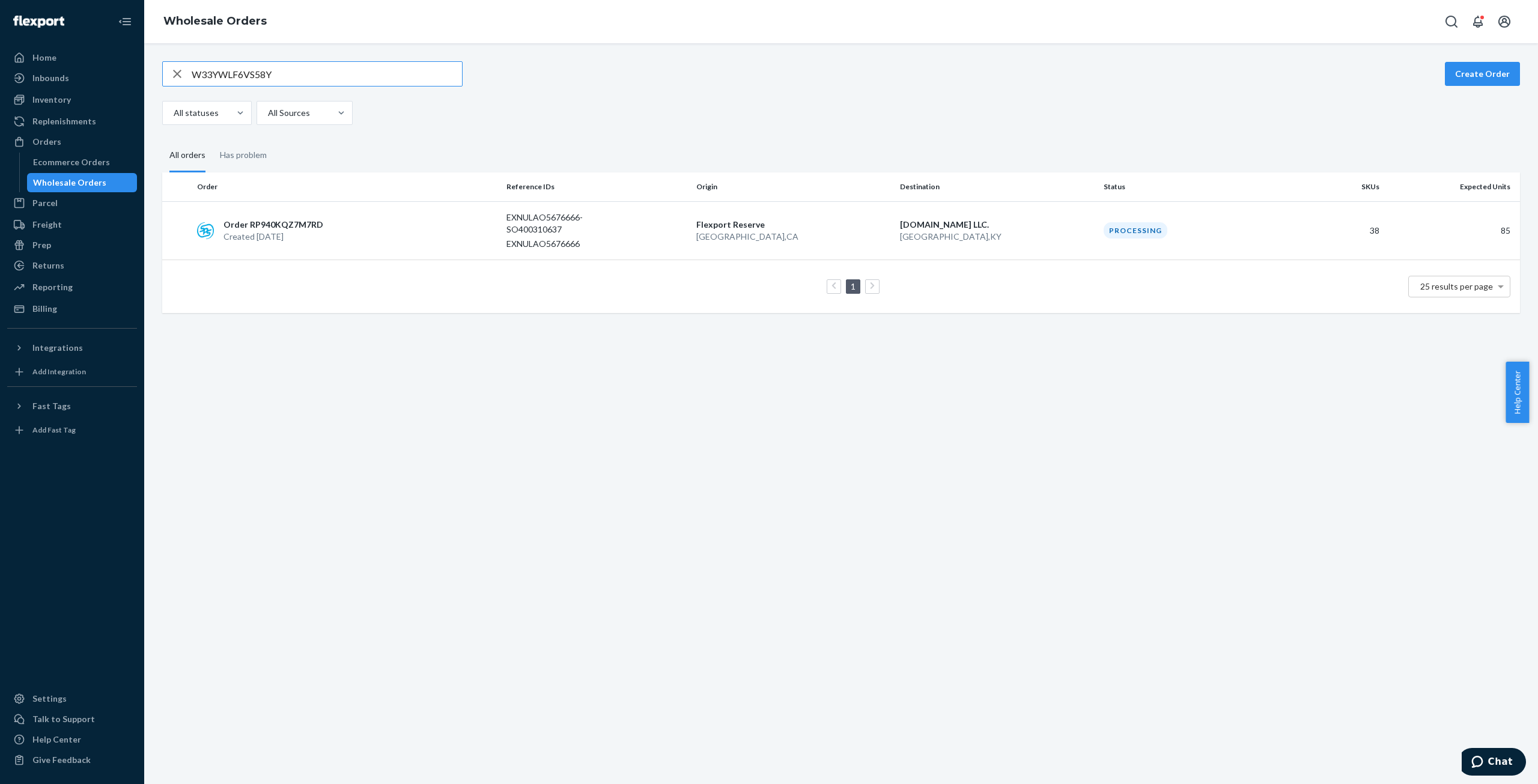
click at [214, 73] on input "W33YWLF6VS58Y" at bounding box center [326, 73] width 270 height 24
type input "W6ETEIPL9HZH7"
click at [273, 237] on td "Order RPZME3CT6JWRQ Created [DATE]" at bounding box center [347, 224] width 309 height 46
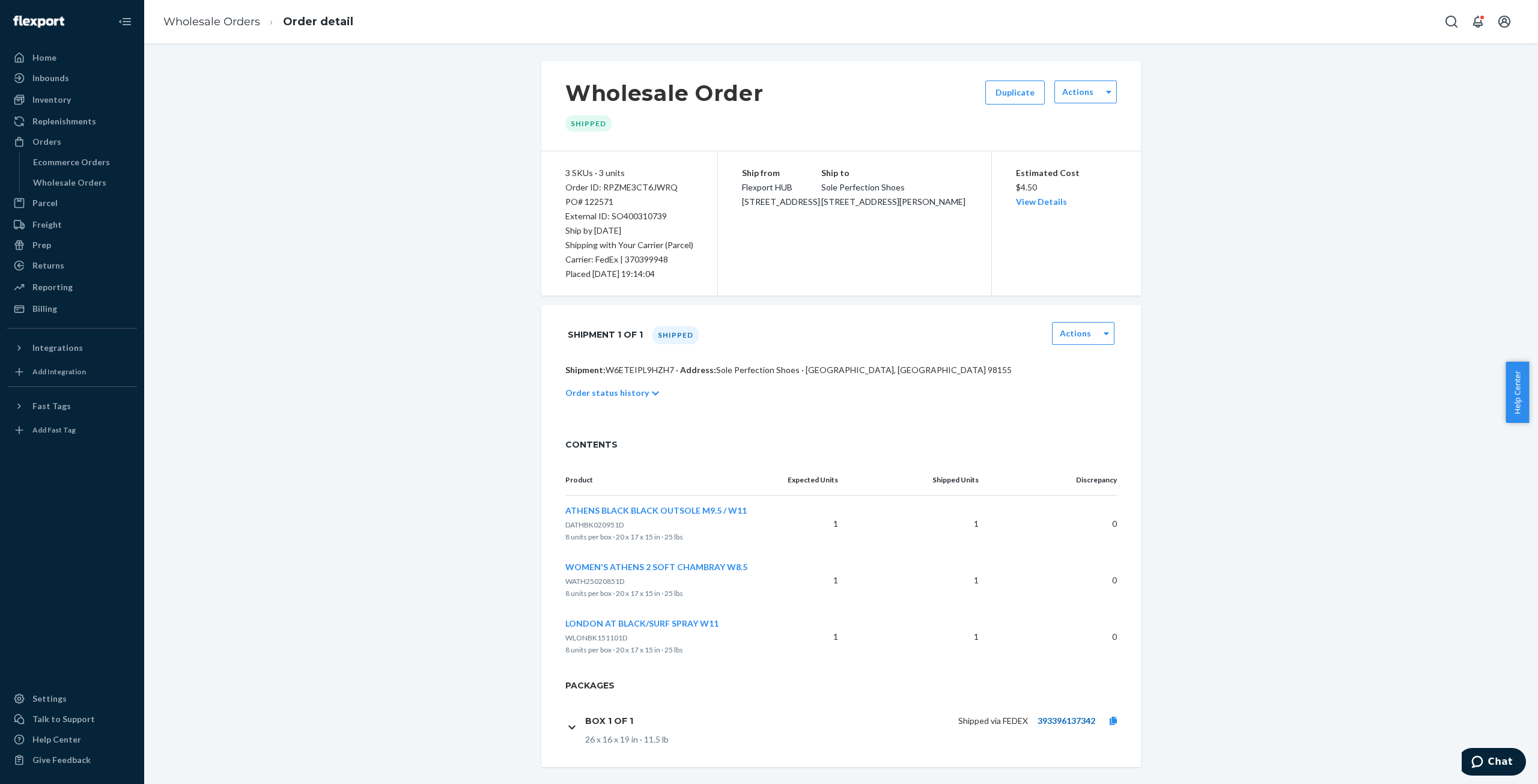
click at [1049, 721] on link "393396137342" at bounding box center [1067, 721] width 58 height 10
click at [1114, 721] on link at bounding box center [1113, 721] width 36 height 12
click at [240, 20] on link "Wholesale Orders" at bounding box center [211, 21] width 97 height 13
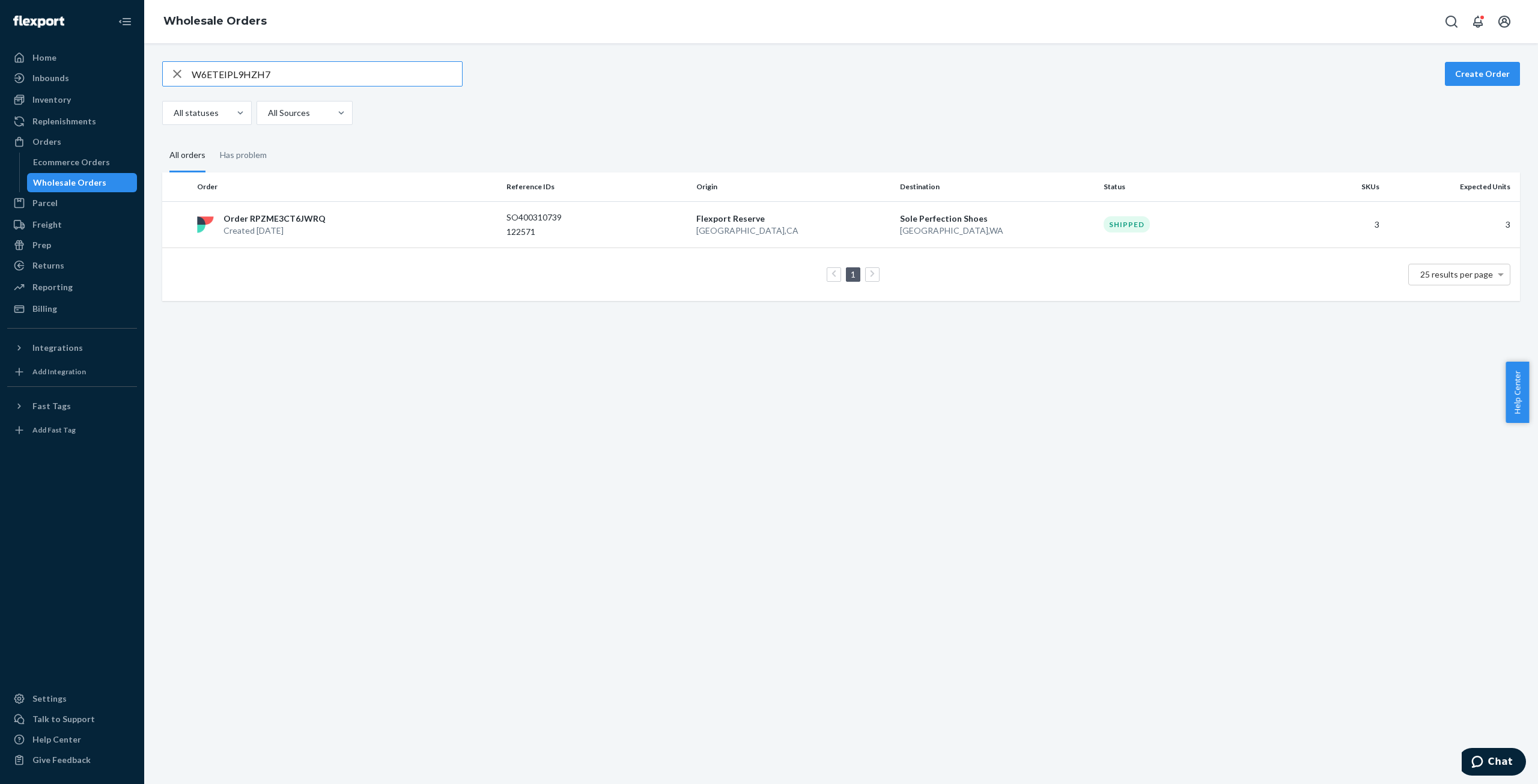
click at [240, 78] on input "W6ETEIPL9HZH7" at bounding box center [326, 73] width 270 height 24
type input "WXVO7GU7665QL"
click at [281, 220] on p "Order RPIU2AGAVRTGD" at bounding box center [273, 219] width 99 height 12
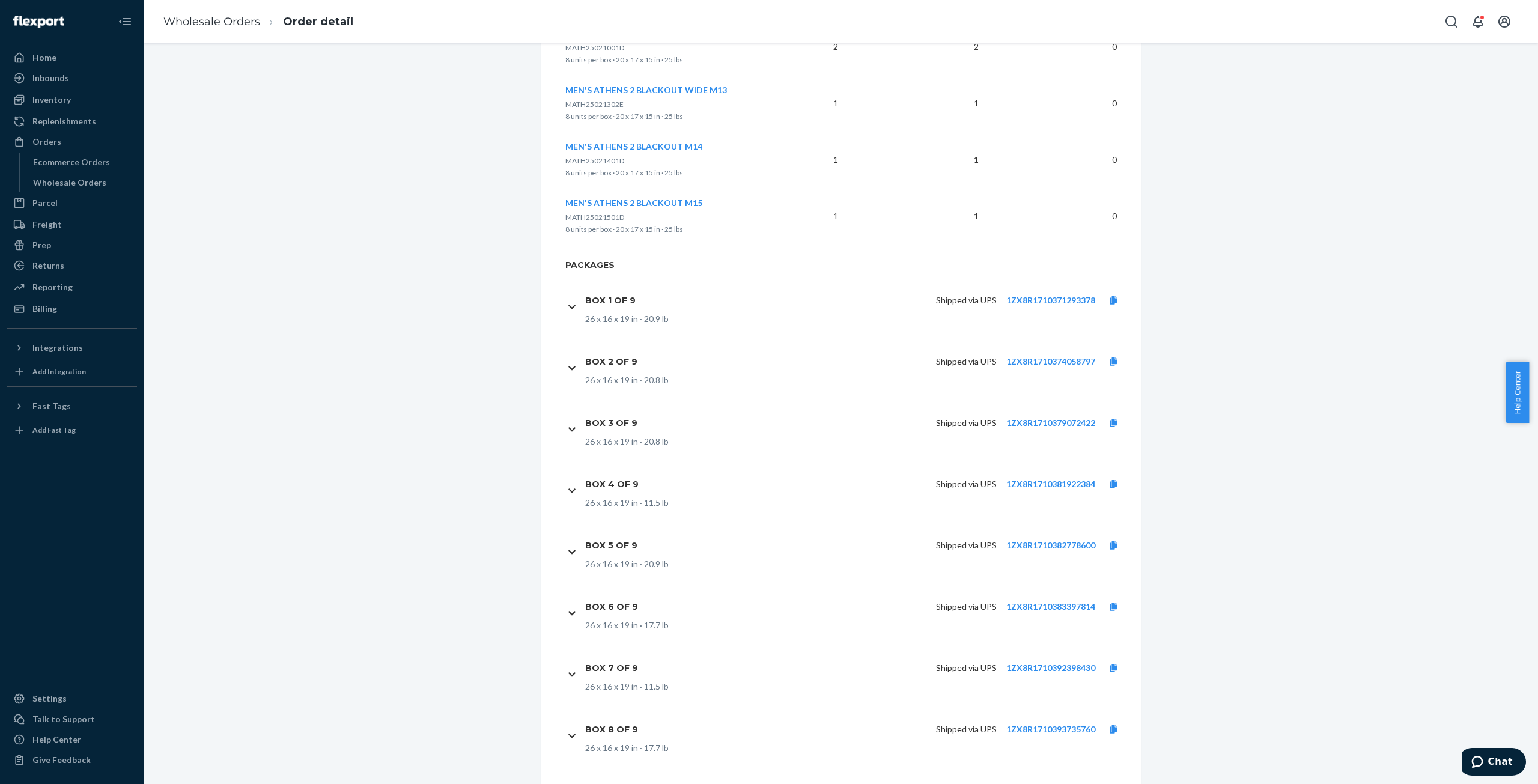
scroll to position [1616, 0]
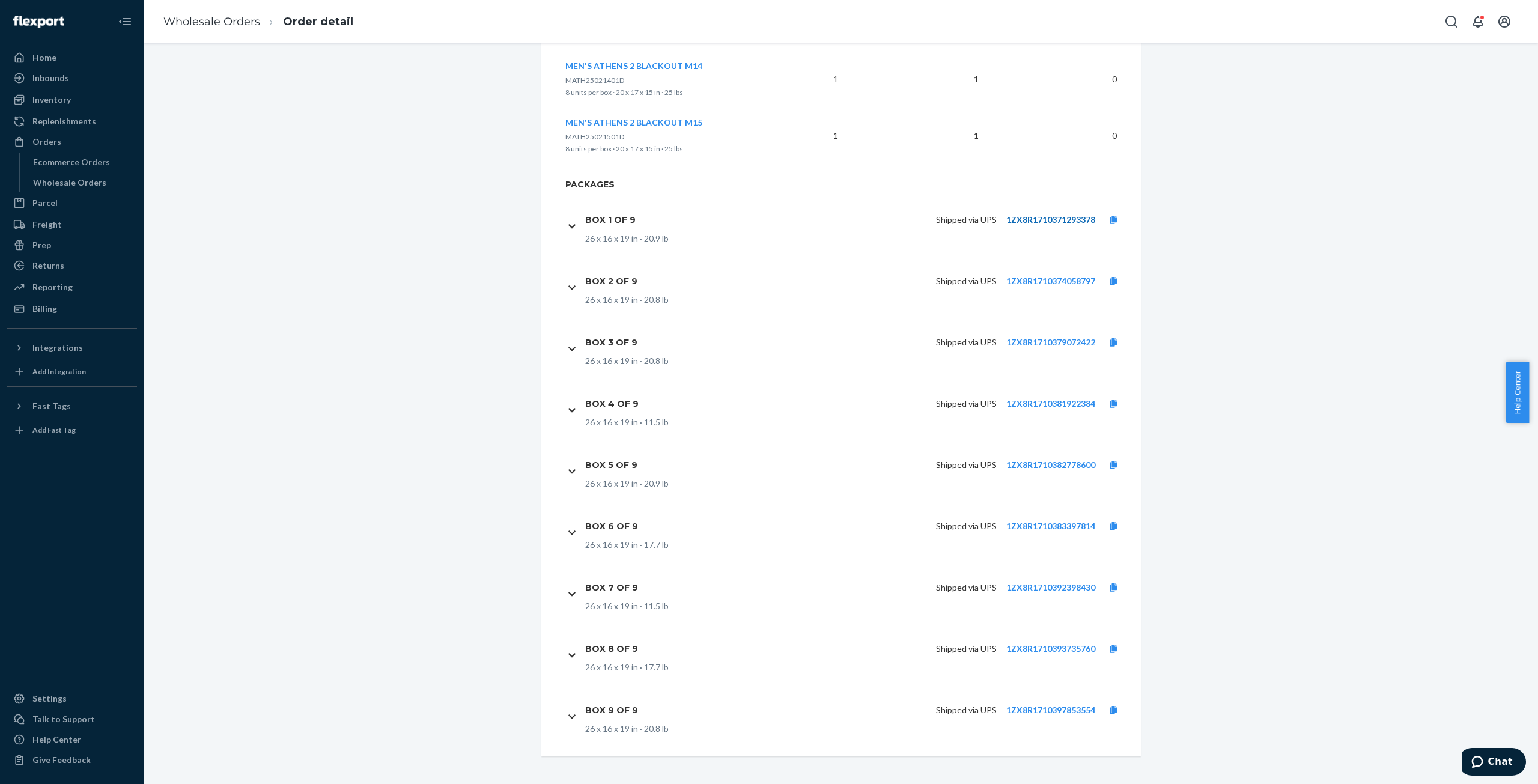
click at [1069, 220] on link "1ZX8R1710371293378" at bounding box center [1051, 219] width 89 height 10
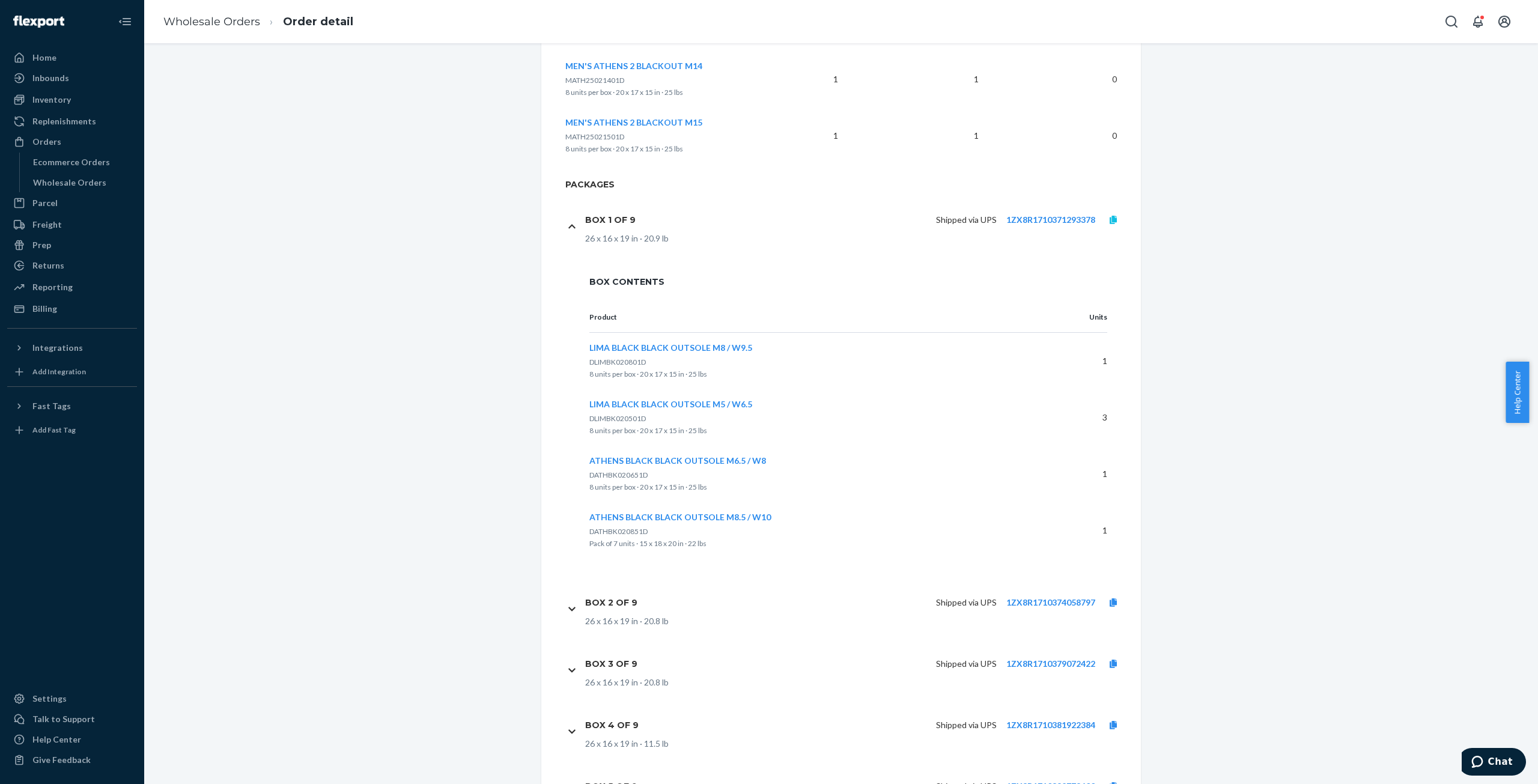
click at [1110, 221] on icon at bounding box center [1114, 220] width 7 height 9
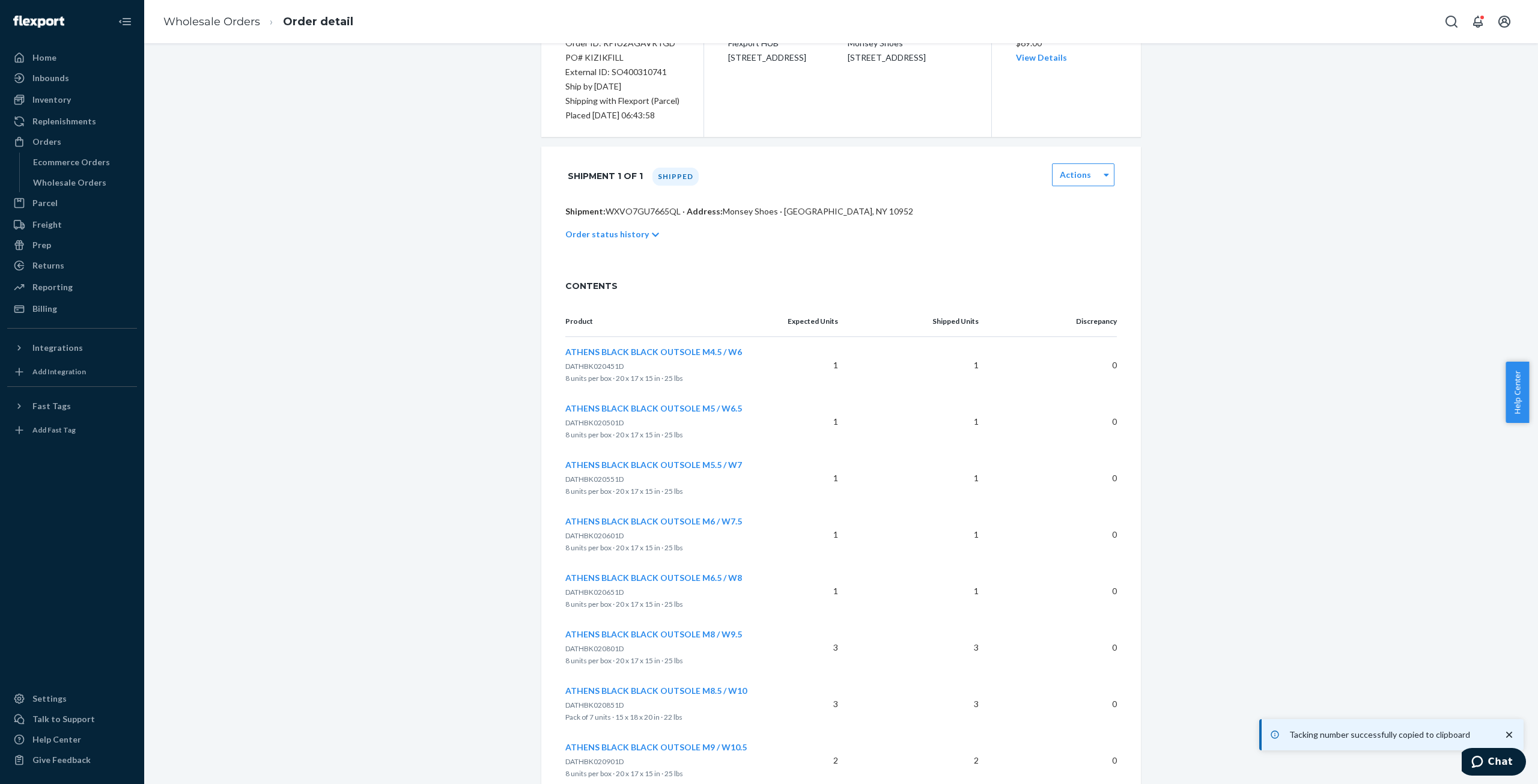
scroll to position [0, 0]
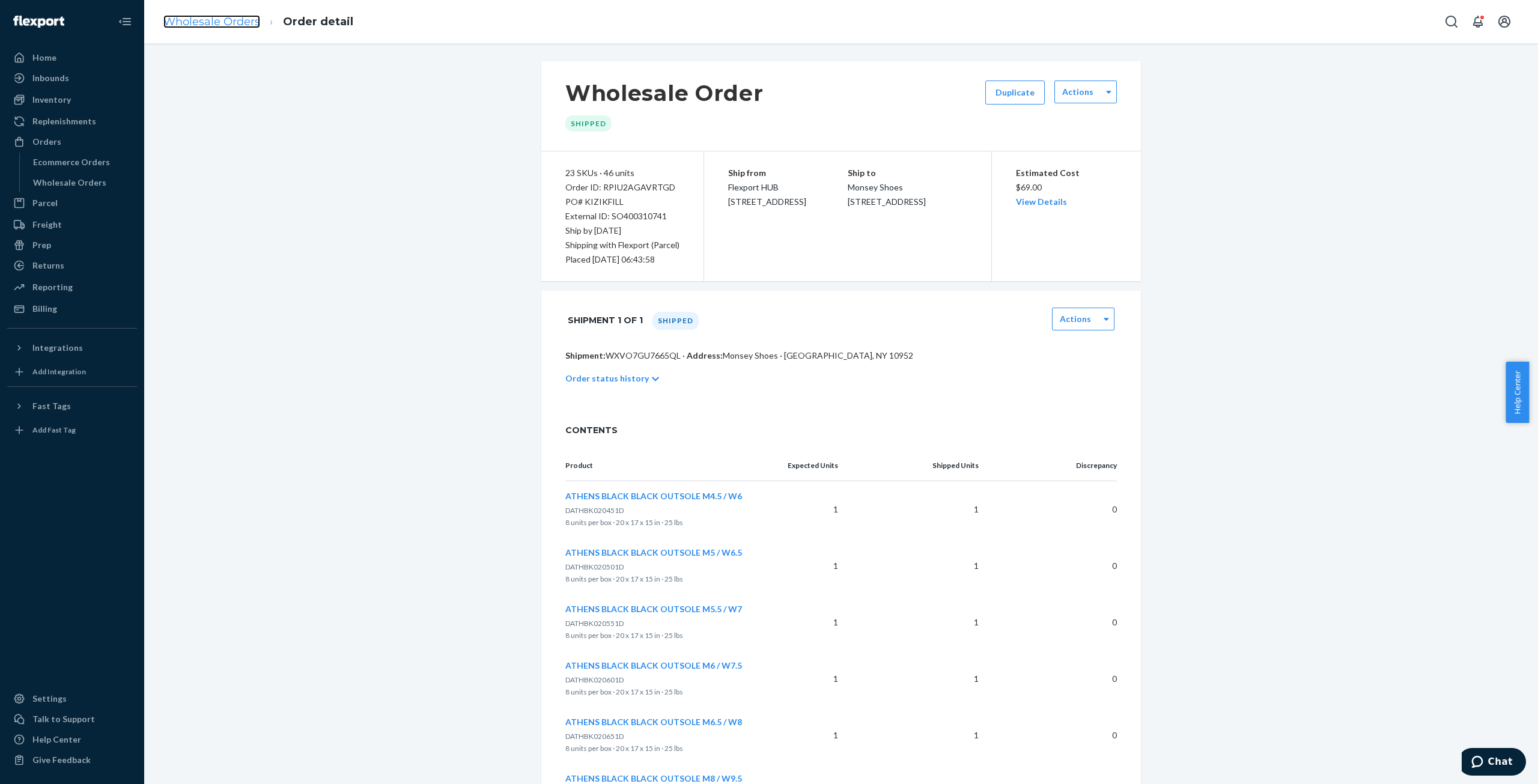
click at [214, 21] on link "Wholesale Orders" at bounding box center [211, 21] width 97 height 13
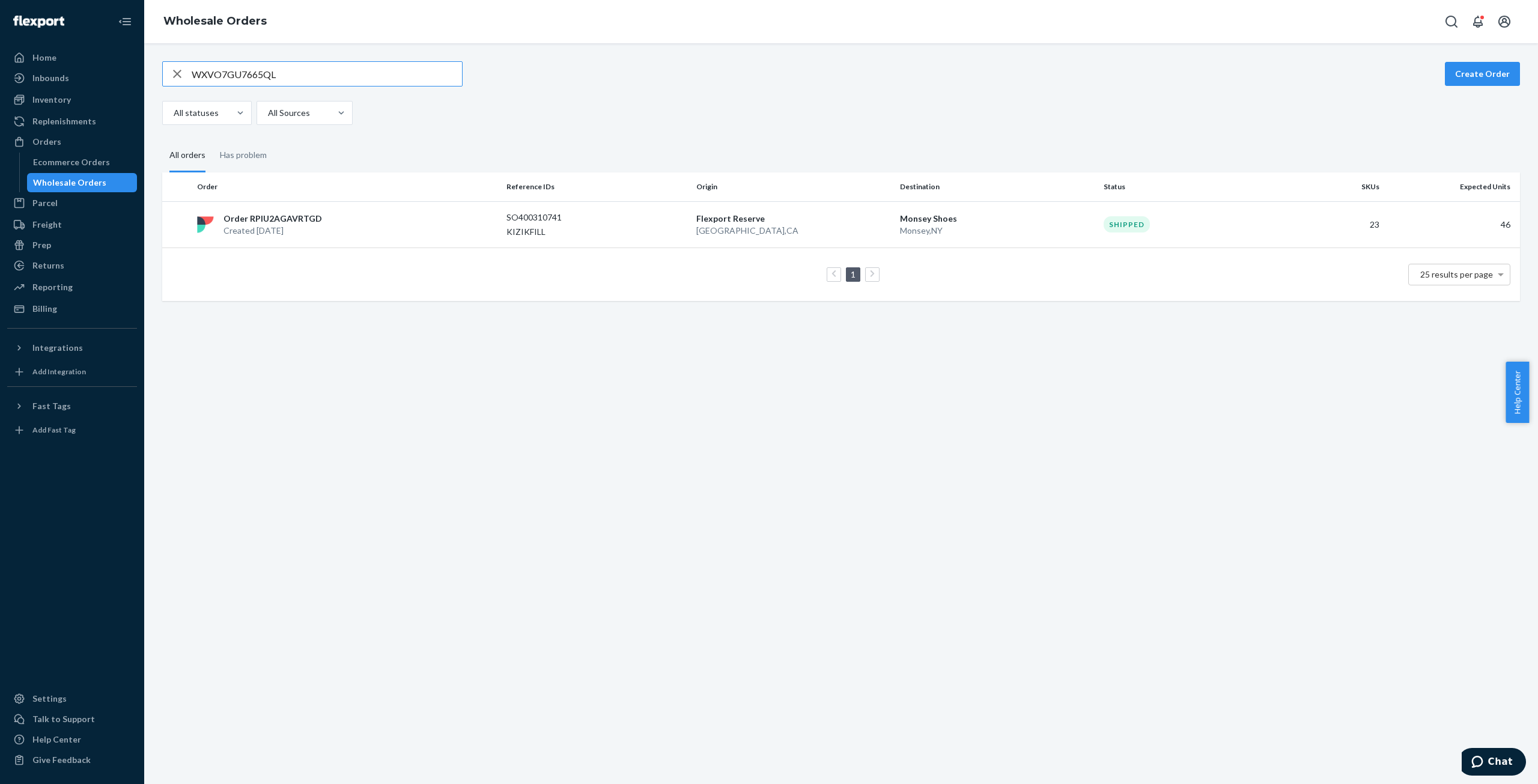
click at [224, 71] on input "WXVO7GU7665QL" at bounding box center [326, 73] width 270 height 24
type input "W5K0J5CDHCZ51"
click at [278, 232] on p "Created [DATE]" at bounding box center [274, 236] width 101 height 12
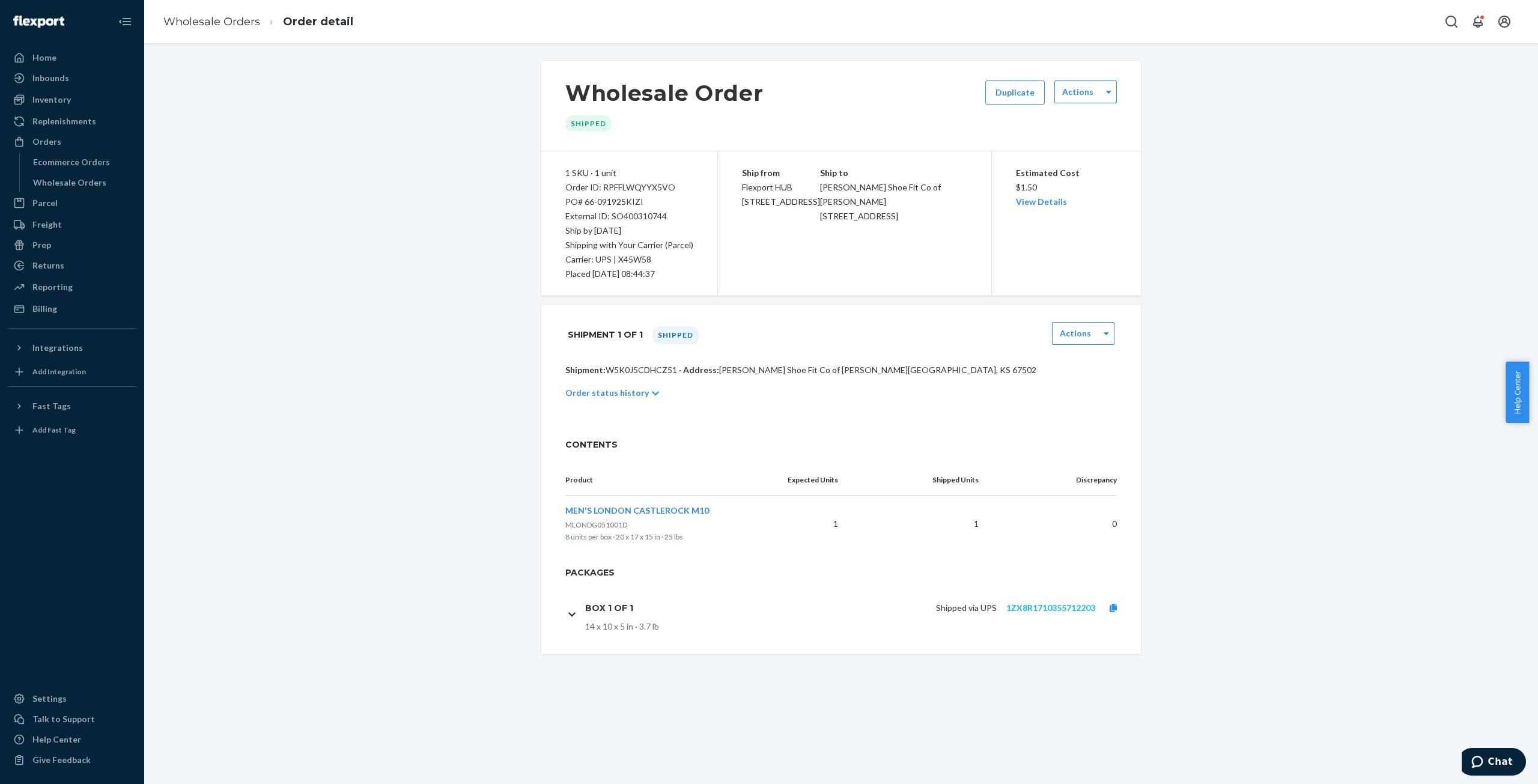
click at [1059, 602] on p "1ZX8R1710355712203" at bounding box center [1051, 608] width 89 height 12
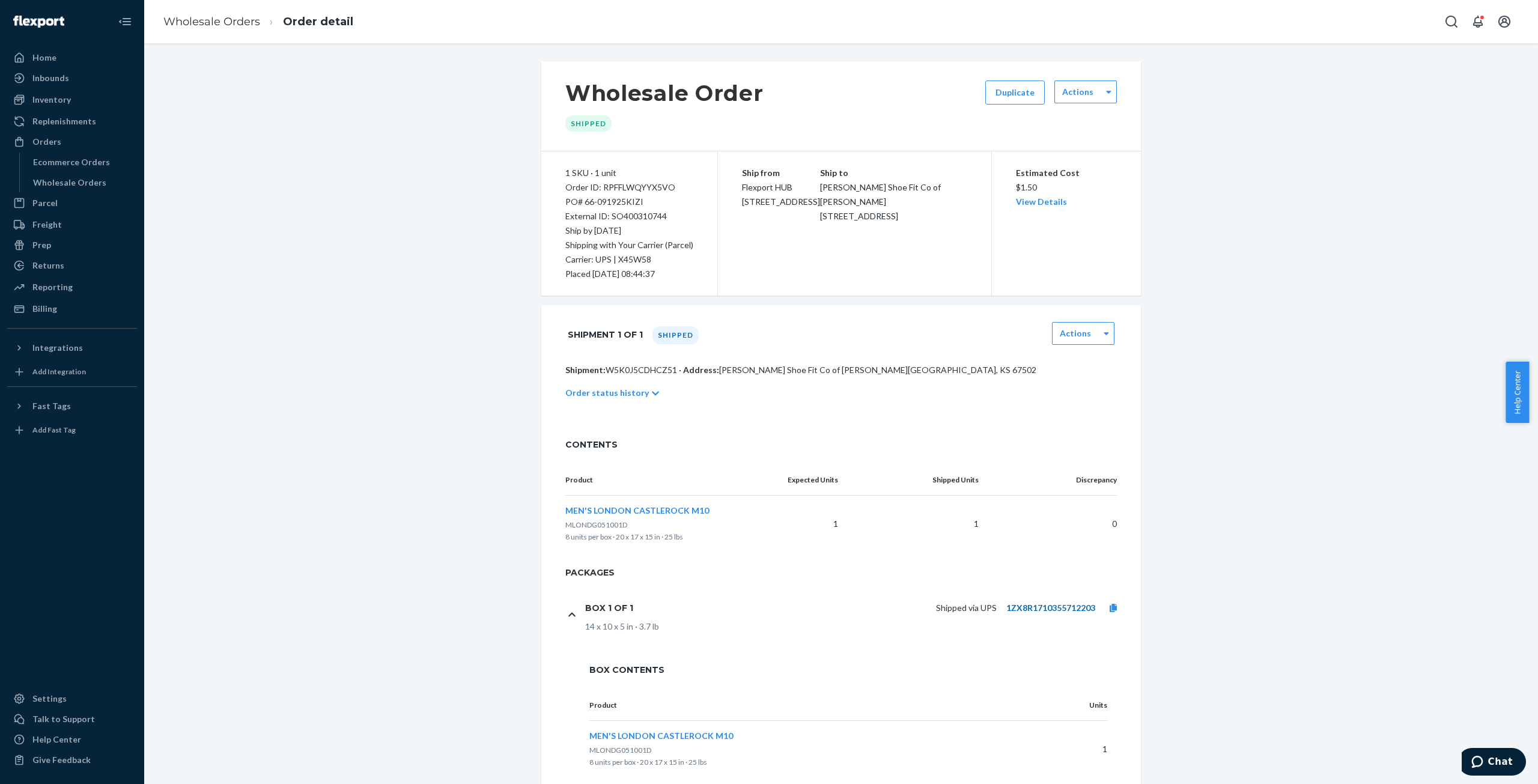
click at [1064, 606] on link "1ZX8R1710355712203" at bounding box center [1051, 607] width 89 height 10
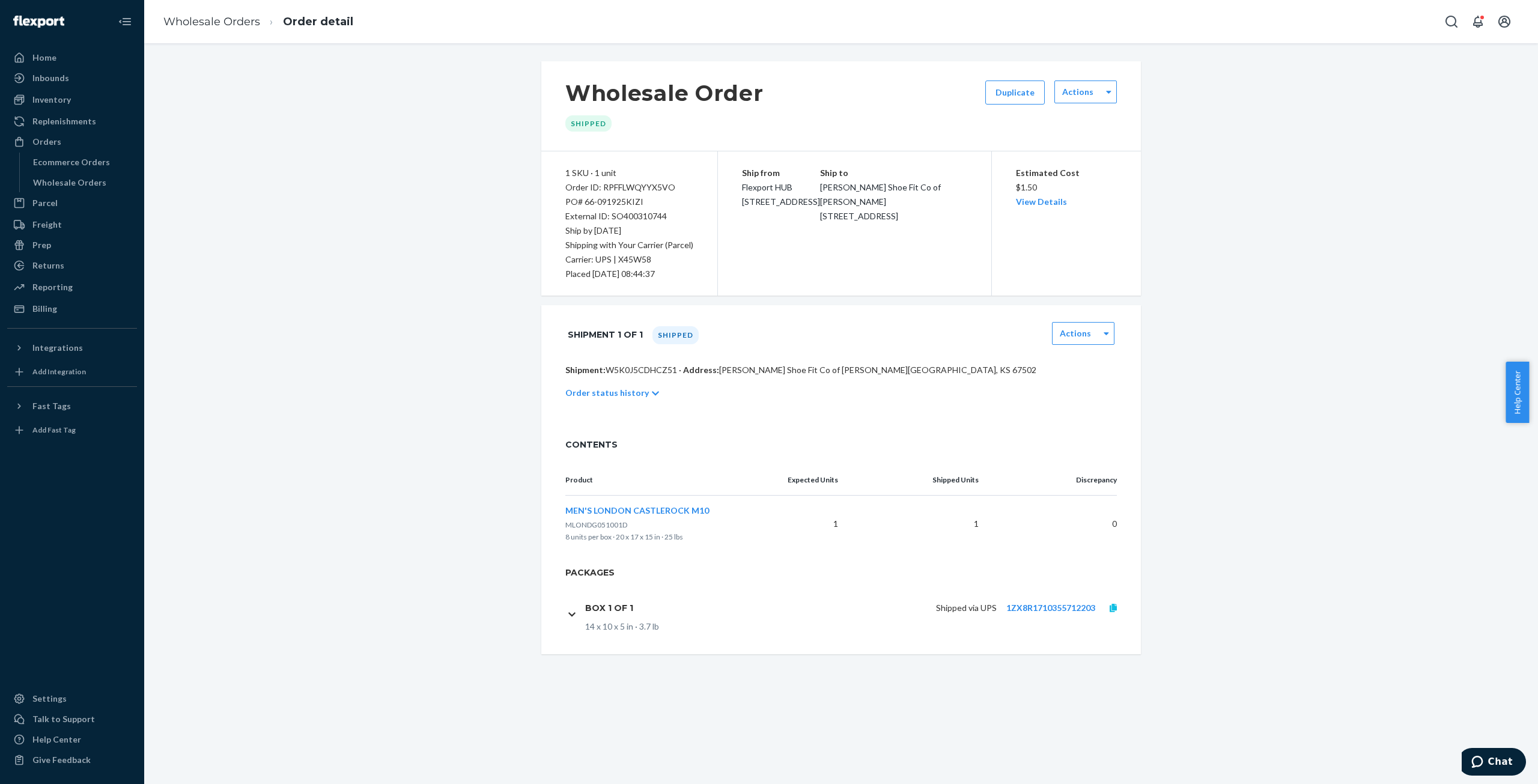
click at [1112, 607] on icon at bounding box center [1114, 608] width 7 height 9
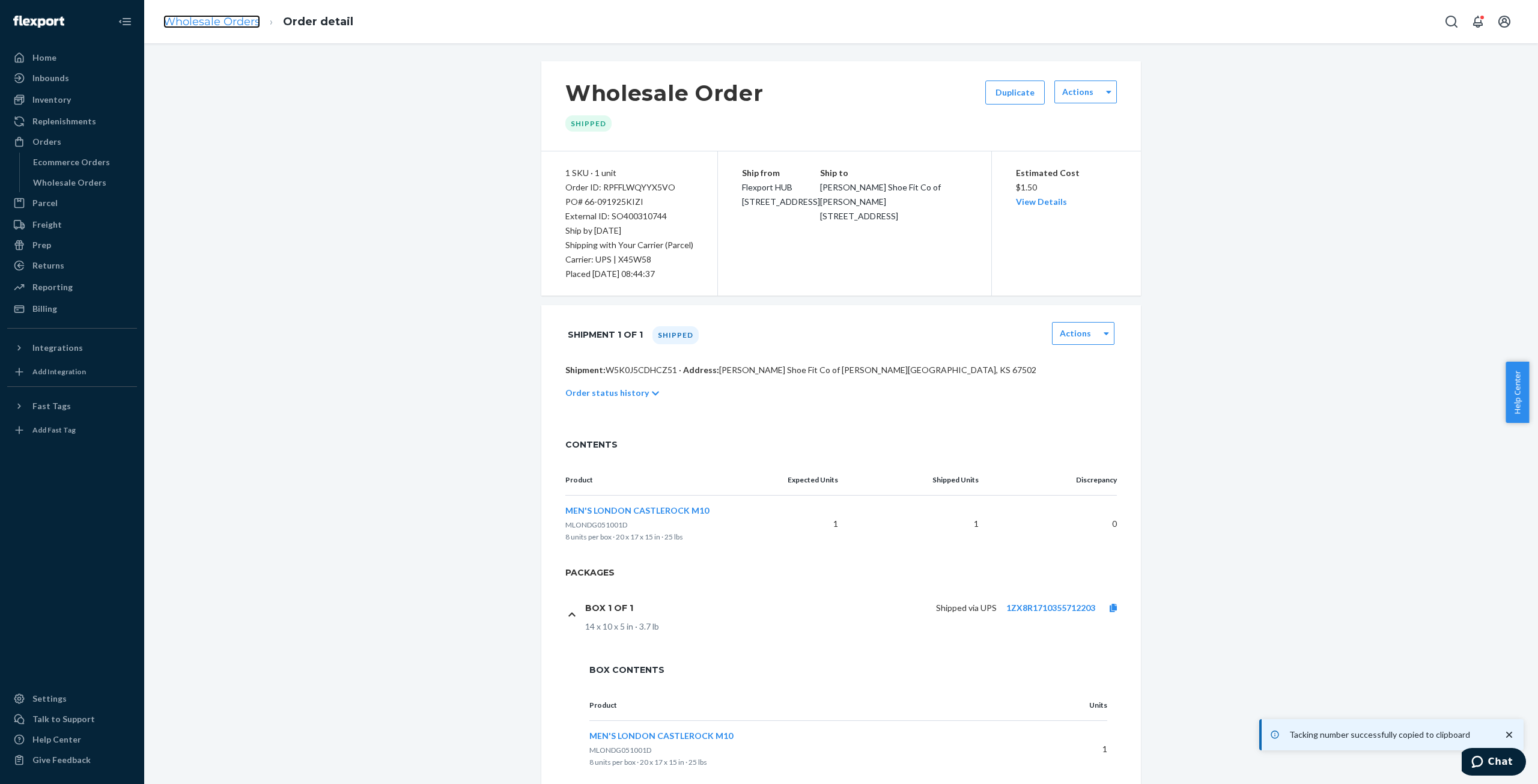
click at [209, 21] on link "Wholesale Orders" at bounding box center [211, 21] width 97 height 13
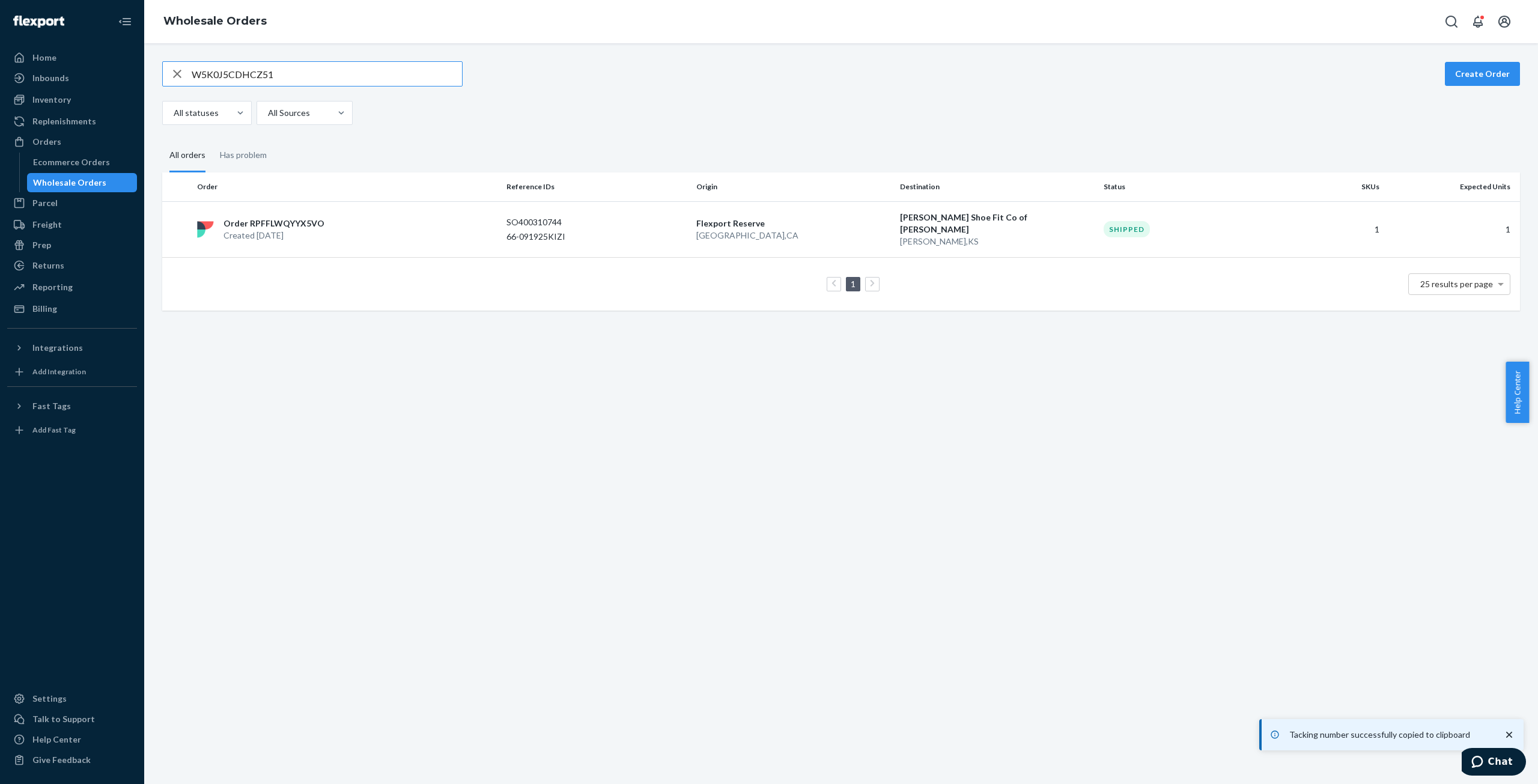
click at [246, 75] on input "W5K0J5CDHCZ51" at bounding box center [326, 73] width 270 height 24
type input "WDQ9LXBOJUTKK"
click at [281, 219] on p "Order RPI0O50EJID4X" at bounding box center [268, 219] width 89 height 12
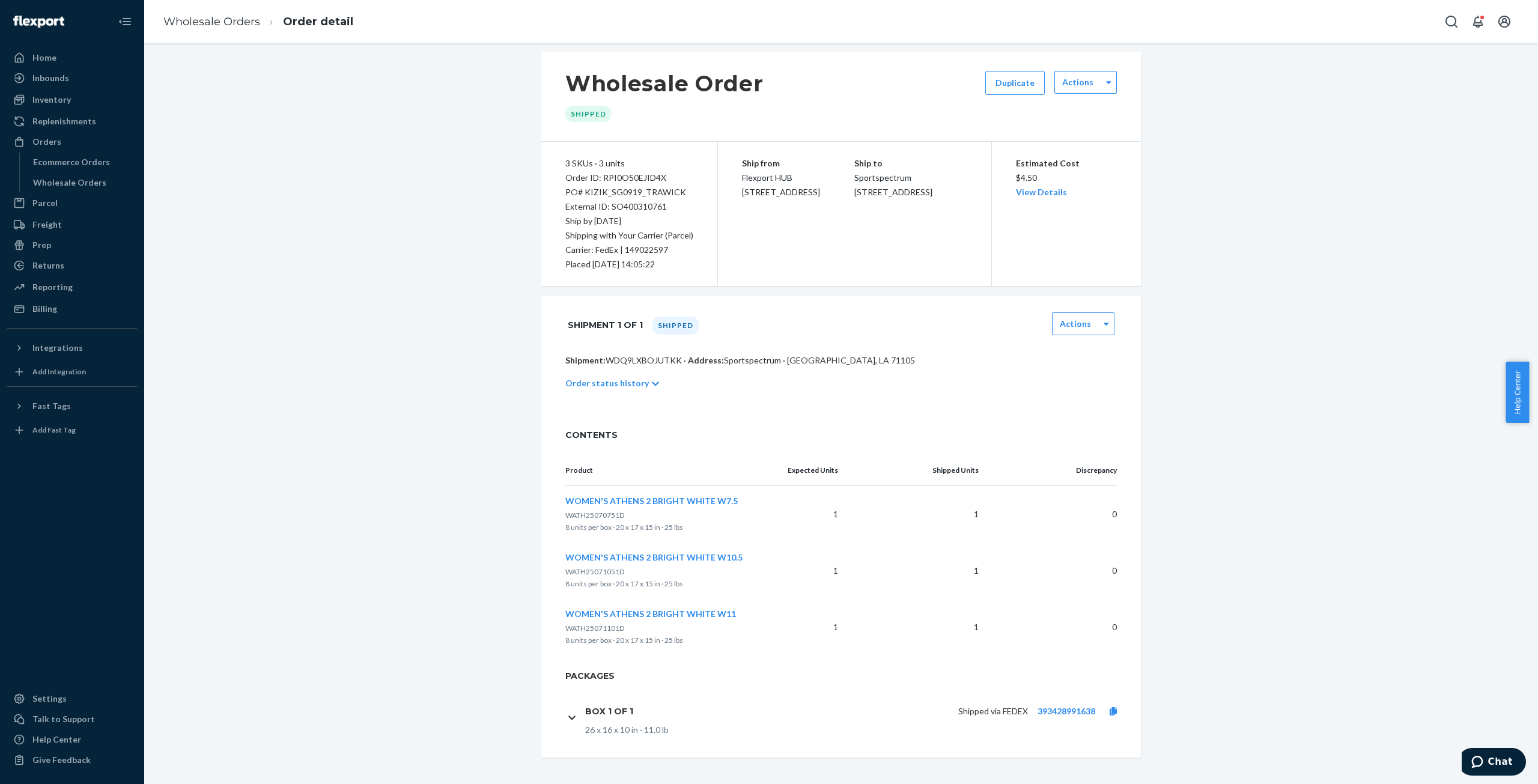
scroll to position [11, 0]
click at [1066, 707] on link "393428991638" at bounding box center [1067, 709] width 58 height 10
click at [1111, 709] on icon at bounding box center [1114, 710] width 7 height 9
click at [208, 21] on link "Wholesale Orders" at bounding box center [211, 21] width 97 height 13
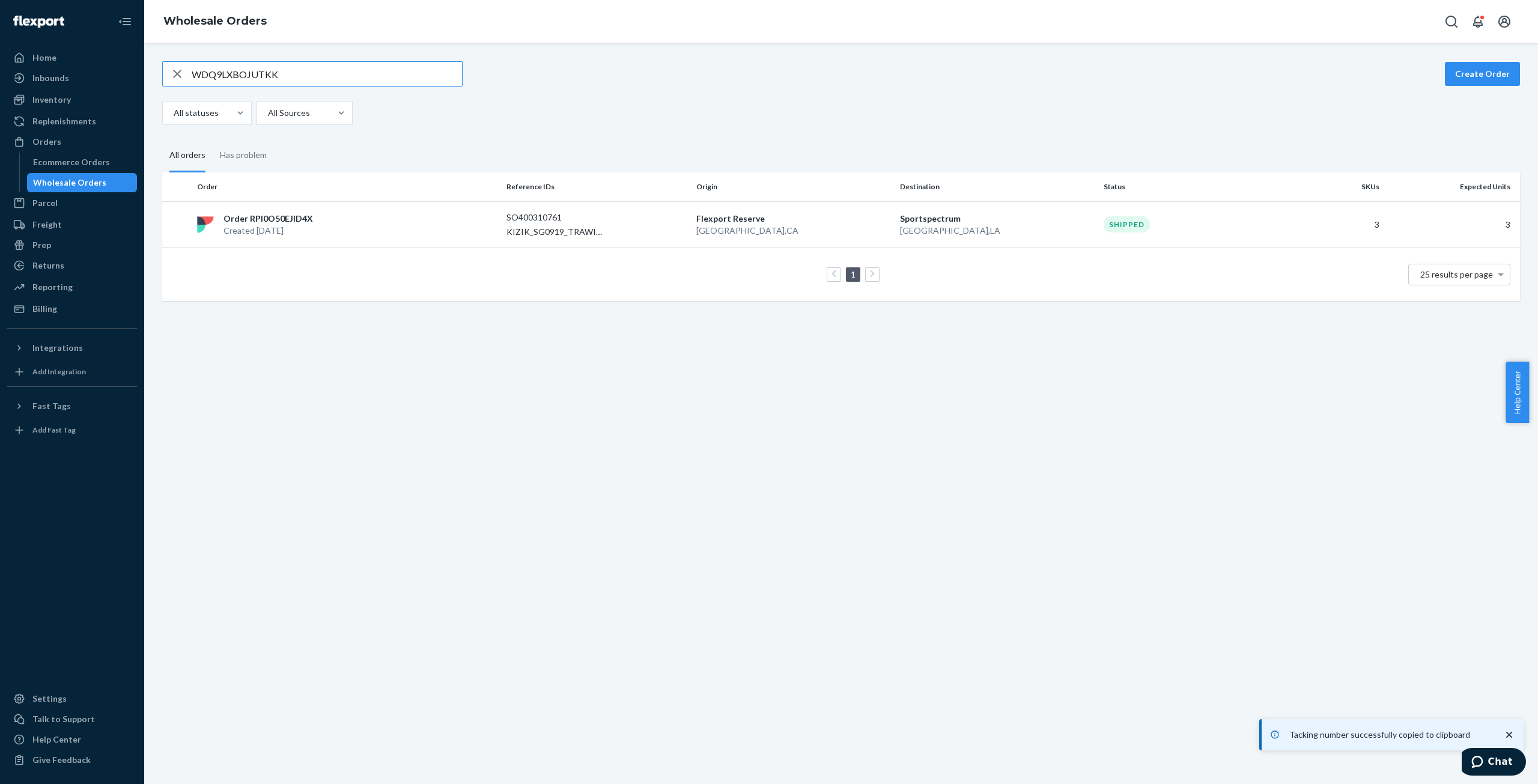
click at [232, 74] on input "WDQ9LXBOJUTKK" at bounding box center [326, 73] width 270 height 24
type input "WNSN4MWELGCUH"
drag, startPoint x: 277, startPoint y: 229, endPoint x: 278, endPoint y: 221, distance: 8.1
click at [277, 229] on p "Created [DATE]" at bounding box center [271, 230] width 95 height 12
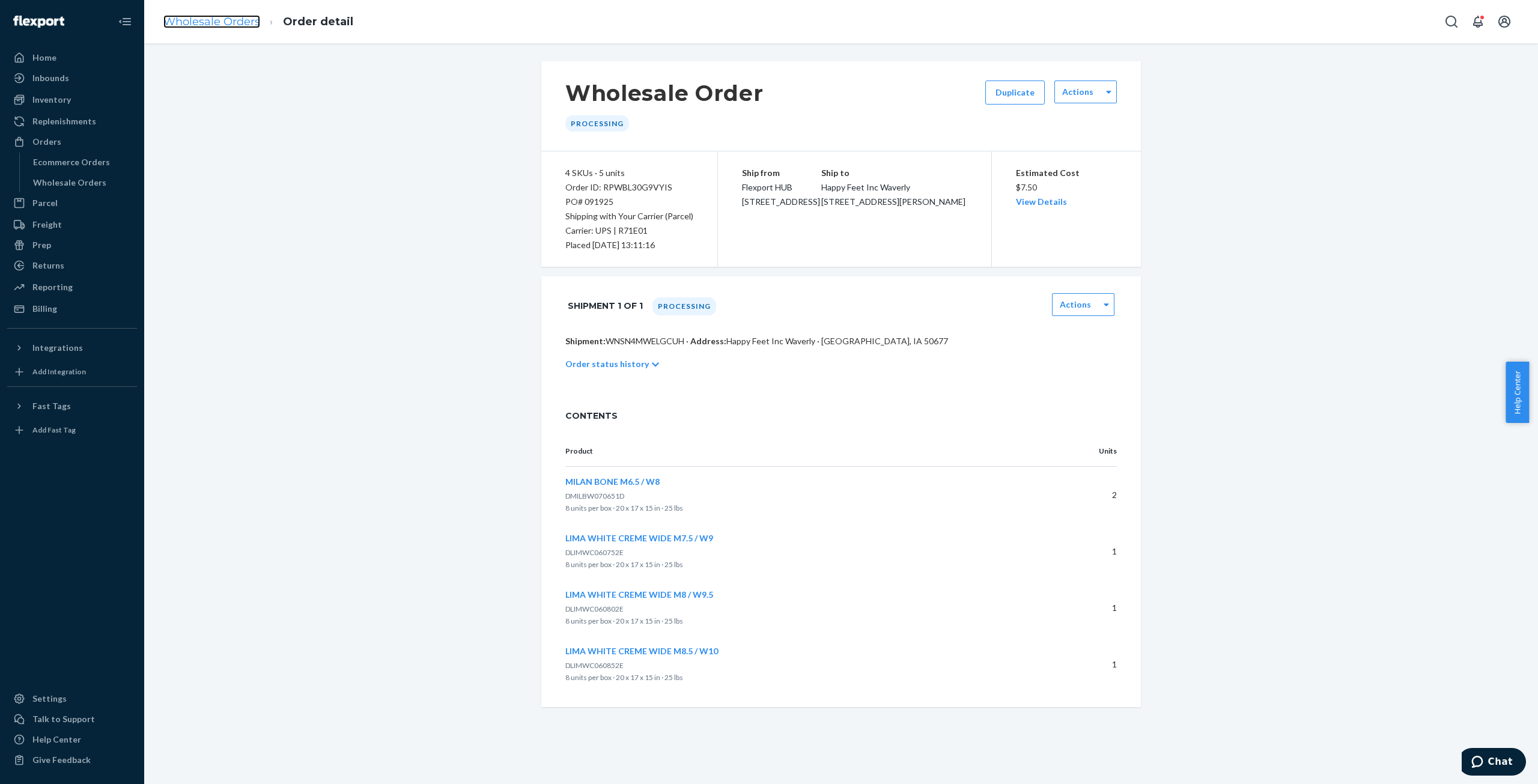
click at [197, 23] on link "Wholesale Orders" at bounding box center [211, 21] width 97 height 13
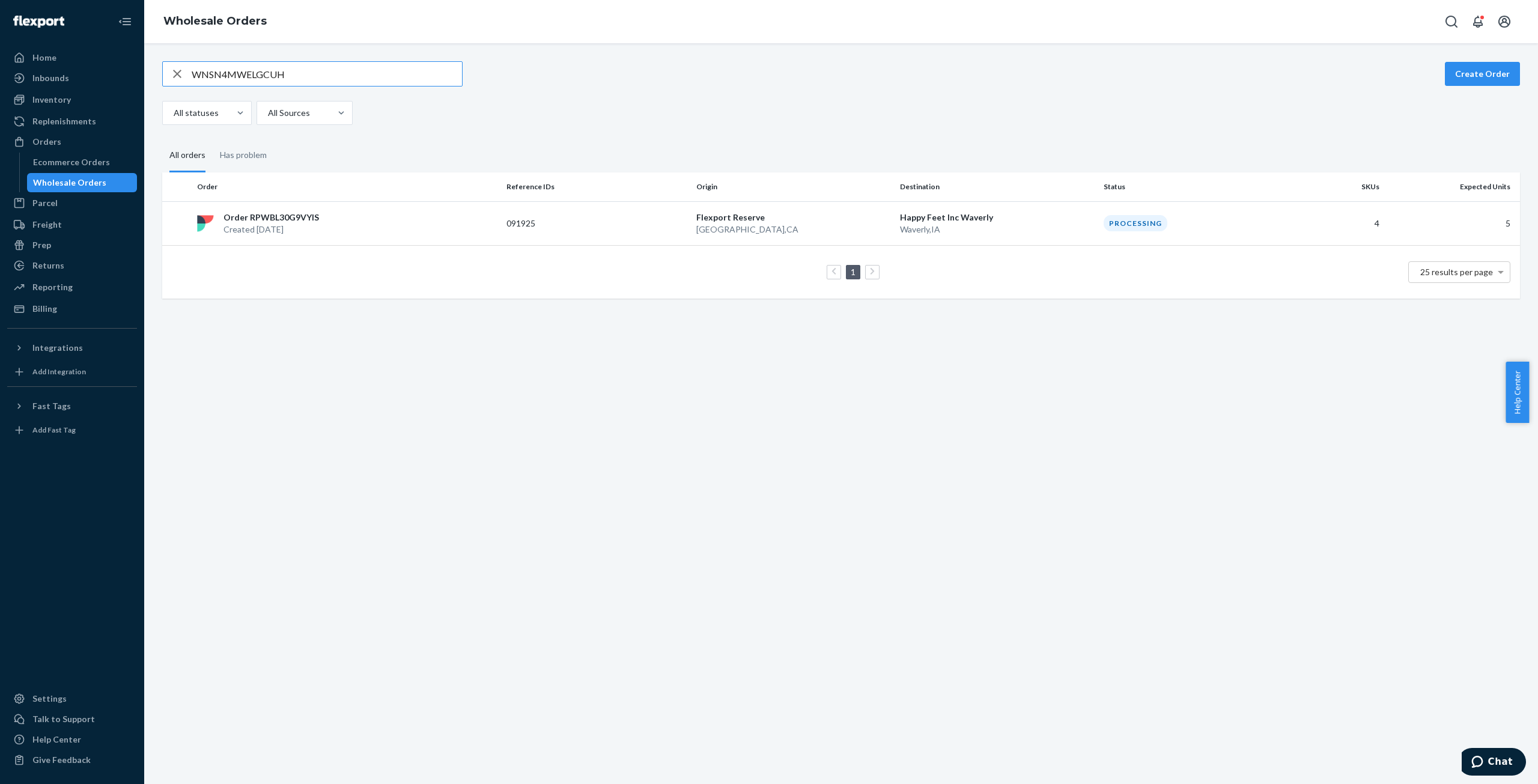
click at [270, 78] on input "WNSN4MWELGCUH" at bounding box center [326, 73] width 270 height 24
type input "WOP2RHW0DDRX6"
drag, startPoint x: 272, startPoint y: 229, endPoint x: 282, endPoint y: 217, distance: 15.6
click at [272, 228] on p "Created [DATE]" at bounding box center [275, 231] width 104 height 12
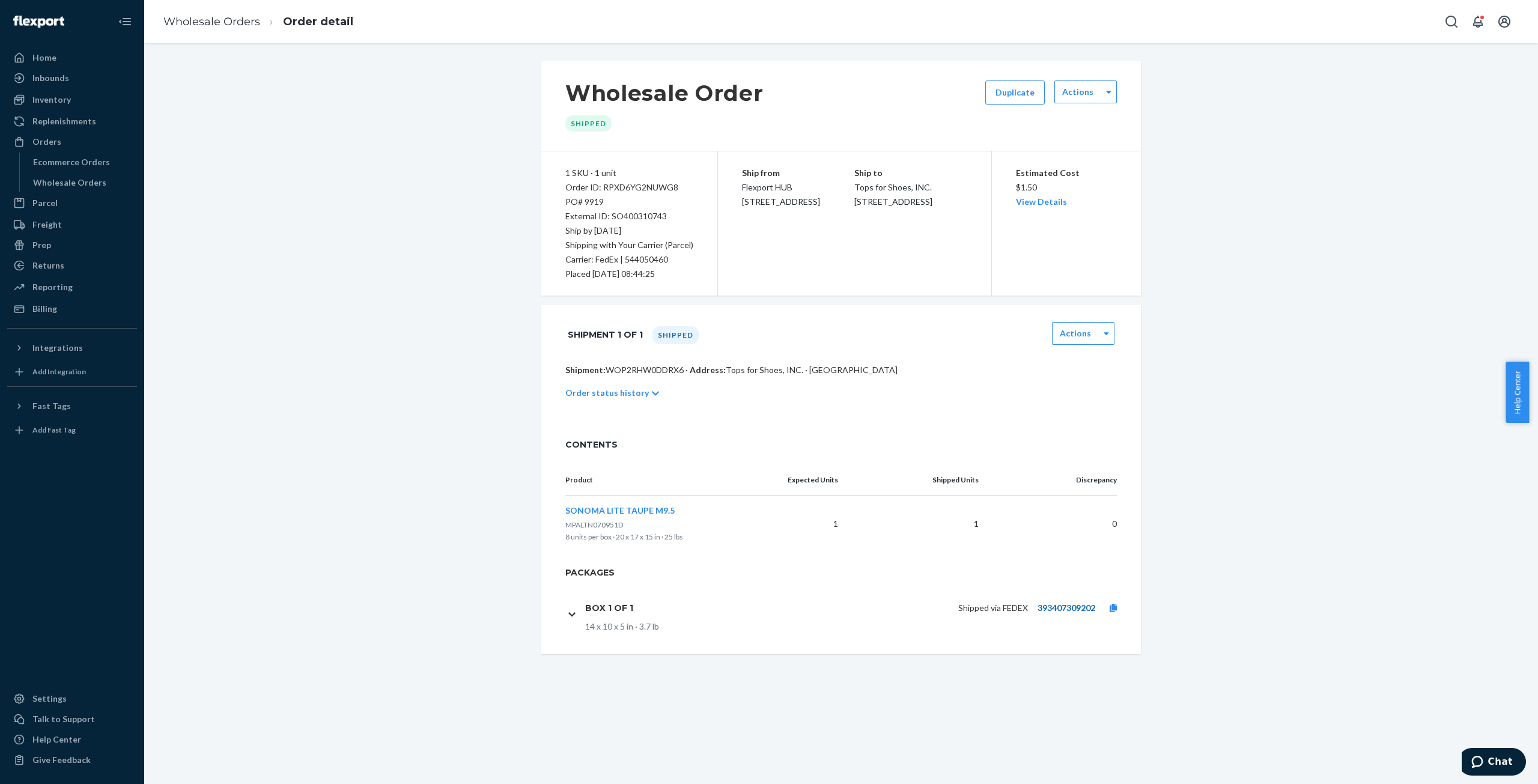
click at [1063, 604] on link "393407309202" at bounding box center [1067, 607] width 58 height 10
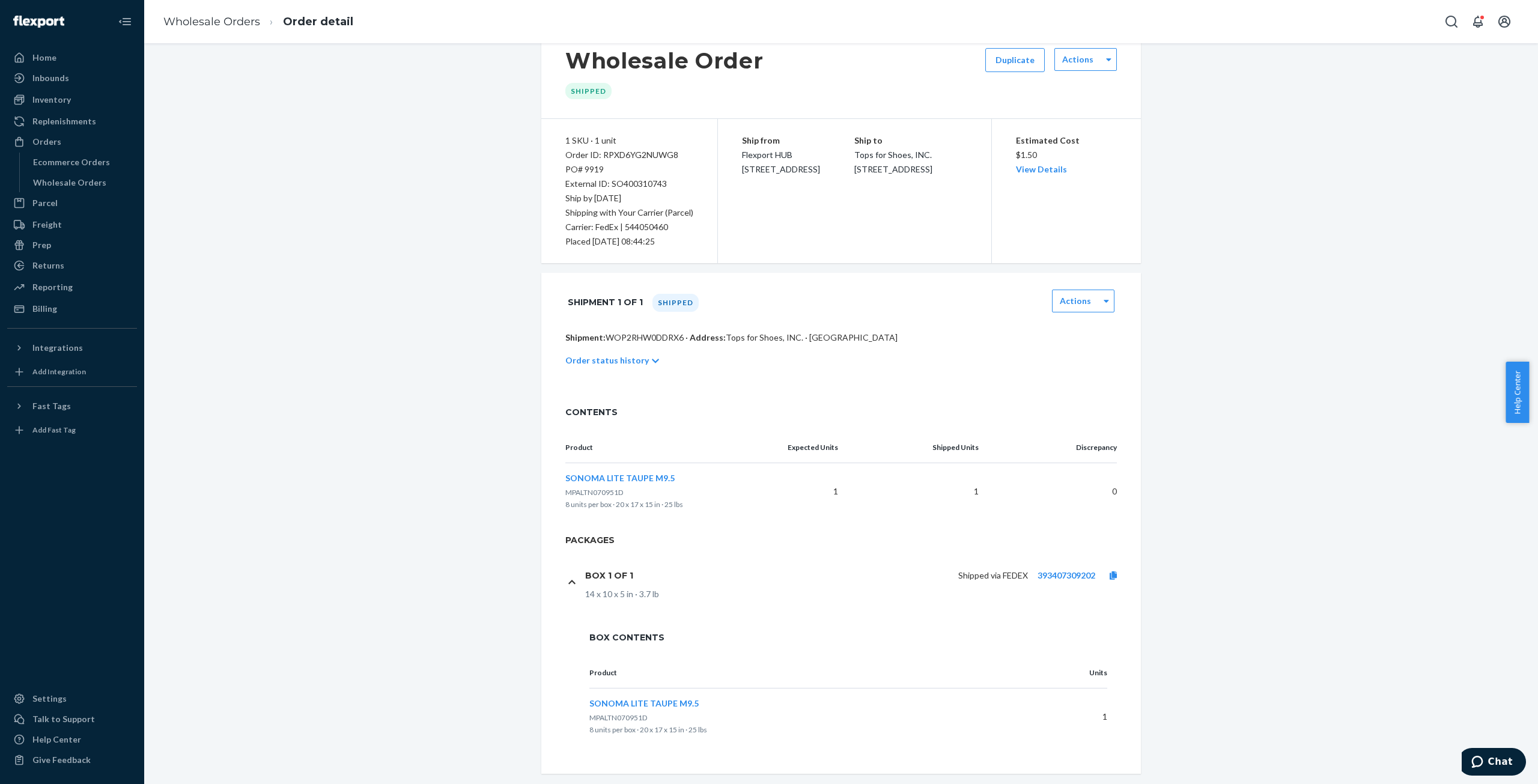
scroll to position [50, 0]
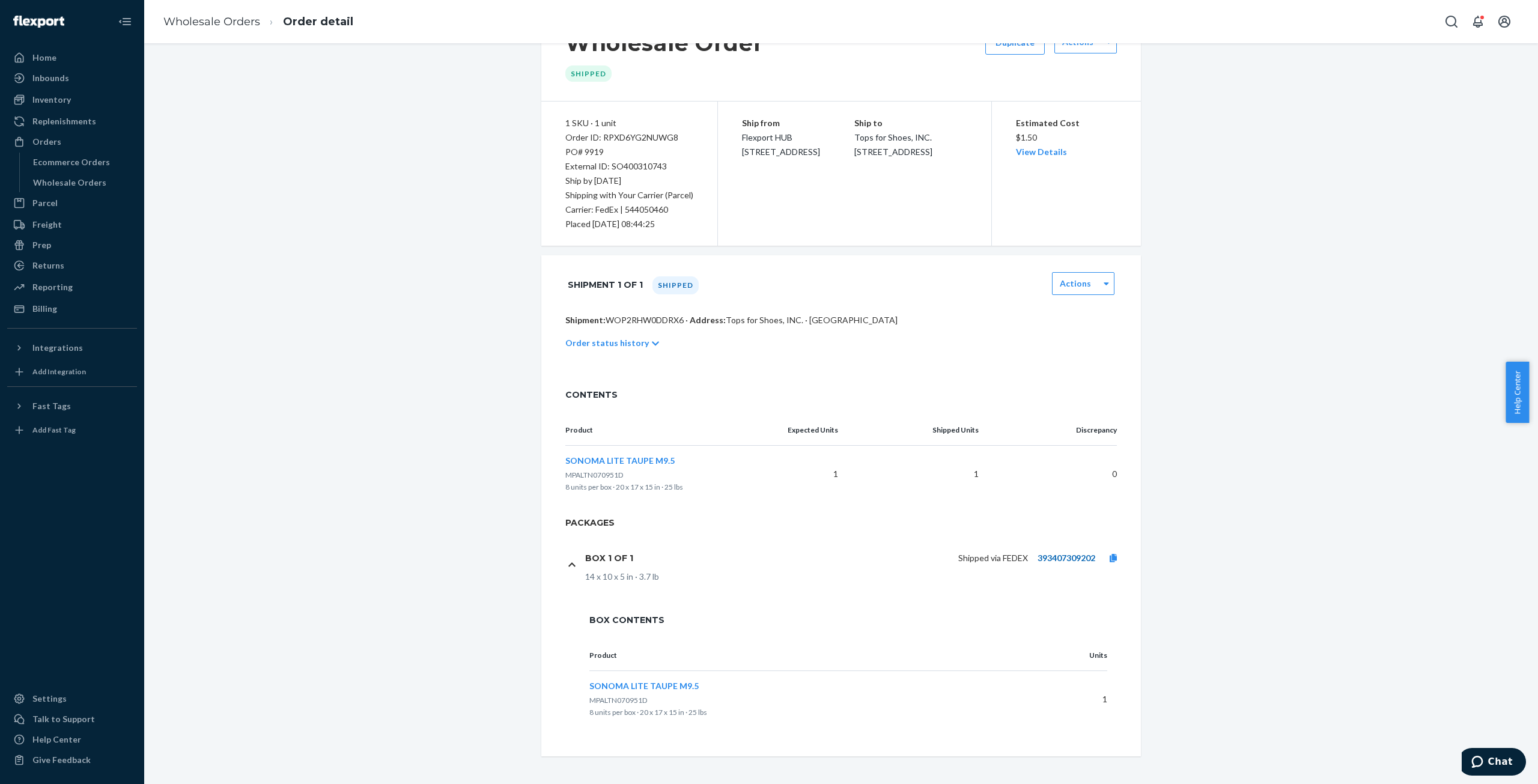
click at [1074, 553] on link "393407309202" at bounding box center [1067, 557] width 58 height 10
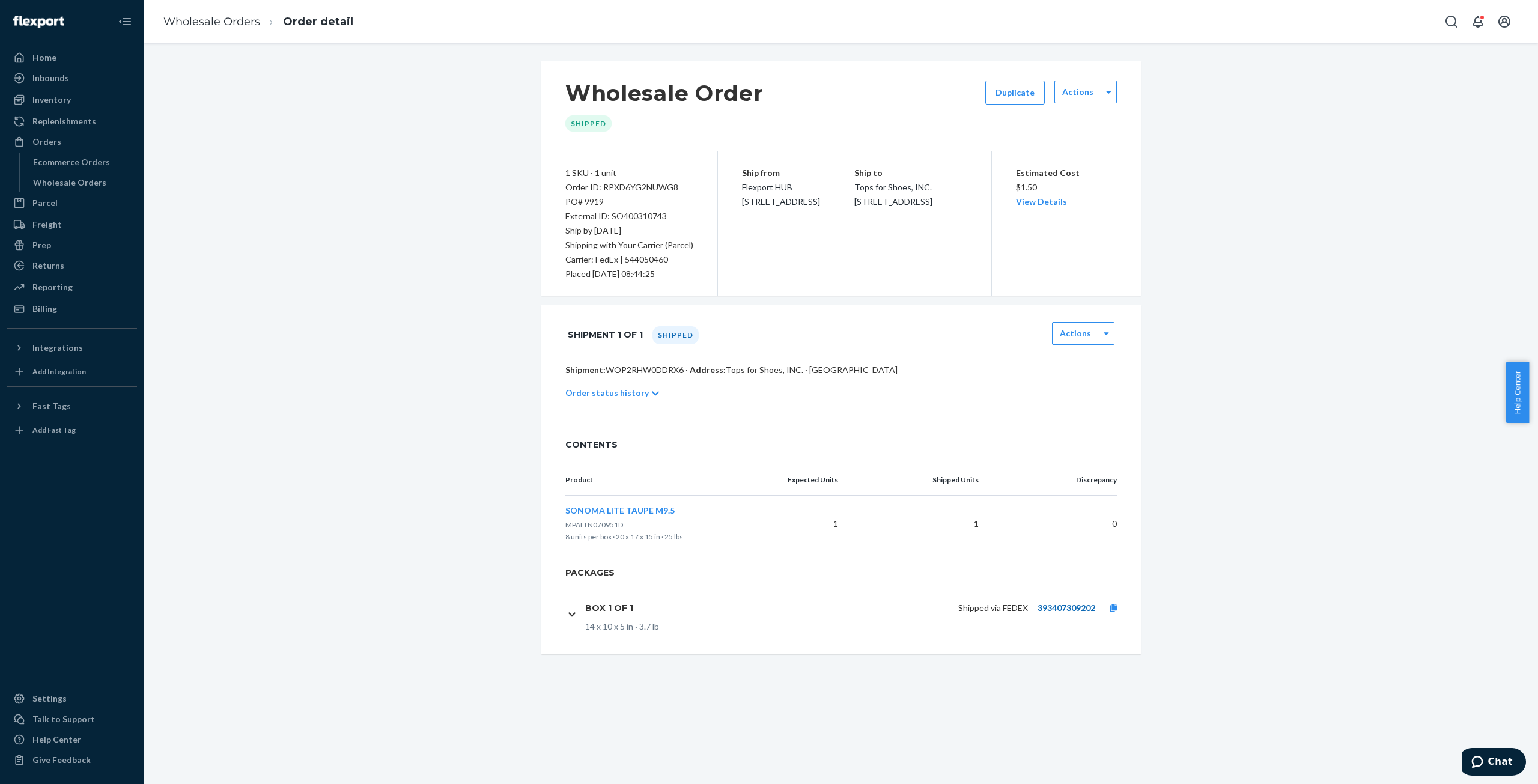
scroll to position [0, 0]
click at [183, 23] on link "Wholesale Orders" at bounding box center [211, 21] width 97 height 13
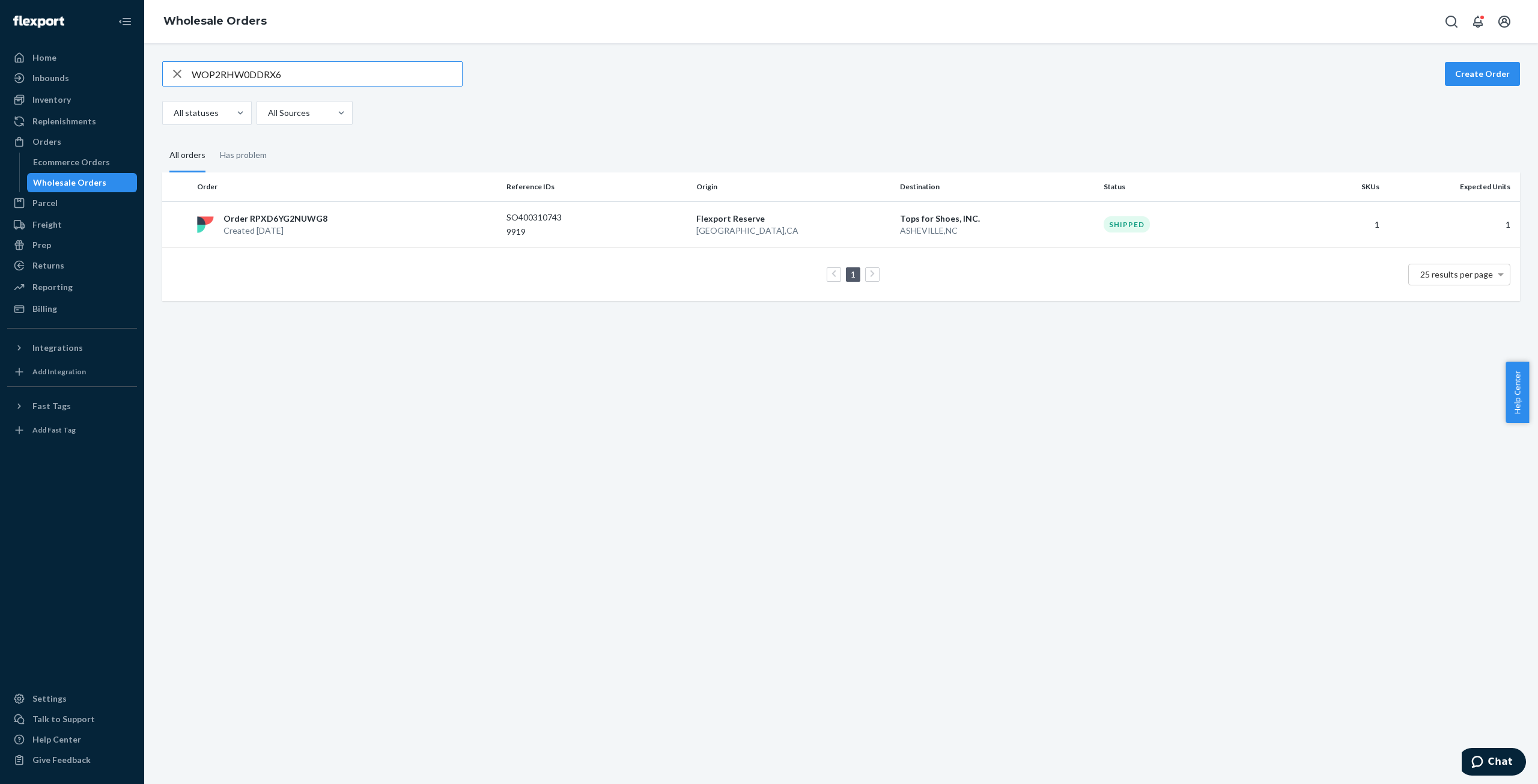
click at [232, 70] on input "WOP2RHW0DDRX6" at bounding box center [326, 73] width 270 height 24
type input "WFWW3R5DK2WI8"
click at [259, 225] on p "Created [DATE]" at bounding box center [273, 231] width 99 height 12
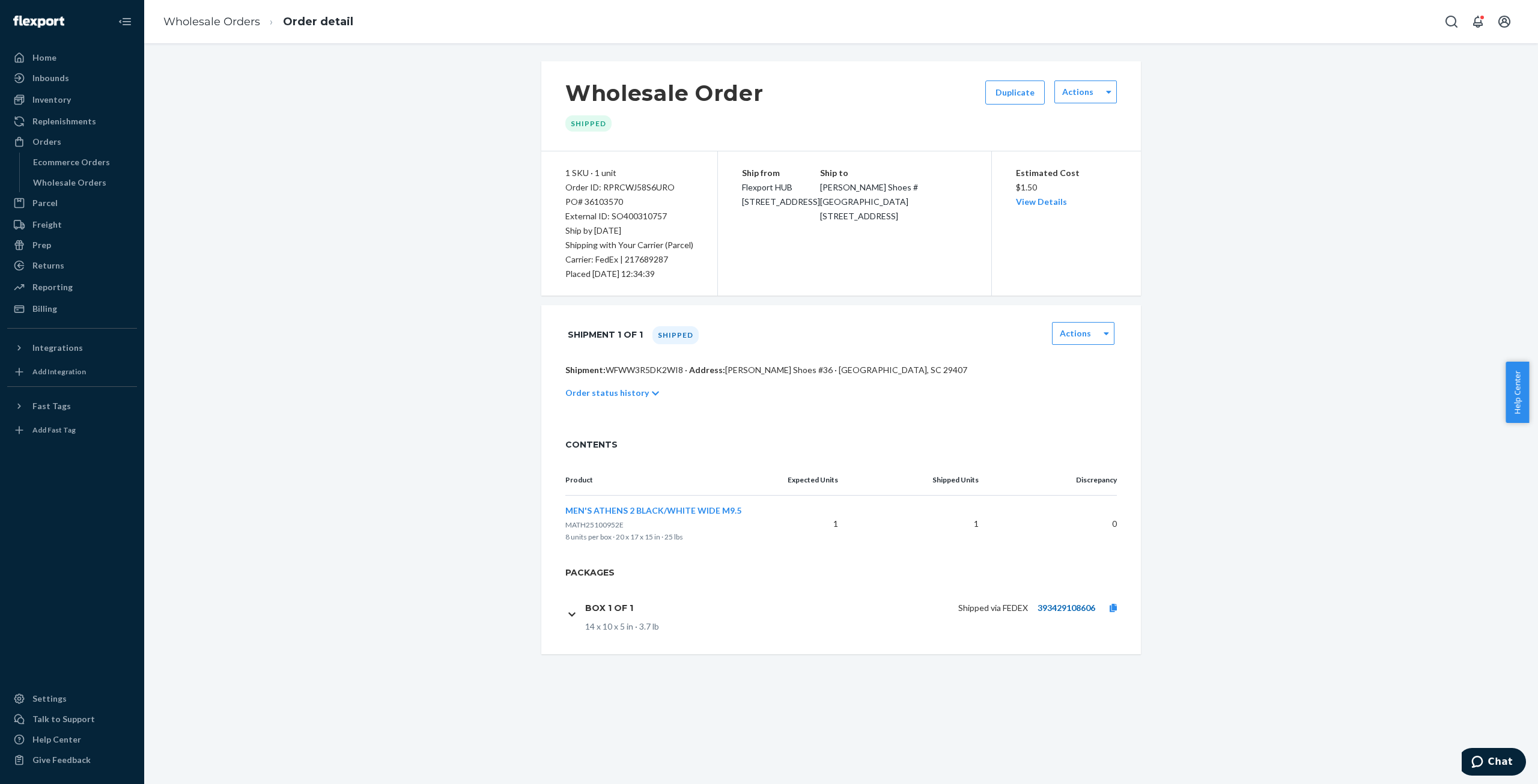
click at [1040, 606] on link "393429108606" at bounding box center [1067, 607] width 58 height 10
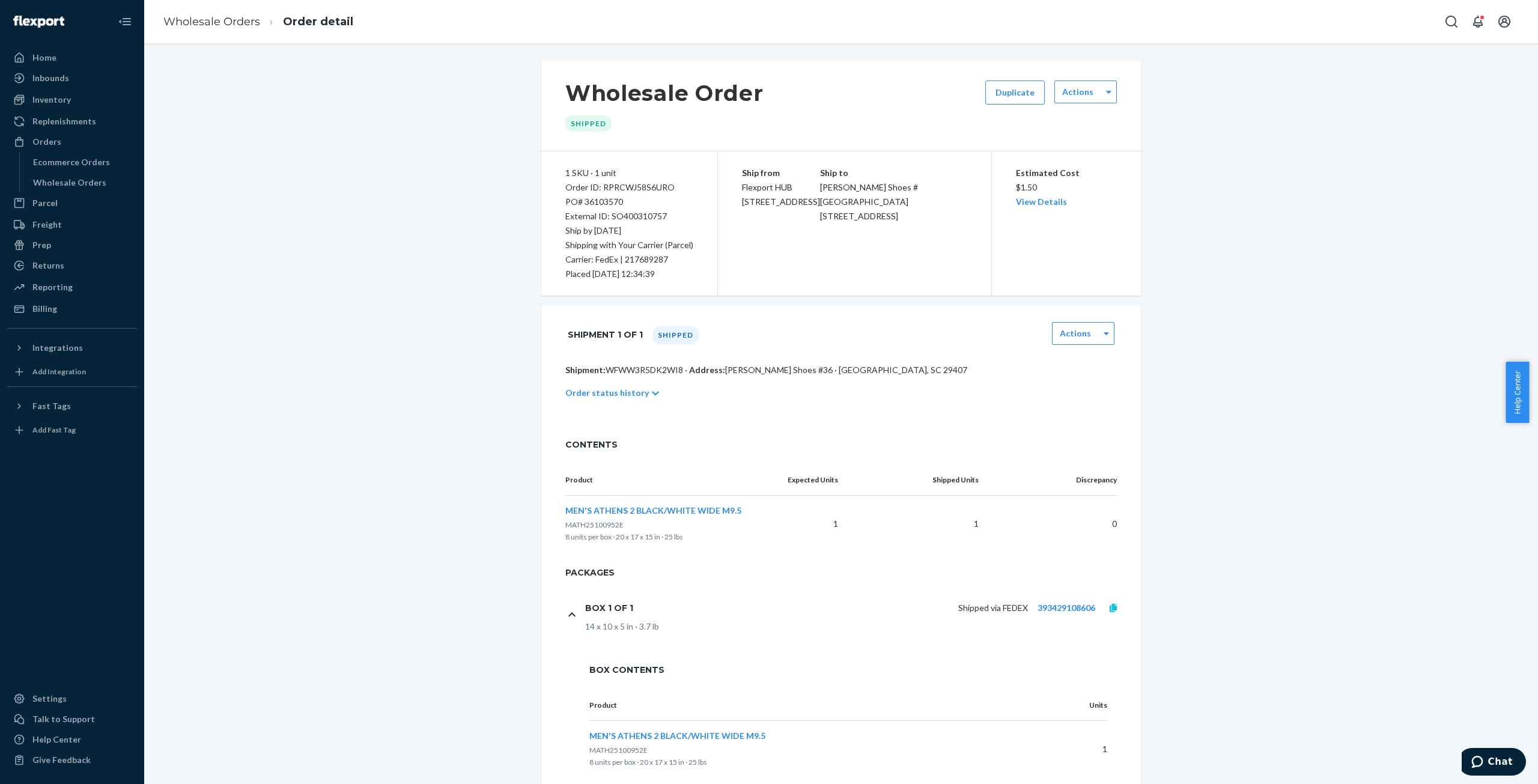
click at [1111, 607] on icon at bounding box center [1114, 608] width 7 height 9
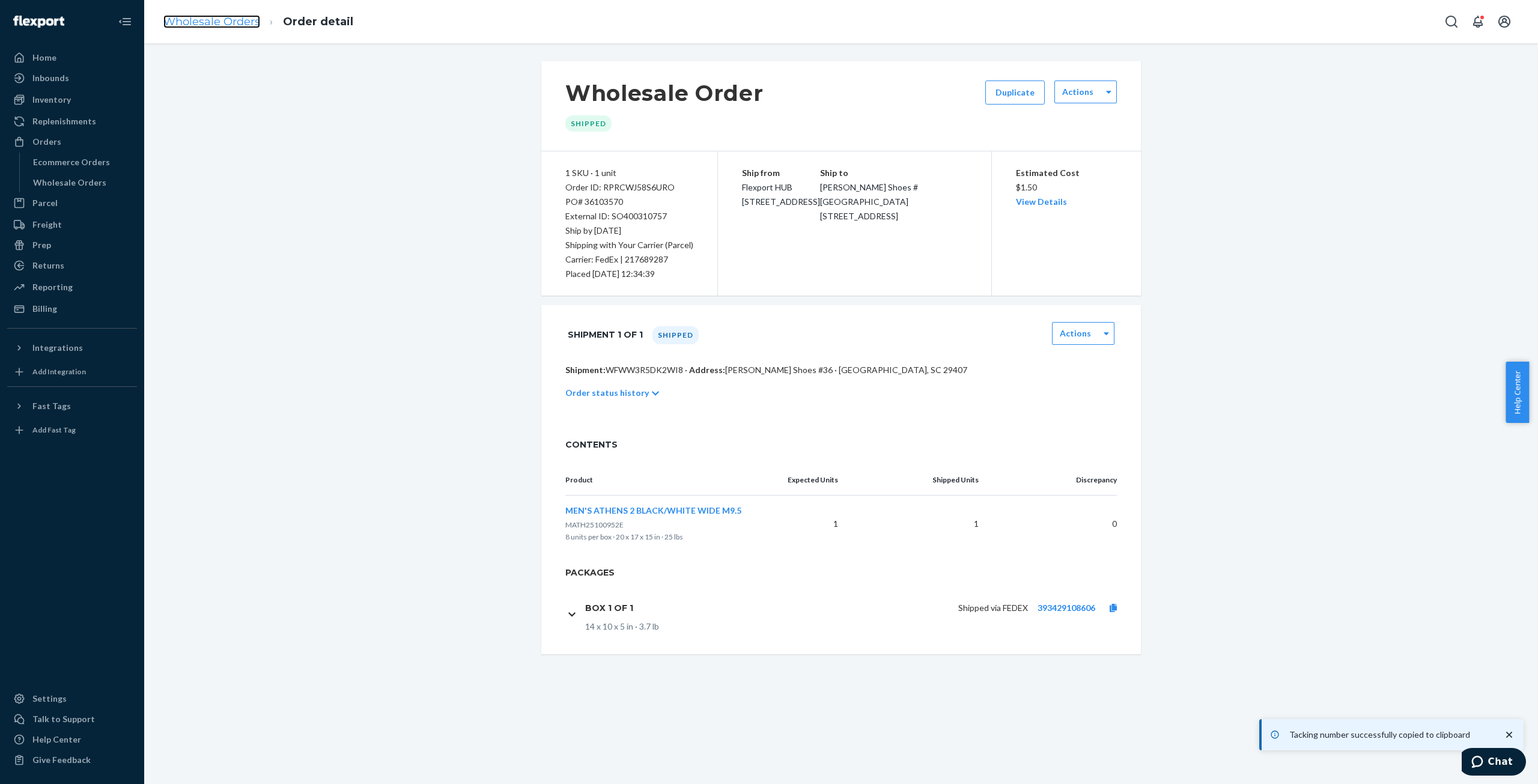
click at [208, 26] on link "Wholesale Orders" at bounding box center [211, 21] width 97 height 13
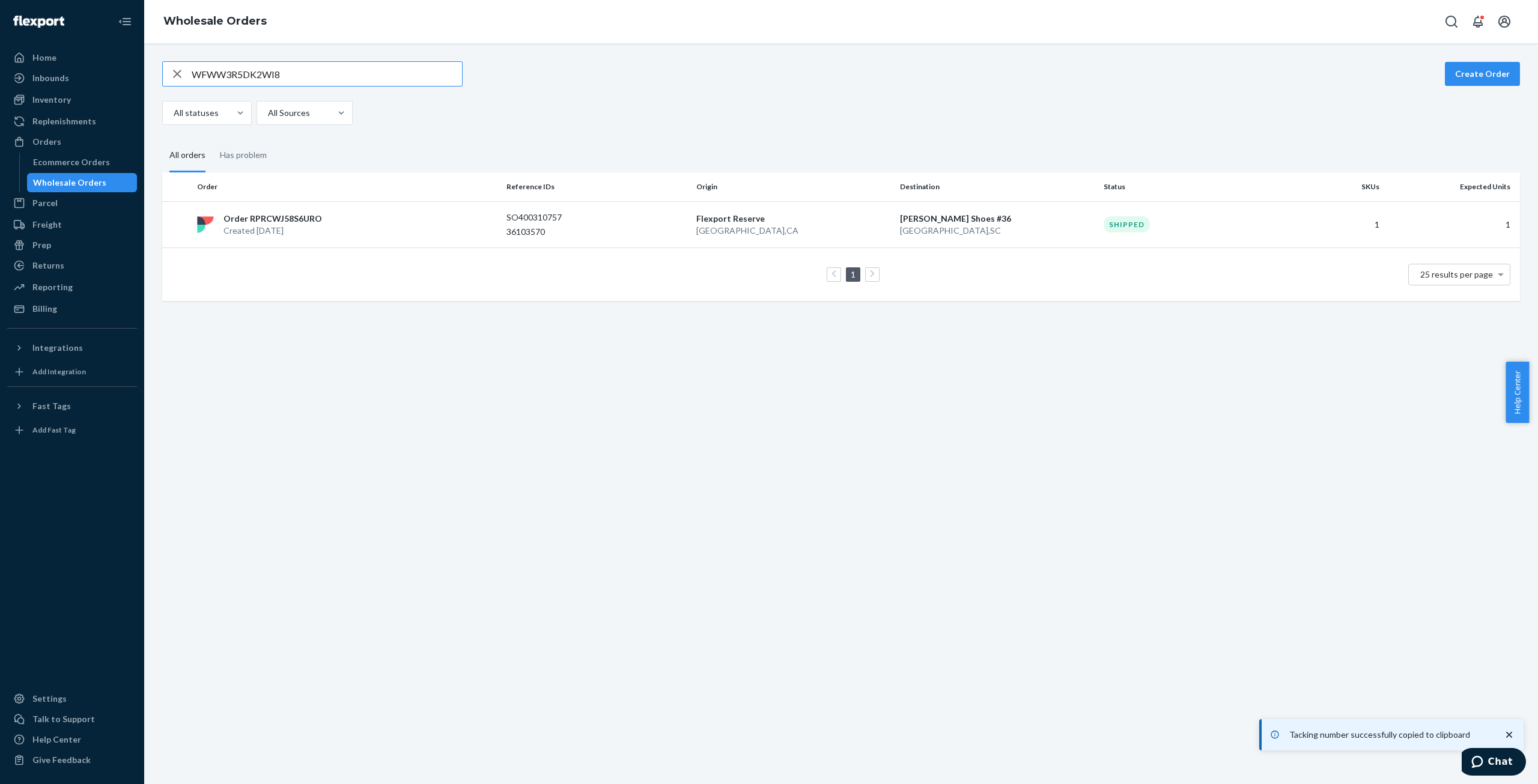
click at [248, 76] on input "WFWW3R5DK2WI8" at bounding box center [326, 73] width 270 height 24
type input "WEURVIOFX0L73"
click at [267, 220] on p "Order RP4SCF08UAPU2" at bounding box center [271, 219] width 95 height 12
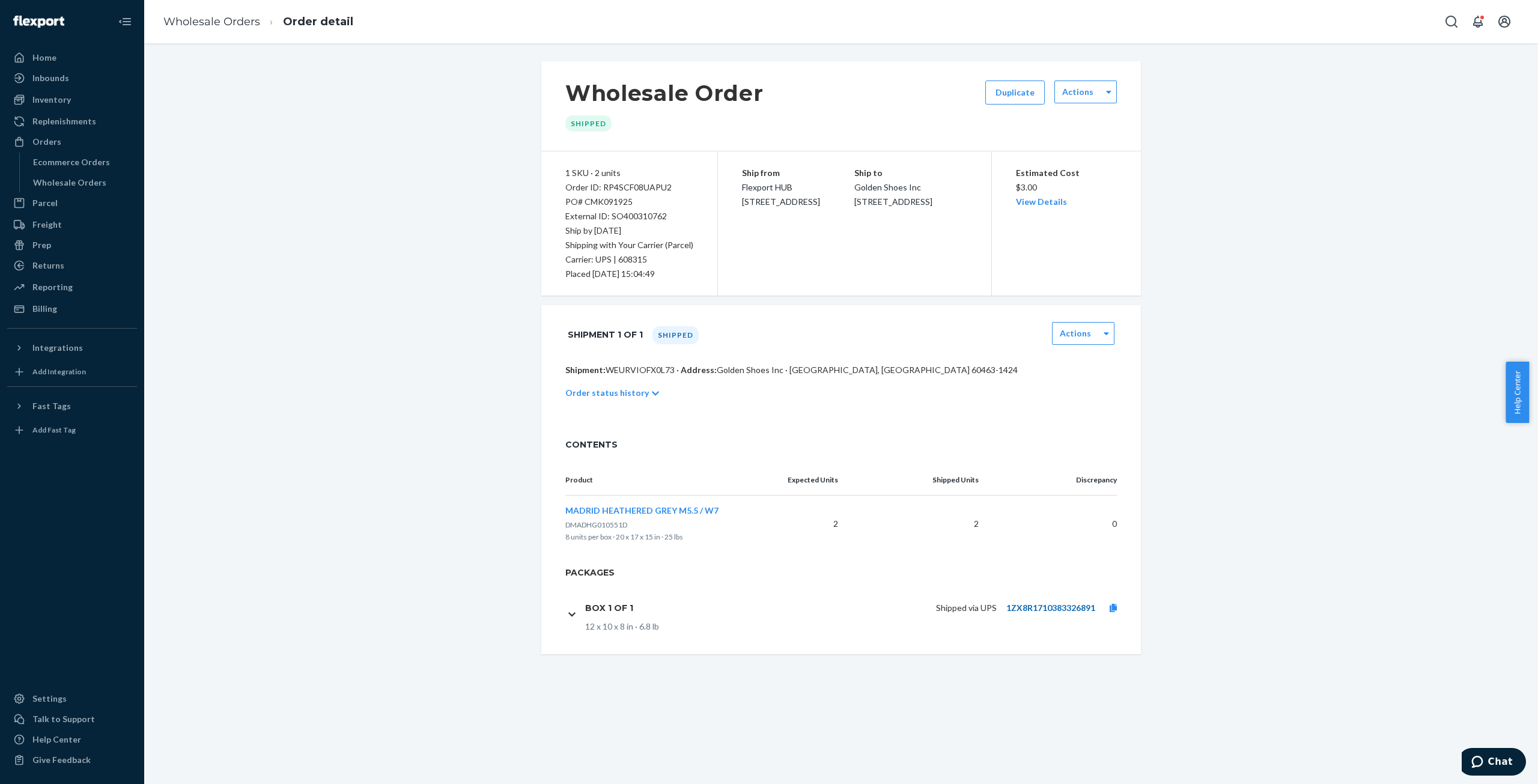
click at [1080, 605] on link "1ZX8R1710383326891" at bounding box center [1051, 607] width 89 height 10
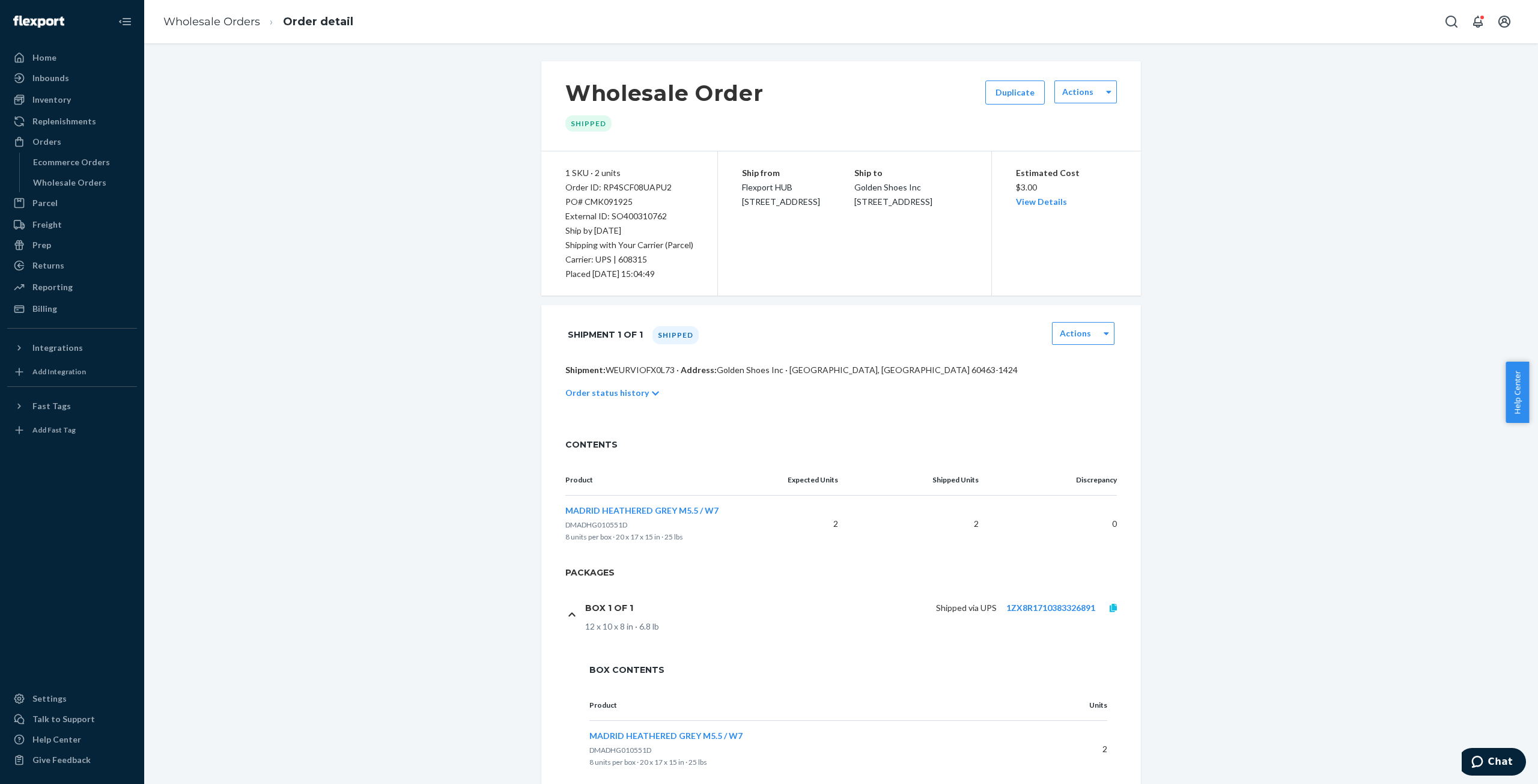
click at [1110, 607] on icon at bounding box center [1114, 608] width 7 height 9
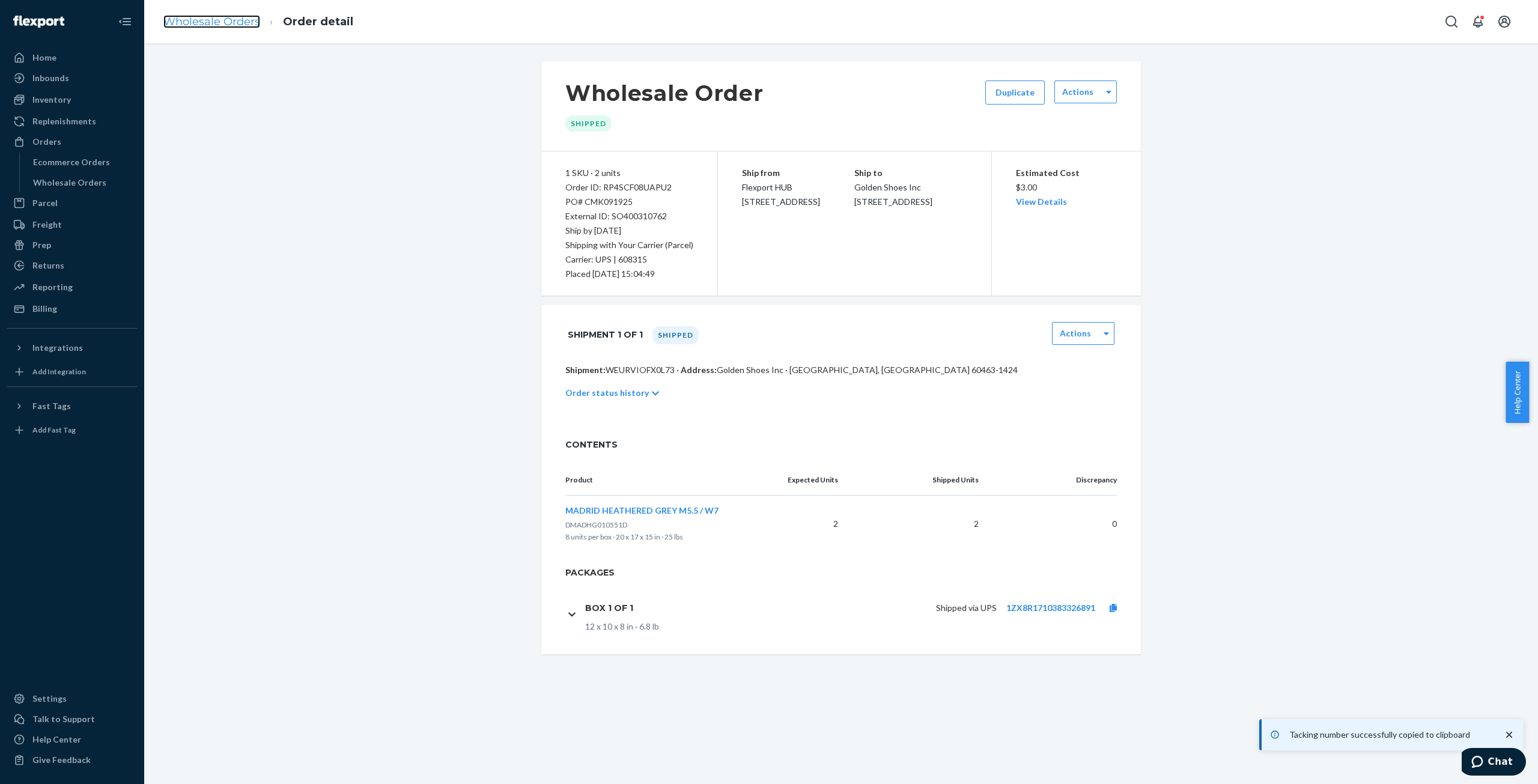
click at [197, 22] on link "Wholesale Orders" at bounding box center [211, 21] width 97 height 13
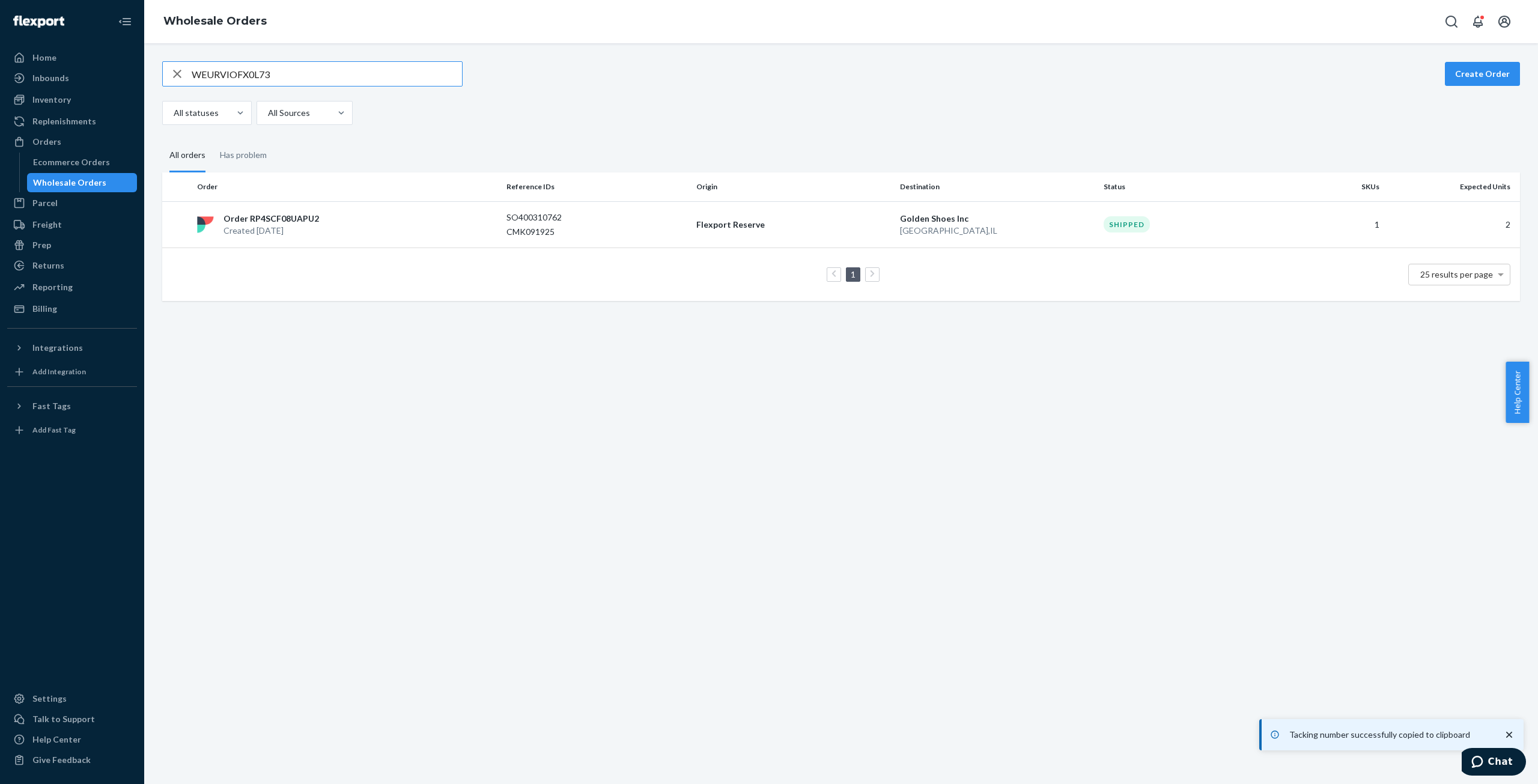
click at [232, 73] on input "WEURVIOFX0L73" at bounding box center [326, 73] width 270 height 24
drag, startPoint x: 232, startPoint y: 73, endPoint x: 258, endPoint y: 79, distance: 26.7
click at [232, 73] on input "WEURVIOFX0L73" at bounding box center [326, 73] width 270 height 24
type input "W0PLEBX577DYF"
click at [283, 232] on p "Created [DATE]" at bounding box center [272, 231] width 97 height 12
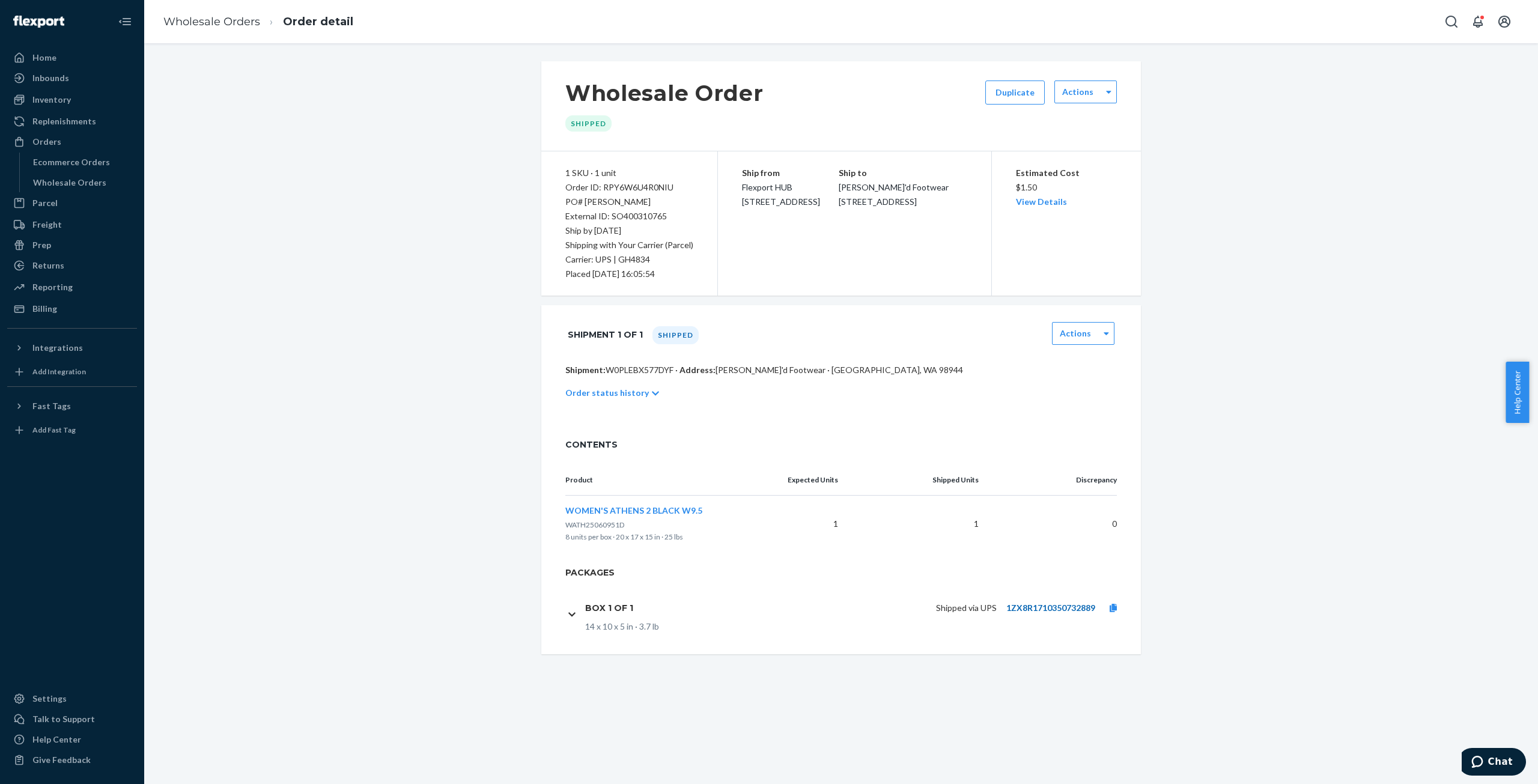
click at [1017, 608] on link "1ZX8R1710350732889" at bounding box center [1051, 607] width 89 height 10
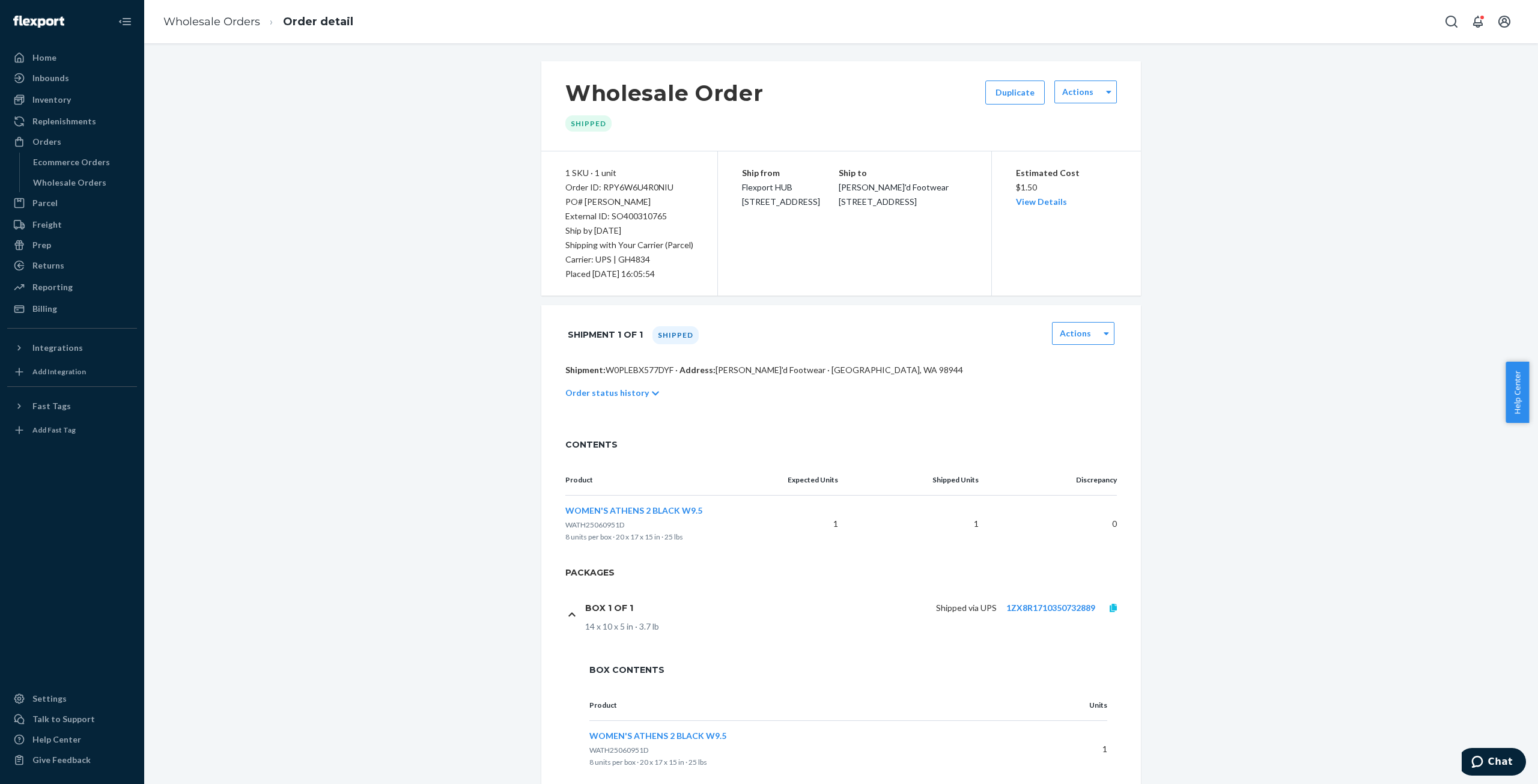
click at [1110, 606] on icon at bounding box center [1114, 608] width 7 height 9
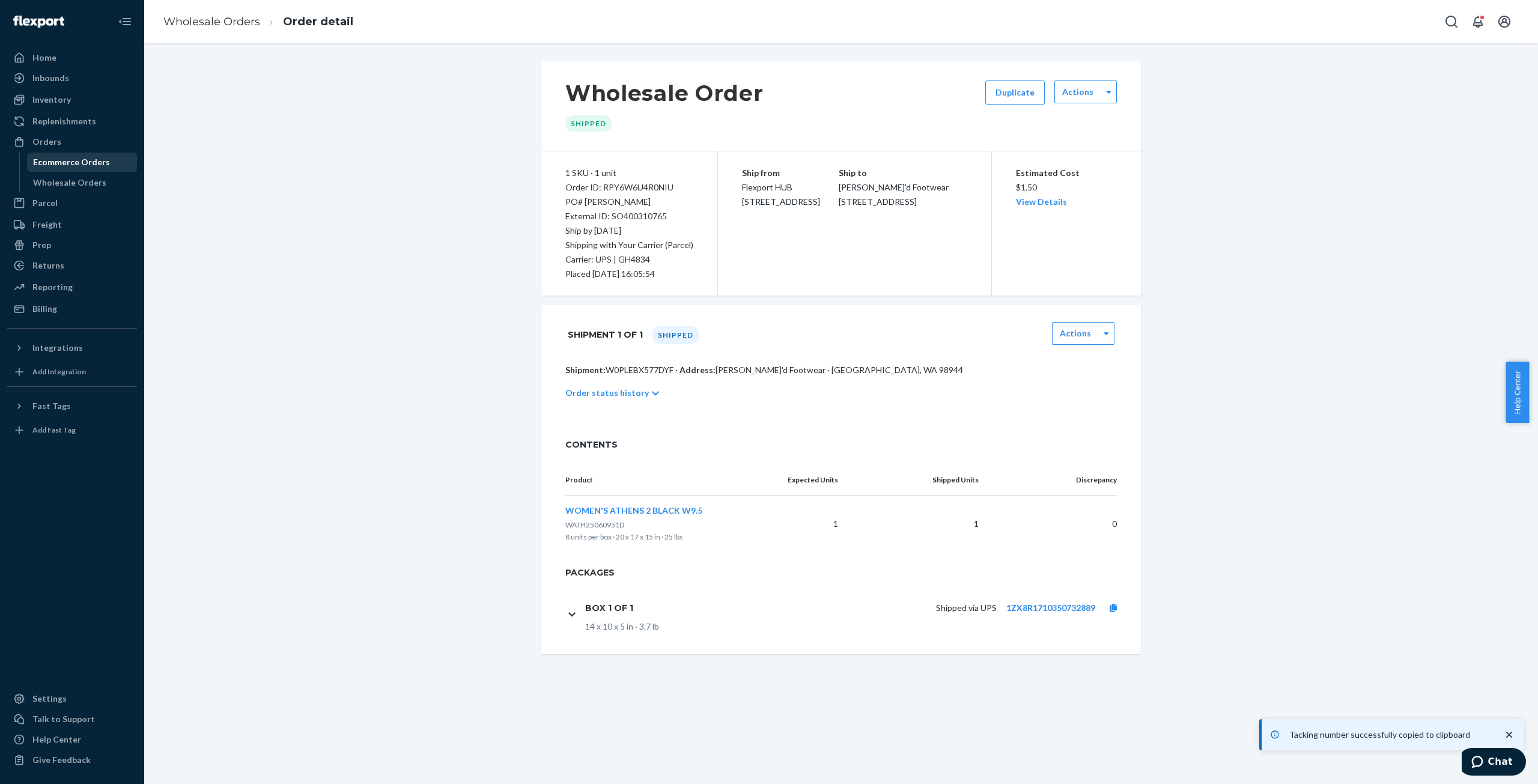
click at [40, 168] on div "Ecommerce Orders" at bounding box center [83, 162] width 108 height 17
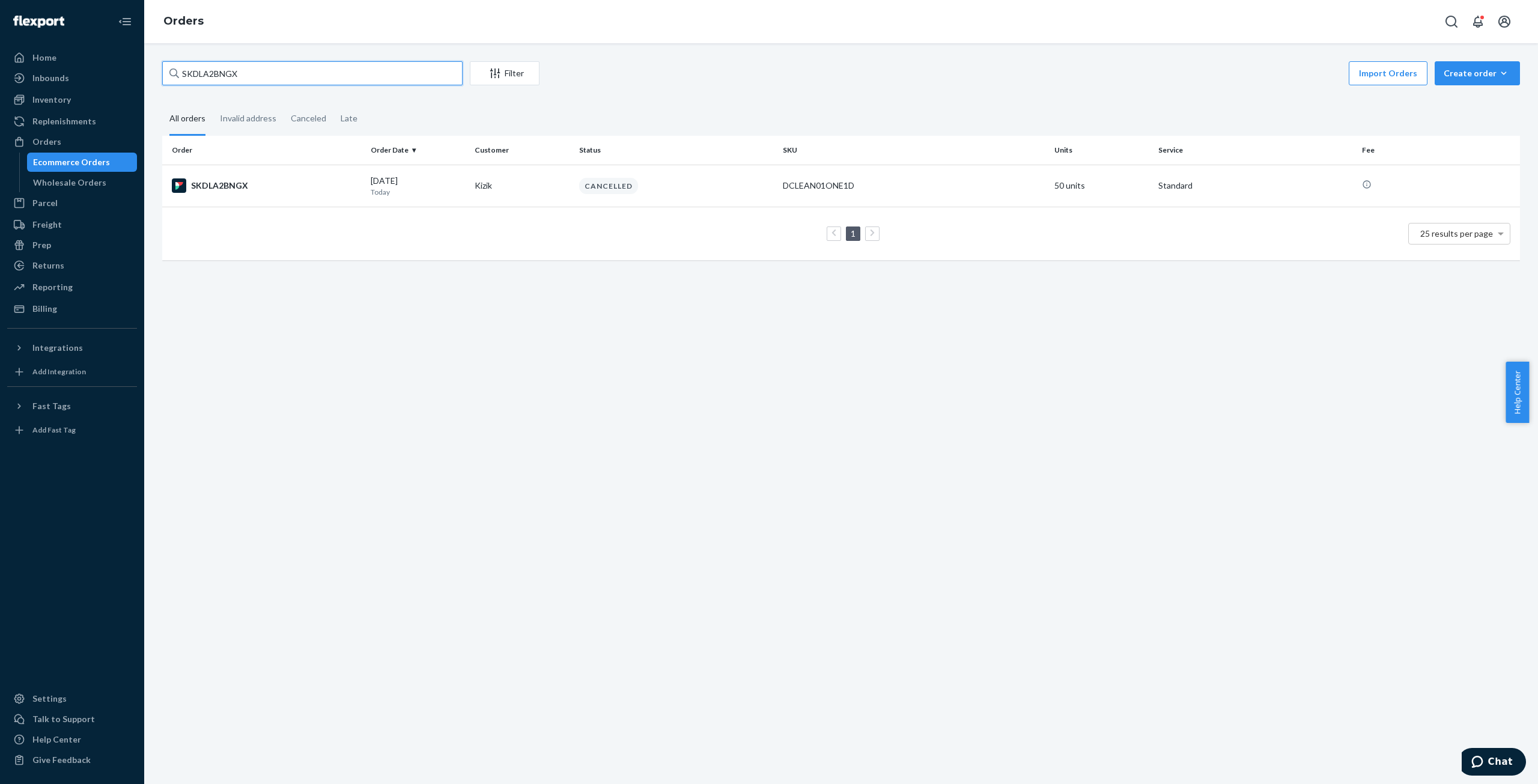
drag, startPoint x: 255, startPoint y: 70, endPoint x: 140, endPoint y: 70, distance: 115.0
click at [140, 70] on div "Home Inbounds Shipping Plans Problems Inventory Products Replenishments Orders …" at bounding box center [769, 392] width 1538 height 784
paste input "RYGOPEIOXG"
type input "RYGOPEIOXG"
click at [215, 194] on td "RYGOPEIOXG" at bounding box center [264, 186] width 204 height 44
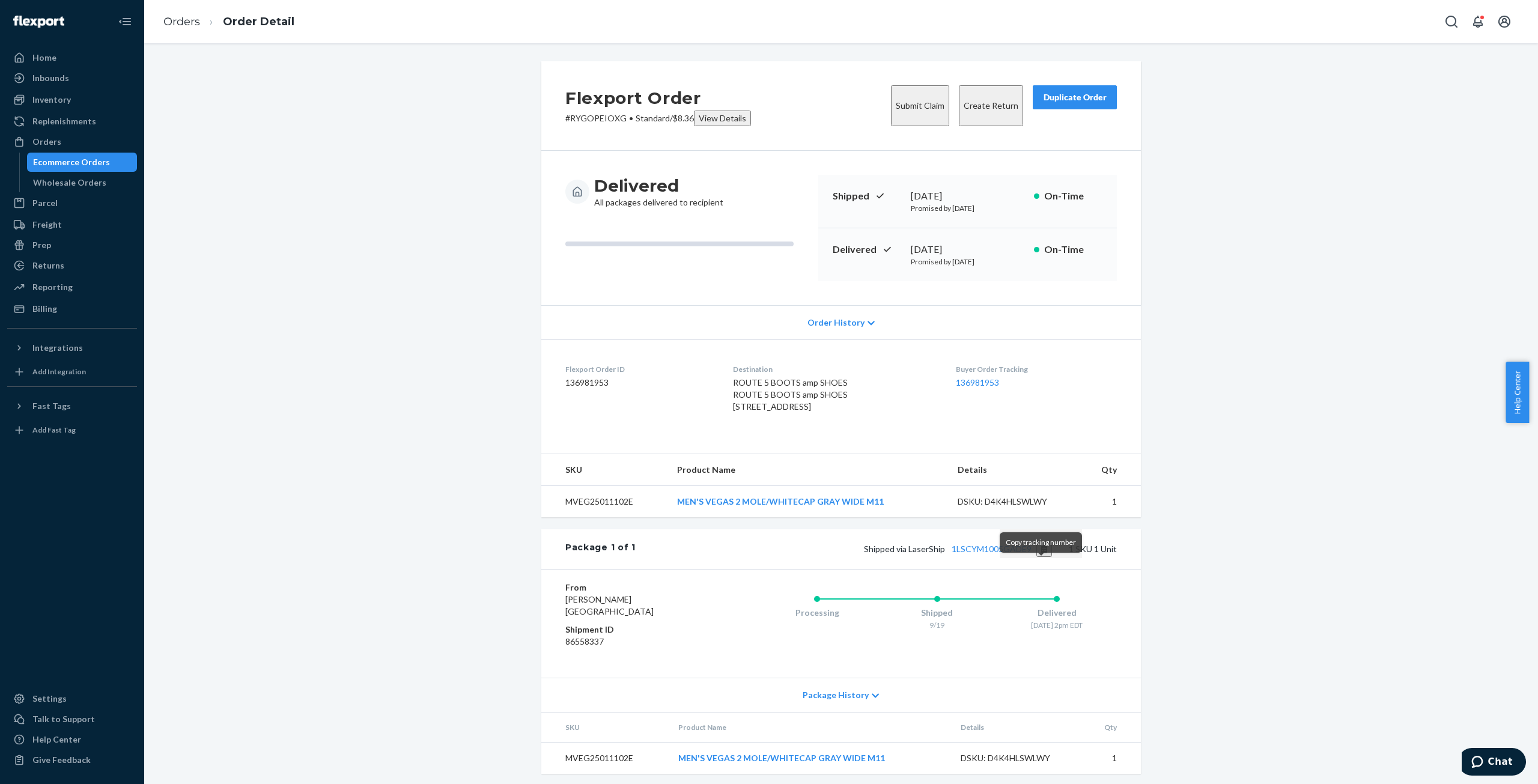
click at [1040, 557] on button "Copy tracking number" at bounding box center [1045, 549] width 16 height 15
click at [174, 20] on link "Orders" at bounding box center [182, 21] width 37 height 13
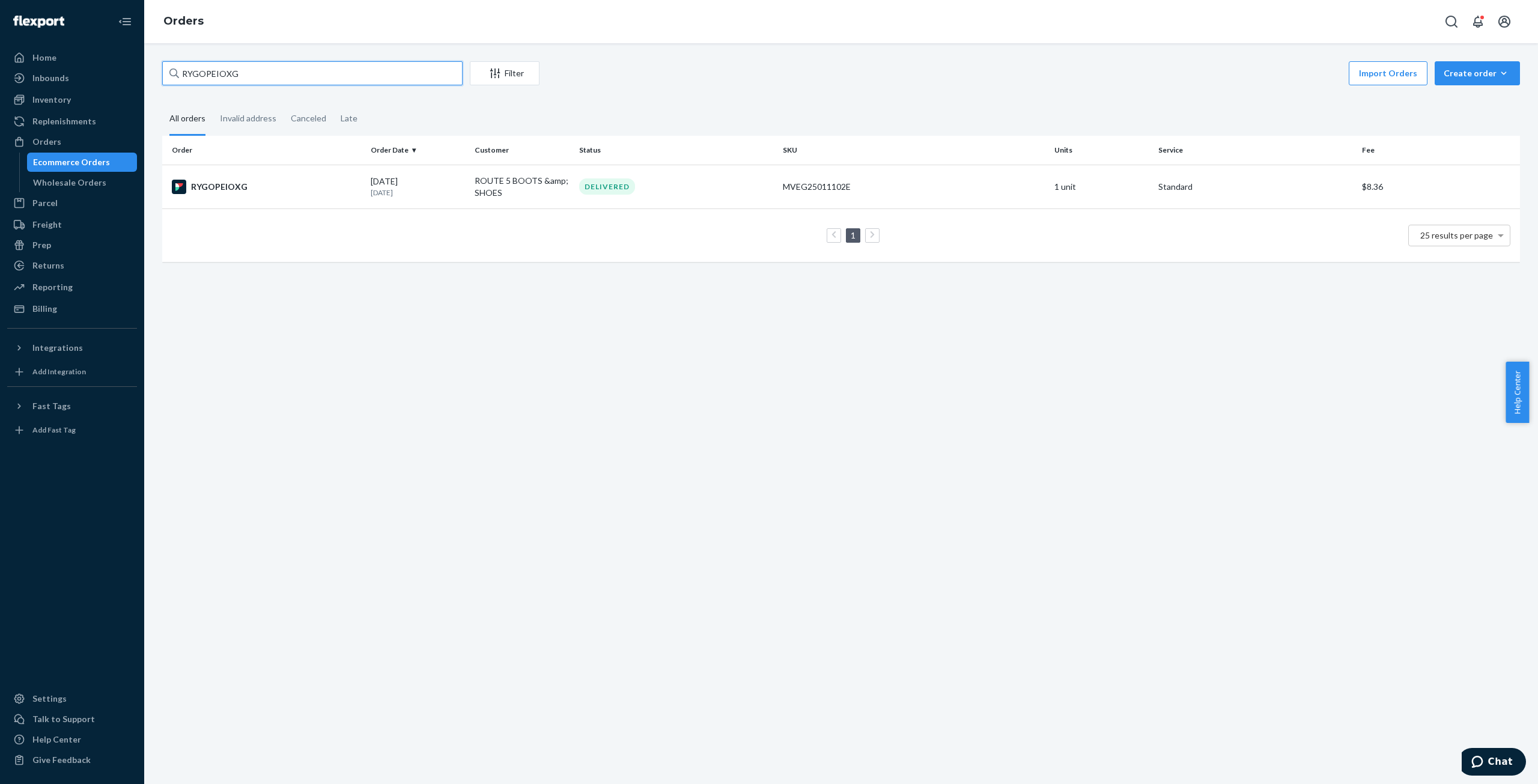
click at [211, 72] on input "RYGOPEIOXG" at bounding box center [312, 73] width 301 height 24
click at [63, 185] on div "Wholesale Orders" at bounding box center [70, 183] width 73 height 12
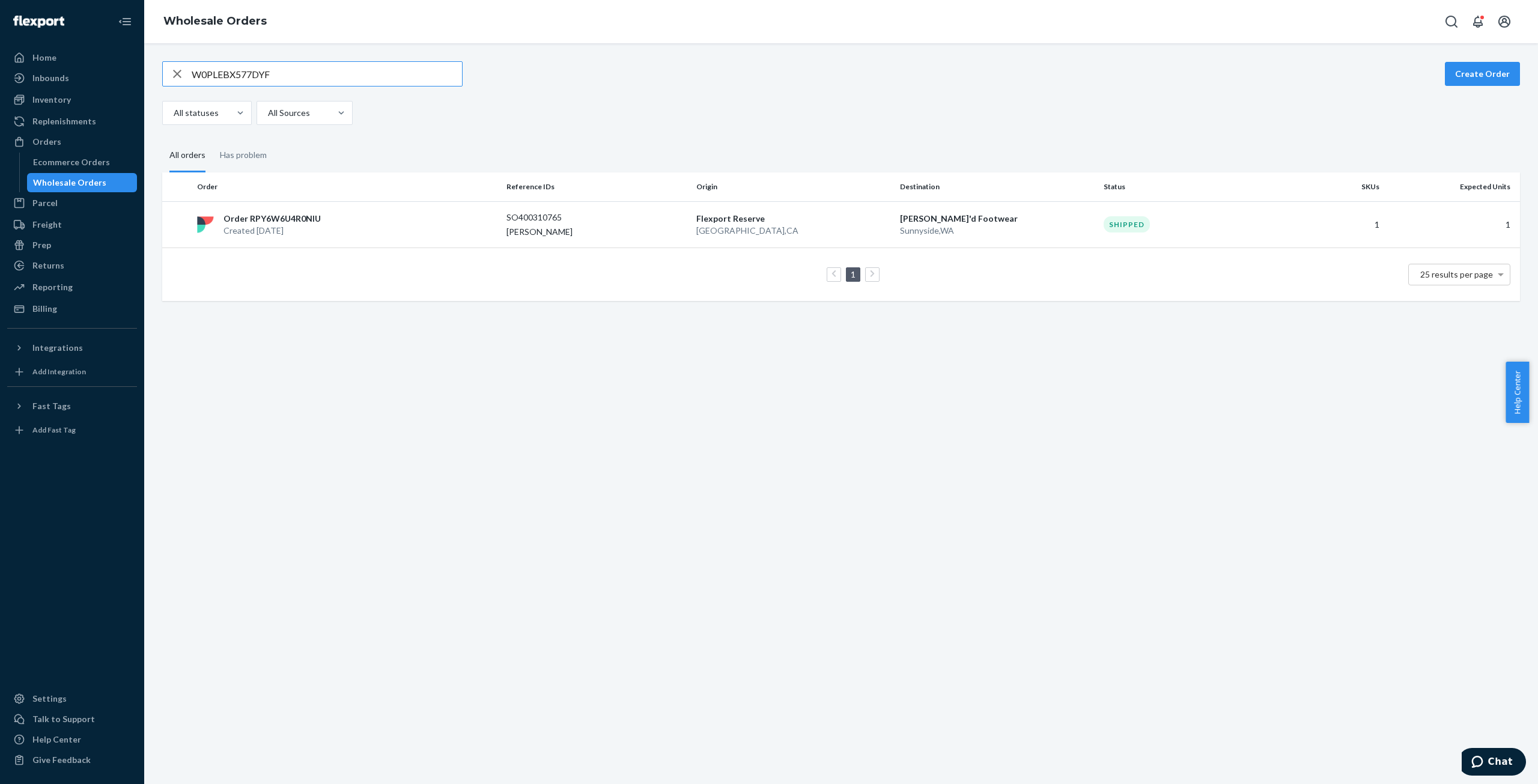
click at [239, 68] on input "W0PLEBX577DYF" at bounding box center [326, 73] width 270 height 24
drag, startPoint x: 239, startPoint y: 68, endPoint x: 334, endPoint y: 107, distance: 102.7
click at [239, 68] on input "W0PLEBX577DYF" at bounding box center [326, 73] width 270 height 24
type input "WYJALZTO638FQ"
click at [273, 228] on p "Order RPQ8MZXTCSEBC" at bounding box center [274, 225] width 101 height 12
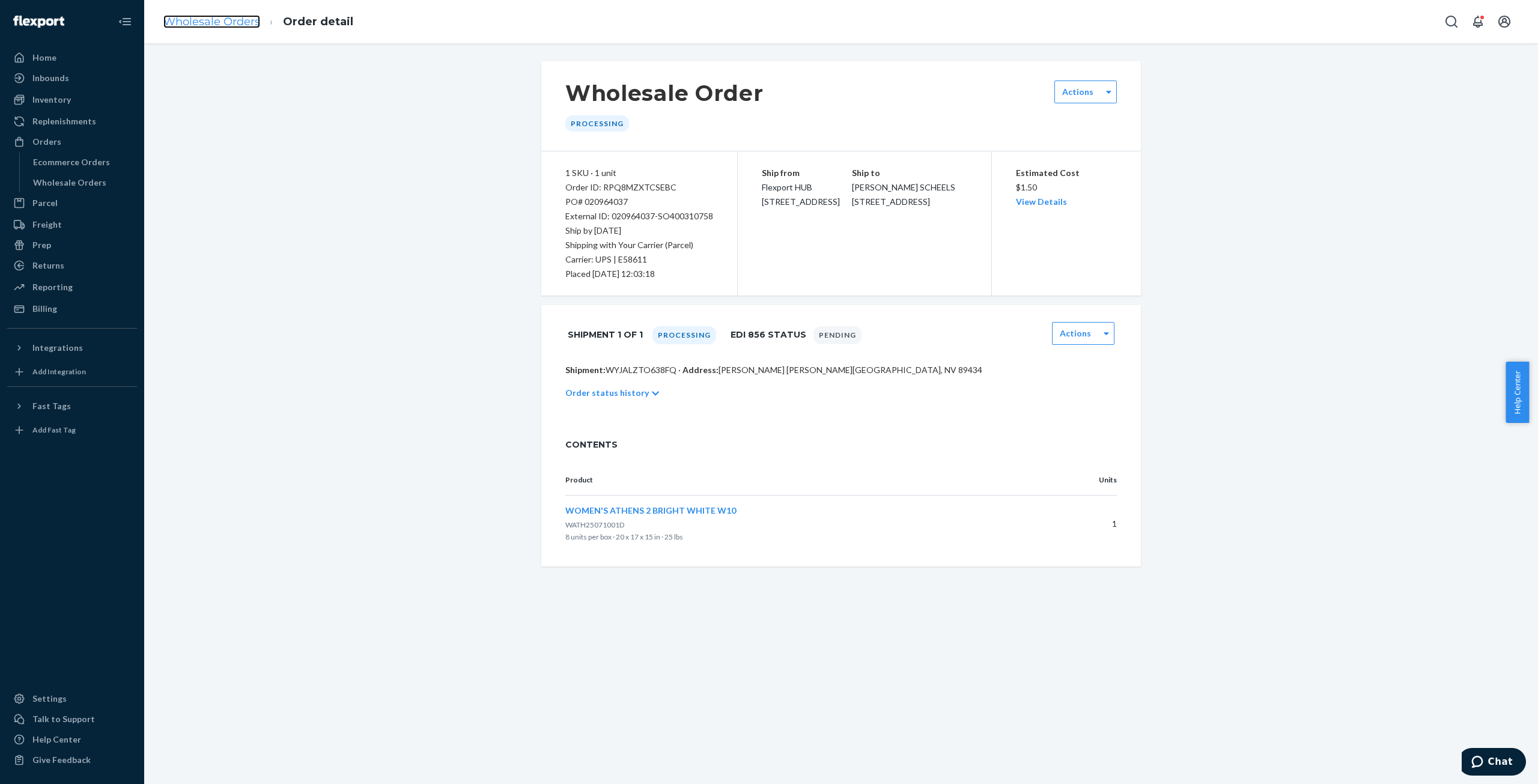
click at [200, 22] on link "Wholesale Orders" at bounding box center [211, 21] width 97 height 13
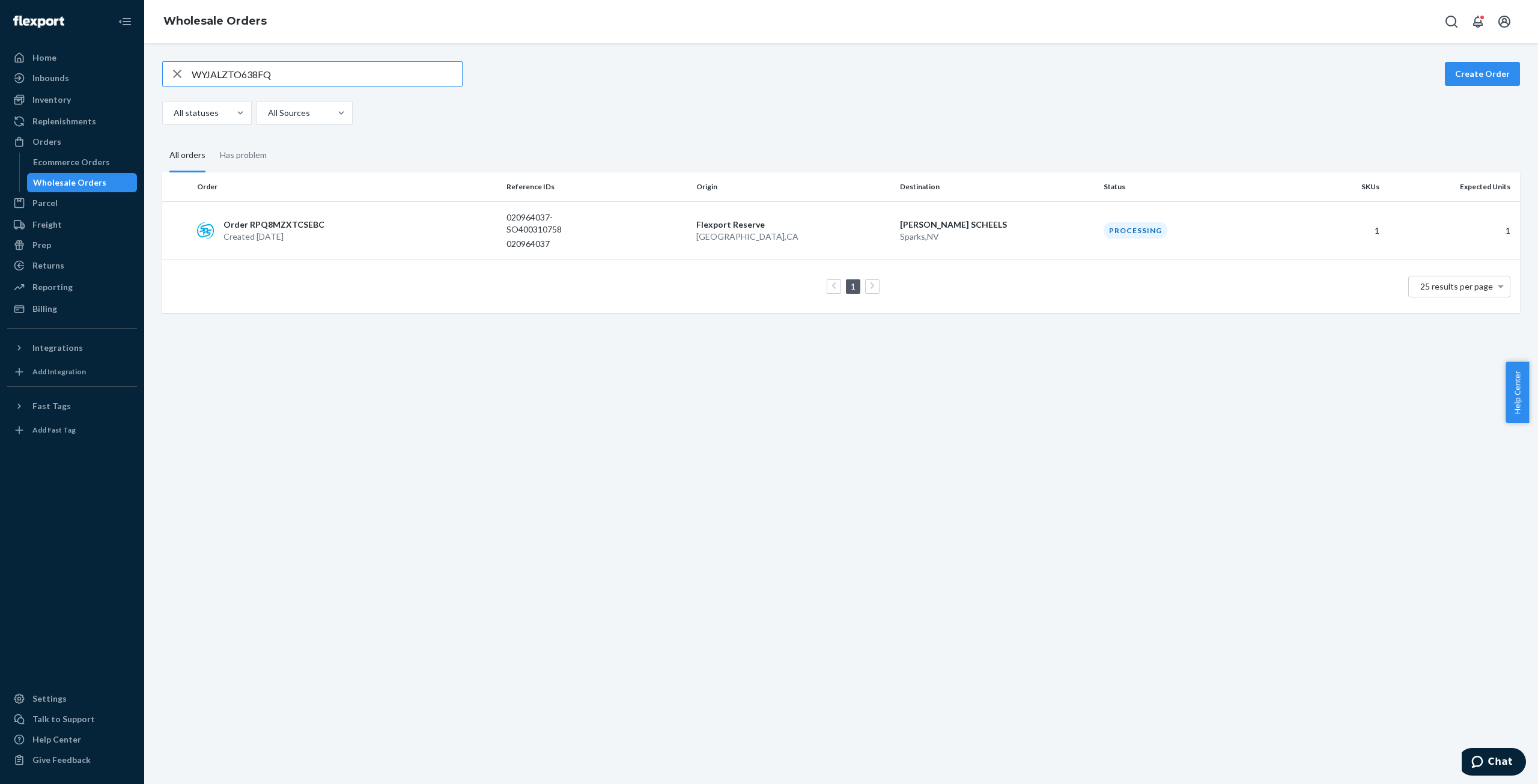
click at [231, 76] on input "WYJALZTO638FQ" at bounding box center [326, 73] width 270 height 24
type input "WG12CUAI8TR0C"
click at [270, 233] on p "Created [DATE]" at bounding box center [269, 231] width 91 height 12
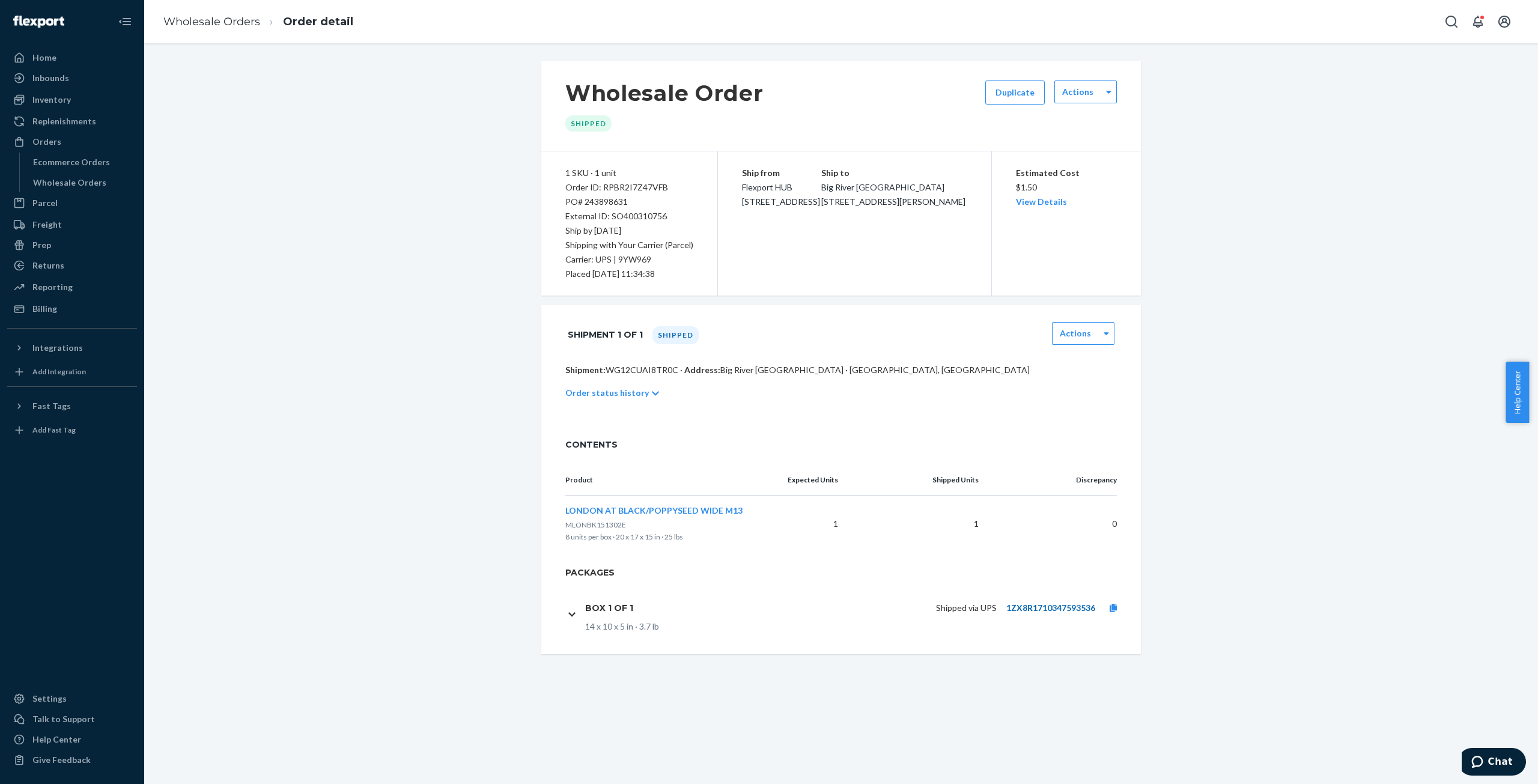
click at [1024, 610] on link "1ZX8R1710347593536" at bounding box center [1051, 607] width 89 height 10
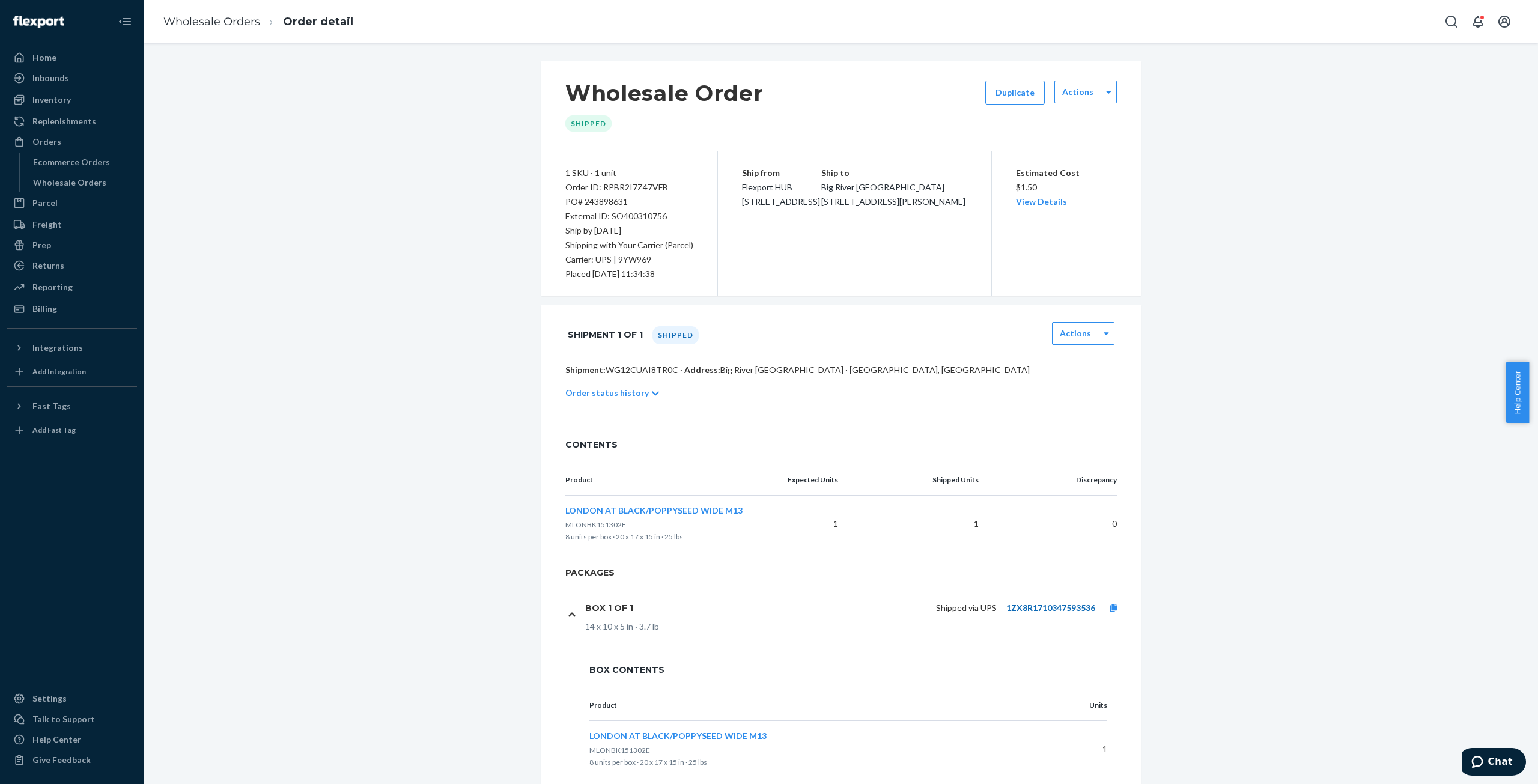
click at [1080, 602] on link "1ZX8R1710347593536" at bounding box center [1051, 607] width 89 height 10
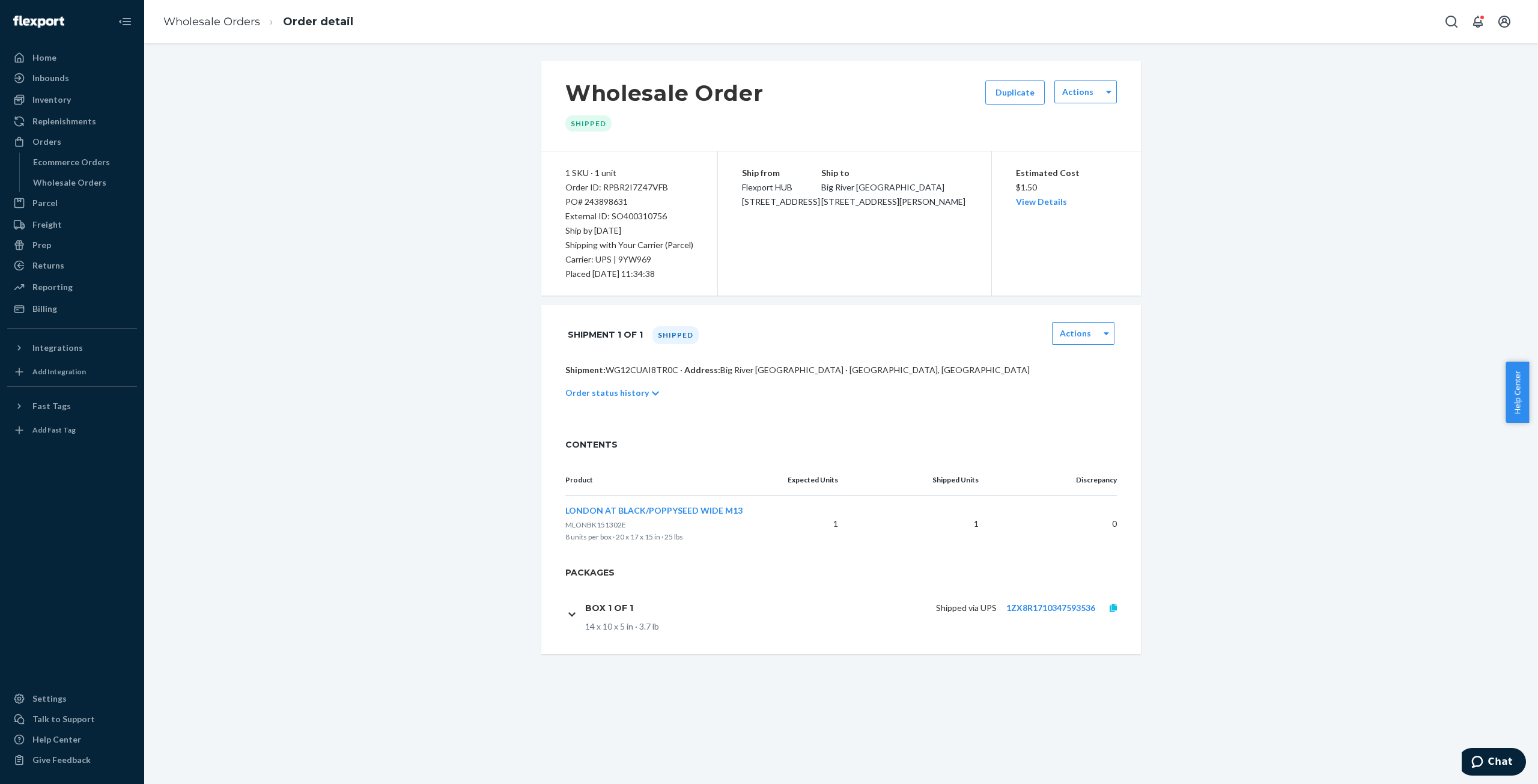
click at [1110, 607] on icon at bounding box center [1114, 608] width 7 height 9
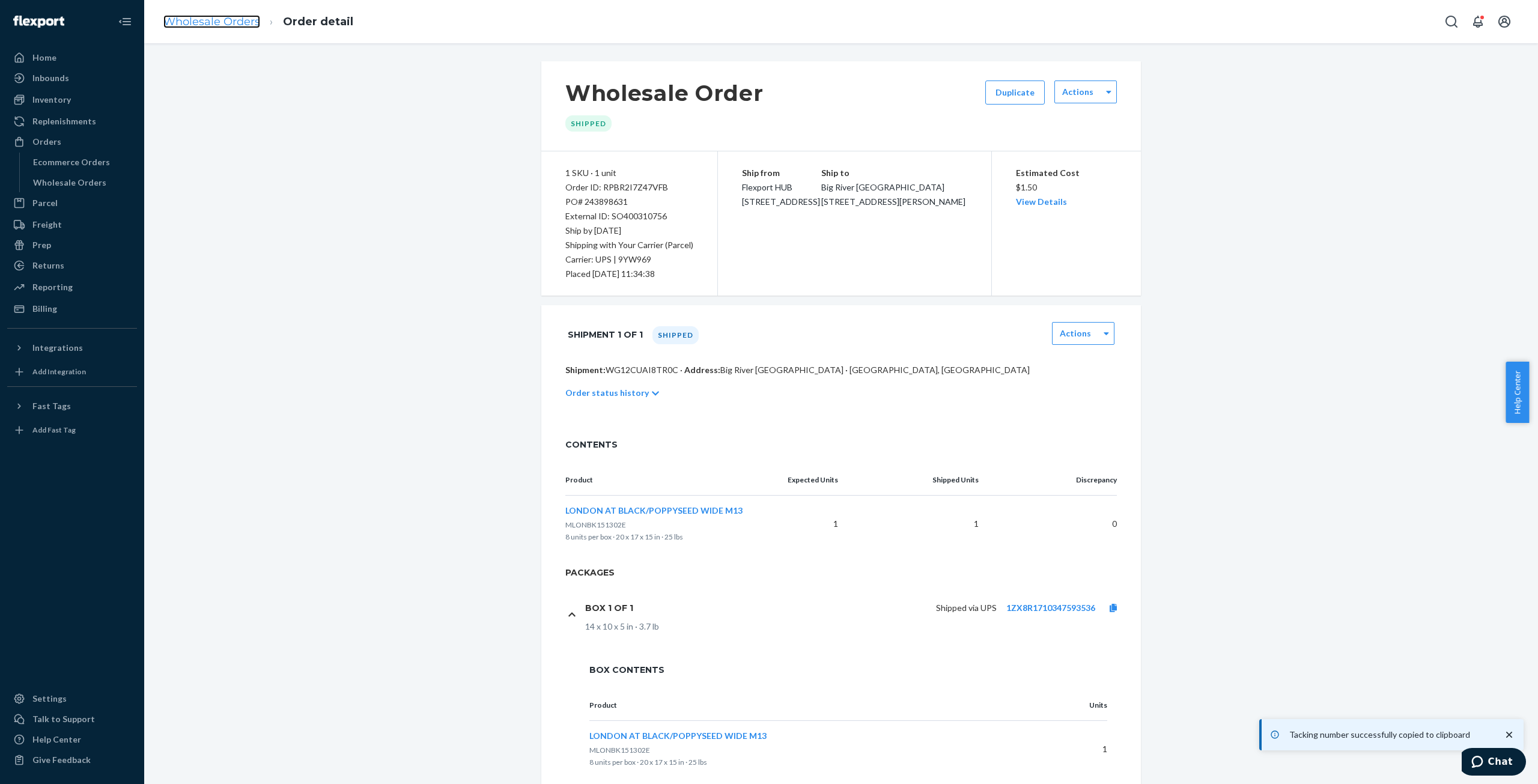
click at [242, 22] on link "Wholesale Orders" at bounding box center [211, 21] width 97 height 13
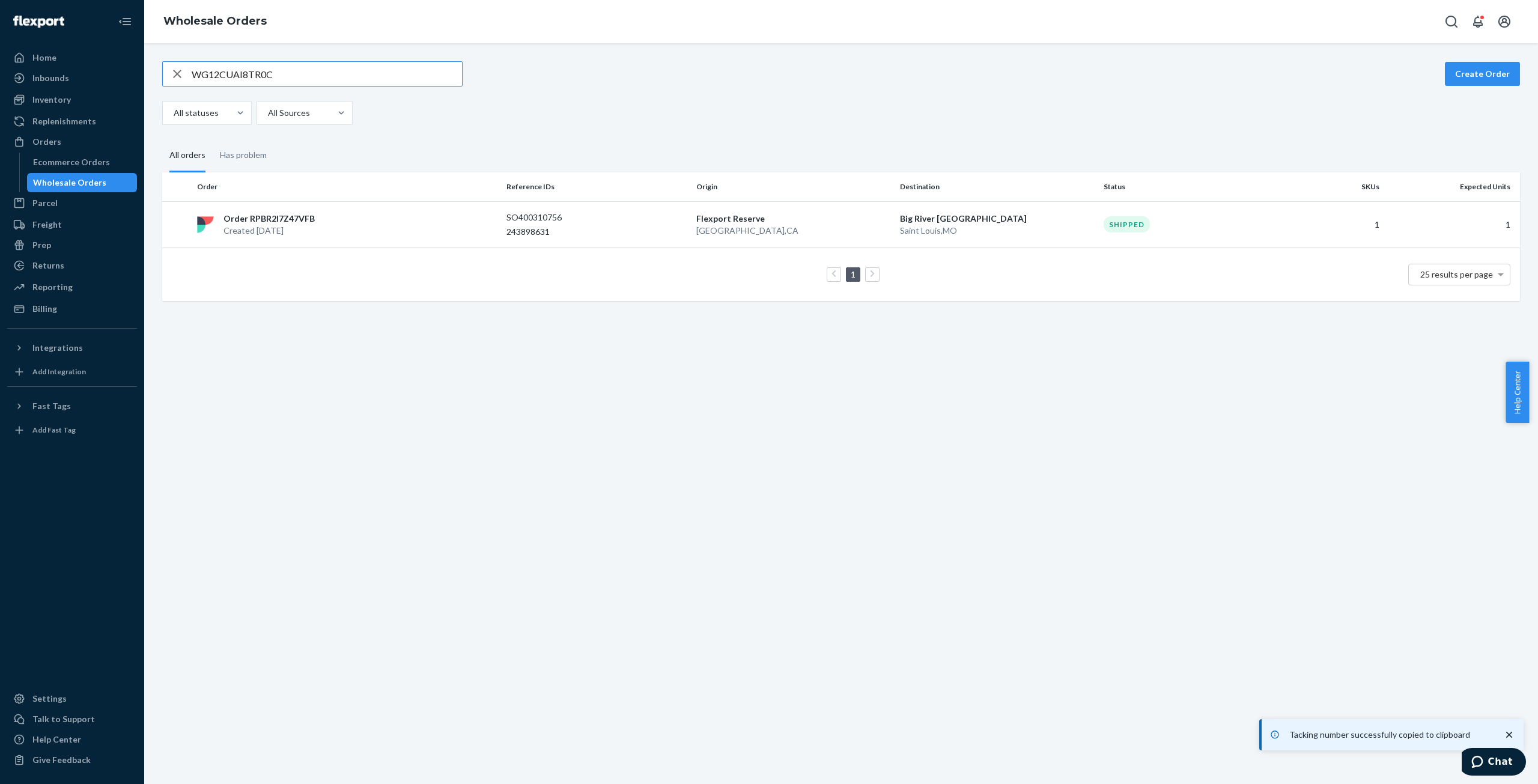
click at [254, 81] on input "WG12CUAI8TR0C" at bounding box center [326, 73] width 270 height 24
type input "WF53XL4G7LLJR"
click at [281, 220] on p "Order RPGOH2WH05P7B" at bounding box center [275, 219] width 103 height 12
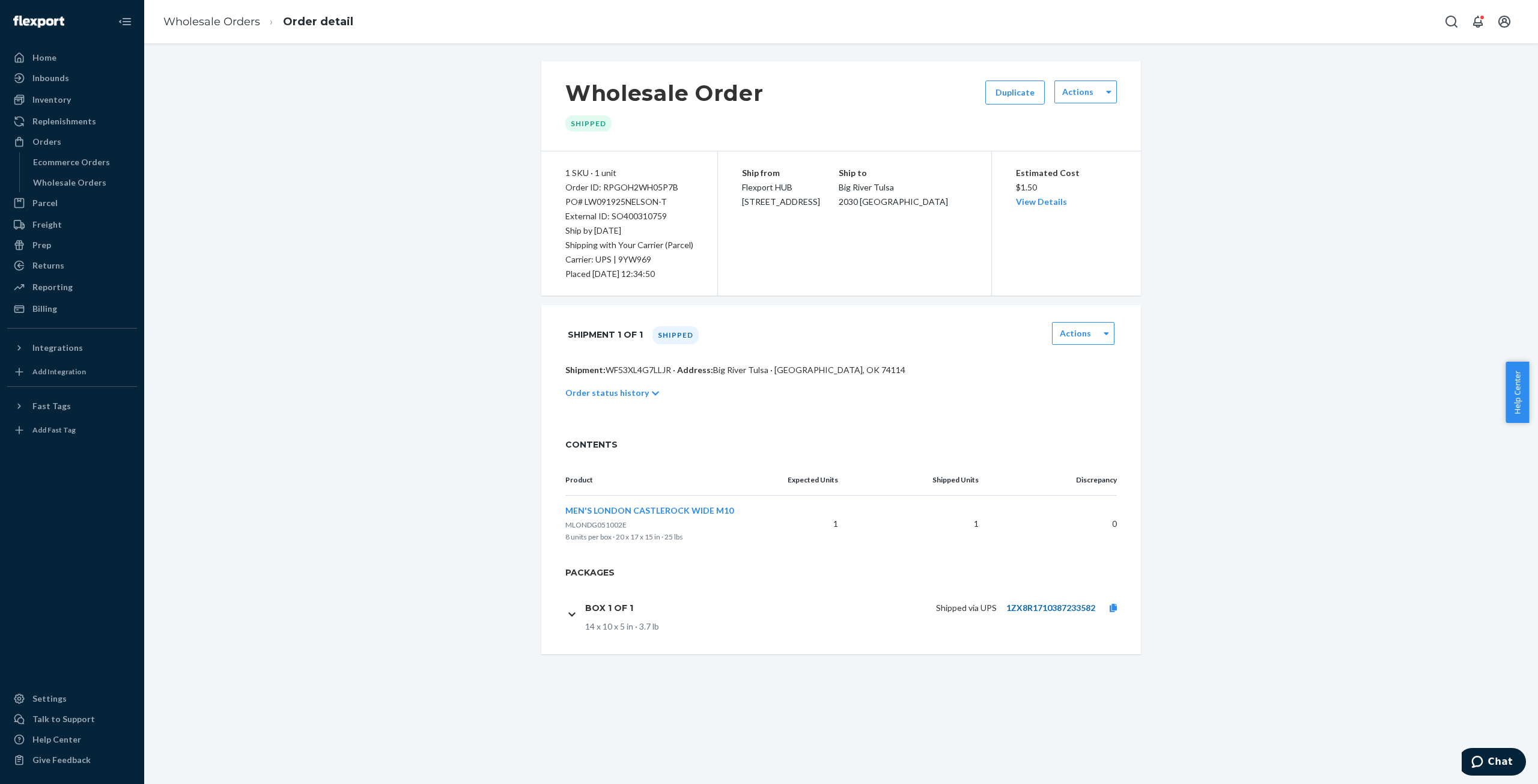
click at [1058, 605] on link "1ZX8R1710387233582" at bounding box center [1051, 607] width 89 height 10
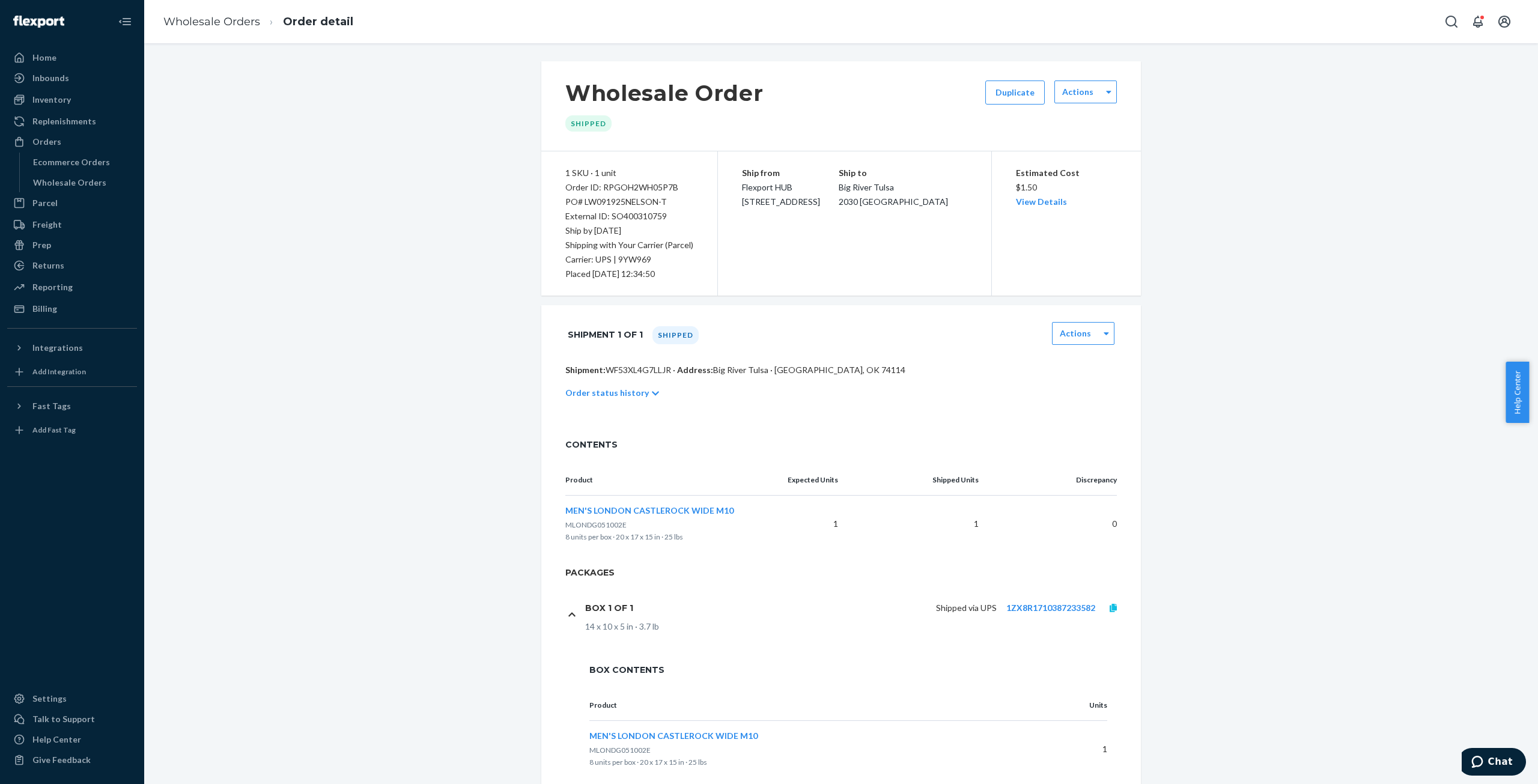
click at [1111, 607] on icon at bounding box center [1114, 608] width 7 height 9
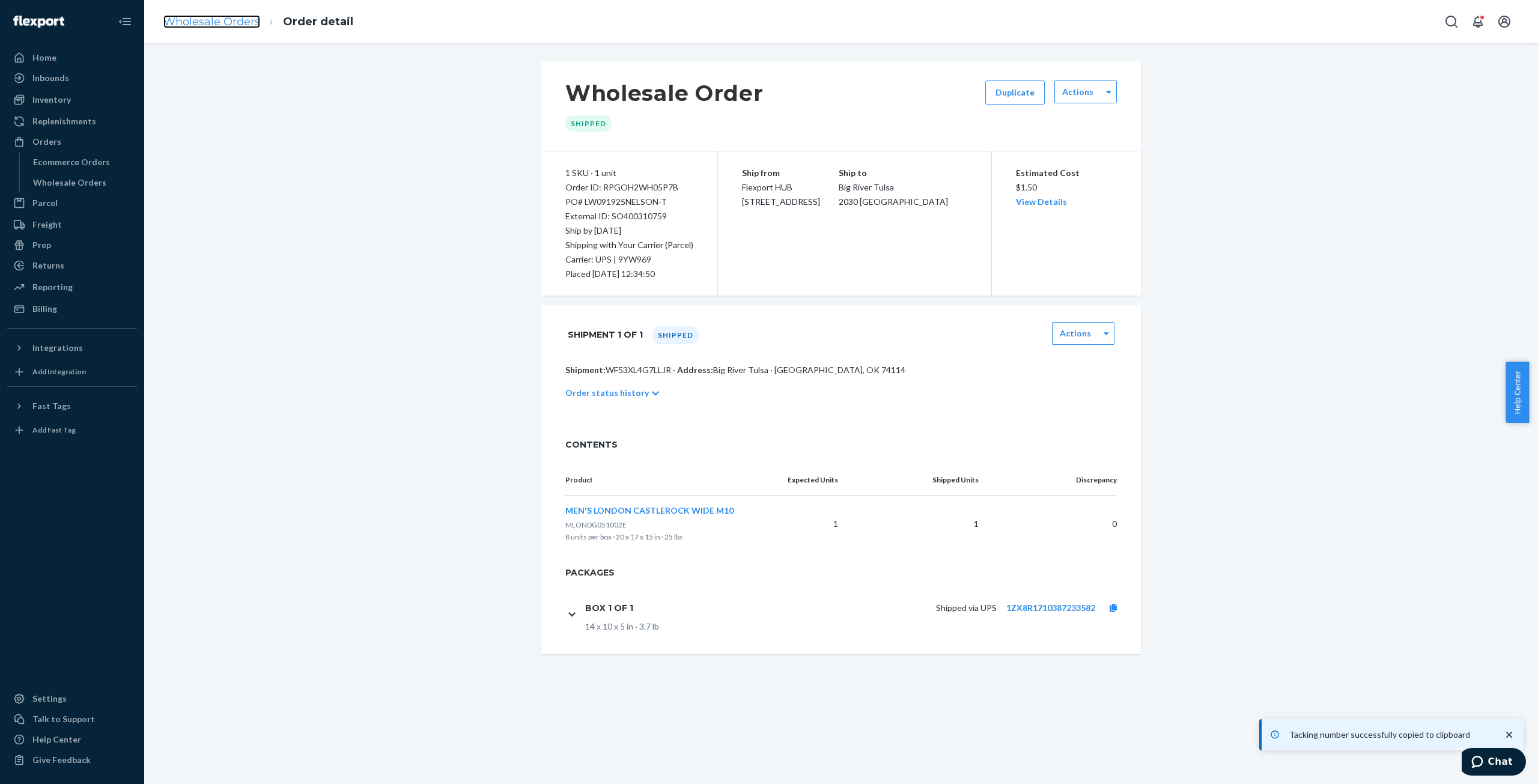
click at [209, 26] on link "Wholesale Orders" at bounding box center [211, 21] width 97 height 13
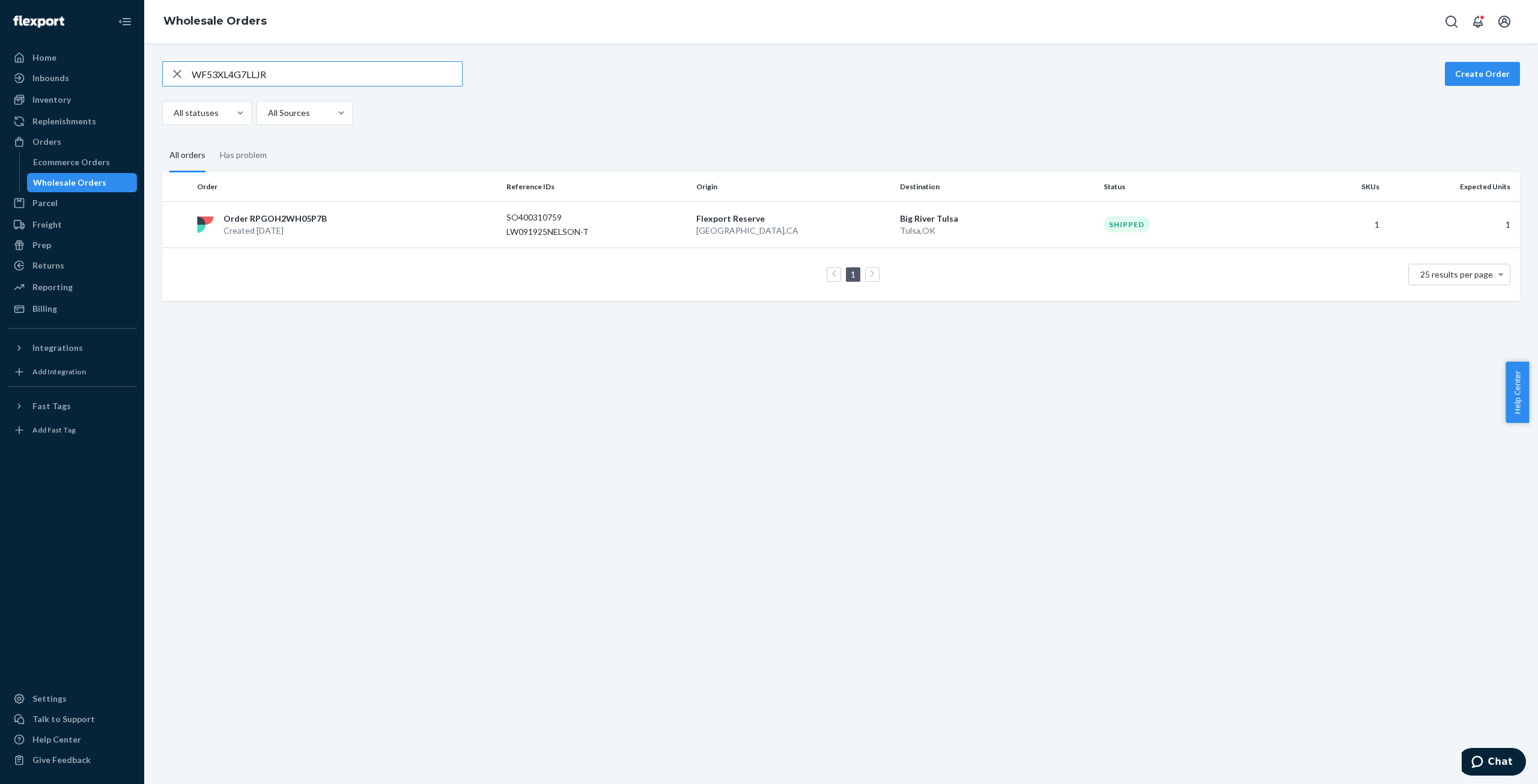
click at [218, 72] on input "WF53XL4G7LLJR" at bounding box center [326, 73] width 270 height 24
type input "WK65XM6JLEYL8"
click at [296, 227] on p "Created [DATE]" at bounding box center [274, 231] width 101 height 12
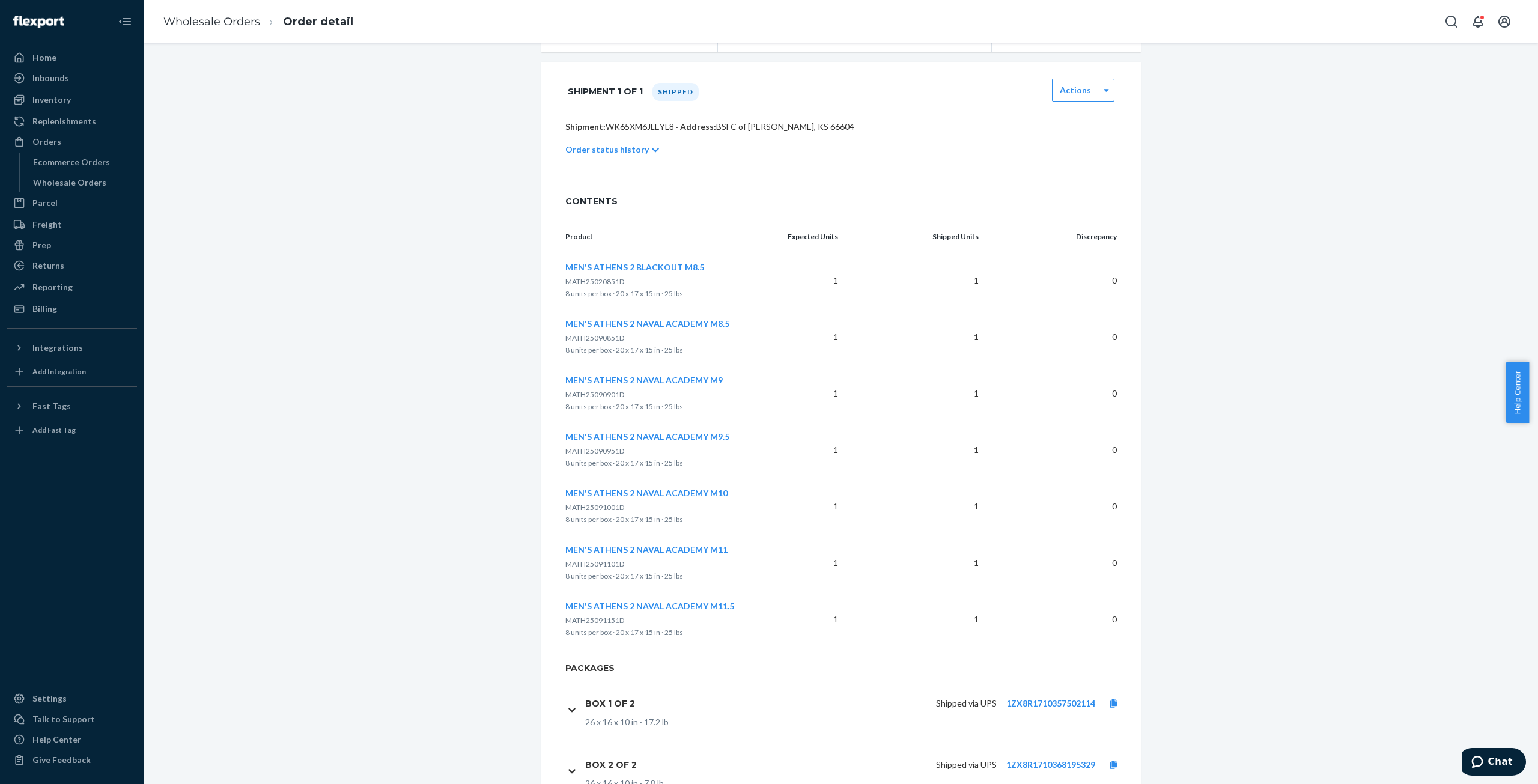
scroll to position [298, 0]
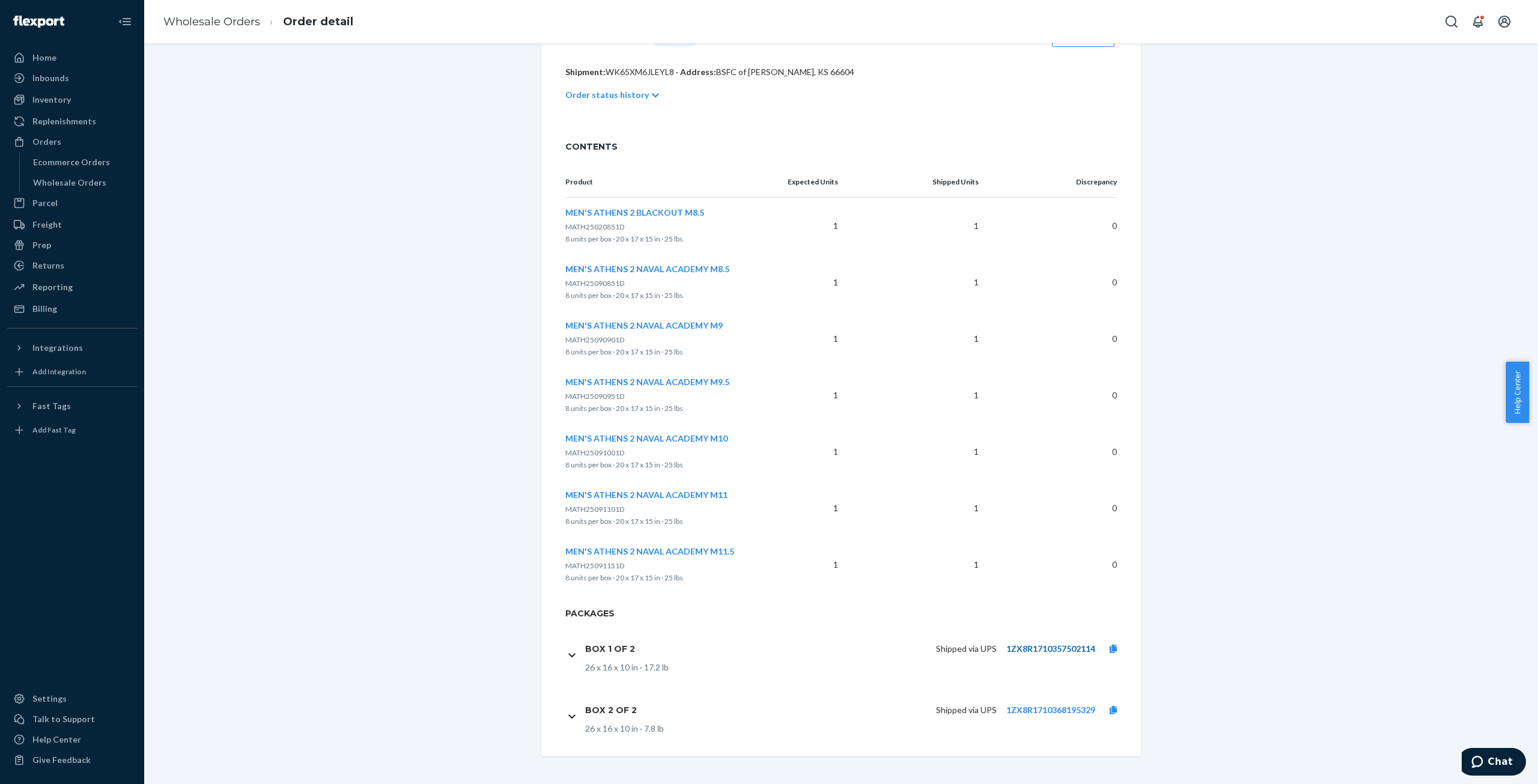
click at [1015, 645] on link "1ZX8R1710357502114" at bounding box center [1051, 649] width 89 height 10
click at [1109, 643] on link at bounding box center [1113, 649] width 36 height 12
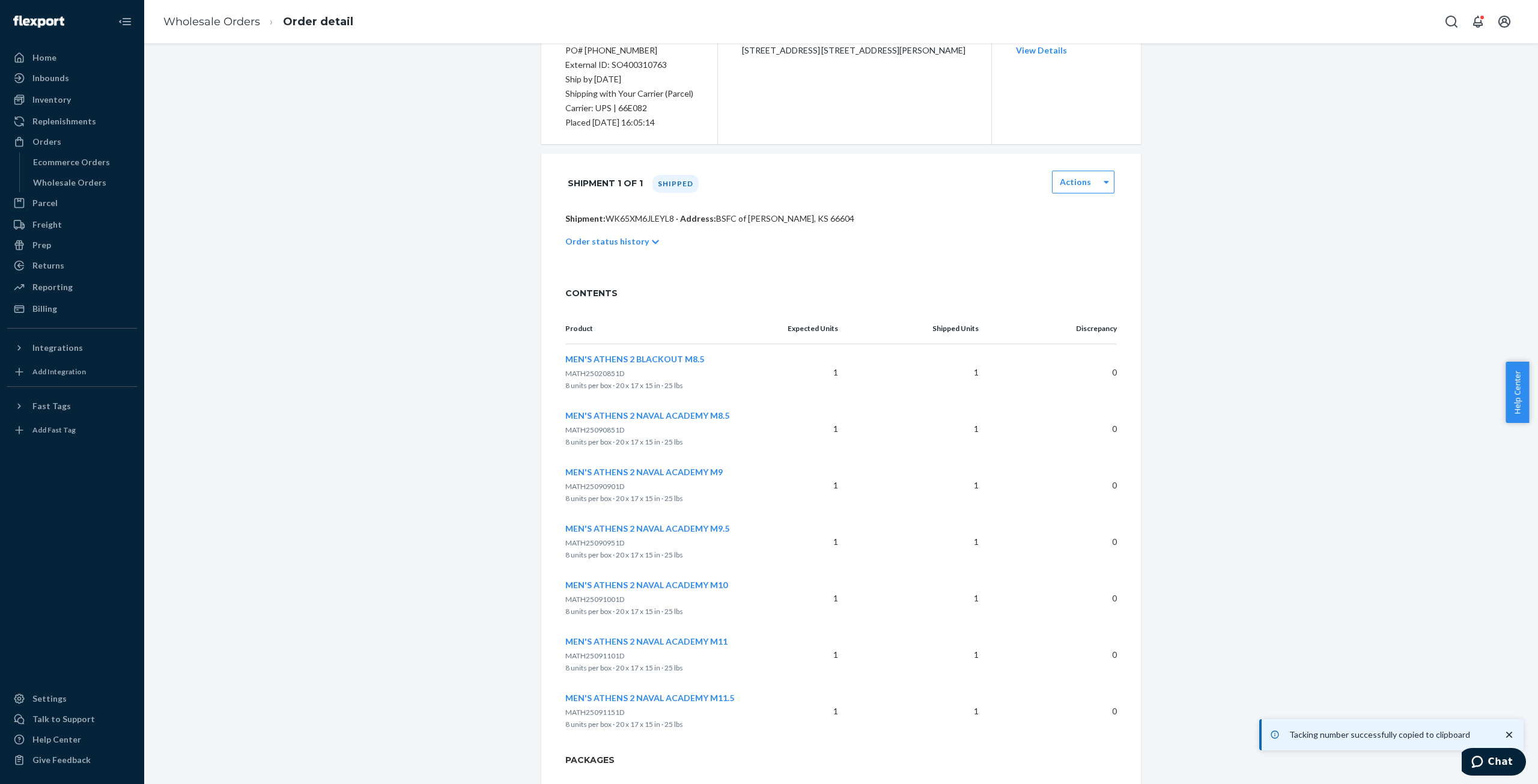
scroll to position [0, 0]
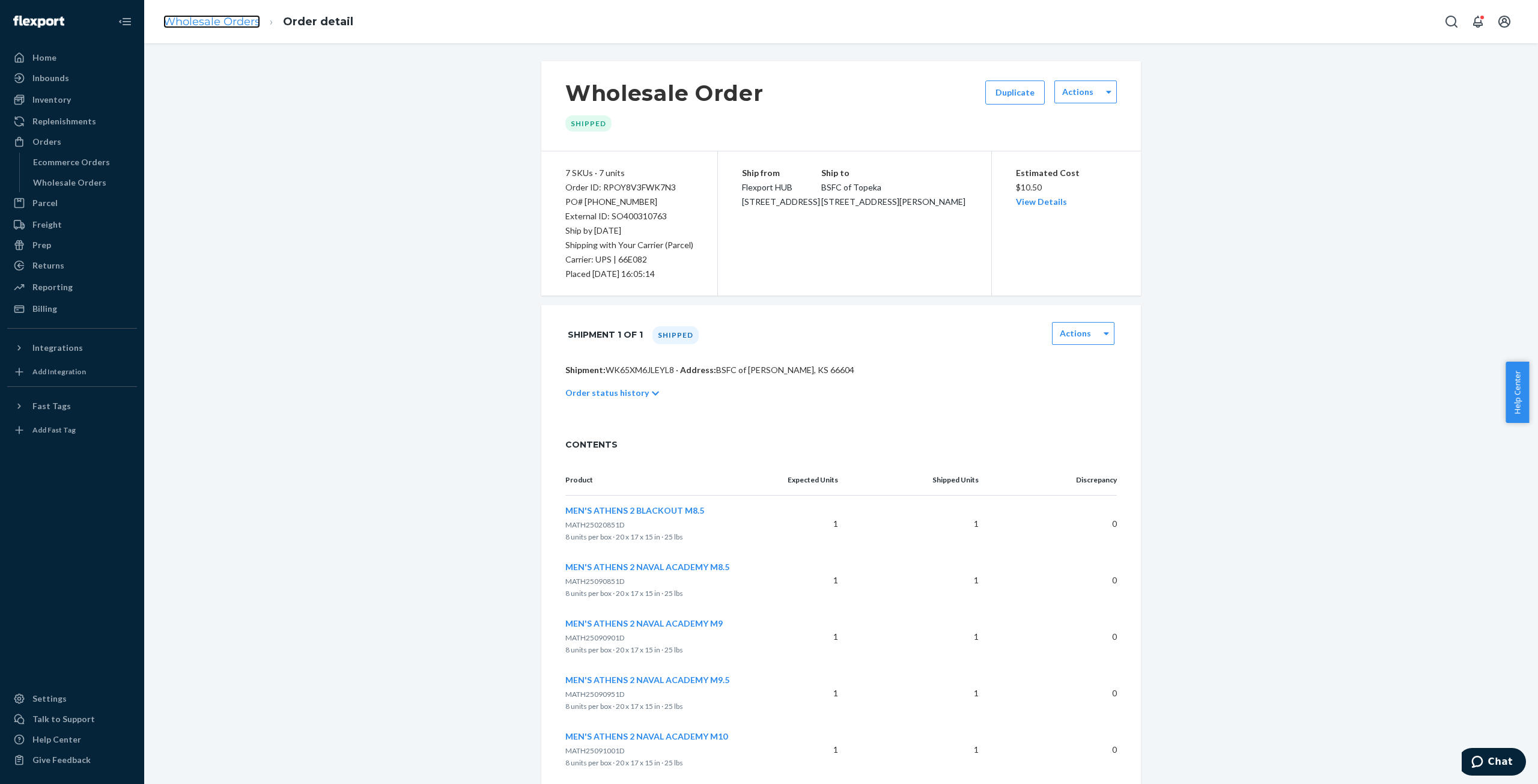
click at [212, 16] on link "Wholesale Orders" at bounding box center [211, 21] width 97 height 13
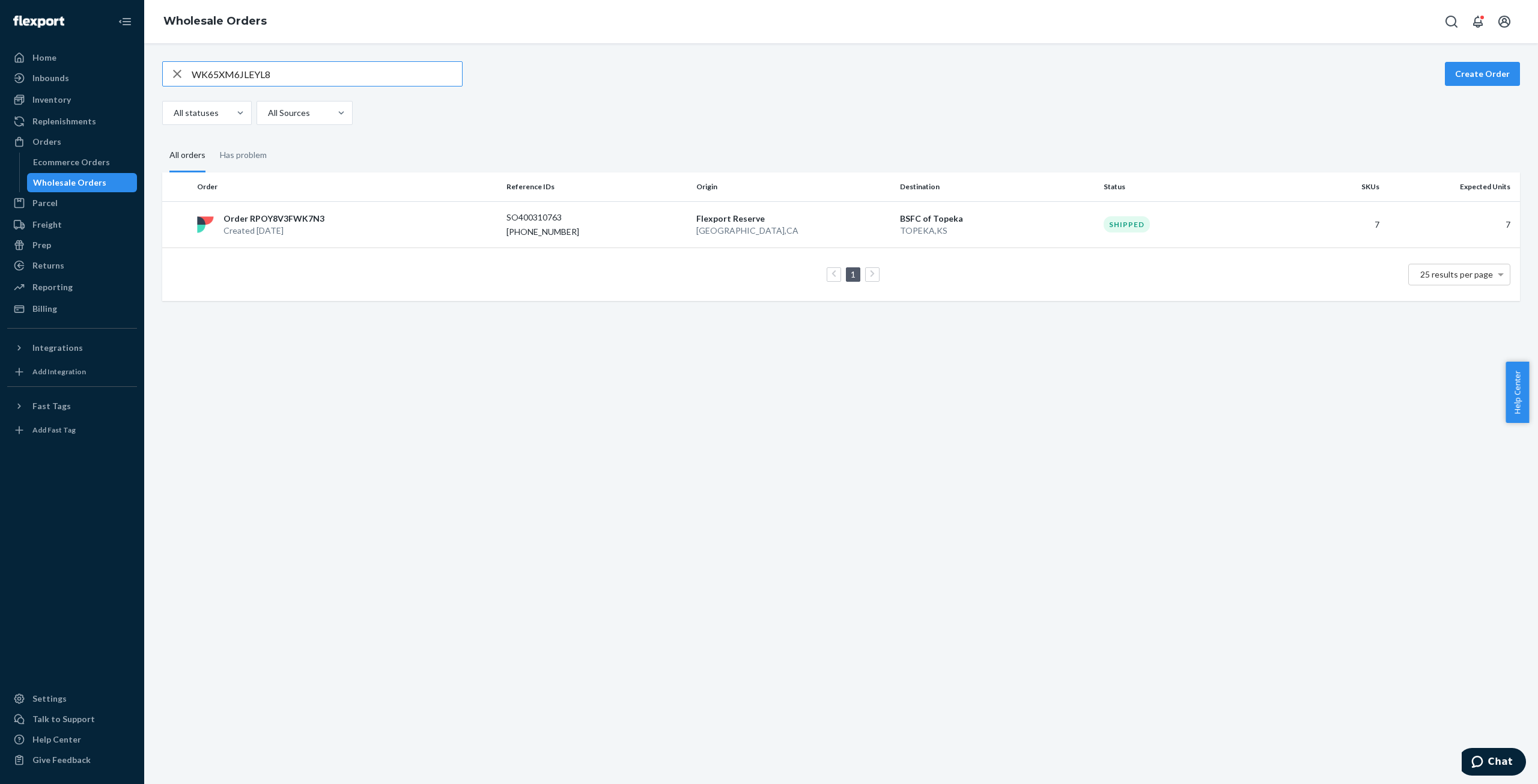
click at [209, 65] on input "WK65XM6JLEYL8" at bounding box center [326, 73] width 270 height 24
drag, startPoint x: 209, startPoint y: 65, endPoint x: 223, endPoint y: 70, distance: 14.9
click at [209, 65] on input "WK65XM6JLEYL8" at bounding box center [326, 73] width 270 height 24
type input "WARKPBHMPDAQF"
click at [269, 219] on p "Order RPEXUJLJ4GYVZ" at bounding box center [270, 224] width 94 height 12
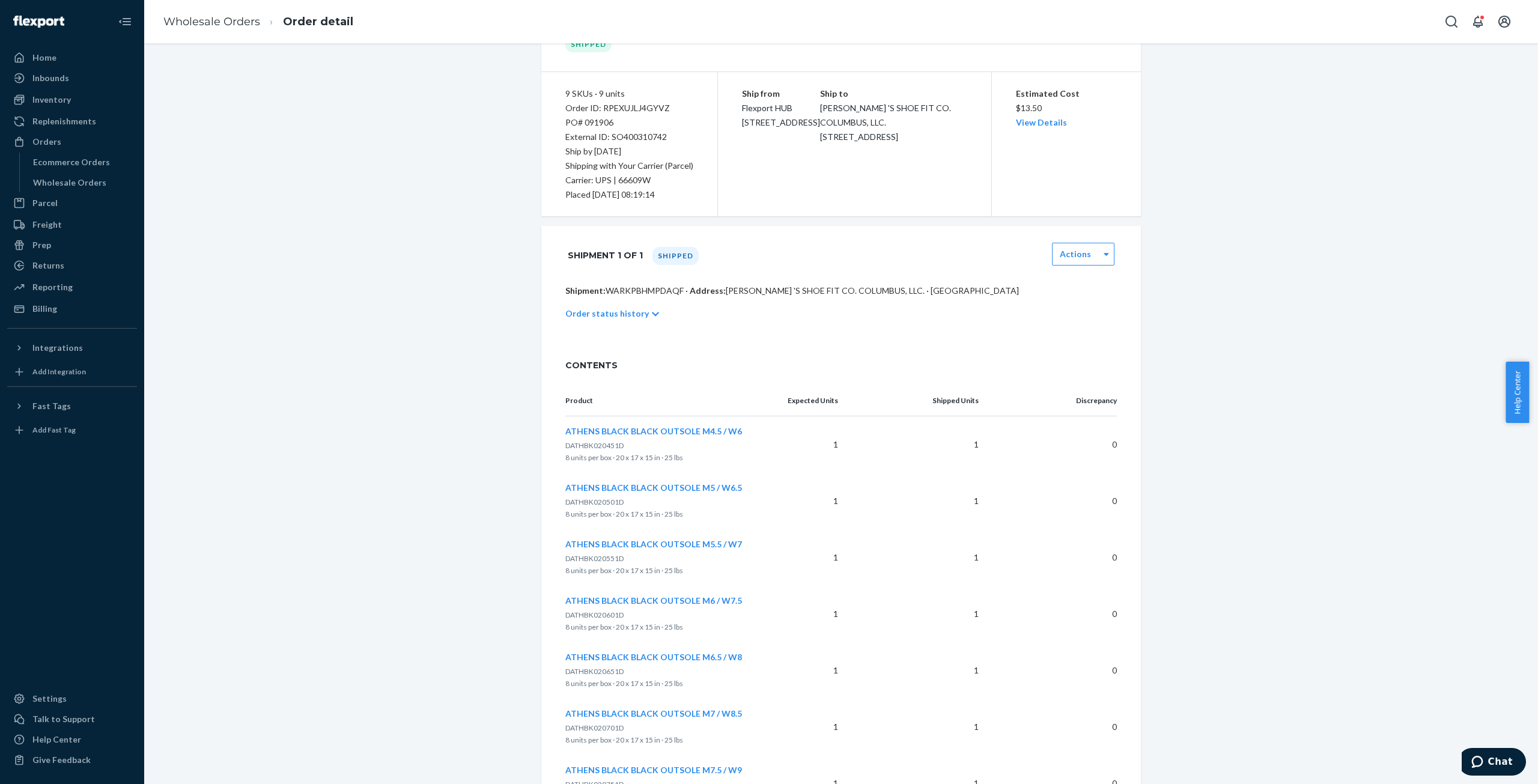
scroll to position [350, 0]
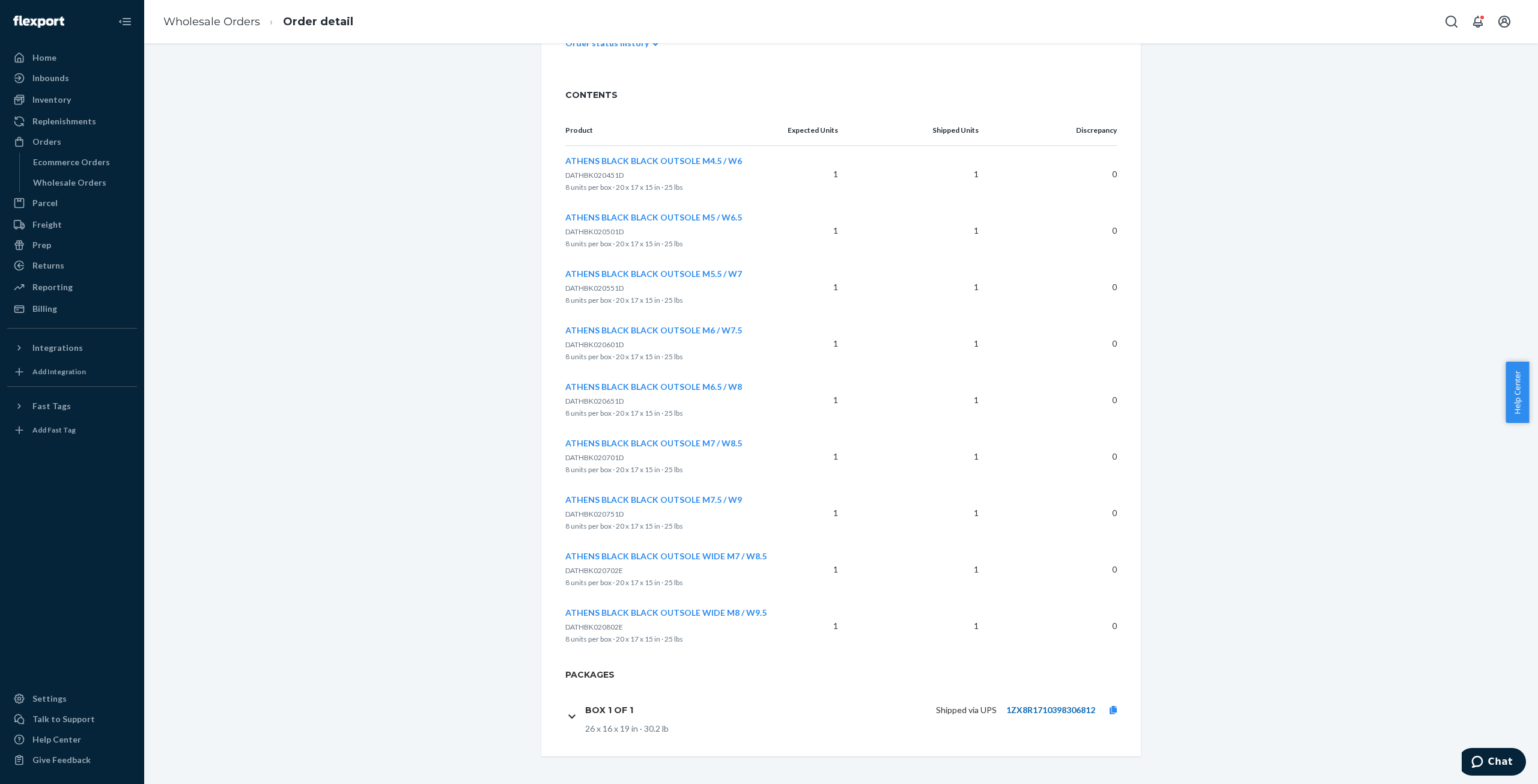
click at [1061, 709] on link "1ZX8R1710398306812" at bounding box center [1051, 709] width 89 height 10
click at [1110, 712] on icon at bounding box center [1114, 710] width 7 height 9
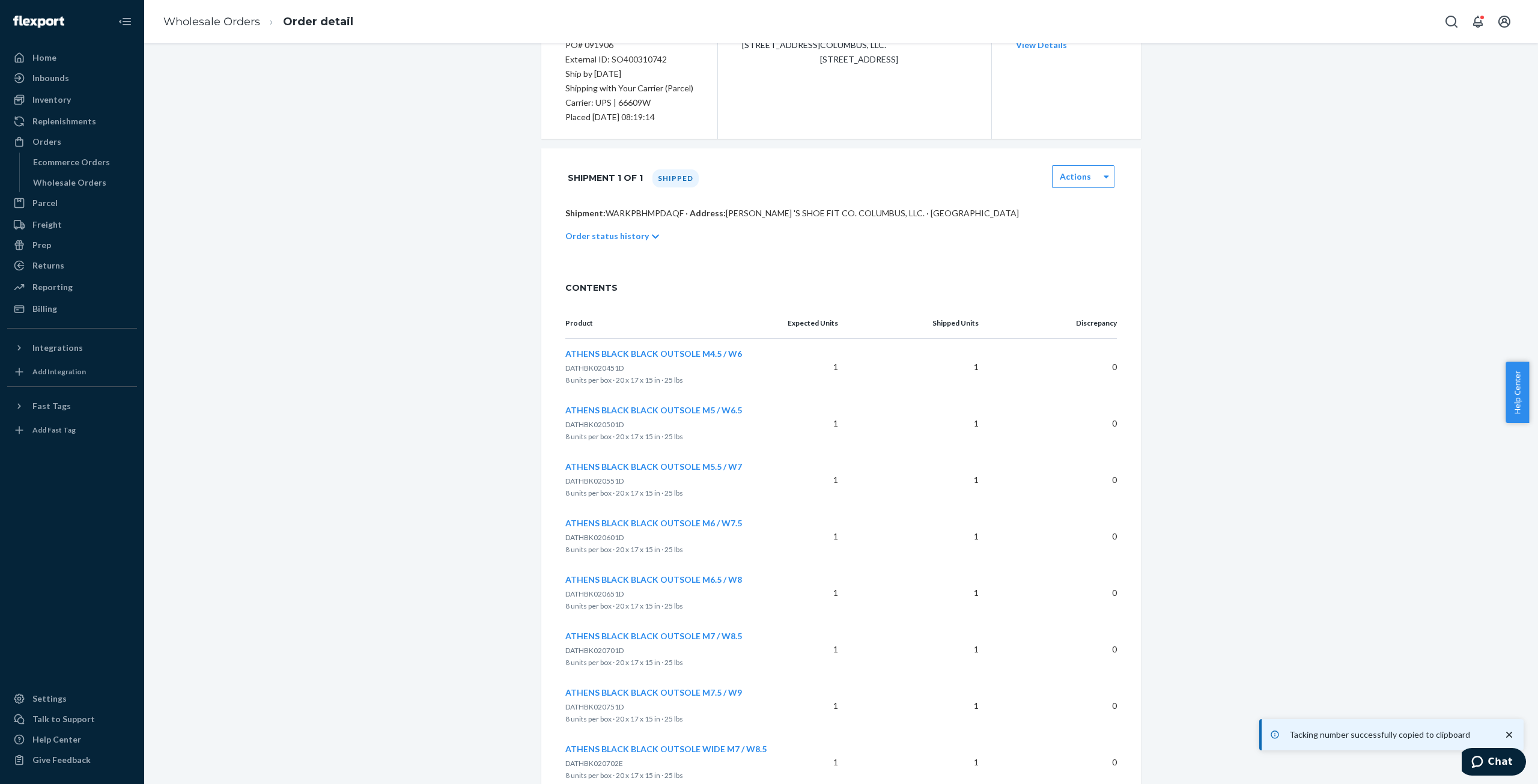
scroll to position [0, 0]
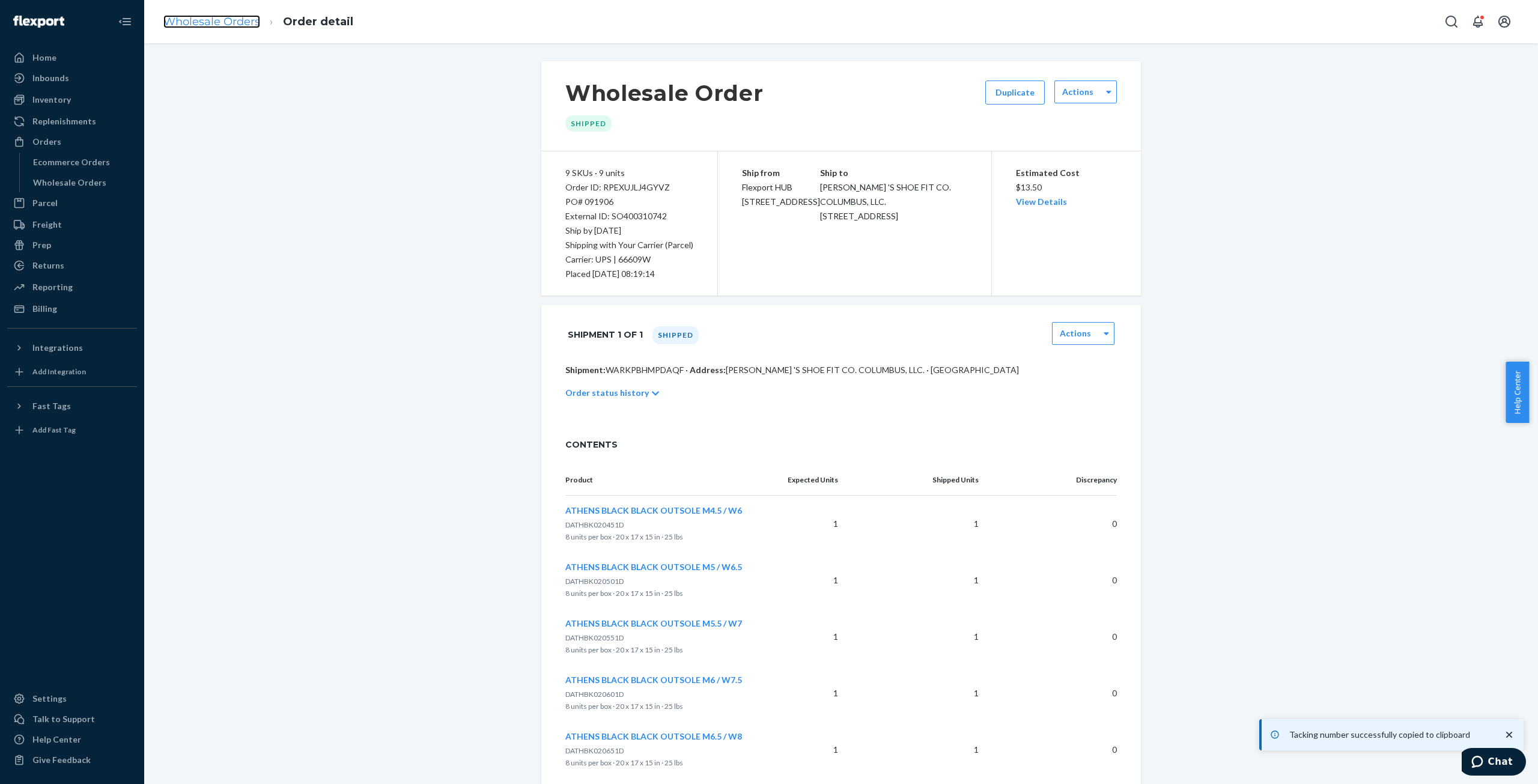
click at [192, 23] on link "Wholesale Orders" at bounding box center [211, 21] width 97 height 13
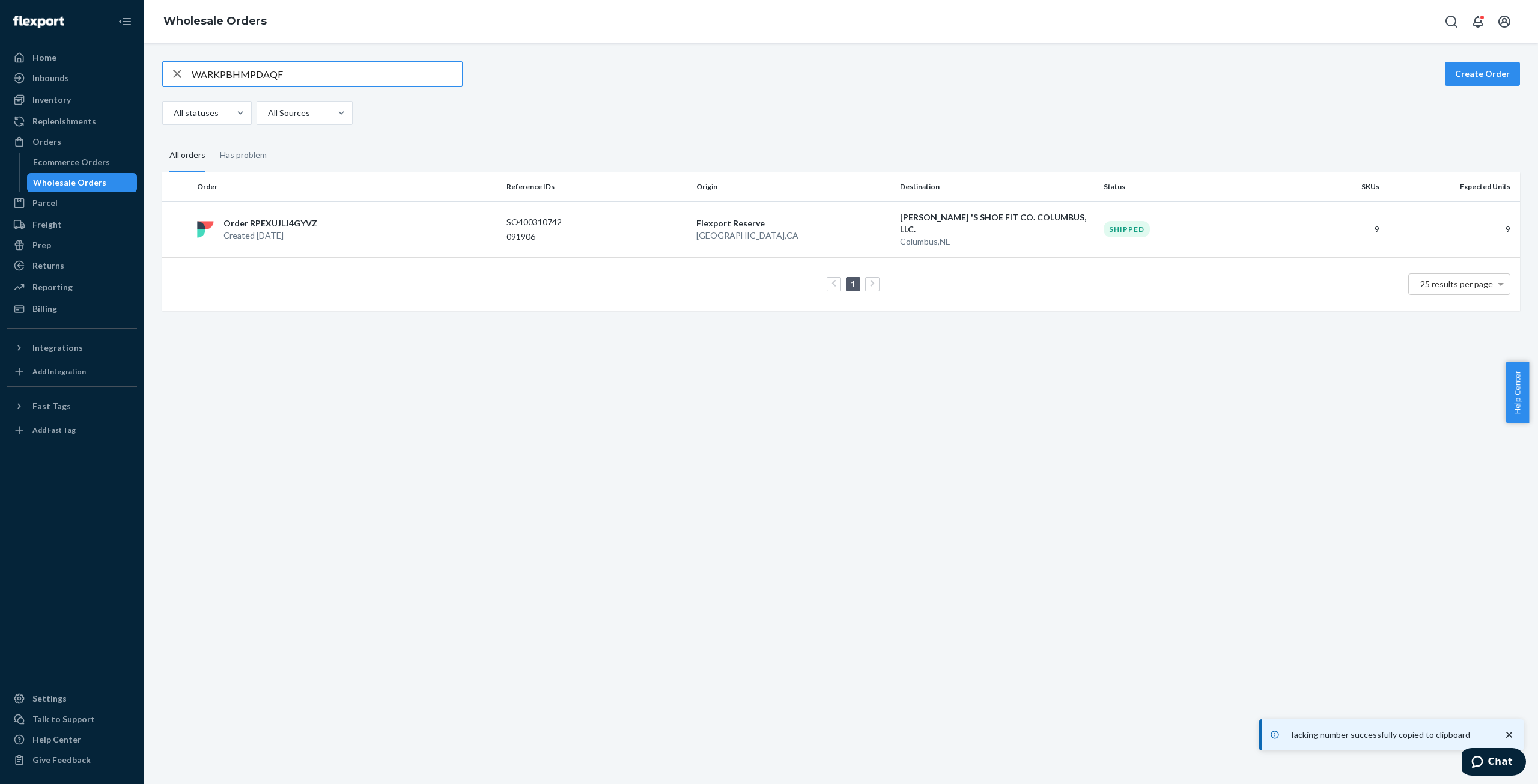
click at [242, 71] on input "WARKPBHMPDAQF" at bounding box center [326, 73] width 270 height 24
type input "W06TER5S40NRA"
click at [282, 225] on p "Created [DATE]" at bounding box center [272, 231] width 96 height 12
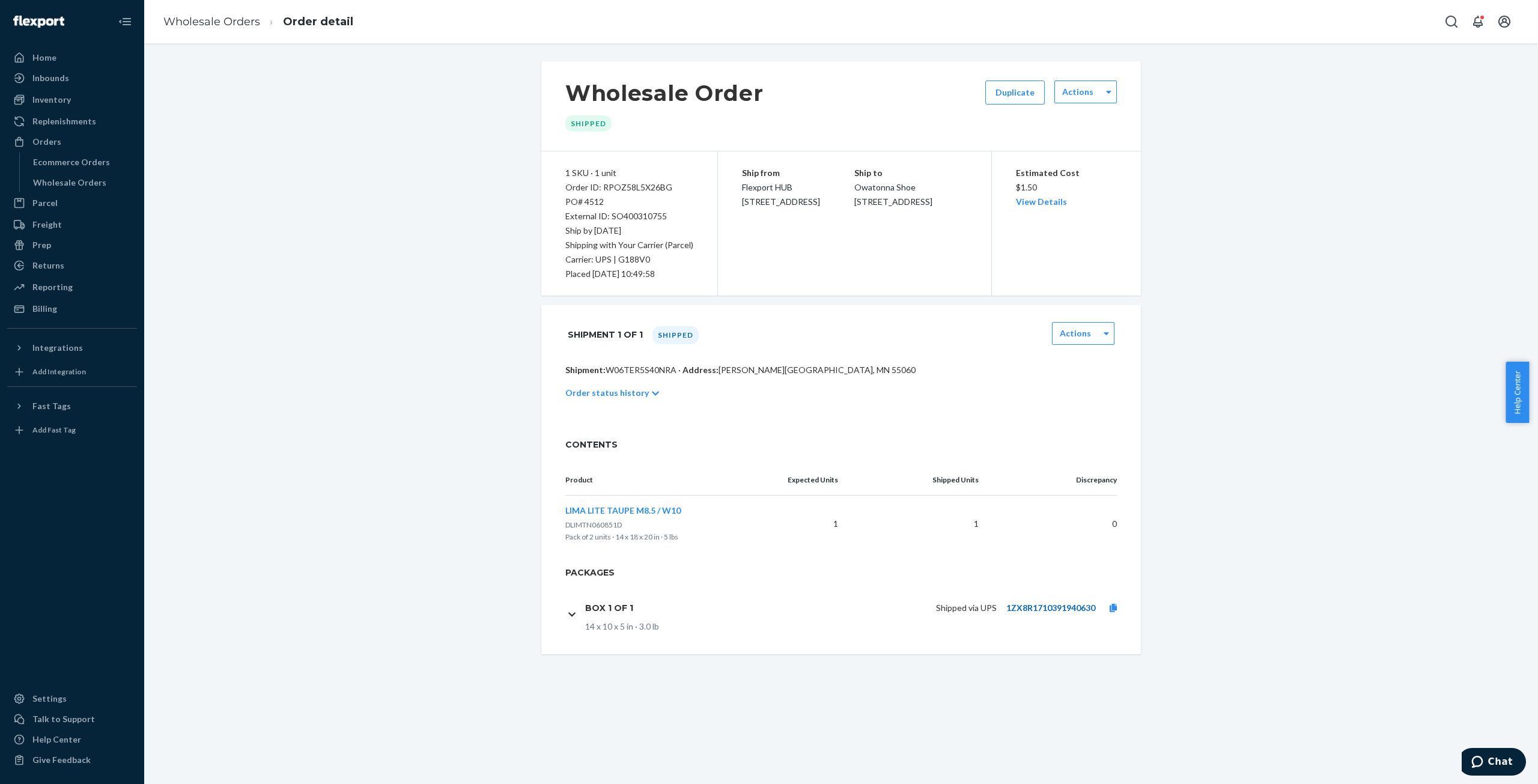
click at [1019, 602] on link "1ZX8R1710391940630" at bounding box center [1051, 607] width 89 height 10
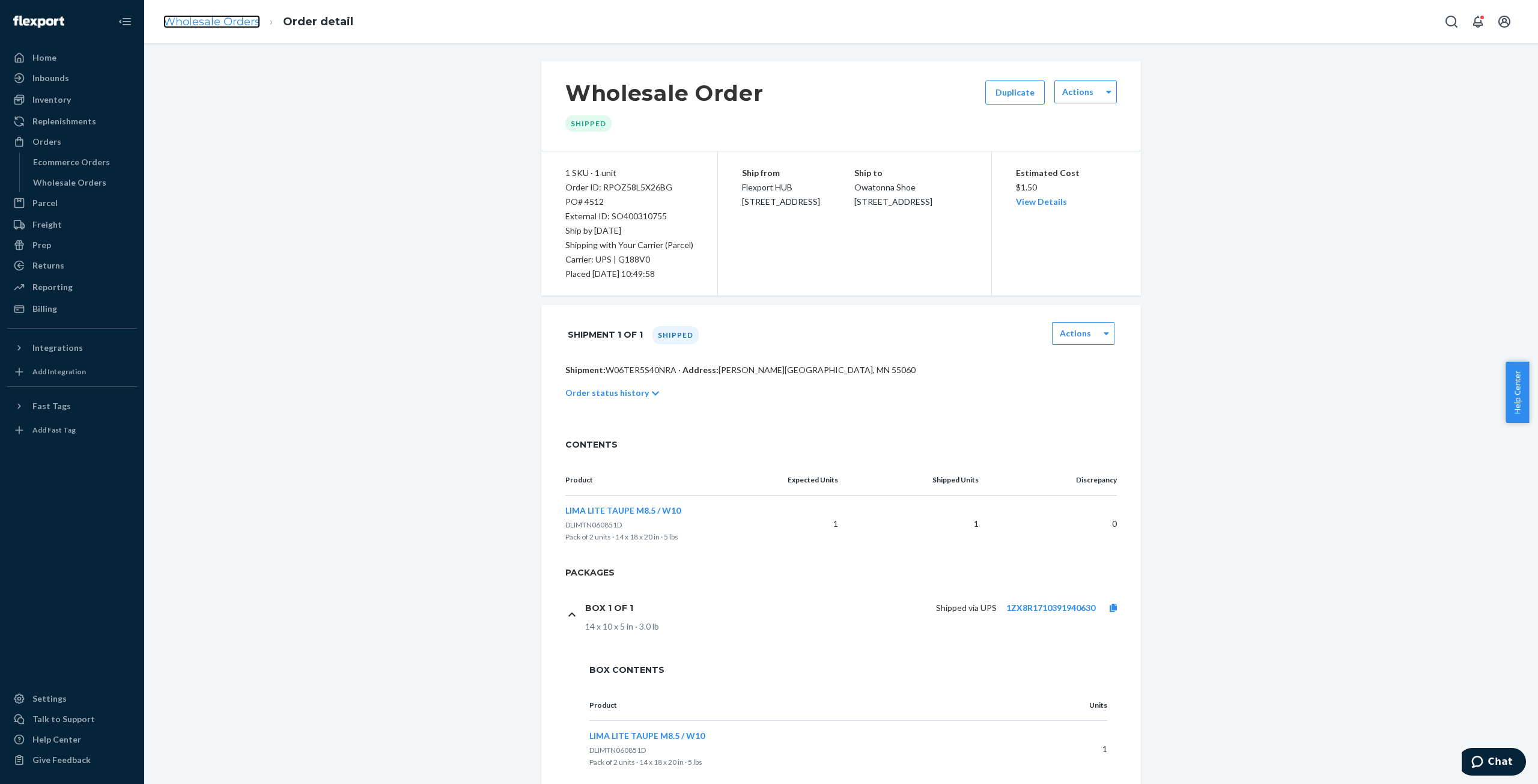
click at [217, 18] on link "Wholesale Orders" at bounding box center [211, 21] width 97 height 13
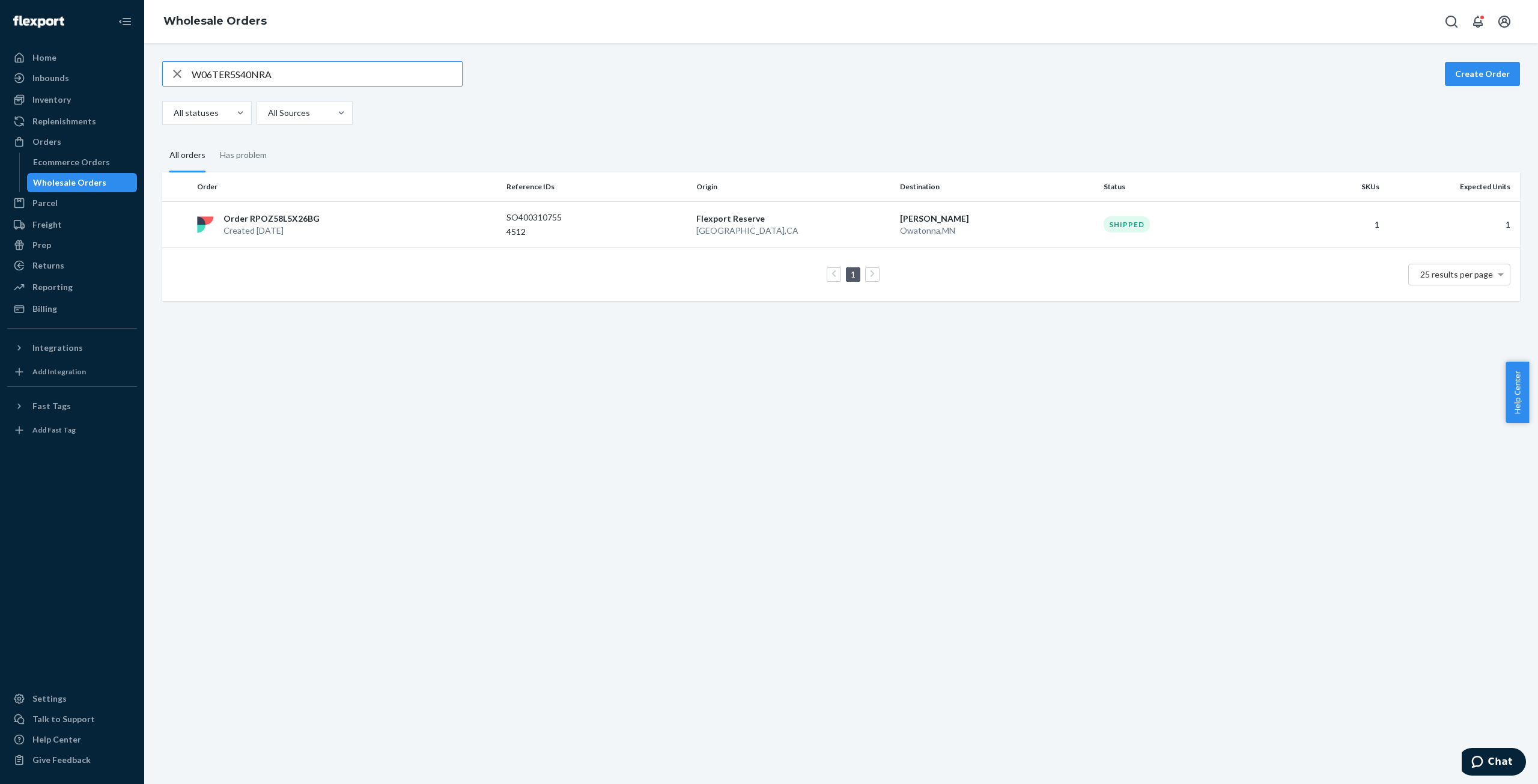
click at [245, 71] on input "W06TER5S40NRA" at bounding box center [326, 73] width 270 height 24
type input "WQNDJN2A3G2T2"
click at [276, 219] on p "Order RPA049BPFWUT0" at bounding box center [273, 219] width 99 height 12
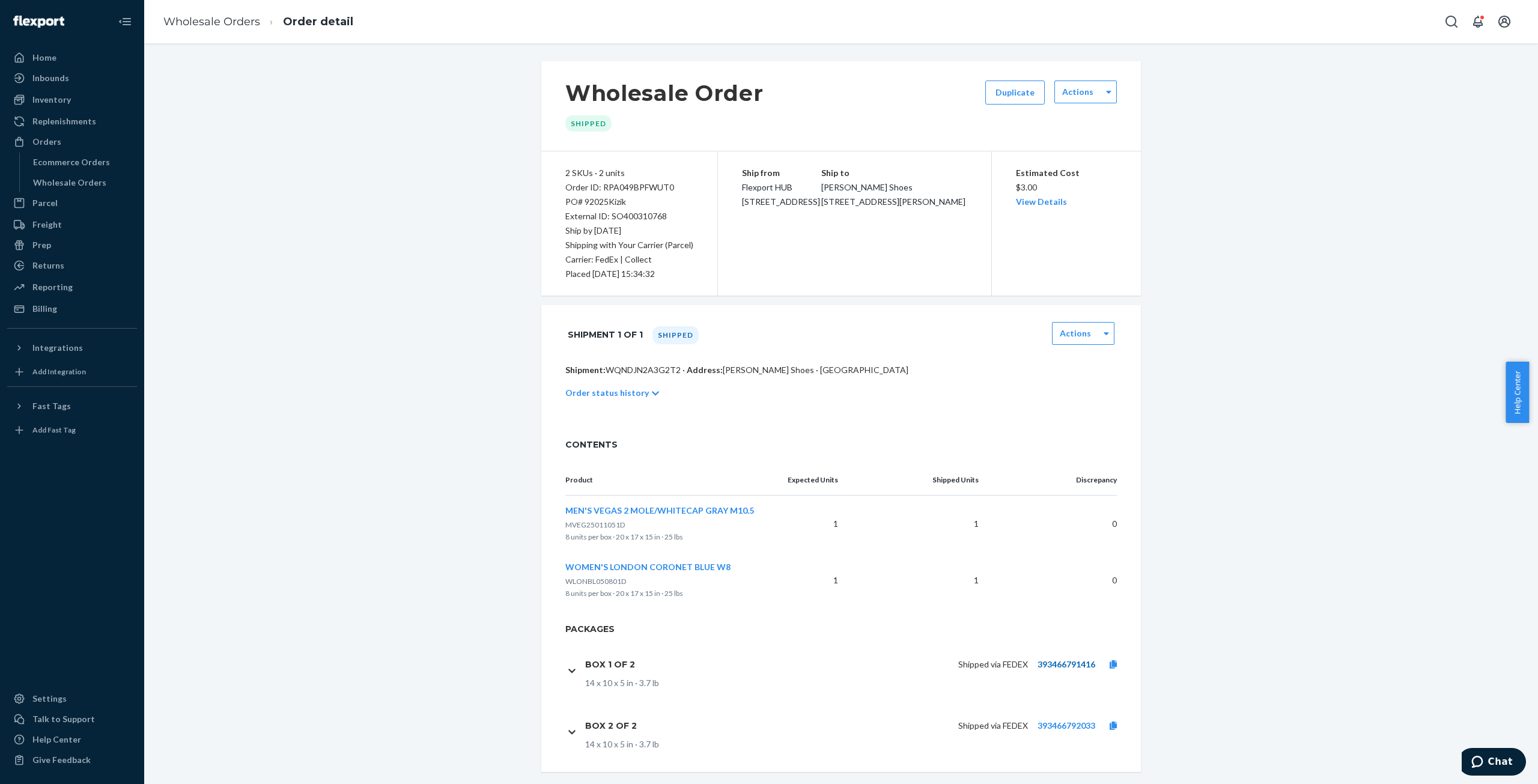
click at [1066, 661] on link "393466791416" at bounding box center [1067, 664] width 58 height 10
click at [1112, 660] on link at bounding box center [1113, 665] width 36 height 12
click at [203, 23] on link "Wholesale Orders" at bounding box center [211, 21] width 97 height 13
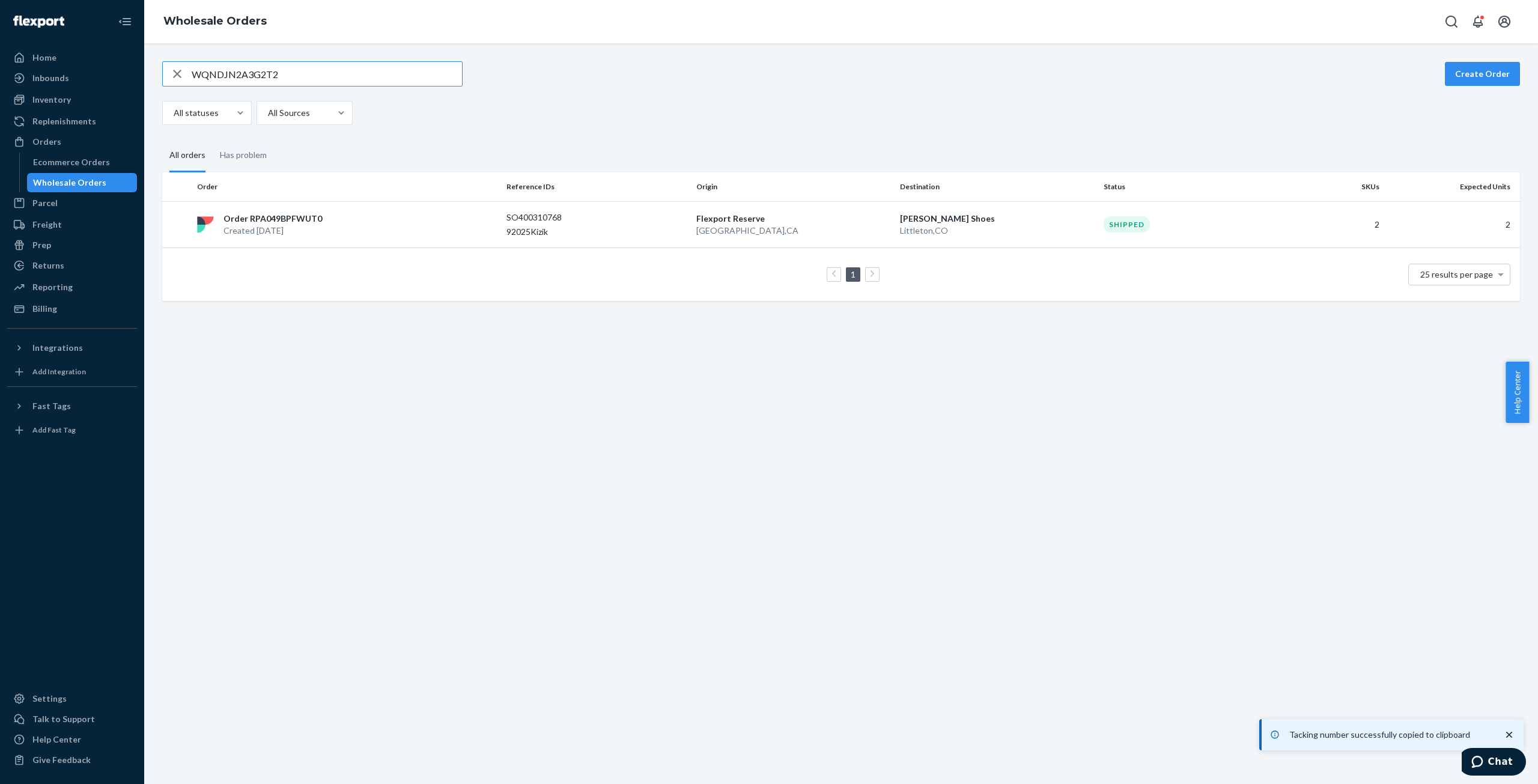
click at [239, 76] on input "WQNDJN2A3G2T2" at bounding box center [326, 73] width 270 height 24
type input "W2KDWDQ3AVBKH"
click at [275, 226] on p "Created [DATE]" at bounding box center [274, 231] width 102 height 12
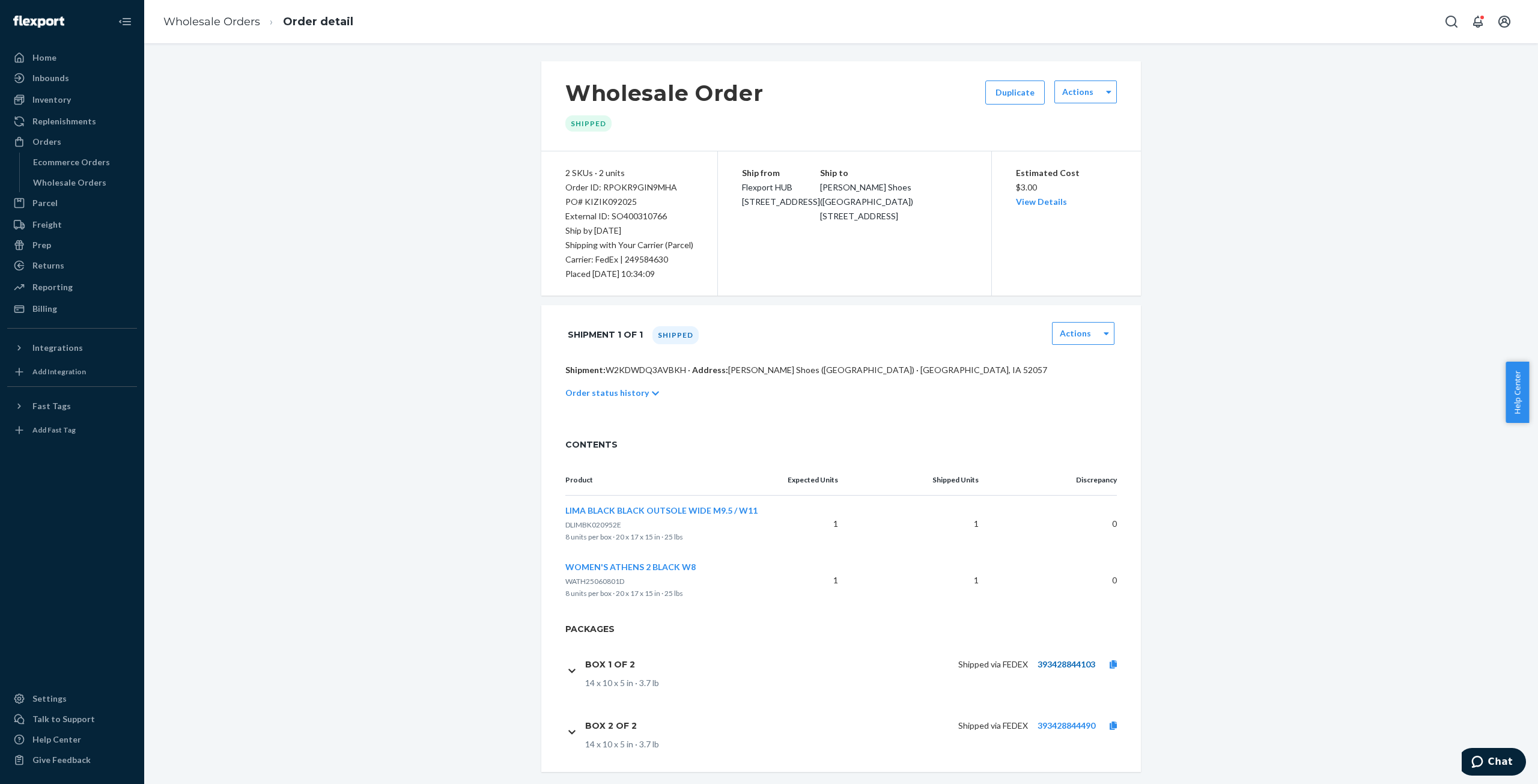
click at [1038, 664] on link "393428844103" at bounding box center [1067, 664] width 58 height 10
click at [1110, 663] on icon at bounding box center [1114, 665] width 7 height 9
click at [226, 22] on link "Wholesale Orders" at bounding box center [211, 21] width 97 height 13
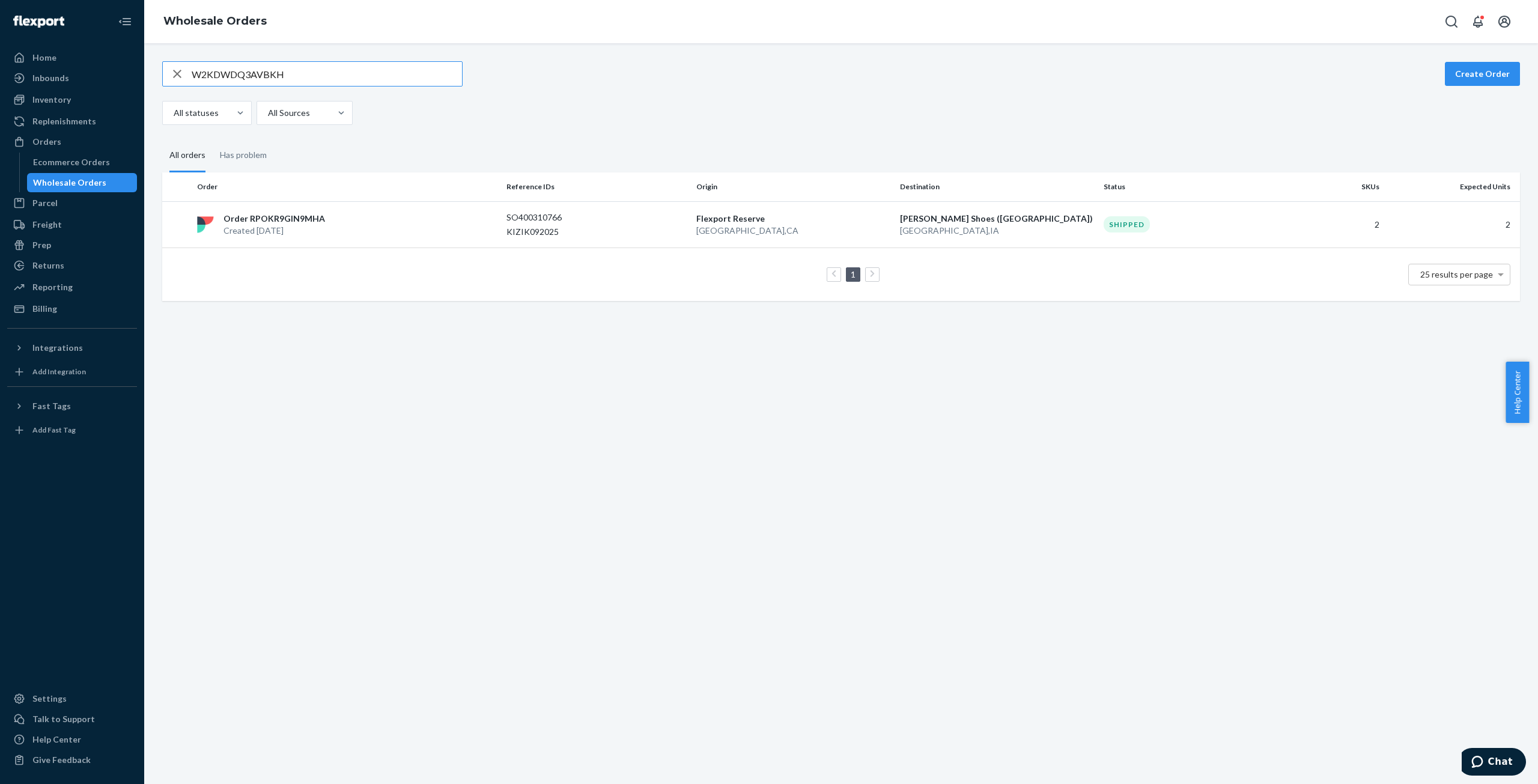
click at [239, 76] on input "W2KDWDQ3AVBKH" at bounding box center [326, 73] width 270 height 24
type input "WQJZH469BP6KI"
click at [289, 219] on p "Order RP14T1EHKUHRZ" at bounding box center [273, 219] width 99 height 12
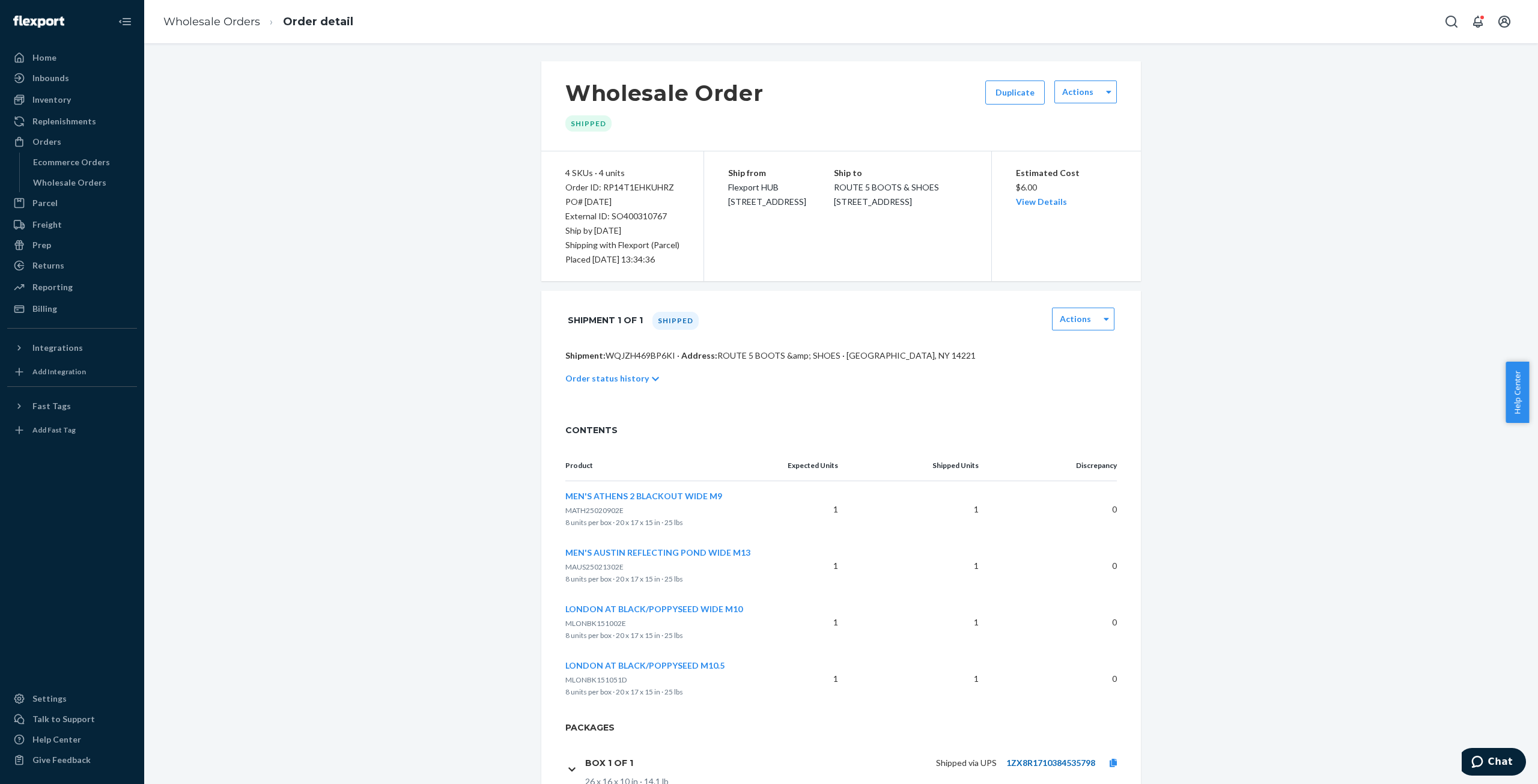
click at [1015, 759] on link "1ZX8R1710384535798" at bounding box center [1051, 762] width 89 height 10
click at [1110, 760] on icon at bounding box center [1114, 763] width 7 height 9
click at [225, 22] on link "Wholesale Orders" at bounding box center [211, 21] width 97 height 13
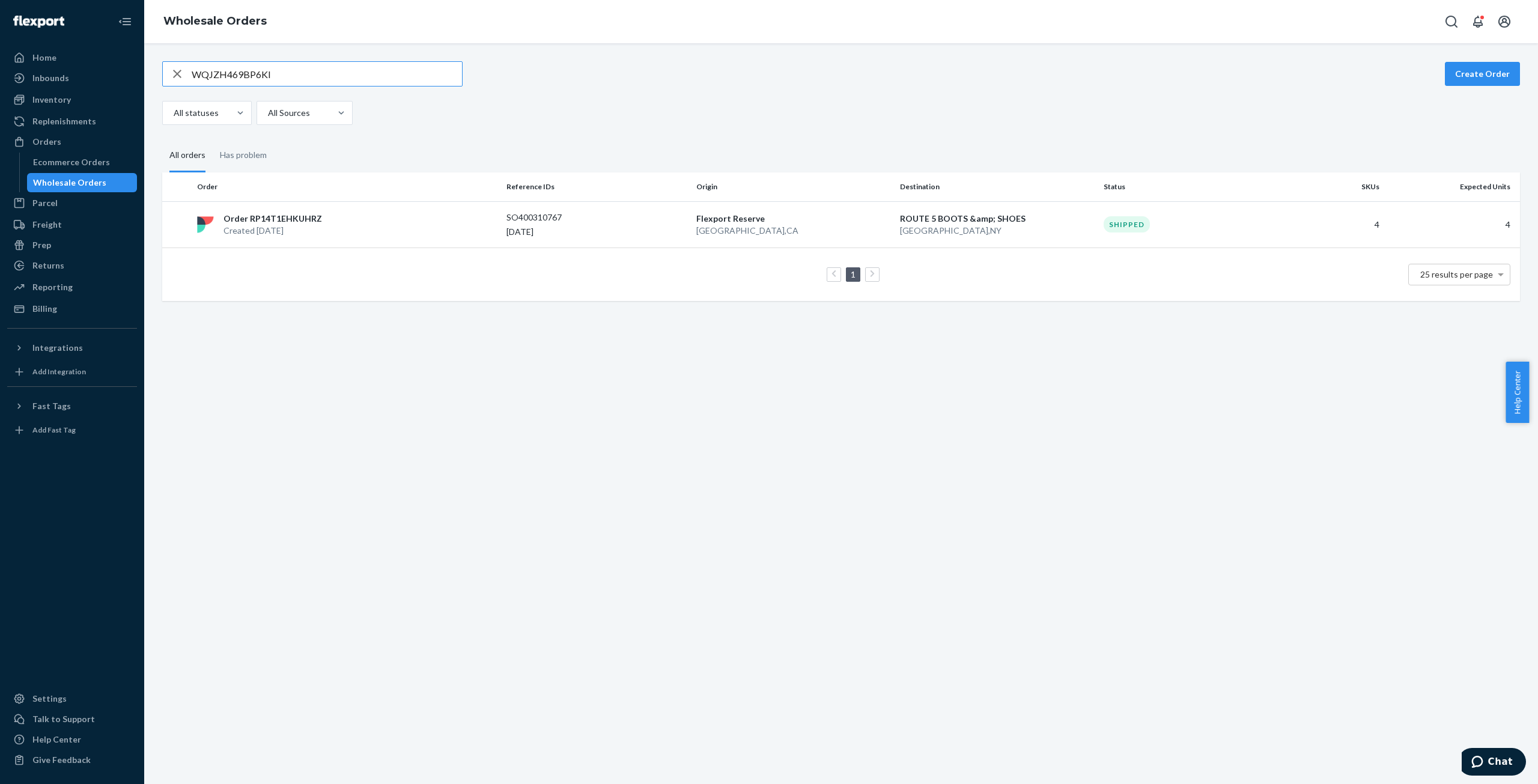
click at [227, 67] on input "WQJZH469BP6KI" at bounding box center [326, 73] width 270 height 24
drag, startPoint x: 227, startPoint y: 67, endPoint x: 236, endPoint y: 71, distance: 9.8
click at [228, 67] on input "WQJZH469BP6KI" at bounding box center [326, 73] width 270 height 24
type input "W53MSZBJP3YNF"
click at [265, 225] on p "Created [DATE]" at bounding box center [276, 231] width 105 height 12
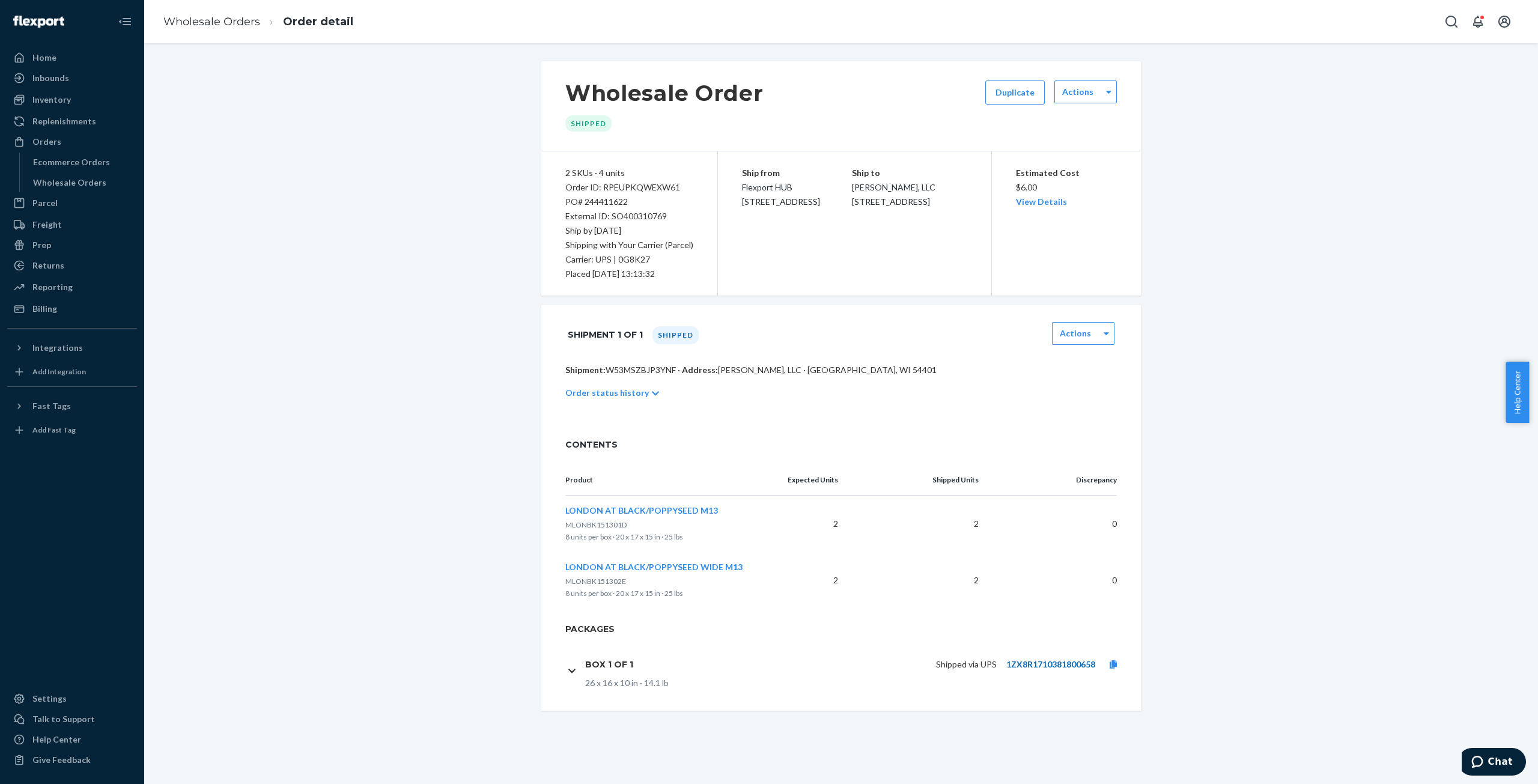
click at [1029, 666] on link "1ZX8R1710381800658" at bounding box center [1051, 664] width 89 height 10
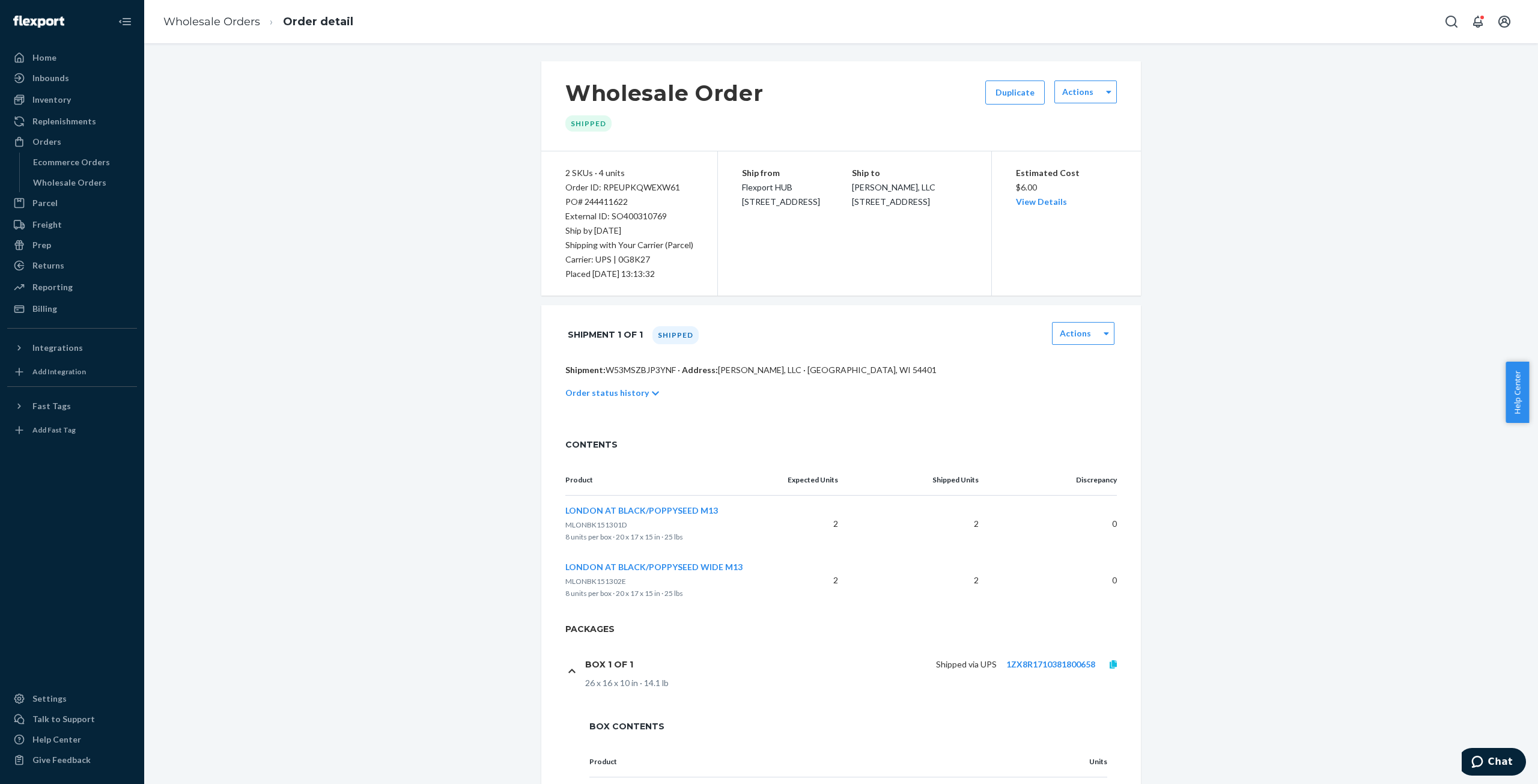
click at [1110, 665] on icon at bounding box center [1114, 665] width 7 height 9
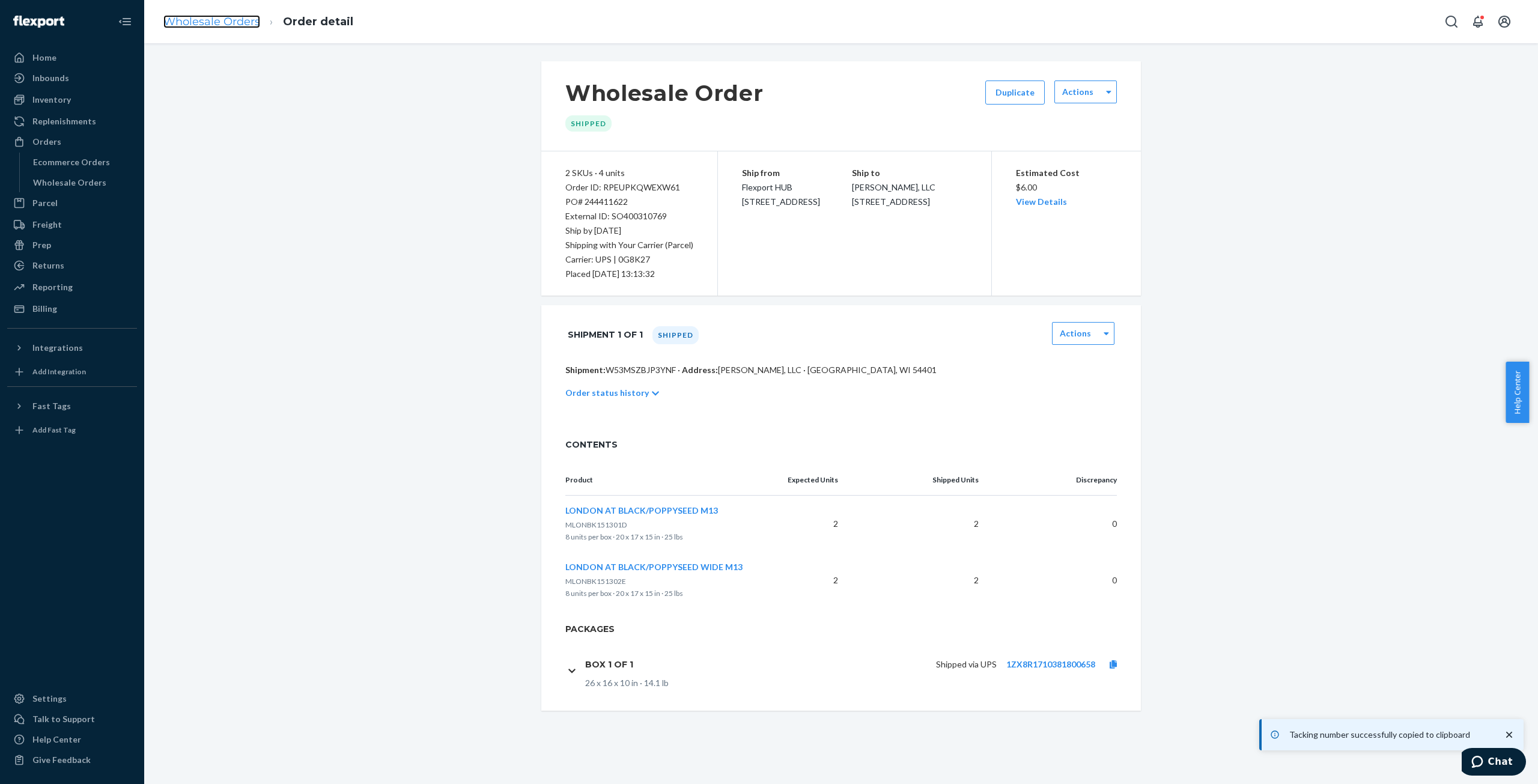
click at [204, 21] on link "Wholesale Orders" at bounding box center [211, 21] width 97 height 13
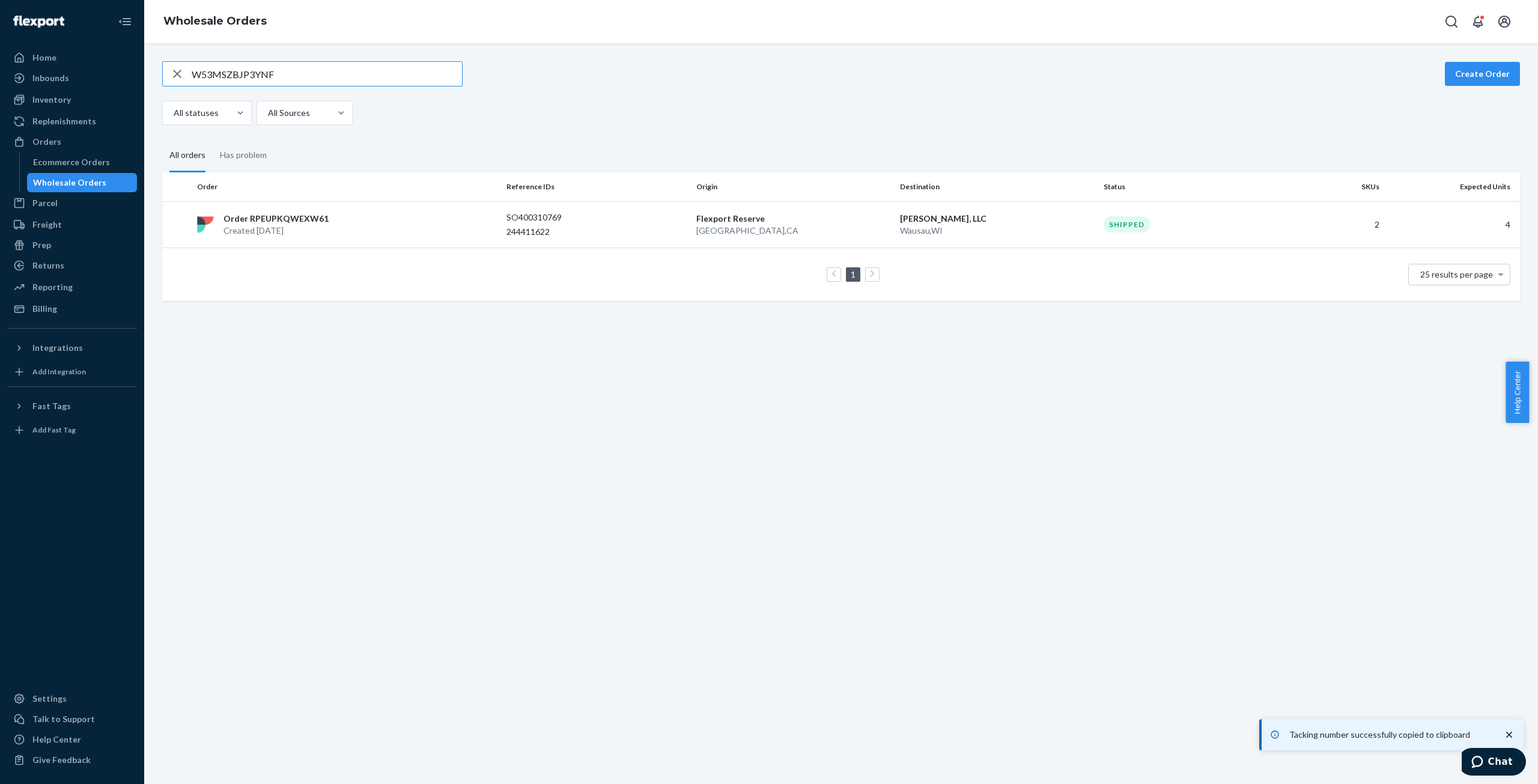
click at [215, 68] on input "W53MSZBJP3YNF" at bounding box center [326, 73] width 270 height 24
type input "WYYWLEB9EOKPI"
click at [288, 220] on p "Order RPA4FGZCMSEDZ" at bounding box center [273, 217] width 100 height 12
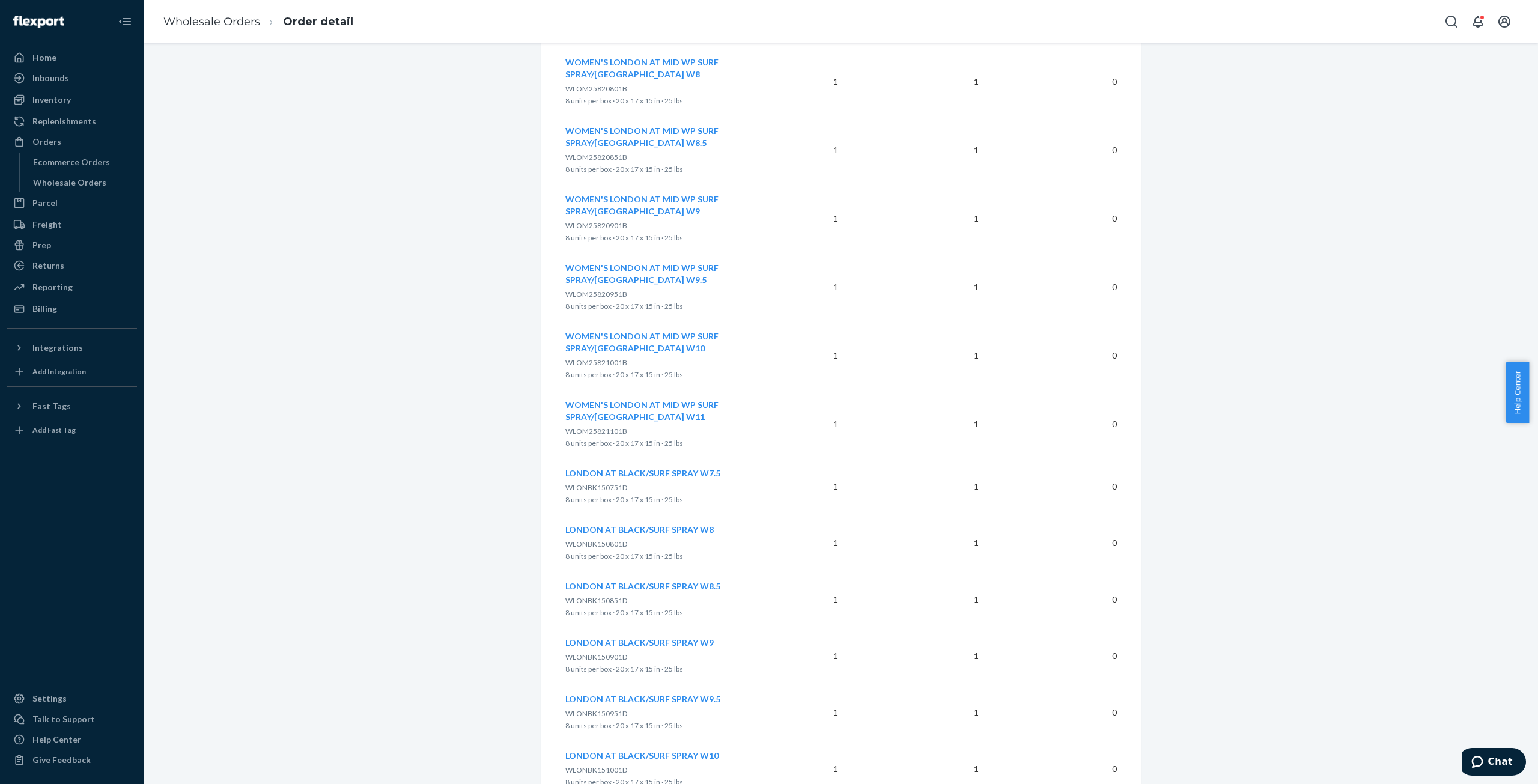
scroll to position [3424, 0]
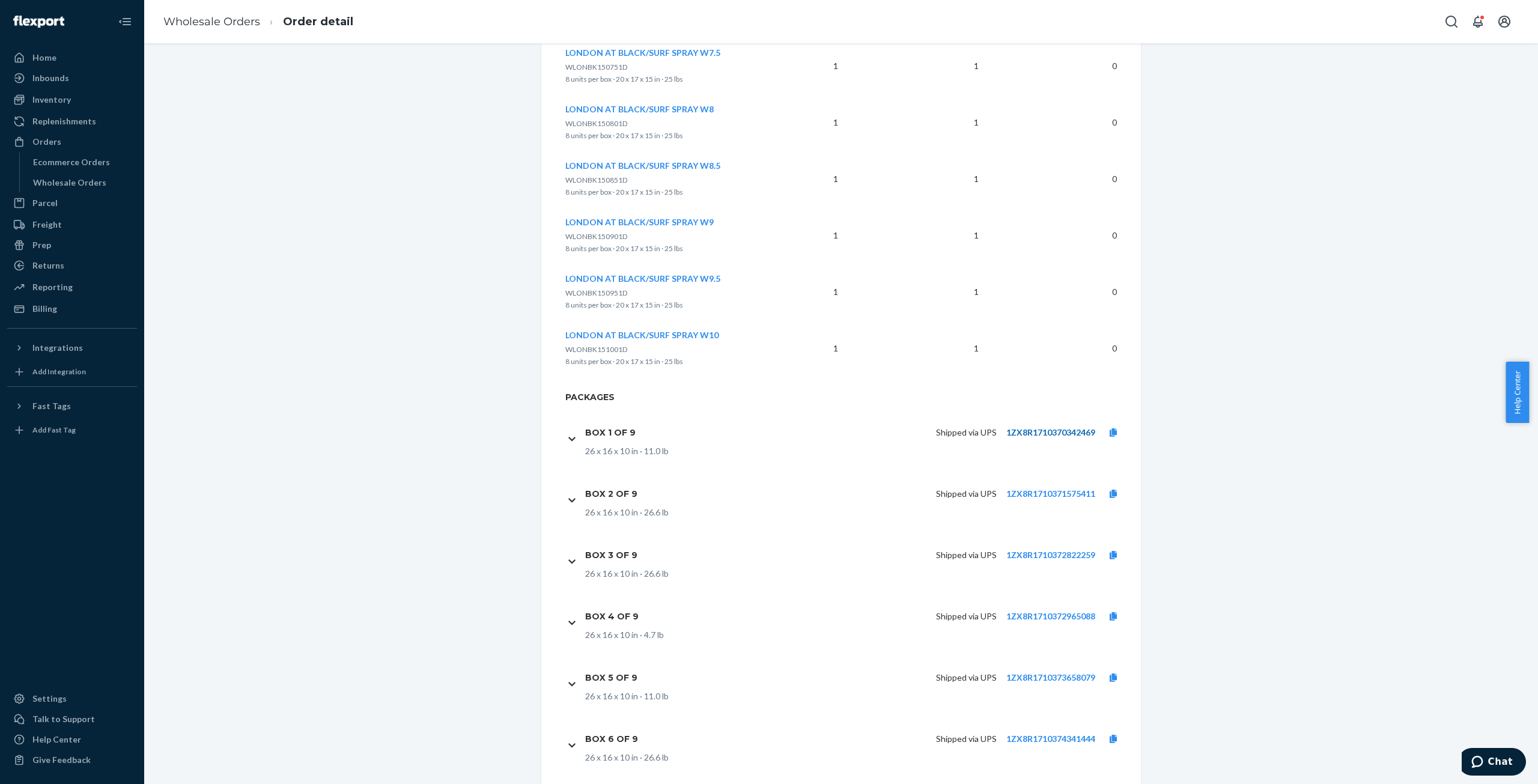
click at [1072, 427] on link "1ZX8R1710370342469" at bounding box center [1051, 432] width 89 height 10
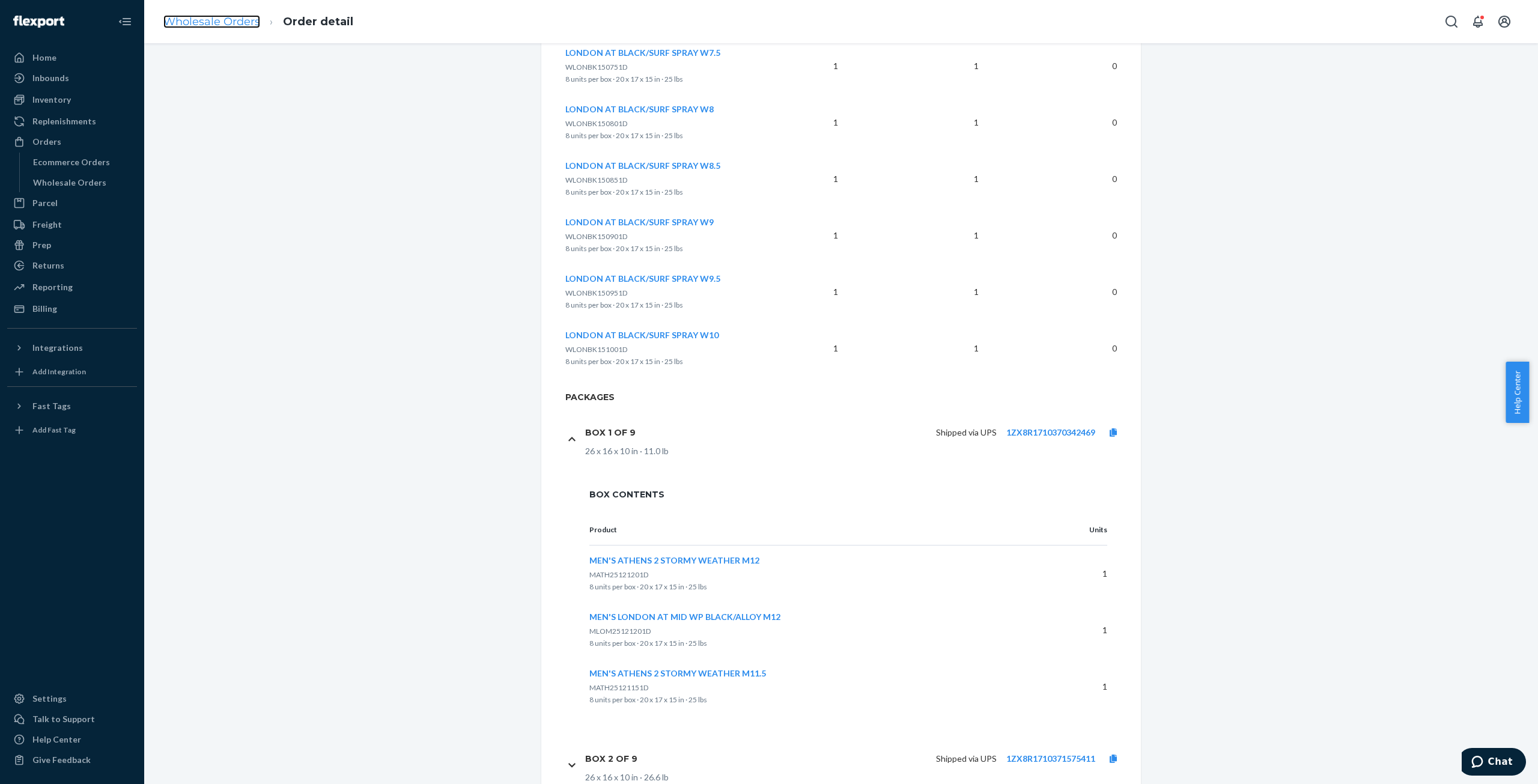
click at [217, 22] on link "Wholesale Orders" at bounding box center [211, 21] width 97 height 13
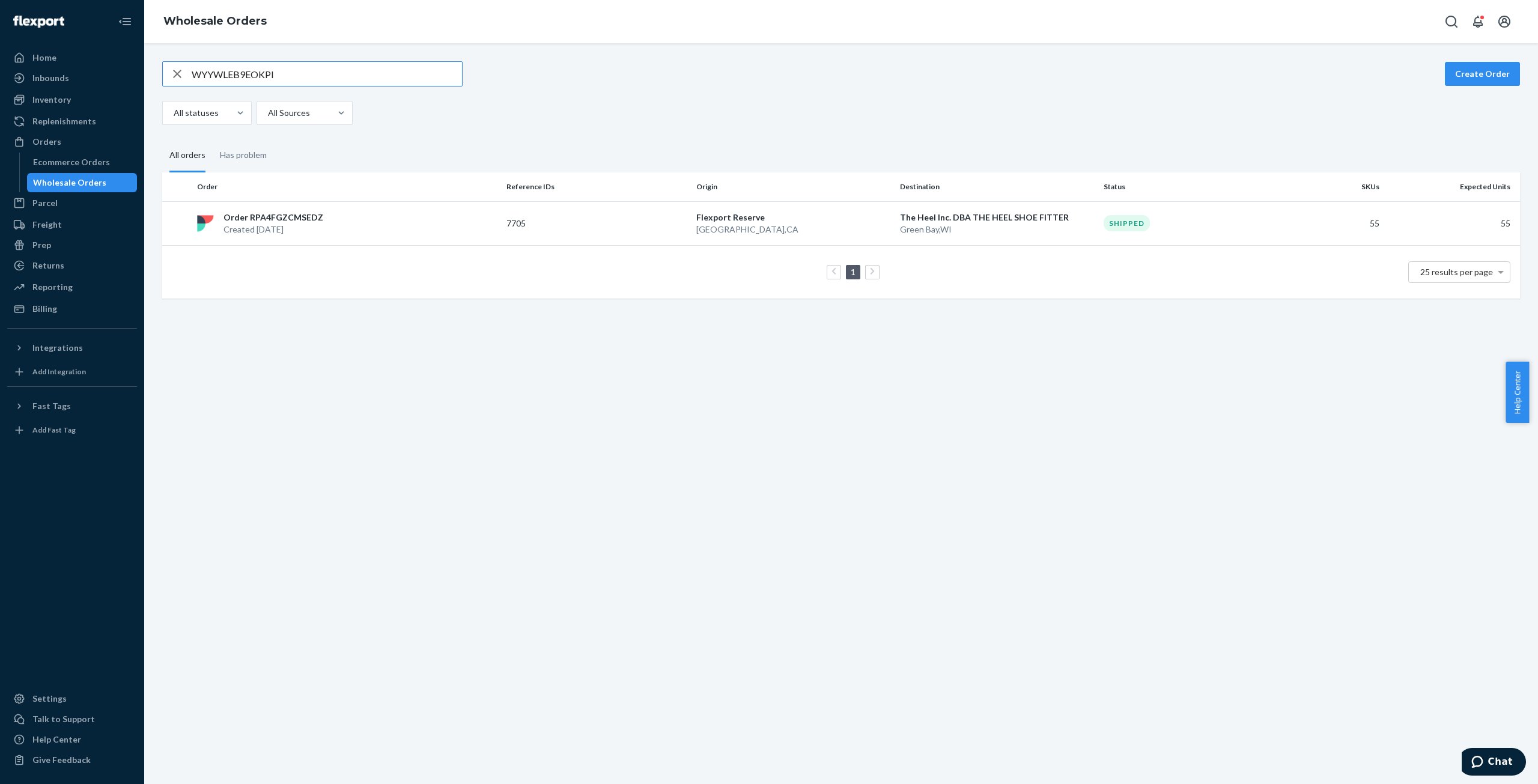
click at [238, 78] on input "WYYWLEB9EOKPI" at bounding box center [326, 73] width 270 height 24
type input "W4JCM1LWT1YUW"
click at [279, 218] on p "Order RPBH7CFUN0VJ8" at bounding box center [272, 219] width 96 height 12
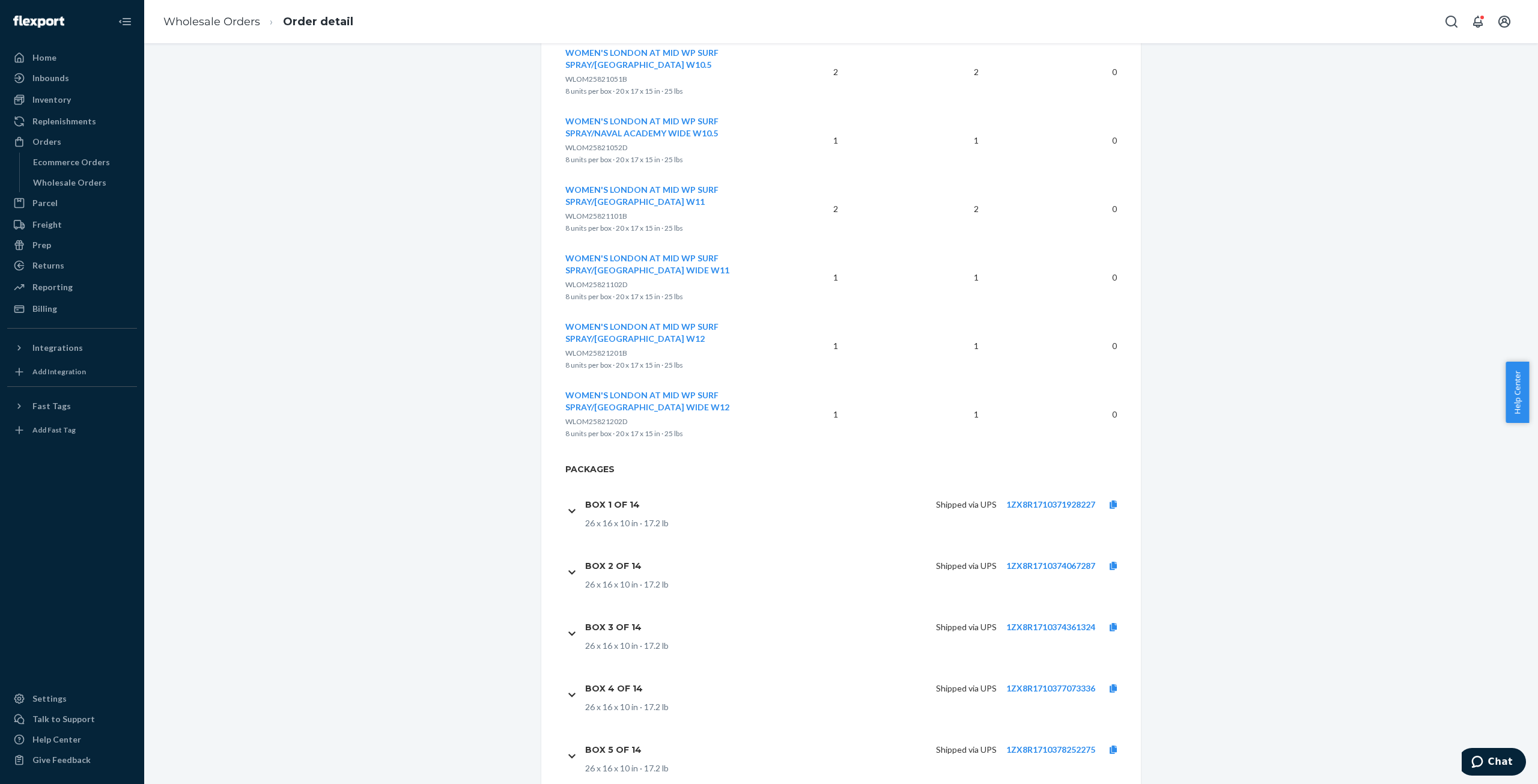
scroll to position [1922, 0]
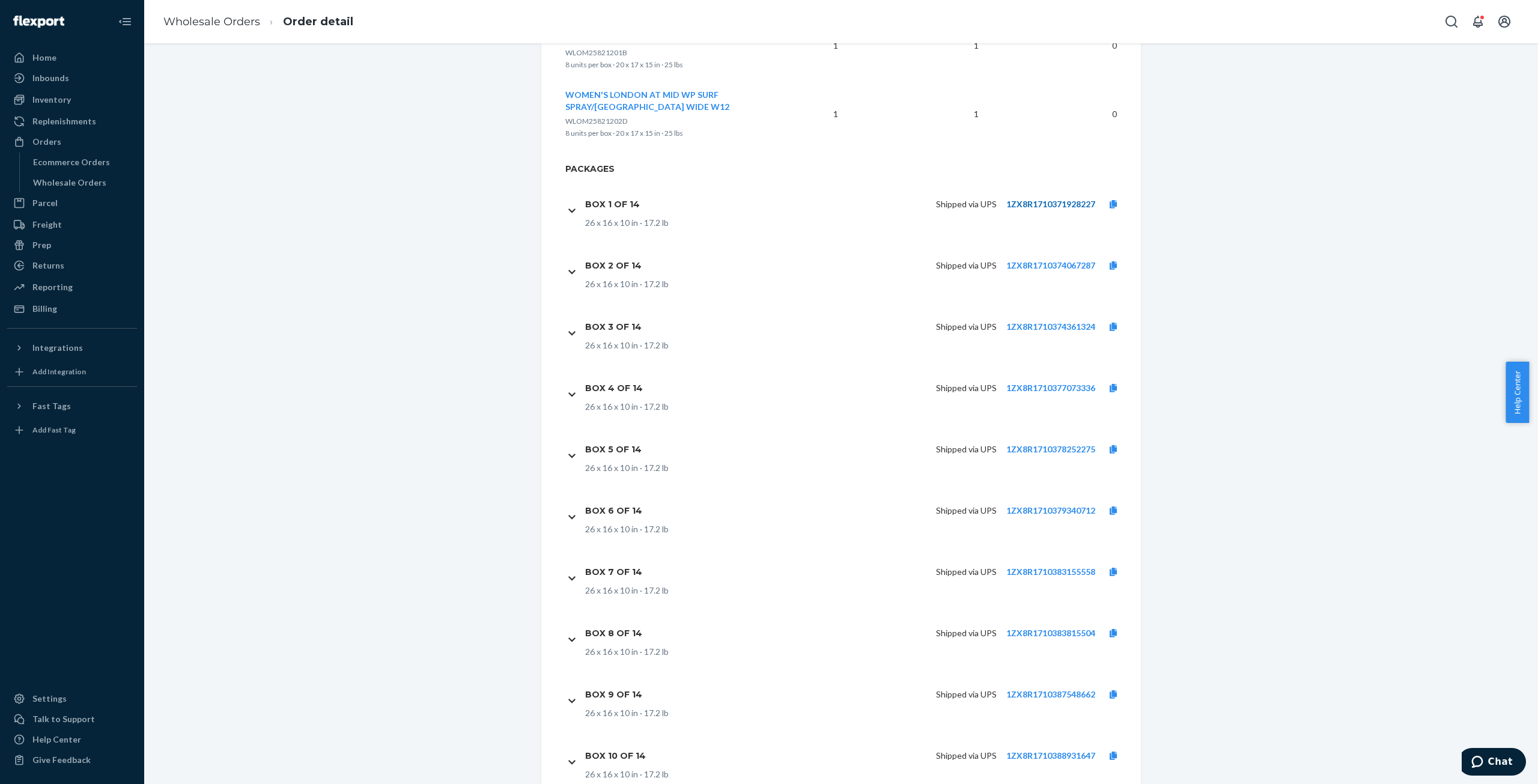
click at [1047, 203] on link "1ZX8R1710371928227" at bounding box center [1051, 204] width 89 height 10
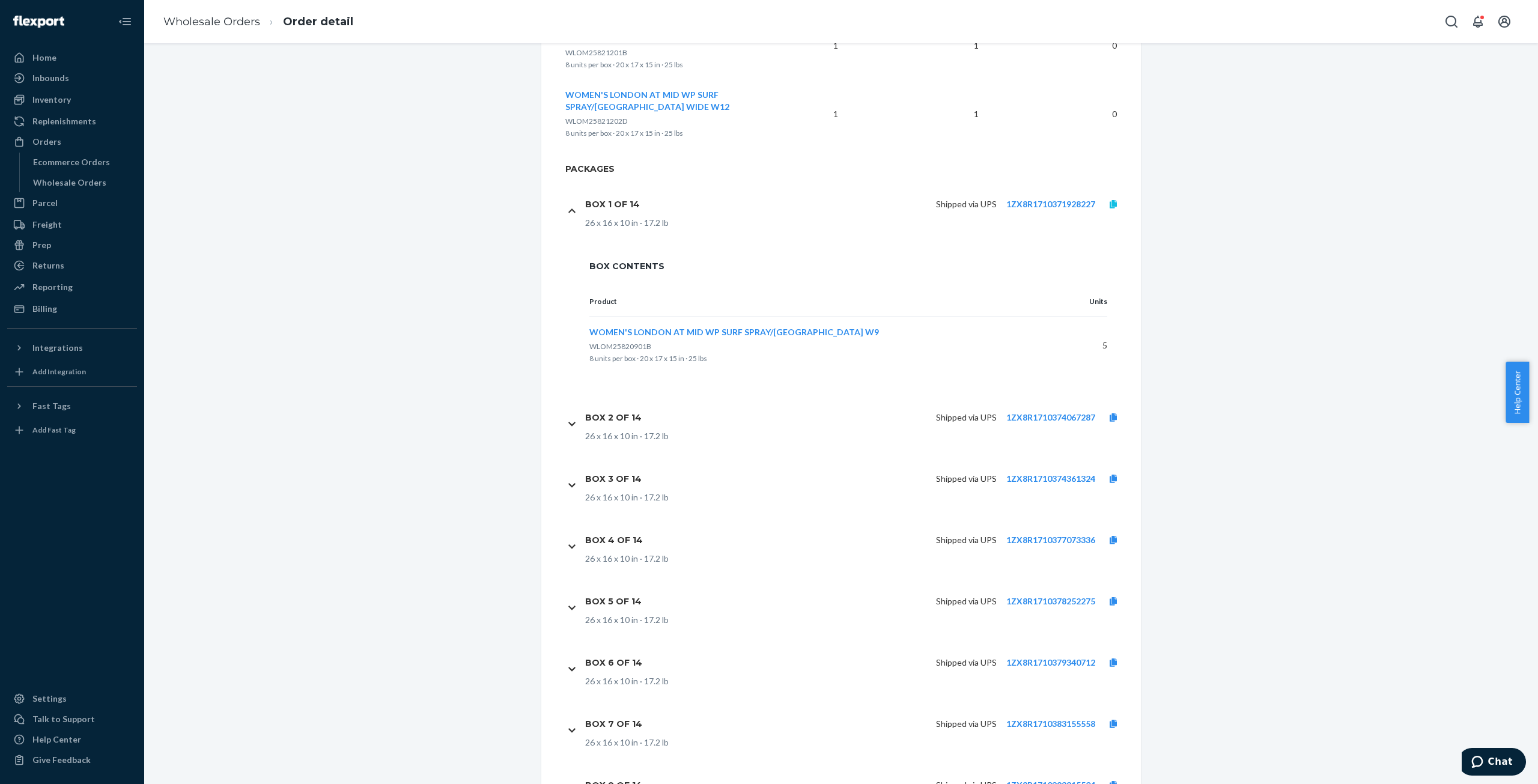
click at [1110, 204] on icon at bounding box center [1114, 204] width 7 height 9
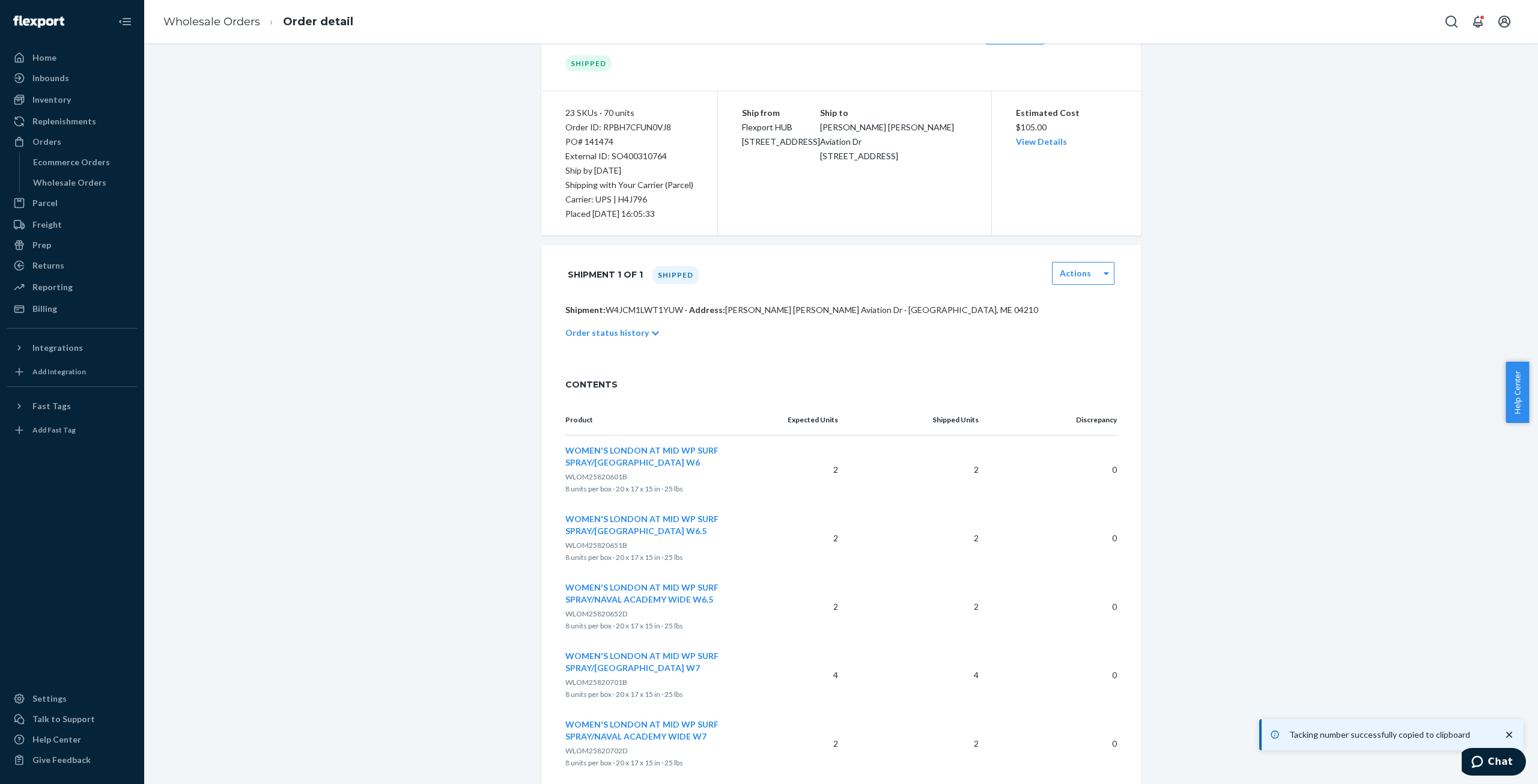
scroll to position [0, 0]
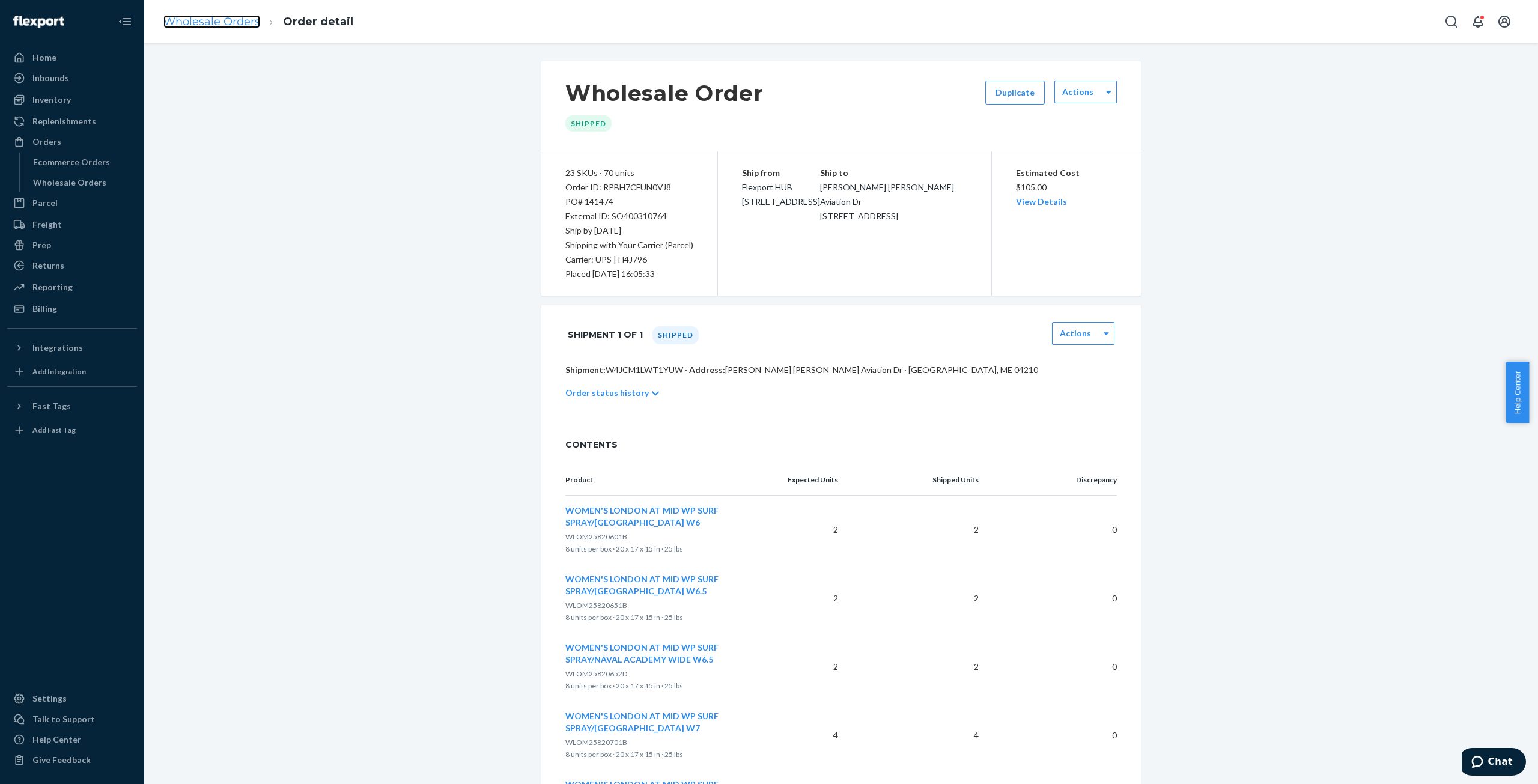
click at [201, 22] on link "Wholesale Orders" at bounding box center [211, 21] width 97 height 13
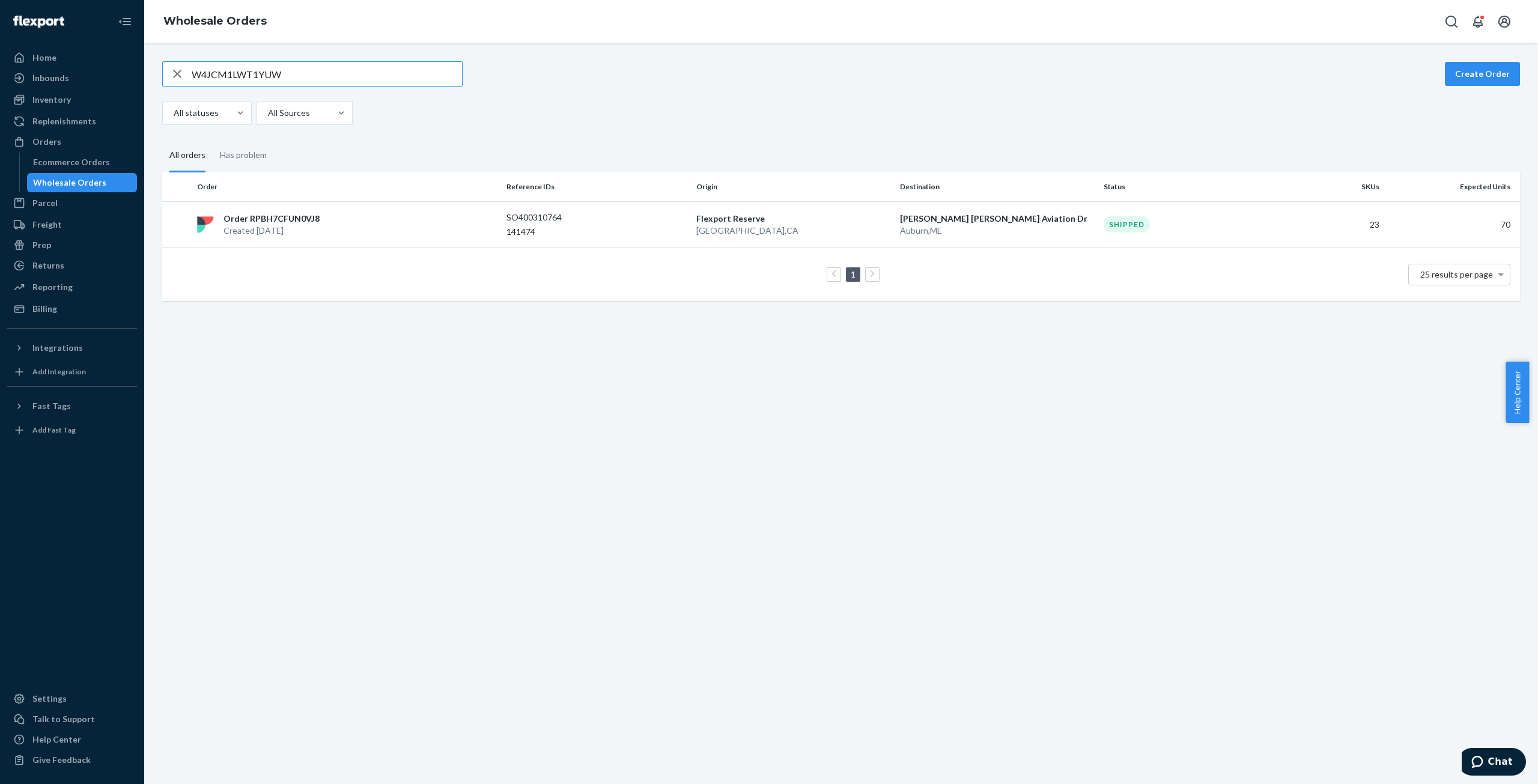
click at [214, 71] on input "W4JCM1LWT1YUW" at bounding box center [326, 73] width 270 height 24
type input "WXOY70E5LVIB7"
click at [270, 230] on p "Created [DATE]" at bounding box center [272, 236] width 96 height 12
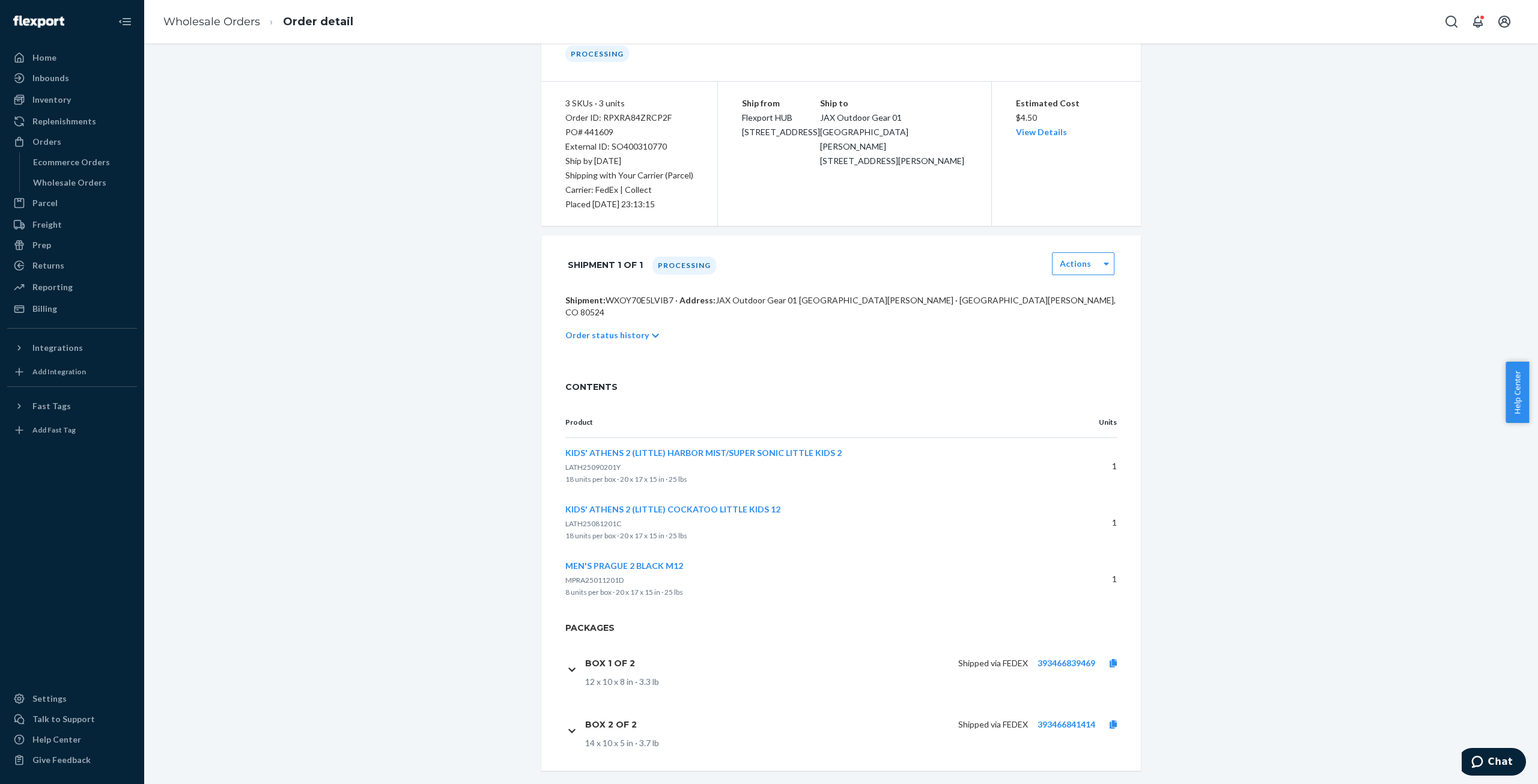
scroll to position [72, 0]
click at [1074, 655] on link "393466839469" at bounding box center [1067, 660] width 58 height 10
click at [179, 23] on link "Wholesale Orders" at bounding box center [211, 21] width 97 height 13
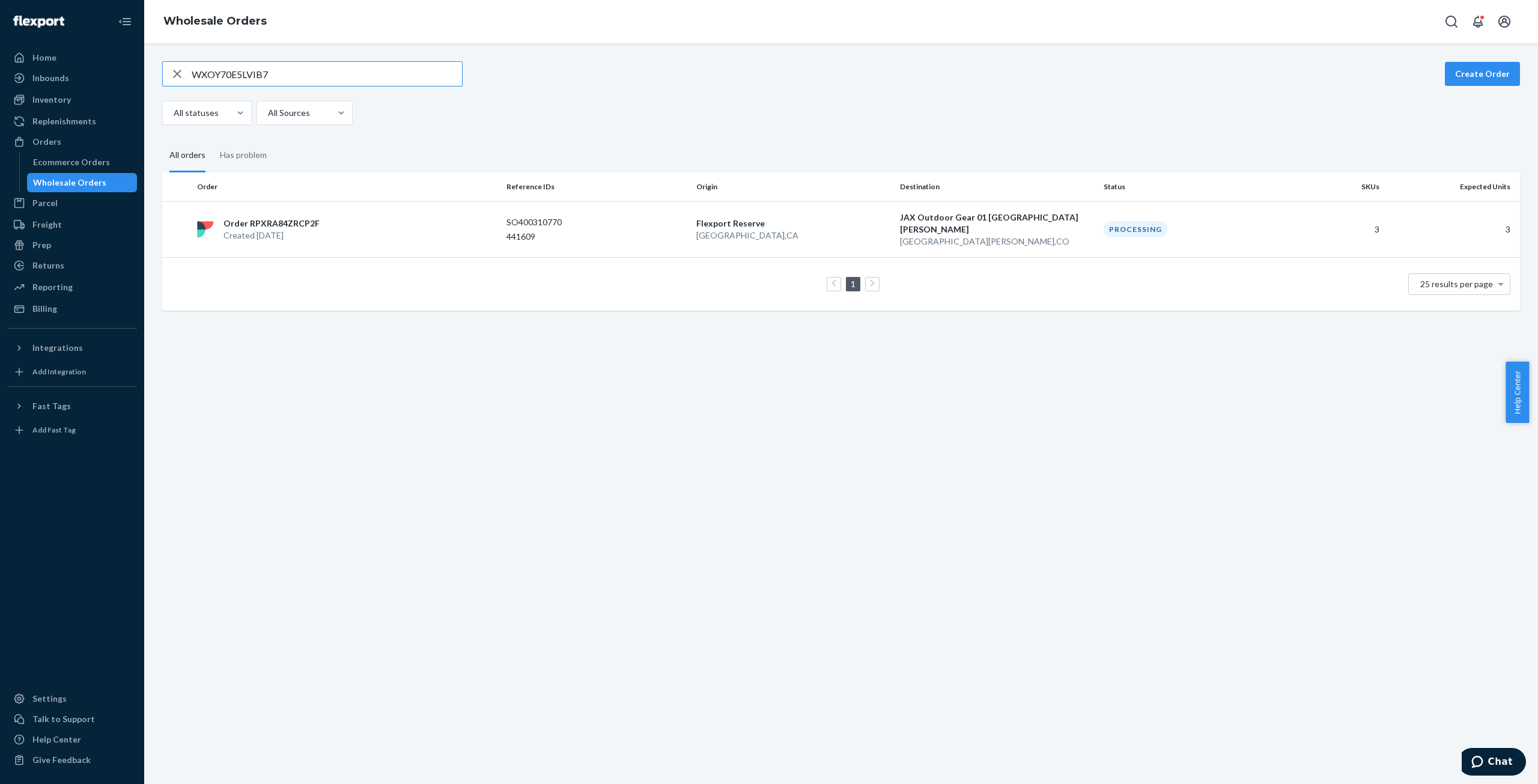
click at [216, 79] on input "WXOY70E5LVIB7" at bounding box center [326, 73] width 270 height 24
type input "W0MB6QP7Z03IN"
click at [291, 230] on p "Created [DATE]" at bounding box center [275, 236] width 102 height 12
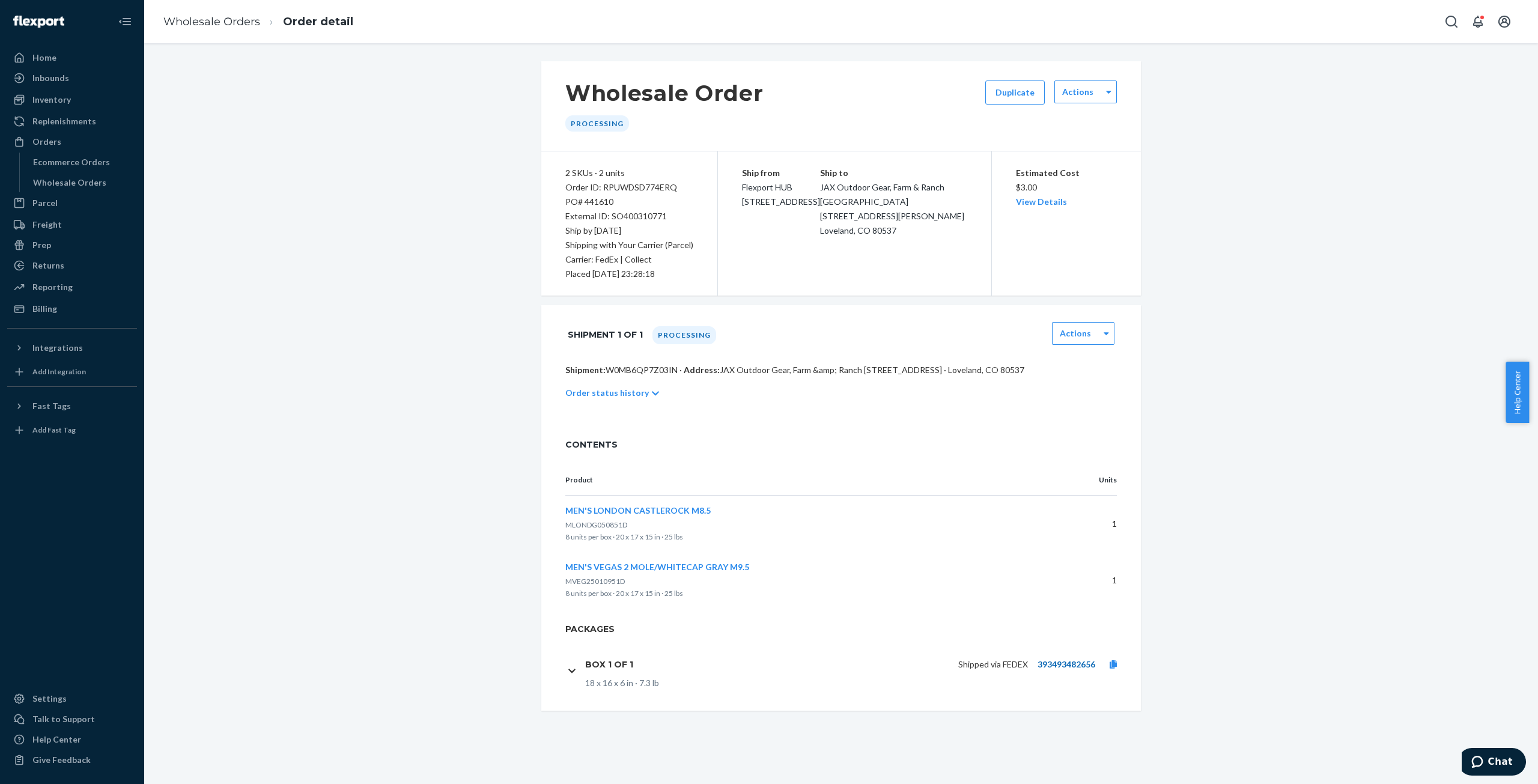
click at [1054, 666] on link "393493482656" at bounding box center [1067, 664] width 58 height 10
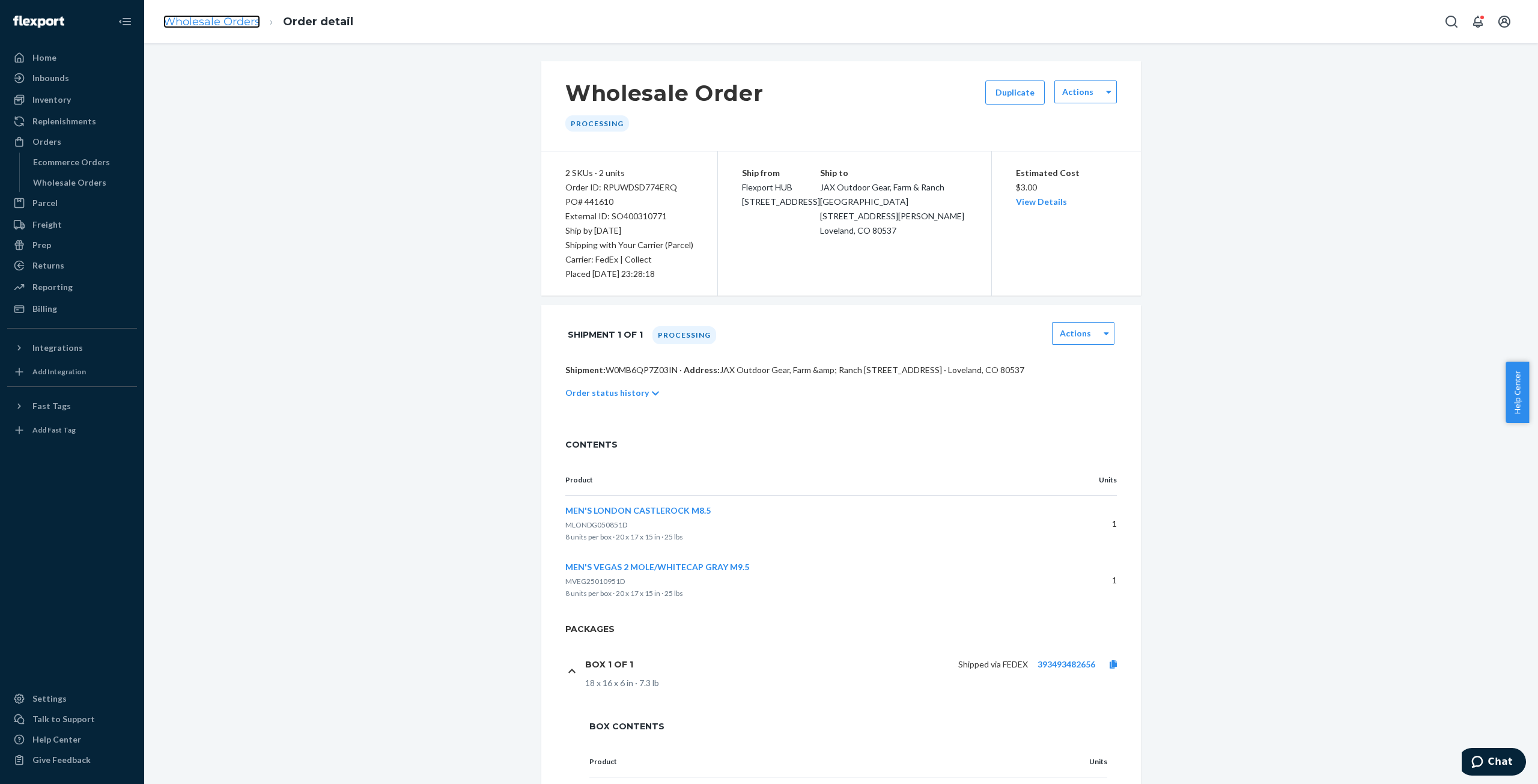
click at [208, 22] on link "Wholesale Orders" at bounding box center [211, 21] width 97 height 13
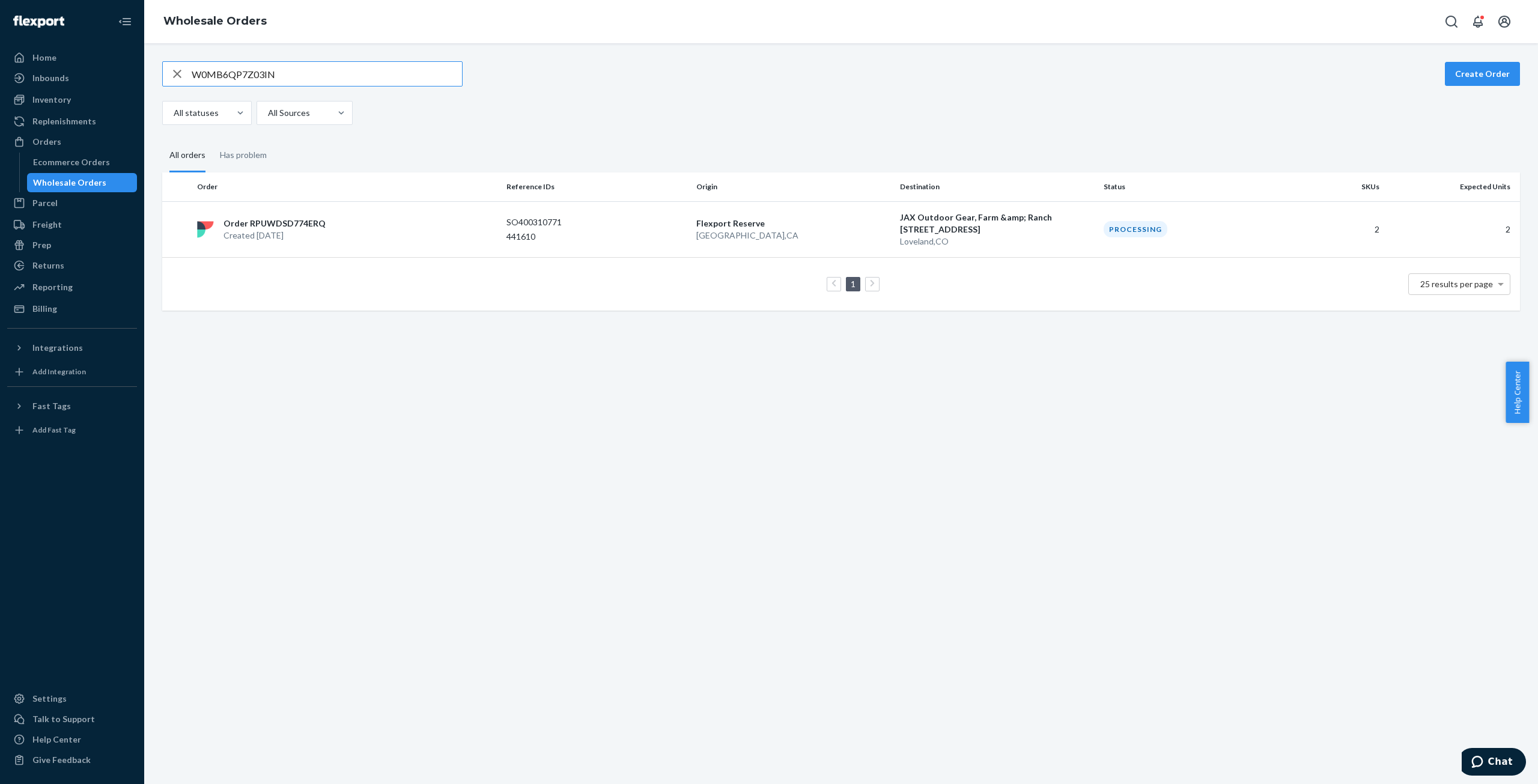
click at [241, 75] on input "W0MB6QP7Z03IN" at bounding box center [326, 73] width 270 height 24
type input "WFJ49211YXFEV"
click at [262, 225] on p "Created [DATE]" at bounding box center [272, 231] width 98 height 12
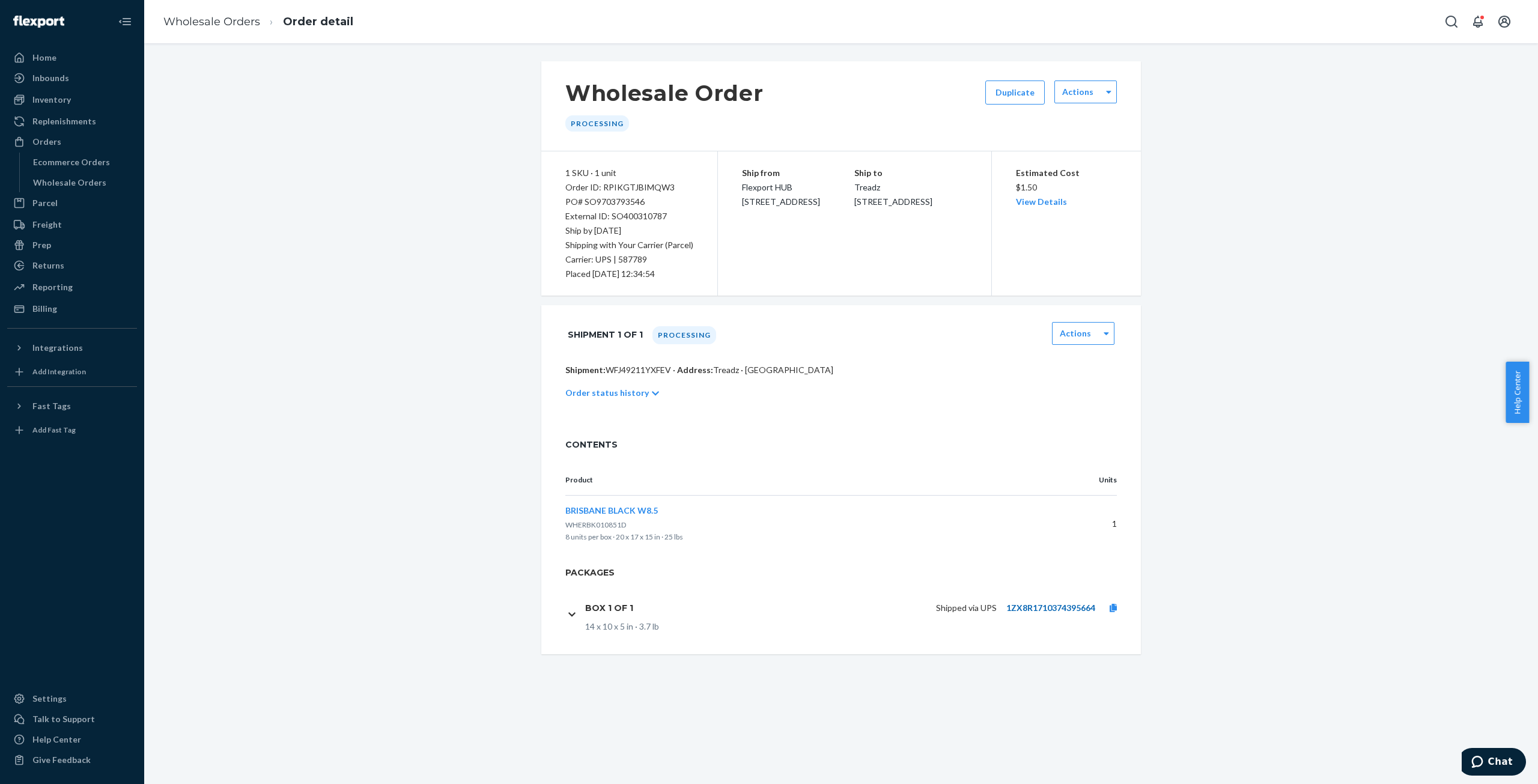
click at [1021, 604] on link "1ZX8R1710374395664" at bounding box center [1051, 607] width 89 height 10
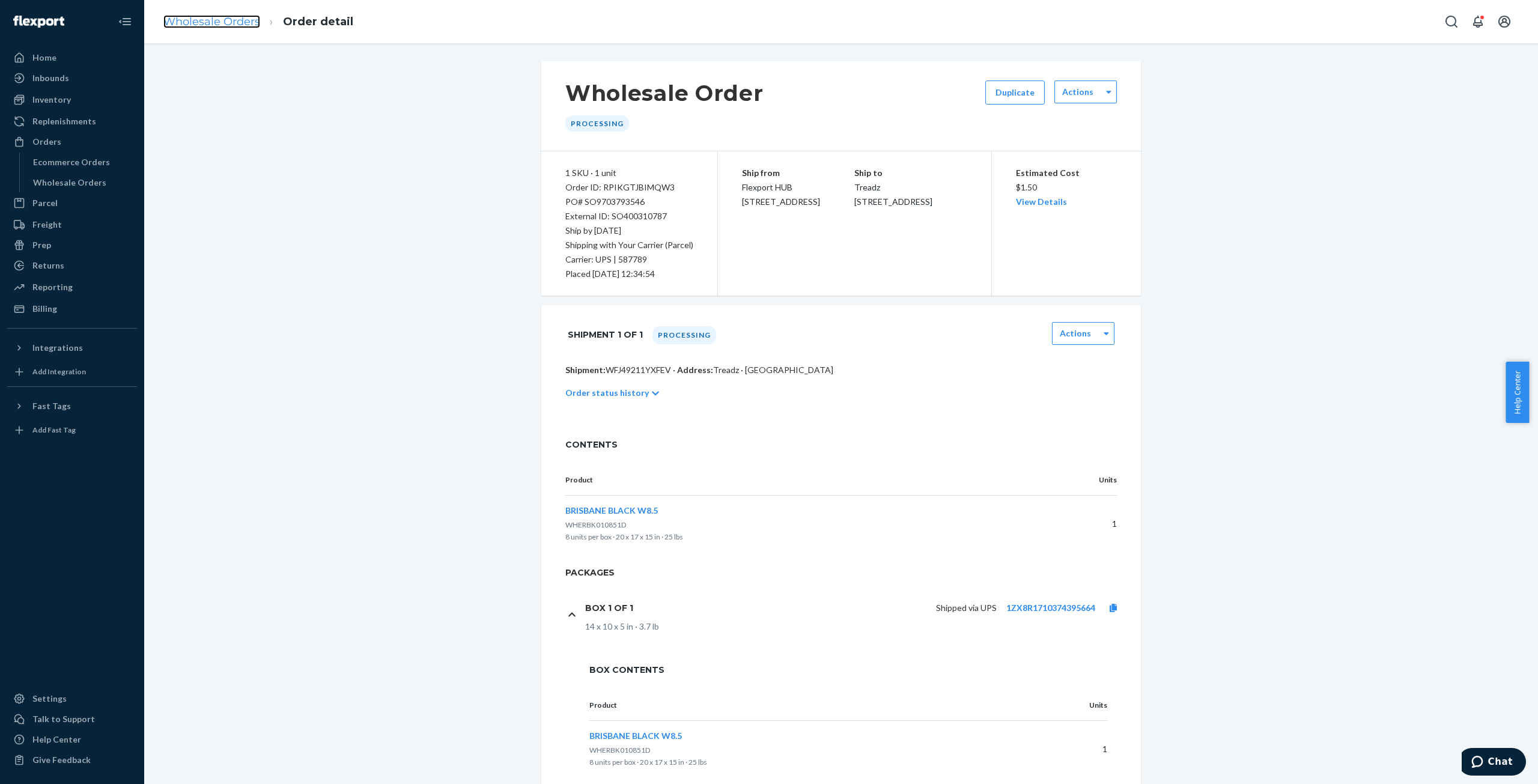
click at [220, 15] on link "Wholesale Orders" at bounding box center [211, 21] width 97 height 13
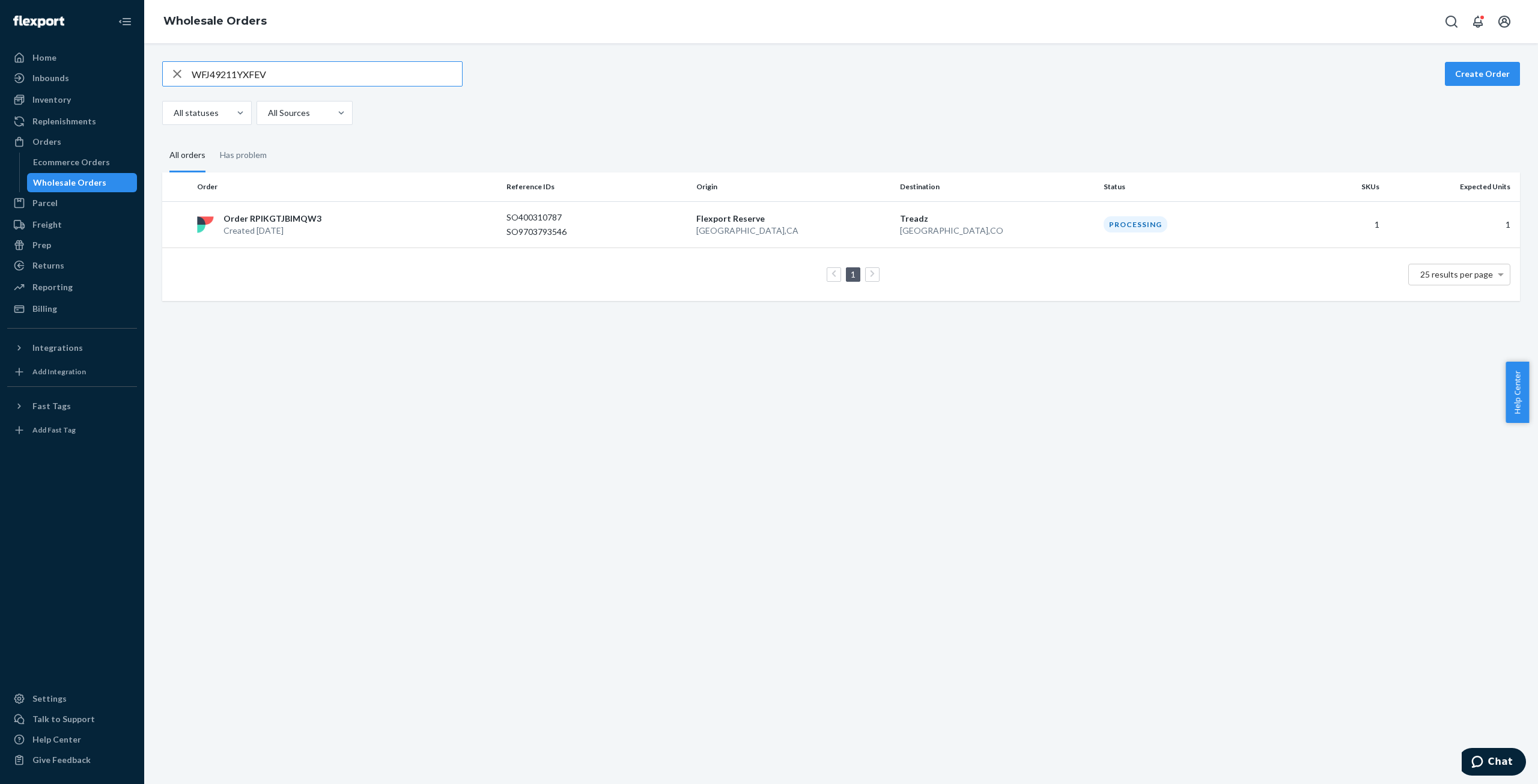
click at [224, 79] on input "WFJ49211YXFEV" at bounding box center [326, 73] width 270 height 24
type input "WY4CIRVWZFTYF"
click at [273, 219] on p "Order RPPS2BDHFFCEV" at bounding box center [272, 224] width 97 height 12
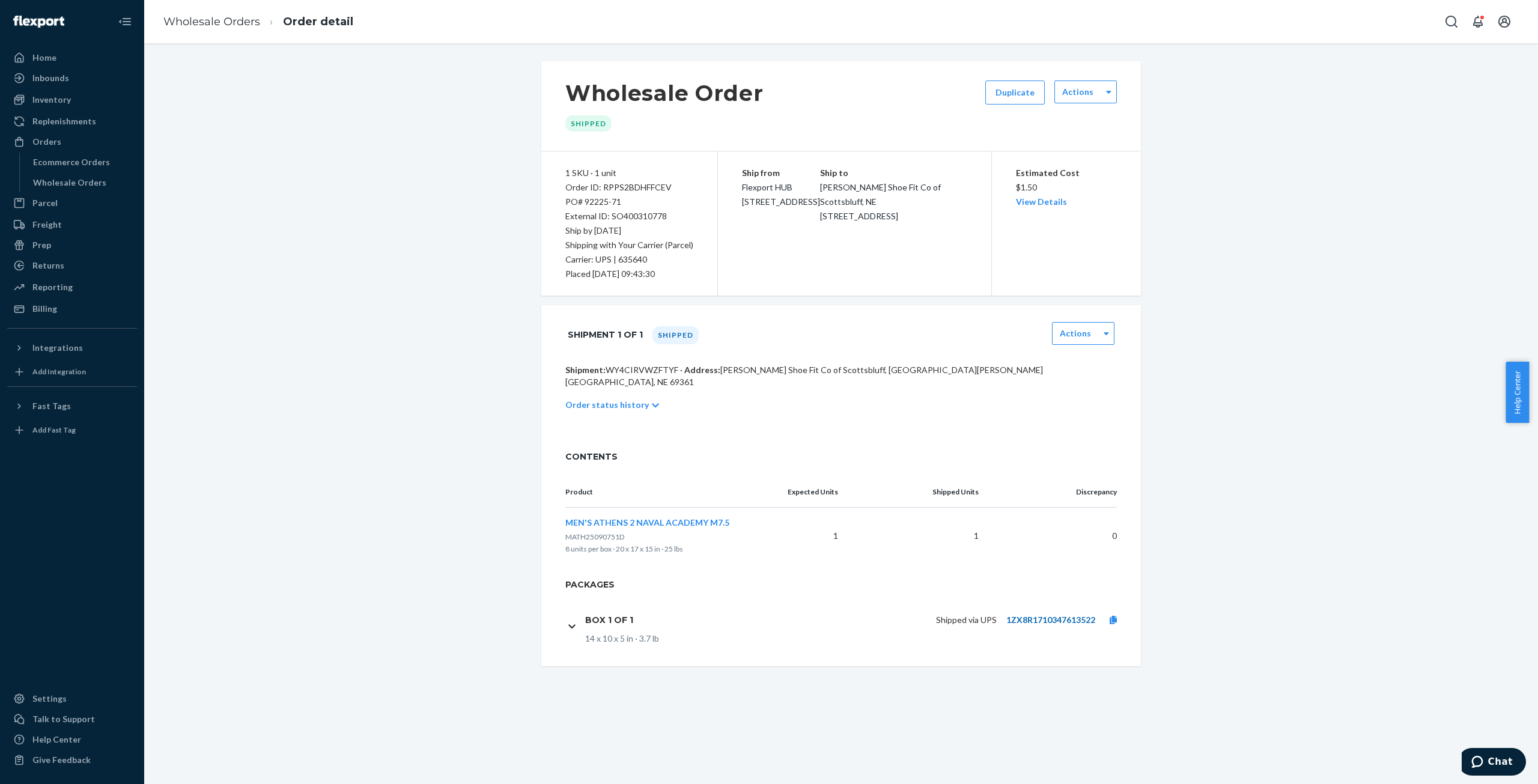
click at [1049, 615] on link "1ZX8R1710347613522" at bounding box center [1051, 620] width 89 height 10
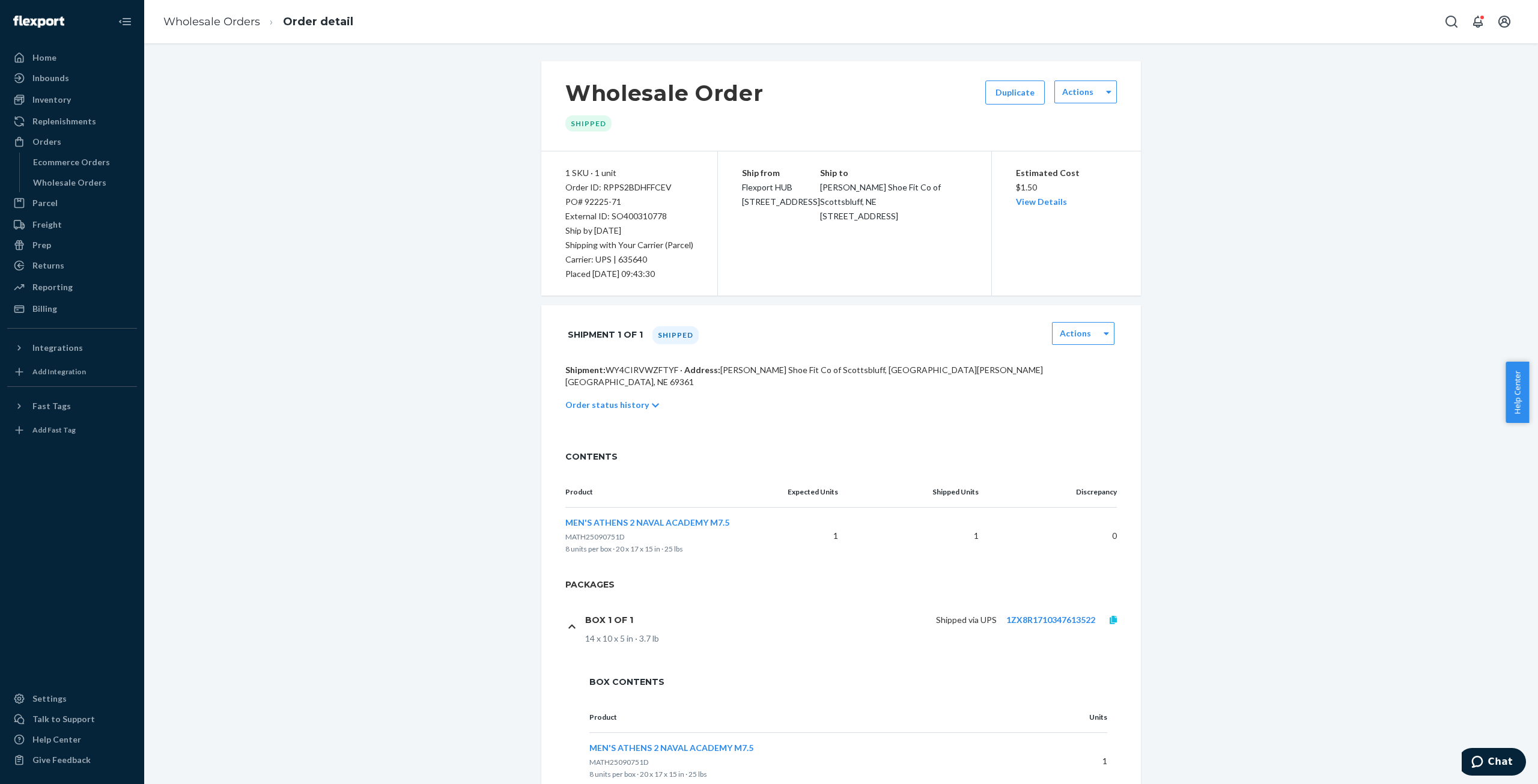
click at [1110, 616] on icon at bounding box center [1114, 620] width 7 height 9
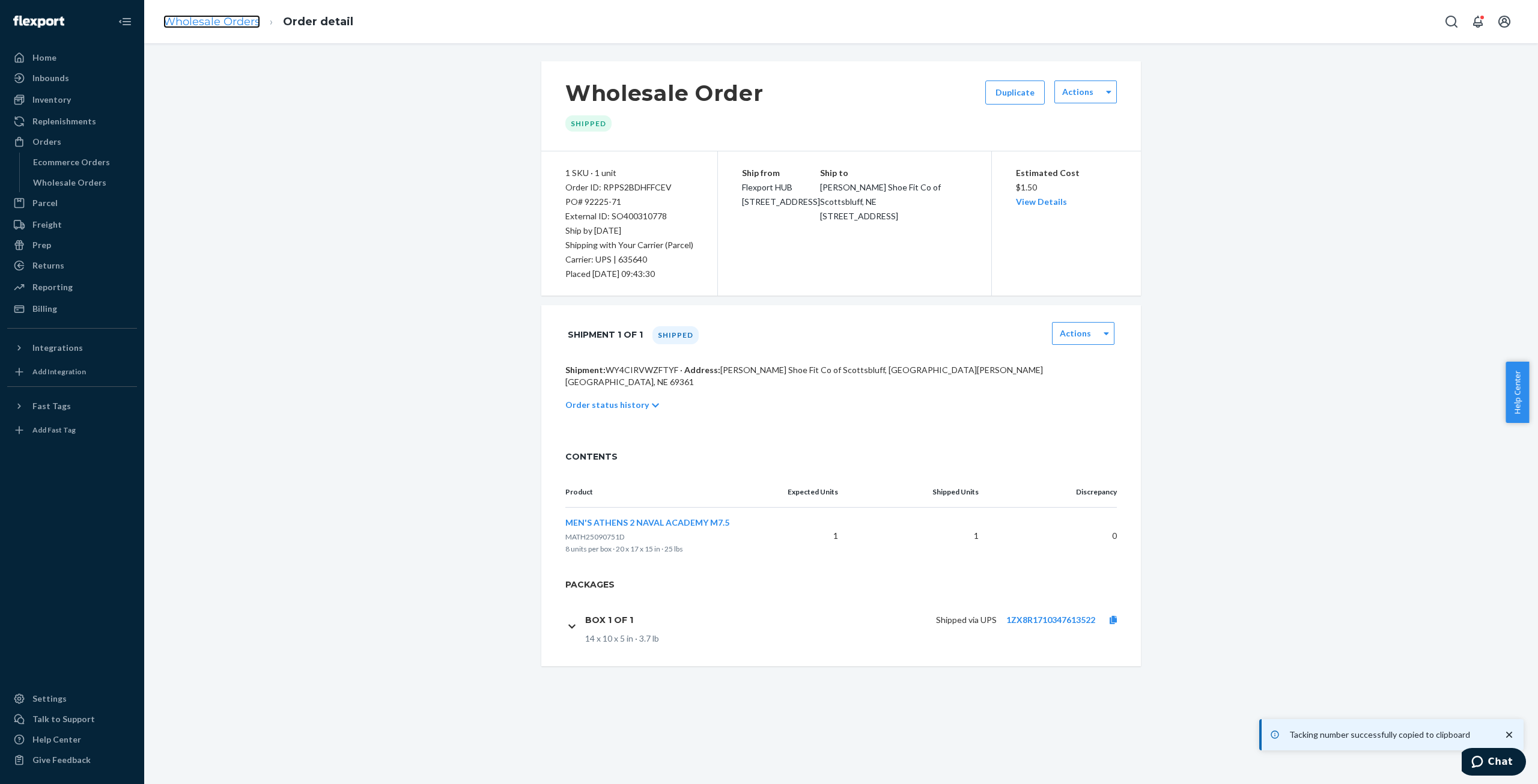
click at [222, 20] on link "Wholesale Orders" at bounding box center [211, 21] width 97 height 13
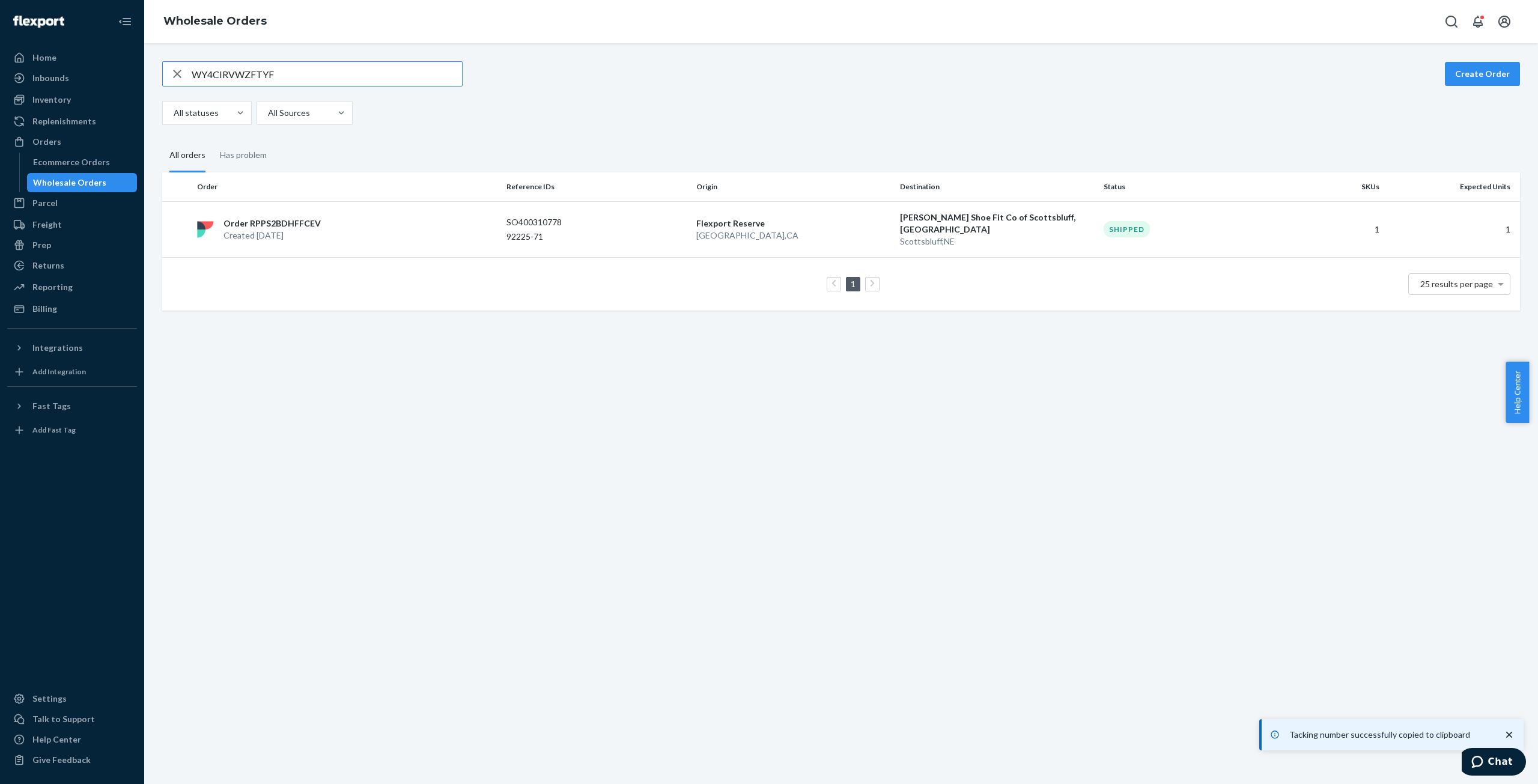
click at [246, 73] on input "WY4CIRVWZFTYF" at bounding box center [326, 73] width 270 height 24
type input "WU7489MNJ45SY"
click at [269, 222] on p "Order RPOIUHNTD7G2Q" at bounding box center [275, 219] width 102 height 12
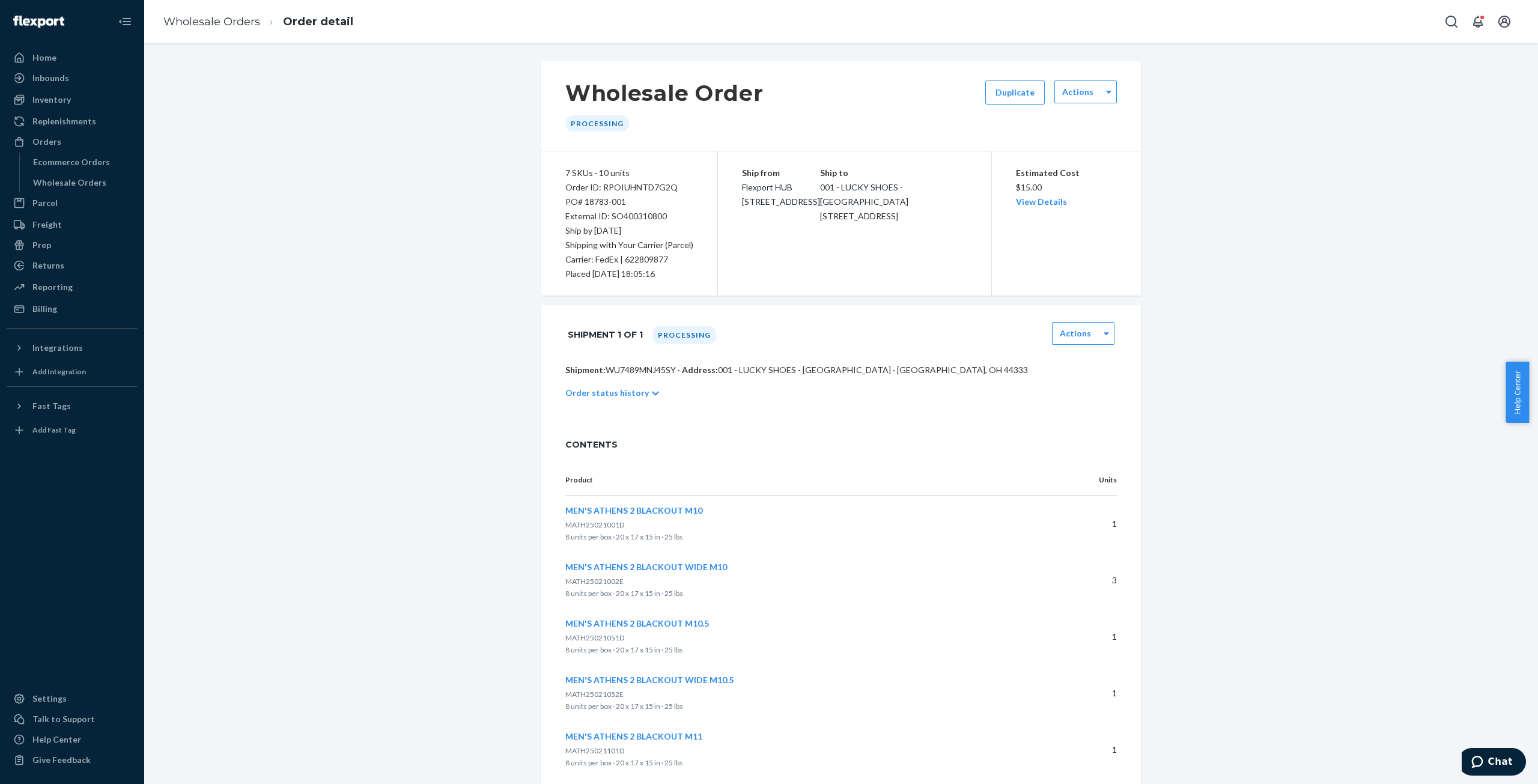
scroll to position [298, 0]
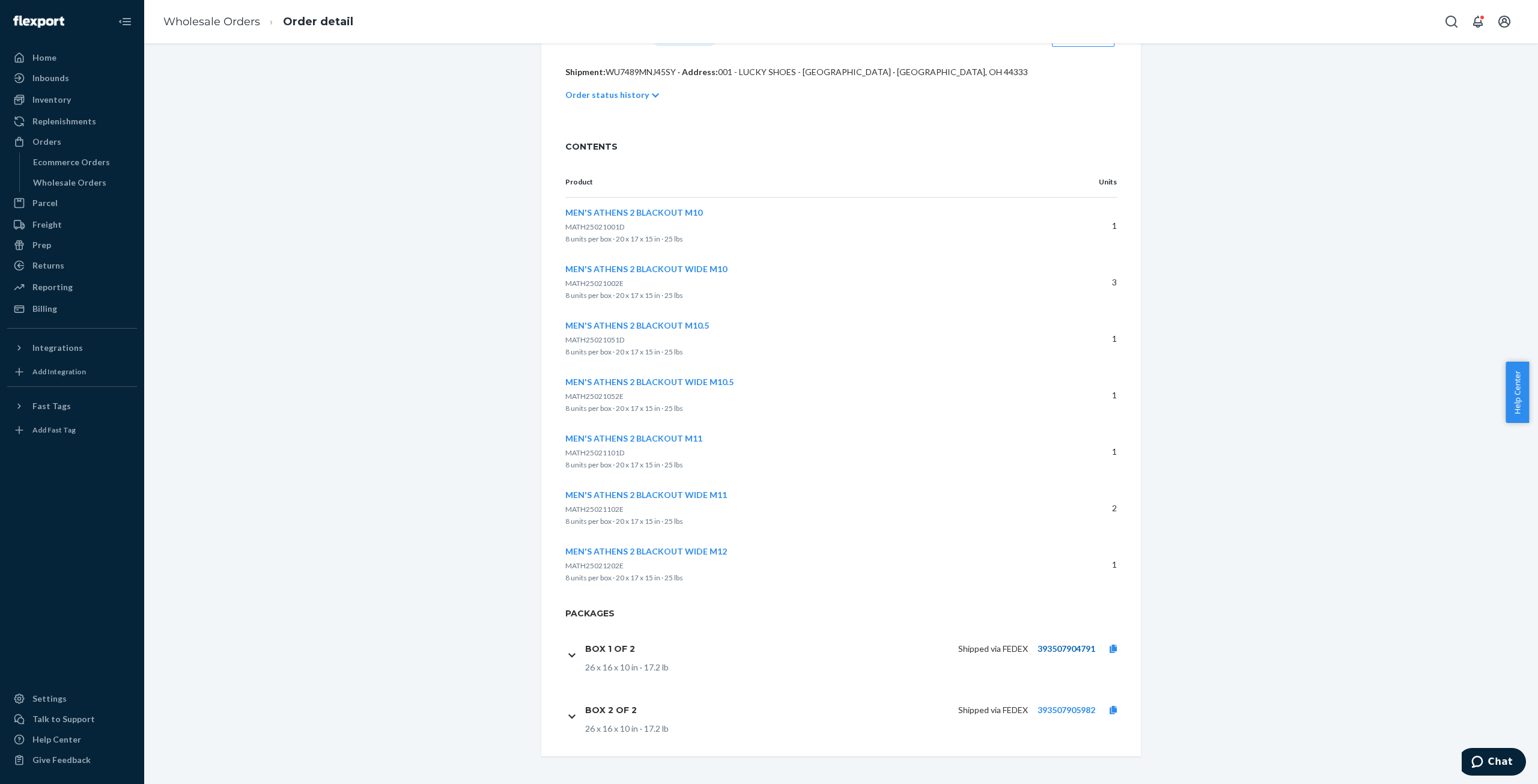
click at [1050, 649] on link "393507904791" at bounding box center [1067, 649] width 58 height 10
click at [1110, 647] on icon at bounding box center [1114, 649] width 7 height 9
click at [219, 32] on ol "Wholesale Orders Order detail" at bounding box center [258, 22] width 209 height 36
click at [227, 18] on link "Wholesale Orders" at bounding box center [211, 21] width 97 height 13
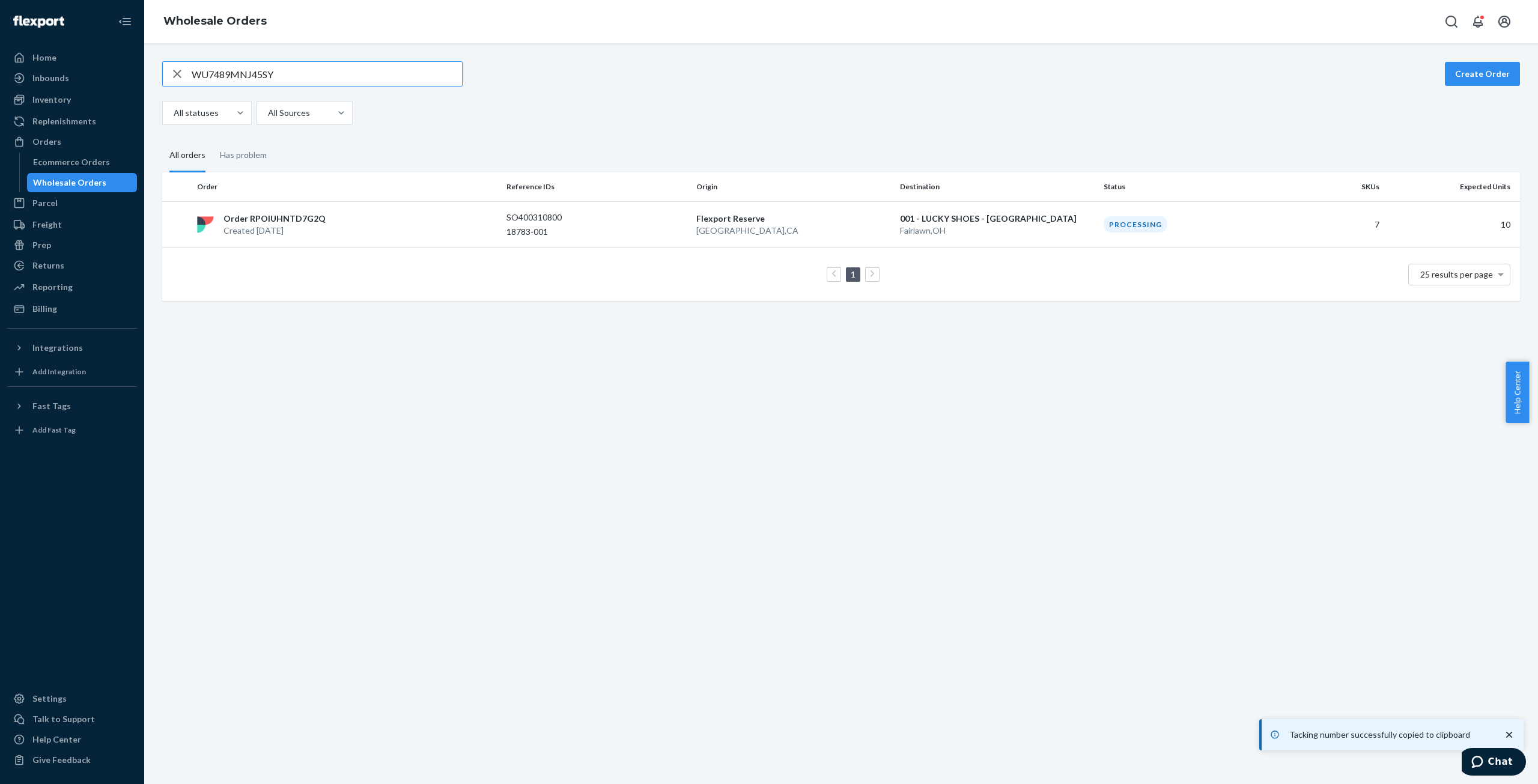
click at [230, 70] on input "WU7489MNJ45SY" at bounding box center [326, 73] width 270 height 24
type input "WREAYTE3TIQJ2"
drag, startPoint x: 277, startPoint y: 224, endPoint x: 358, endPoint y: 219, distance: 81.2
click at [279, 225] on p "Created [DATE]" at bounding box center [270, 231] width 94 height 12
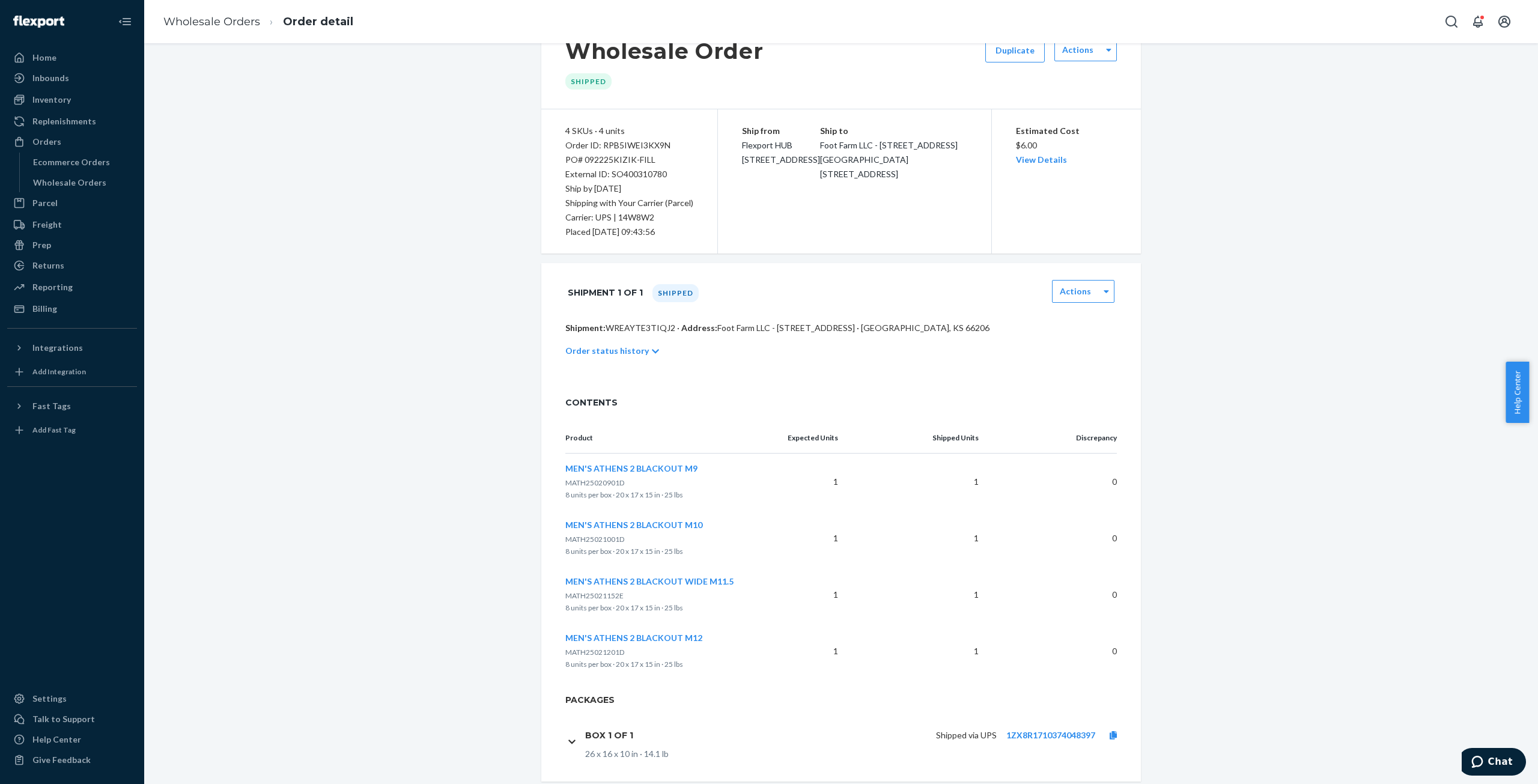
scroll to position [67, 0]
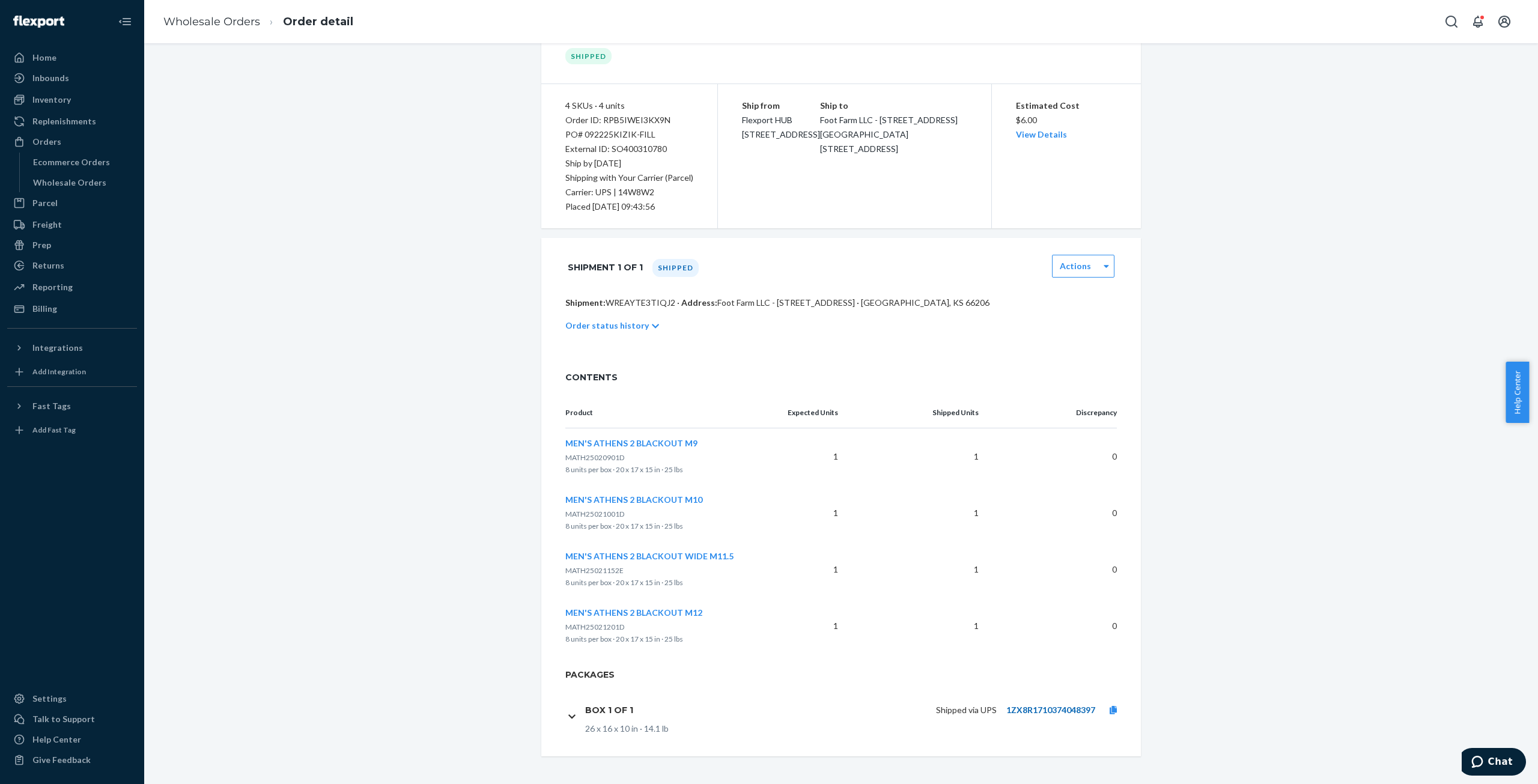
click at [1064, 706] on link "1ZX8R1710374048397" at bounding box center [1051, 709] width 89 height 10
click at [1110, 708] on icon at bounding box center [1114, 710] width 7 height 9
click at [210, 25] on link "Wholesale Orders" at bounding box center [211, 21] width 97 height 13
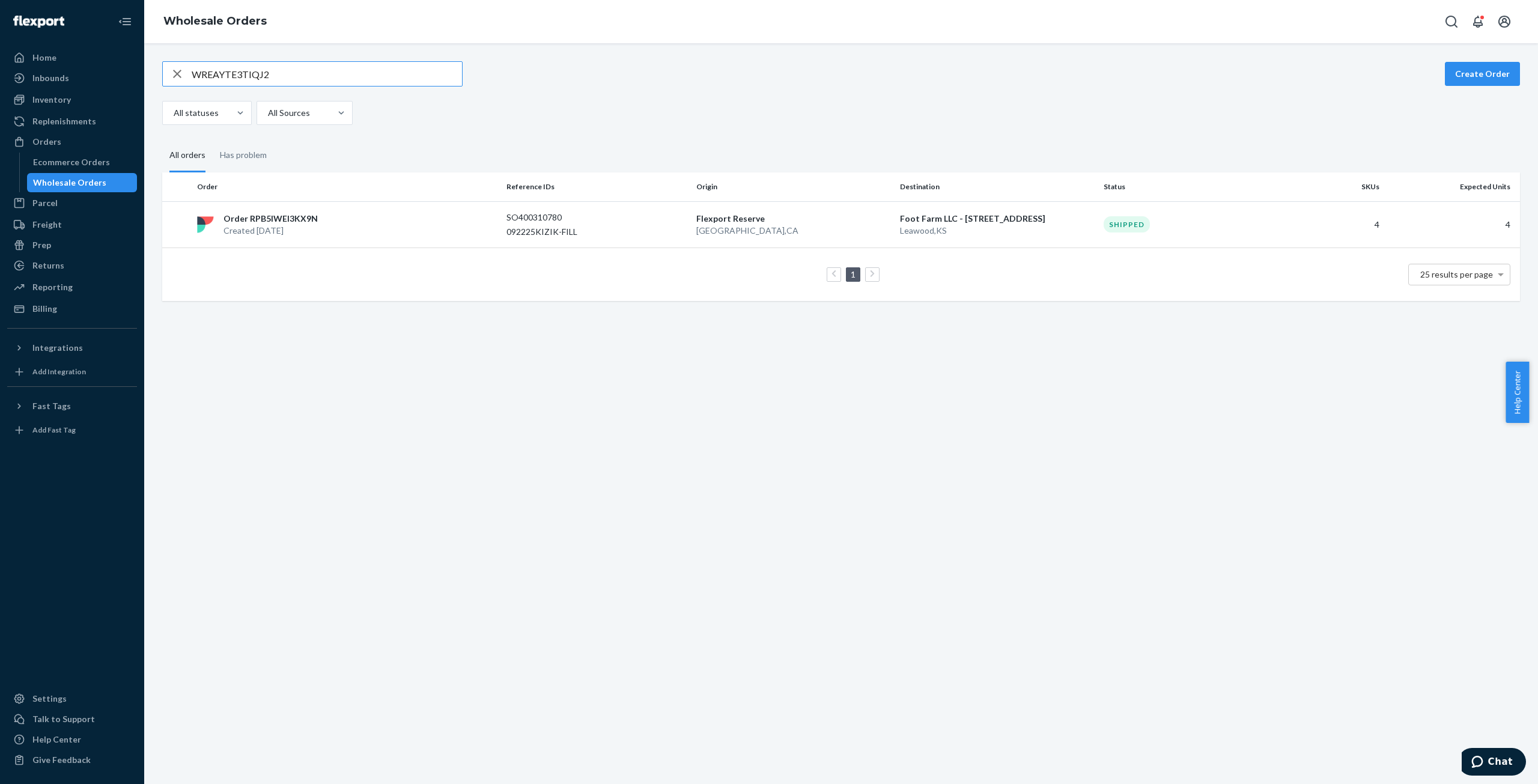
click at [217, 73] on input "WREAYTE3TIQJ2" at bounding box center [326, 73] width 270 height 24
type input "WSXFCMJVM47ER"
click at [284, 225] on p "Created [DATE]" at bounding box center [272, 230] width 98 height 12
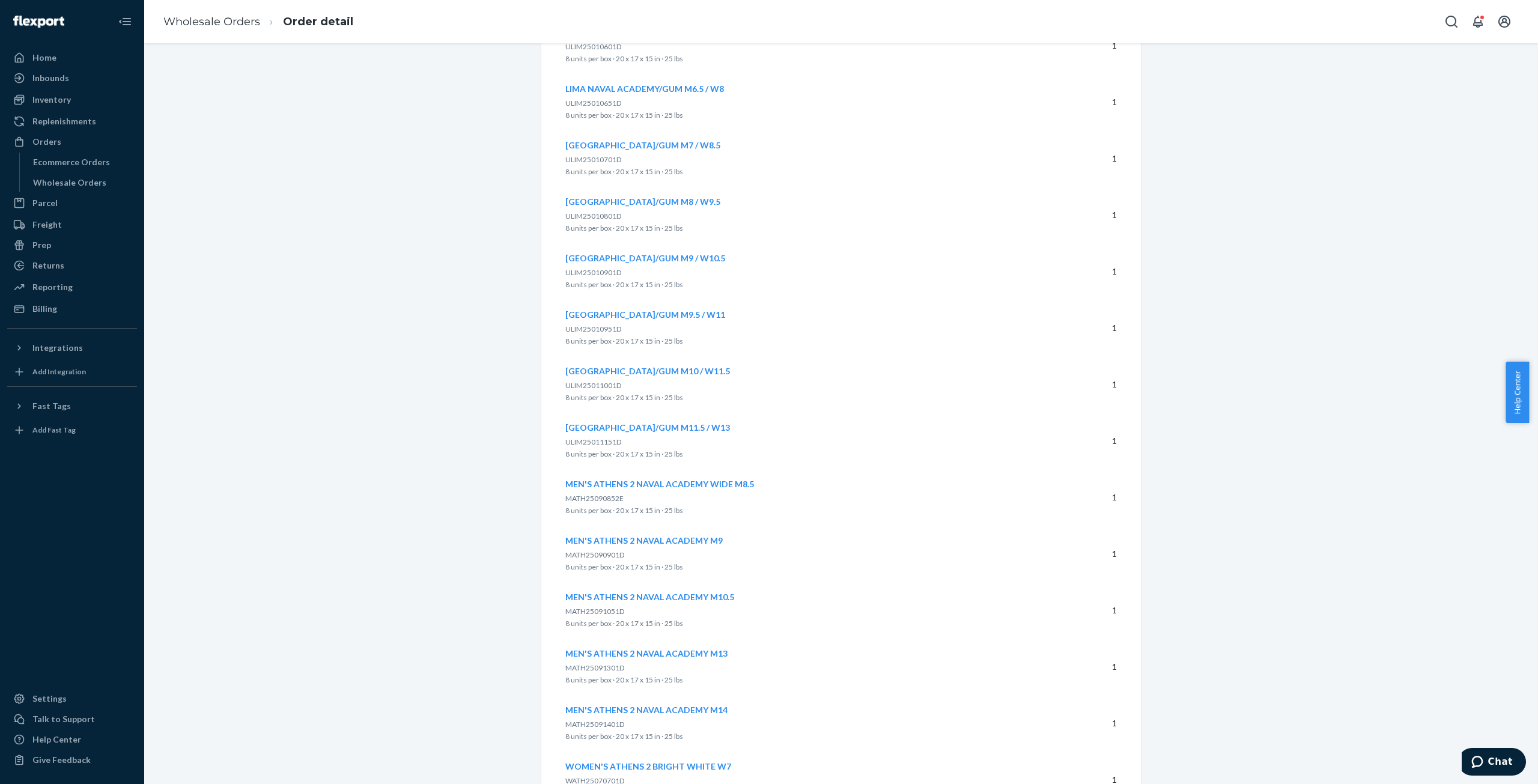
scroll to position [1136, 0]
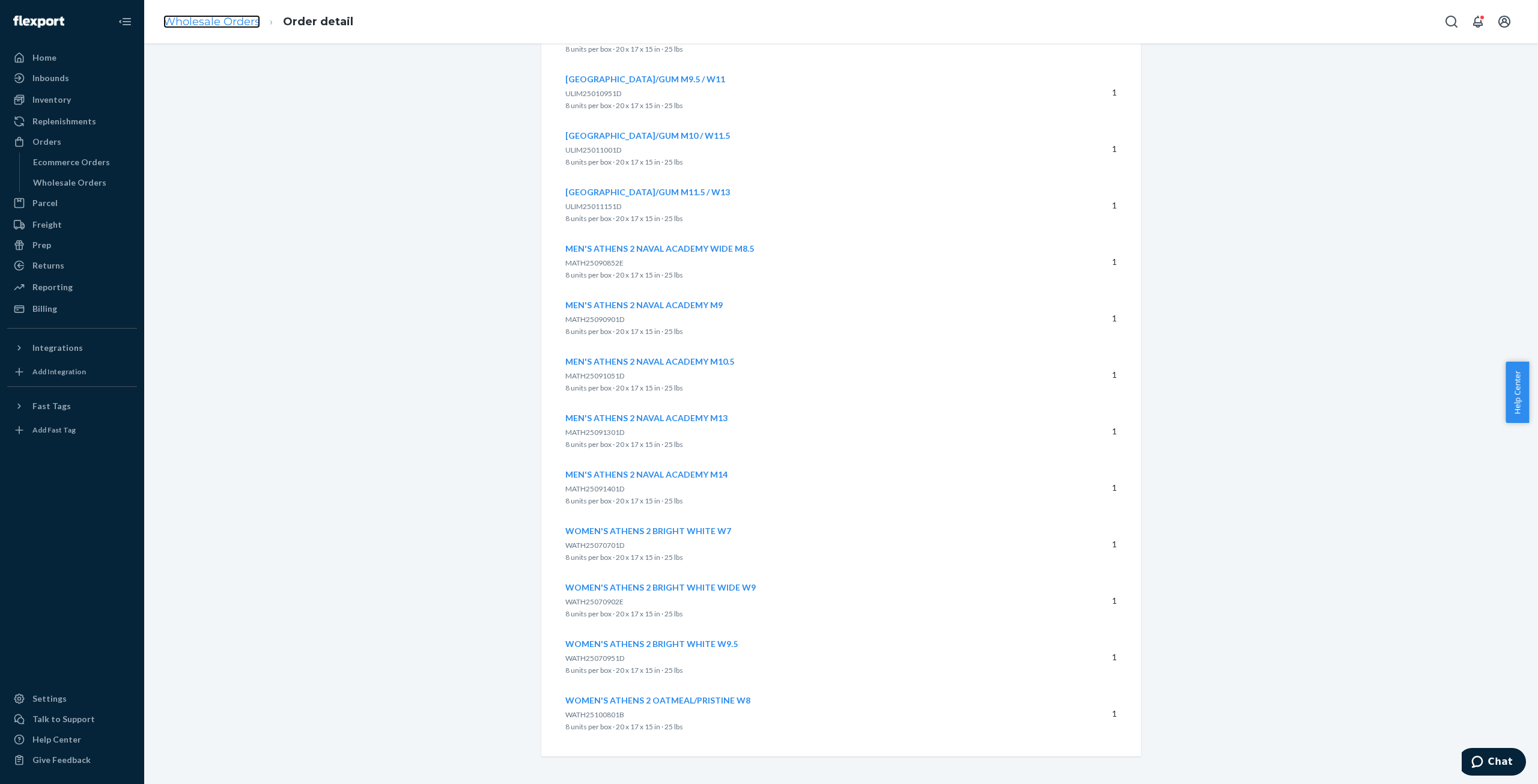
click at [192, 21] on link "Wholesale Orders" at bounding box center [211, 21] width 97 height 13
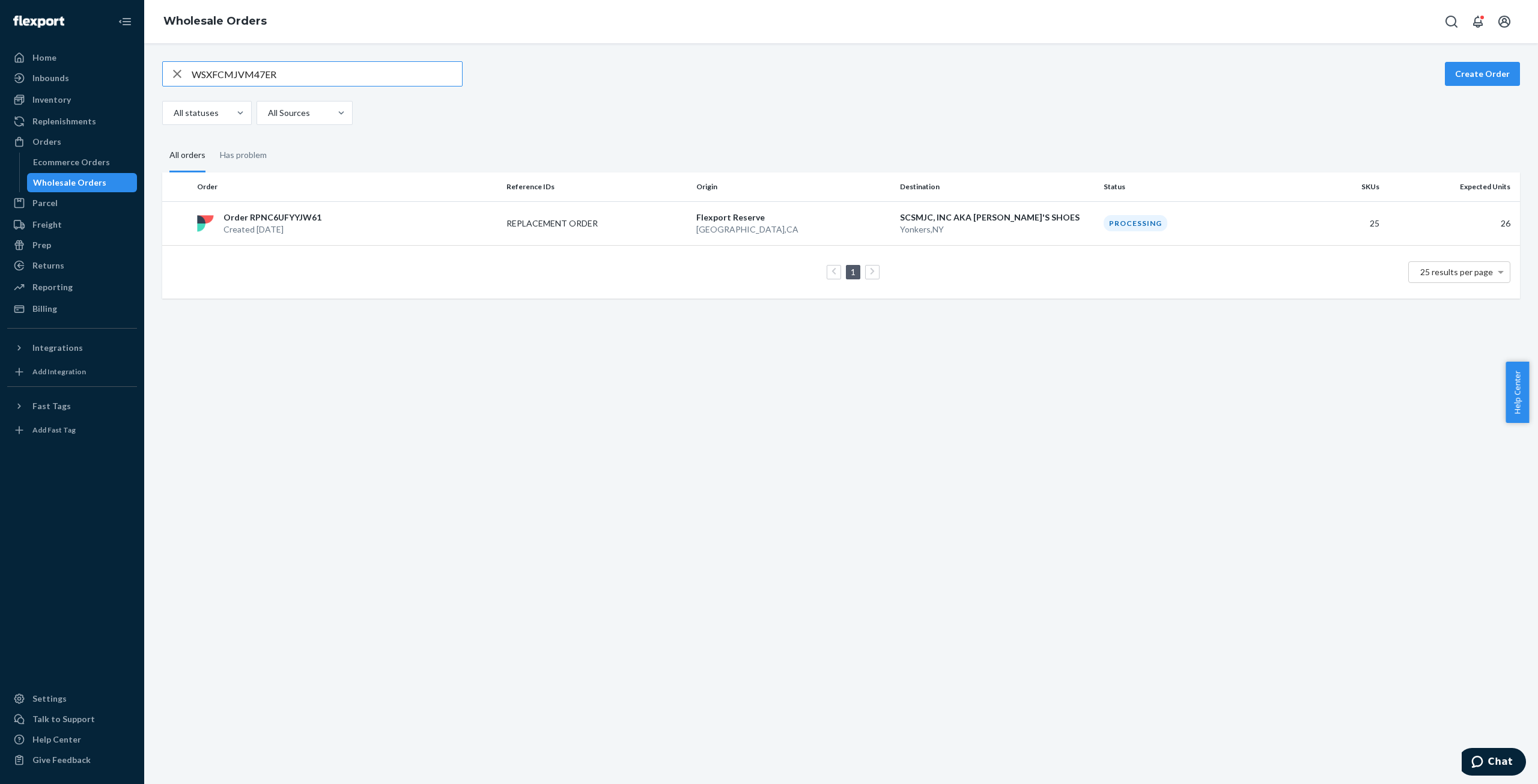
click at [229, 75] on input "WSXFCMJVM47ER" at bounding box center [326, 73] width 270 height 24
type input "WS57KZXGTITHP"
click at [270, 225] on p "Created [DATE]" at bounding box center [270, 231] width 93 height 12
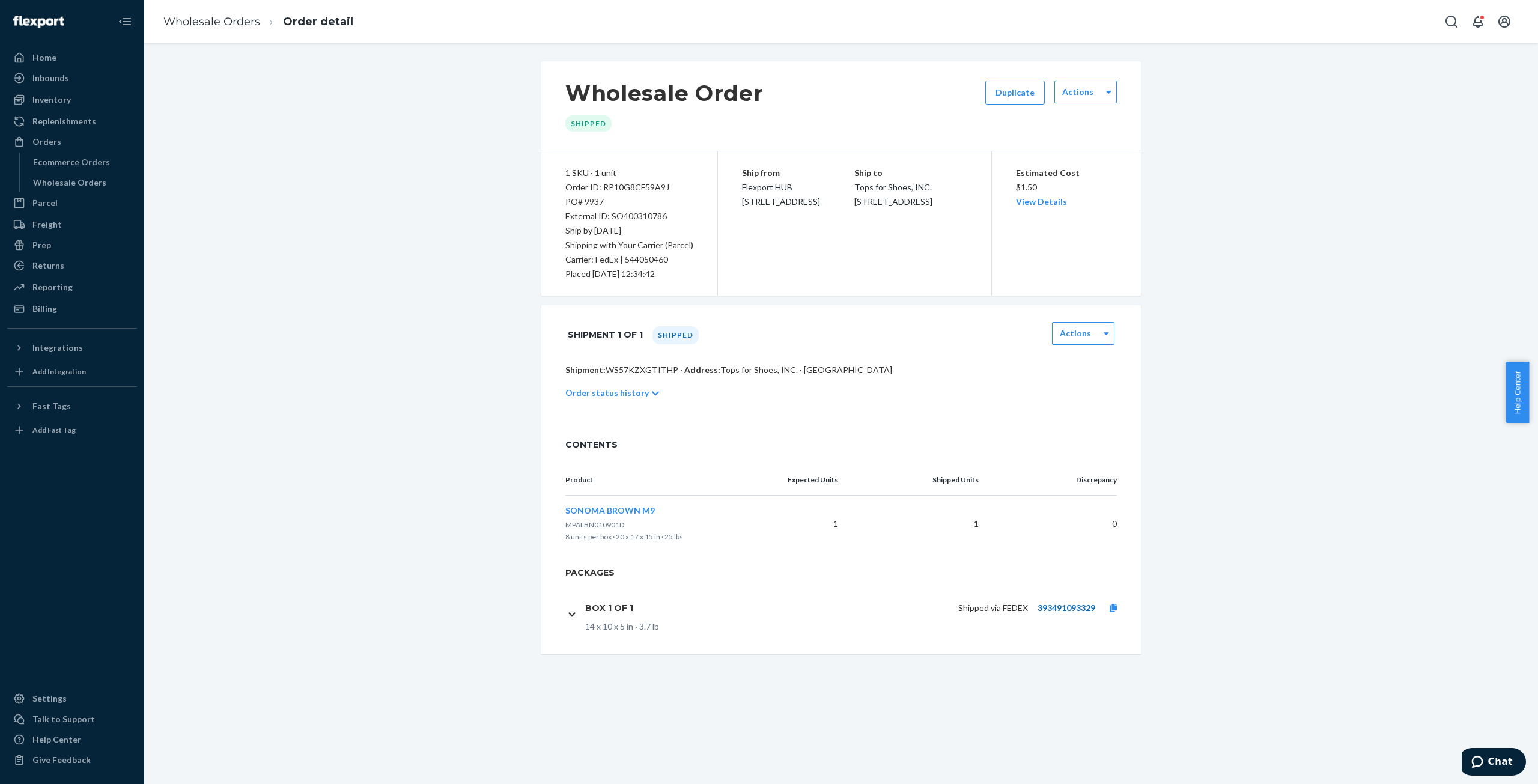
click at [1060, 607] on link "393491093329" at bounding box center [1067, 607] width 58 height 10
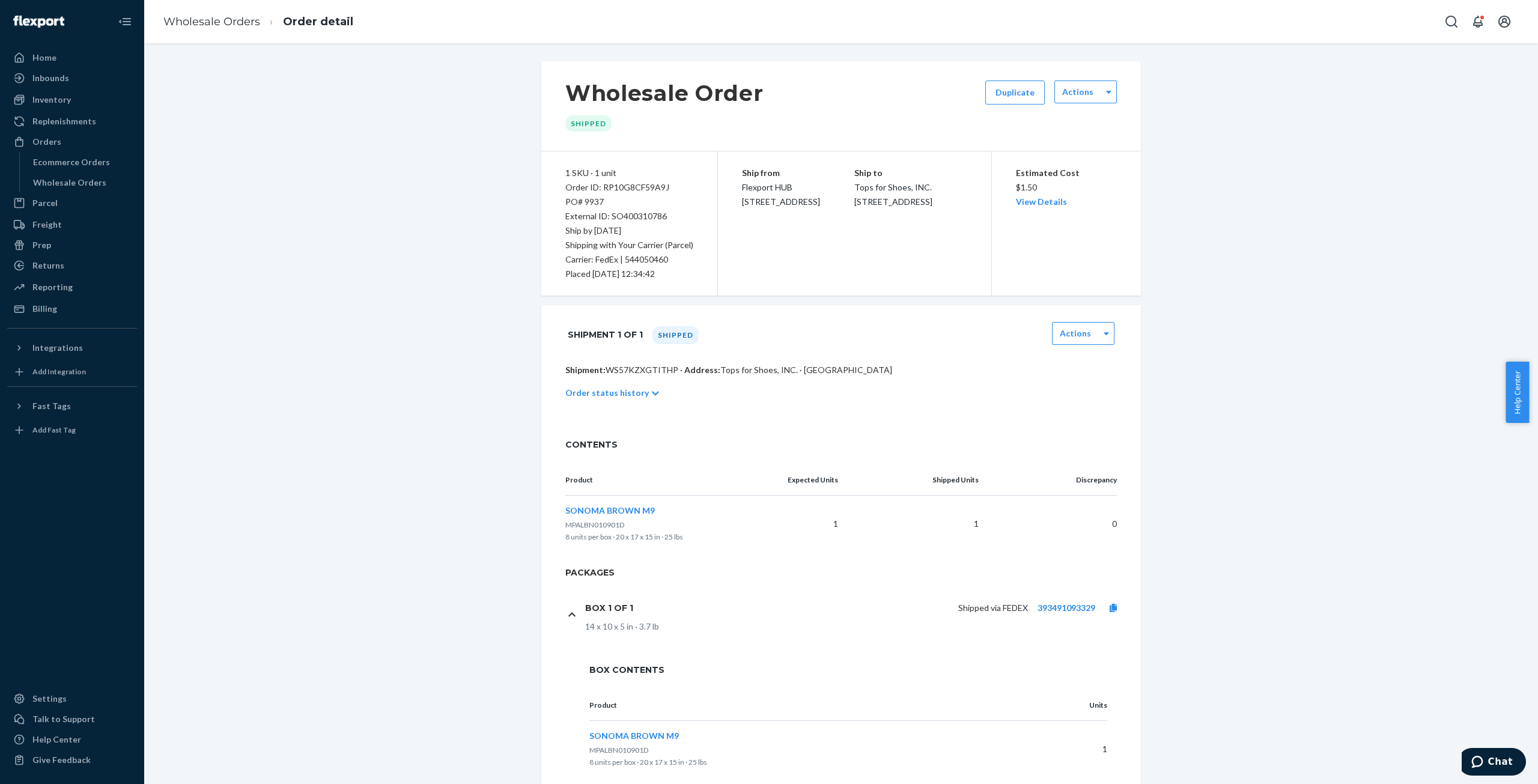
drag, startPoint x: 1107, startPoint y: 602, endPoint x: 1099, endPoint y: 578, distance: 25.3
click at [1110, 604] on icon at bounding box center [1114, 608] width 7 height 9
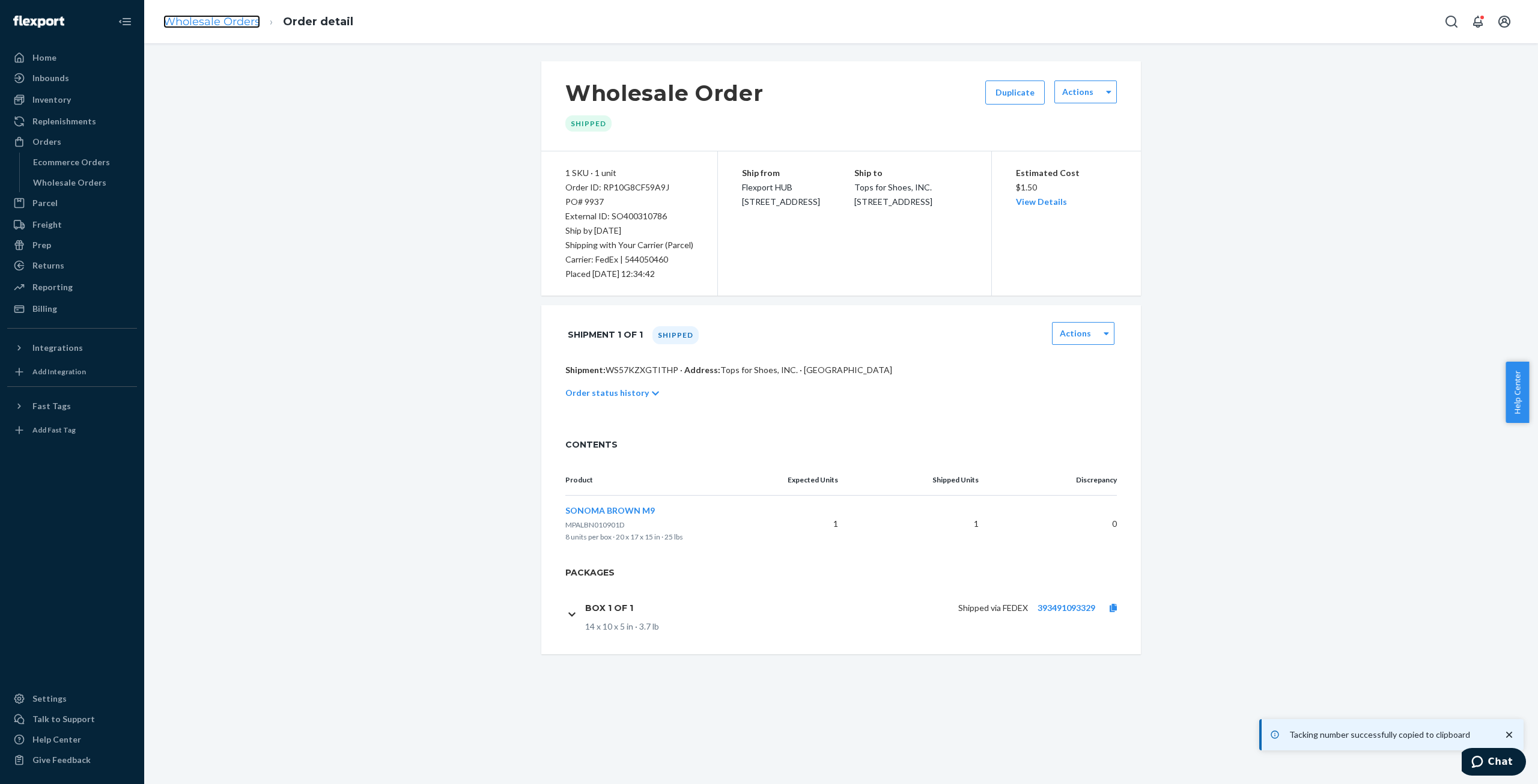
click at [221, 28] on link "Wholesale Orders" at bounding box center [211, 21] width 97 height 13
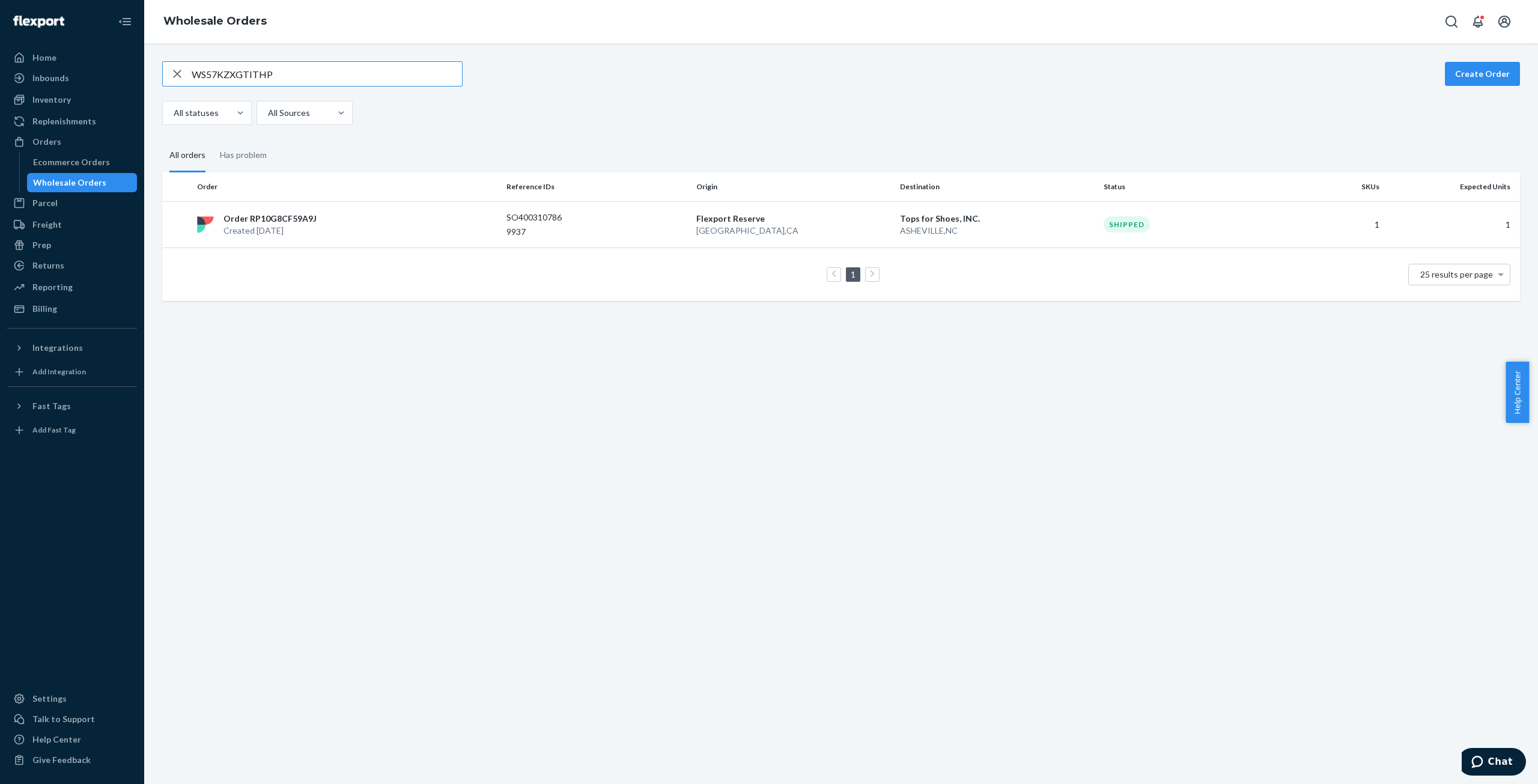
click at [228, 75] on input "WS57KZXGTITHP" at bounding box center [326, 73] width 270 height 24
type input "W864ZUEZ2KROY"
drag, startPoint x: 296, startPoint y: 223, endPoint x: 402, endPoint y: 222, distance: 106.0
click at [301, 222] on p "Order RP2Q6URN83X7V" at bounding box center [273, 219] width 99 height 12
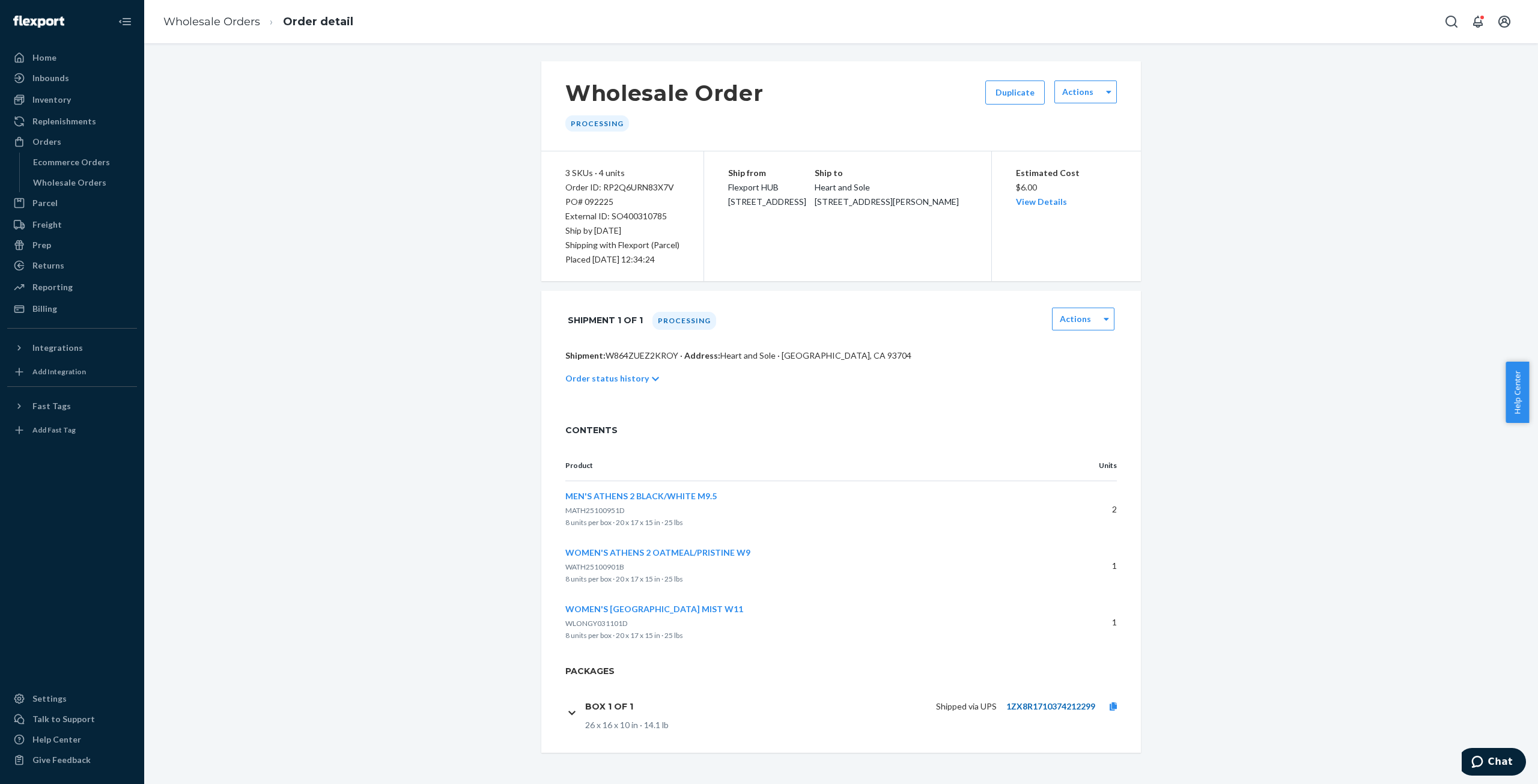
click at [1027, 703] on link "1ZX8R1710374212299" at bounding box center [1051, 706] width 89 height 10
